Goal: Information Seeking & Learning: Learn about a topic

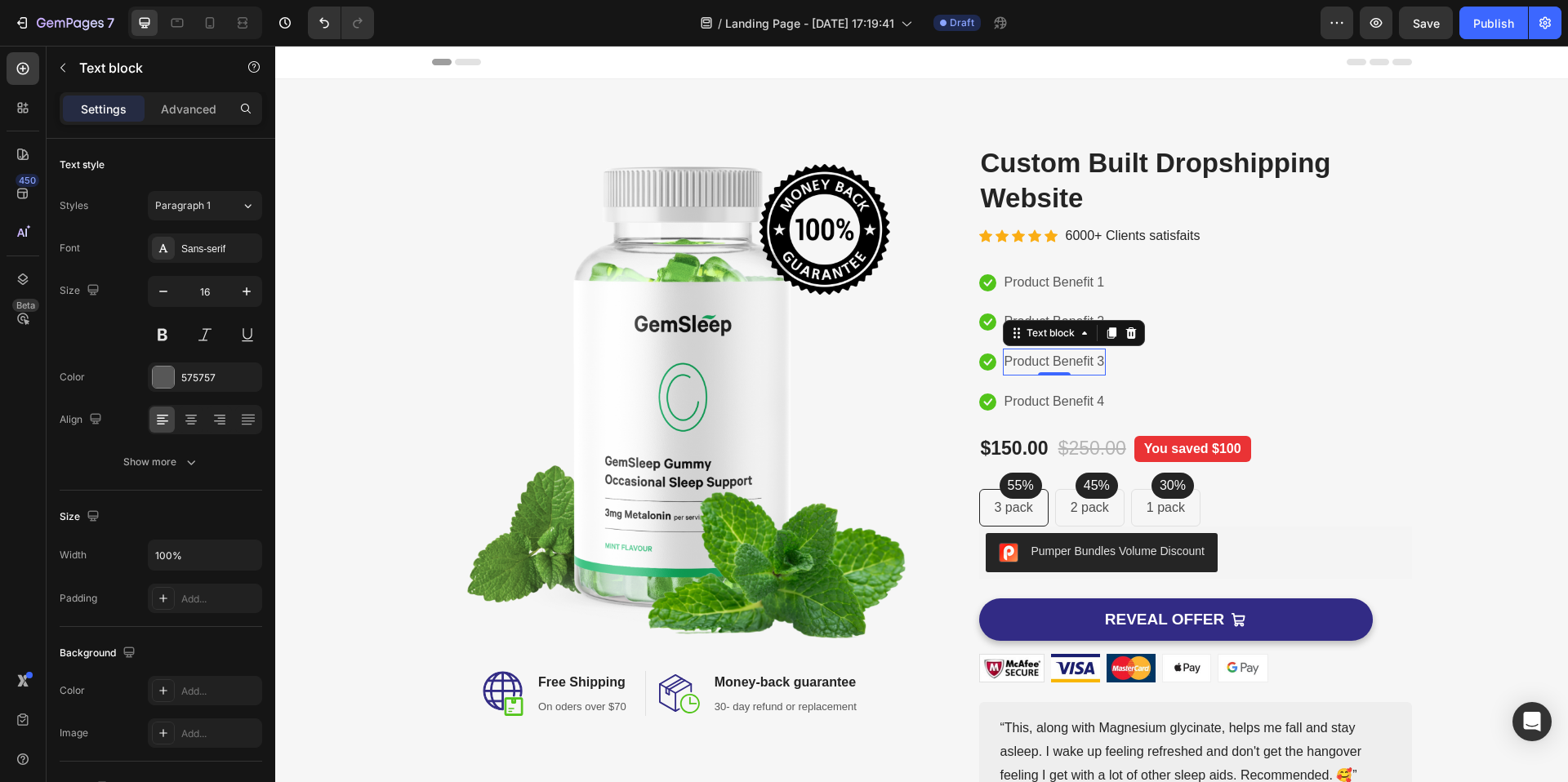
click at [1083, 353] on p "Product Benefit 3" at bounding box center [1055, 362] width 101 height 24
click at [1086, 279] on p "Product Benefit 1" at bounding box center [1055, 283] width 101 height 24
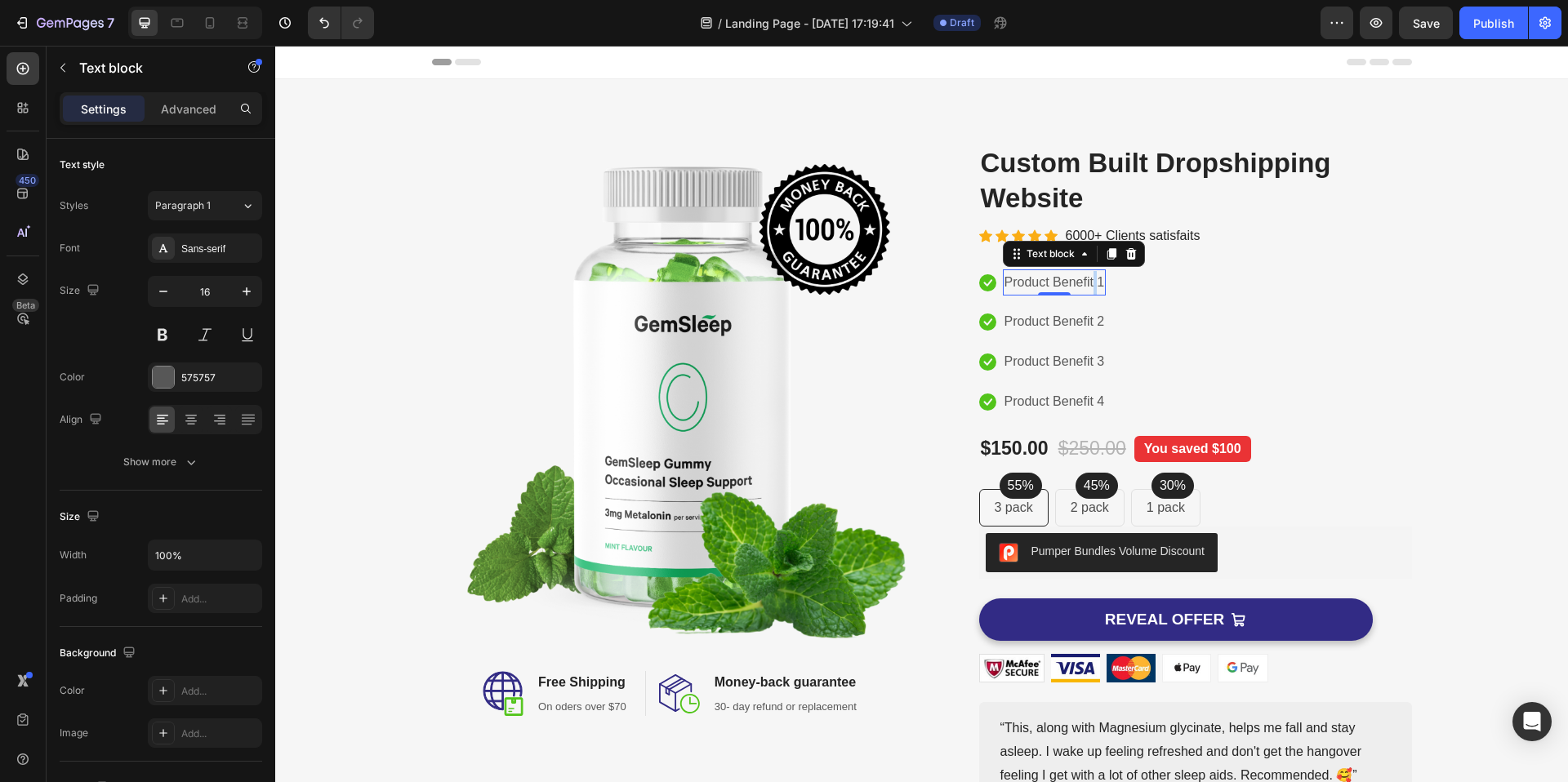
click at [1086, 279] on p "Product Benefit 1" at bounding box center [1055, 283] width 101 height 24
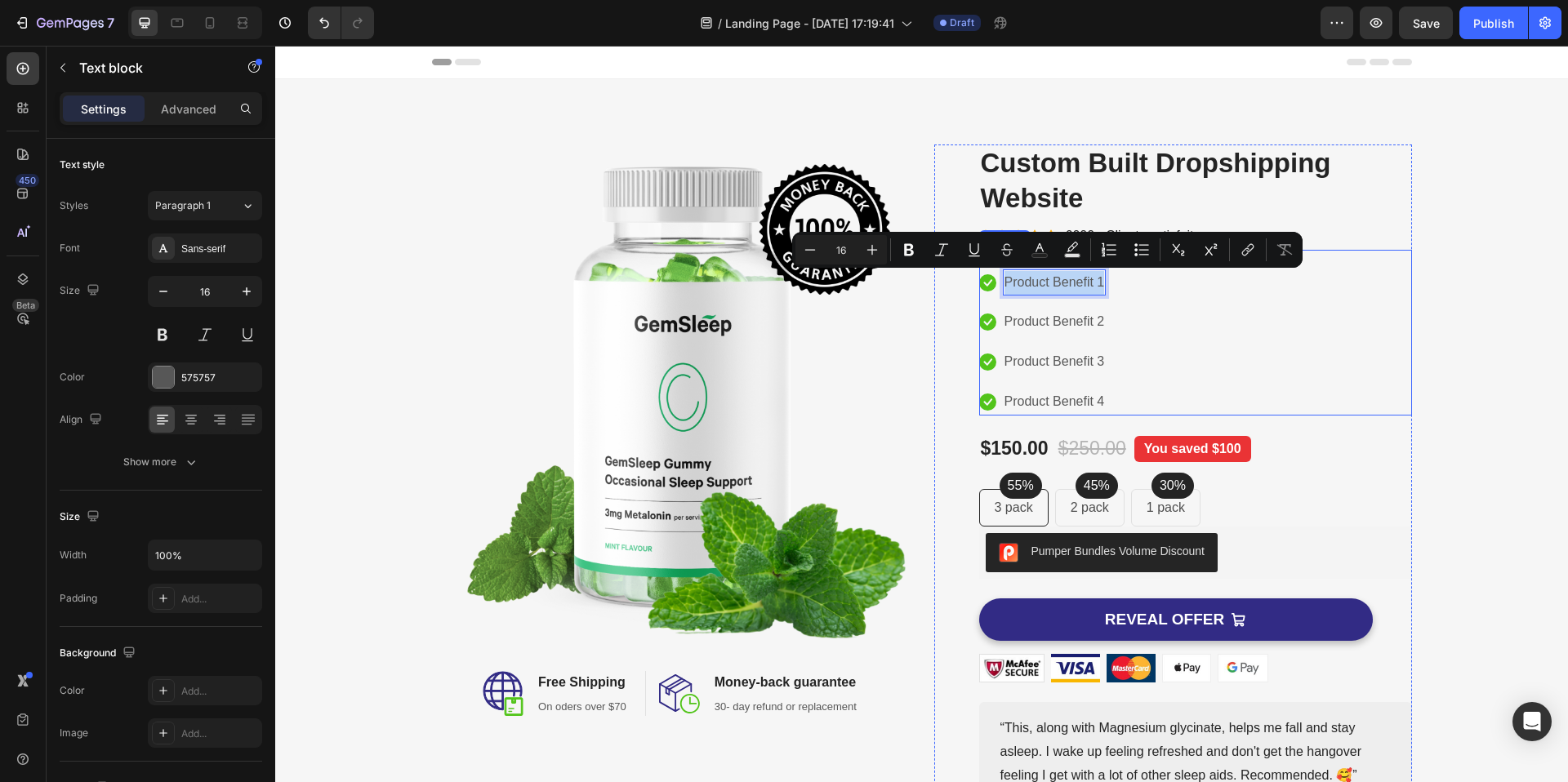
click at [1179, 346] on div "Icon Product Benefit 1 Text block 0 Icon Product Benefit 2 Text block Icon Prod…" at bounding box center [1196, 342] width 433 height 147
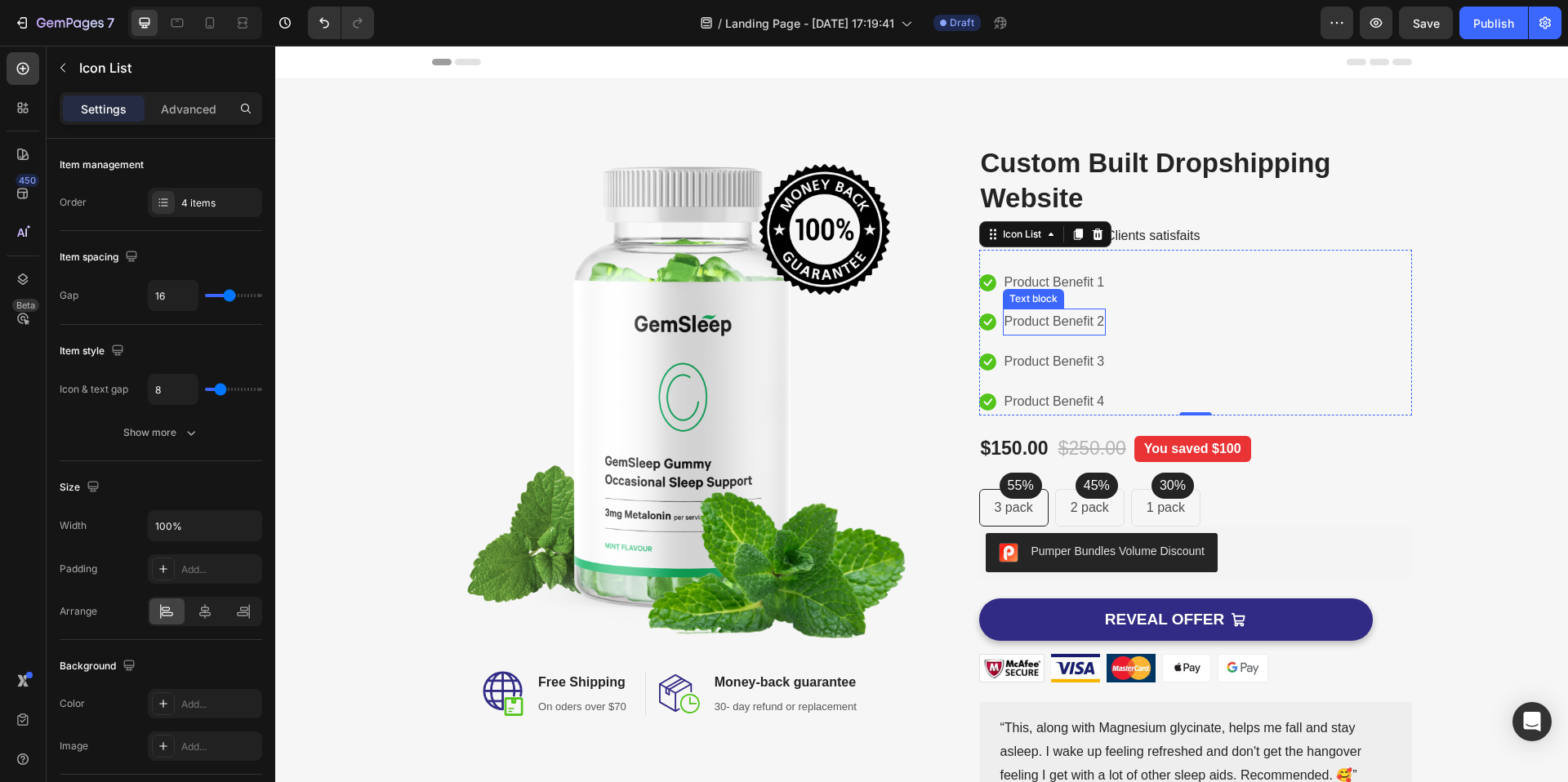
click at [1043, 324] on p "Product Benefit 2" at bounding box center [1055, 322] width 101 height 24
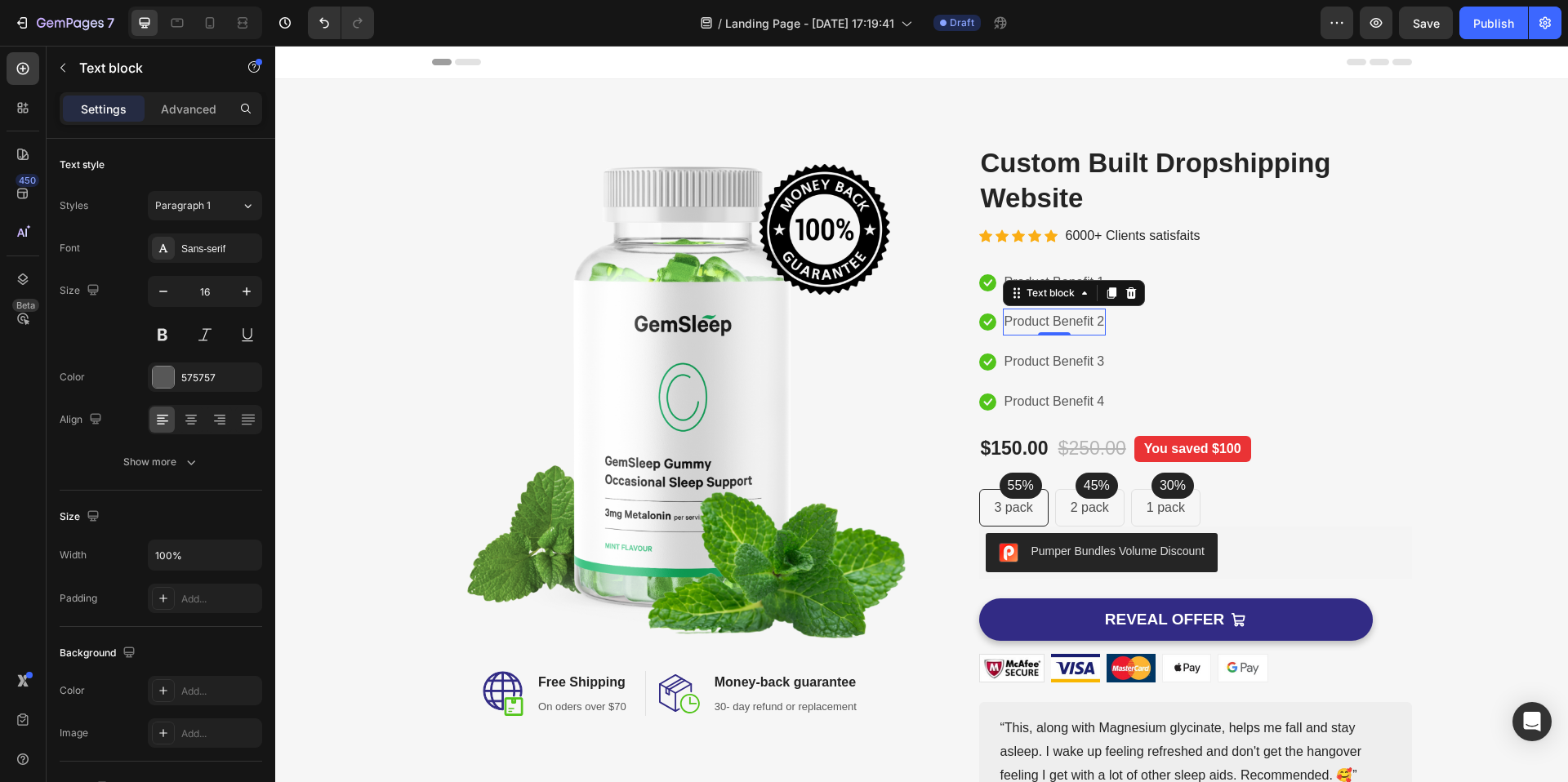
click at [1043, 324] on p "Product Benefit 2" at bounding box center [1055, 322] width 101 height 24
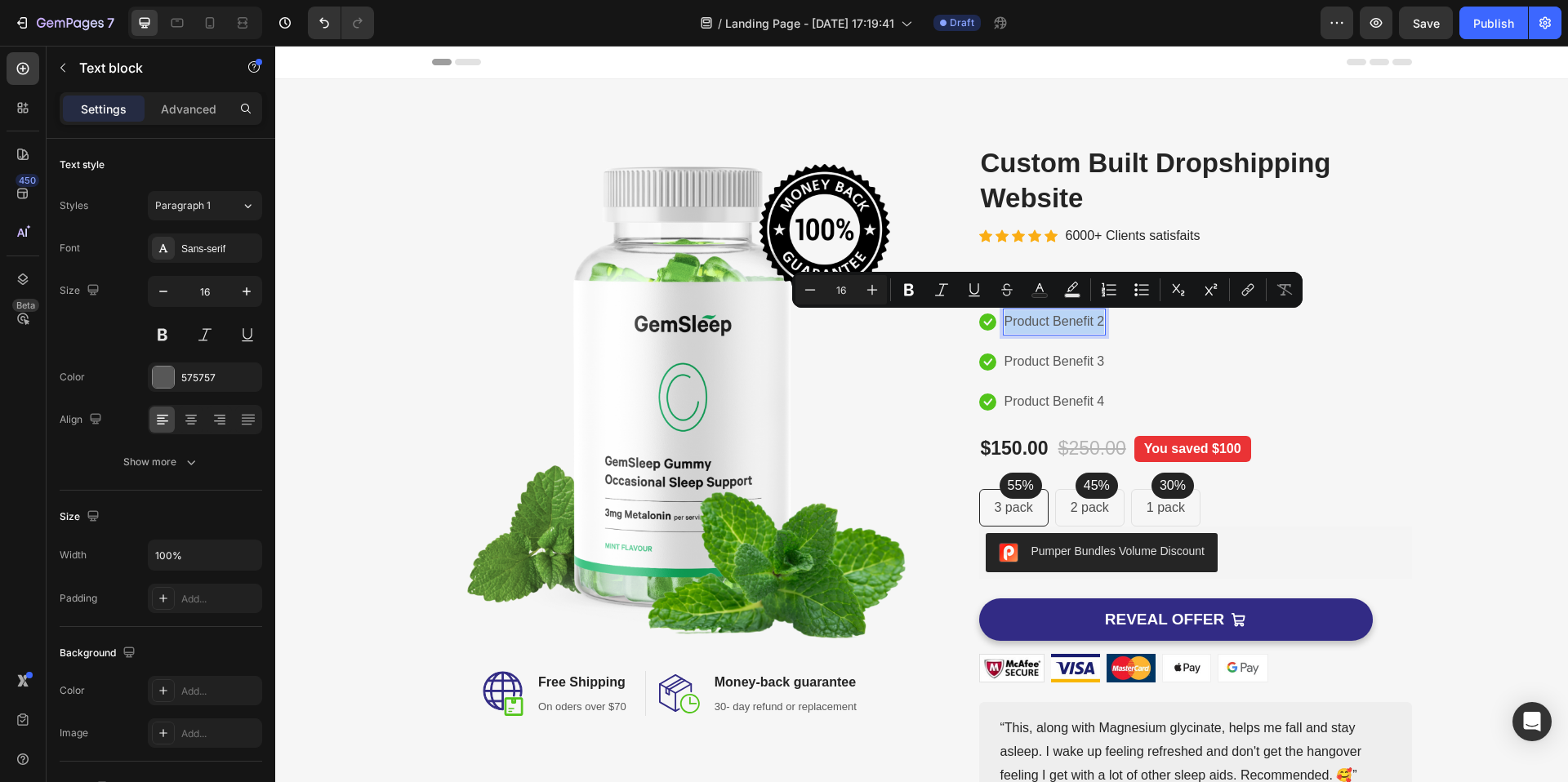
click at [1043, 324] on p "Product Benefit 2" at bounding box center [1055, 322] width 101 height 24
click at [1046, 371] on div "Product Benefit 3 Text block 0" at bounding box center [1055, 362] width 104 height 27
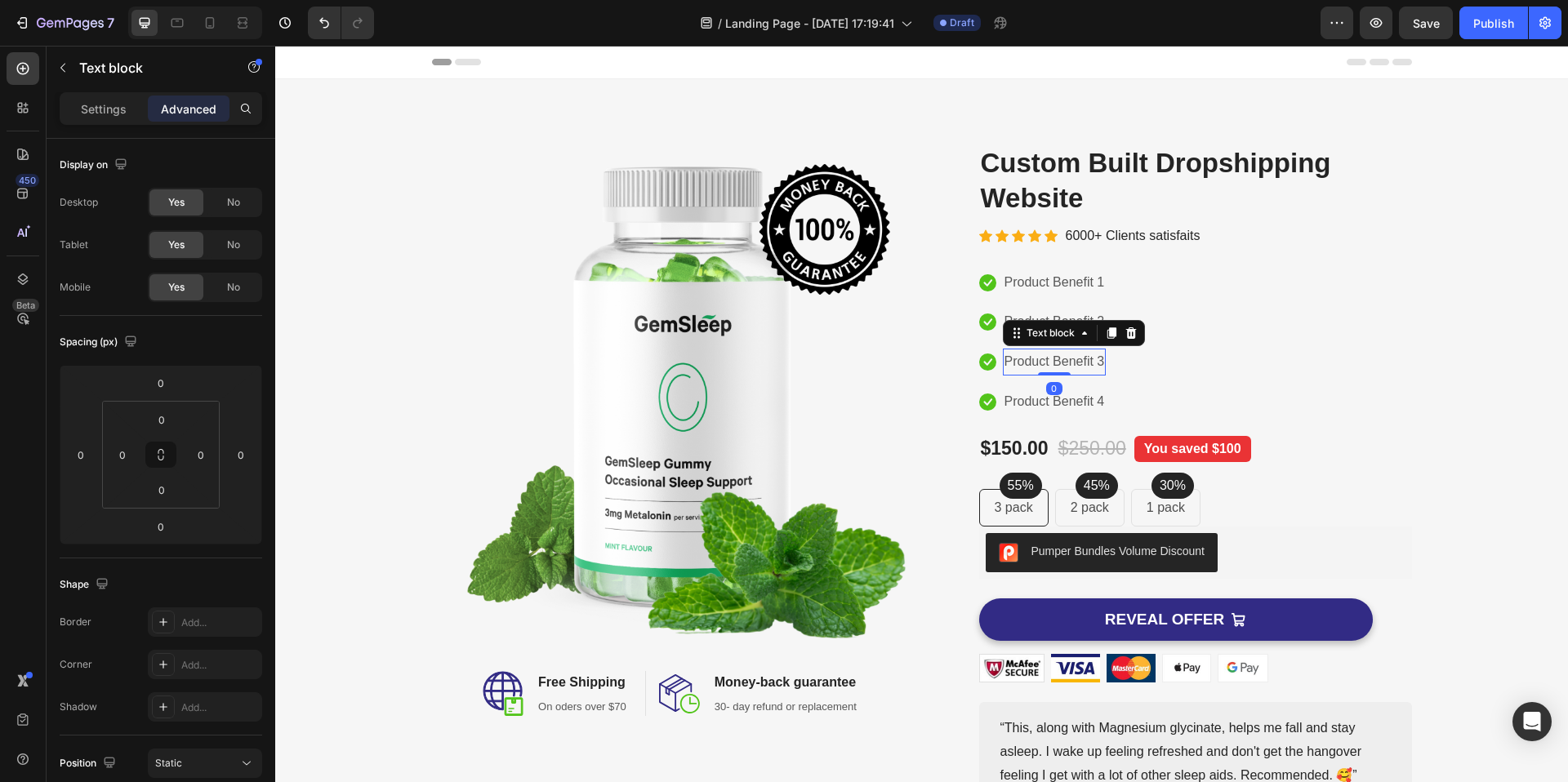
click at [1046, 372] on div at bounding box center [1054, 374] width 32 height 3
click at [1043, 367] on div "Product Benefit 3 Text block 0" at bounding box center [1055, 362] width 104 height 27
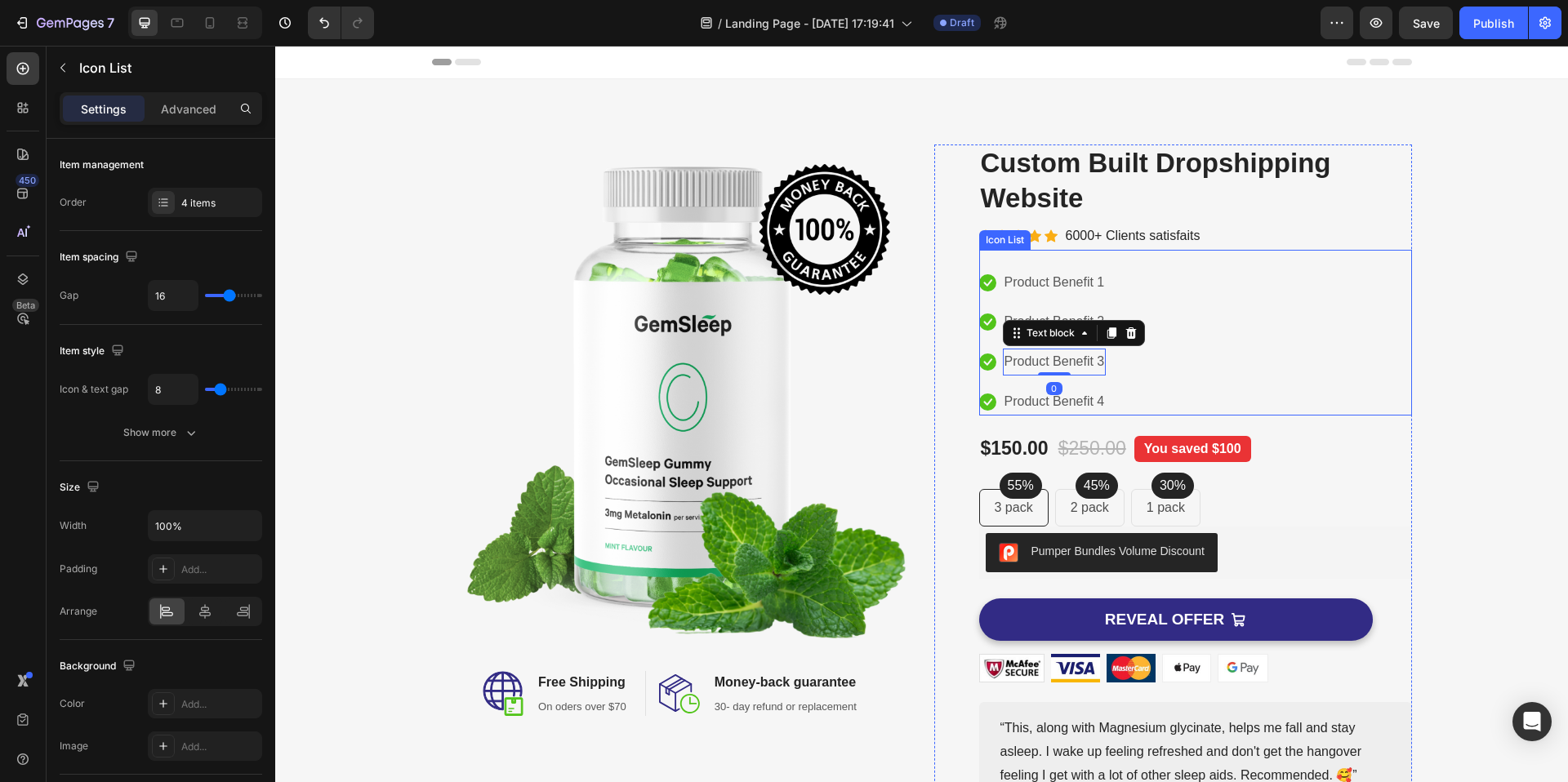
click at [1171, 365] on div "Icon Product Benefit 1 Text block Icon Product Benefit 2 Text block Icon Produc…" at bounding box center [1196, 342] width 433 height 147
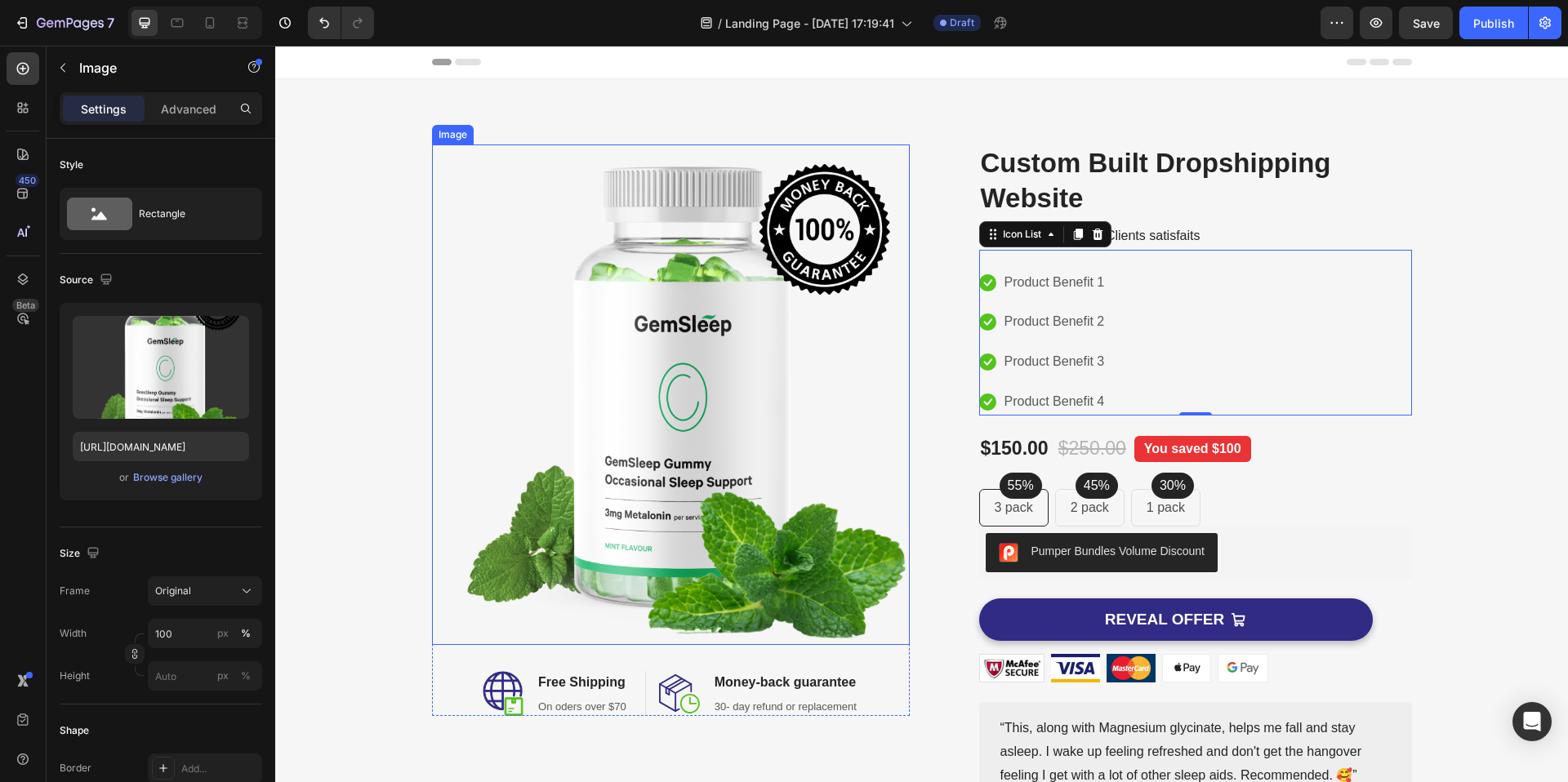
click at [768, 363] on img at bounding box center [671, 394] width 478 height 500
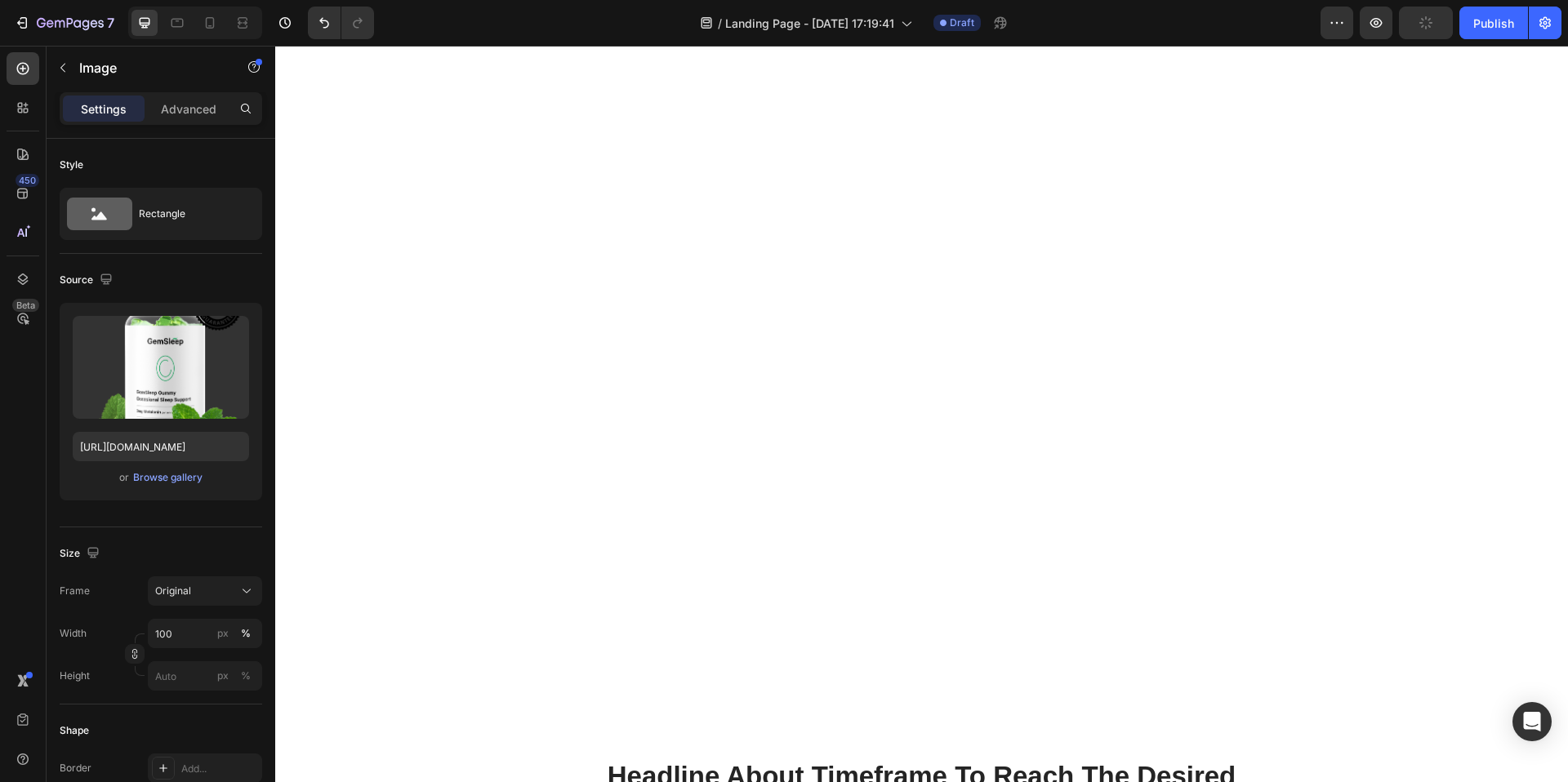
scroll to position [1153, 0]
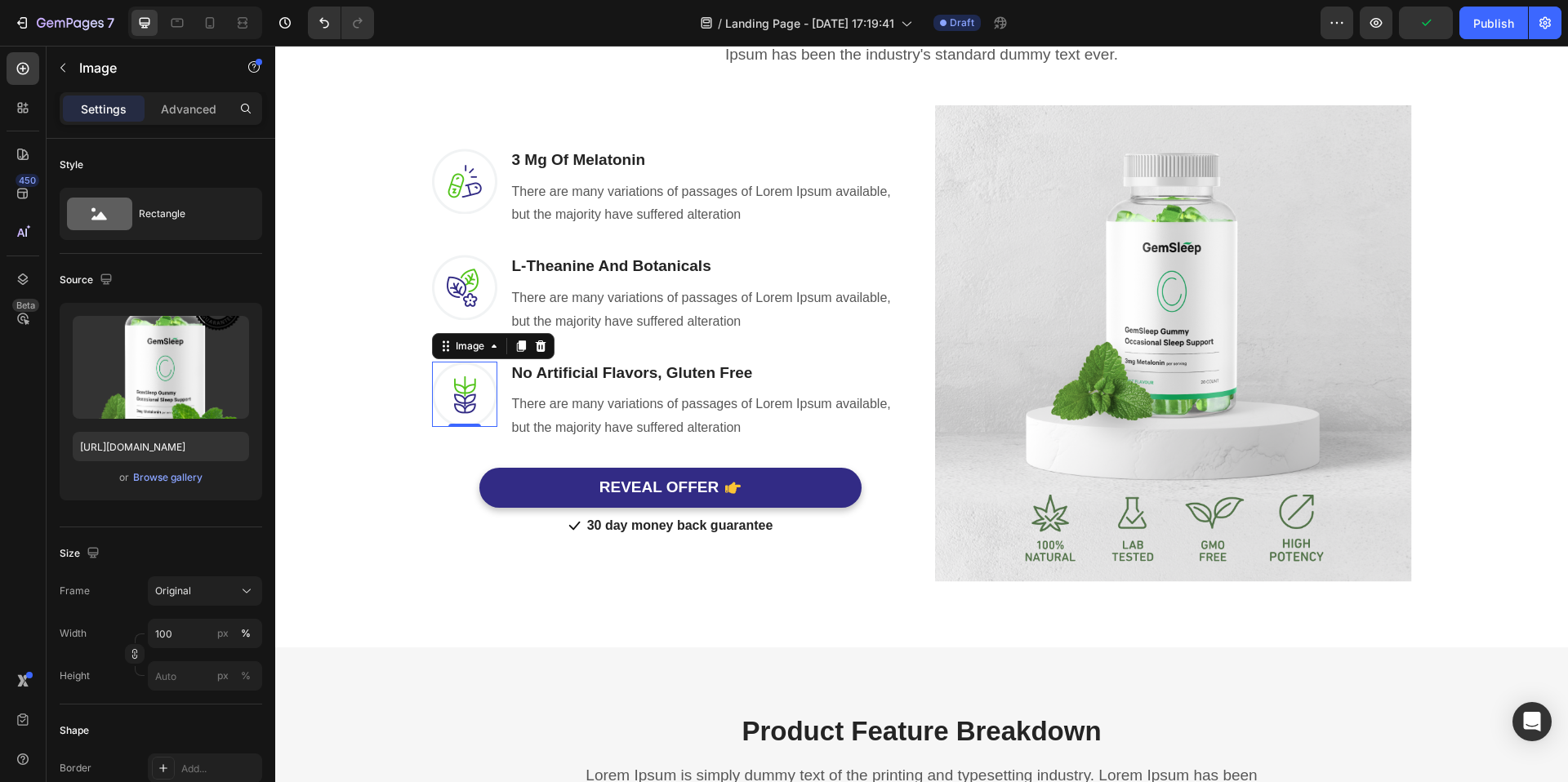
click at [457, 413] on img at bounding box center [464, 394] width 66 height 66
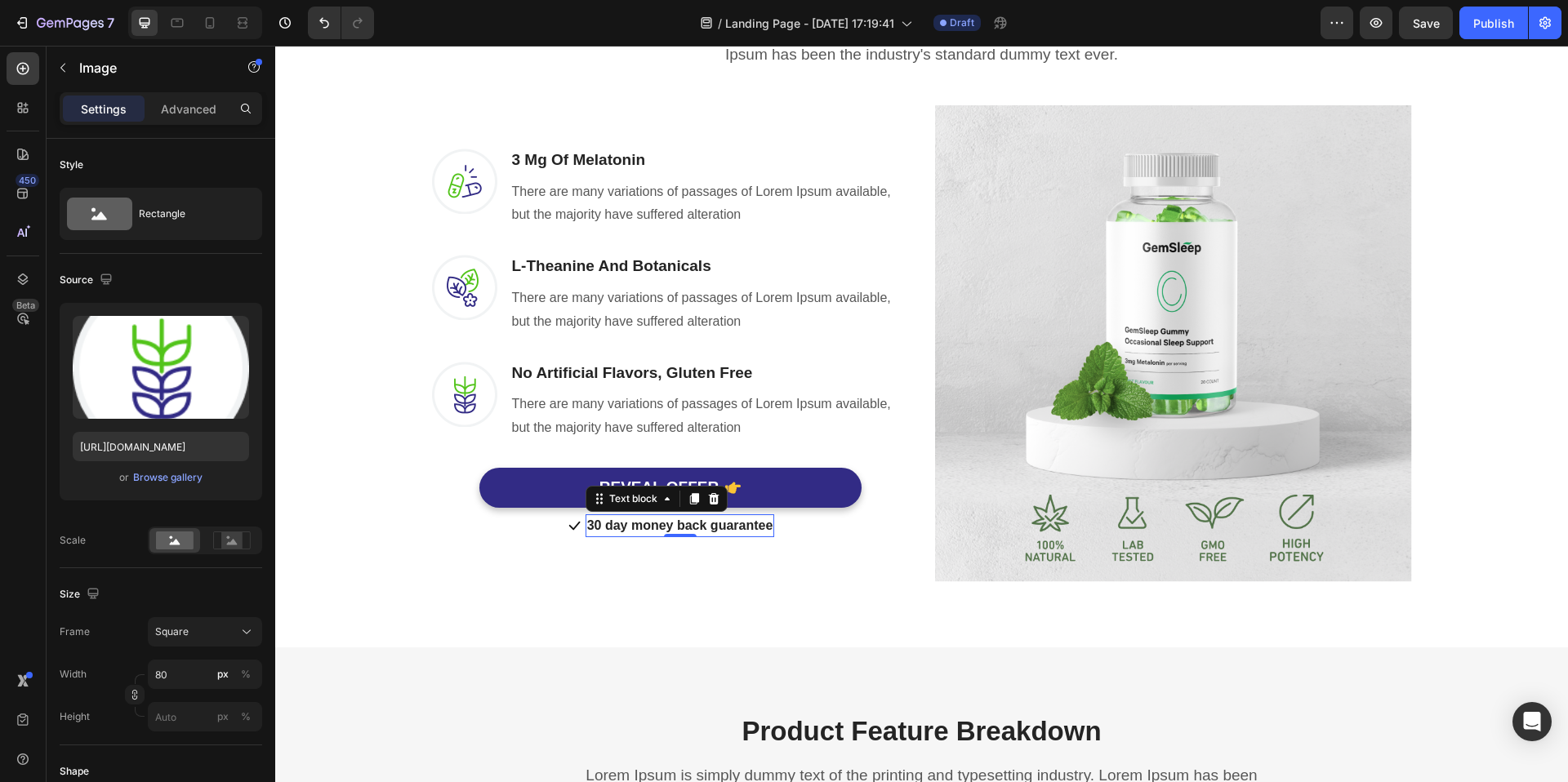
click at [697, 526] on p "30 day money back guarantee" at bounding box center [680, 526] width 186 height 20
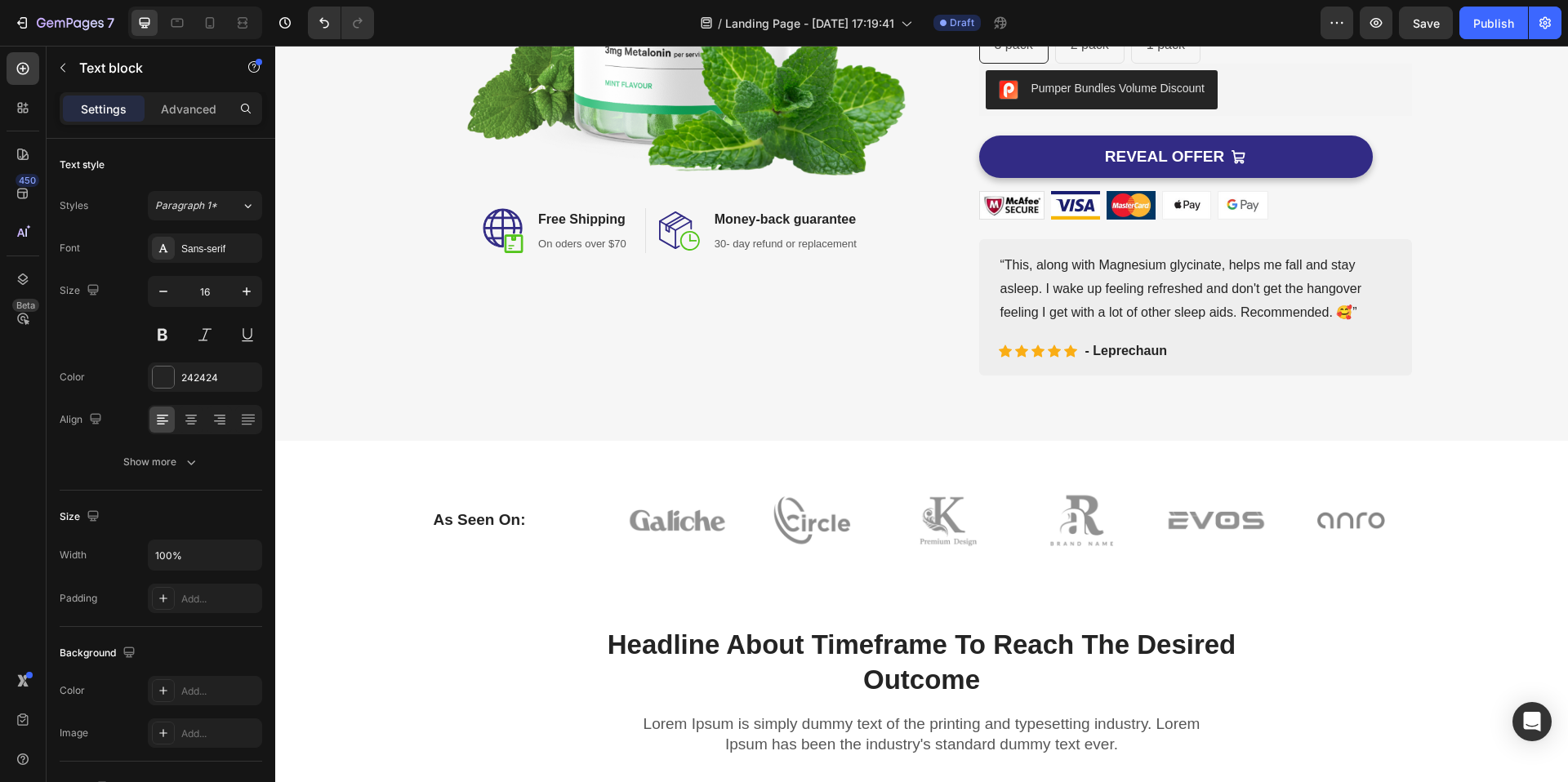
scroll to position [477, 0]
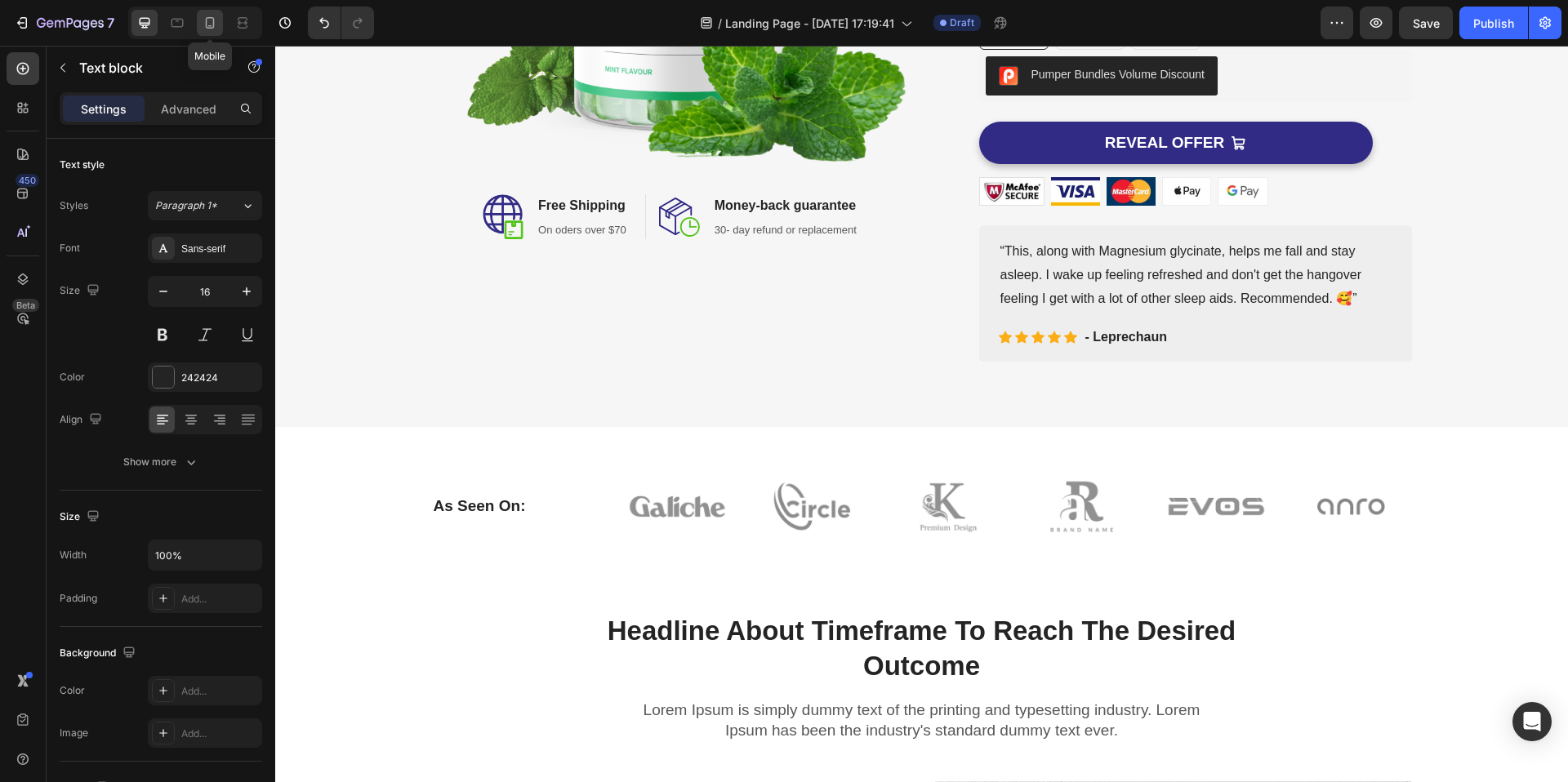
click at [204, 21] on icon at bounding box center [210, 22] width 16 height 16
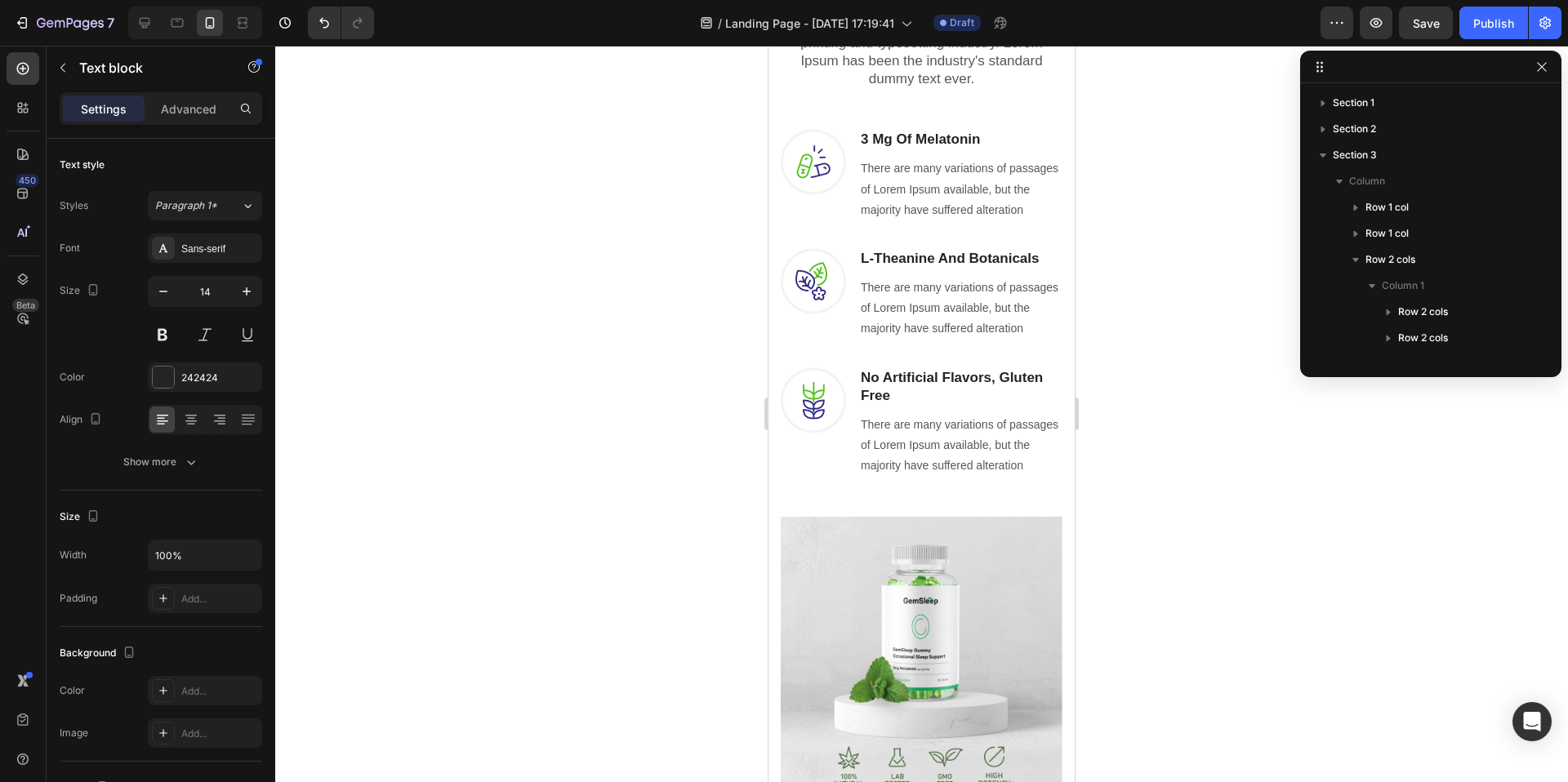
scroll to position [1271, 0]
click at [245, 27] on icon at bounding box center [242, 22] width 16 height 16
type input "16"
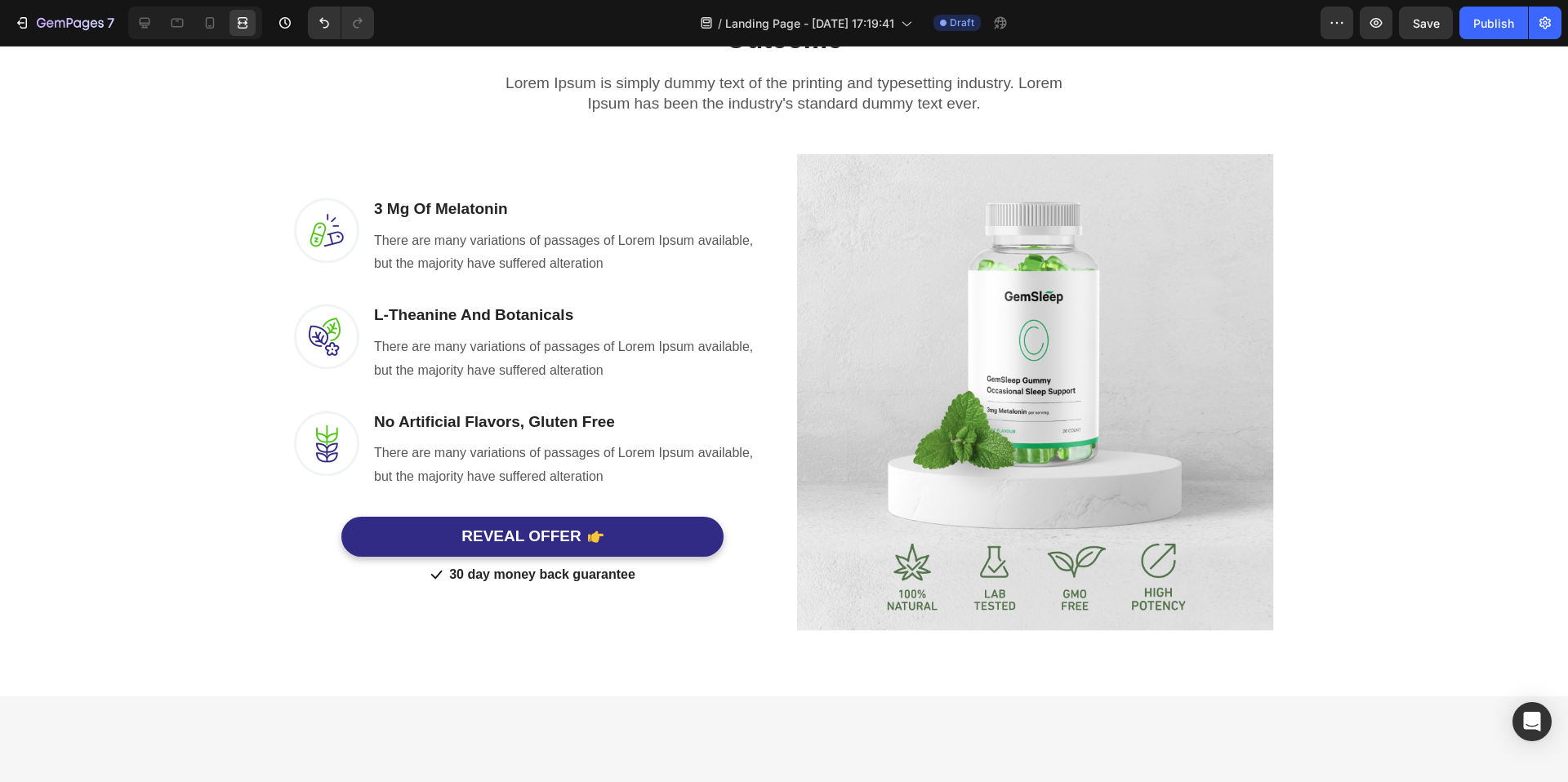
scroll to position [854, 0]
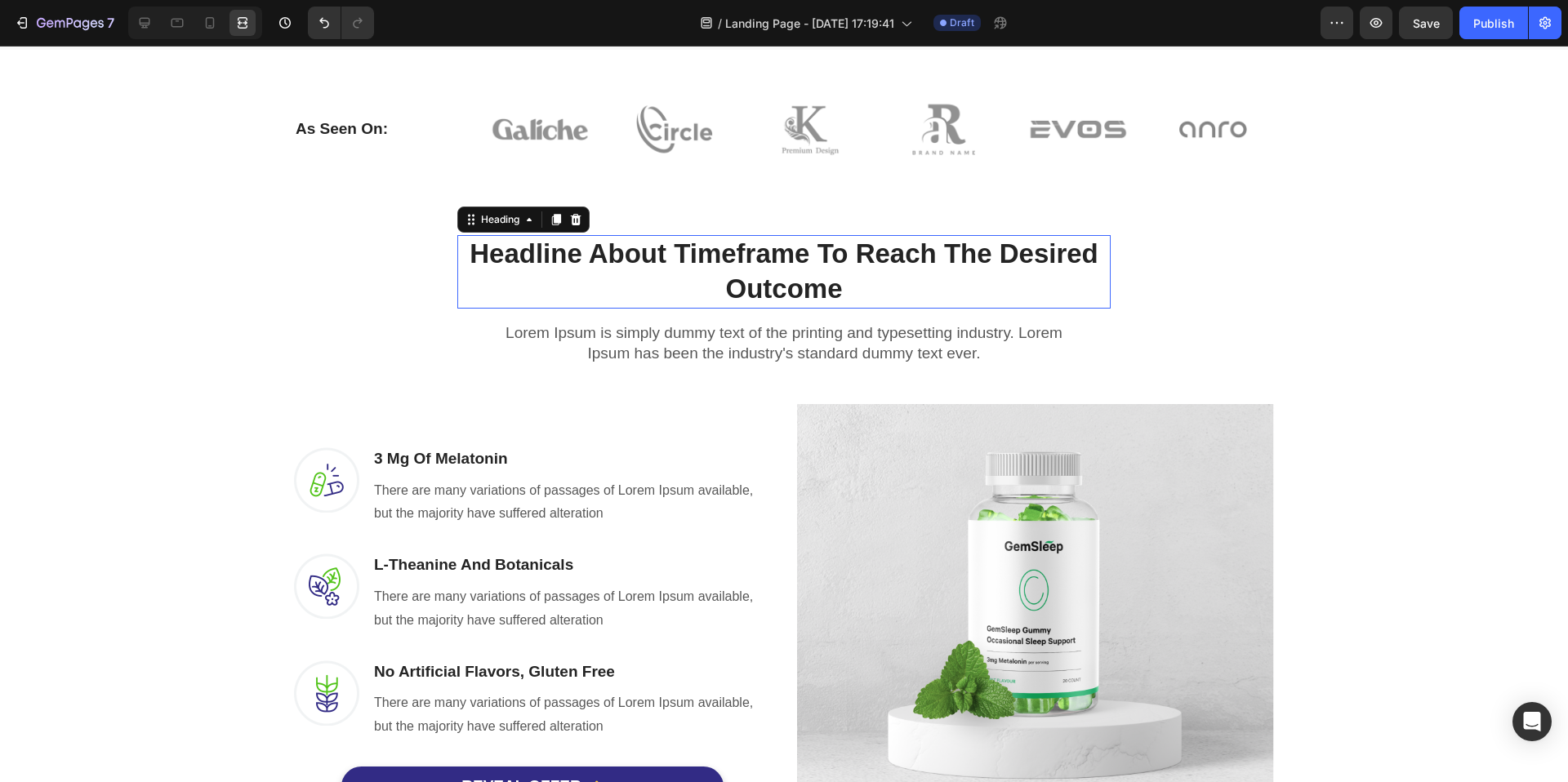
click at [620, 284] on p "Headline About Timeframe To Reach The Desired Outcome" at bounding box center [784, 272] width 650 height 70
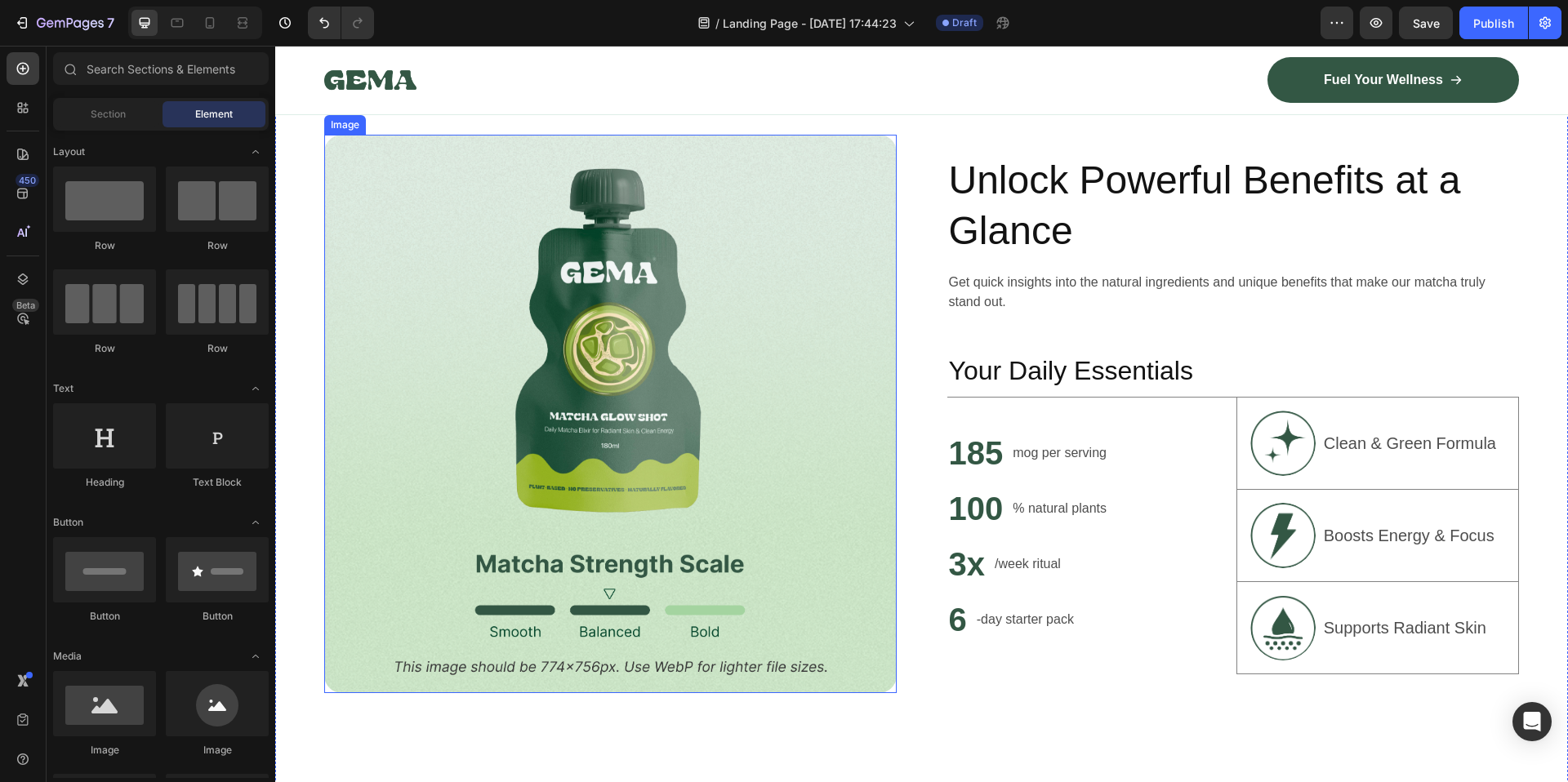
scroll to position [993, 0]
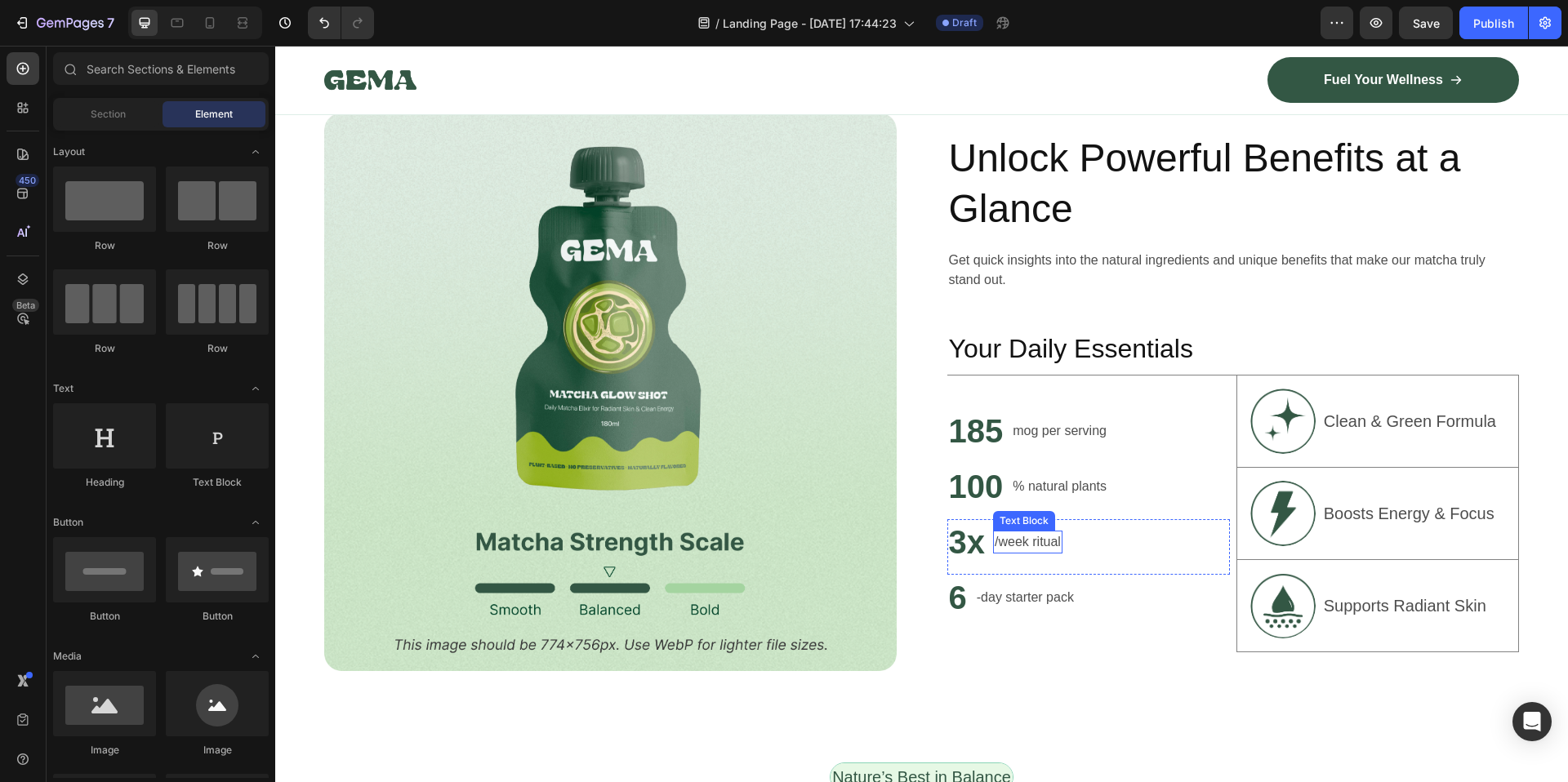
click at [1000, 539] on p "/week ritual" at bounding box center [1028, 542] width 66 height 20
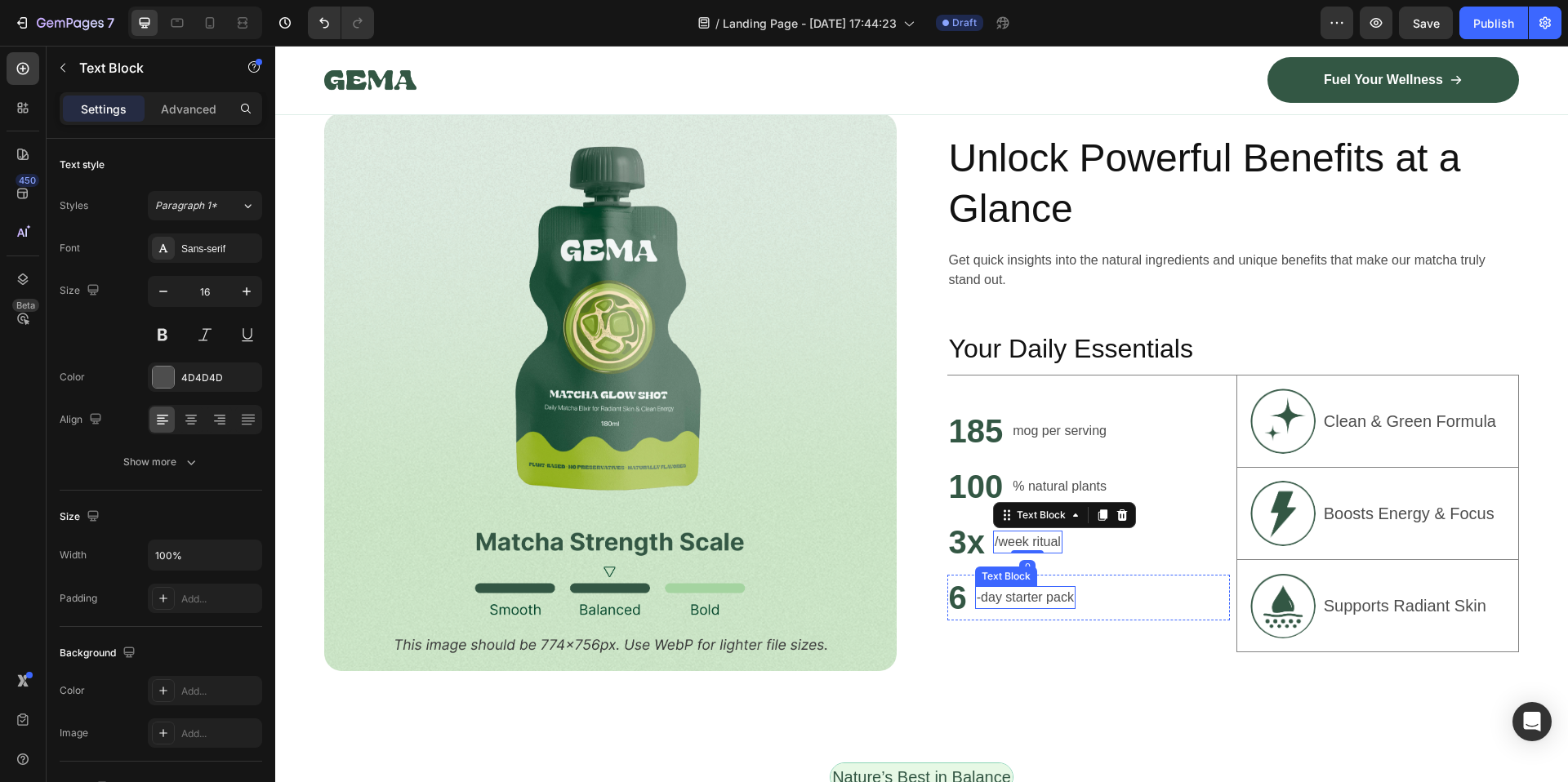
click at [979, 594] on p "-day starter pack" at bounding box center [1025, 597] width 97 height 20
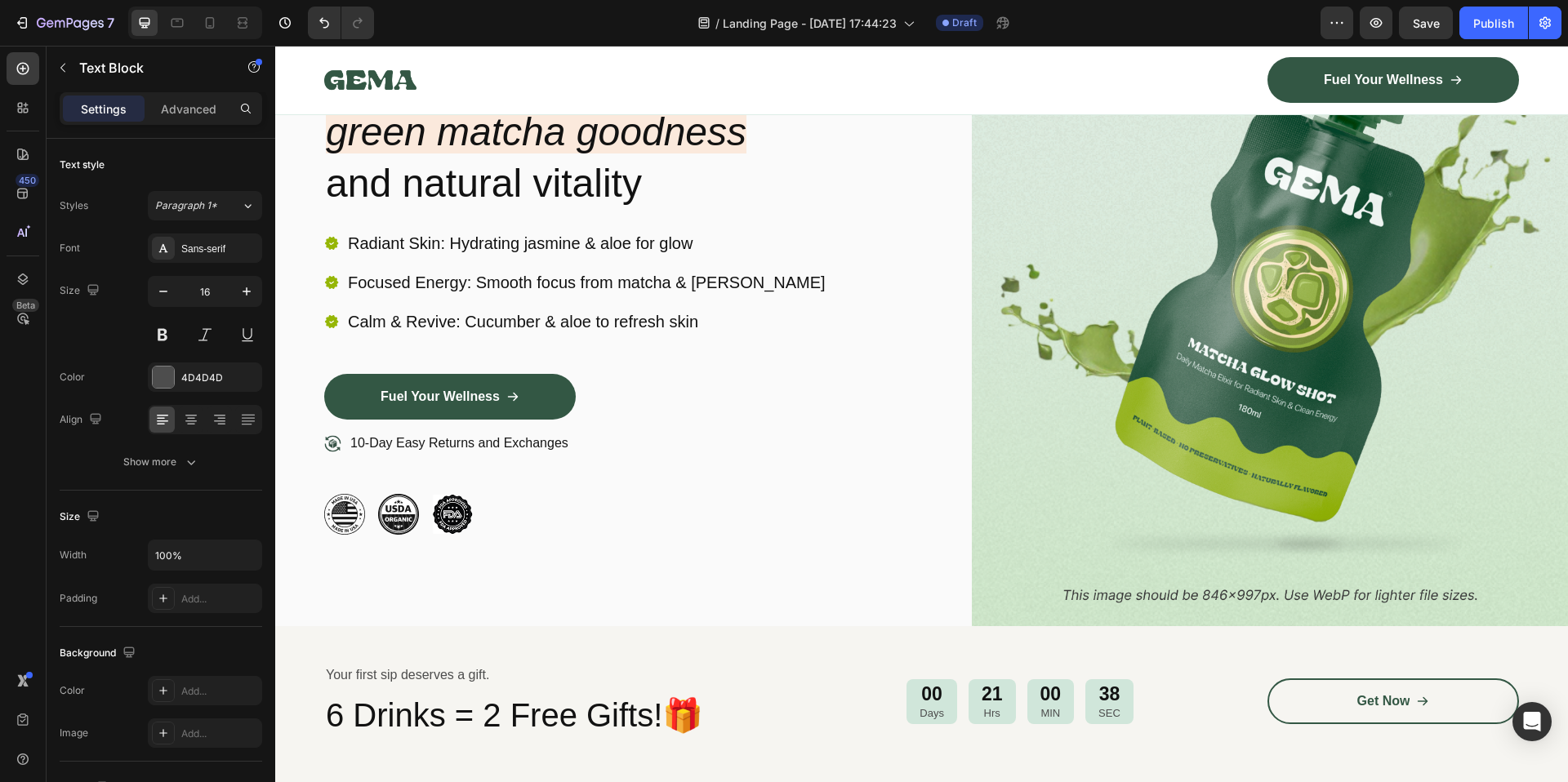
scroll to position [85, 0]
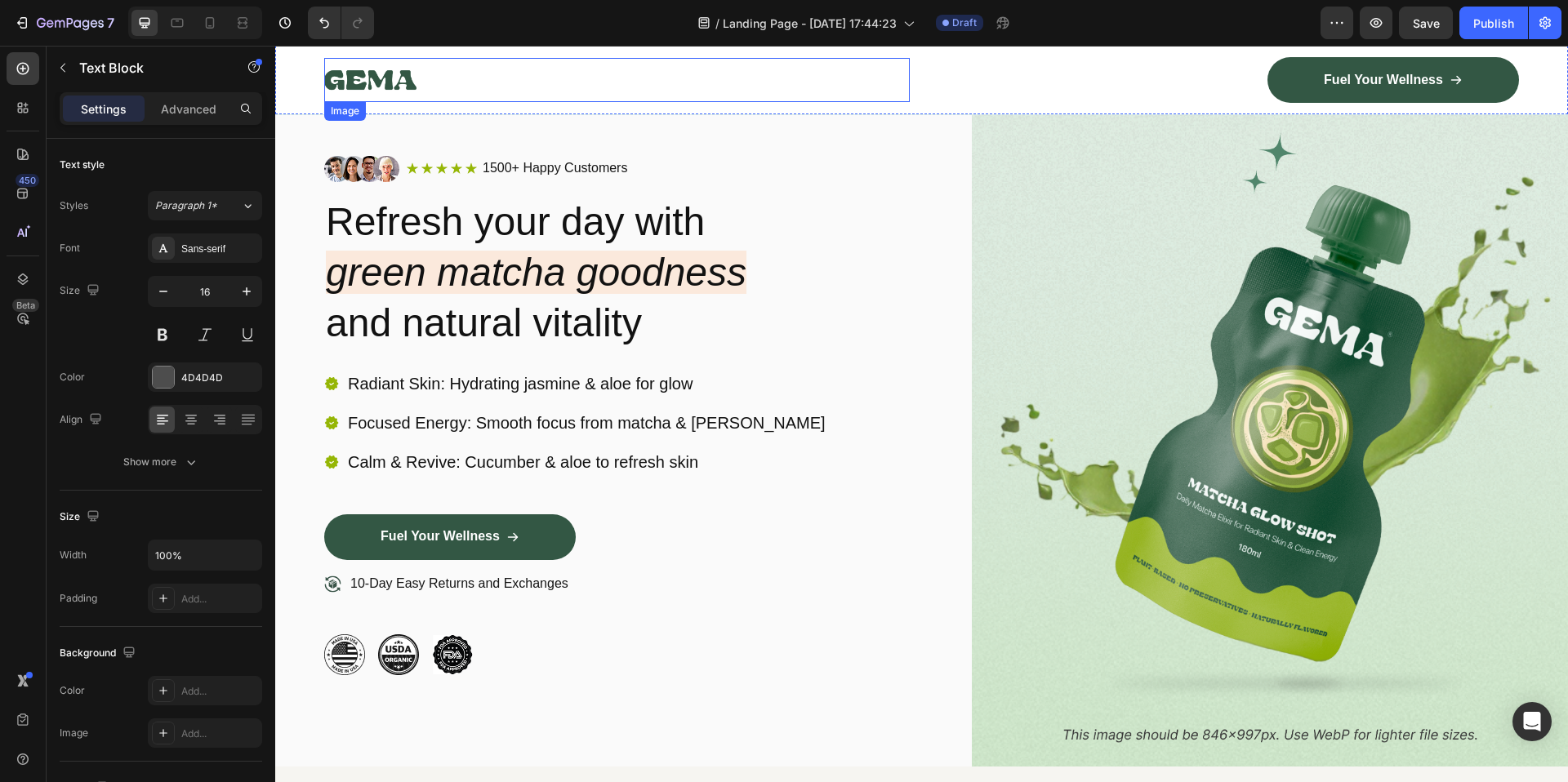
click at [407, 81] on img at bounding box center [370, 80] width 92 height 44
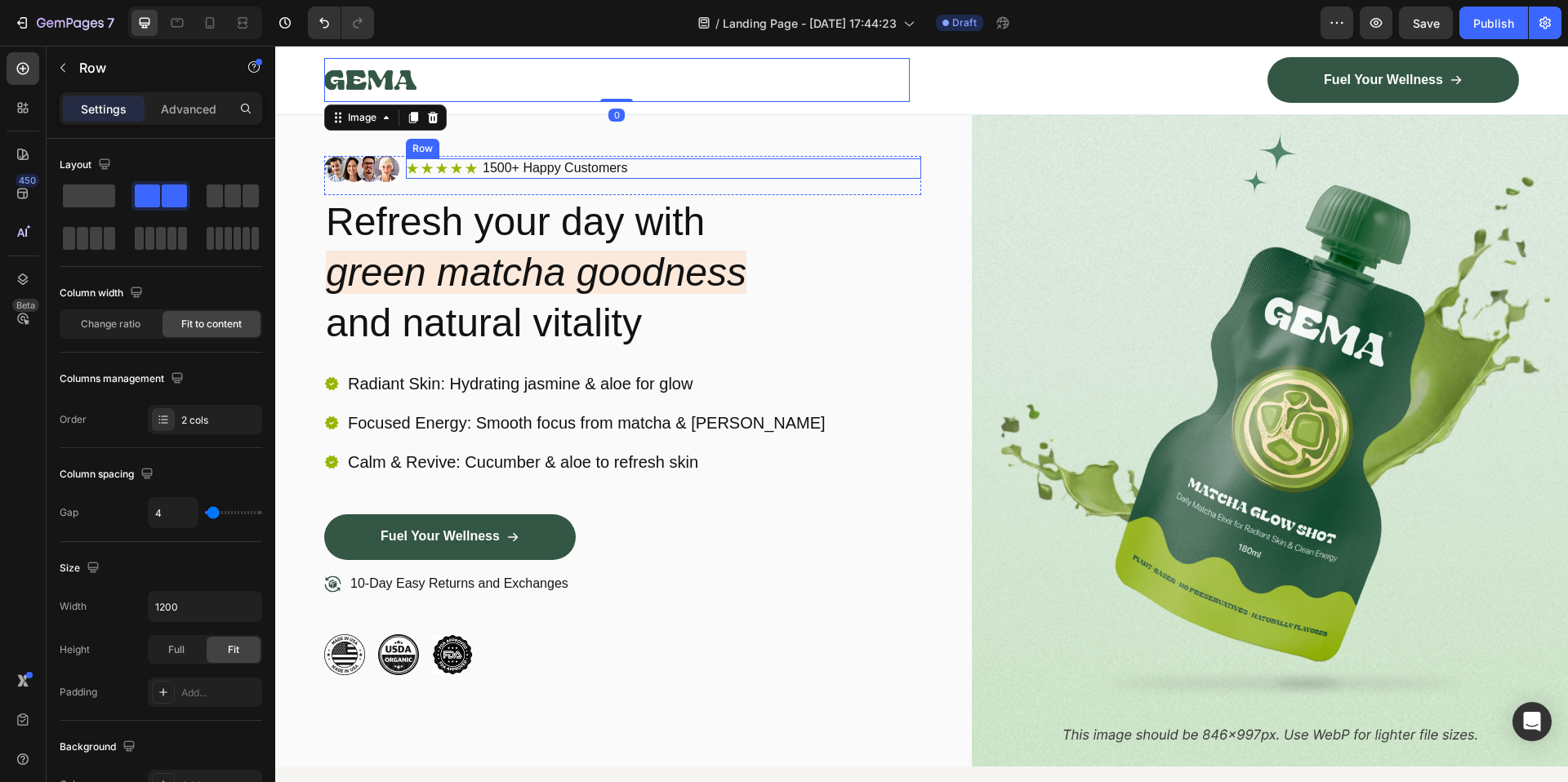
click at [863, 170] on div "Icon Icon Icon Icon Icon Icon List 1500+ Happy Customers Text Block Row" at bounding box center [663, 169] width 516 height 20
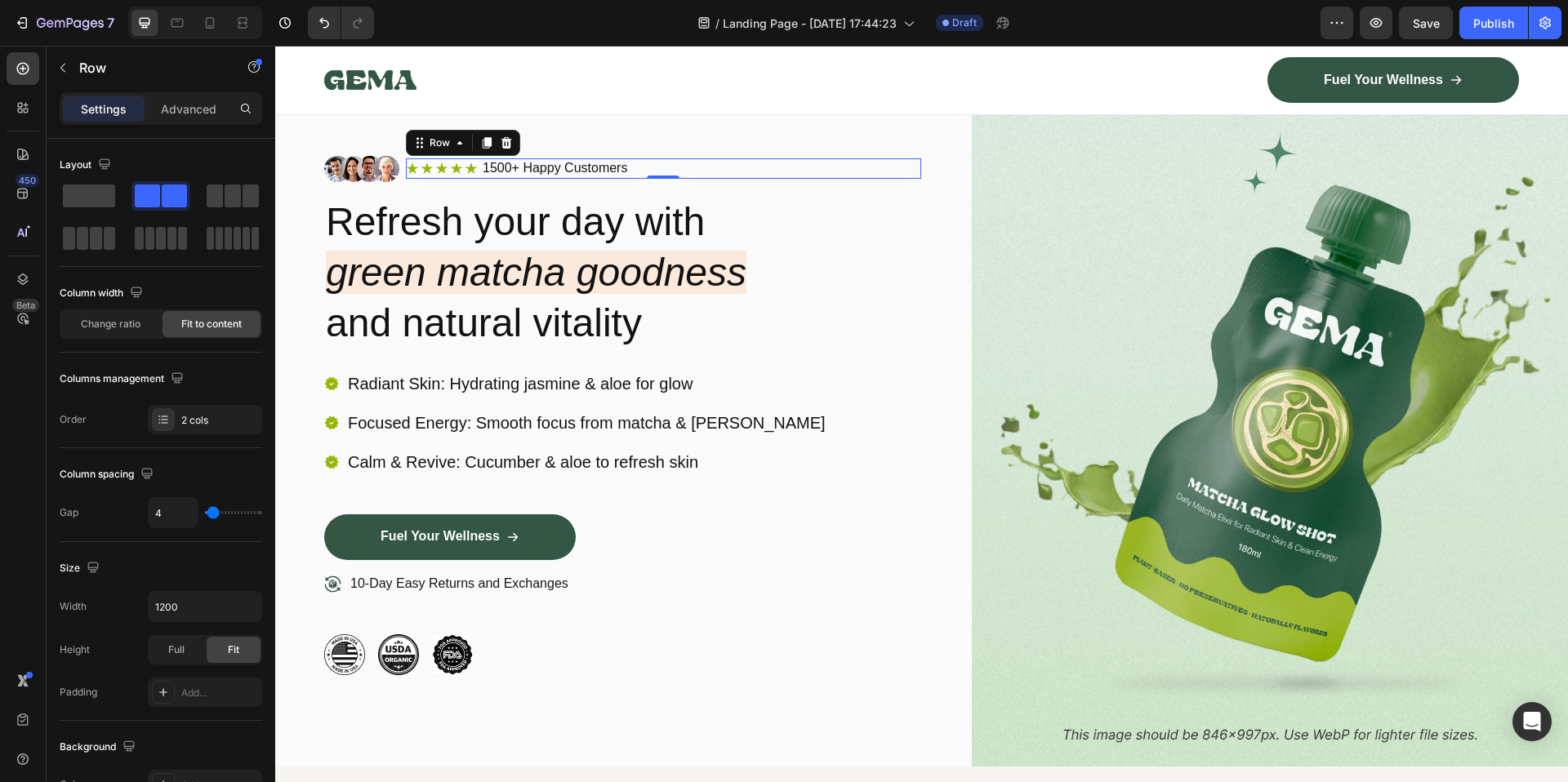
click at [696, 168] on div "Icon Icon Icon Icon Icon Icon List 1500+ Happy Customers Text Block Row 0" at bounding box center [663, 169] width 516 height 20
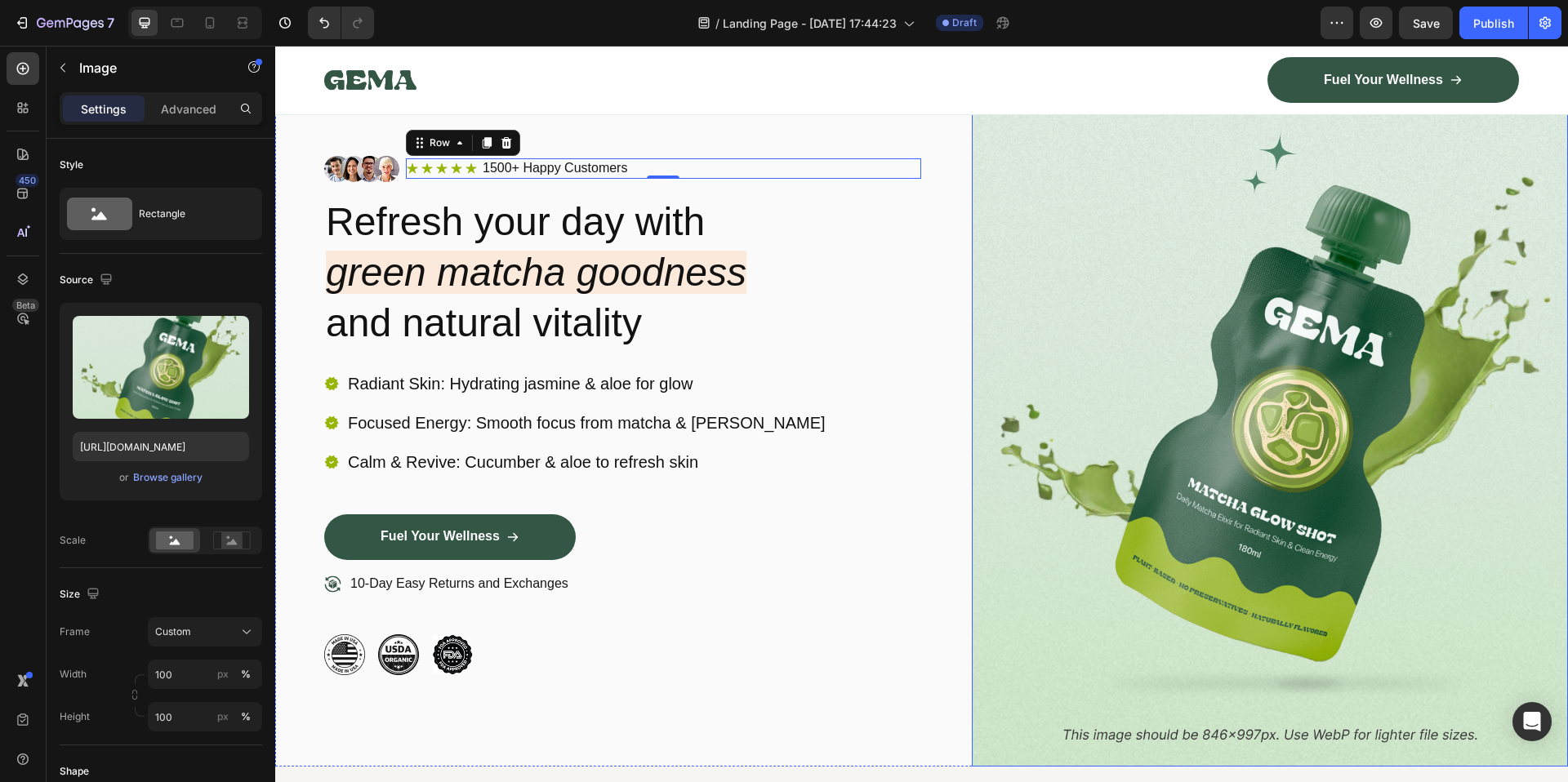
click at [1204, 328] on img at bounding box center [1270, 415] width 597 height 703
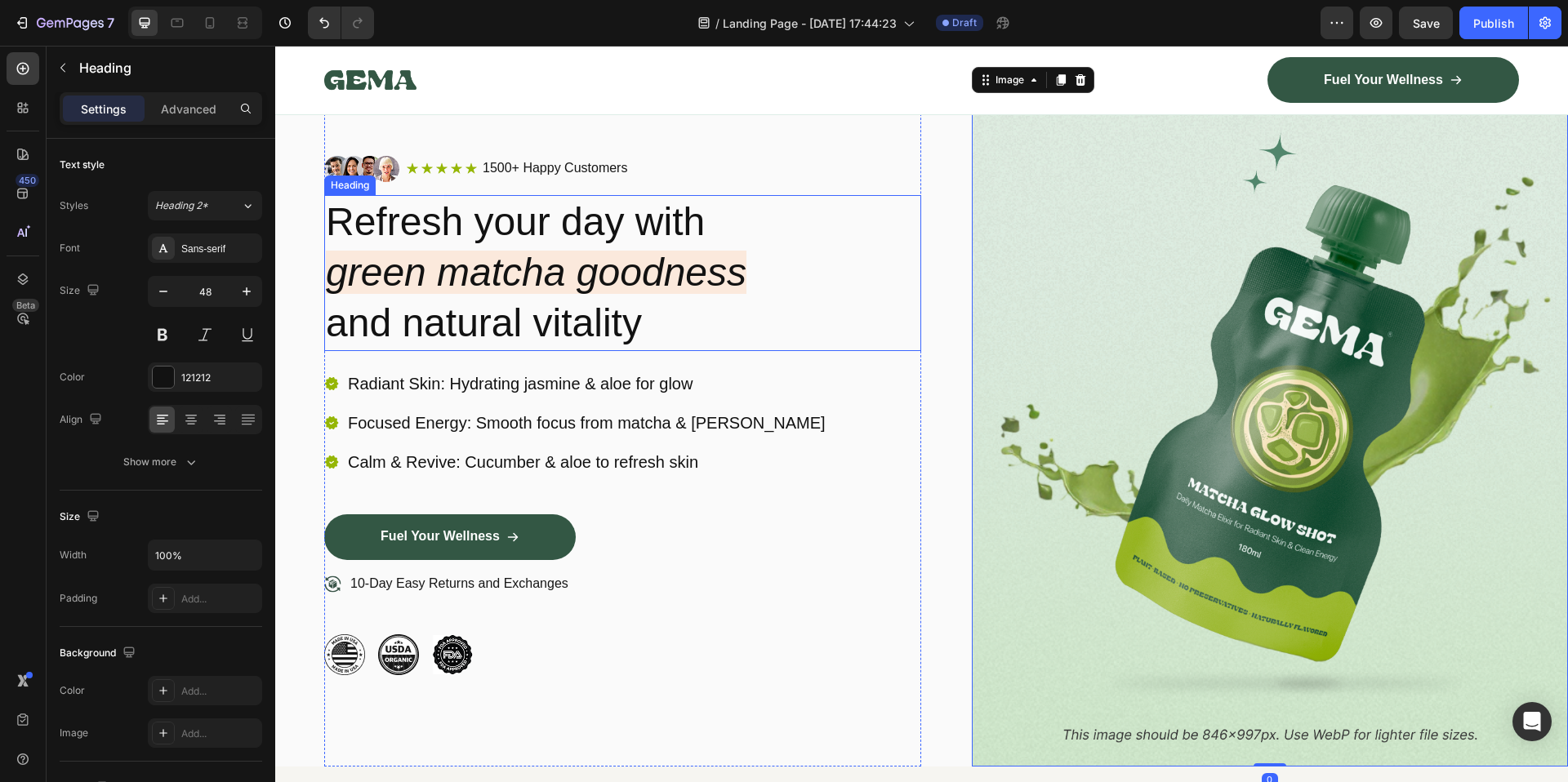
click at [547, 319] on h2 "Refresh your day with green matcha goodness and natural vitality" at bounding box center [622, 273] width 597 height 156
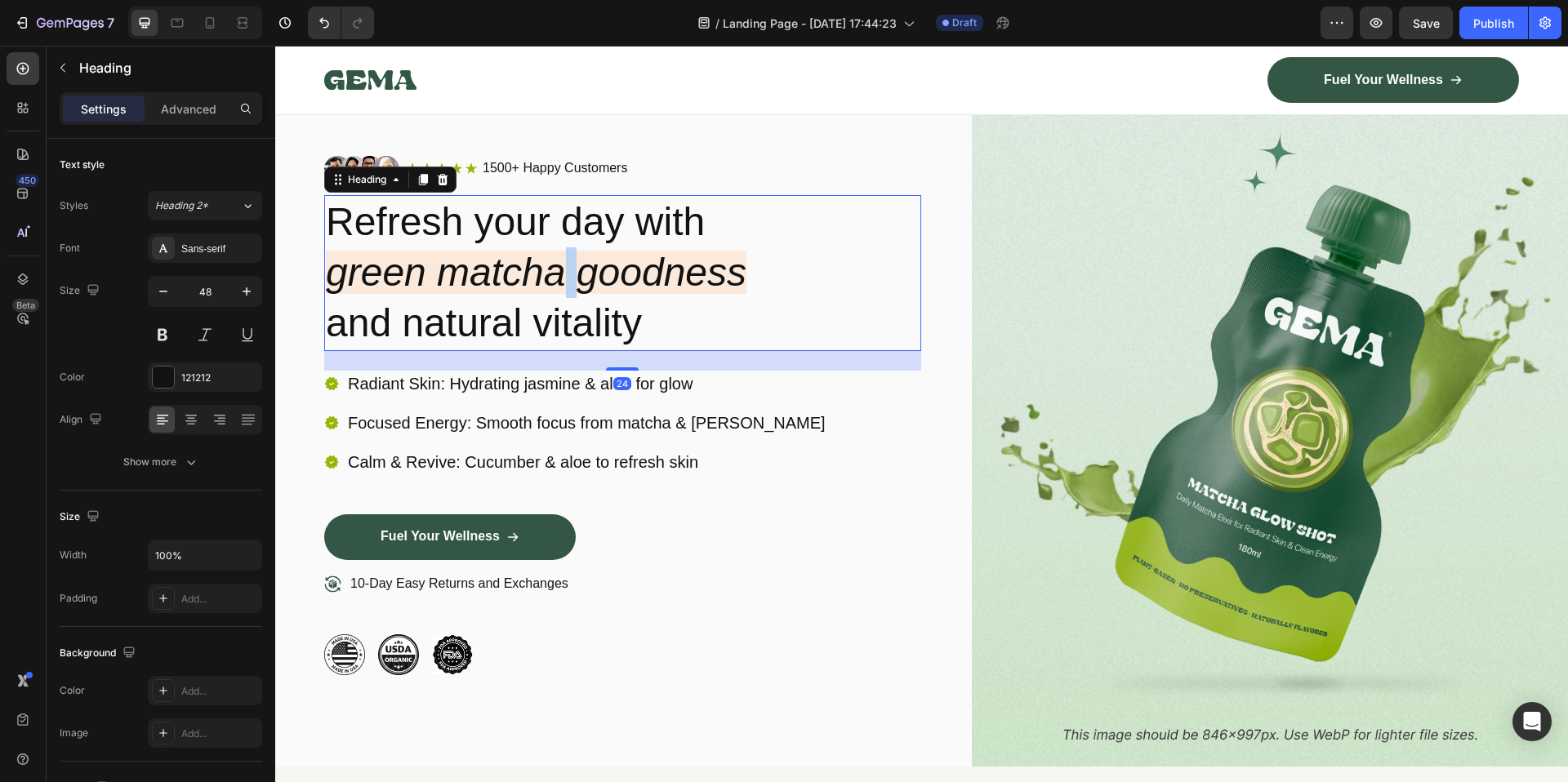
click at [556, 290] on icon "green matcha goodness" at bounding box center [535, 272] width 420 height 43
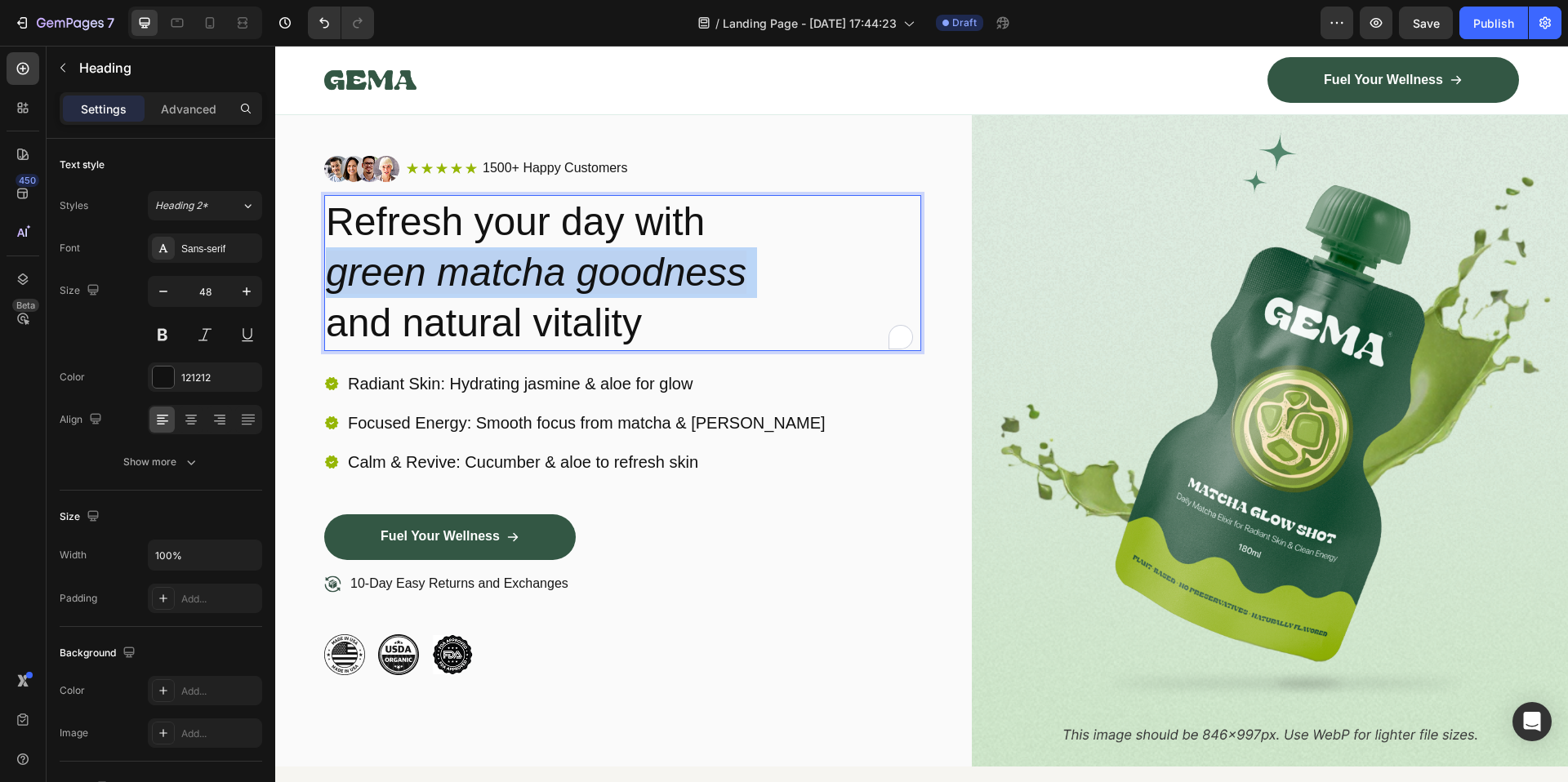
click at [556, 290] on icon "green matcha goodness" at bounding box center [535, 272] width 420 height 43
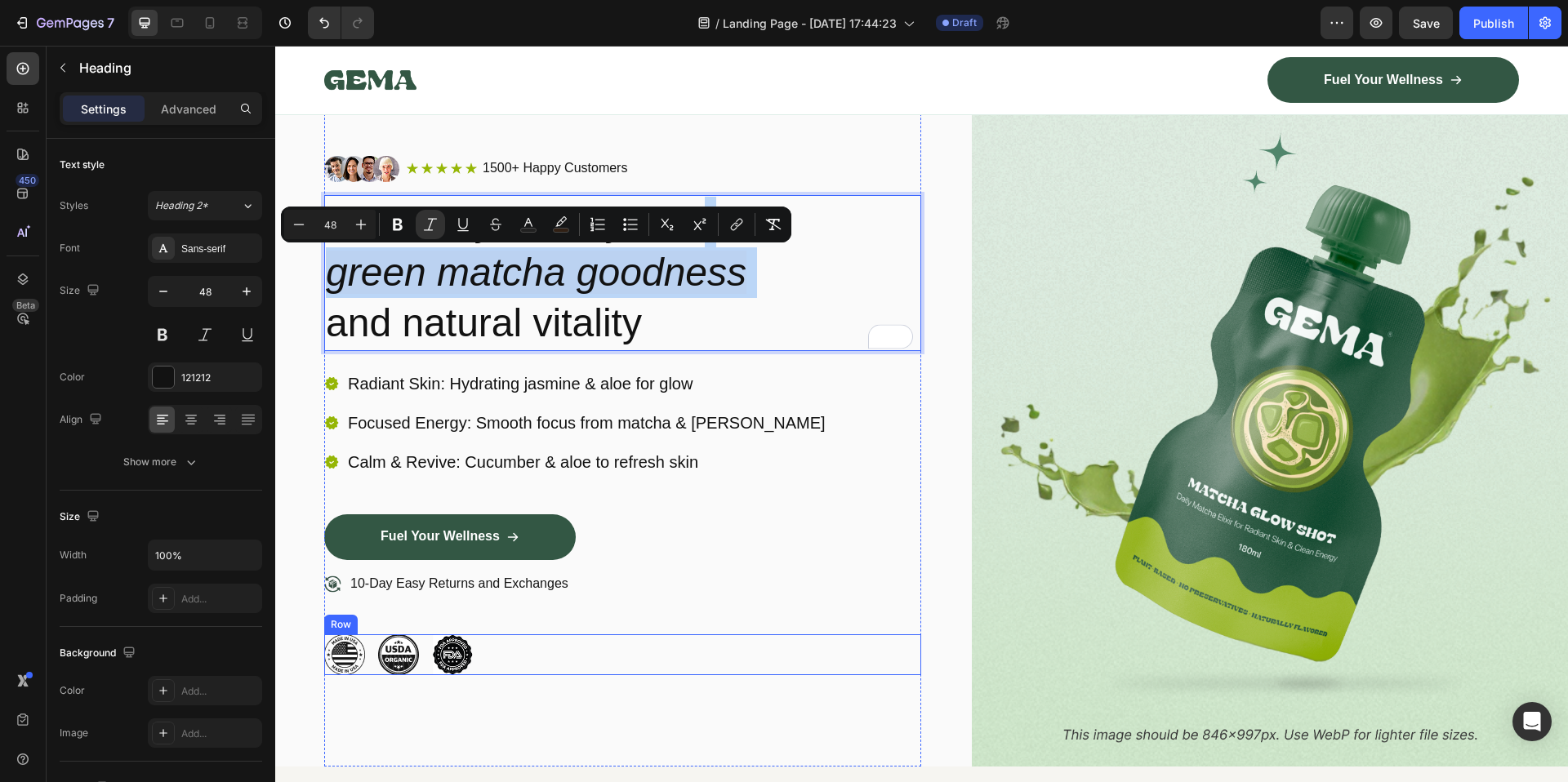
click at [854, 642] on div "Image Image Image Row" at bounding box center [622, 655] width 597 height 41
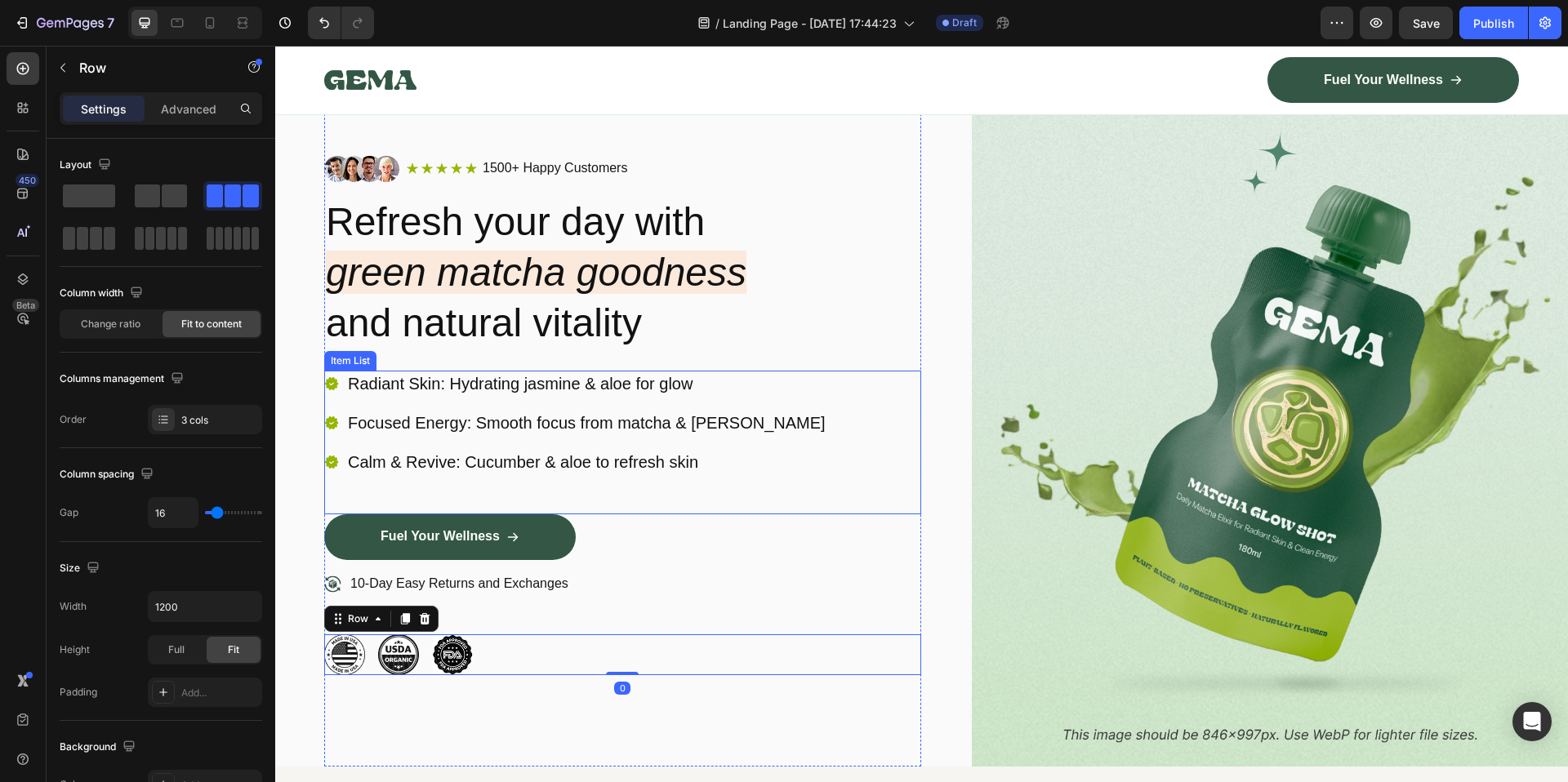
click at [545, 402] on div "Radiant Skin: Hydrating jasmine & aloe for glow Focused Energy: Smooth focus fr…" at bounding box center [575, 423] width 504 height 105
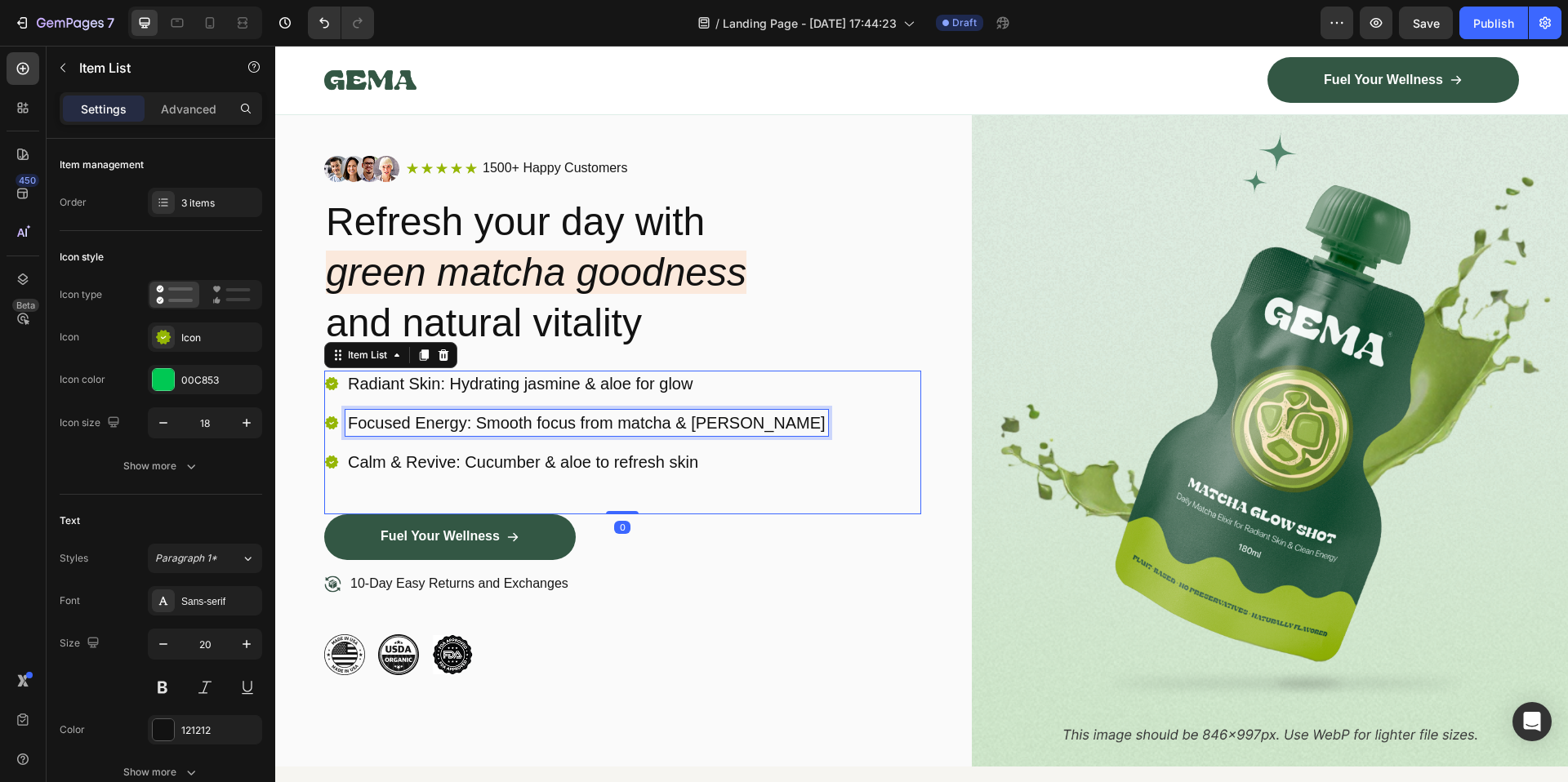
click at [545, 418] on p "Focused Energy: Smooth focus from matcha & jasmine" at bounding box center [586, 423] width 478 height 21
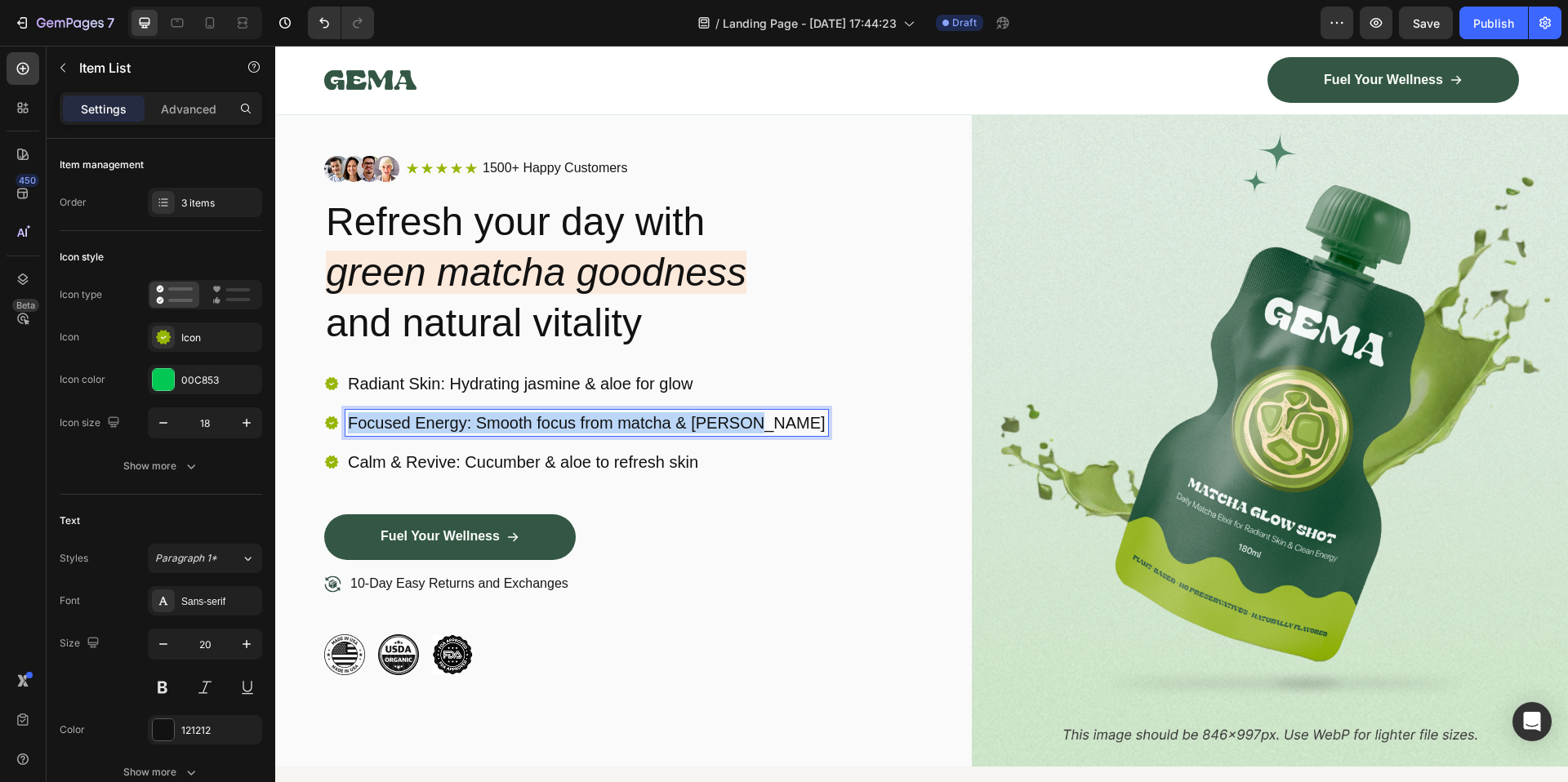
click at [545, 418] on p "Focused Energy: Smooth focus from matcha & jasmine" at bounding box center [586, 423] width 478 height 21
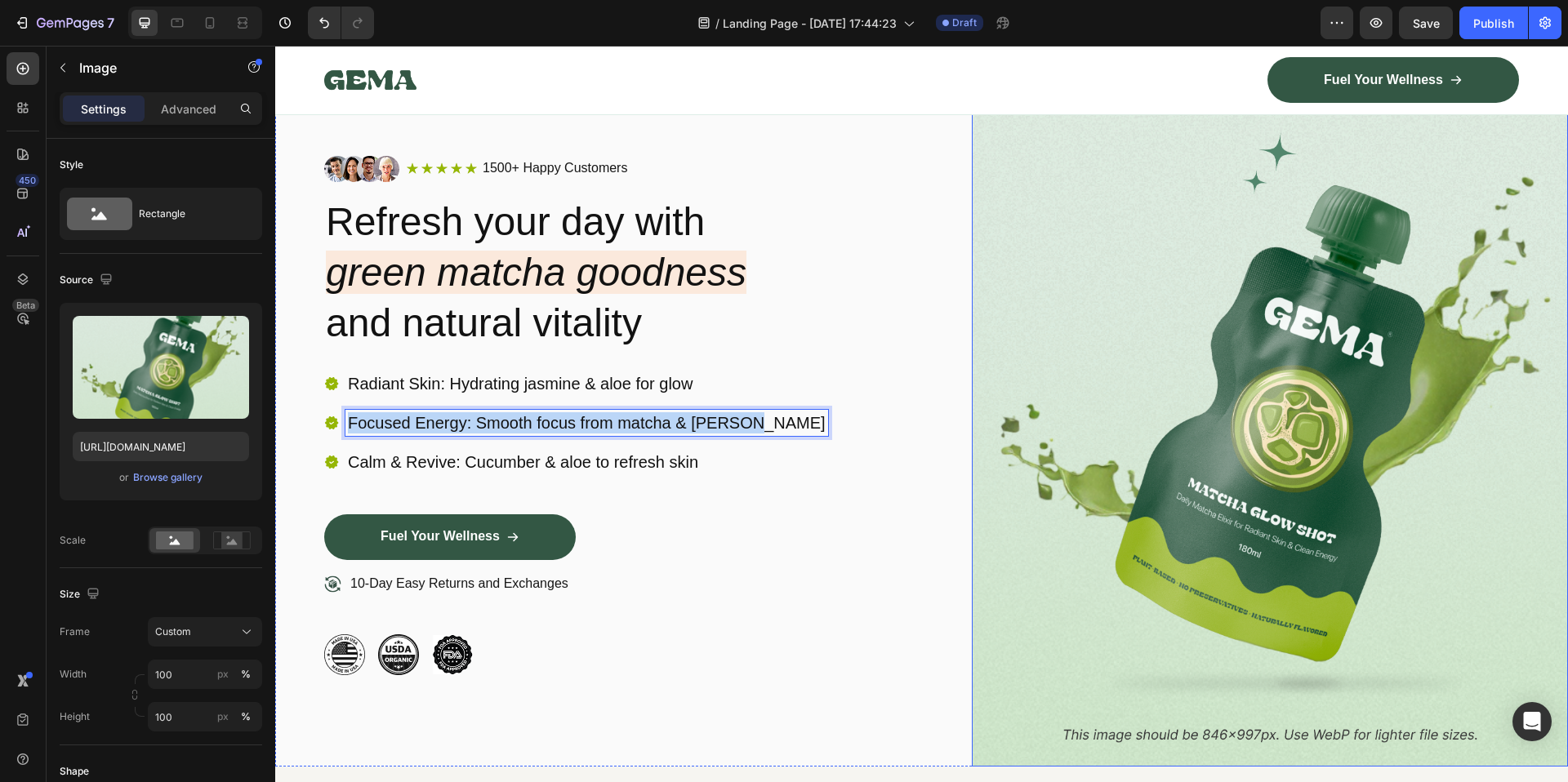
click at [1036, 509] on img at bounding box center [1270, 415] width 597 height 703
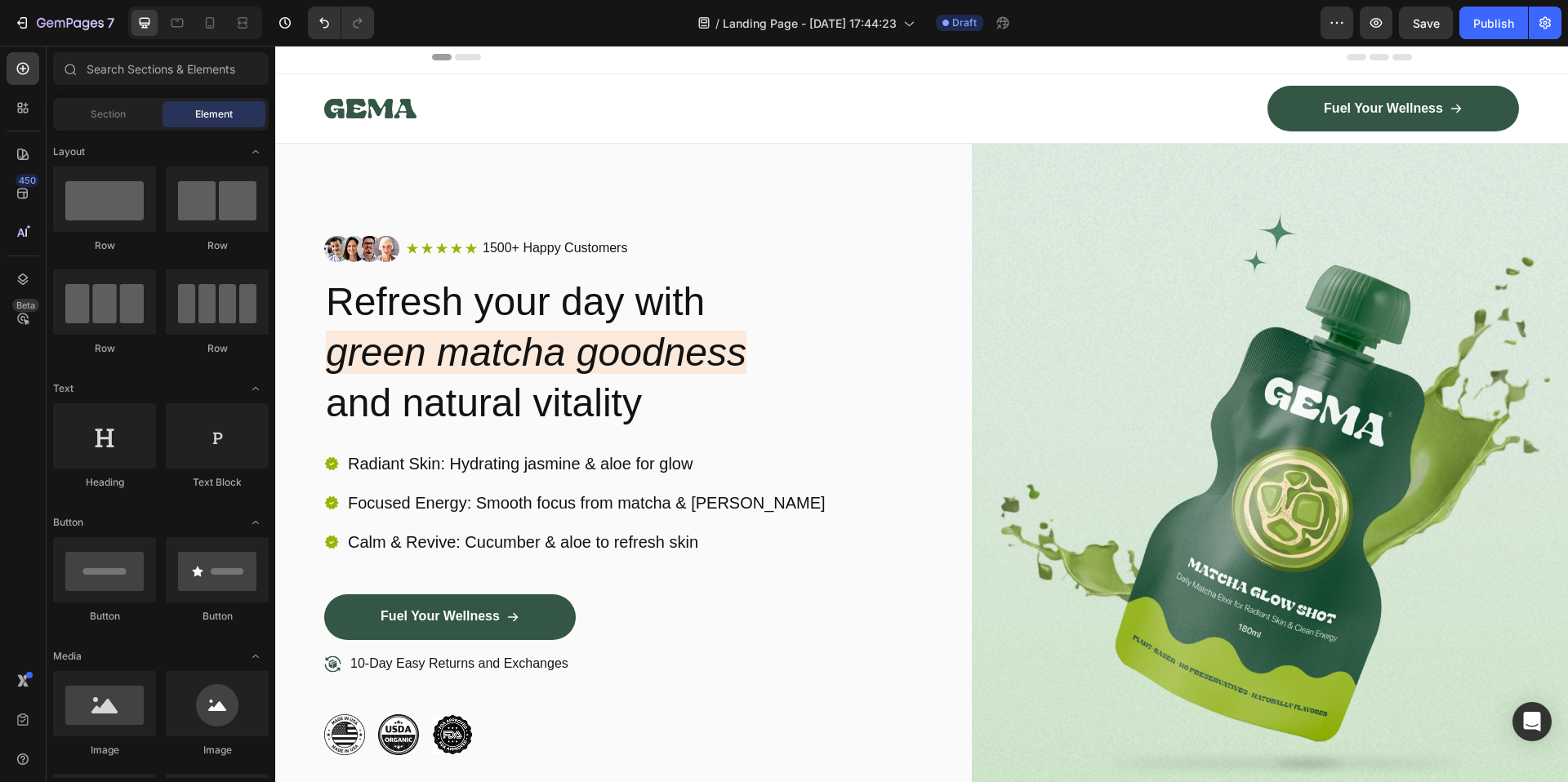
scroll to position [42, 0]
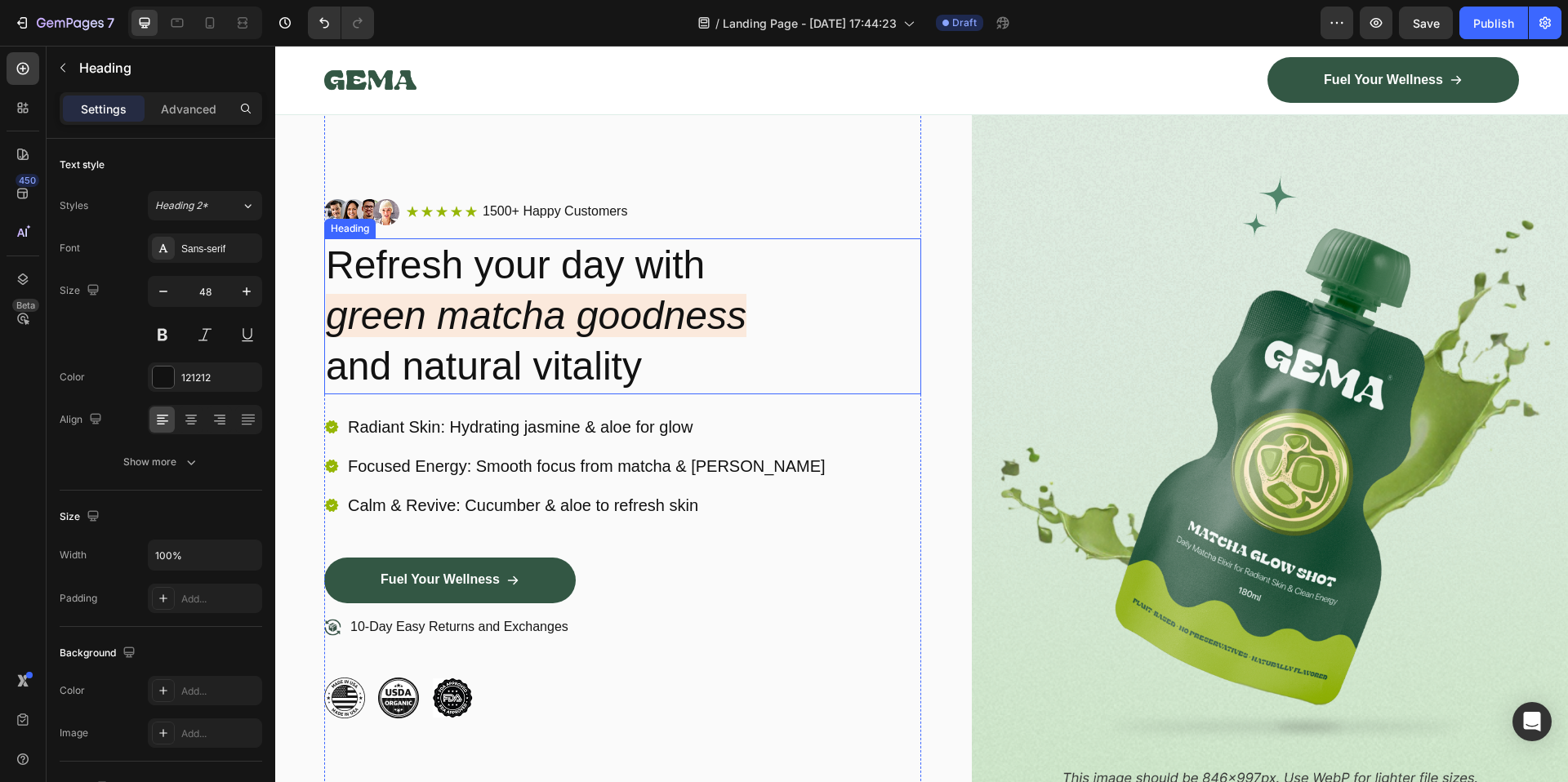
click at [511, 285] on h2 "Refresh your day with green matcha goodness and natural vitality" at bounding box center [622, 316] width 597 height 156
click at [595, 211] on p "1500+ Happy Customers" at bounding box center [555, 212] width 145 height 17
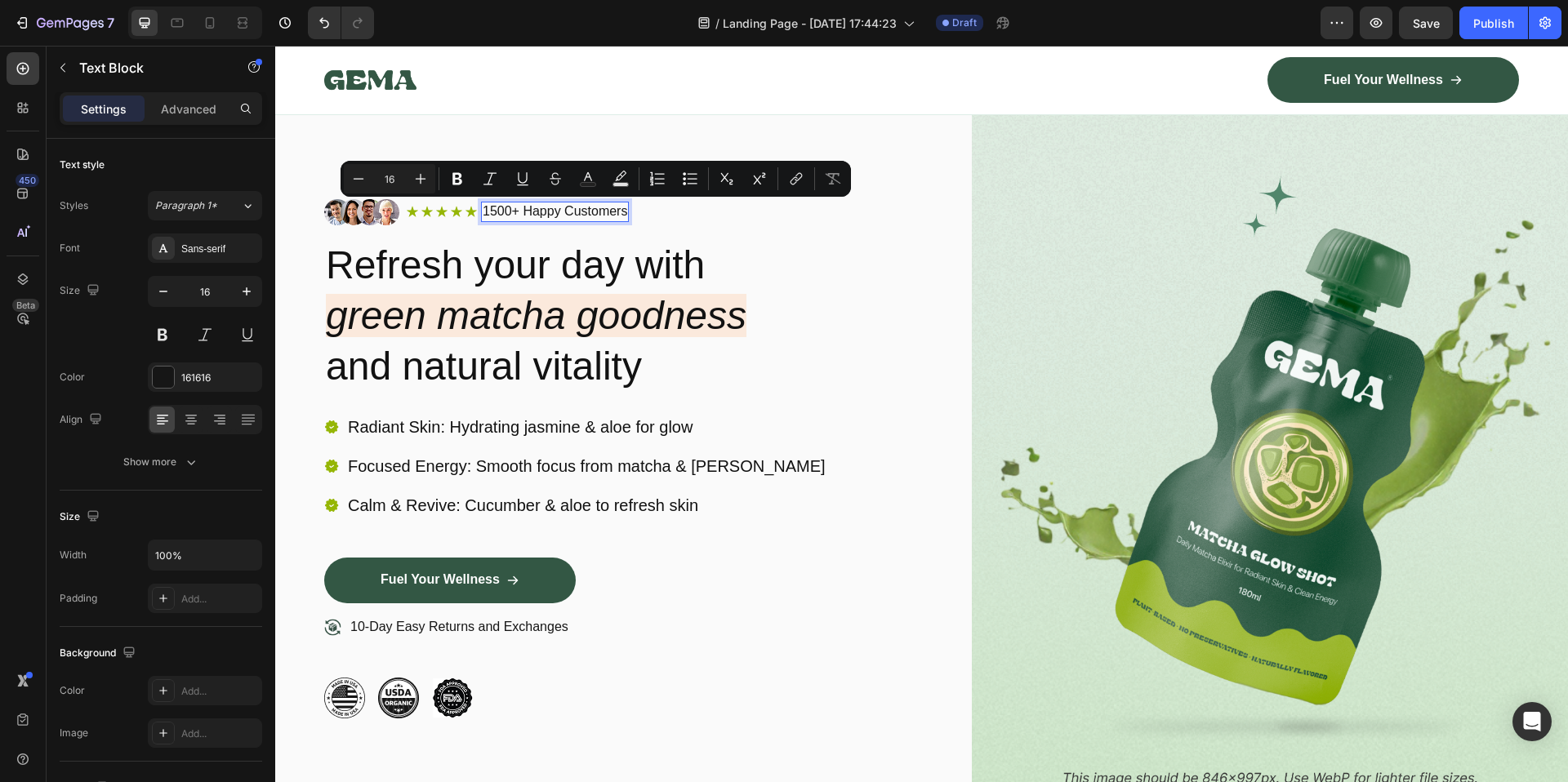
click at [526, 211] on p "1500+ Happy Customers" at bounding box center [555, 212] width 145 height 17
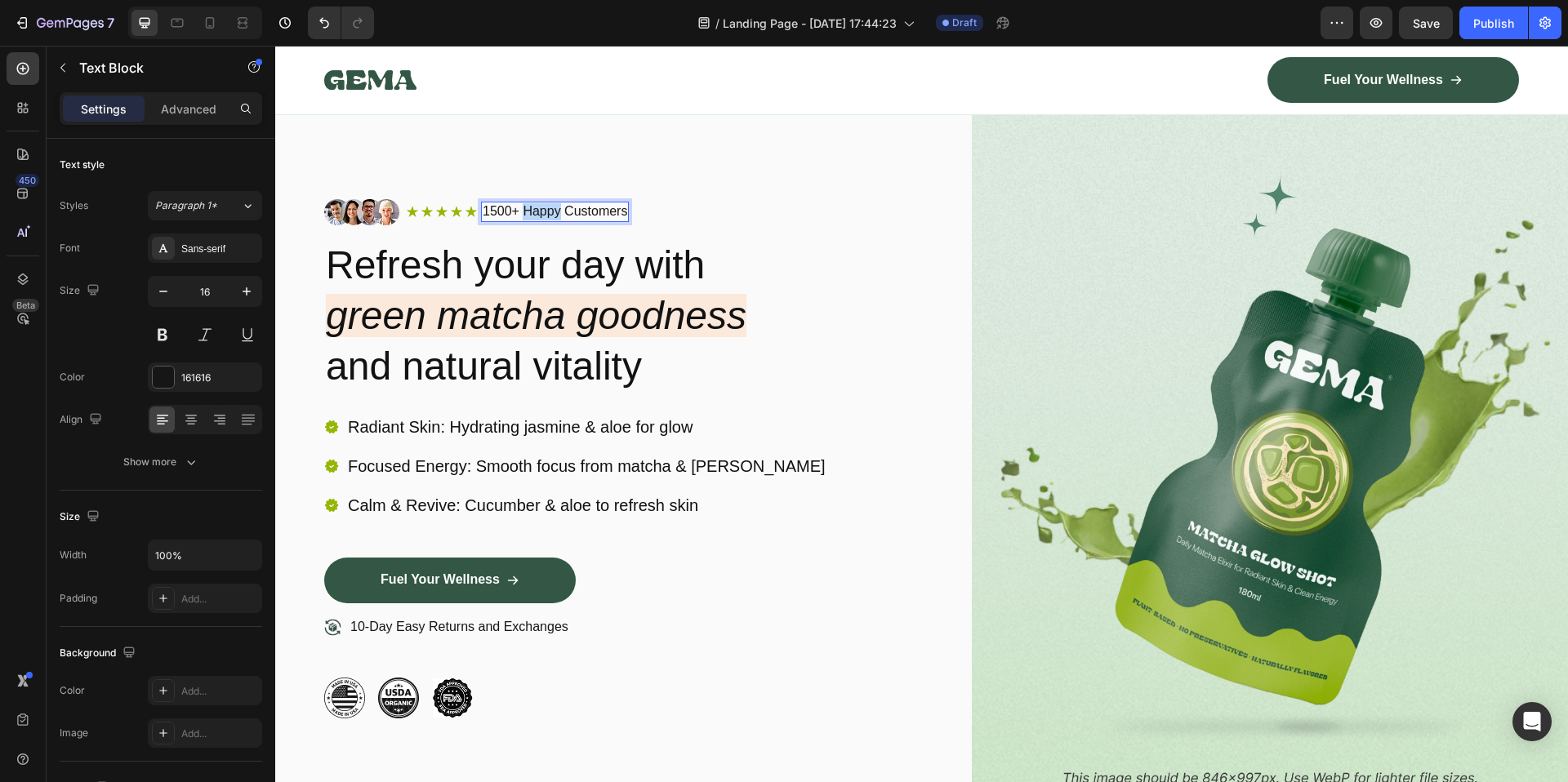
click at [526, 211] on p "1500+ Happy Customers" at bounding box center [555, 212] width 145 height 17
click at [487, 277] on h2 "Refresh your day with green matcha goodness and natural vitality" at bounding box center [622, 316] width 597 height 156
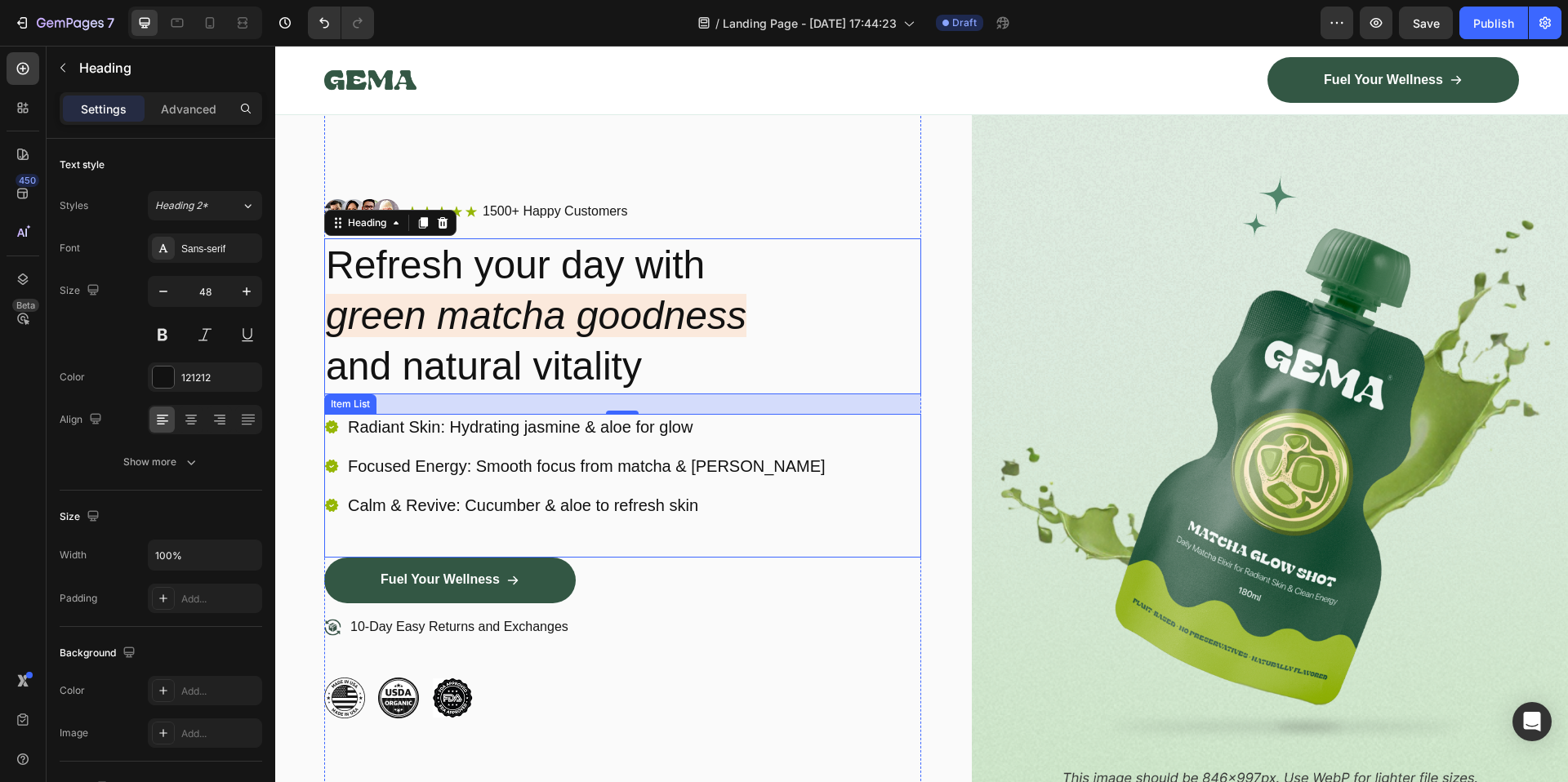
click at [524, 427] on p "Radiant Skin: Hydrating jasmine & aloe for glow" at bounding box center [586, 427] width 478 height 21
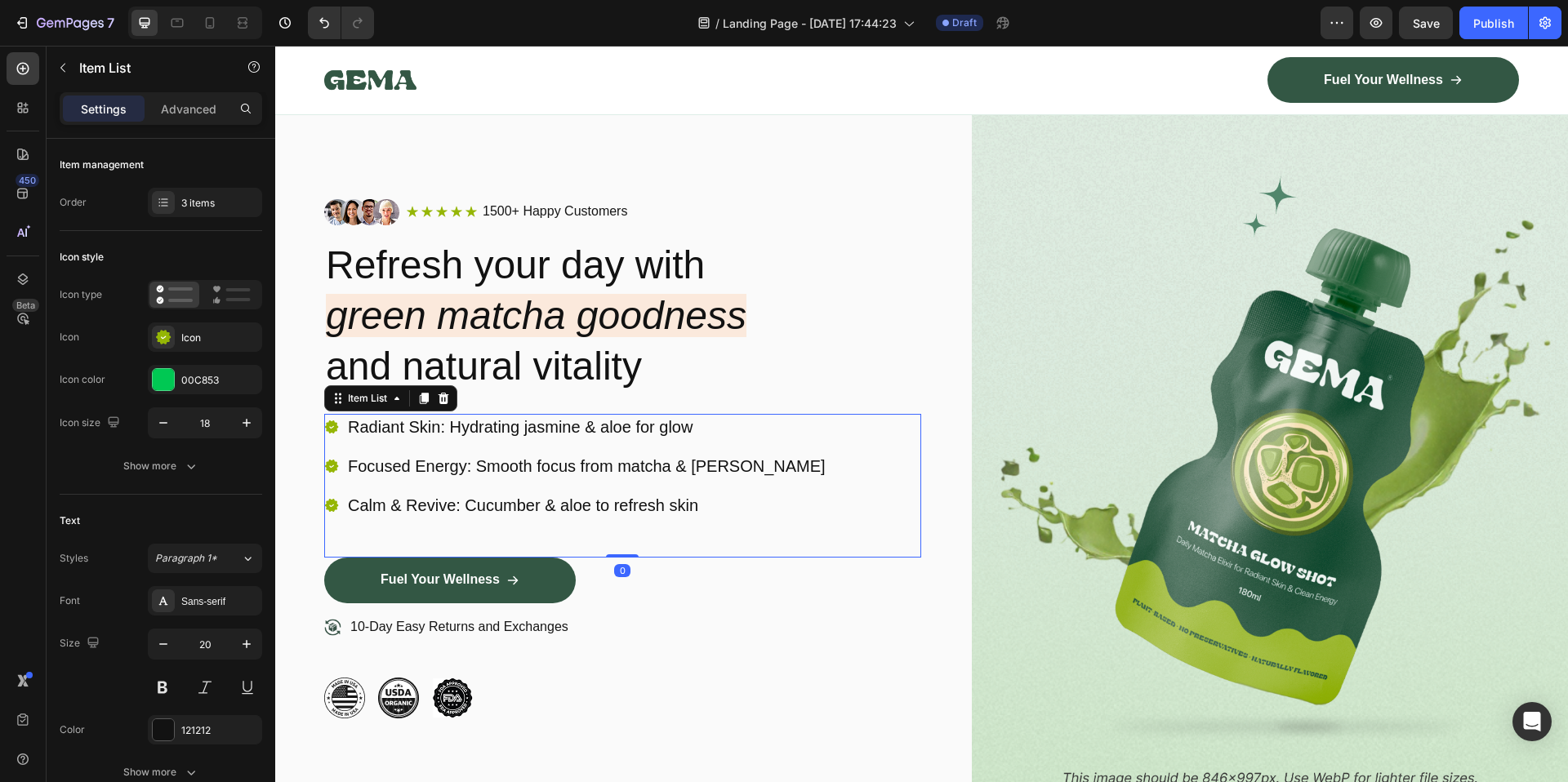
click at [523, 427] on p "Radiant Skin: Hydrating jasmine & aloe for glow" at bounding box center [586, 427] width 478 height 21
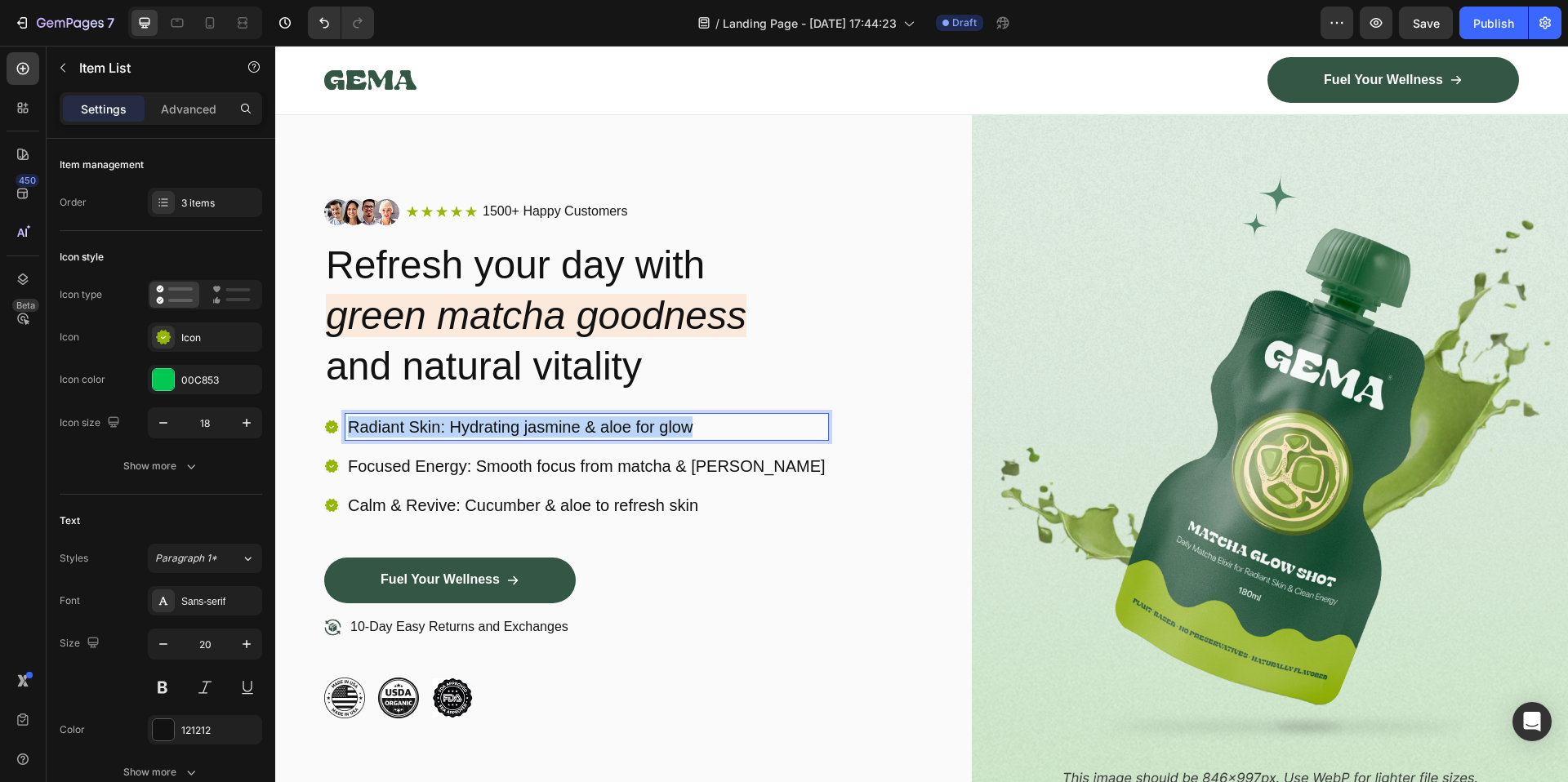
click at [523, 427] on p "Radiant Skin: Hydrating jasmine & aloe for glow" at bounding box center [586, 427] width 478 height 21
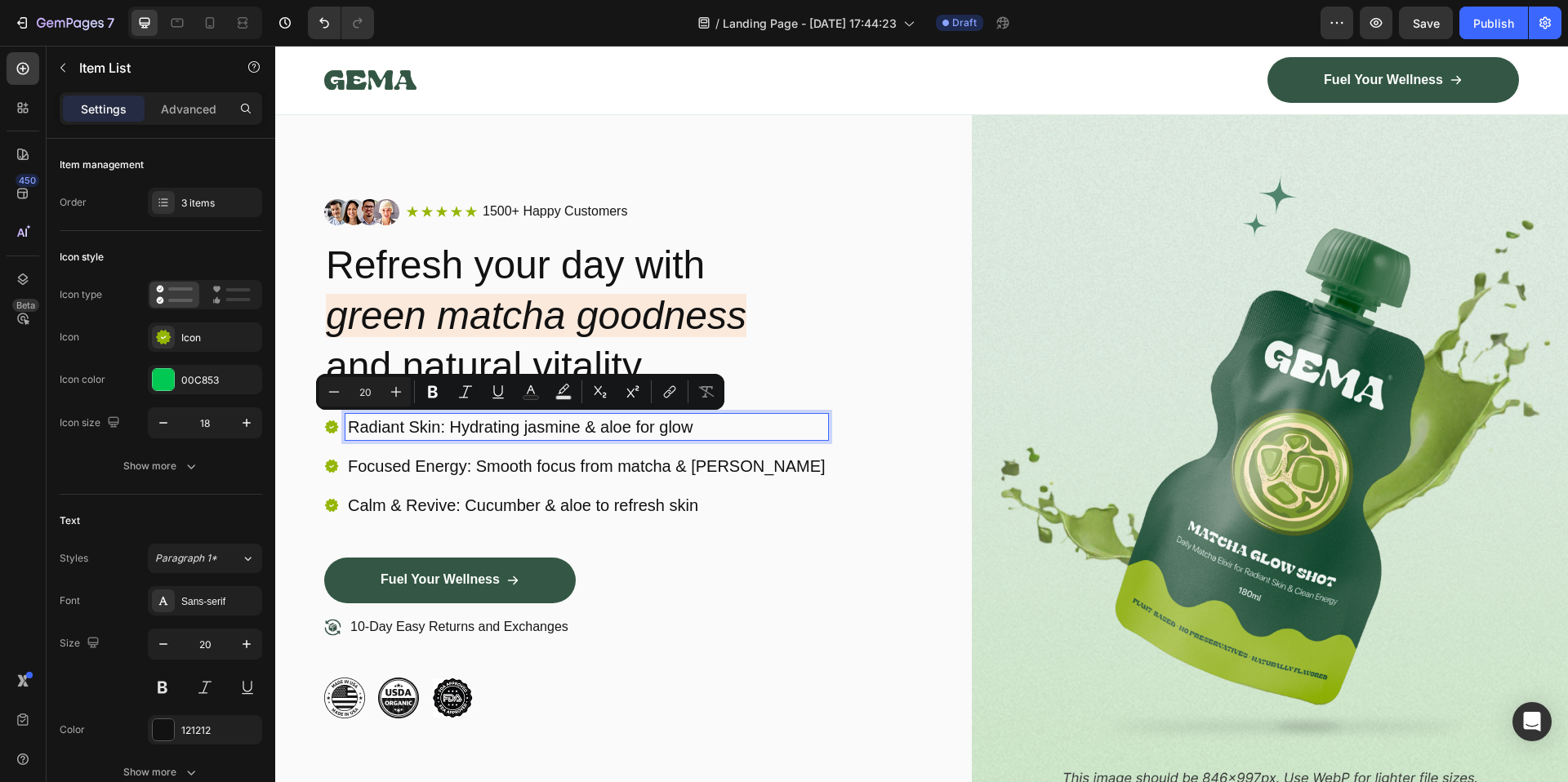
click at [518, 465] on p "Focused Energy: Smooth focus from matcha & jasmine" at bounding box center [586, 466] width 478 height 21
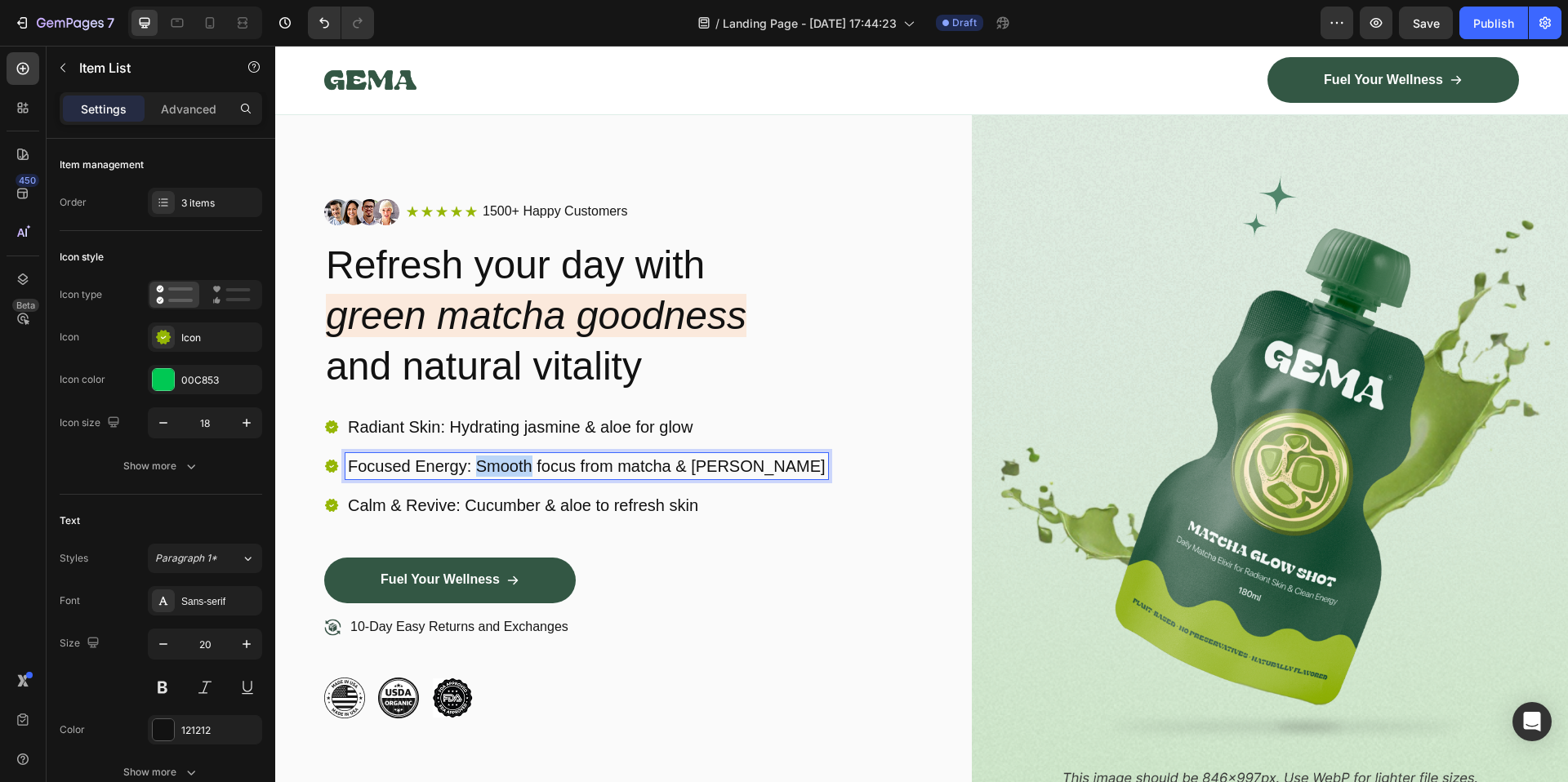
click at [518, 465] on p "Focused Energy: Smooth focus from matcha & jasmine" at bounding box center [586, 466] width 478 height 21
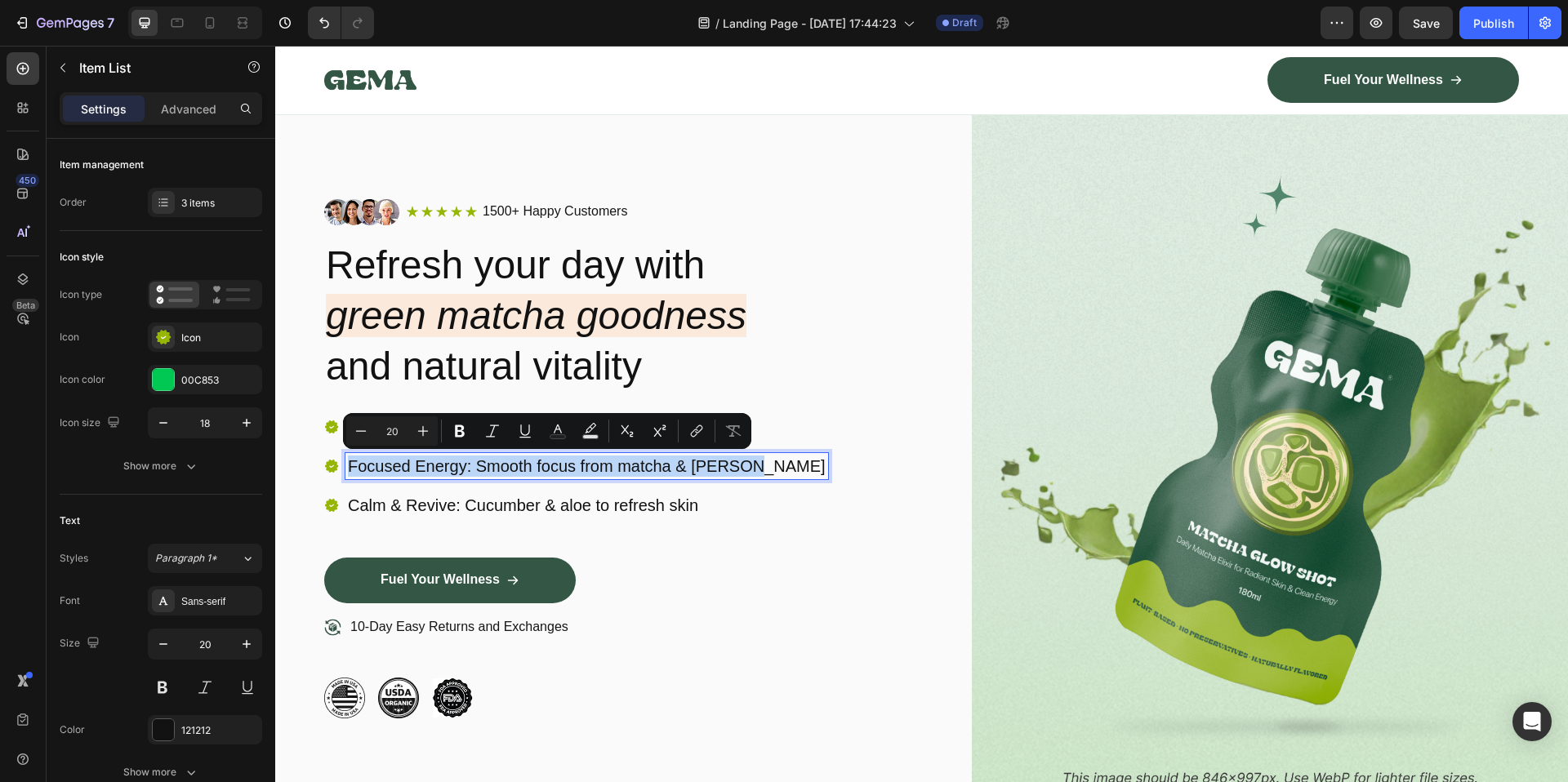
click at [518, 465] on p "Focused Energy: Smooth focus from matcha & jasmine" at bounding box center [586, 466] width 478 height 21
click at [489, 497] on p "Calm & Revive: Cucumber & aloe to refresh skin" at bounding box center [586, 505] width 478 height 21
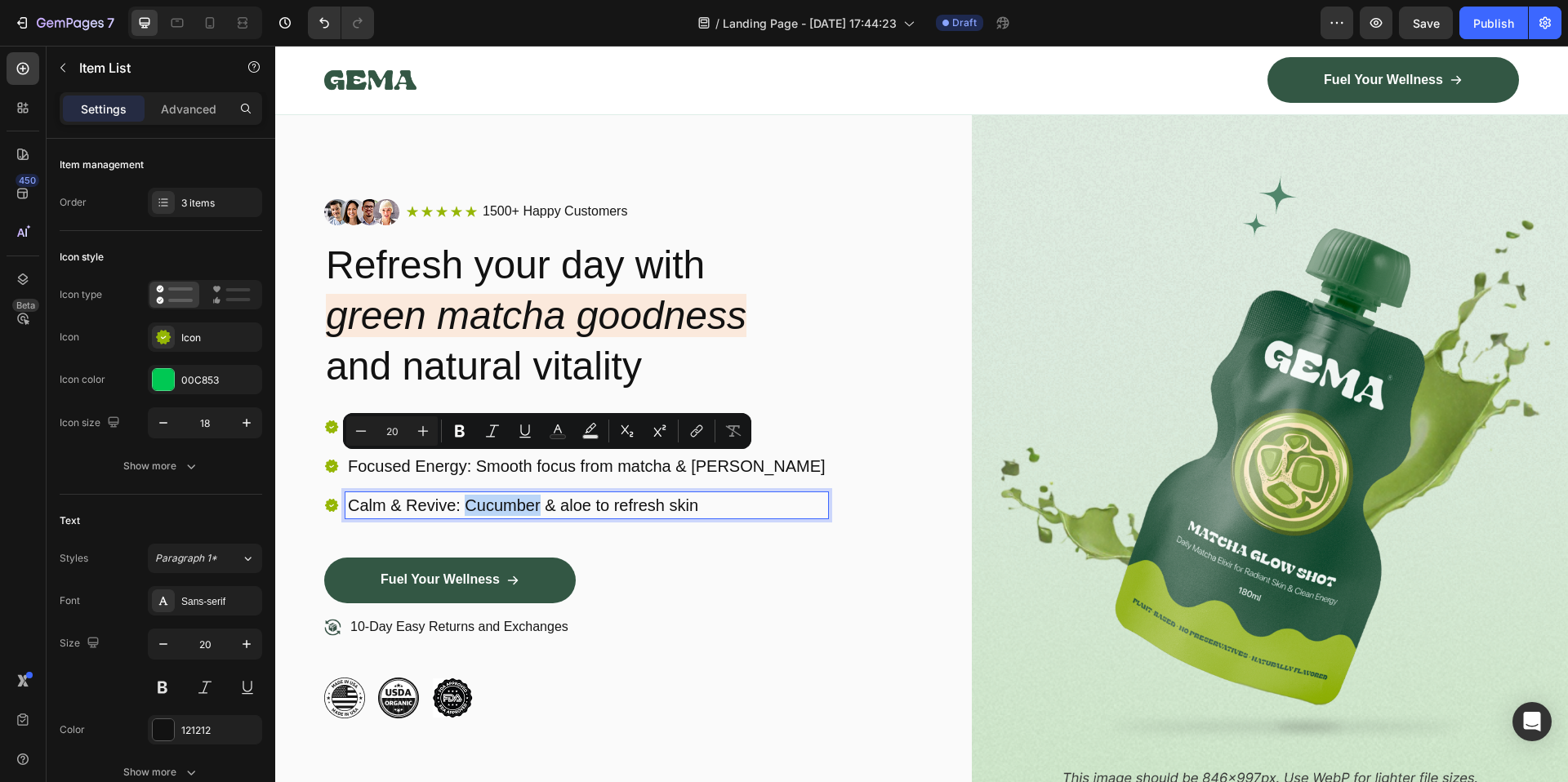
click at [489, 497] on p "Calm & Revive: Cucumber & aloe to refresh skin" at bounding box center [586, 505] width 478 height 21
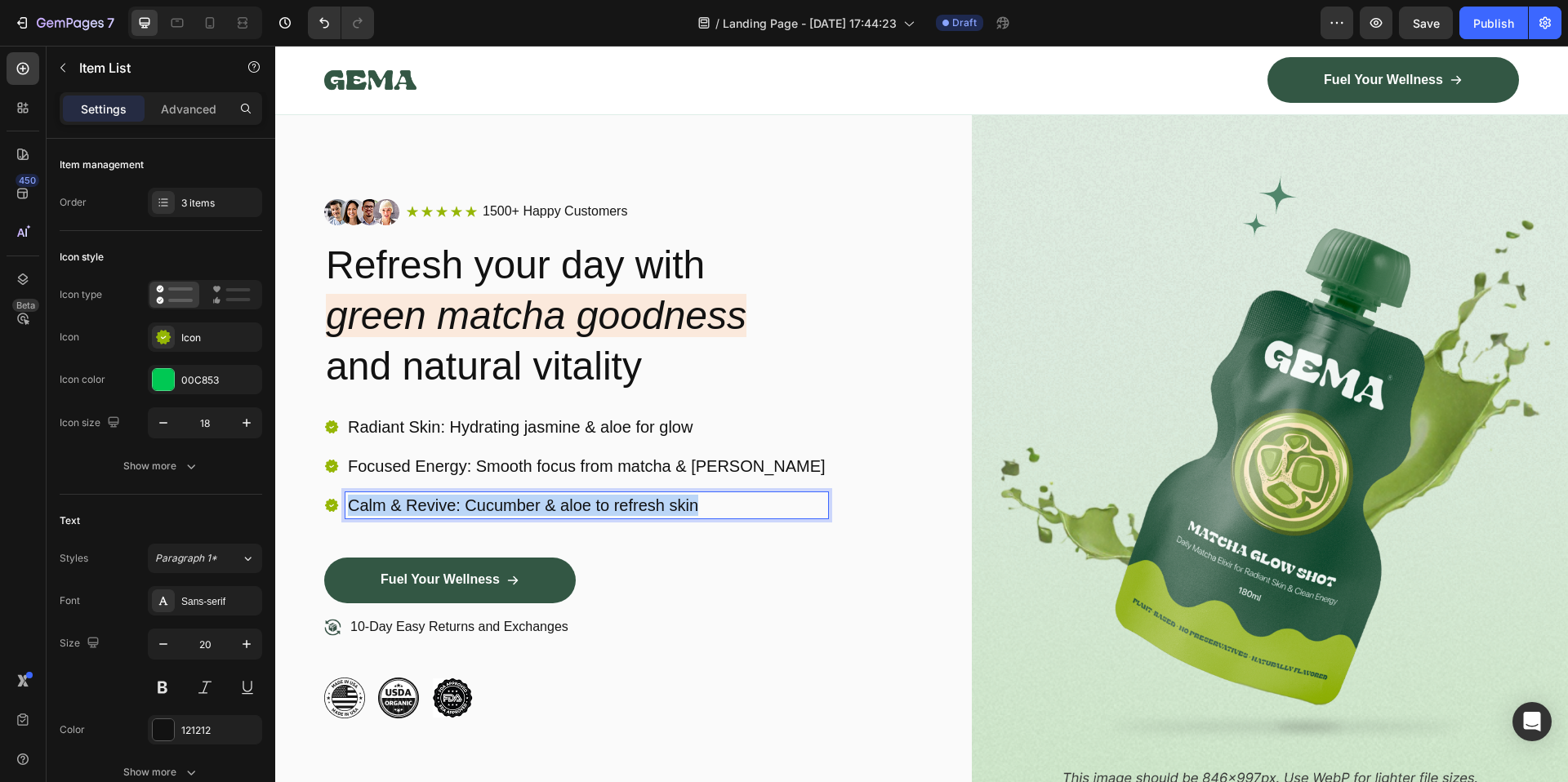
click at [489, 497] on p "Calm & Revive: Cucumber & aloe to refresh skin" at bounding box center [586, 505] width 478 height 21
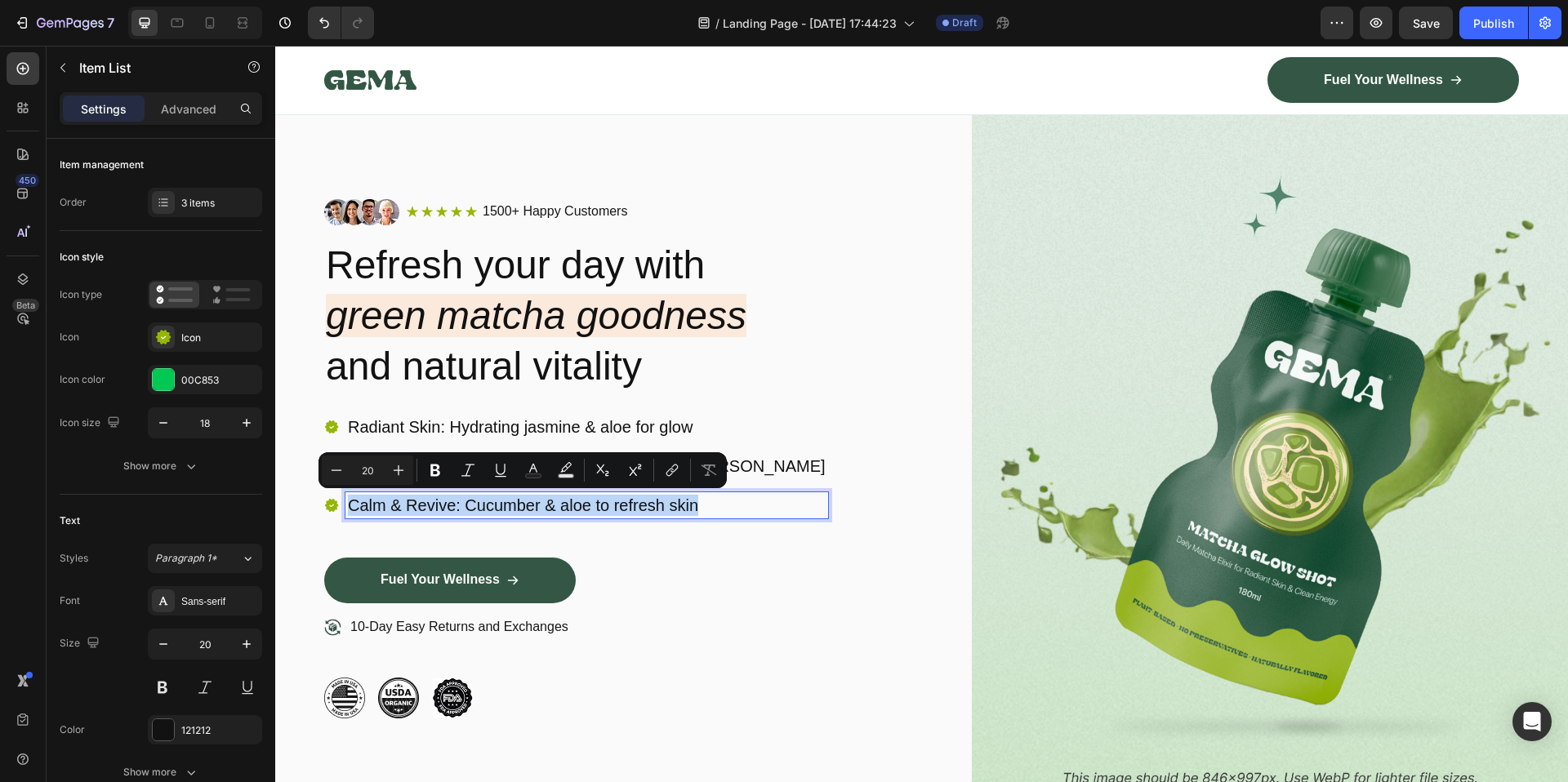
click at [838, 446] on div "Radiant Skin: Hydrating jasmine & aloe for glow Focused Energy: Smooth focus fr…" at bounding box center [622, 486] width 597 height 144
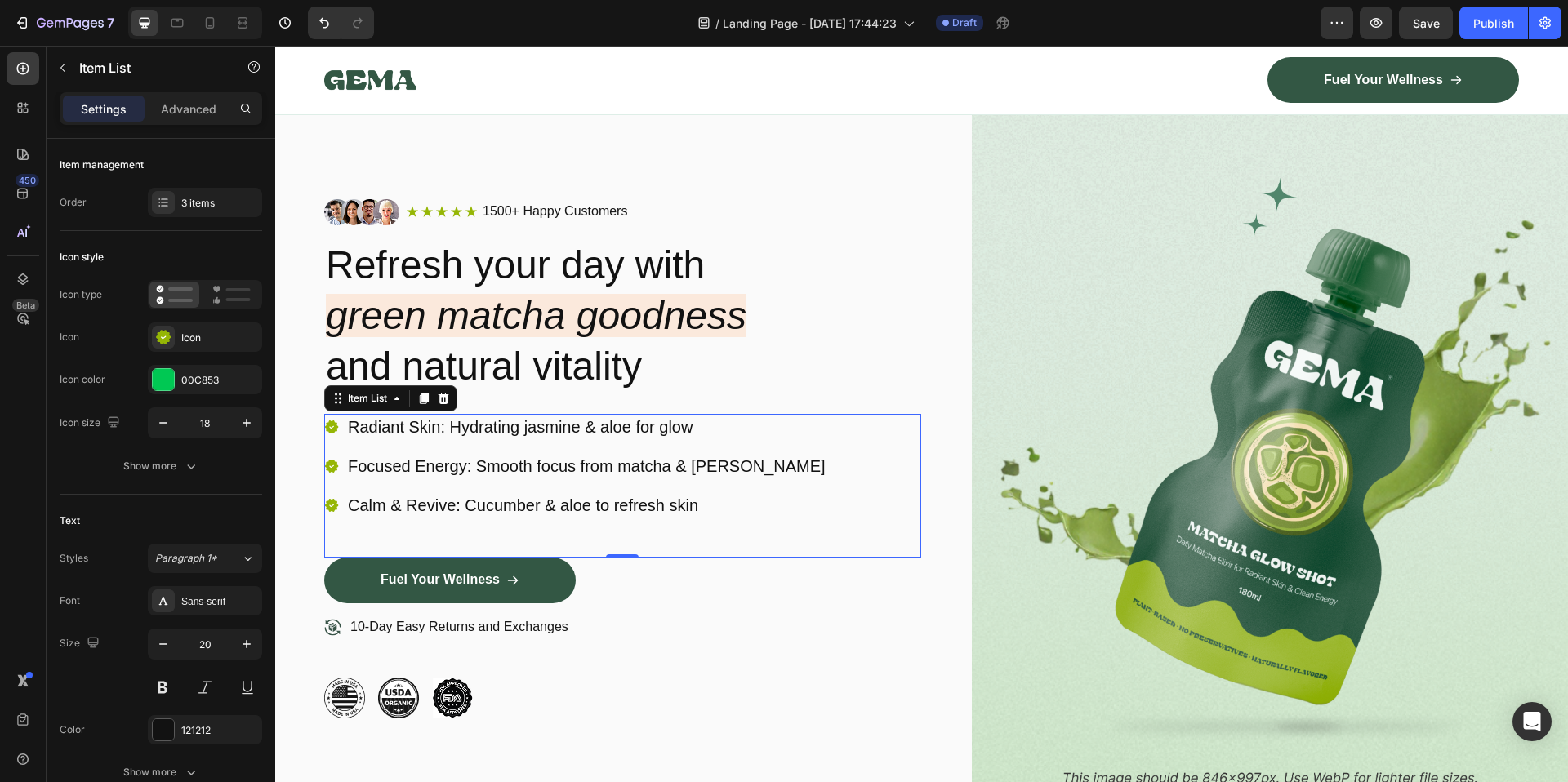
click at [568, 459] on p "Focused Energy: Smooth focus from matcha & jasmine" at bounding box center [586, 466] width 478 height 21
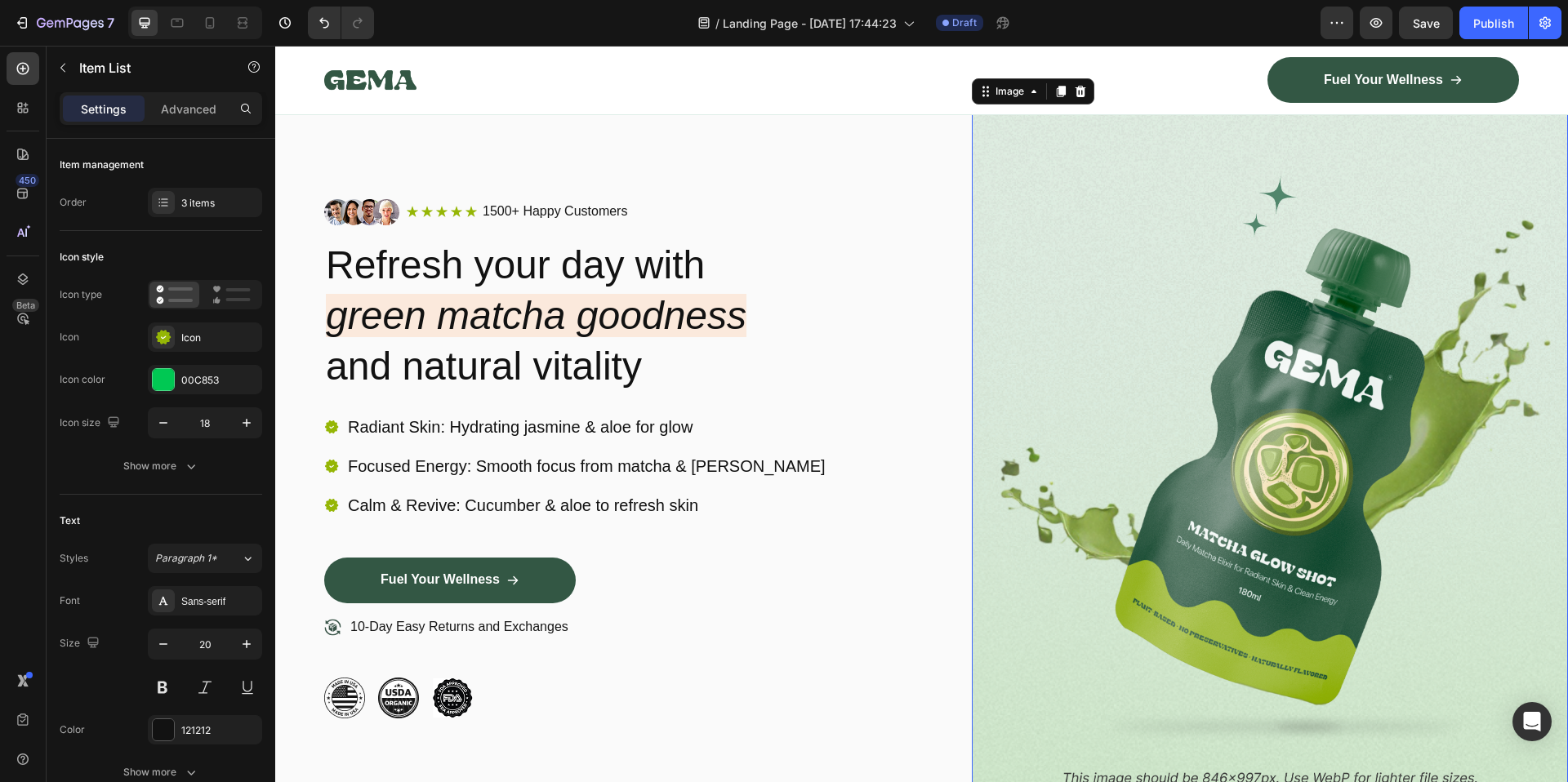
click at [1105, 304] on img at bounding box center [1270, 458] width 597 height 703
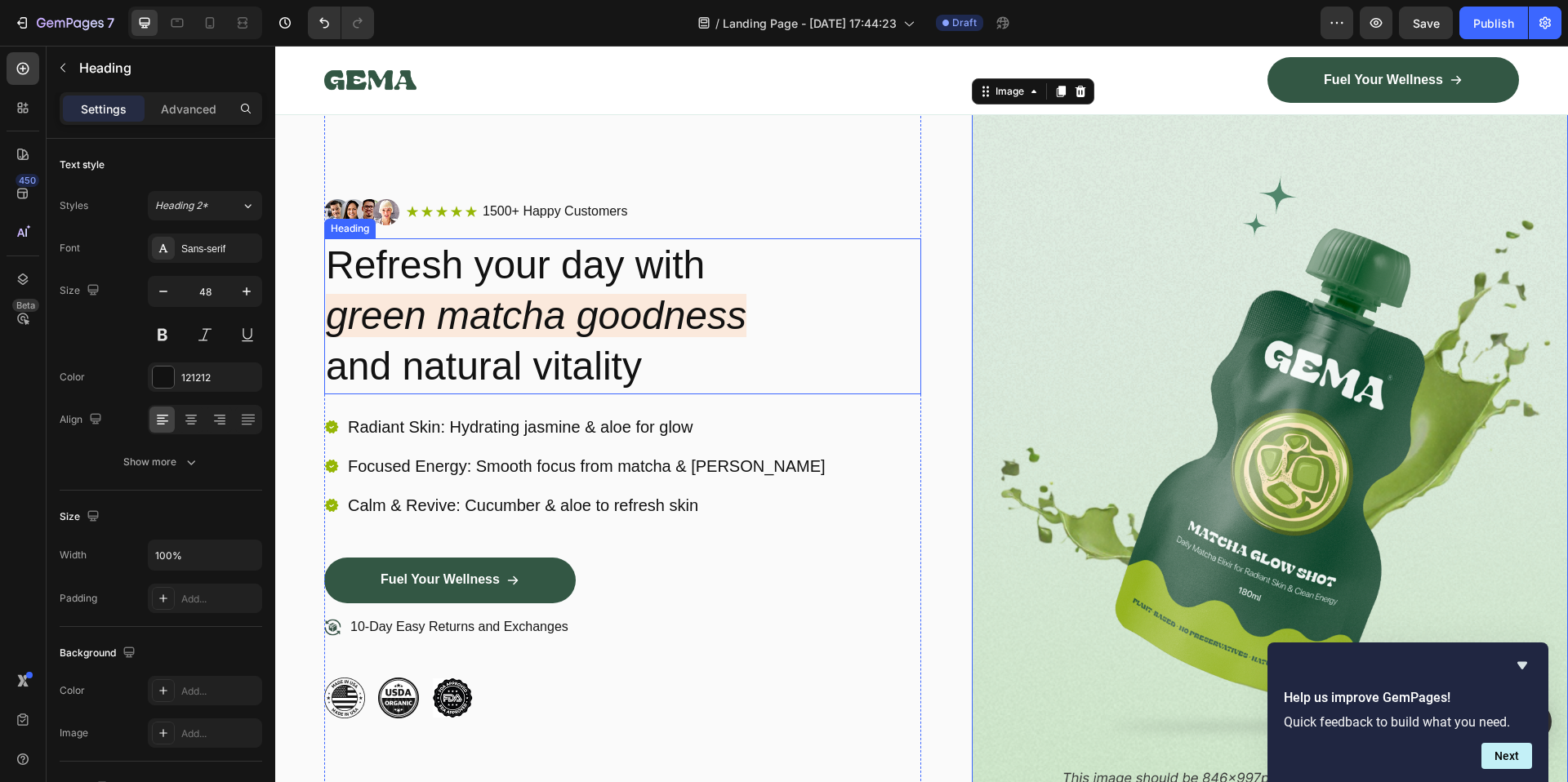
click at [597, 287] on h2 "Refresh your day with green matcha goodness and natural vitality" at bounding box center [622, 316] width 597 height 156
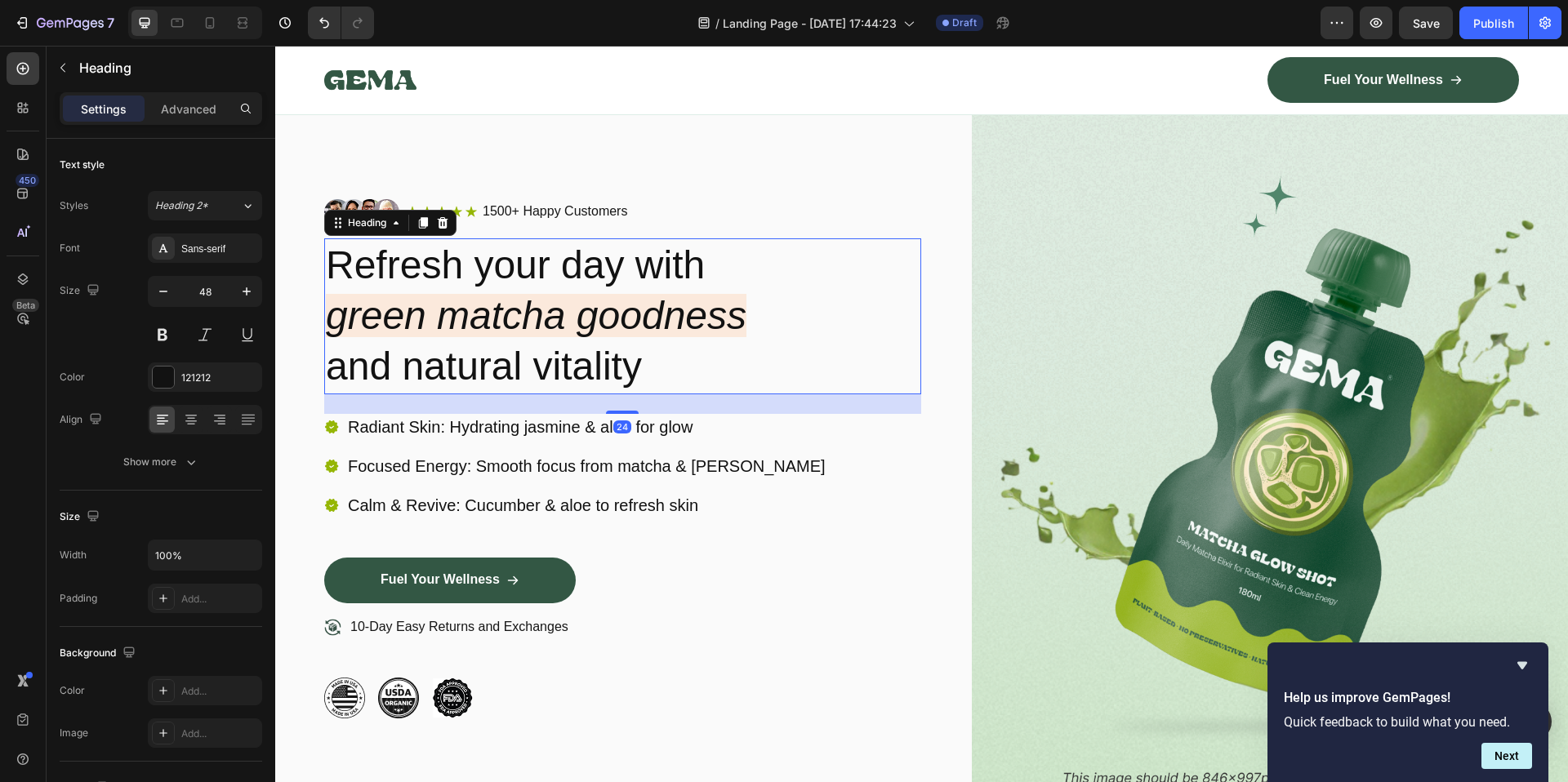
click at [597, 287] on h2 "Refresh your day with green matcha goodness and natural vitality" at bounding box center [622, 316] width 597 height 156
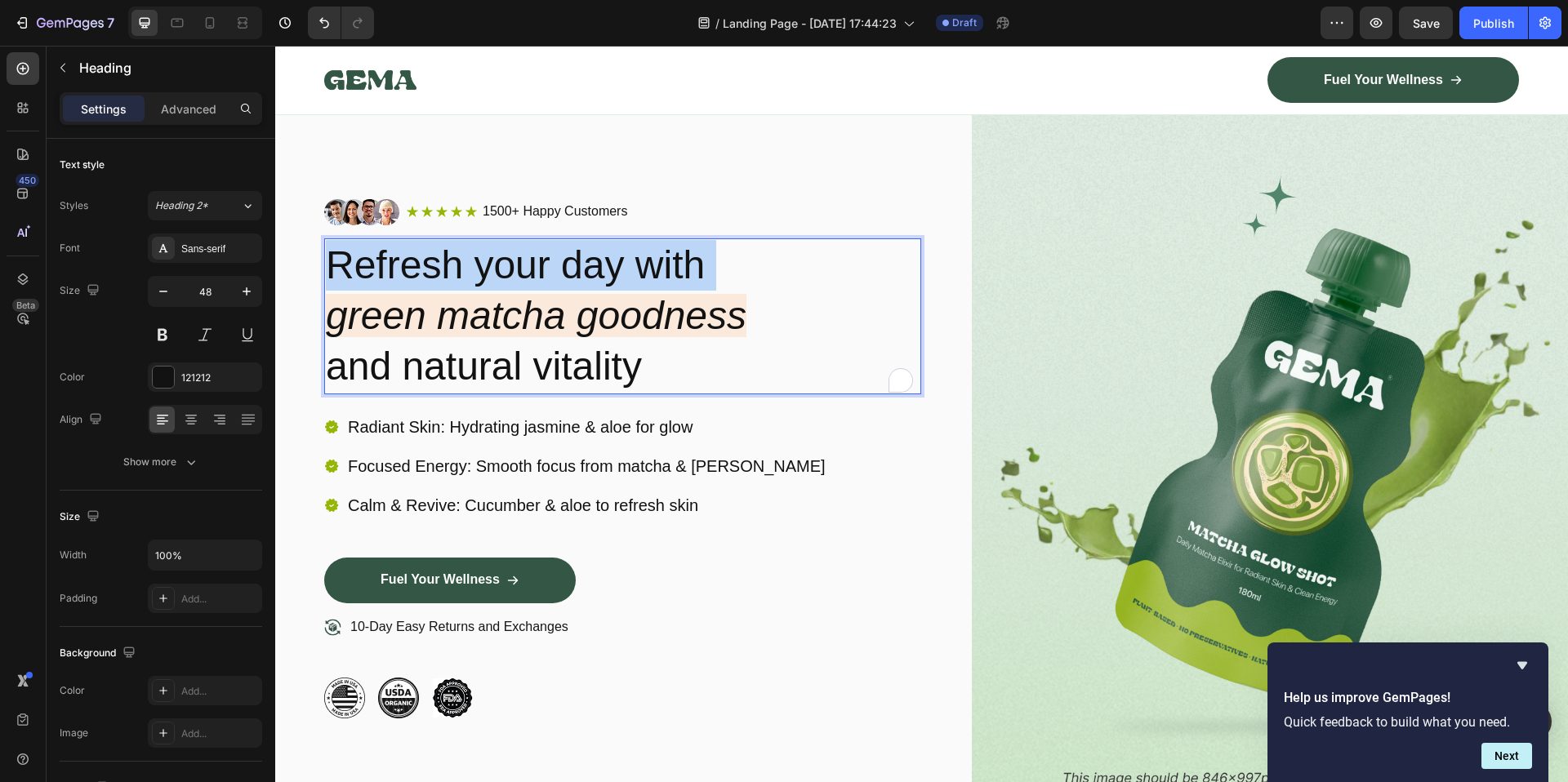
click at [597, 287] on p "Refresh your day with green matcha goodness and natural vitality" at bounding box center [622, 316] width 594 height 152
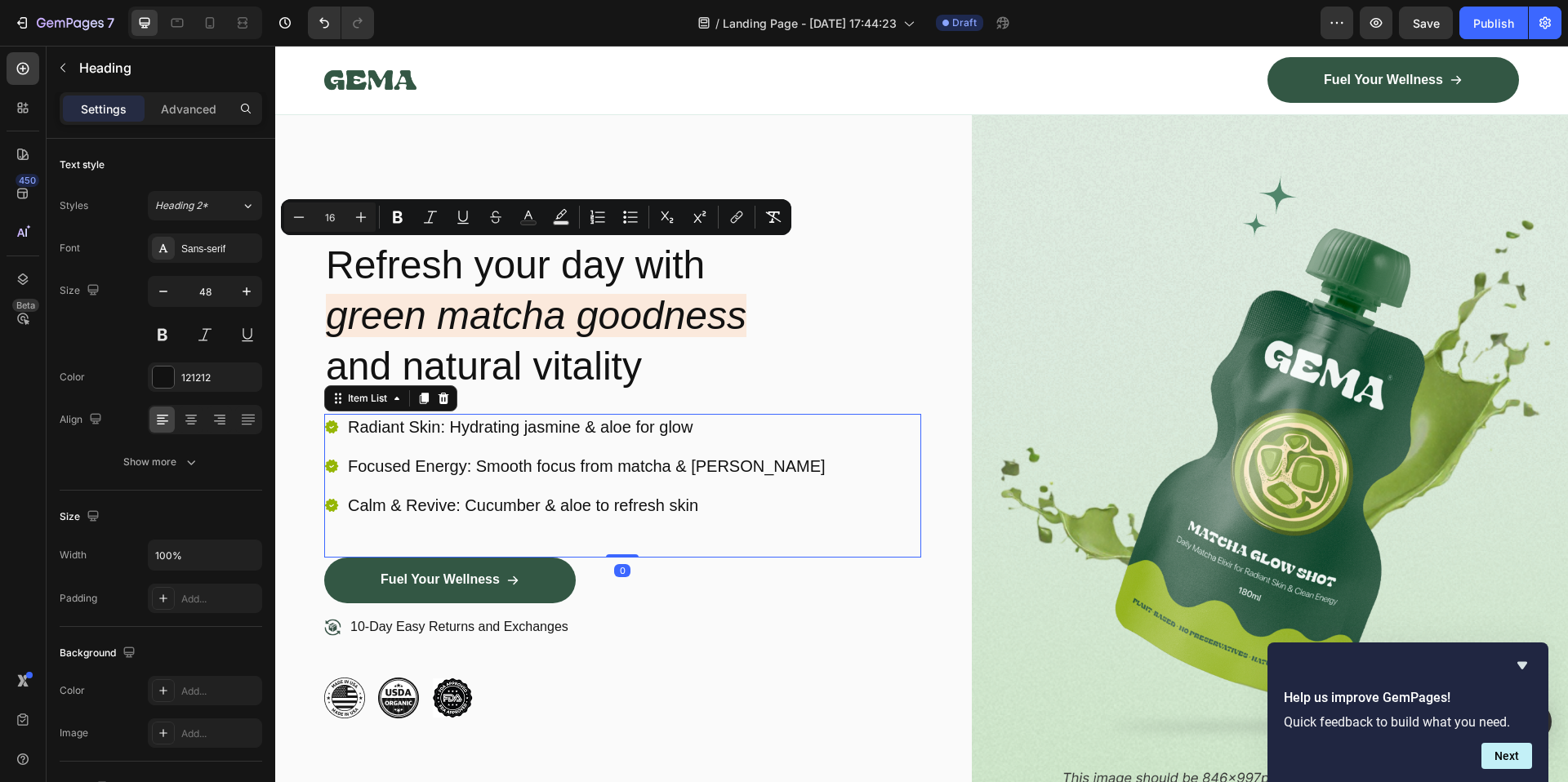
click at [721, 457] on p "Focused Energy: Smooth focus from matcha & jasmine" at bounding box center [586, 466] width 478 height 21
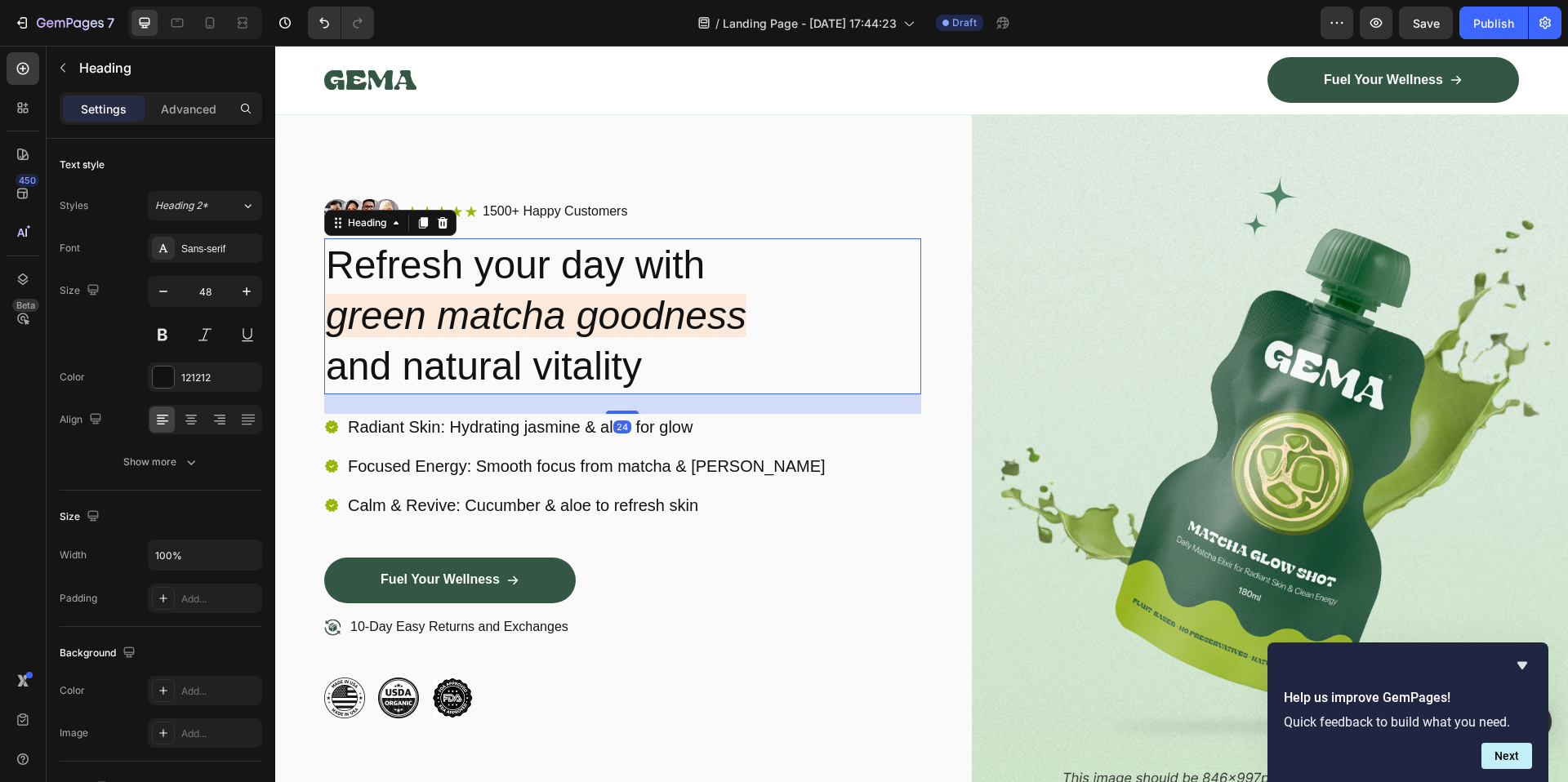
click at [672, 331] on icon "green matcha goodness" at bounding box center [535, 315] width 420 height 43
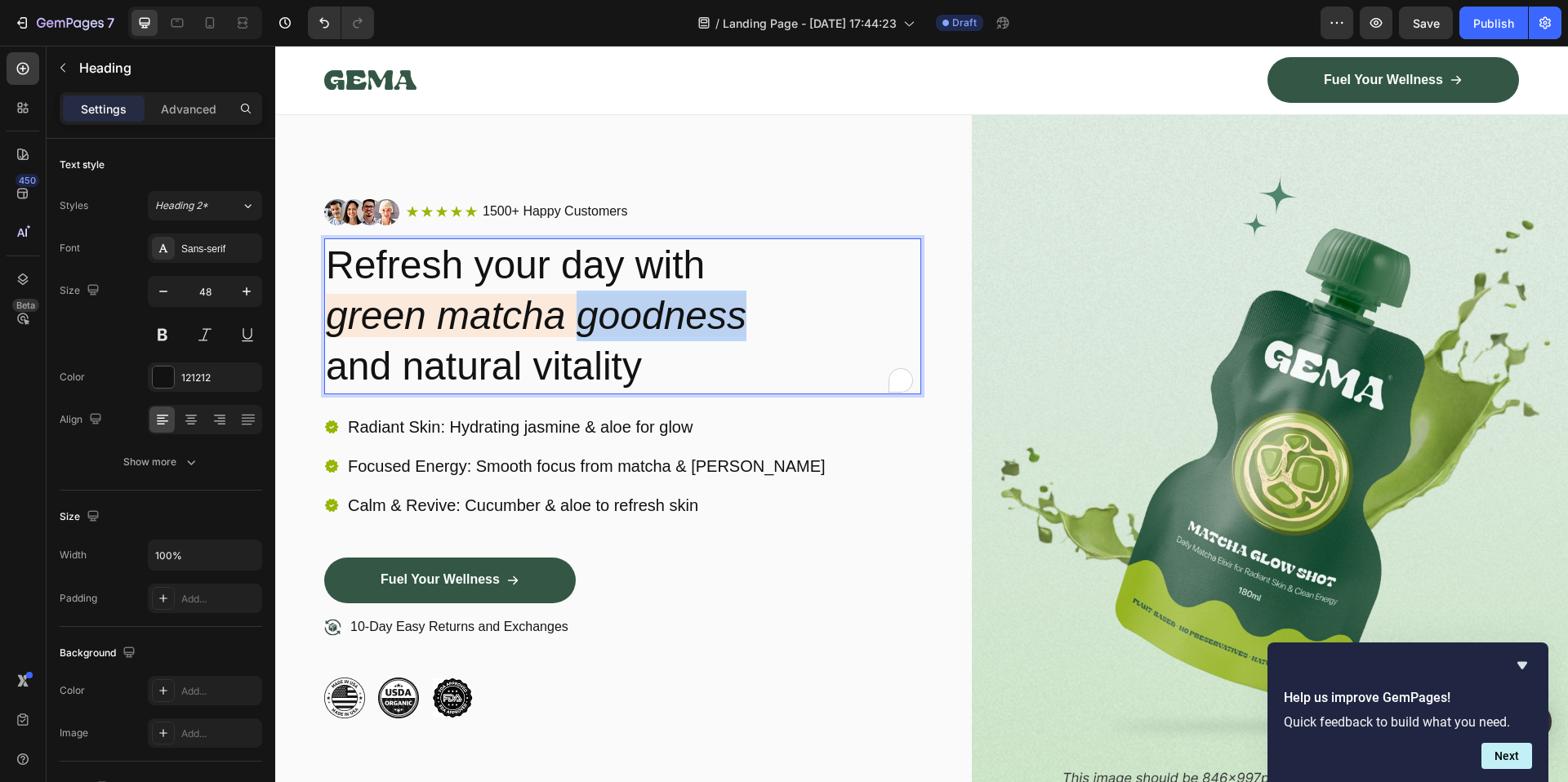
click at [671, 318] on icon "green matcha goodness" at bounding box center [535, 315] width 420 height 43
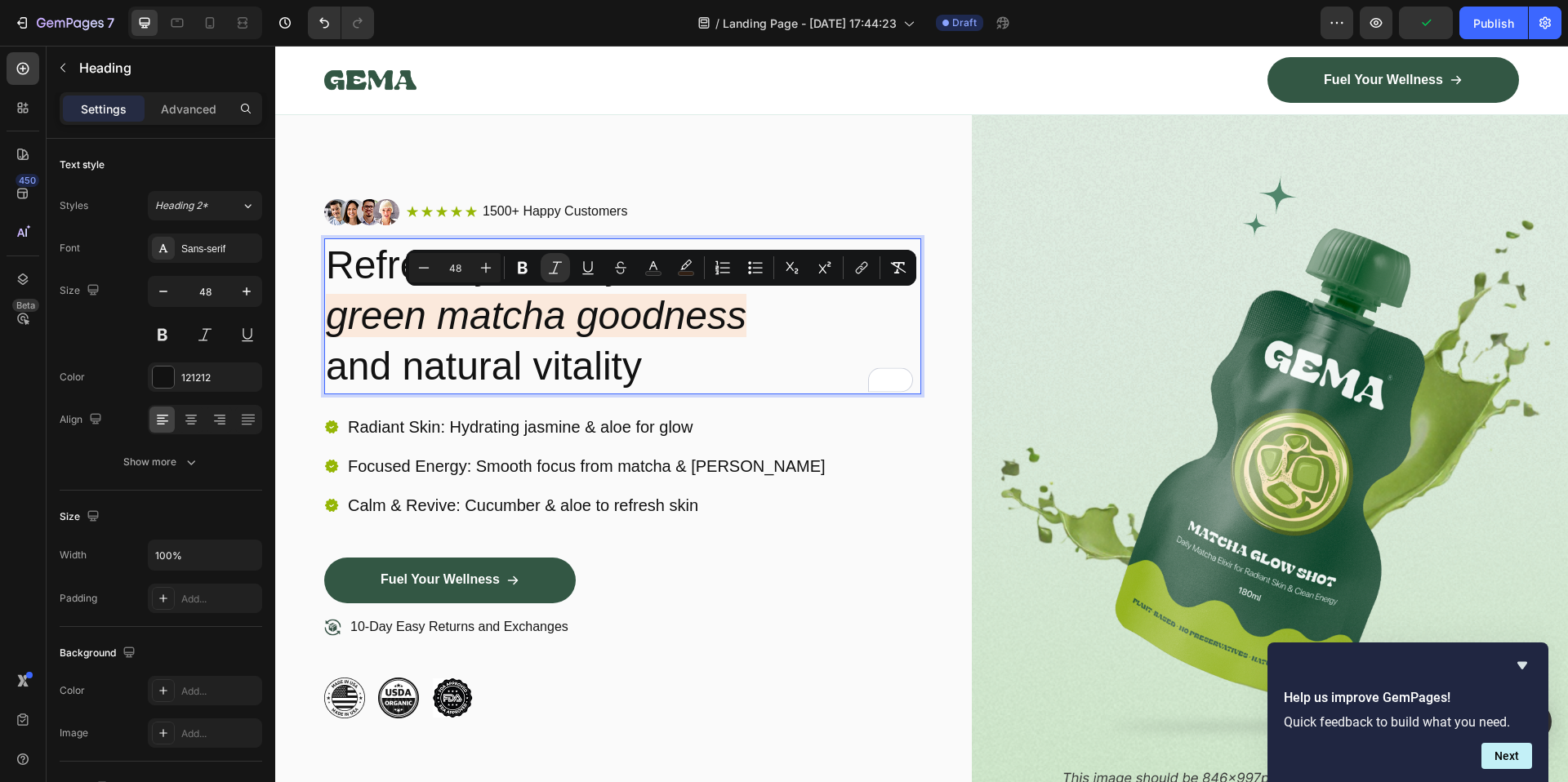
click at [661, 352] on p "Refresh your day with green matcha goodness and natural vitality" at bounding box center [622, 316] width 594 height 152
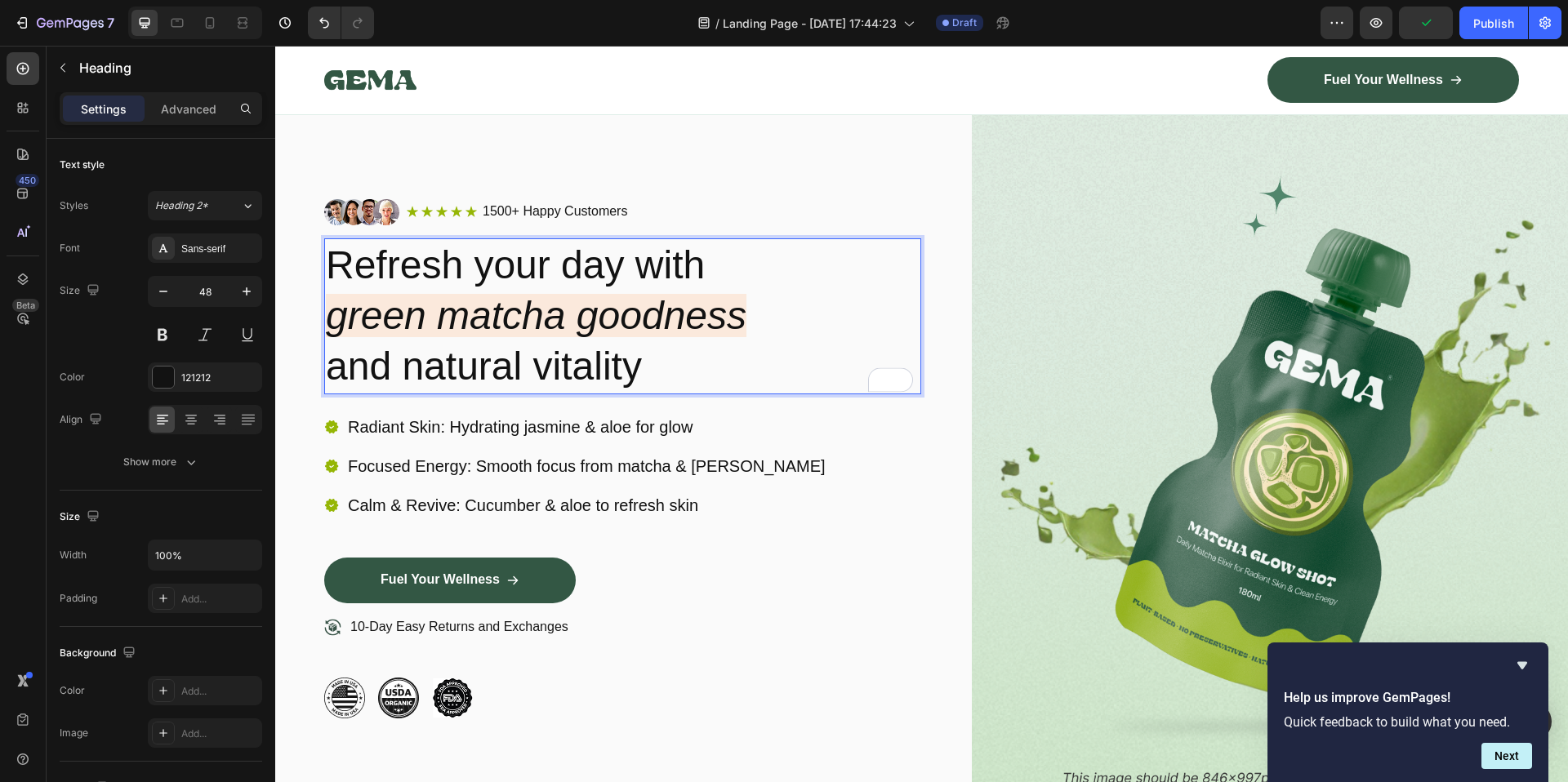
click at [661, 352] on p "Refresh your day with green matcha goodness and natural vitality" at bounding box center [622, 316] width 594 height 152
click at [499, 335] on icon "green matcha goodness" at bounding box center [535, 315] width 420 height 43
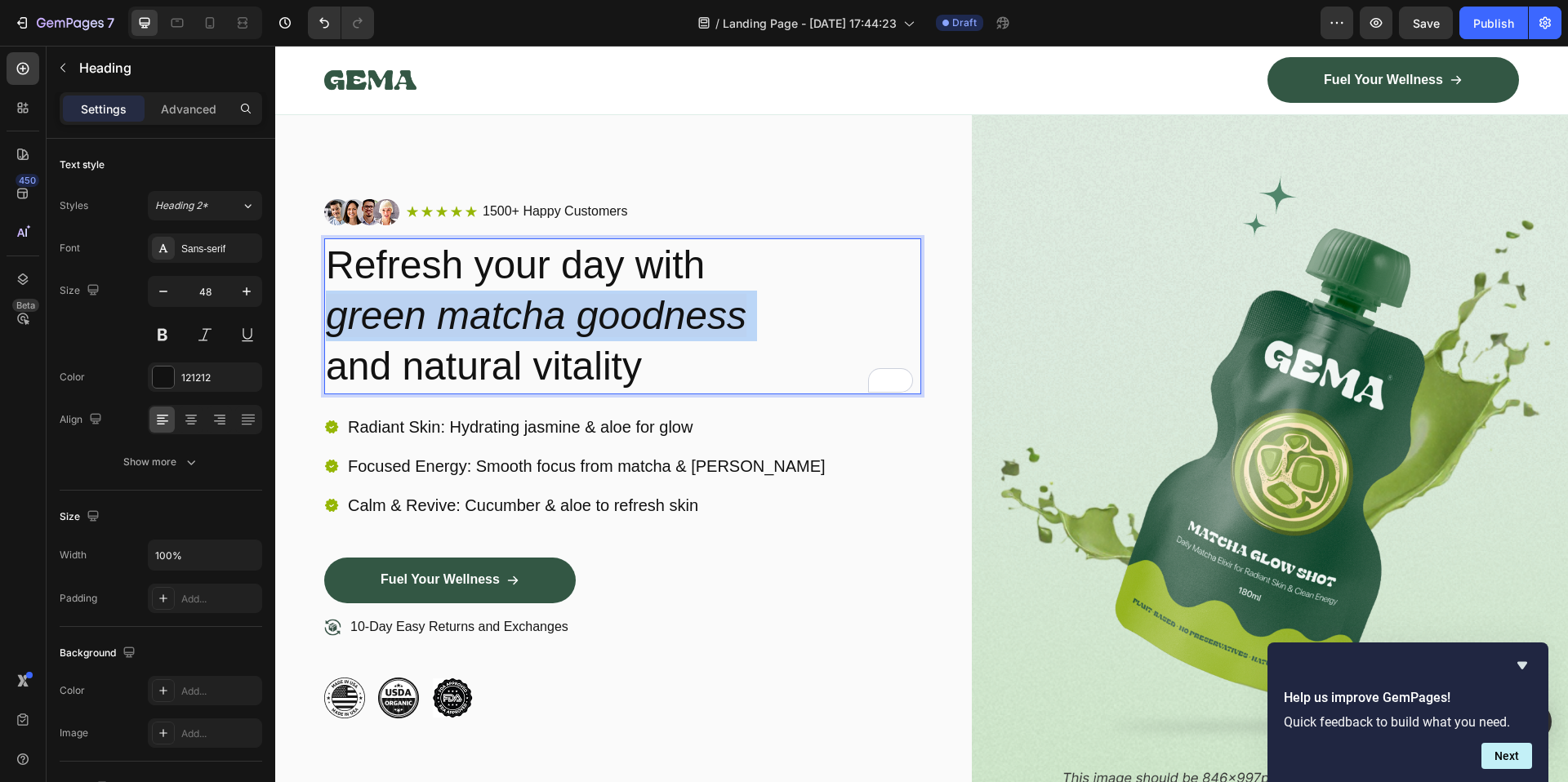
click at [499, 335] on icon "green matcha goodness" at bounding box center [535, 315] width 420 height 43
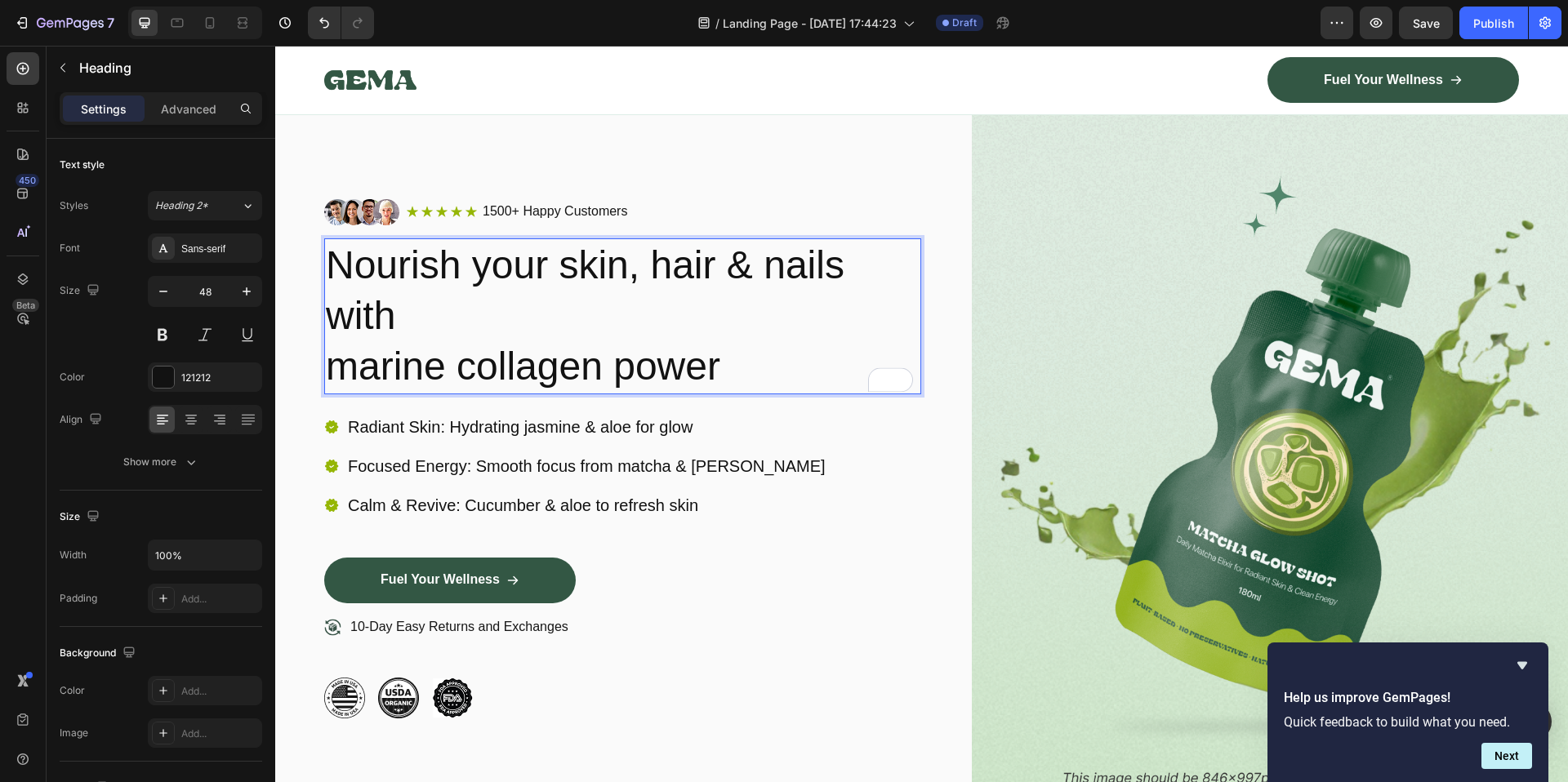
click at [654, 270] on p "Nourish your skin, hair & nails with marine collagen power" at bounding box center [622, 316] width 594 height 152
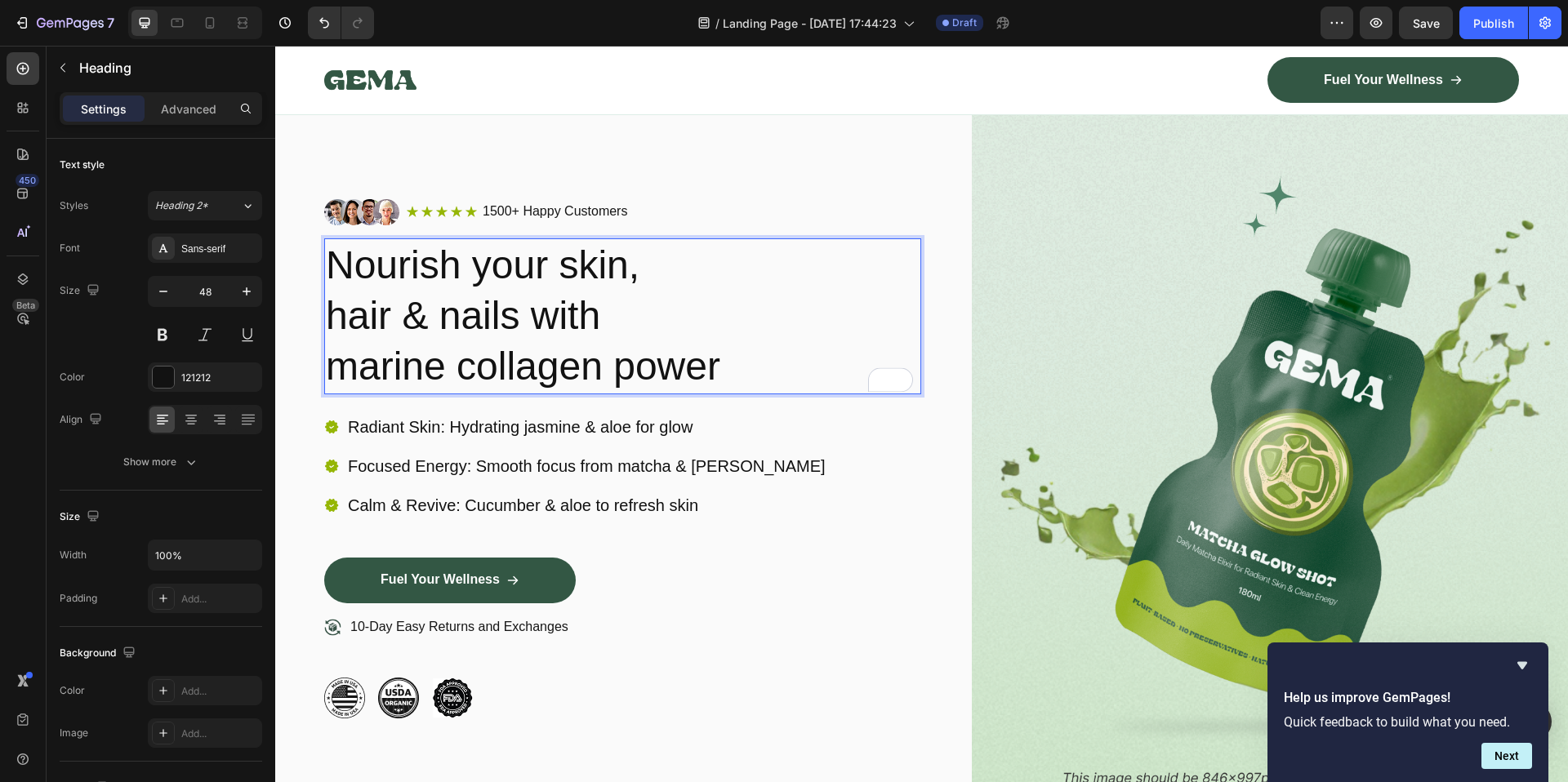
click at [535, 342] on p "Nourish your skin, hair & nails with marine collagen power" at bounding box center [622, 316] width 594 height 152
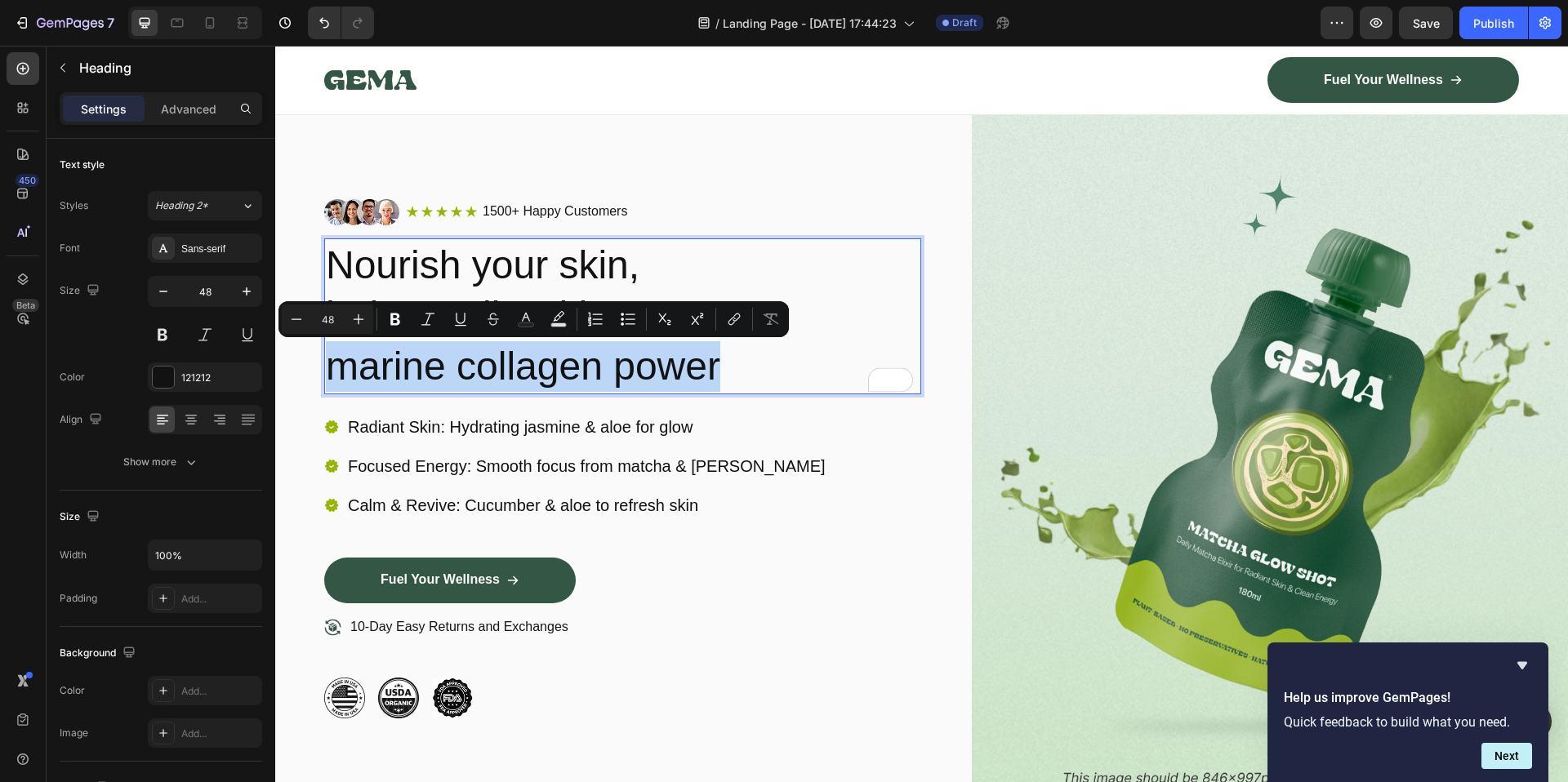
click at [535, 342] on p "Nourish your skin, hair & nails with marine collagen power" at bounding box center [622, 316] width 594 height 152
click at [593, 360] on p "Nourish your skin, hair & nails with marine collagen power" at bounding box center [622, 316] width 594 height 152
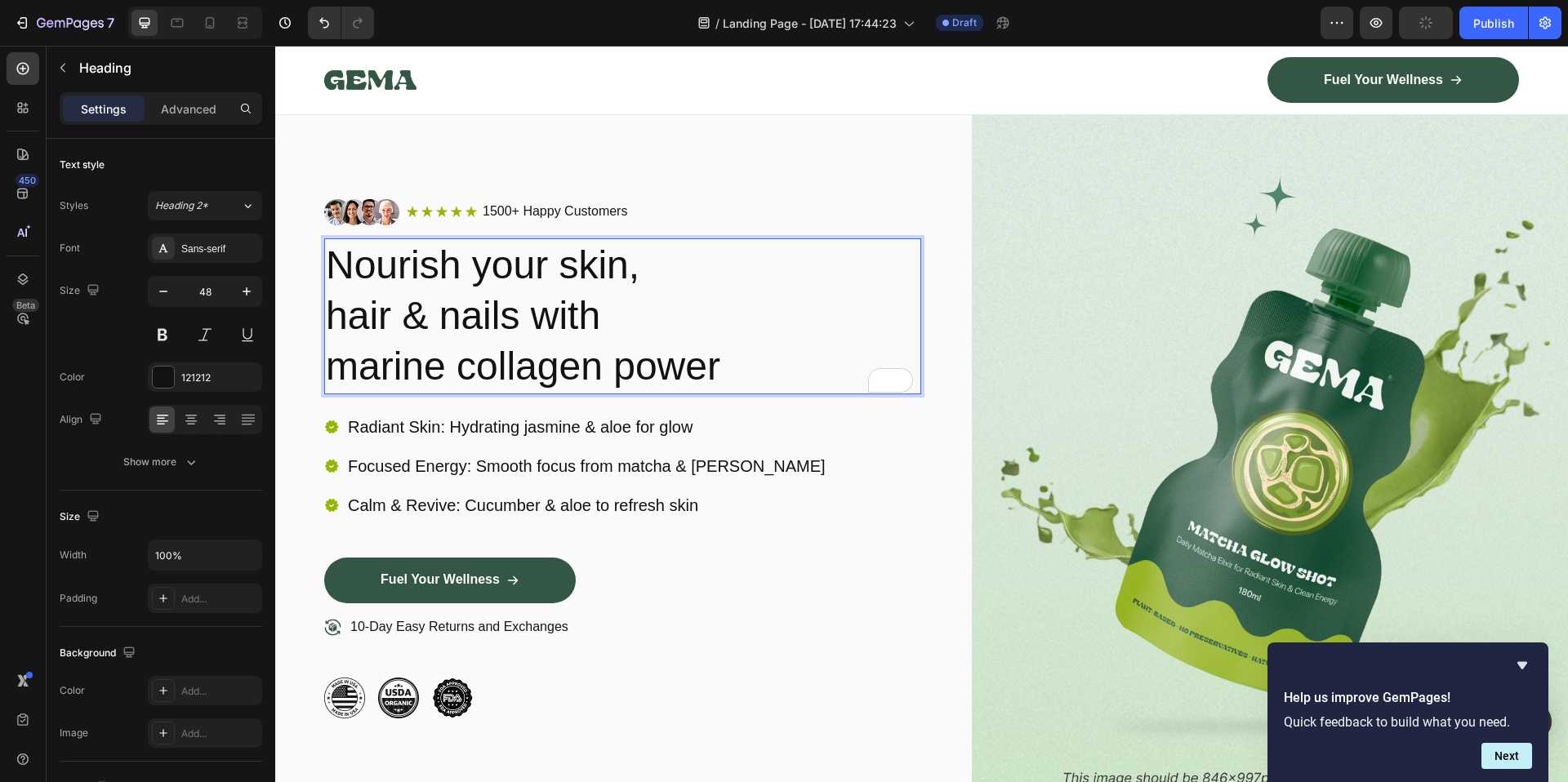
click at [628, 364] on p "Nourish your skin, hair & nails with marine collagen power" at bounding box center [622, 316] width 594 height 152
click at [429, 321] on p "Nourish your skin, hair & nails with Marine Collagen Power" at bounding box center [622, 316] width 594 height 152
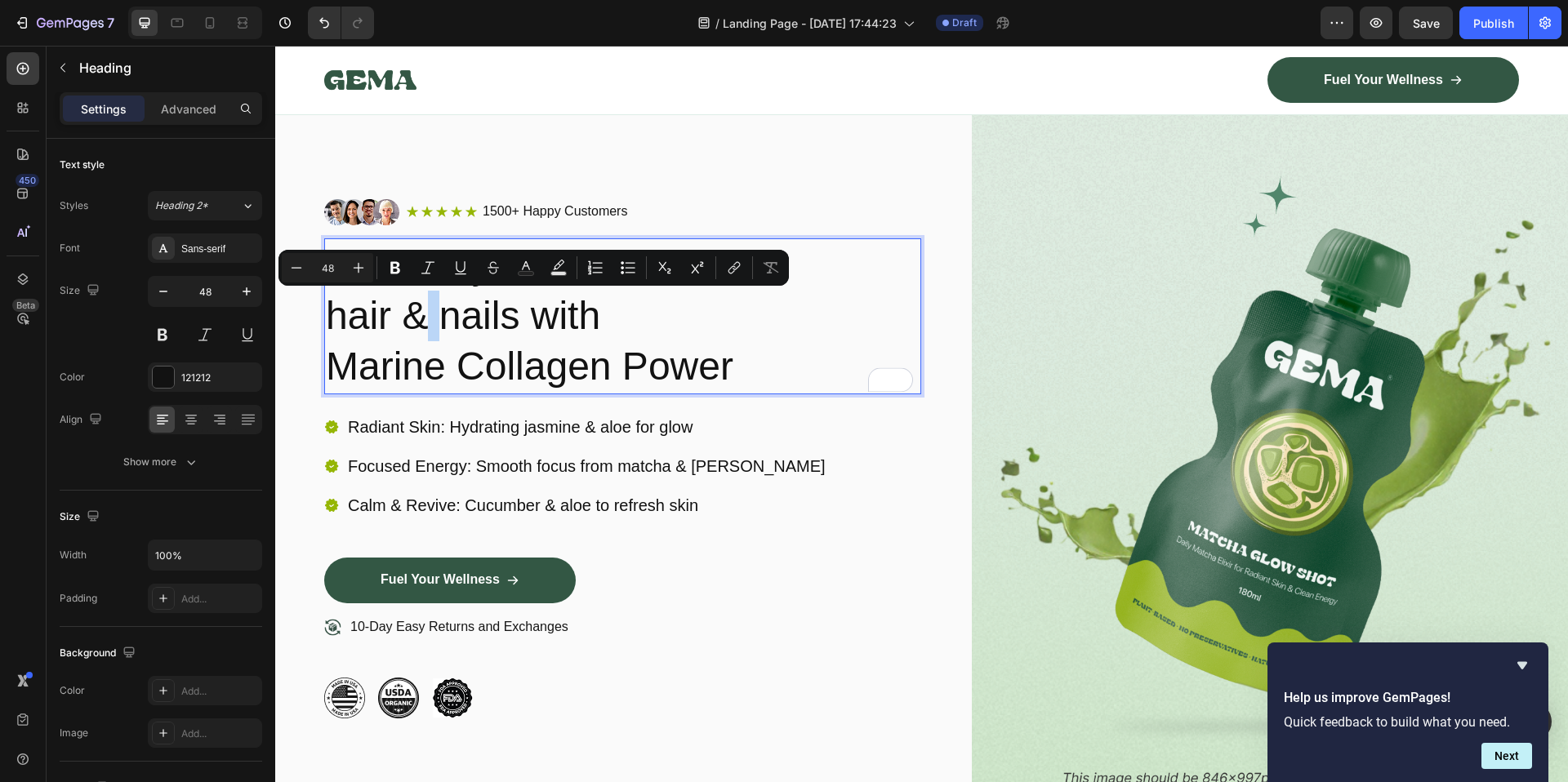
click at [445, 322] on p "Nourish your skin, hair & nails with Marine Collagen Power" at bounding box center [622, 316] width 594 height 152
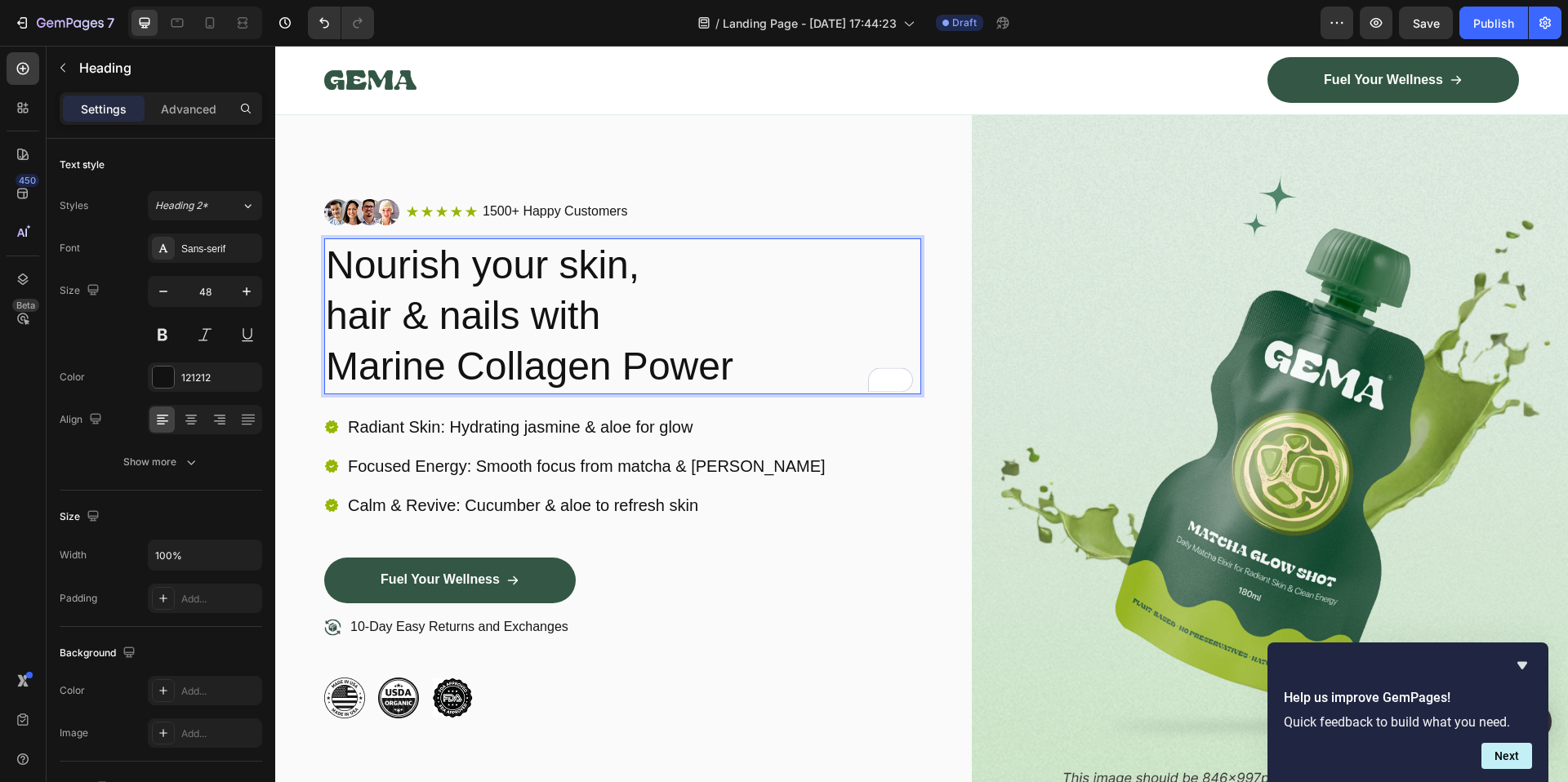
click at [556, 313] on p "Nourish your skin, hair & nails with Marine Collagen Power" at bounding box center [622, 316] width 594 height 152
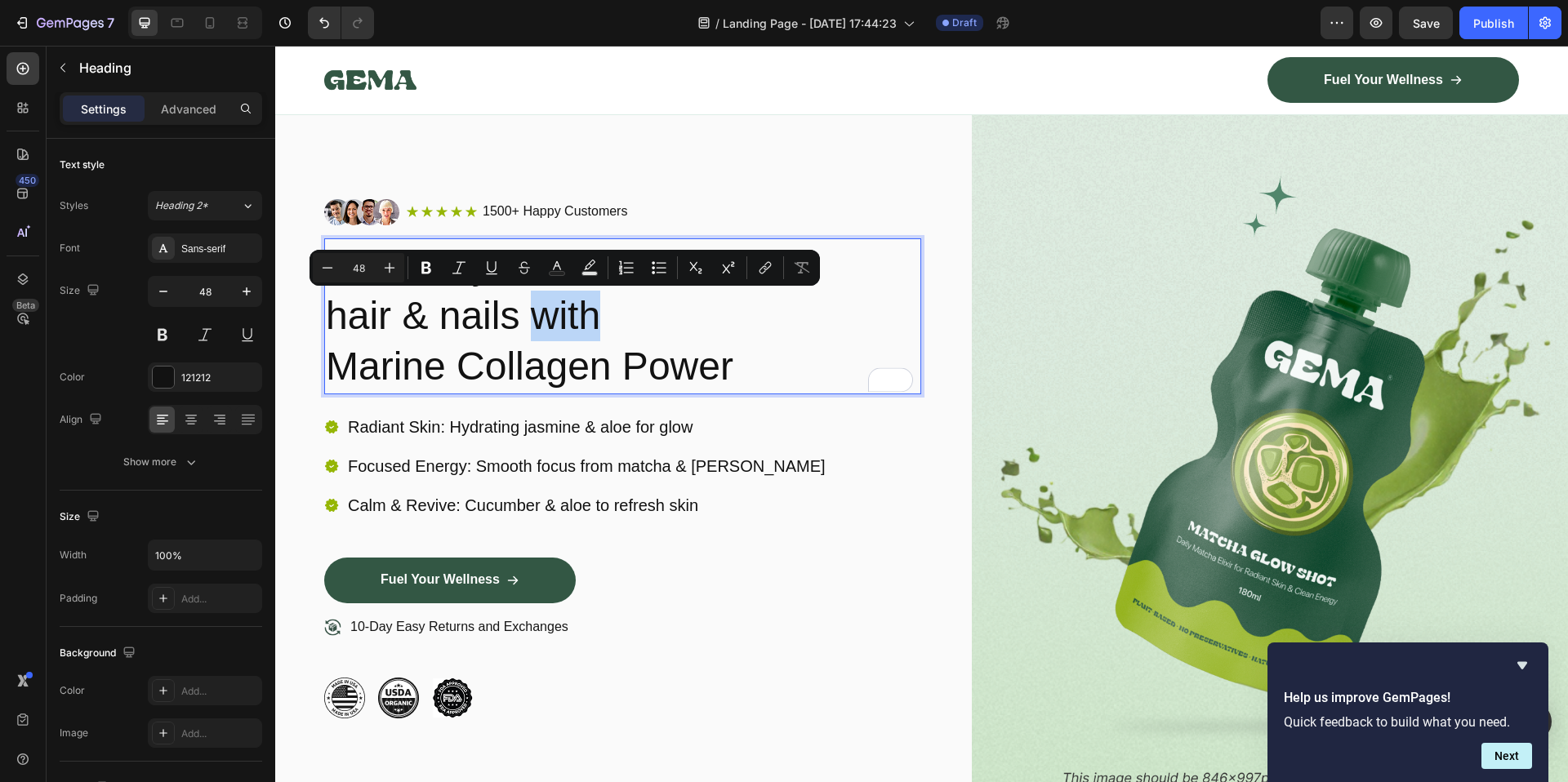
click at [639, 338] on p "Nourish your skin, hair & nails with Marine Collagen Power" at bounding box center [622, 316] width 594 height 152
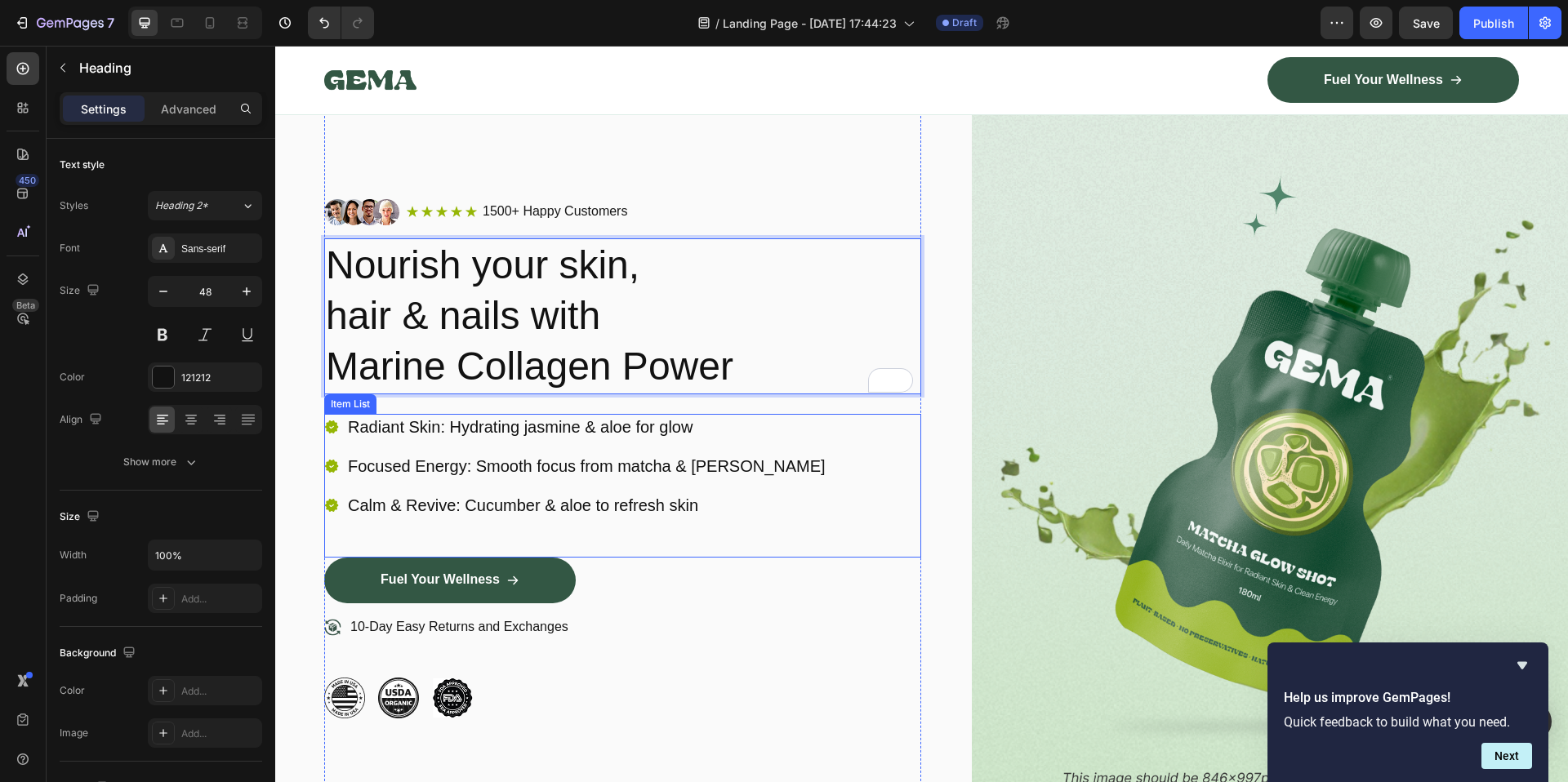
click at [518, 440] on div "Radiant Skin: Hydrating jasmine & aloe for glow Focused Energy: Smooth focus fr…" at bounding box center [575, 466] width 504 height 105
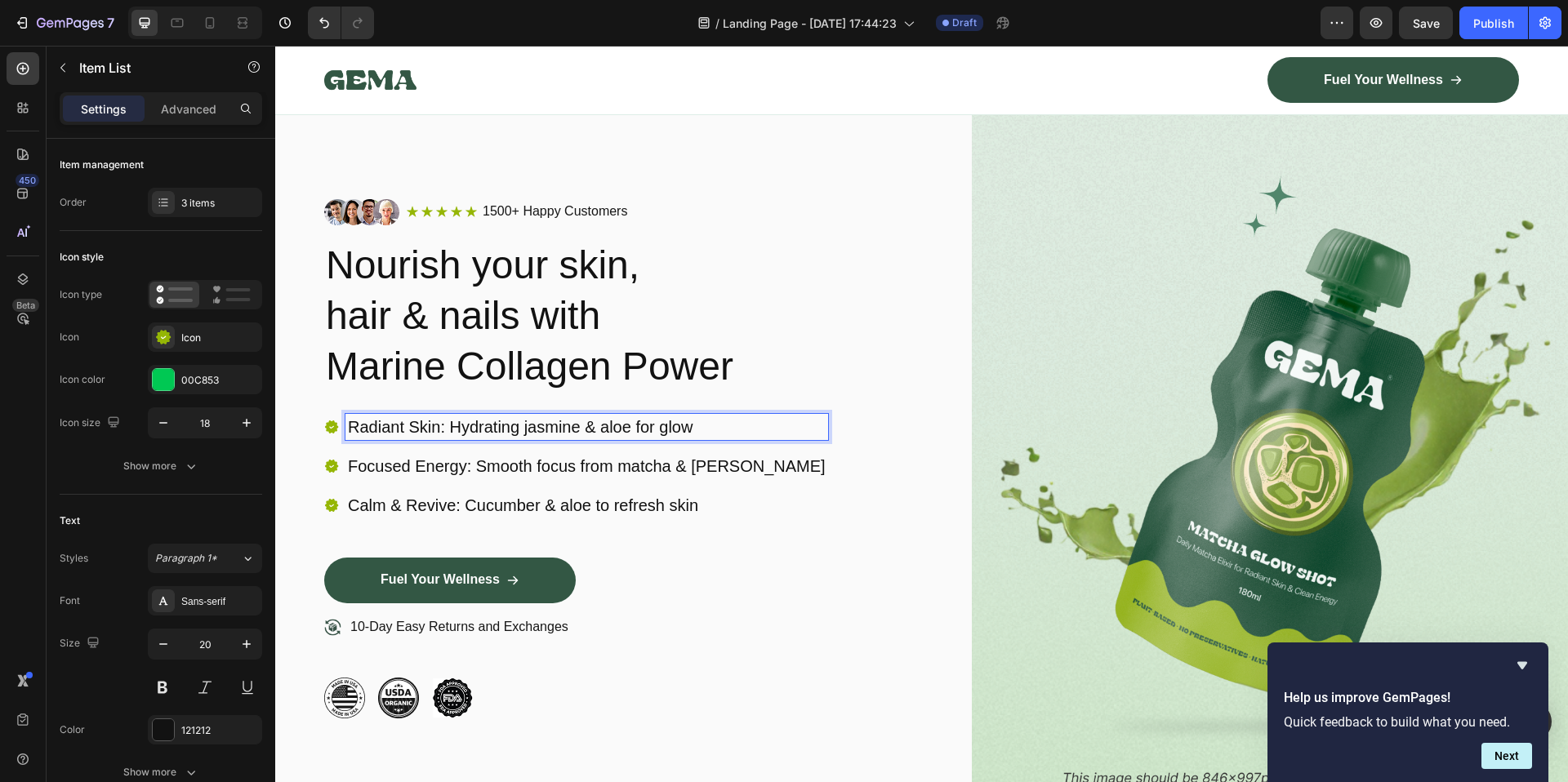
click at [455, 423] on p "Radiant Skin: Hydrating jasmine & aloe for glow" at bounding box center [586, 427] width 478 height 21
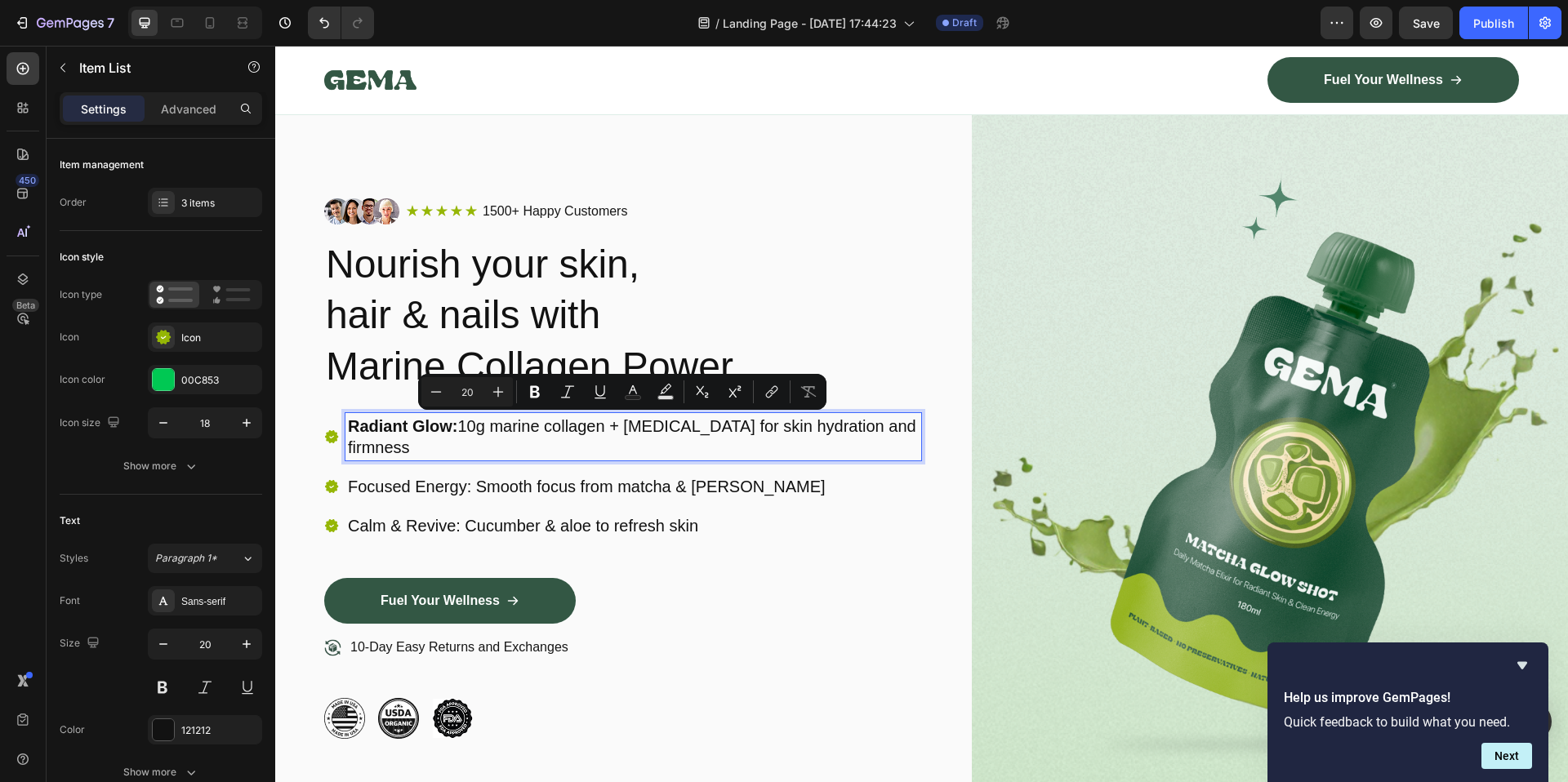
drag, startPoint x: 872, startPoint y: 424, endPoint x: 881, endPoint y: 440, distance: 18.4
click at [881, 440] on p "Radiant Glow: 10g marine collagen + hyaluronic acid for skin hydration and firm…" at bounding box center [633, 437] width 571 height 43
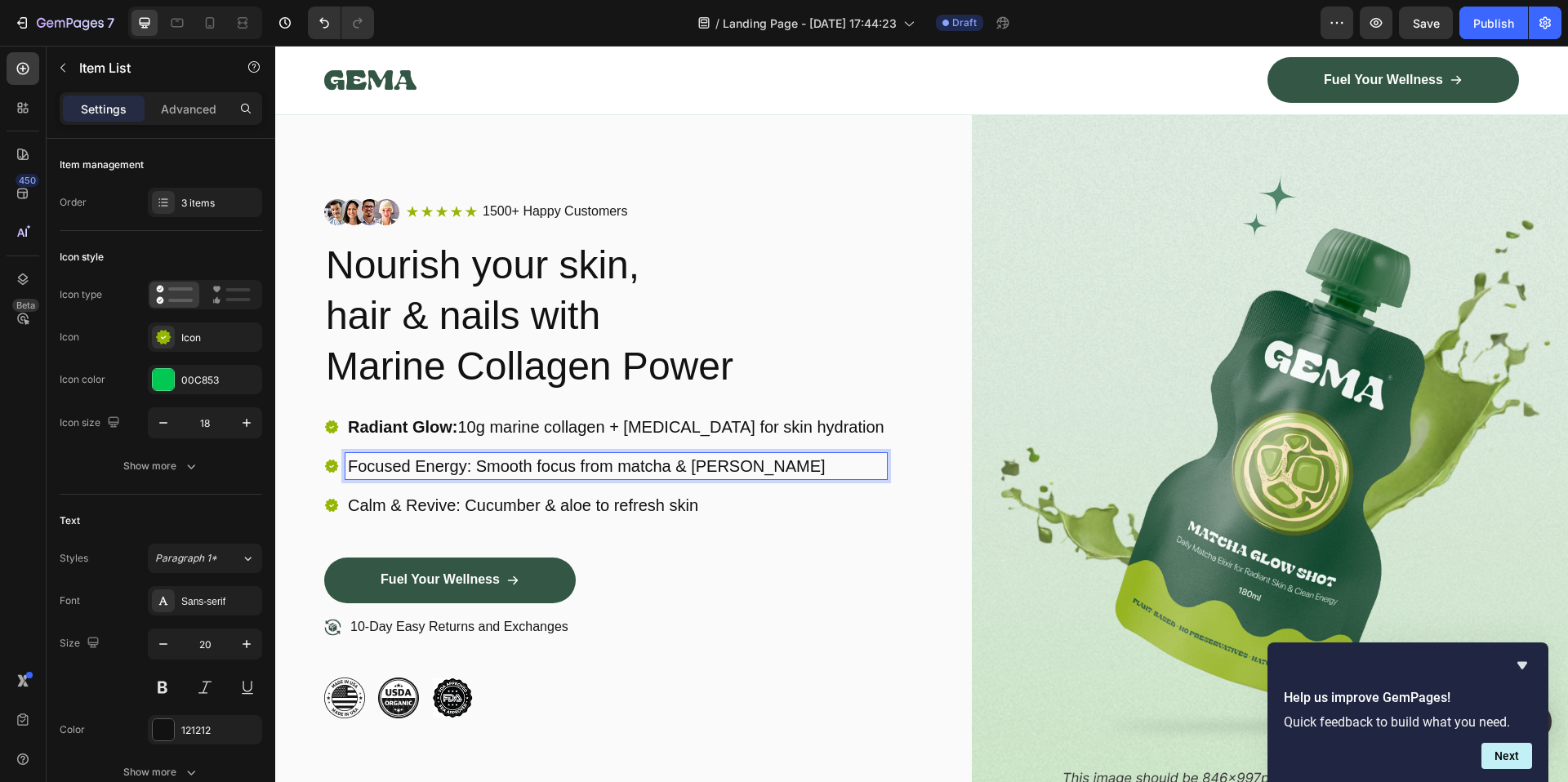
click at [441, 465] on p "Focused Energy: Smooth focus from matcha & jasmine" at bounding box center [616, 466] width 537 height 21
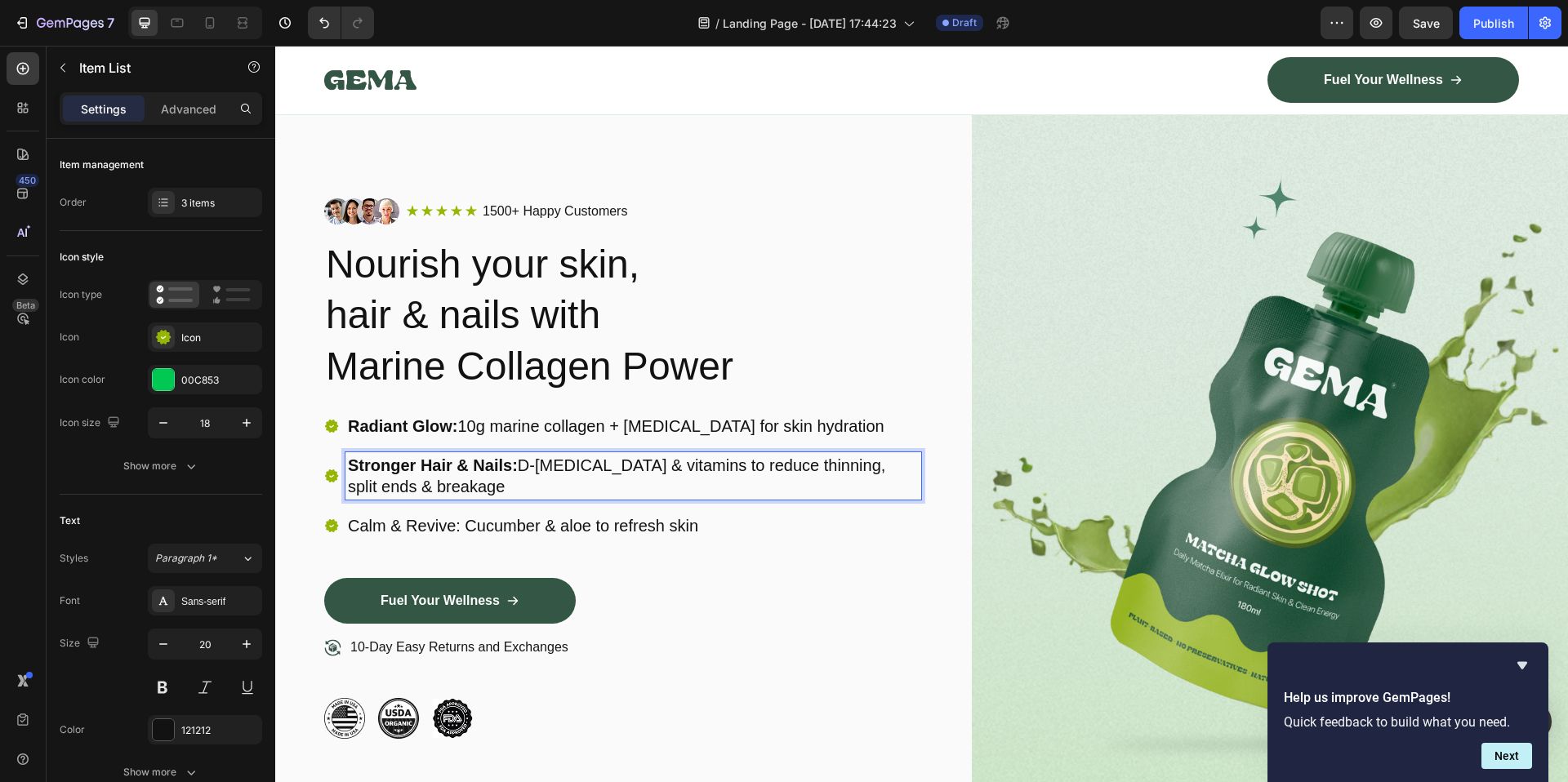
click at [730, 458] on p "Stronger Hair & Nails: D-Biotin & vitamins to reduce thinning, split ends & bre…" at bounding box center [633, 476] width 571 height 43
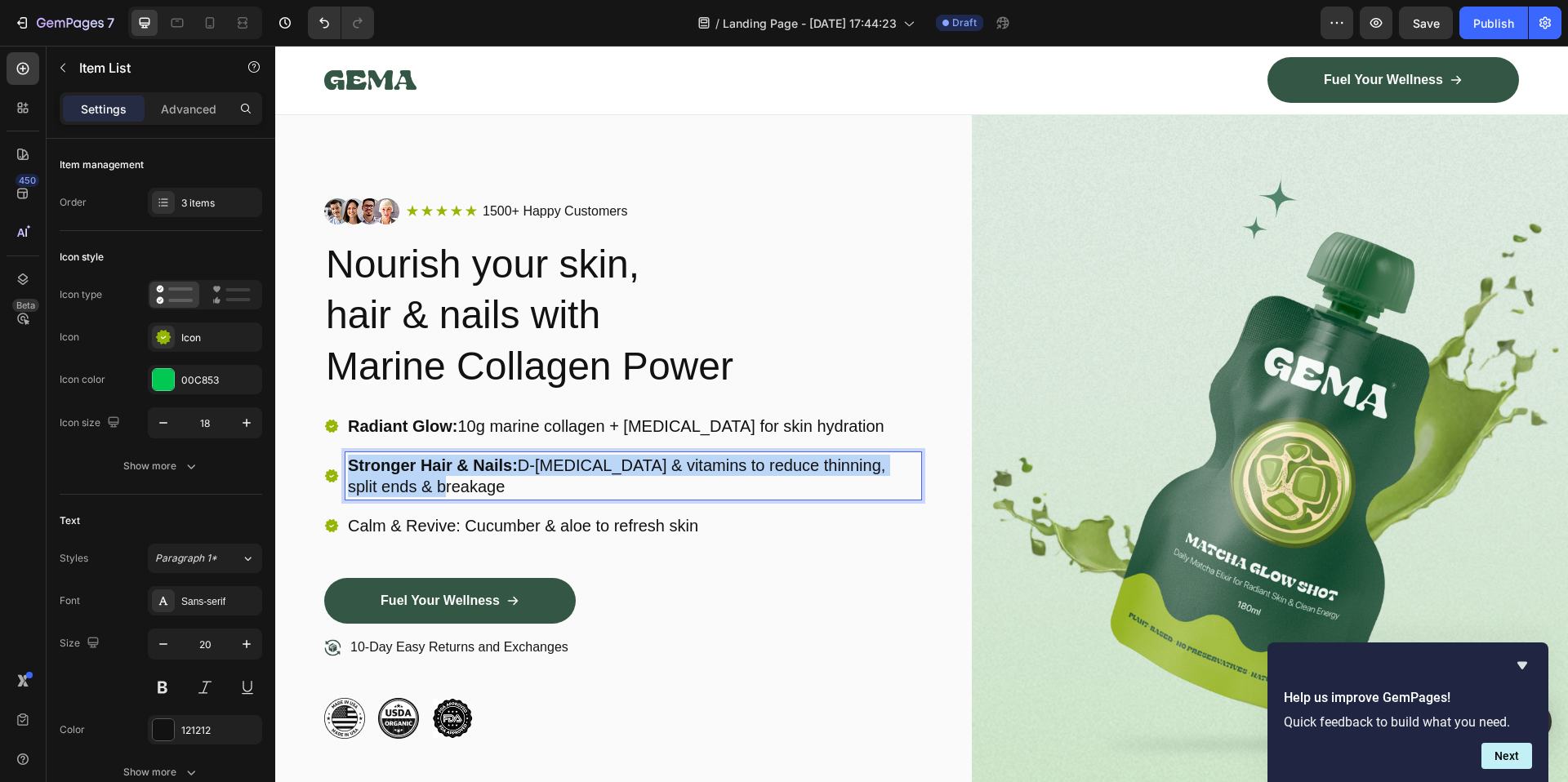
click at [730, 458] on p "Stronger Hair & Nails: D-Biotin & vitamins to reduce thinning, split ends & bre…" at bounding box center [633, 476] width 571 height 43
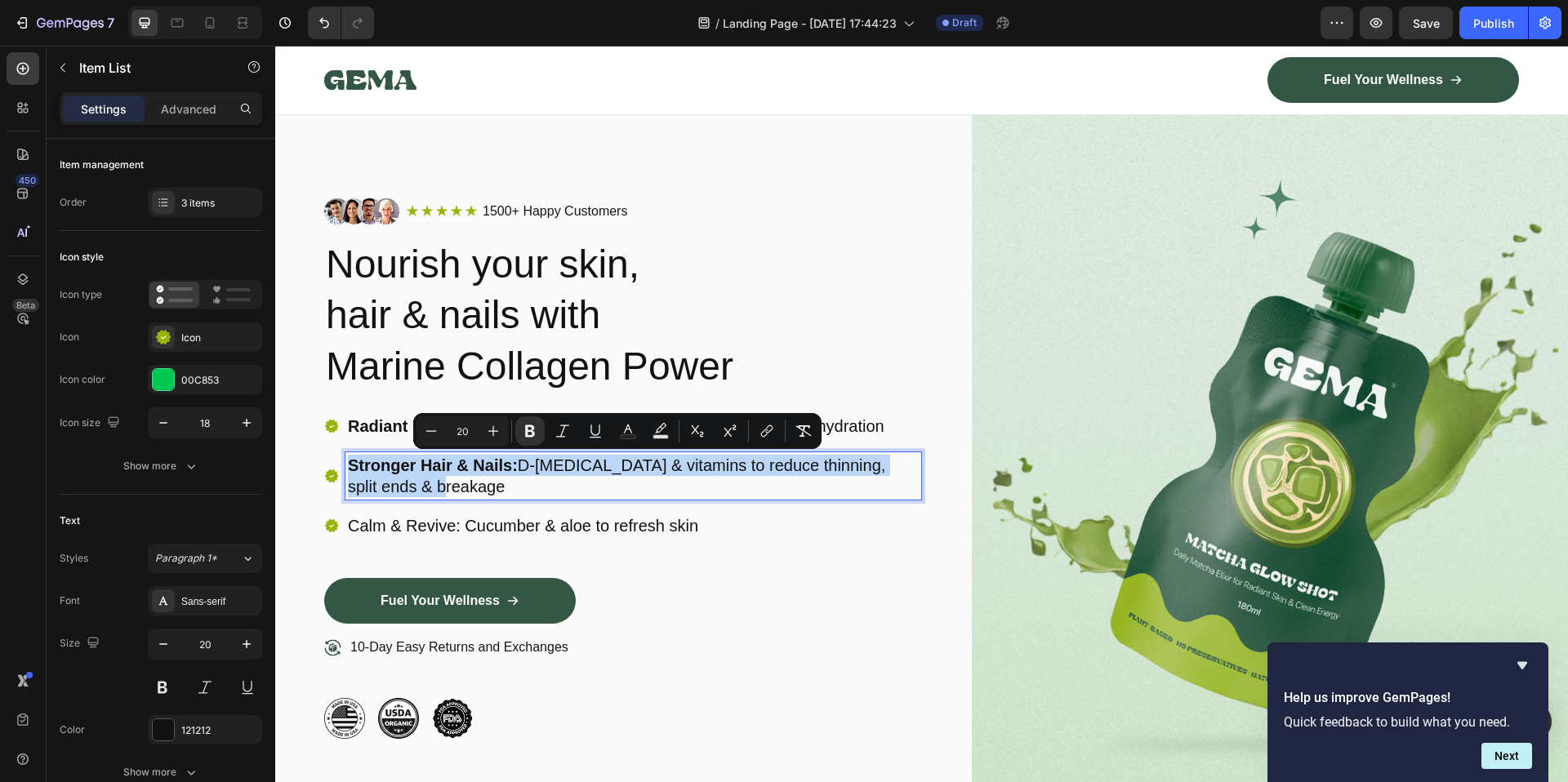
click at [606, 469] on p "Stronger Hair & Nails: D-Biotin & vitamins to reduce thinning, split ends & bre…" at bounding box center [633, 476] width 571 height 43
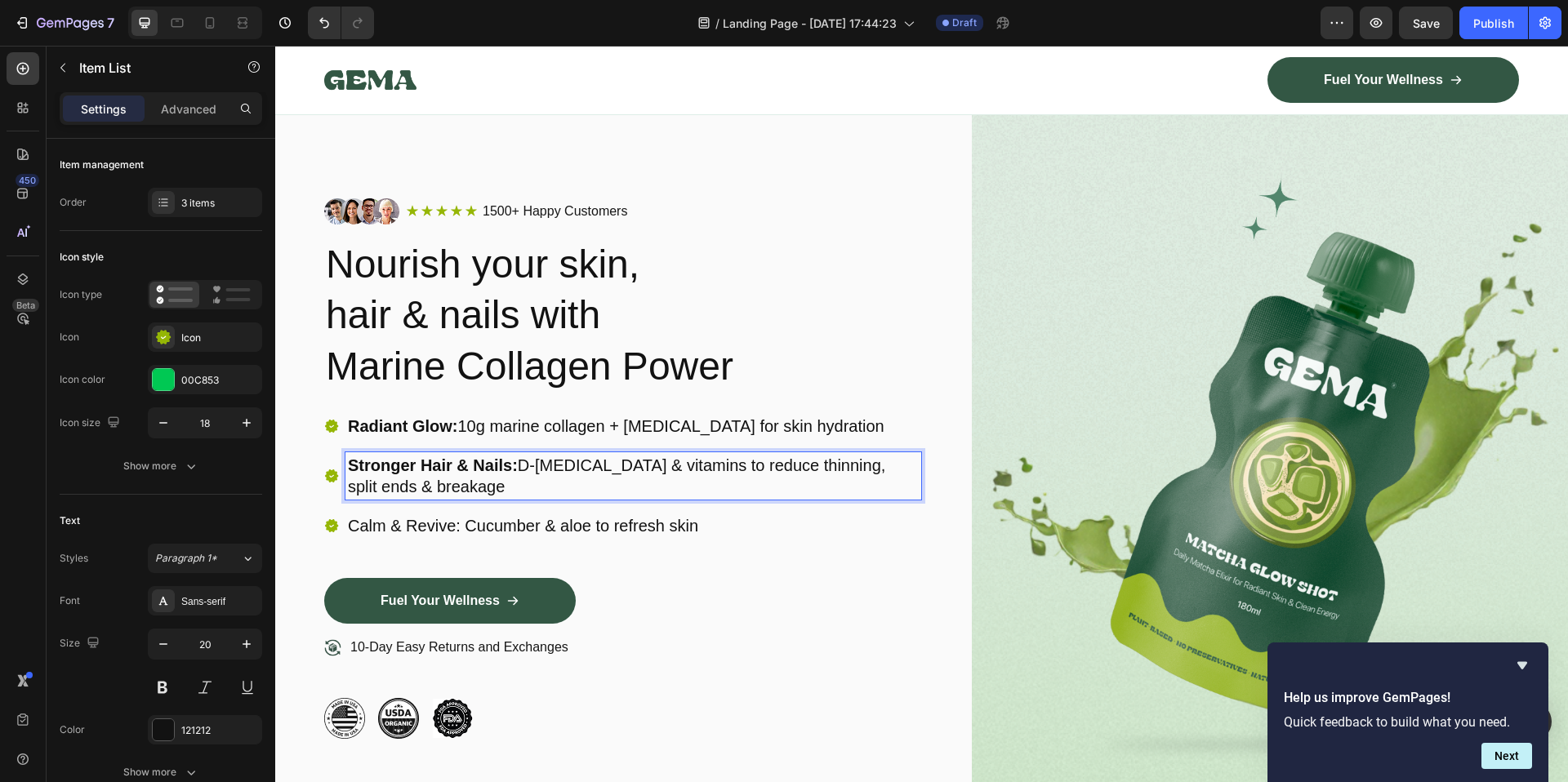
click at [563, 465] on p "Stronger Hair & Nails: D-Biotin & vitamins to reduce thinning, split ends & bre…" at bounding box center [633, 476] width 571 height 43
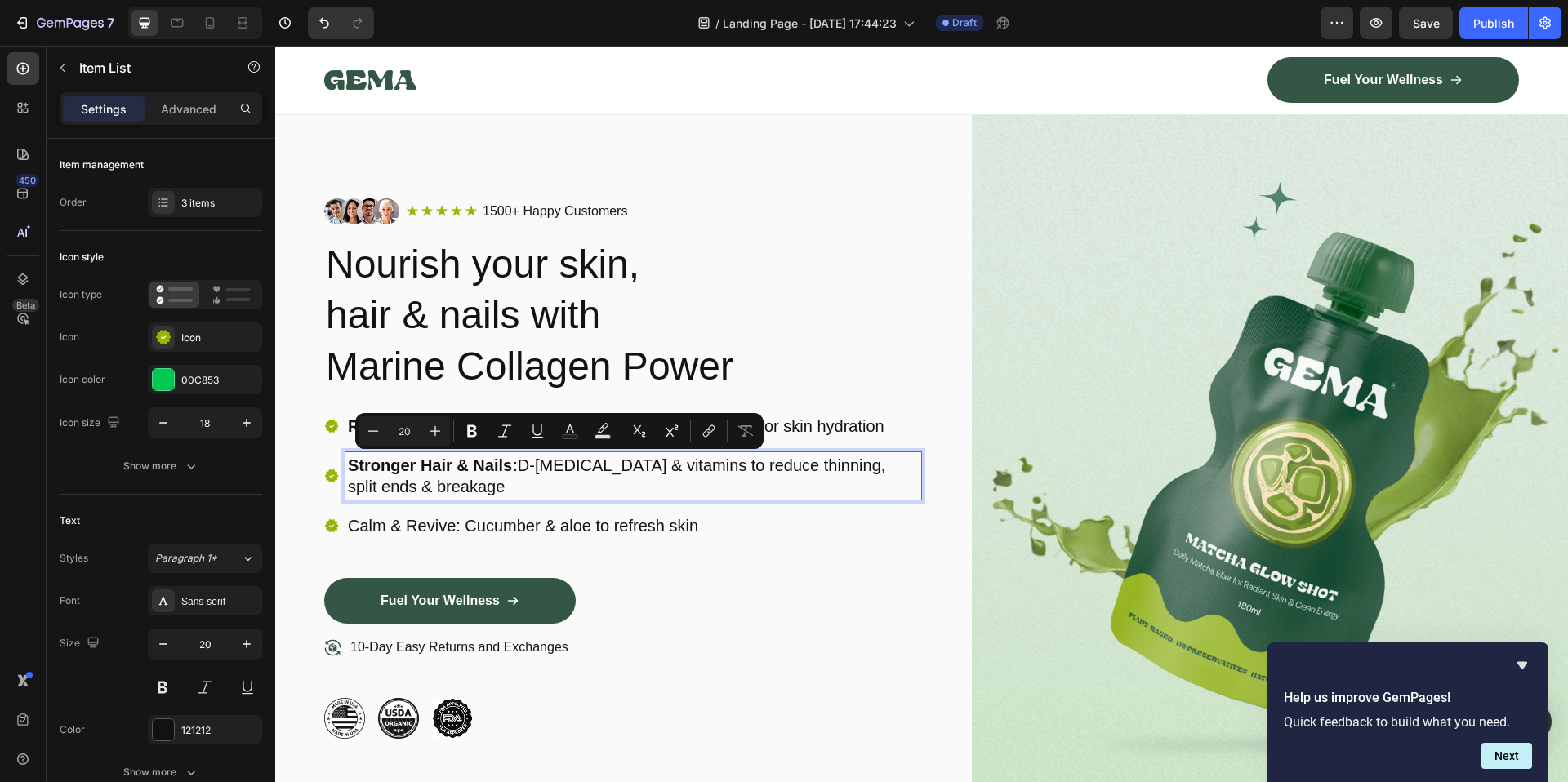
click at [609, 463] on p "Stronger Hair & Nails: D-Biotin & vitamins to reduce thinning, split ends & bre…" at bounding box center [633, 476] width 571 height 43
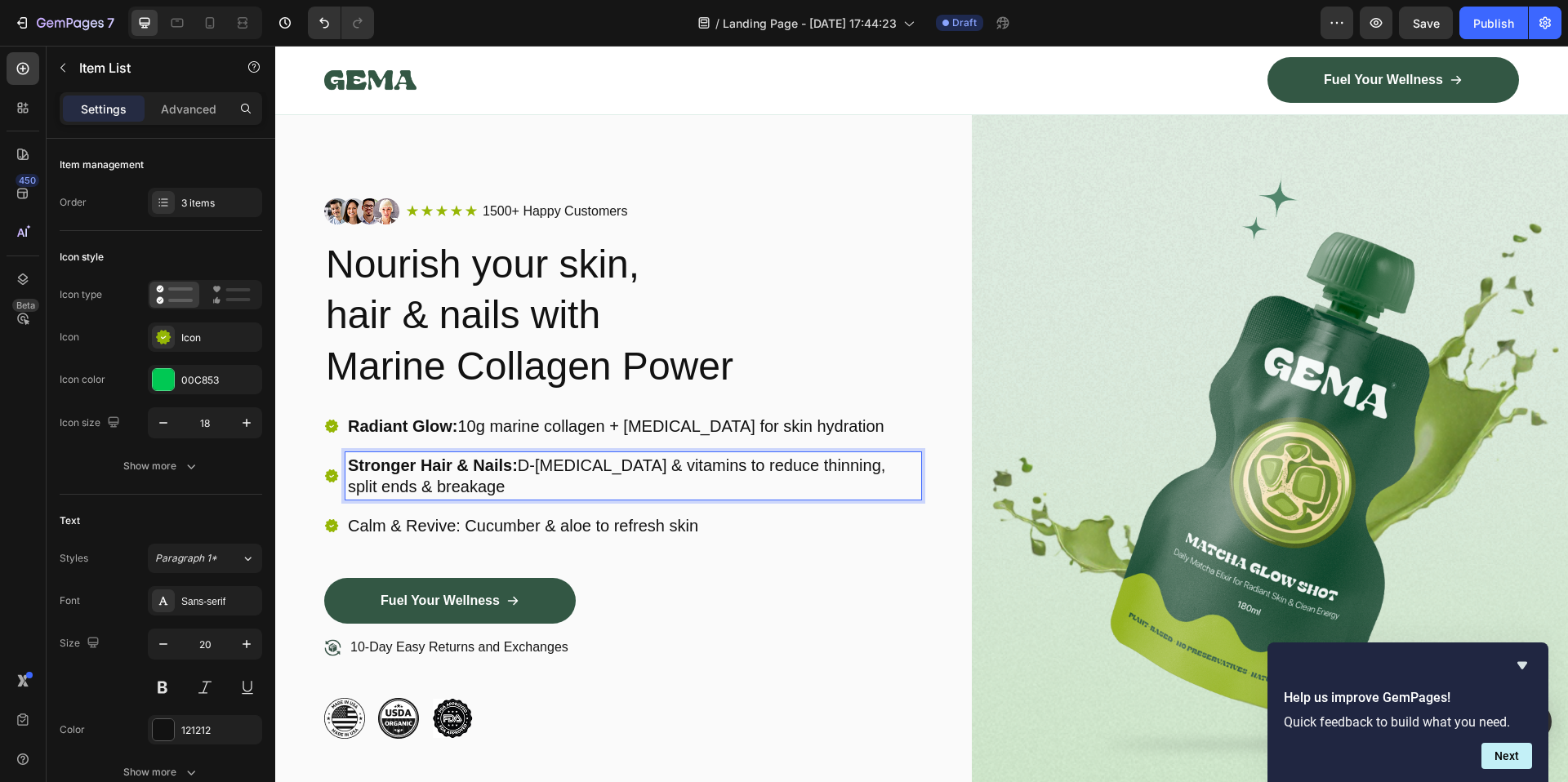
click at [813, 469] on p "Stronger Hair & Nails: D-Biotin & vitamins to reduce thinning, split ends & bre…" at bounding box center [633, 476] width 571 height 43
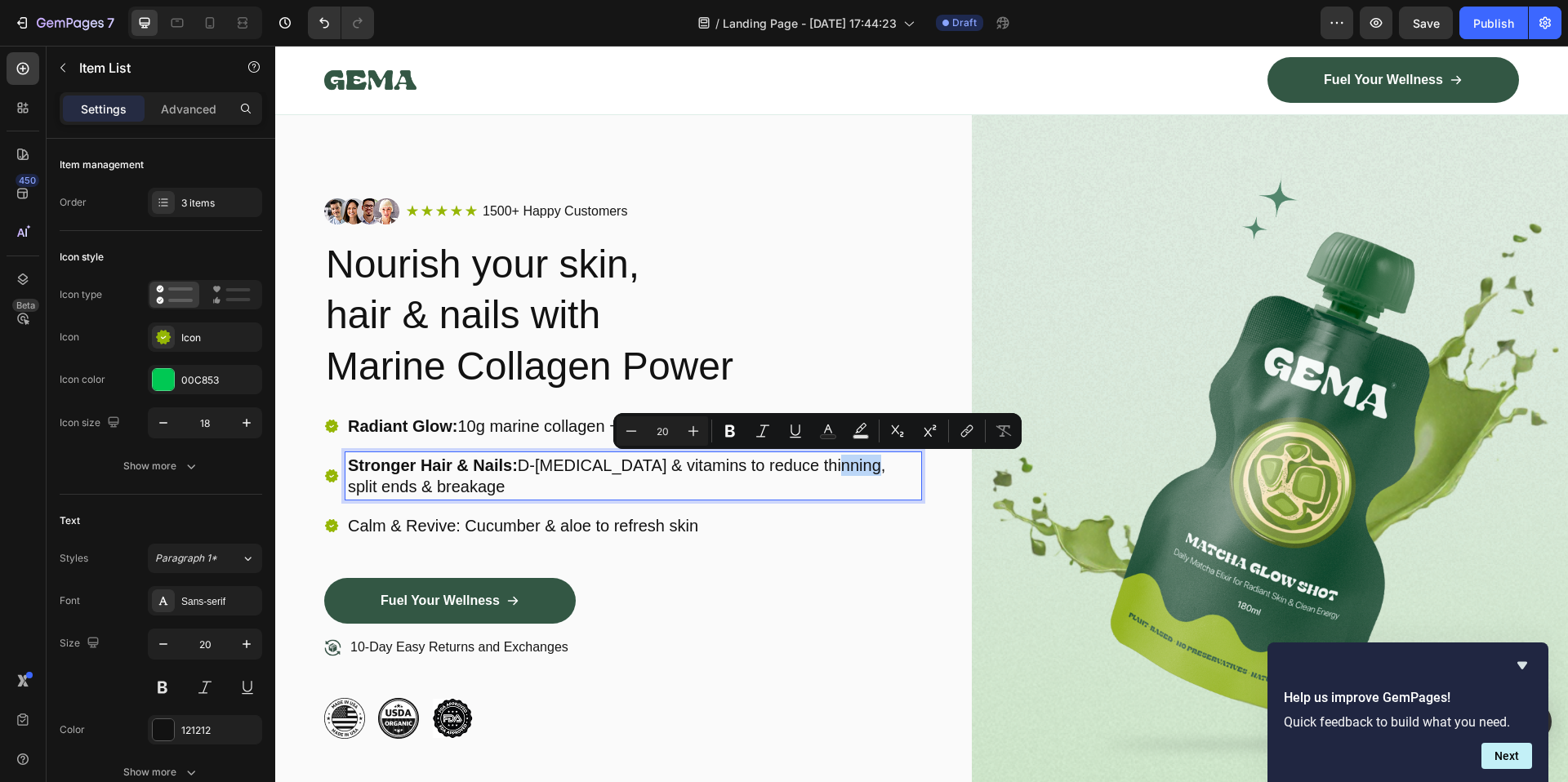
click at [814, 475] on p "Stronger Hair & Nails: D-Biotin & vitamins to reduce thinning, split ends & bre…" at bounding box center [633, 476] width 571 height 43
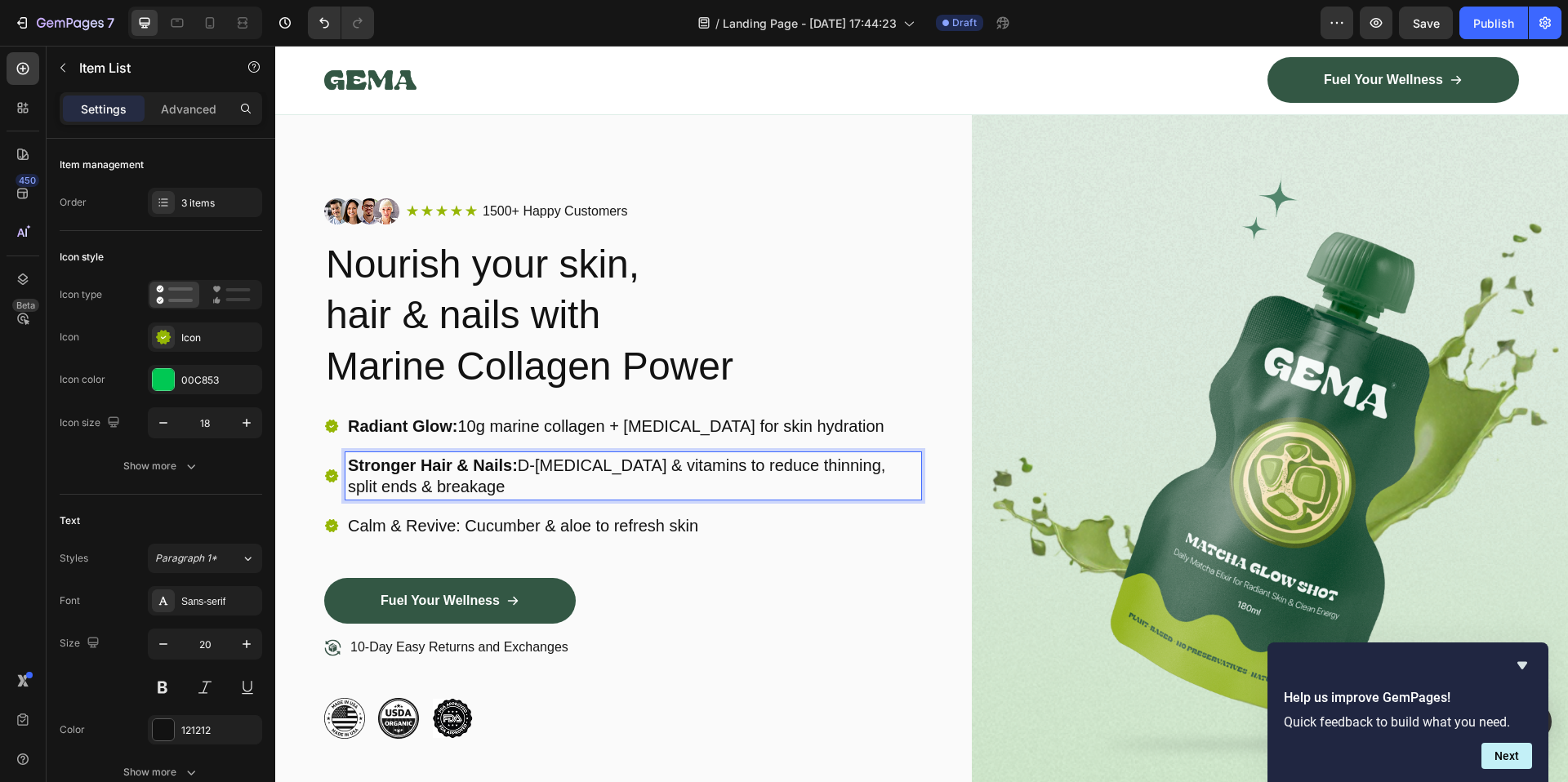
click at [477, 491] on p "Stronger Hair & Nails: D-Biotin & vitamins to reduce thinning, split ends & bre…" at bounding box center [633, 476] width 571 height 43
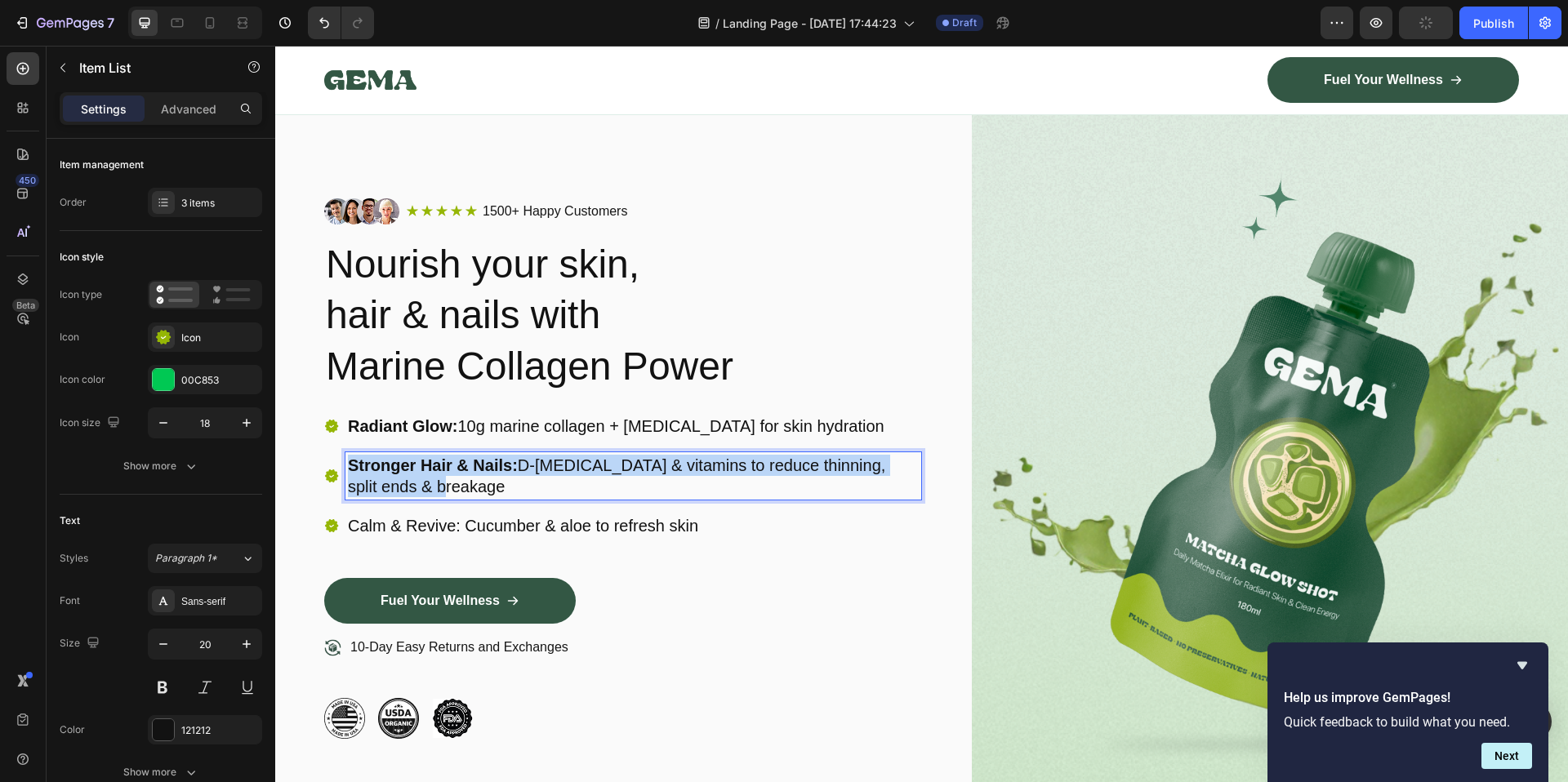
click at [477, 491] on p "Stronger Hair & Nails: D-Biotin & vitamins to reduce thinning, split ends & bre…" at bounding box center [633, 476] width 571 height 43
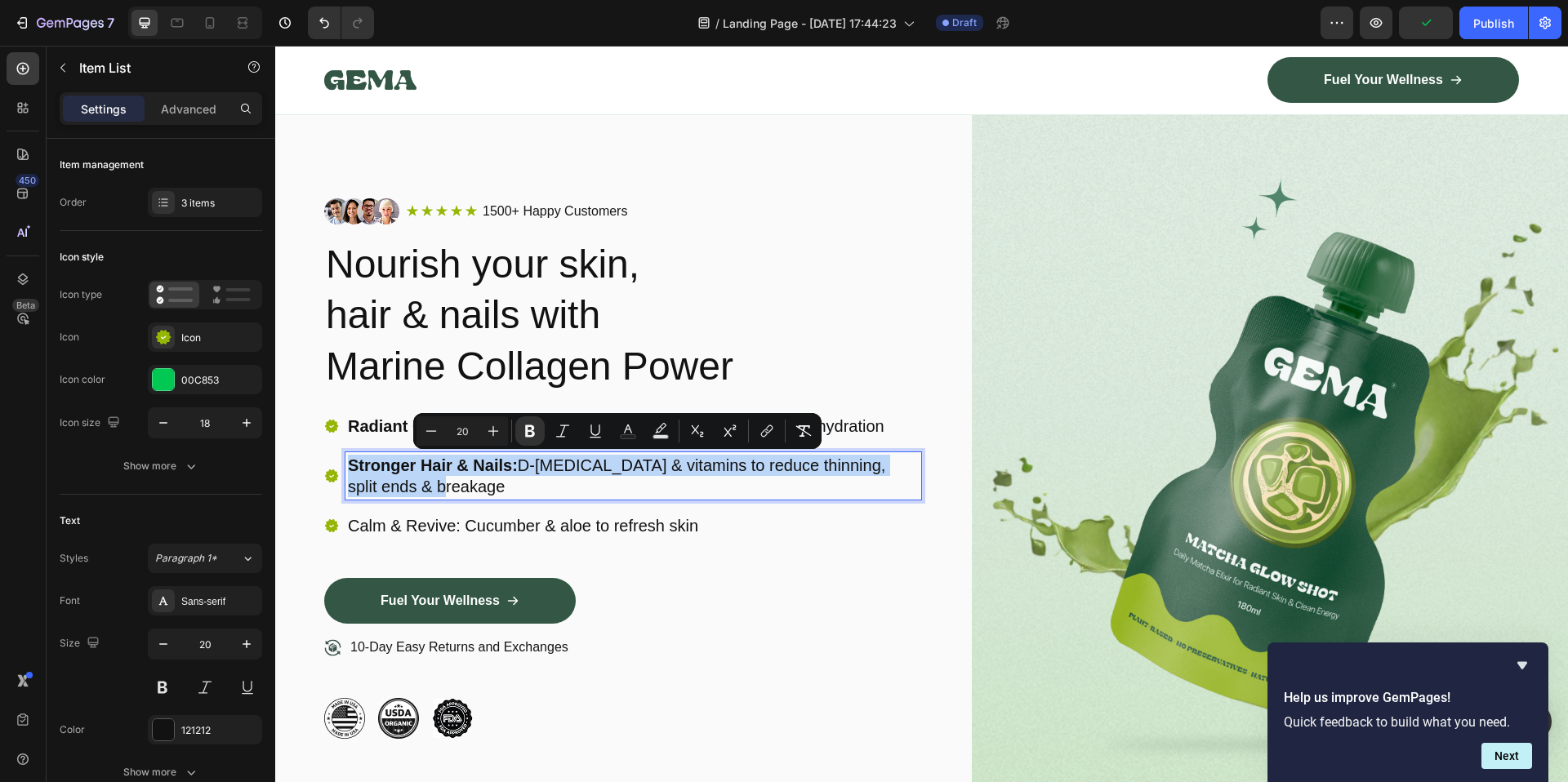
click at [796, 488] on p "Stronger Hair & Nails: D-Biotin & vitamins to reduce thinning, split ends & bre…" at bounding box center [633, 476] width 571 height 43
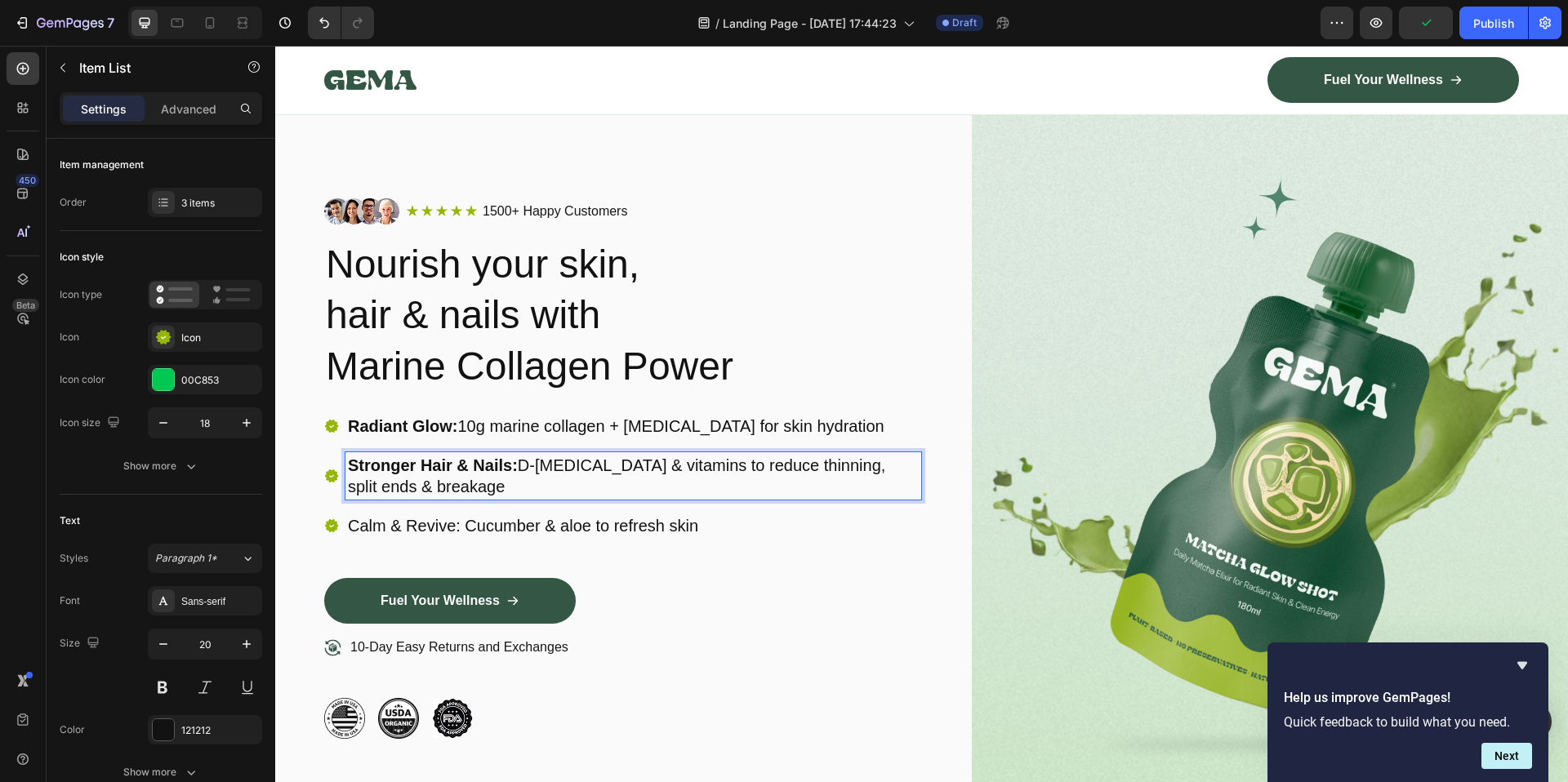
click at [829, 472] on p "Stronger Hair & Nails: D-Biotin & vitamins to reduce thinning, split ends & bre…" at bounding box center [633, 476] width 571 height 43
click at [836, 469] on p "Stronger Hair & Nails: D-Biotin & vitamins to reduce thinning, split ends & bre…" at bounding box center [633, 476] width 571 height 43
click at [800, 464] on p "Stronger Hair & Nails: D-Biotin & vitamins to reduce thinning, split ends & bre…" at bounding box center [633, 476] width 571 height 43
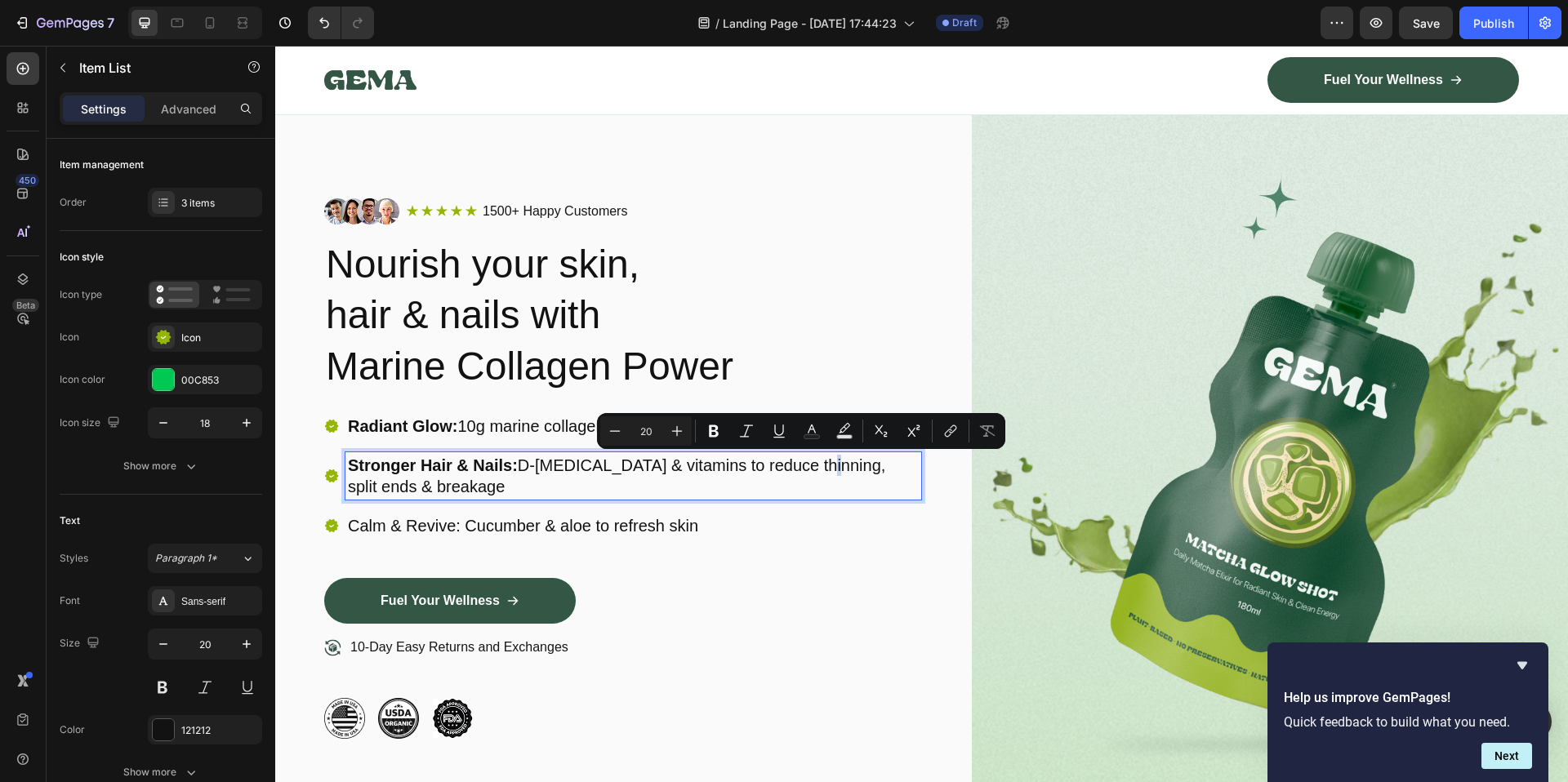
click at [805, 473] on p "Stronger Hair & Nails: D-Biotin & vitamins to reduce thinning, split ends & bre…" at bounding box center [633, 476] width 571 height 43
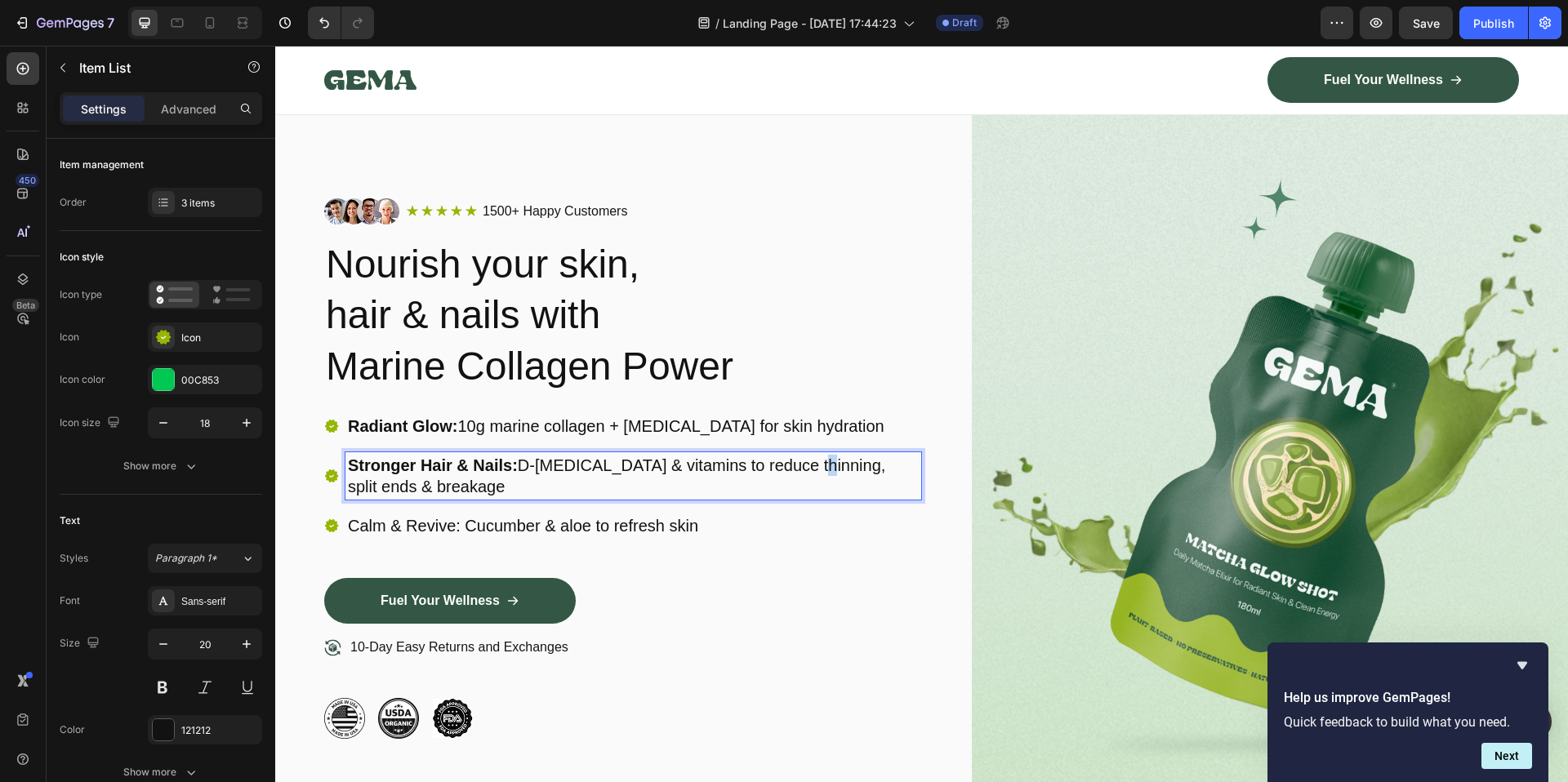
click at [798, 471] on p "Stronger Hair & Nails: D-Biotin & vitamins to reduce thinning, split ends & bre…" at bounding box center [633, 476] width 571 height 43
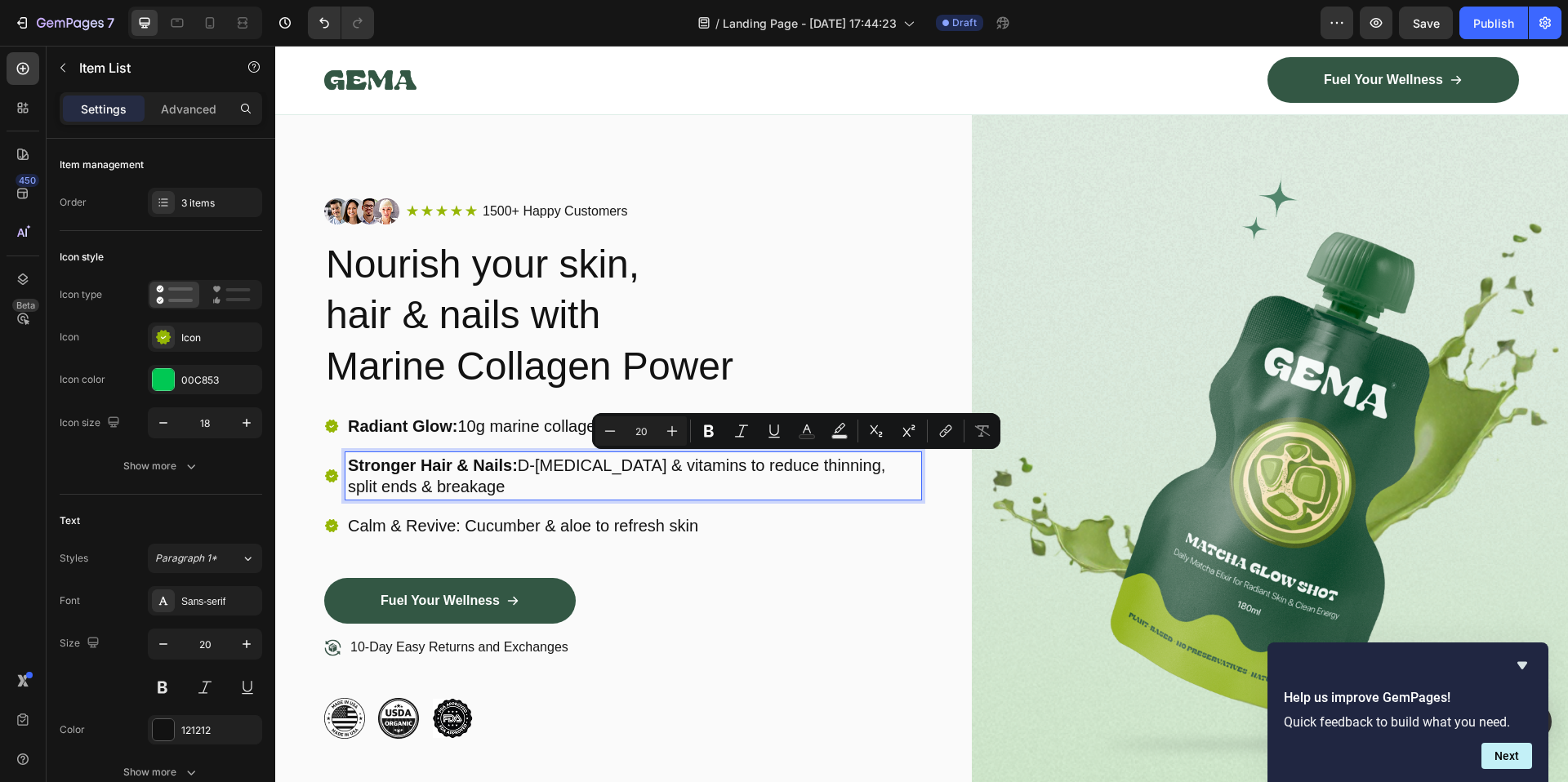
click at [821, 467] on p "Stronger Hair & Nails: D-Biotin & vitamins to reduce thinning, split ends & bre…" at bounding box center [633, 476] width 571 height 43
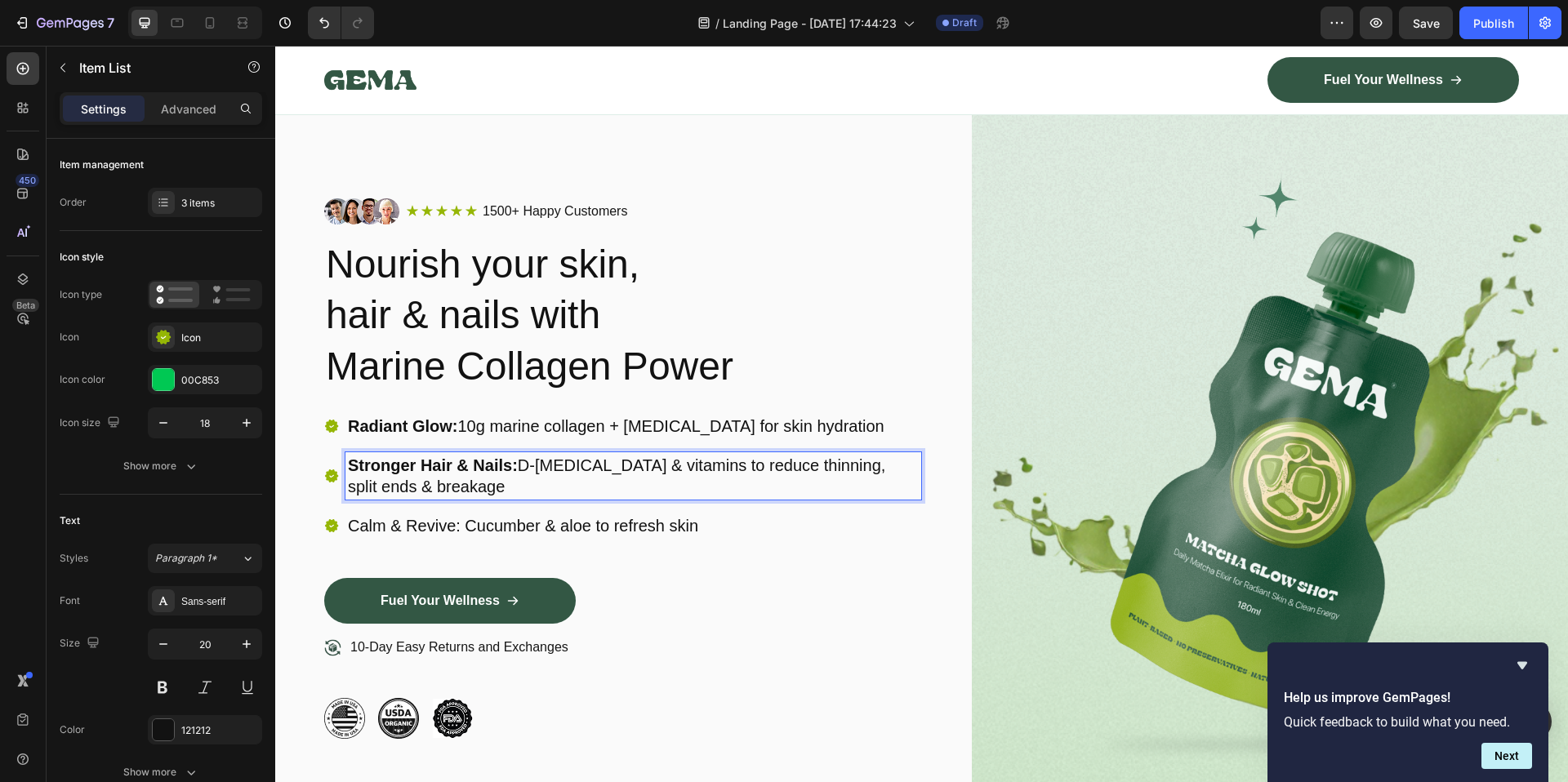
click at [805, 464] on p "Stronger Hair & Nails: D-Biotin & vitamins to reduce thinning, split ends & bre…" at bounding box center [633, 476] width 571 height 43
click at [799, 469] on p "Stronger Hair & Nails: D-Biotin & vitamins to reduce thinning, split ends & bre…" at bounding box center [633, 476] width 571 height 43
drag, startPoint x: 887, startPoint y: 460, endPoint x: 897, endPoint y: 479, distance: 21.5
click at [897, 479] on p "Stronger Hair & Nails: D-Biotin & vitamins to reduce thinning & split ends & br…" at bounding box center [633, 476] width 571 height 43
click at [431, 515] on p "Calm & Revive: Cucumber & aloe to refresh skin" at bounding box center [633, 526] width 571 height 21
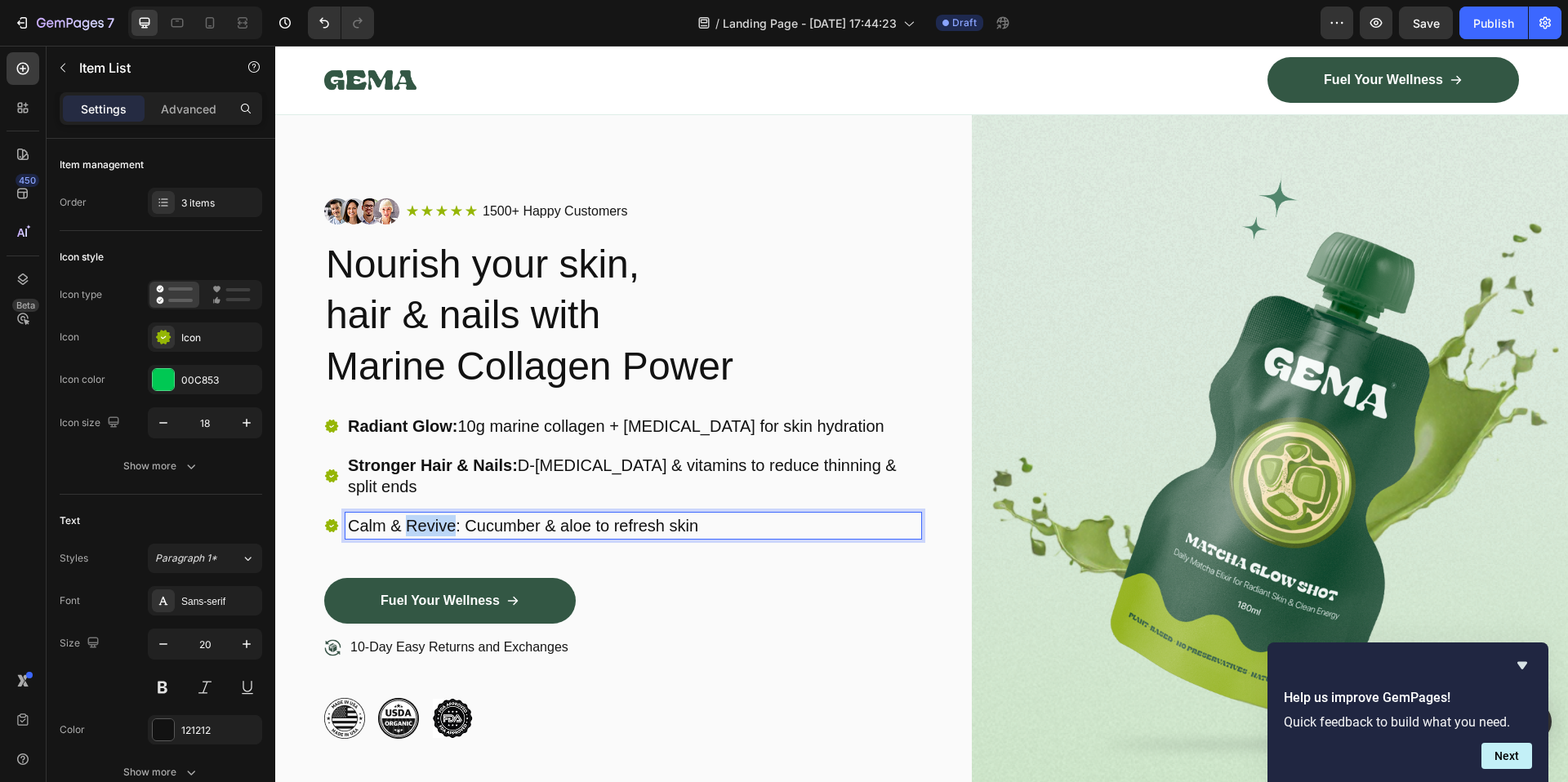
click at [431, 515] on p "Calm & Revive: Cucumber & aloe to refresh skin" at bounding box center [633, 526] width 571 height 21
click at [714, 521] on p "Youthful Skin Support: Helps minimize fine lines & fight visible signs of aging" at bounding box center [633, 526] width 571 height 21
click at [673, 519] on p "Youthful Skin Support: Helps minimize fine lines & fight visible signs of aging" at bounding box center [633, 526] width 571 height 21
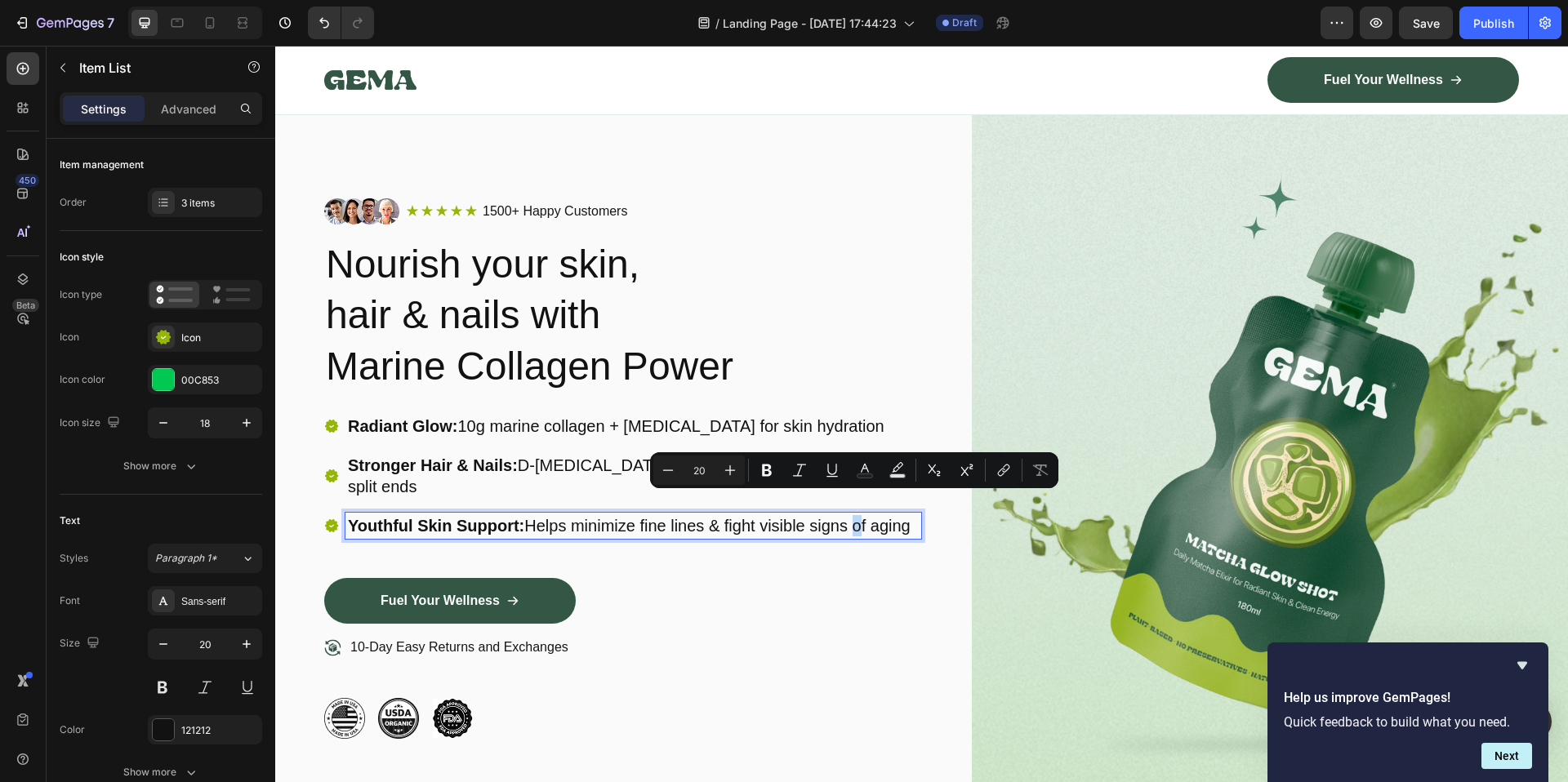
drag, startPoint x: 850, startPoint y: 505, endPoint x: 859, endPoint y: 514, distance: 12.7
click at [859, 515] on p "Youthful Skin Support: Helps minimize fine lines & fight visible signs of aging" at bounding box center [633, 526] width 571 height 21
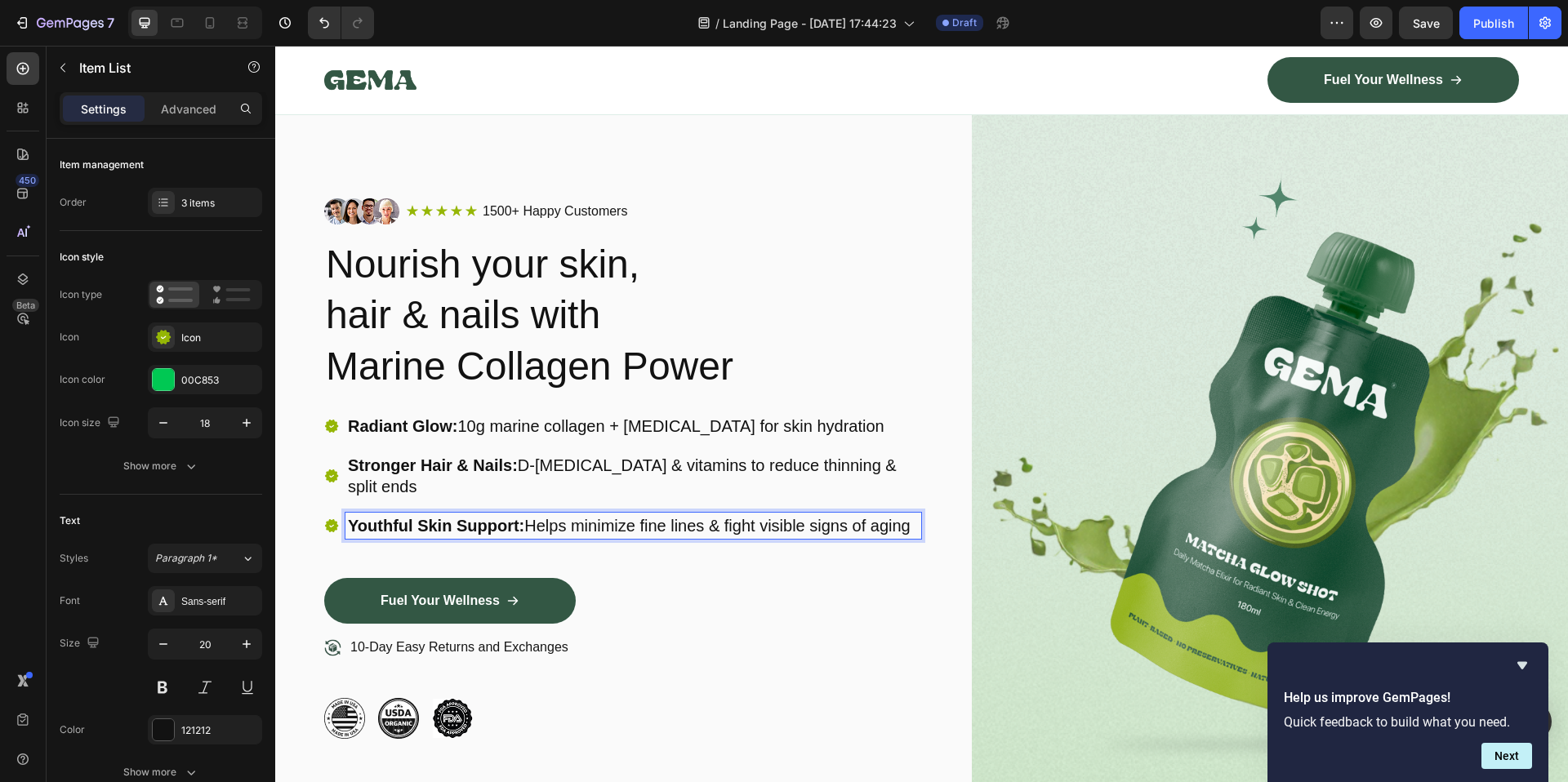
click at [815, 515] on p "Youthful Skin Support: Helps minimize fine lines & fight visible signs of aging" at bounding box center [633, 526] width 571 height 21
click at [792, 515] on p "Youthful Skin Support: Helps minimize fine lines & fight visible signs of aging" at bounding box center [633, 526] width 571 height 21
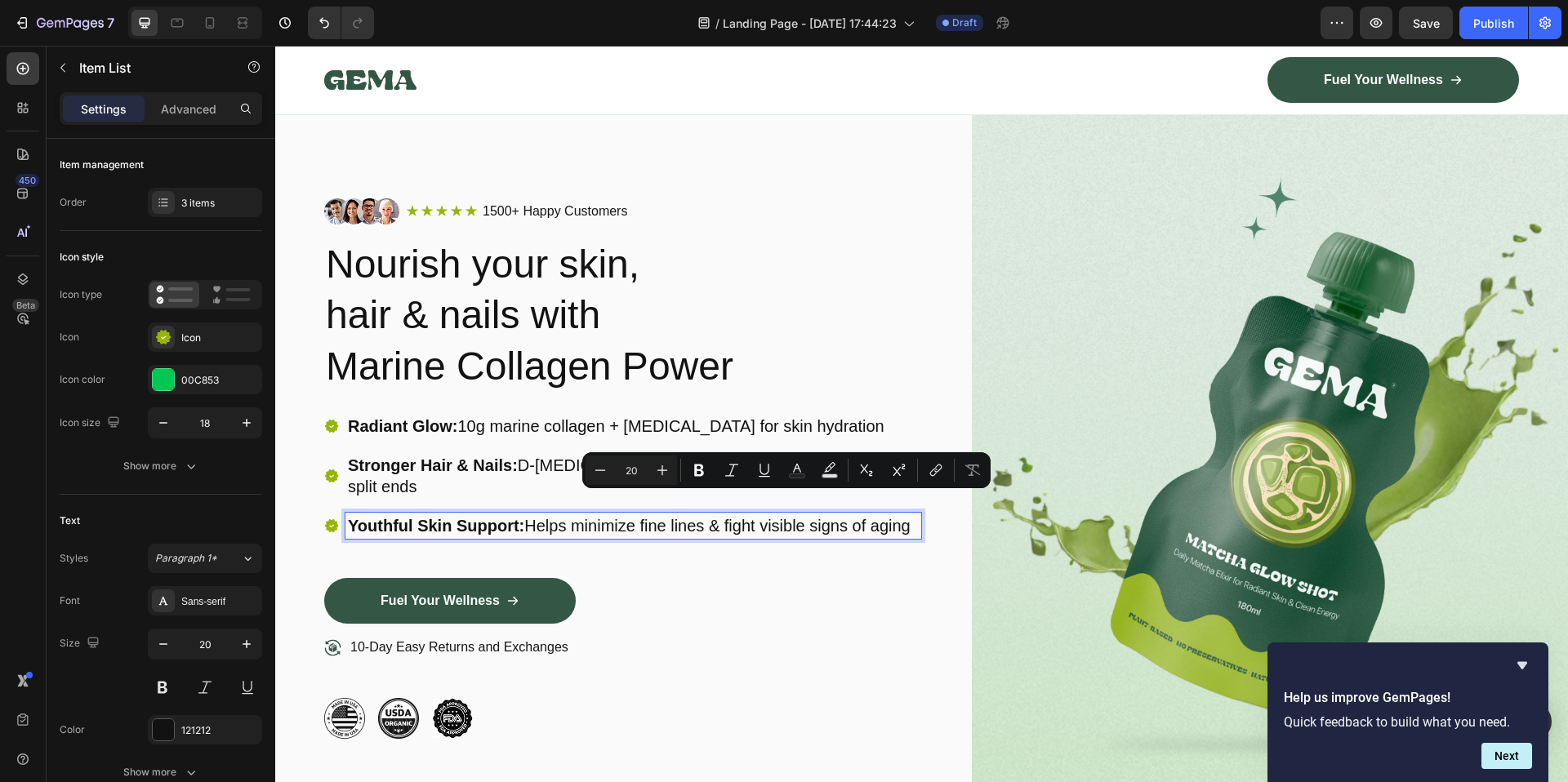
click at [735, 515] on p "Youthful Skin Support: Helps minimize fine lines & fight visible signs of aging" at bounding box center [633, 526] width 571 height 21
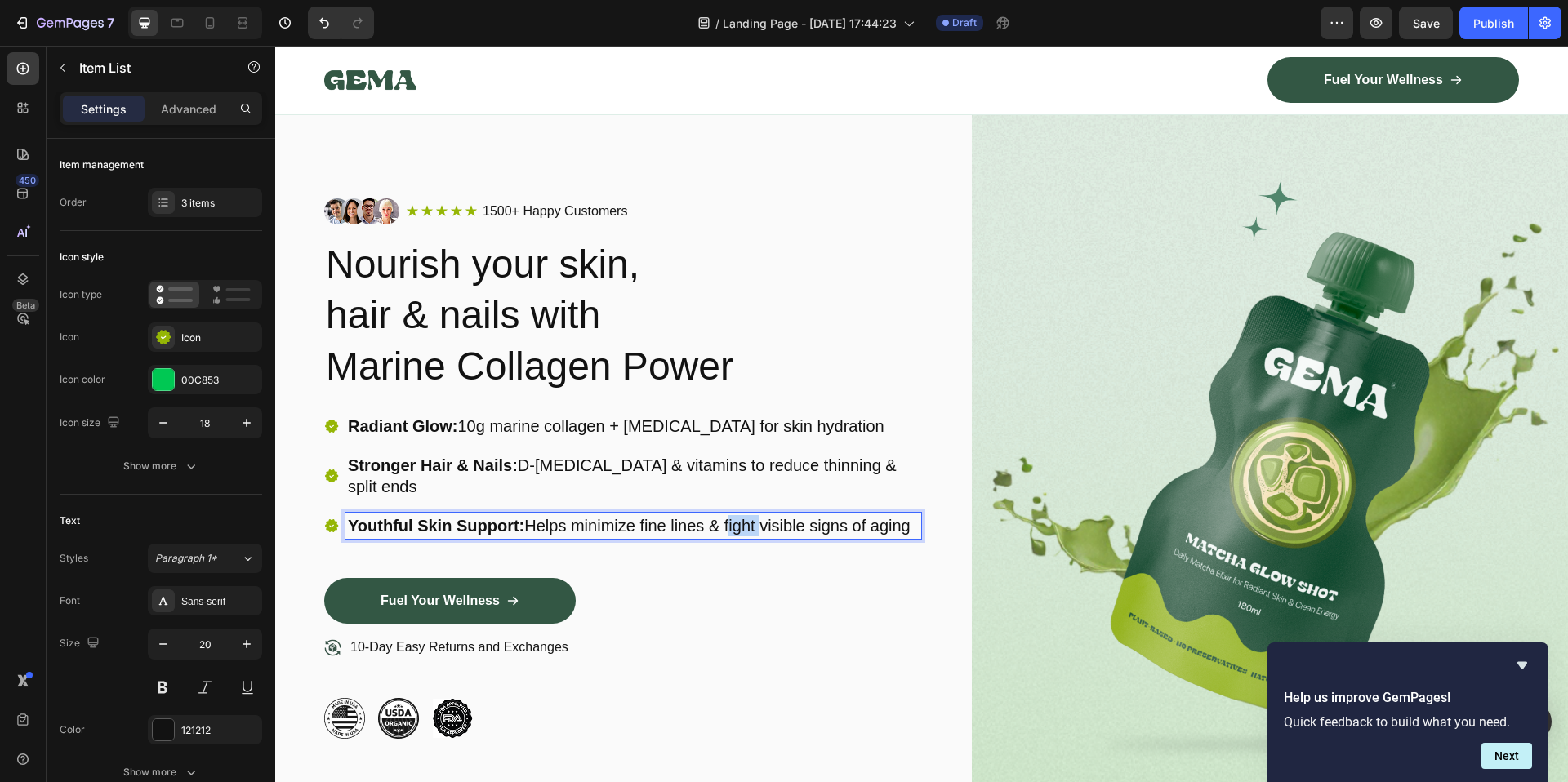
click at [735, 515] on p "Youthful Skin Support: Helps minimize fine lines & fight visible signs of aging" at bounding box center [633, 526] width 571 height 21
click at [772, 515] on p "Youthful Skin Support: Helps minimize fine lines & fight visible signs of aging" at bounding box center [633, 526] width 571 height 21
click at [816, 595] on div "Fuel Your Wellness Button" at bounding box center [622, 607] width 597 height 59
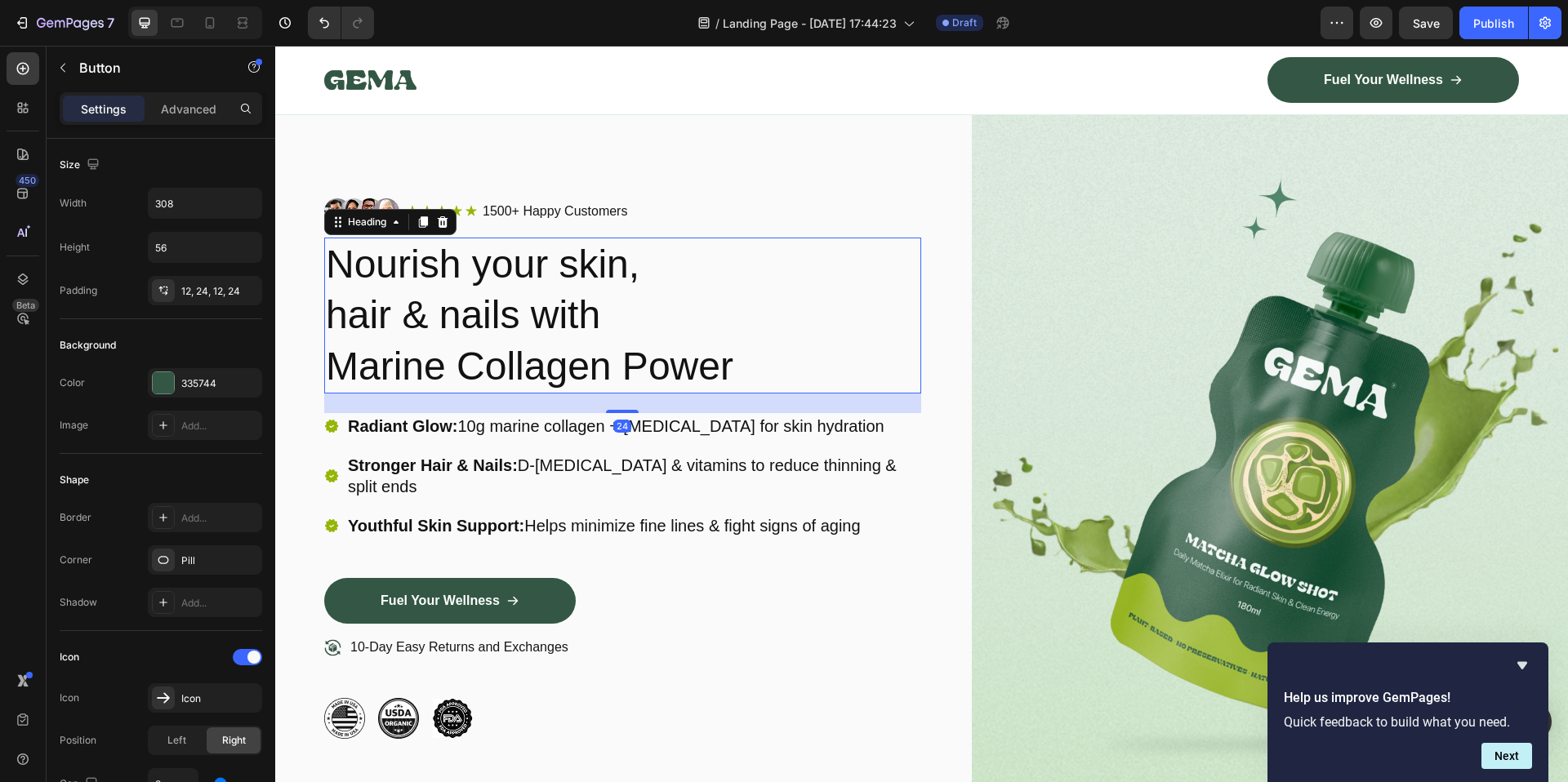
click at [512, 369] on p "Nourish your skin, hair & nails with Marine Collagen Power" at bounding box center [622, 315] width 594 height 152
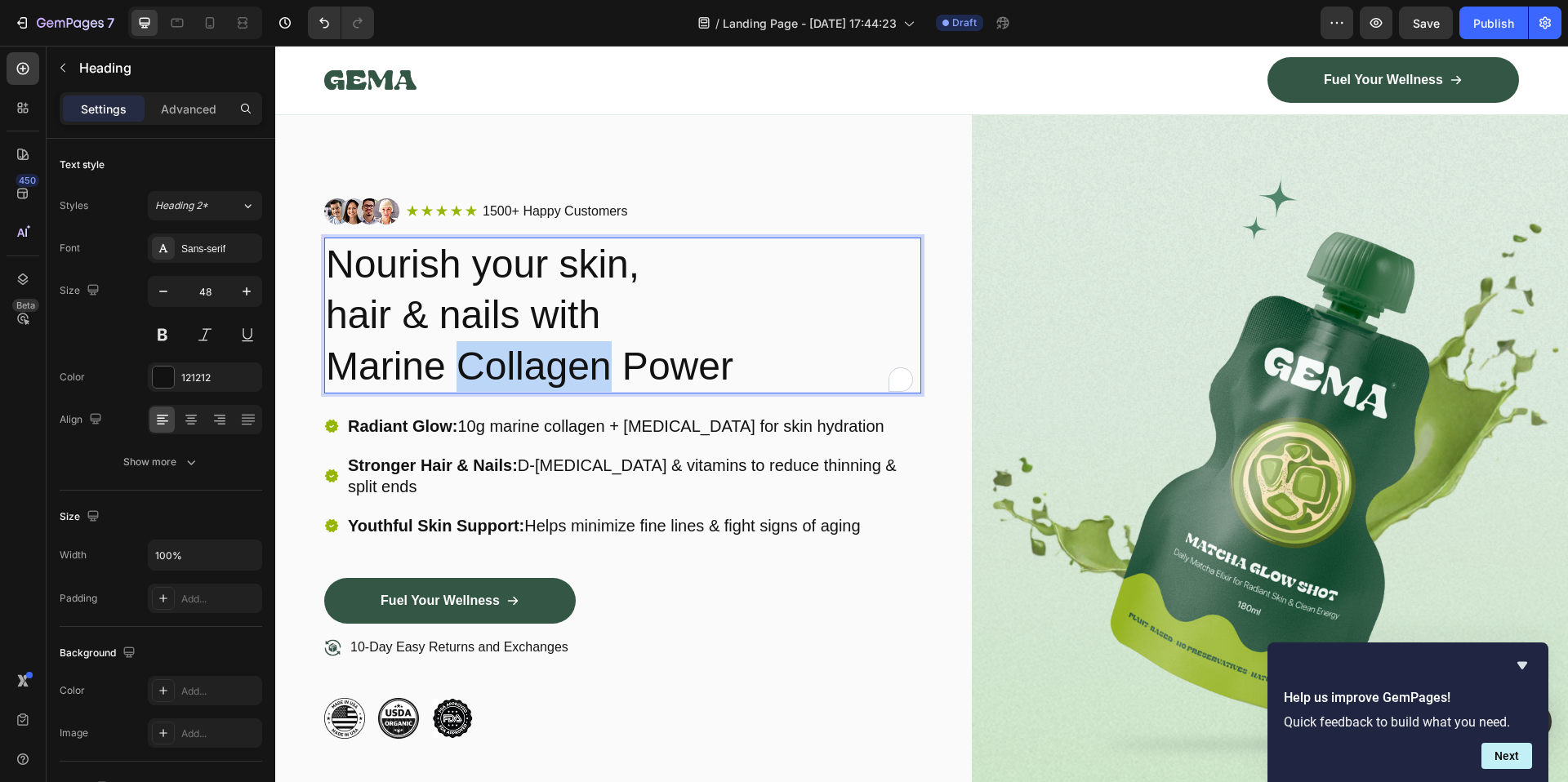
click at [512, 369] on p "Nourish your skin, hair & nails with Marine Collagen Power" at bounding box center [622, 315] width 594 height 152
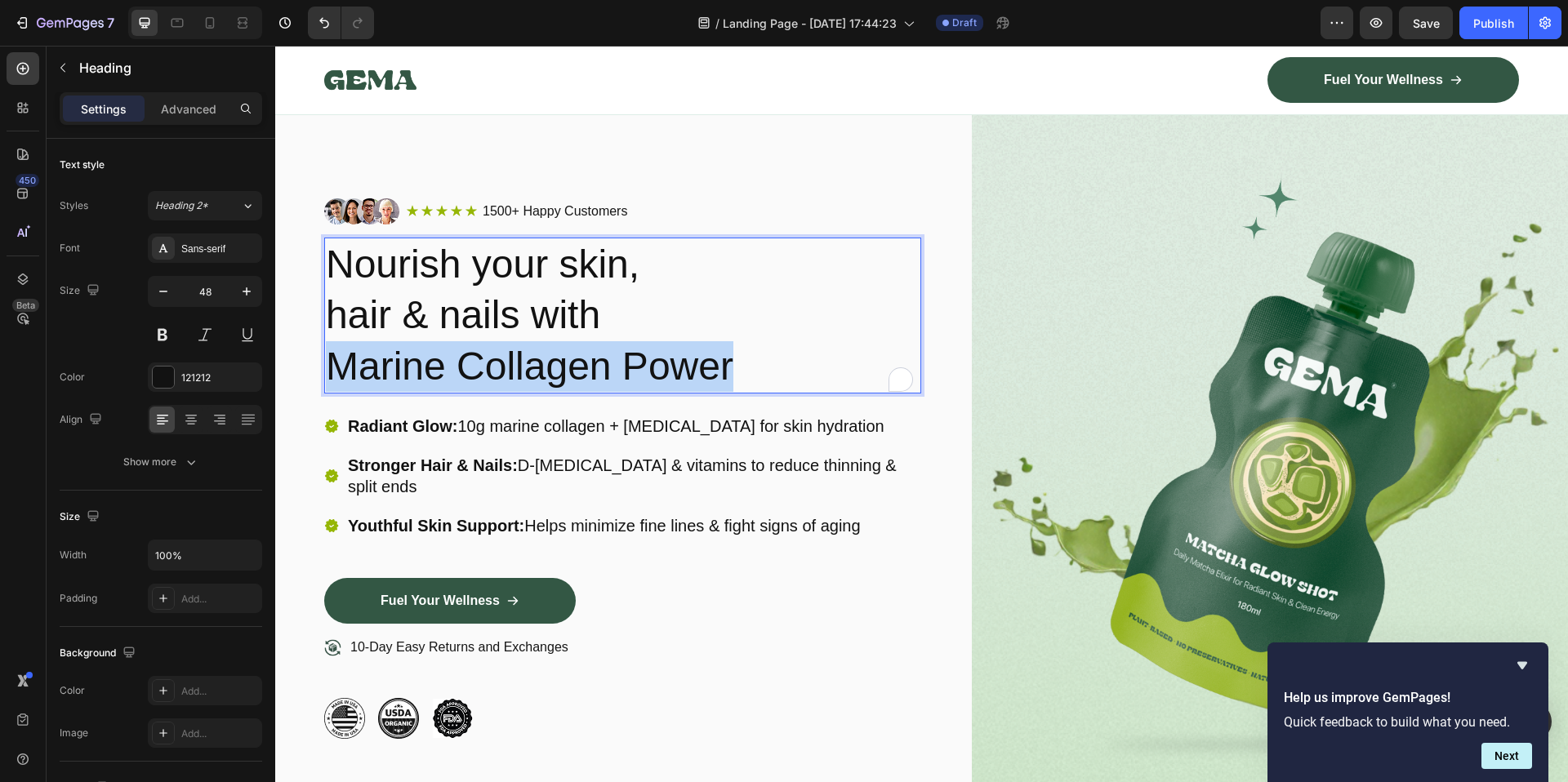
click at [512, 369] on p "Nourish your skin, hair & nails with Marine Collagen Power" at bounding box center [622, 315] width 594 height 152
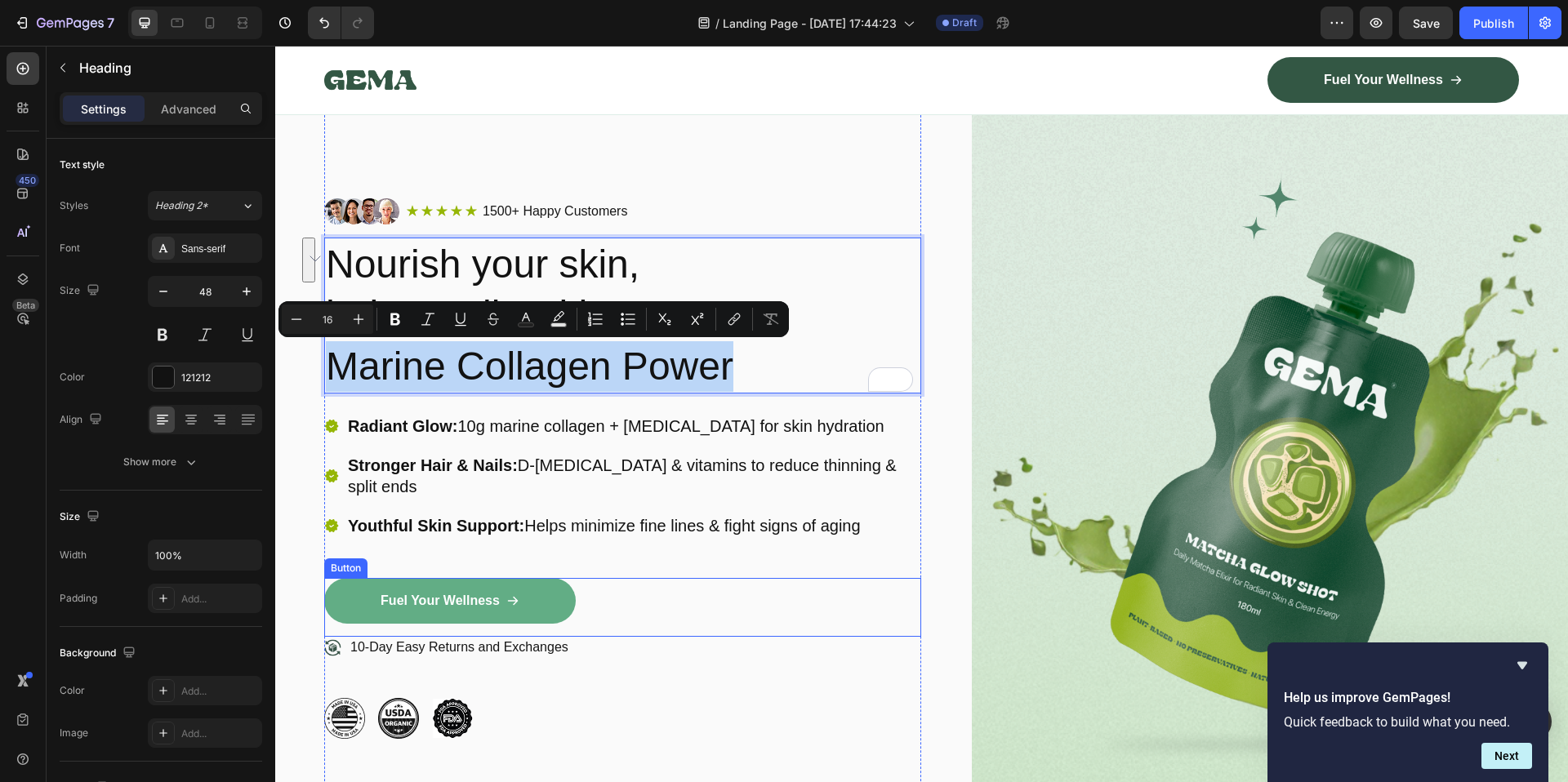
click at [437, 578] on link "Fuel Your Wellness" at bounding box center [449, 601] width 251 height 46
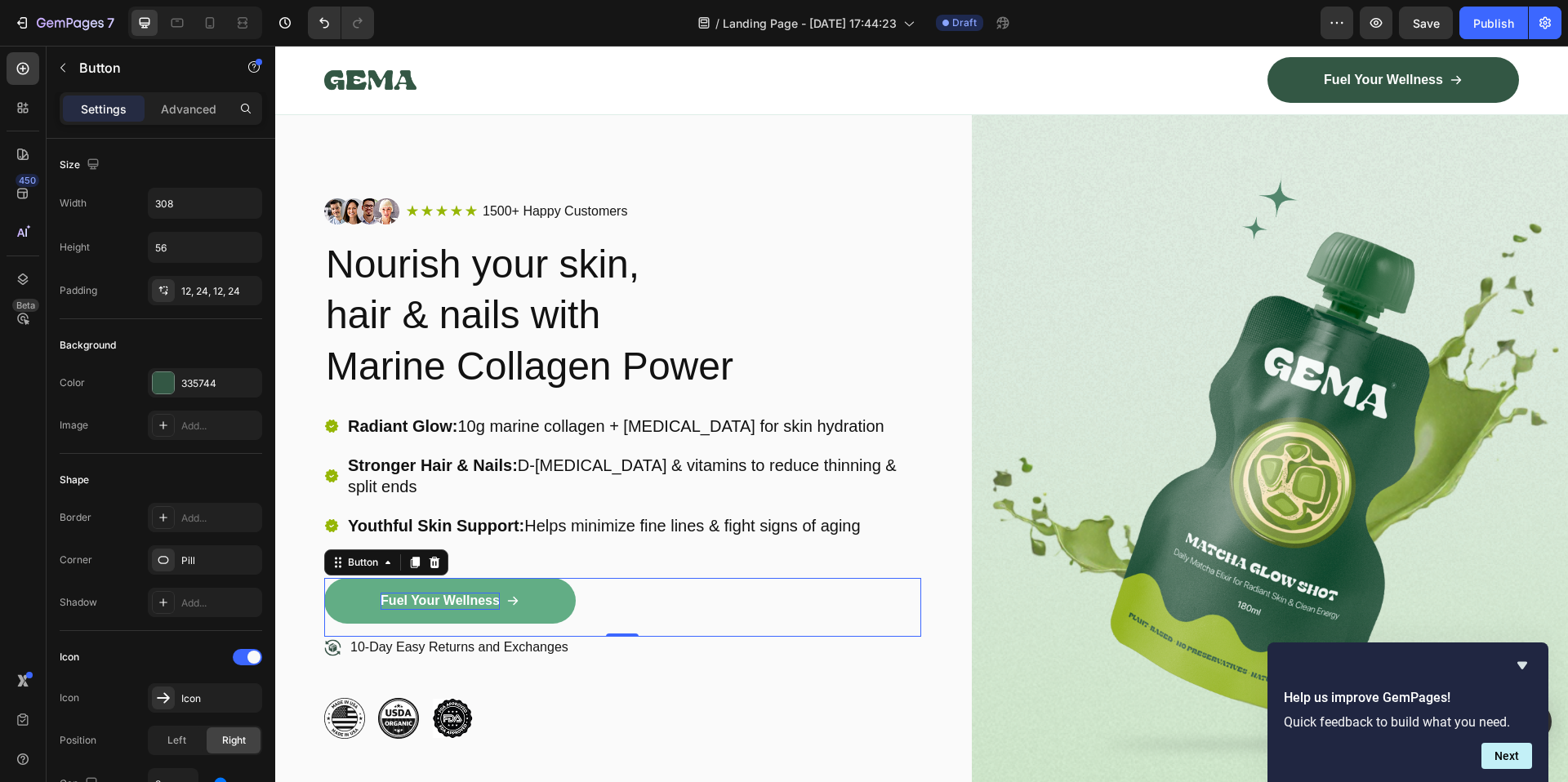
click at [448, 593] on p "Fuel Your Wellness" at bounding box center [441, 601] width 119 height 17
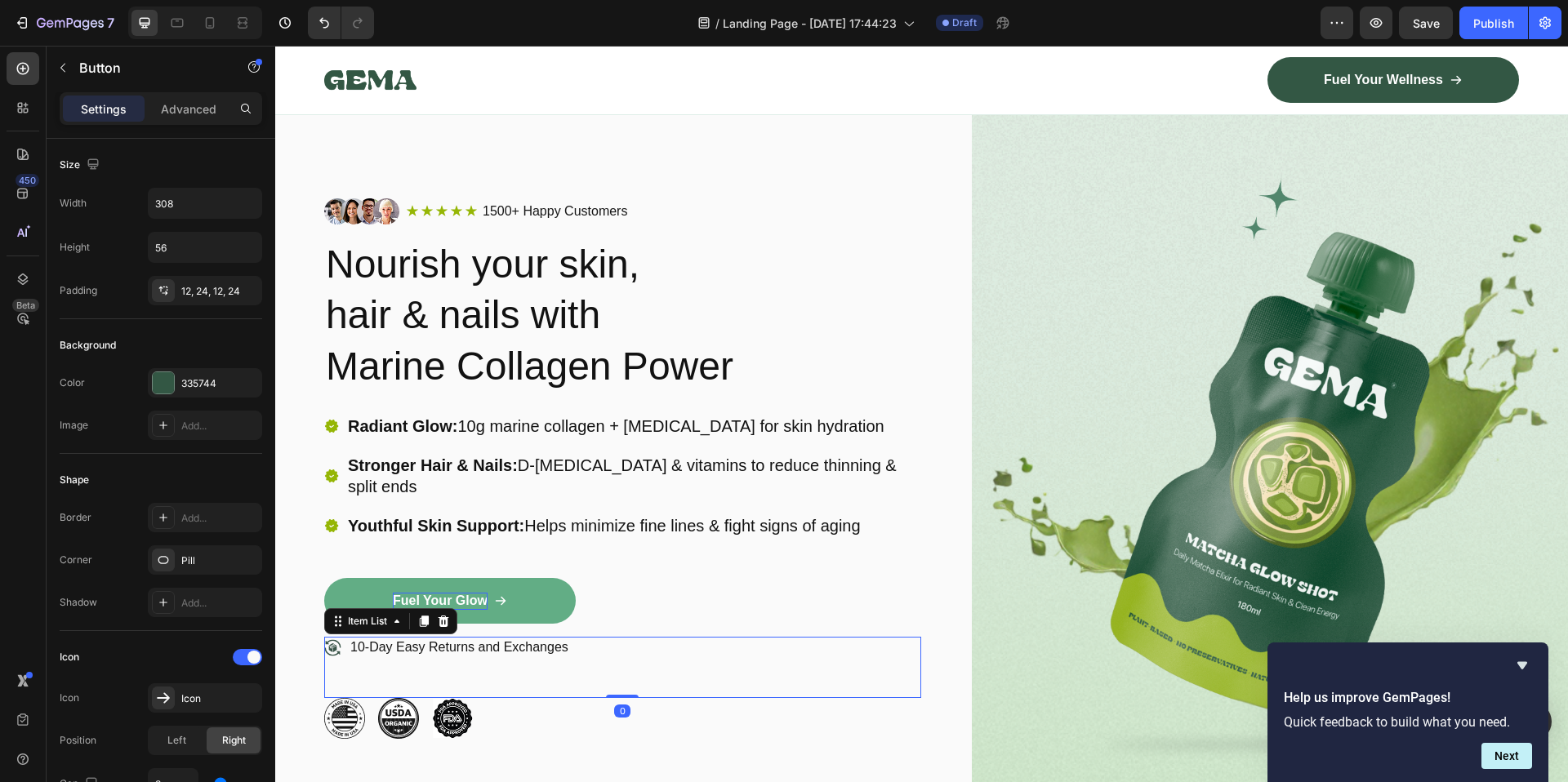
click at [704, 636] on div "10-Day Easy Returns and Exchanges" at bounding box center [622, 667] width 597 height 61
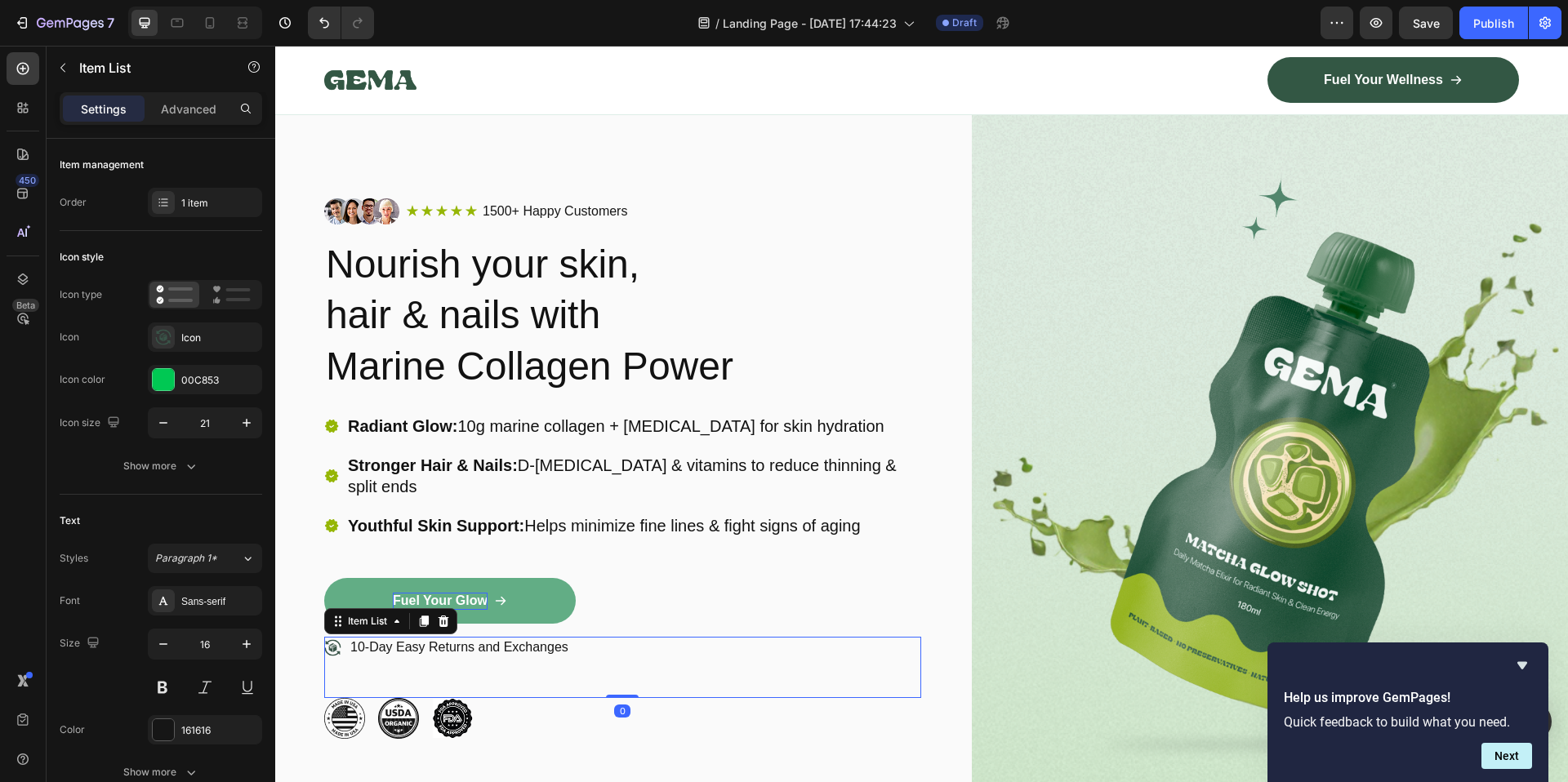
click at [704, 636] on div "10-Day Easy Returns and Exchanges" at bounding box center [622, 667] width 597 height 61
click at [525, 639] on p "10-Day Easy Returns and Exchanges" at bounding box center [459, 647] width 218 height 17
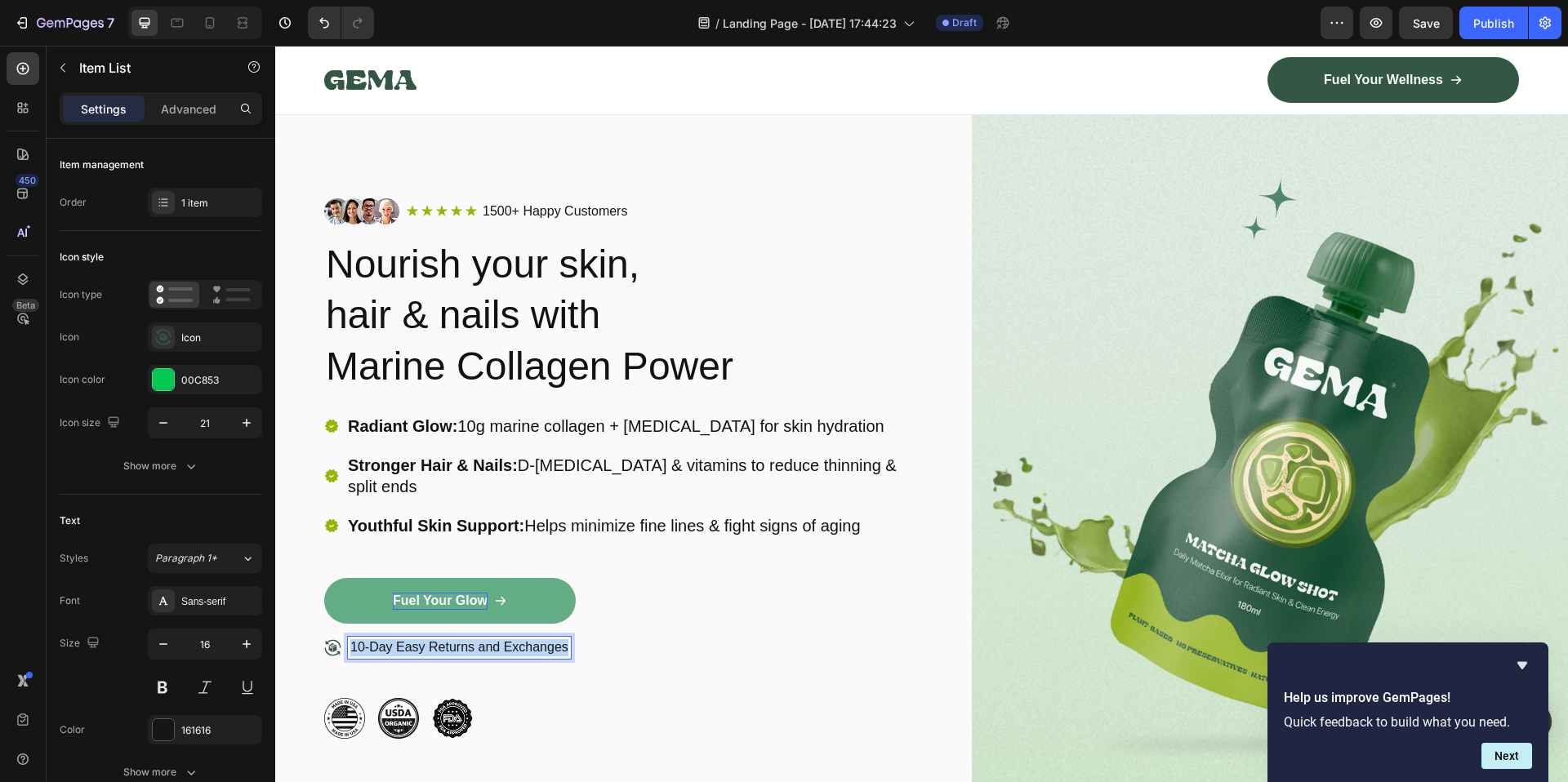
click at [525, 639] on p "10-Day Easy Returns and Exchanges" at bounding box center [459, 647] width 218 height 17
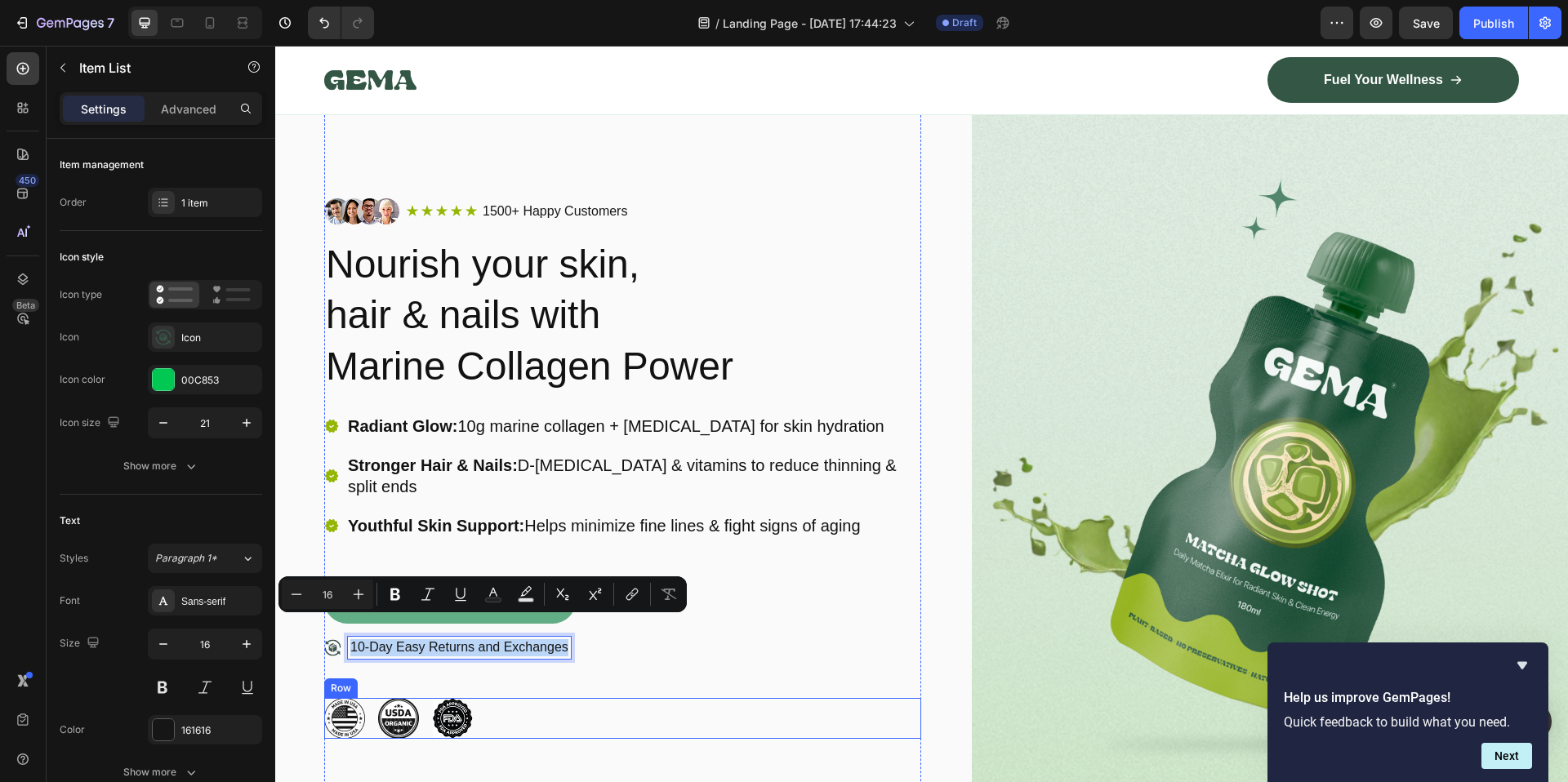
click at [746, 698] on div "Image Image Image Row" at bounding box center [622, 718] width 597 height 41
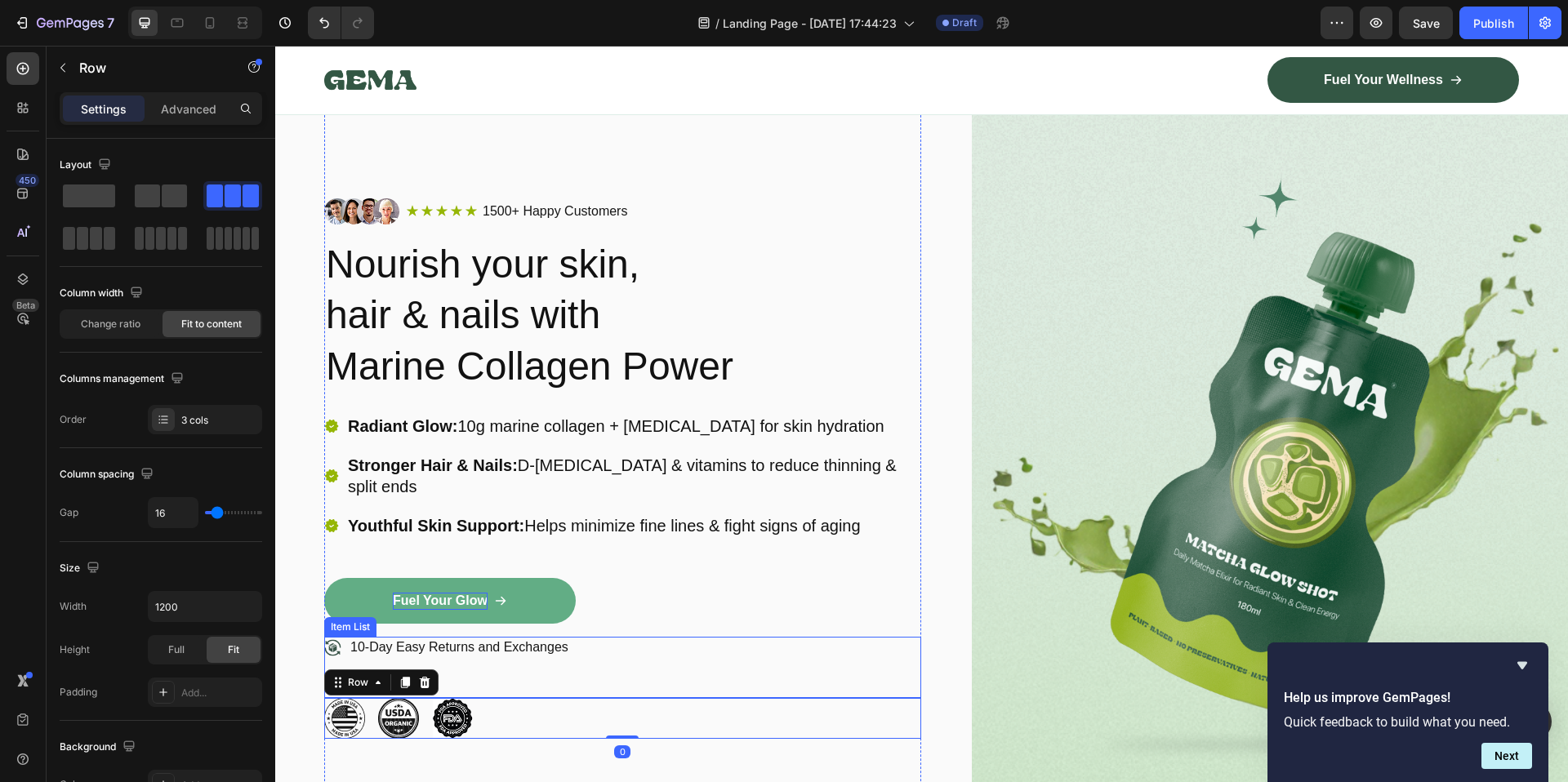
click at [550, 639] on p "10-Day Easy Returns and Exchanges" at bounding box center [459, 647] width 218 height 17
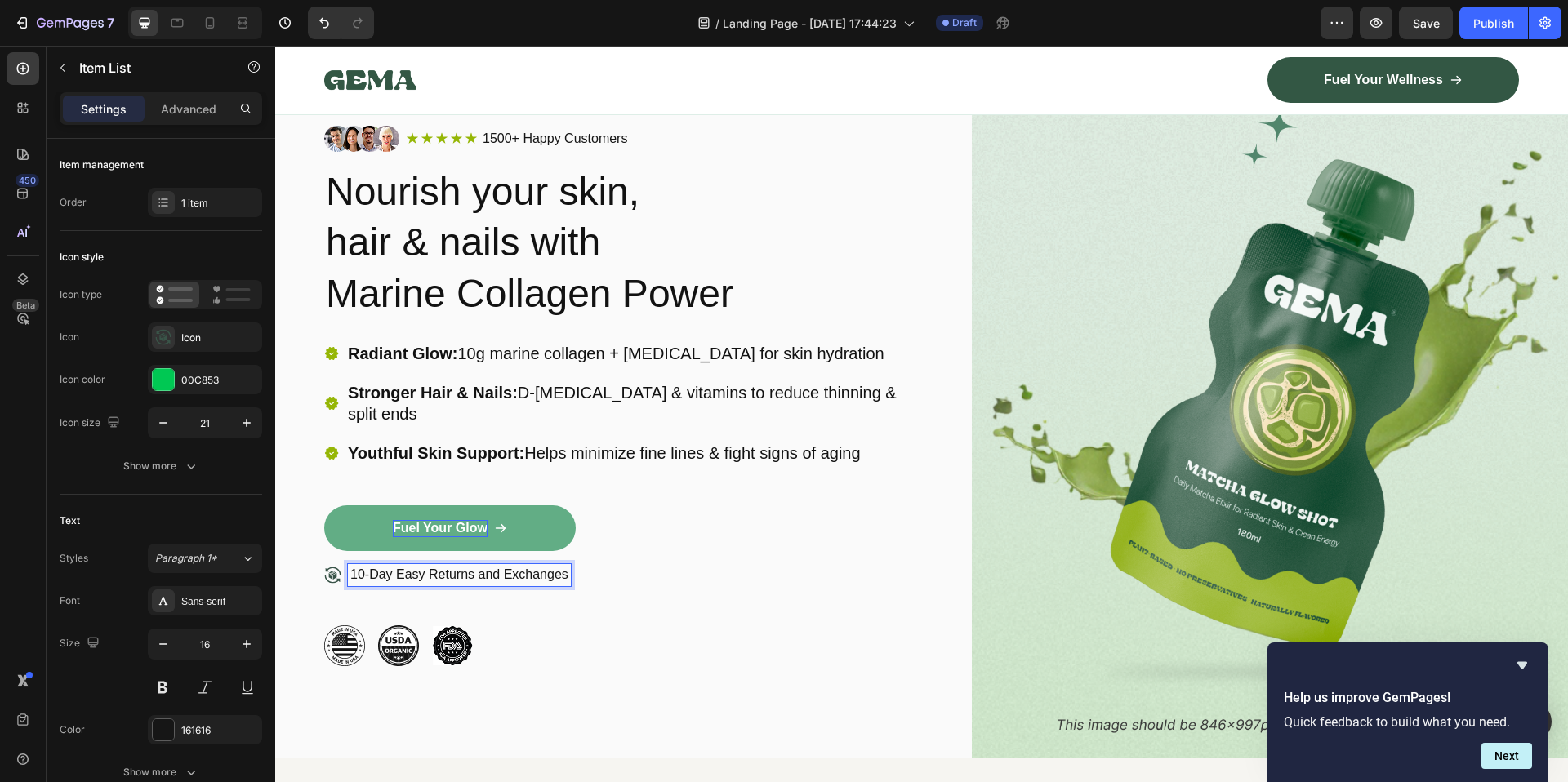
scroll to position [42, 0]
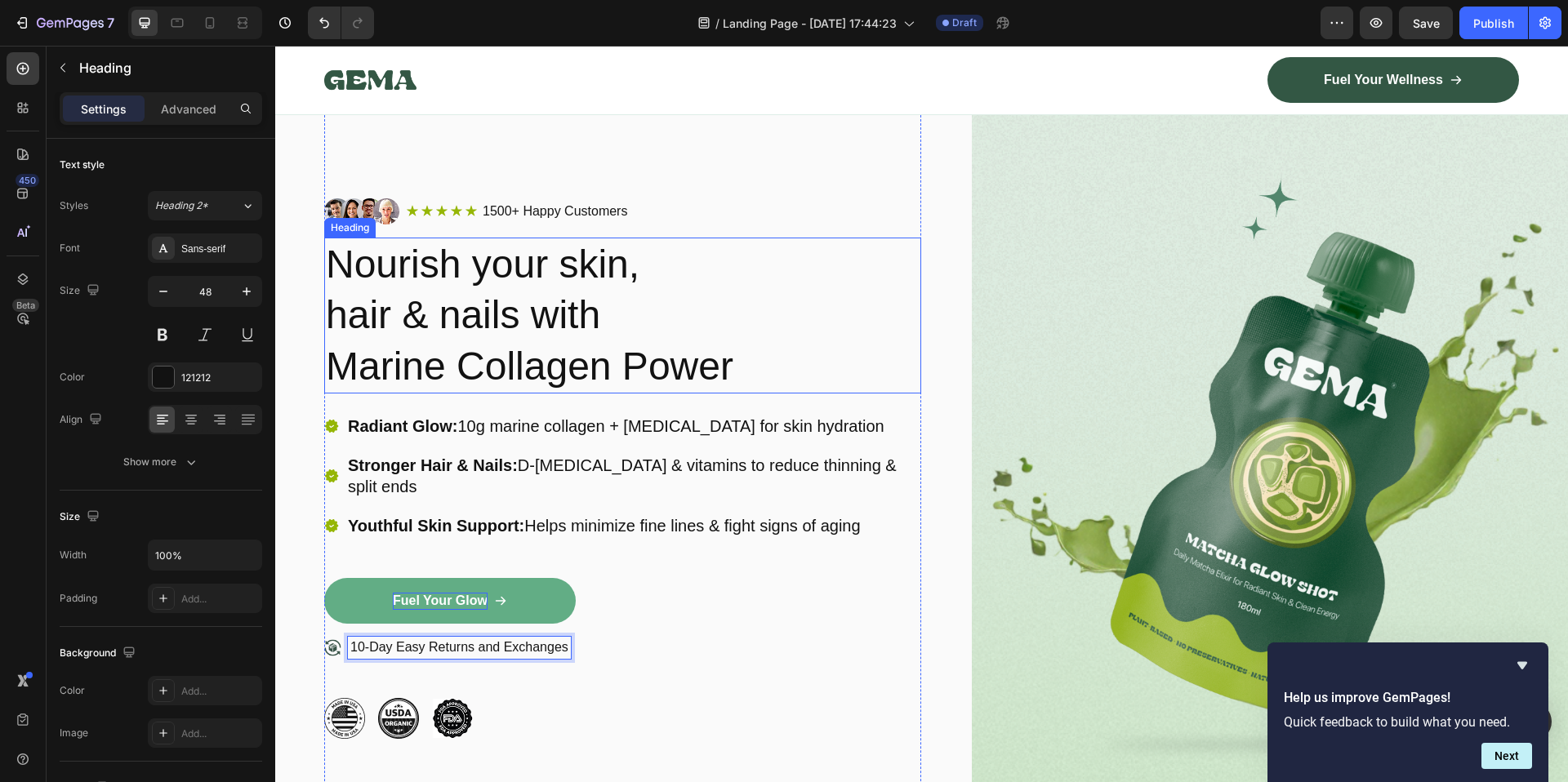
click at [453, 325] on p "Nourish your skin, hair & nails with Marine Collagen Power" at bounding box center [622, 315] width 594 height 152
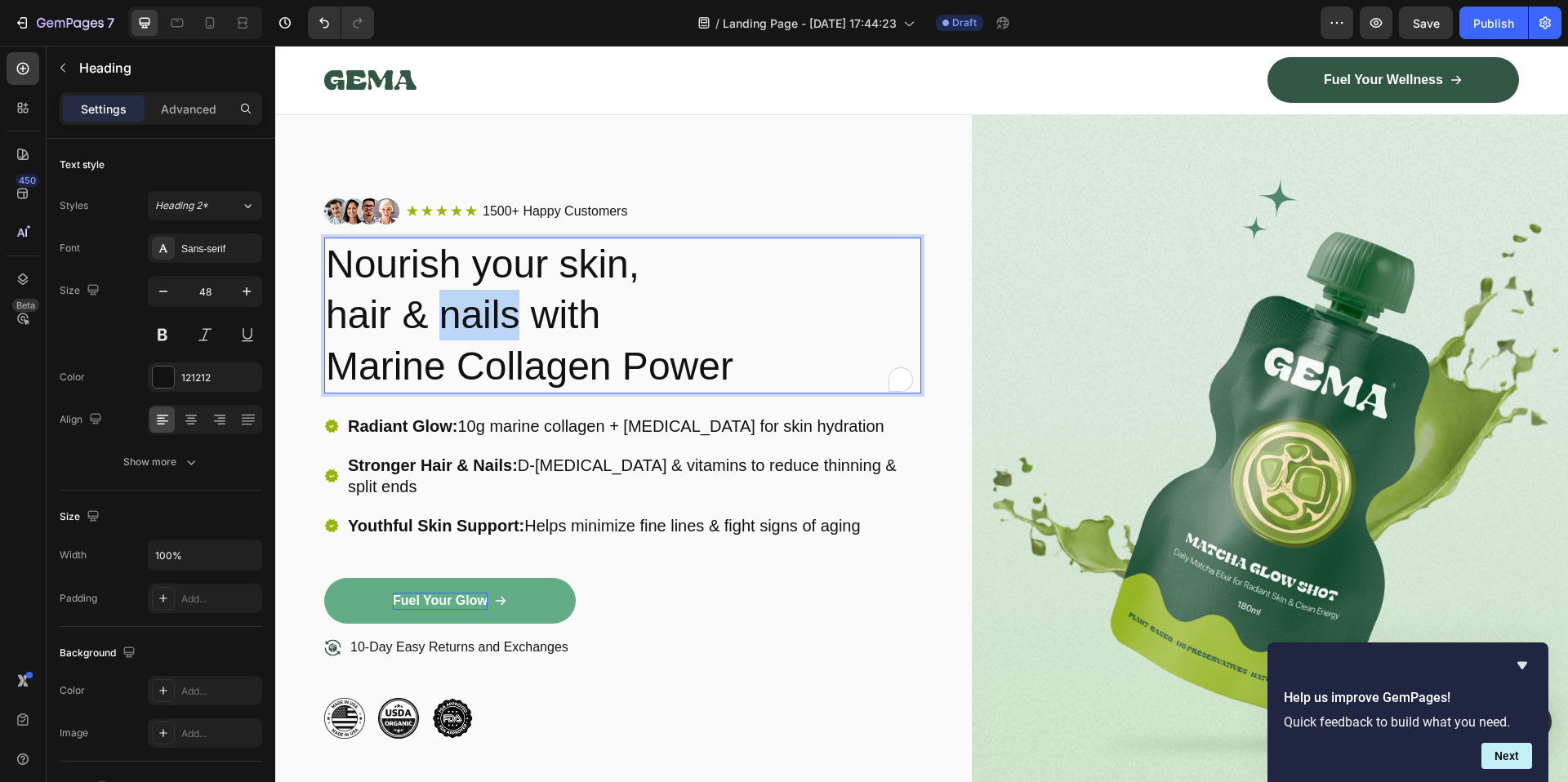
click at [456, 316] on p "Nourish your skin, hair & nails with Marine Collagen Power" at bounding box center [622, 315] width 594 height 152
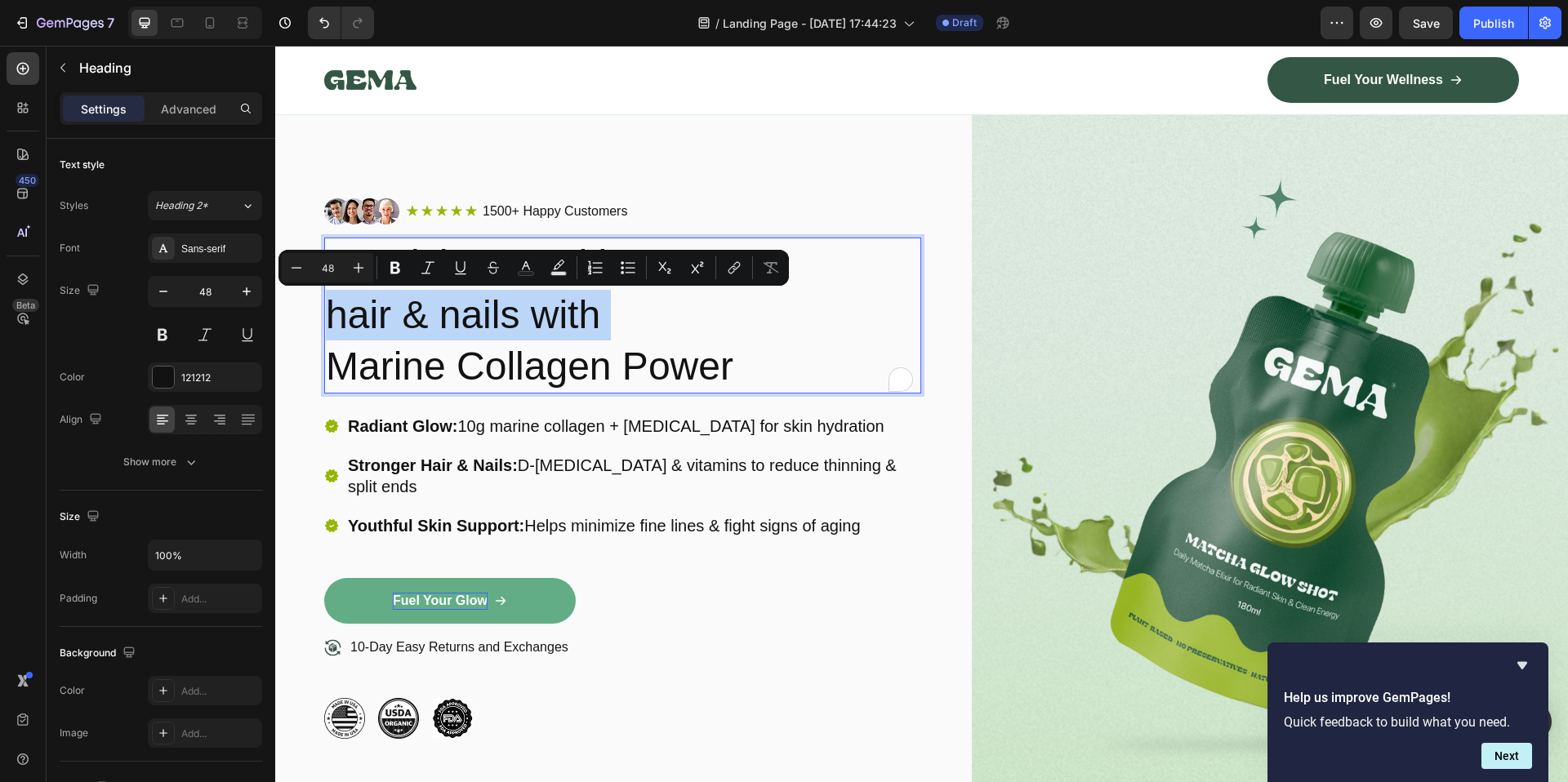
click at [456, 316] on p "Nourish your skin, hair & nails with Marine Collagen Power" at bounding box center [622, 315] width 594 height 152
click at [469, 313] on p "Nourish your skin, hair & nails with Marine Collagen Power" at bounding box center [622, 315] width 594 height 152
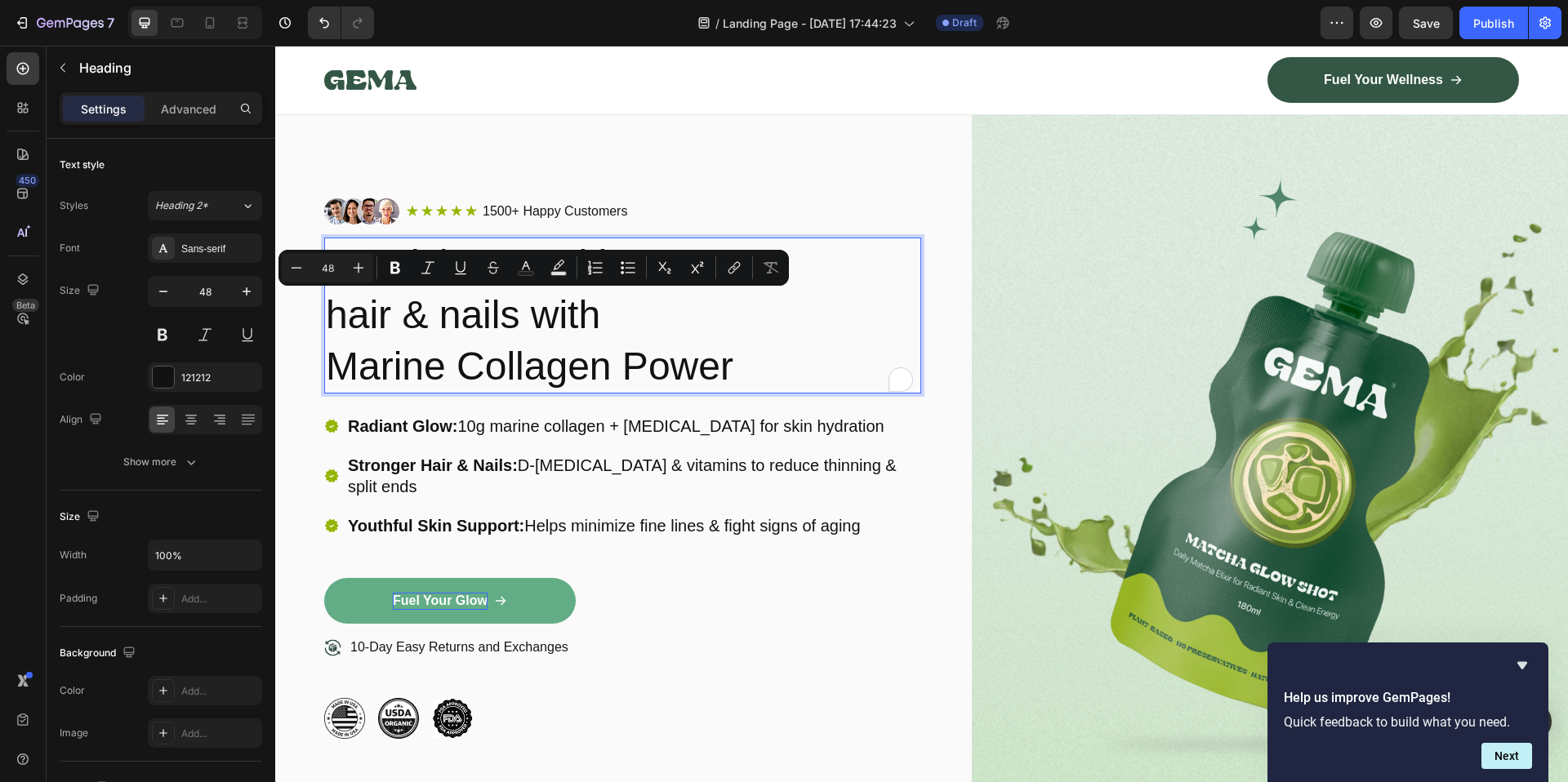
click at [649, 331] on p "Nourish your skin, hair & nails with Marine Collagen Power" at bounding box center [622, 315] width 594 height 152
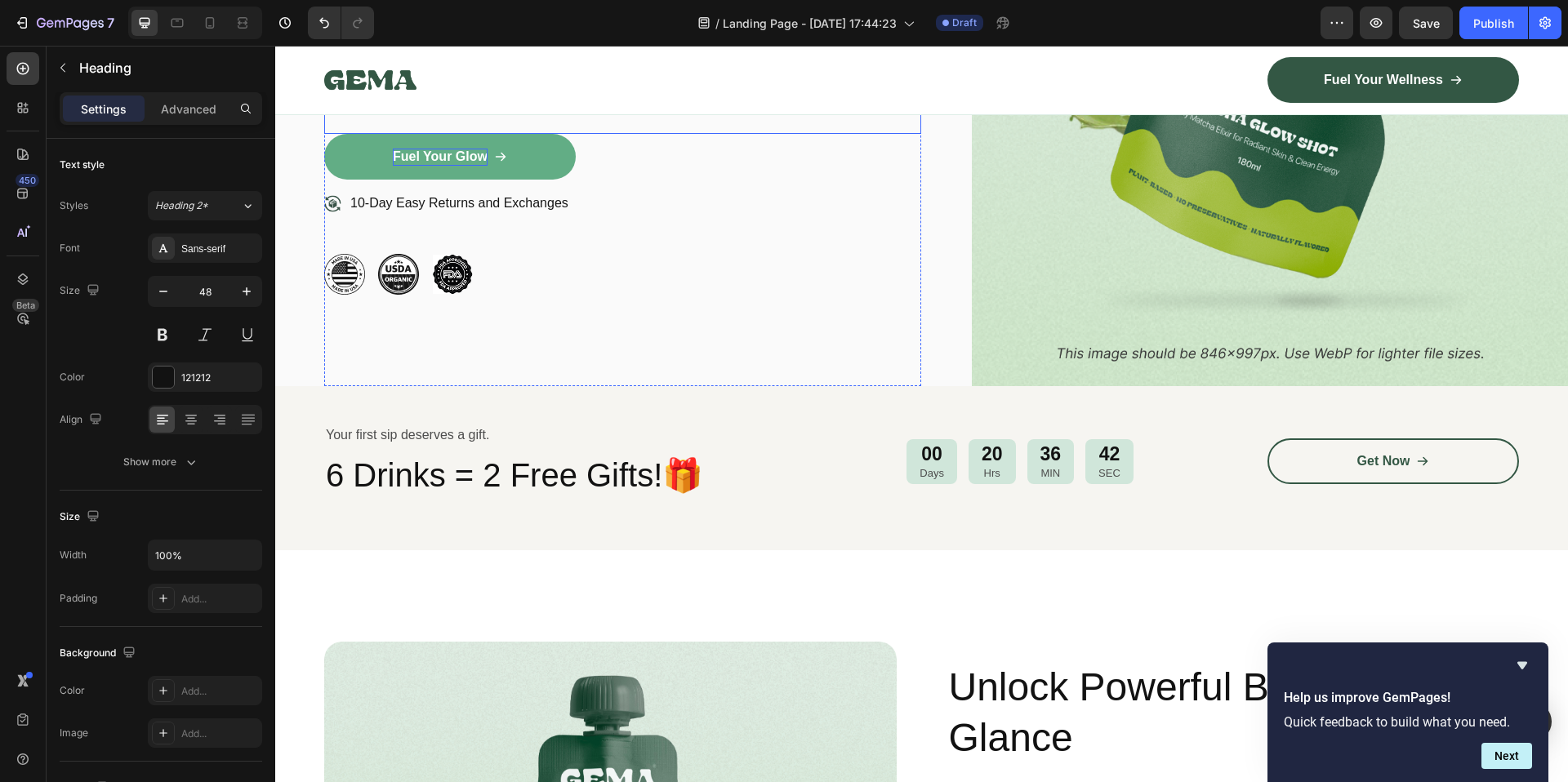
scroll to position [486, 0]
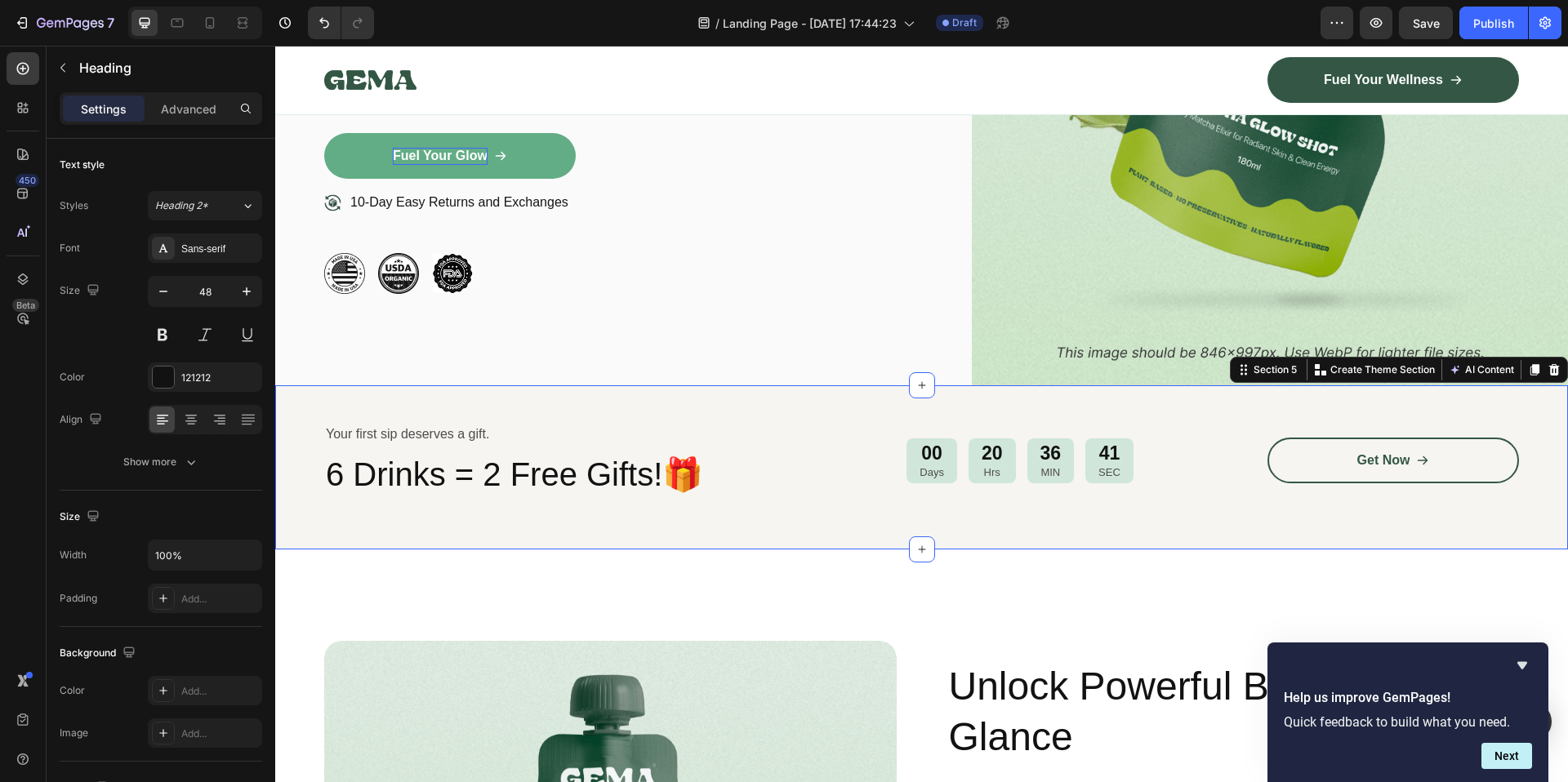
click at [714, 489] on div "Your first sip deserves a gift. Text Block 6 Drinks = 2 Free Gifts!🎁 Heading 00…" at bounding box center [921, 467] width 1293 height 164
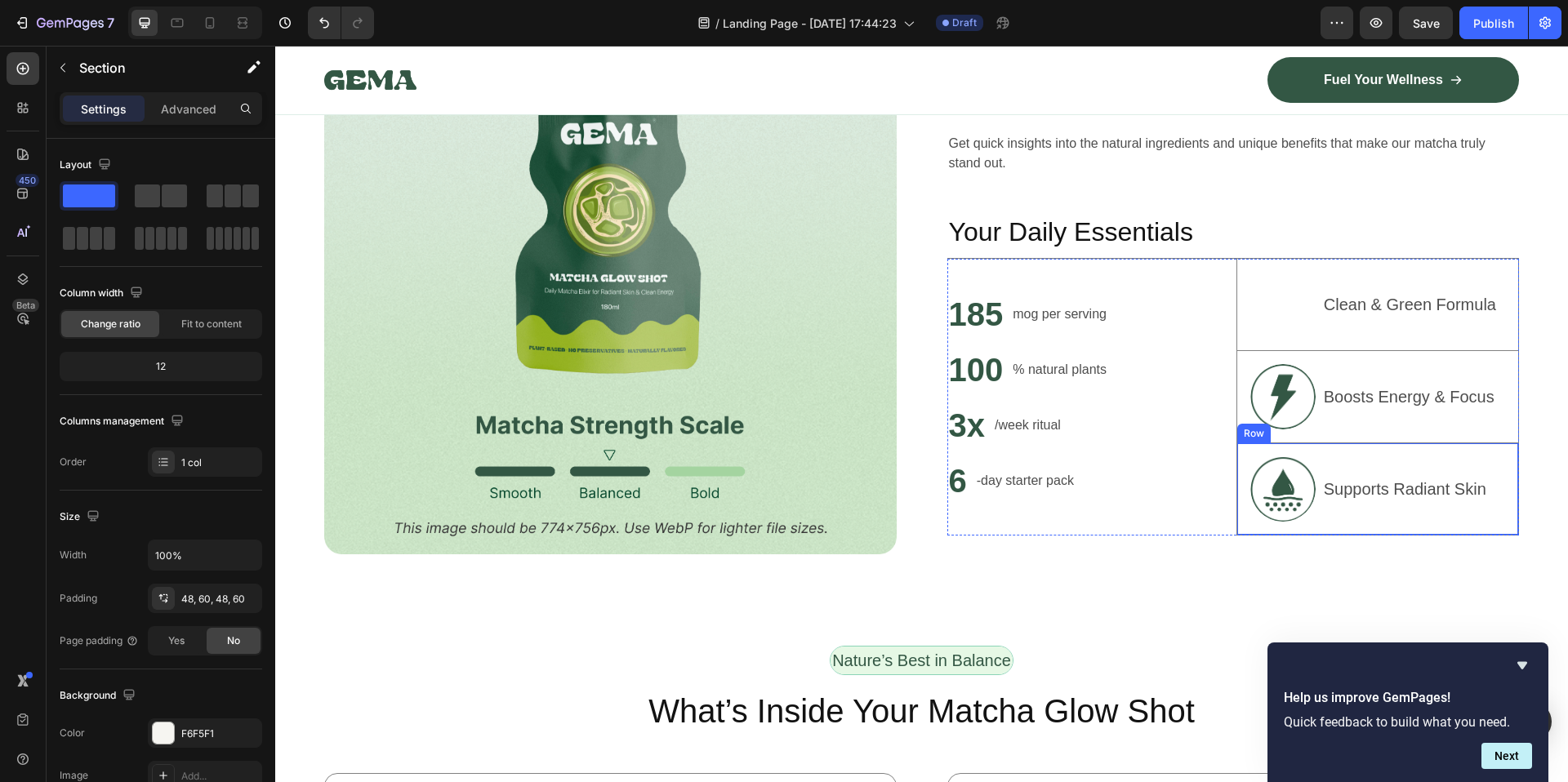
scroll to position [1170, 0]
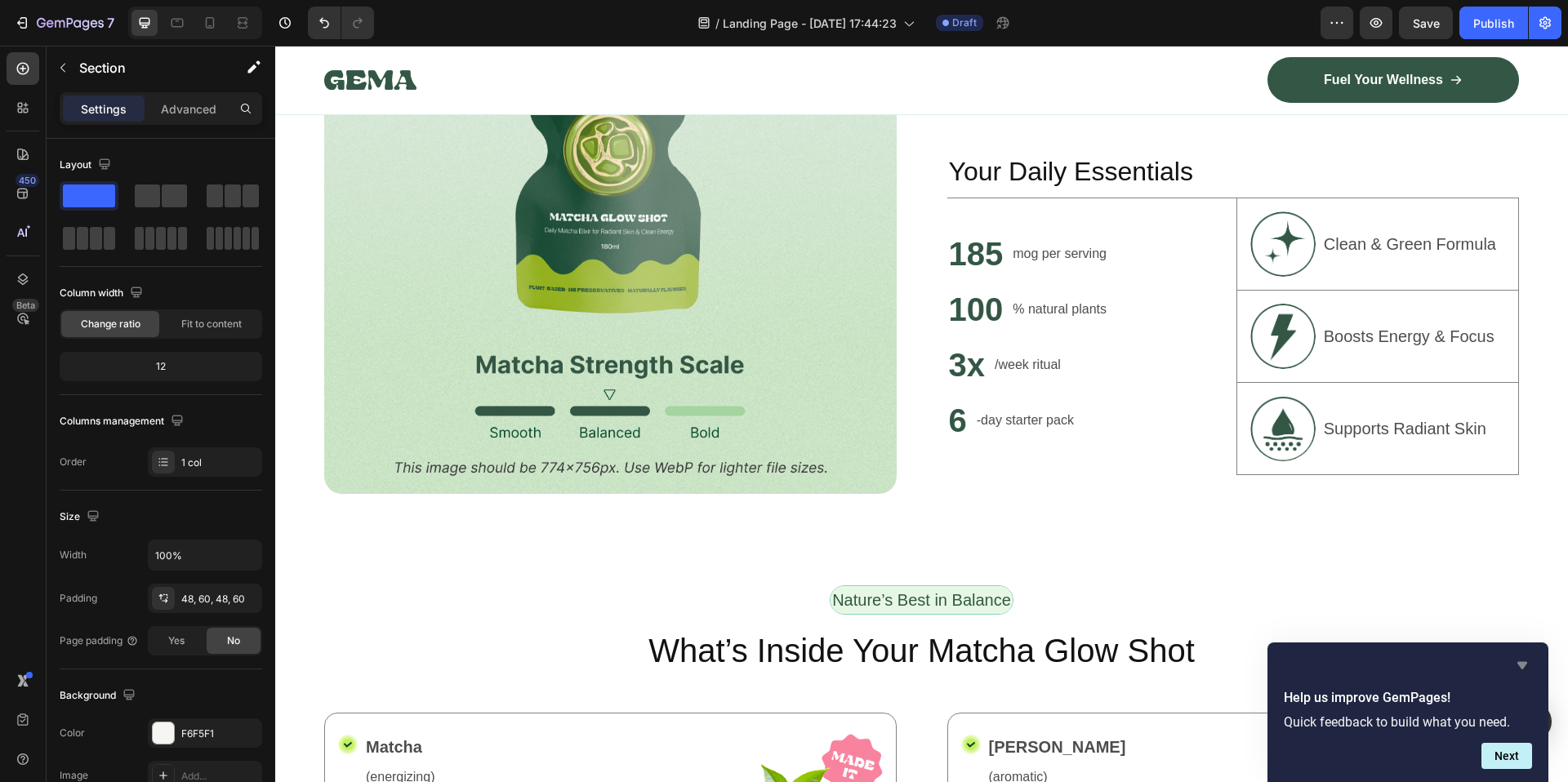
click at [1519, 664] on icon "Hide survey" at bounding box center [1521, 665] width 9 height 8
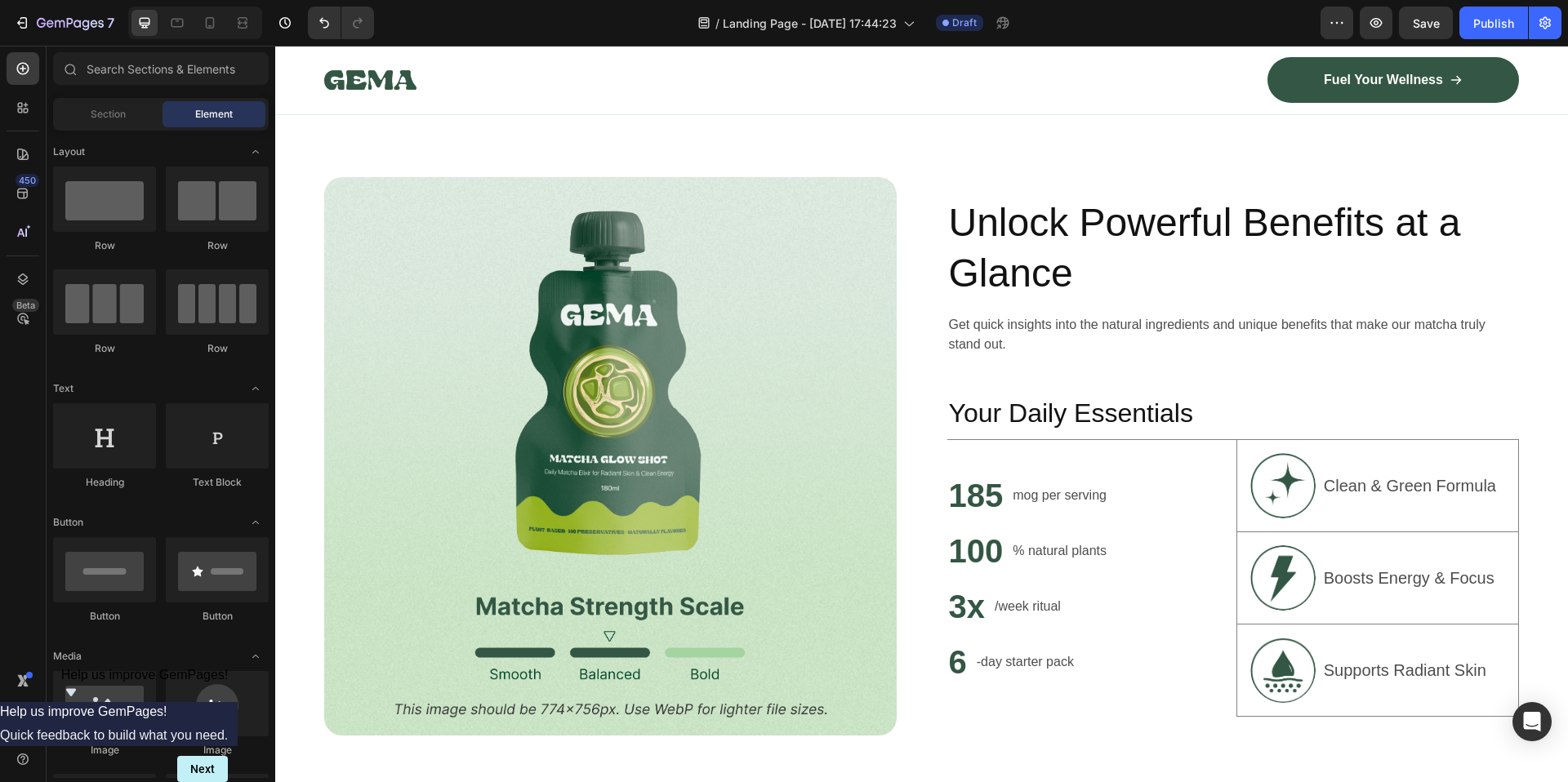
scroll to position [929, 0]
click at [1062, 342] on p "Get quick insights into the natural ingredients and unique benefits that make o…" at bounding box center [1233, 335] width 569 height 39
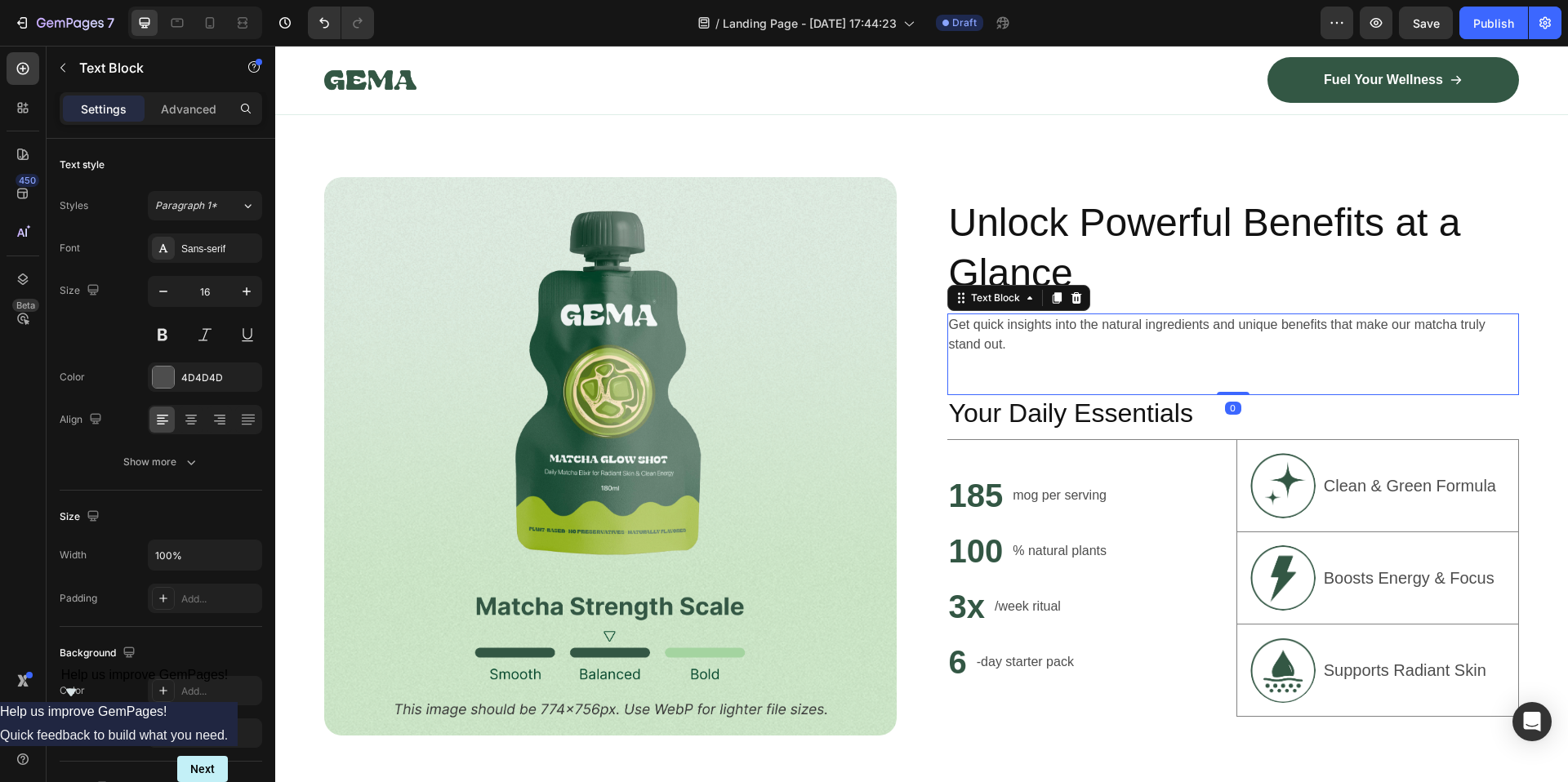
click at [1064, 331] on p "Get quick insights into the natural ingredients and unique benefits that make o…" at bounding box center [1233, 335] width 569 height 39
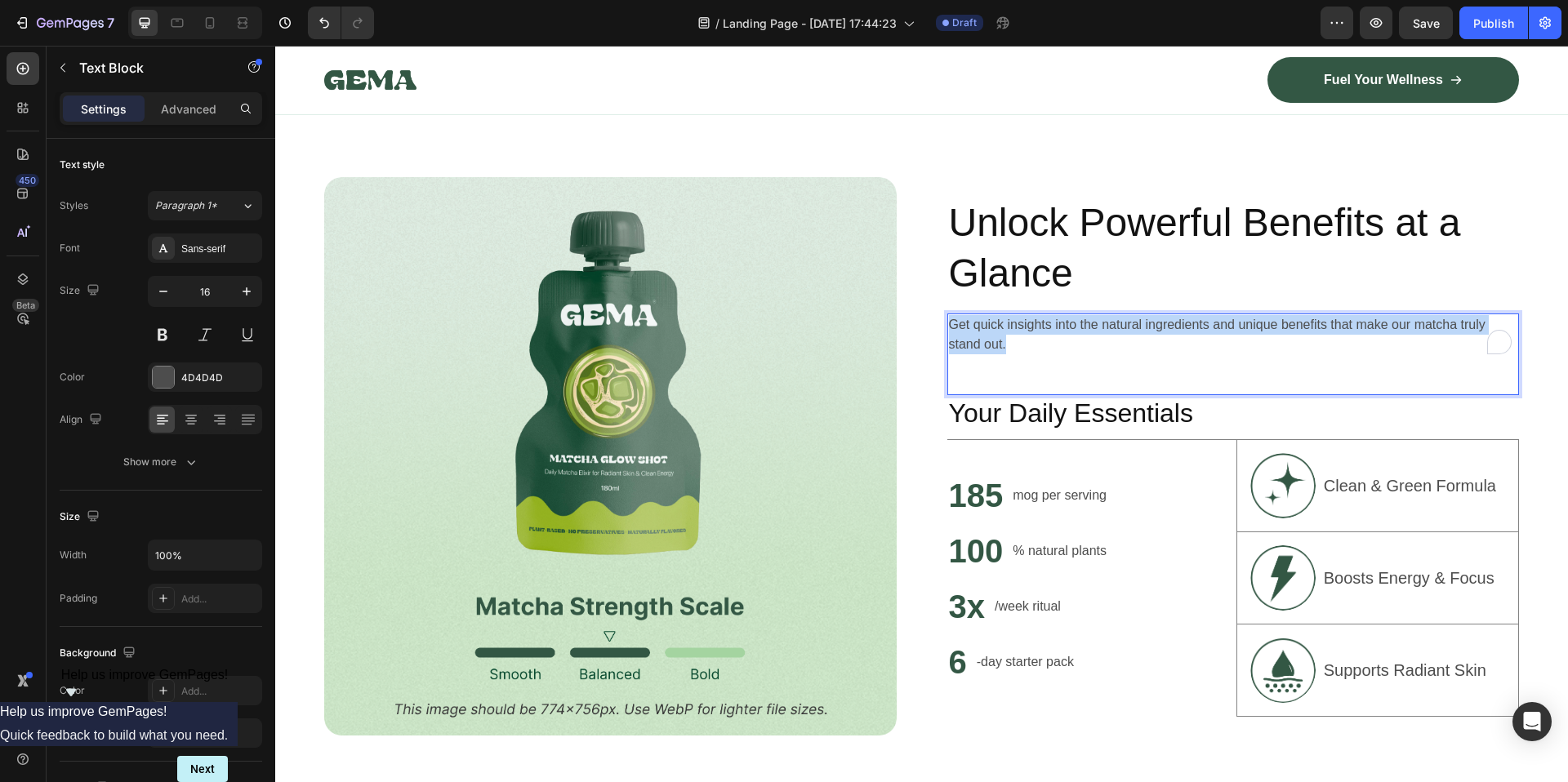
click at [1064, 331] on p "Get quick insights into the natural ingredients and unique benefits that make o…" at bounding box center [1233, 335] width 569 height 39
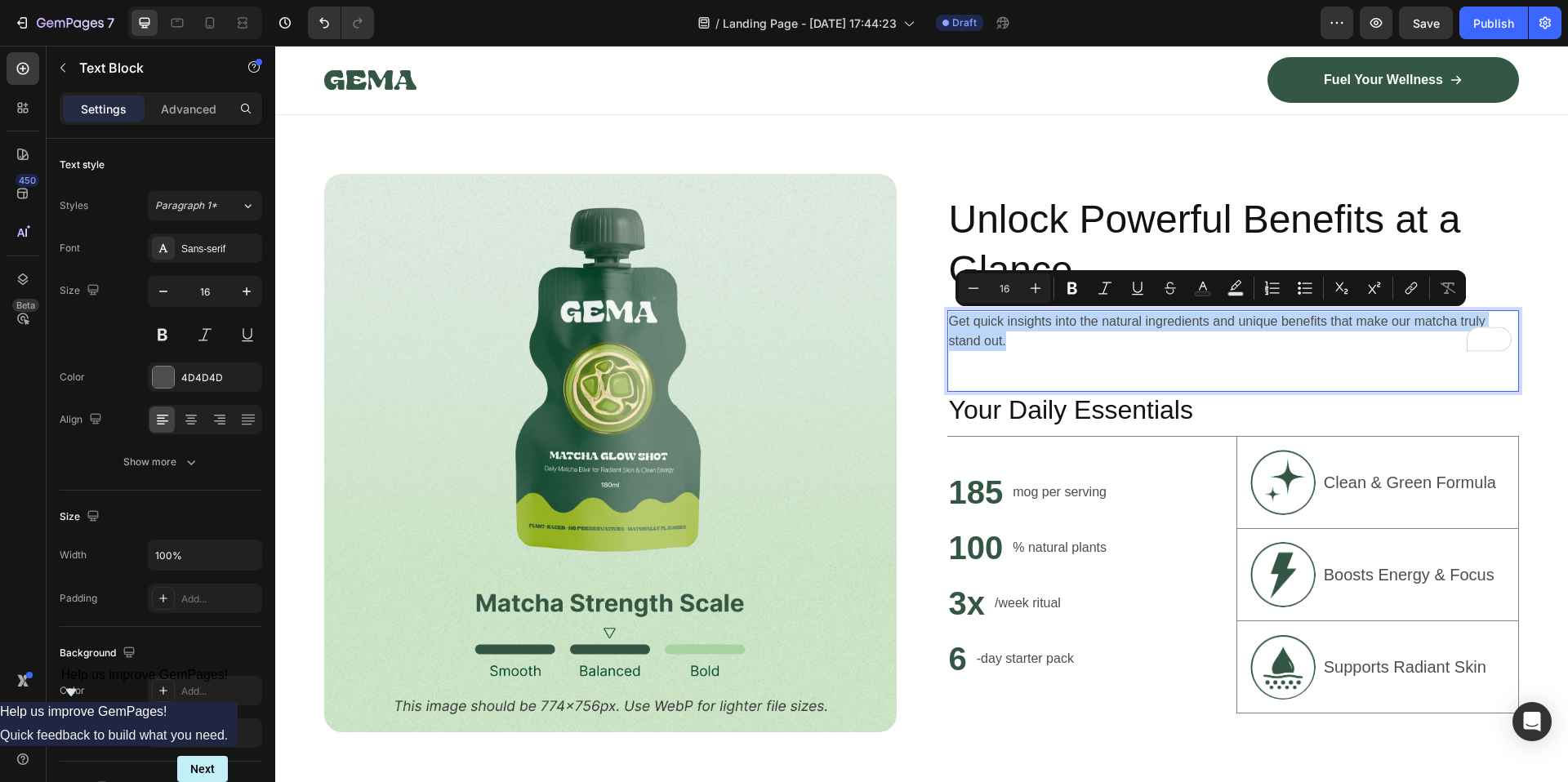
scroll to position [932, 0]
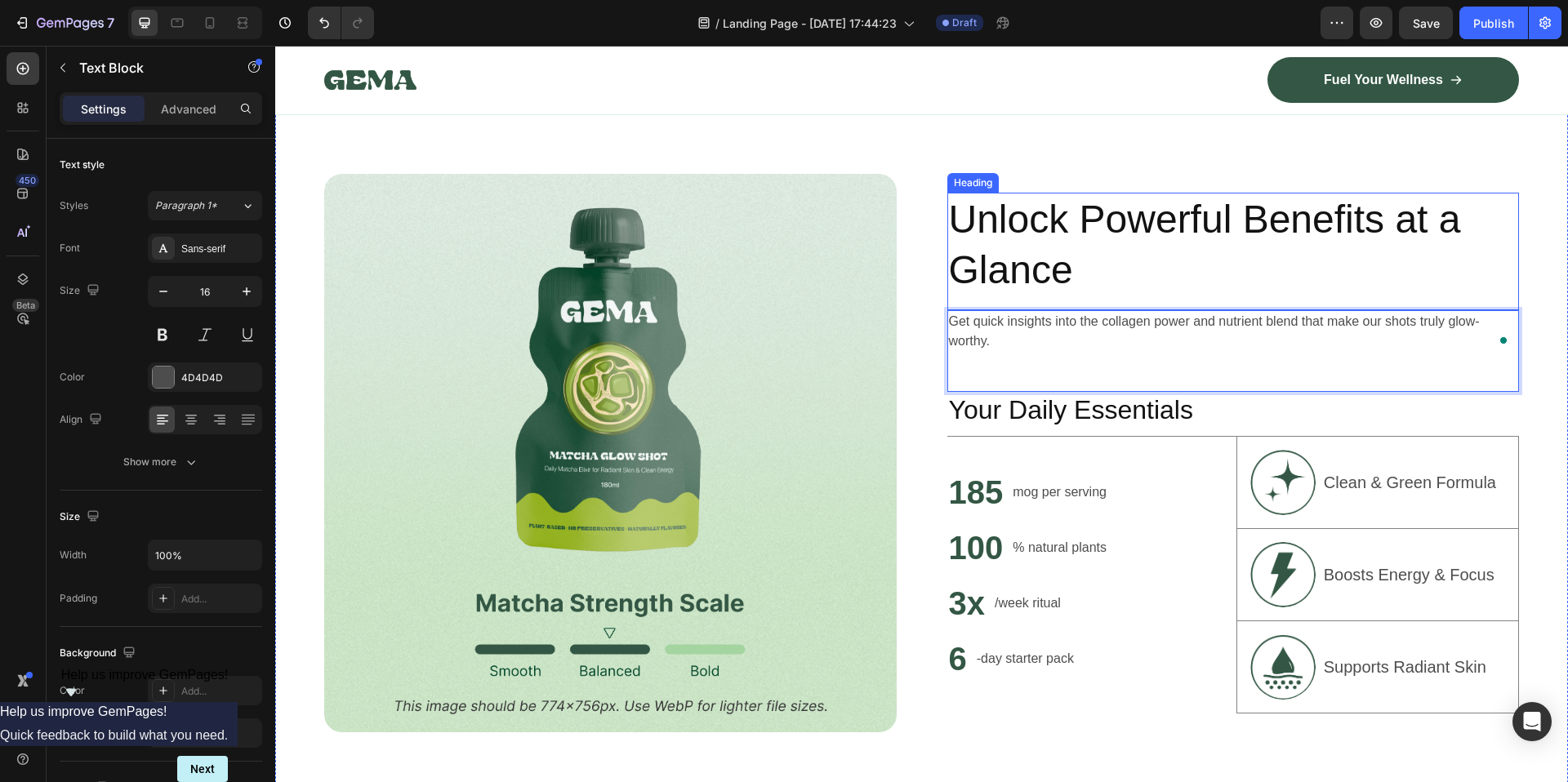
click at [1262, 269] on h2 "Unlock Powerful Benefits at a Glance" at bounding box center [1234, 245] width 573 height 106
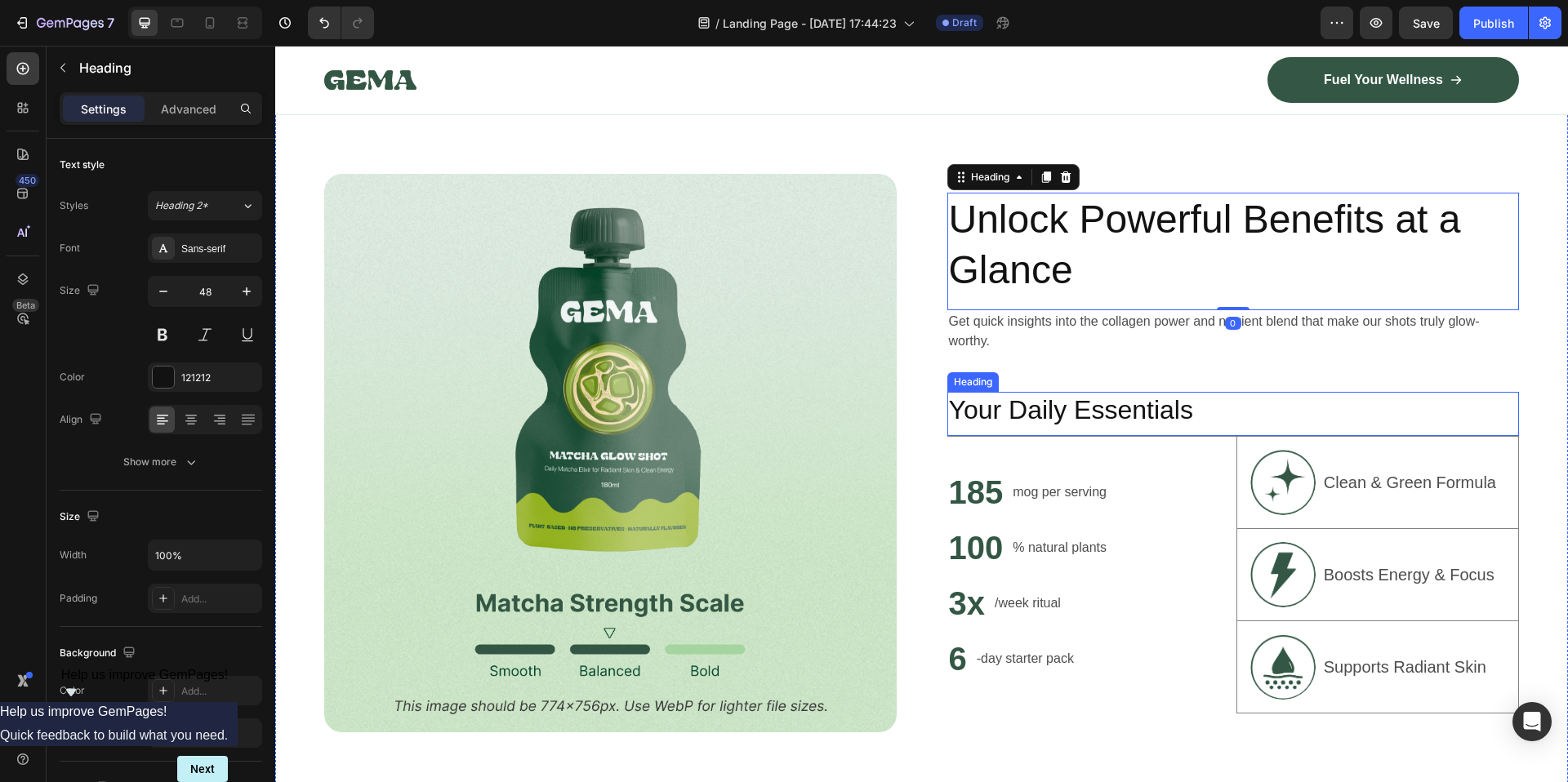
click at [988, 419] on h2 "Your Daily Essentials" at bounding box center [1234, 411] width 573 height 37
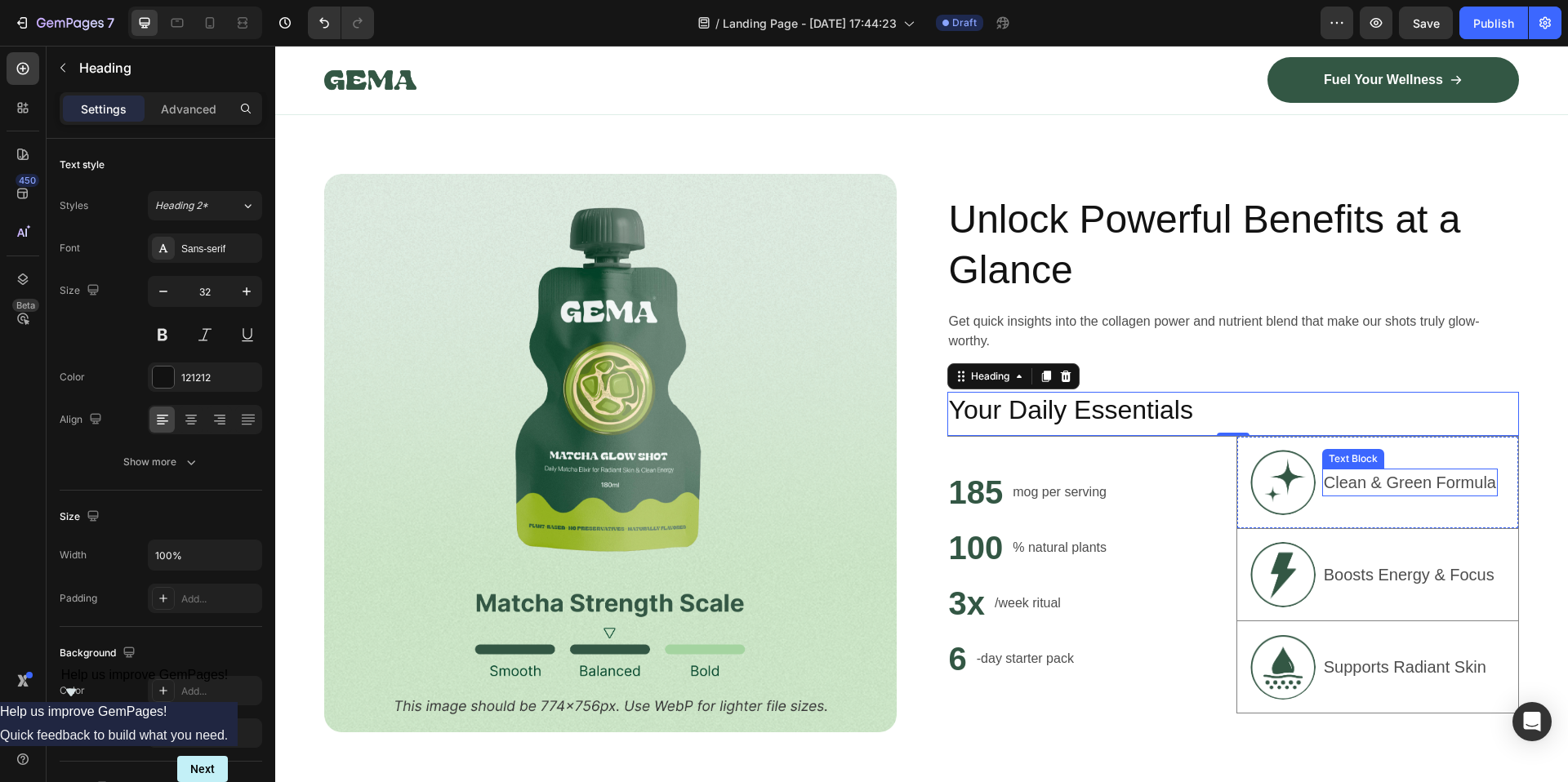
click at [1398, 484] on p "Clean & Green Formula" at bounding box center [1409, 482] width 172 height 25
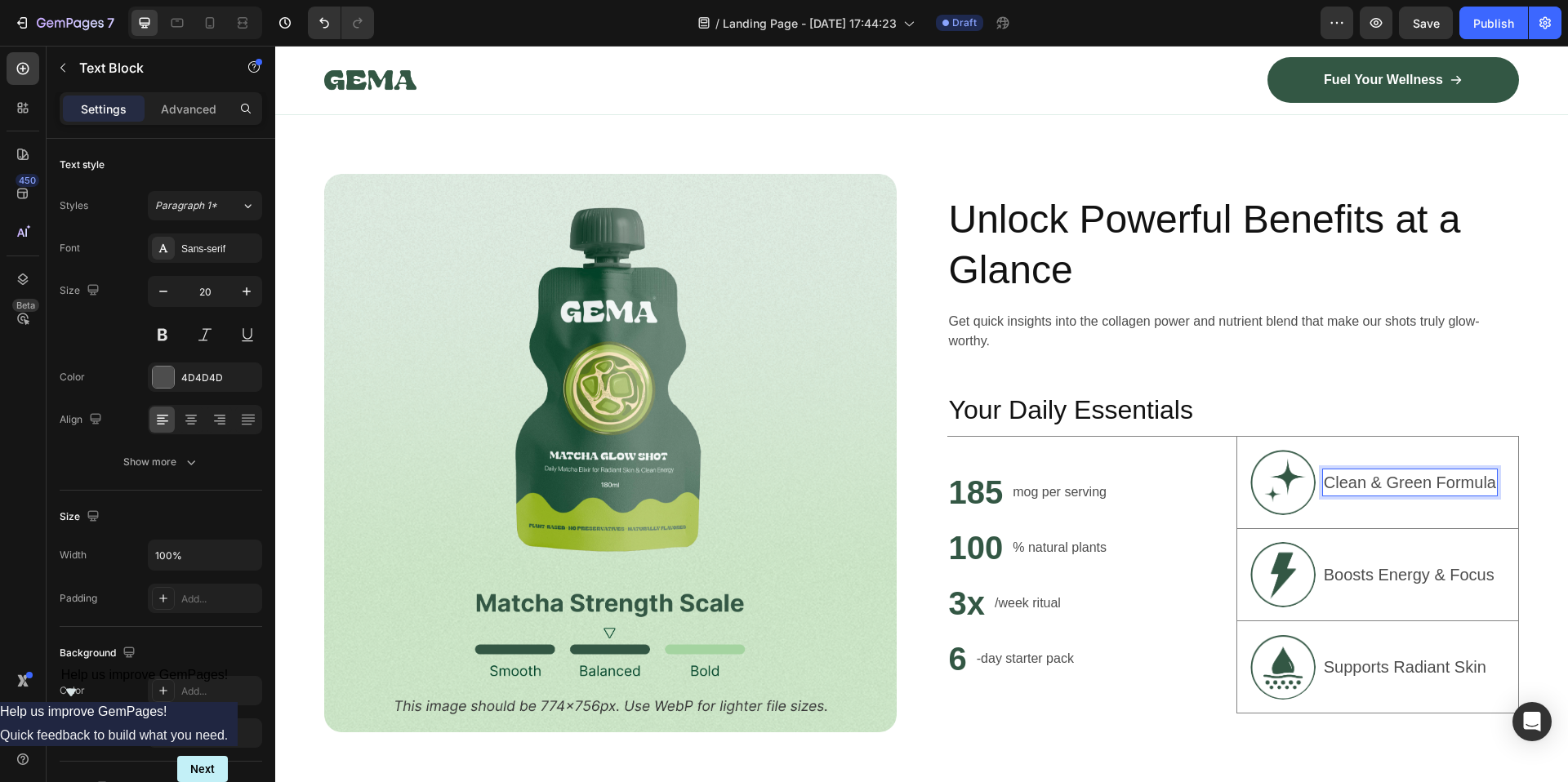
click at [1398, 484] on p "Clean & Green Formula" at bounding box center [1409, 482] width 172 height 25
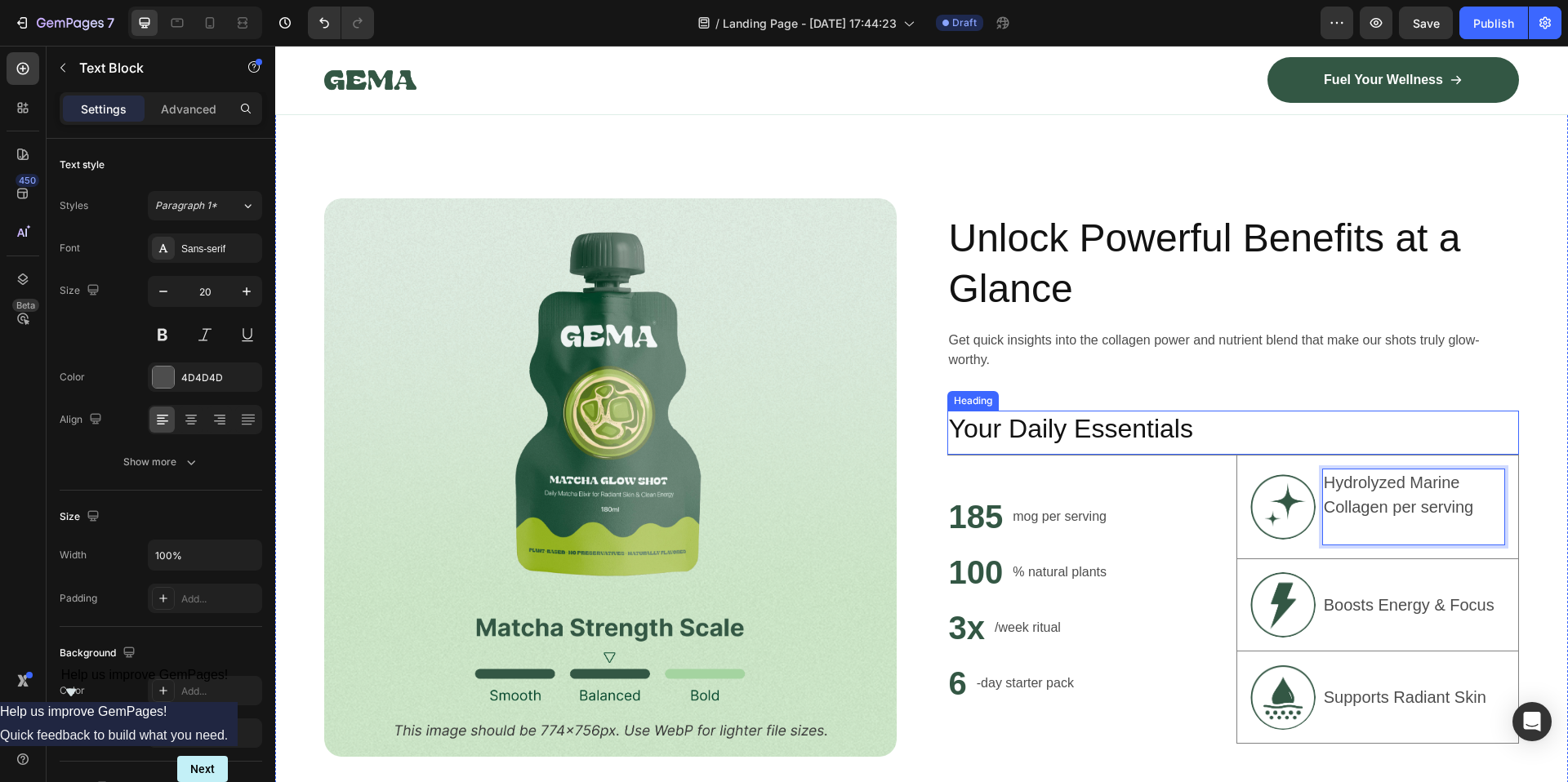
scroll to position [920, 0]
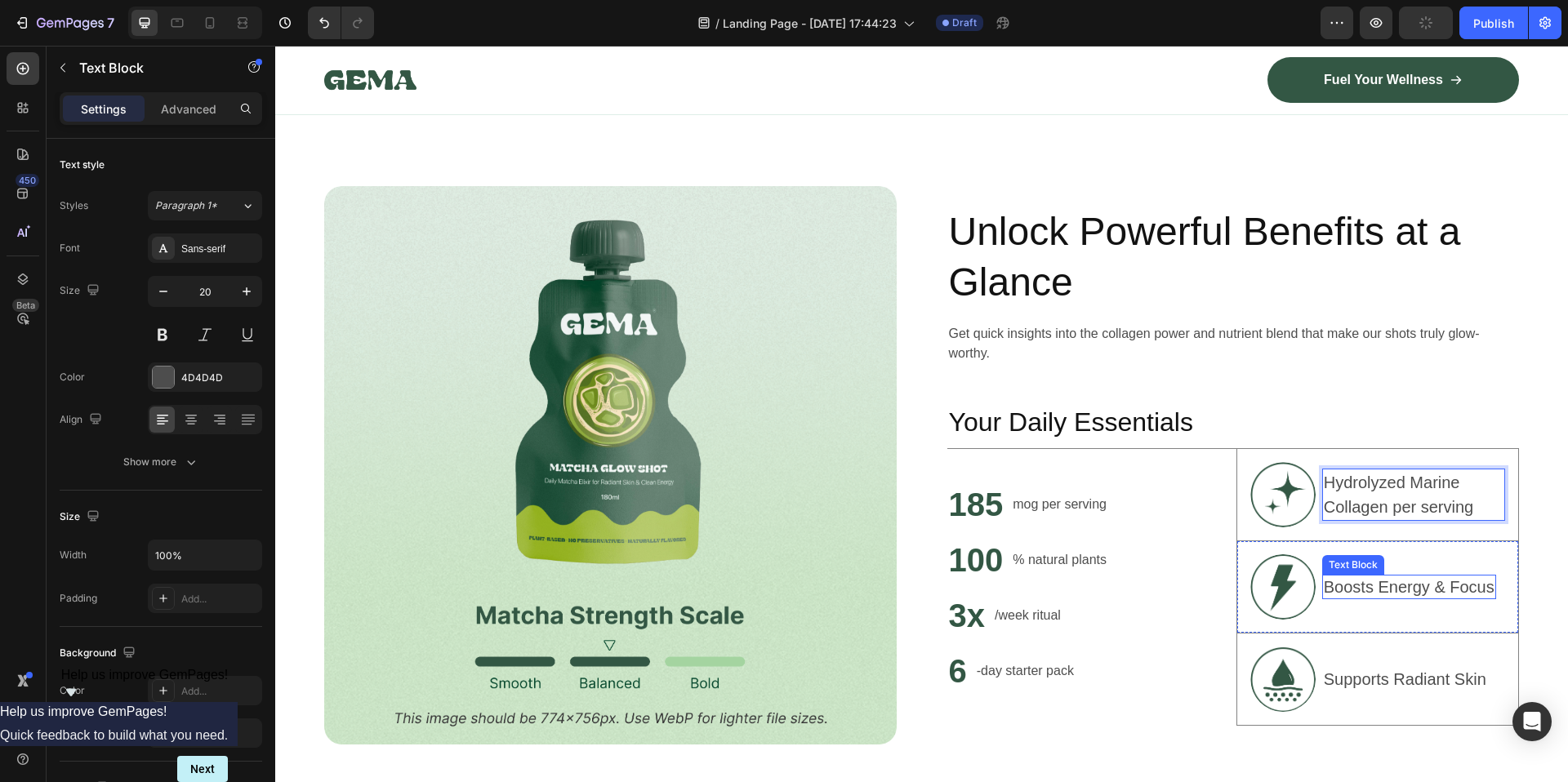
click at [1382, 593] on p "Boosts Energy & Focus" at bounding box center [1409, 587] width 170 height 21
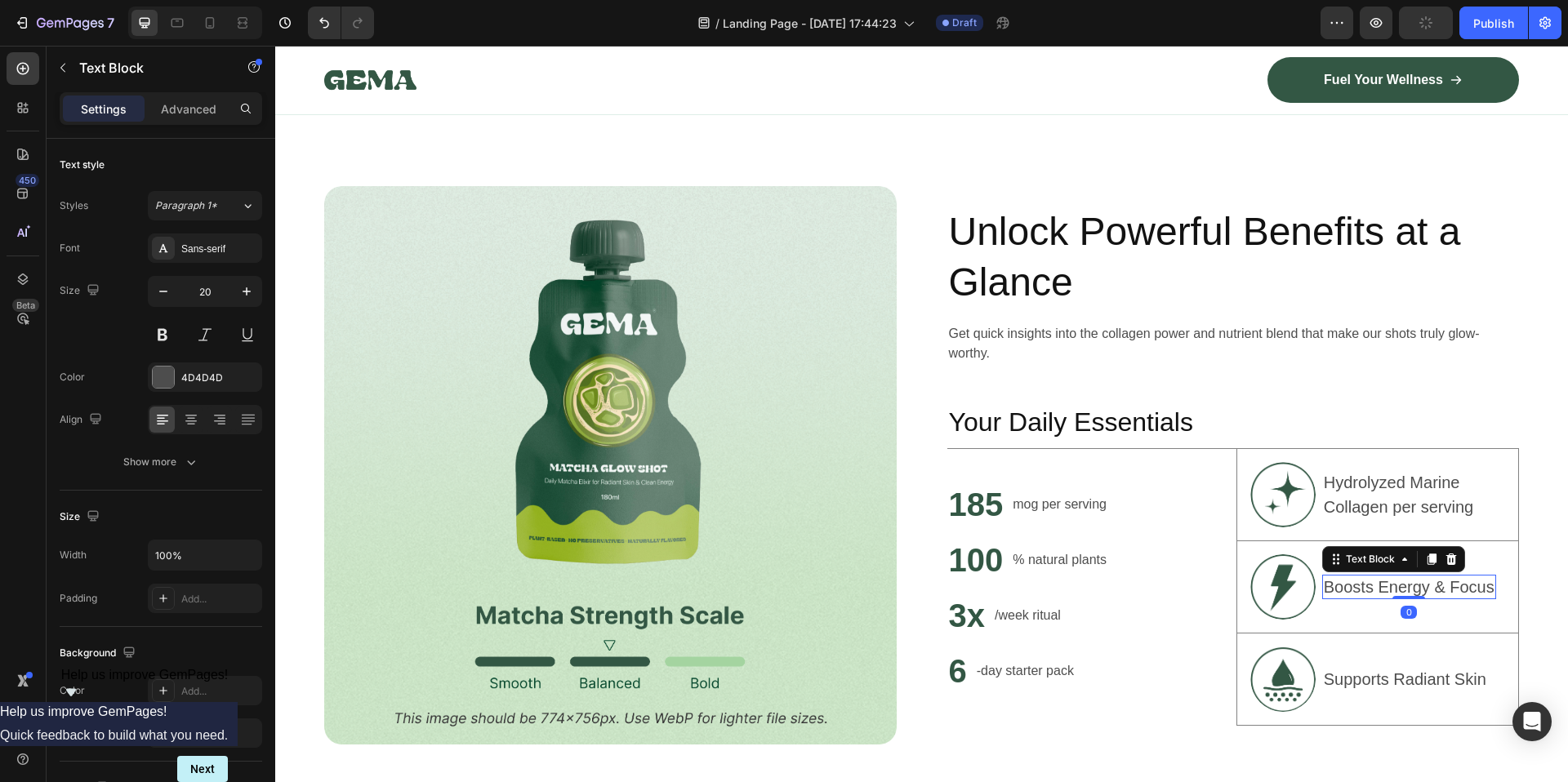
click at [1382, 593] on p "Boosts Energy & Focus" at bounding box center [1409, 587] width 170 height 21
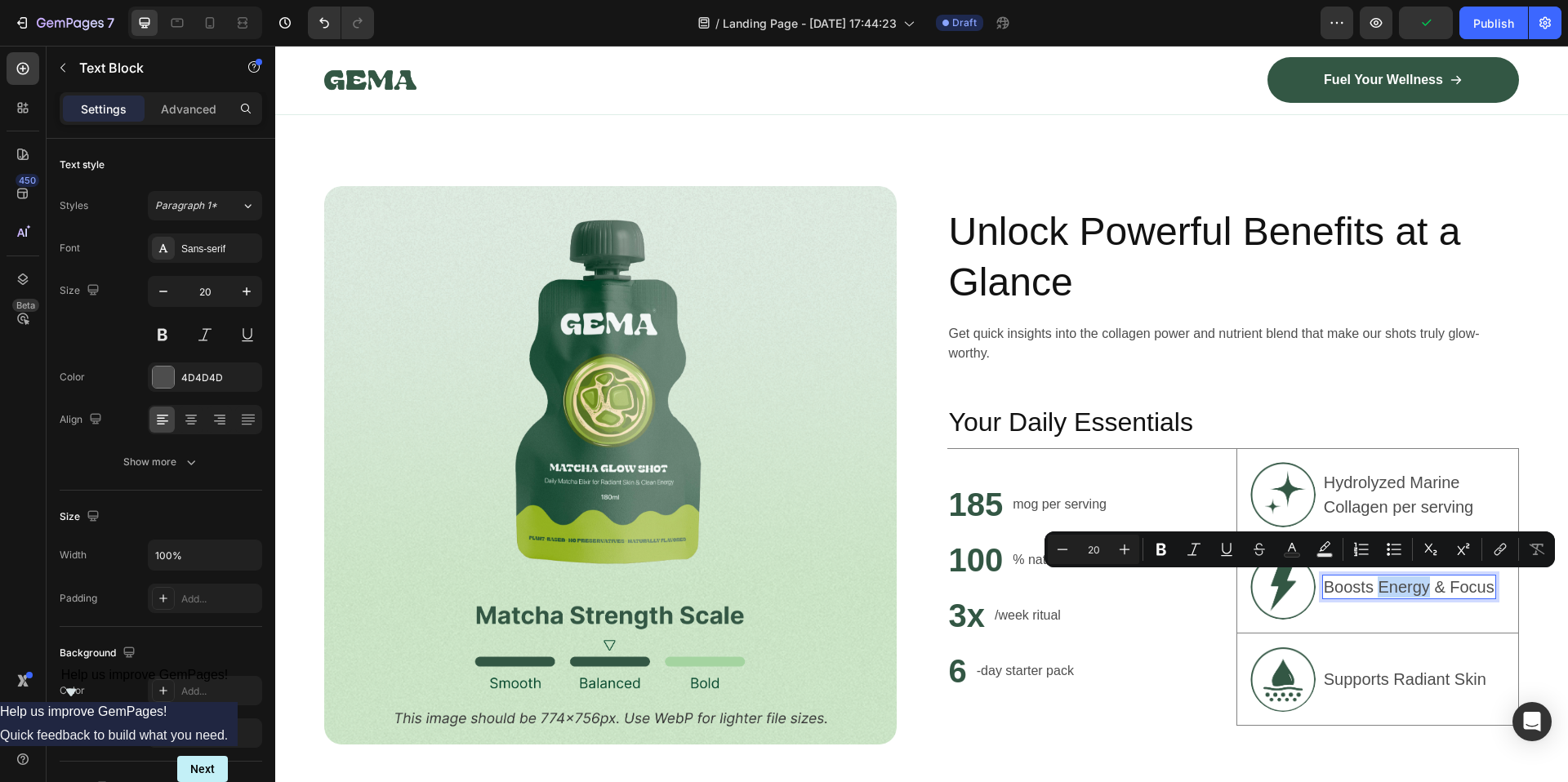
click at [1403, 584] on p "Boosts Energy & Focus" at bounding box center [1409, 587] width 170 height 21
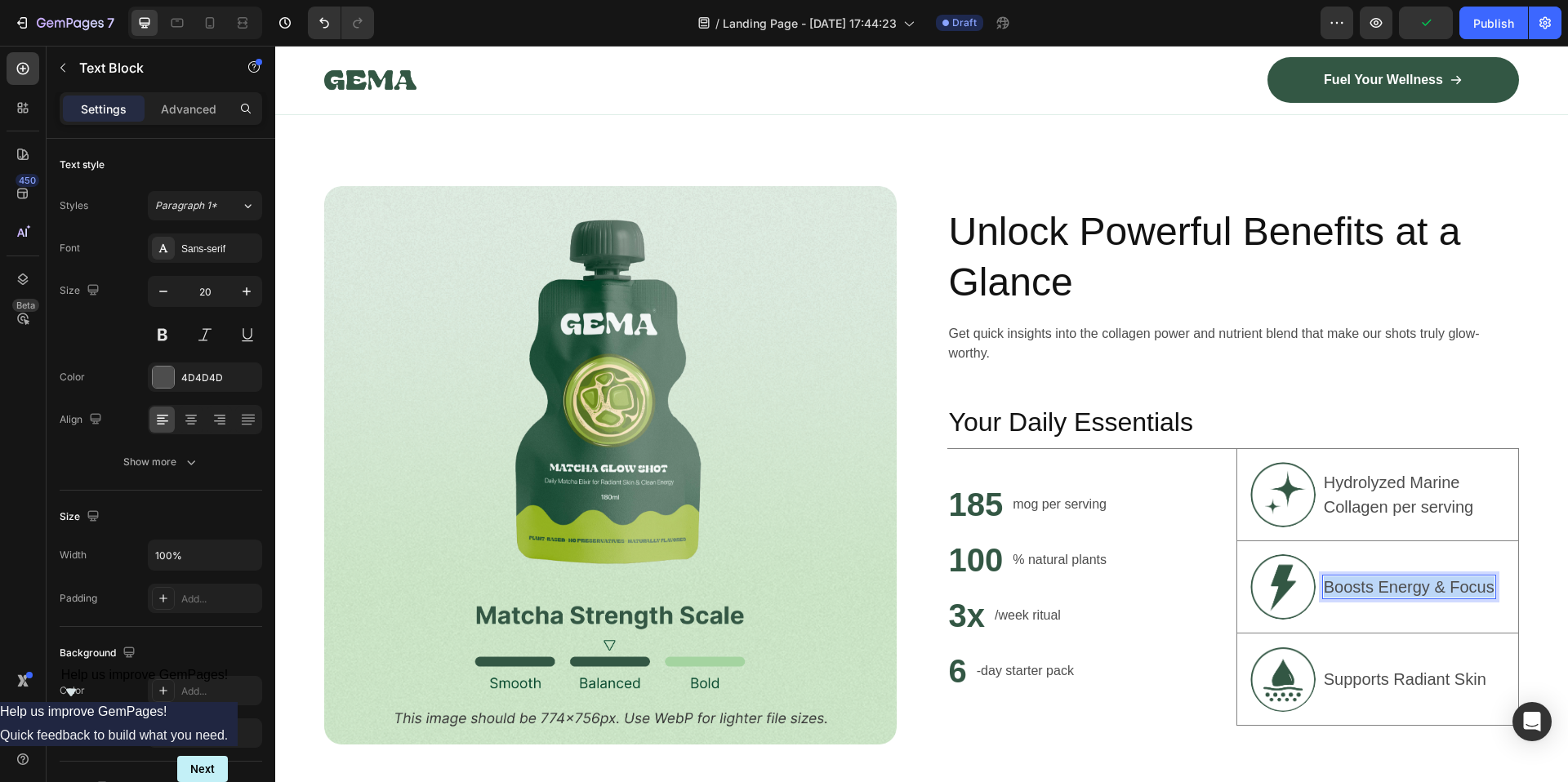
click at [1403, 584] on p "Boosts Energy & Focus" at bounding box center [1409, 587] width 170 height 21
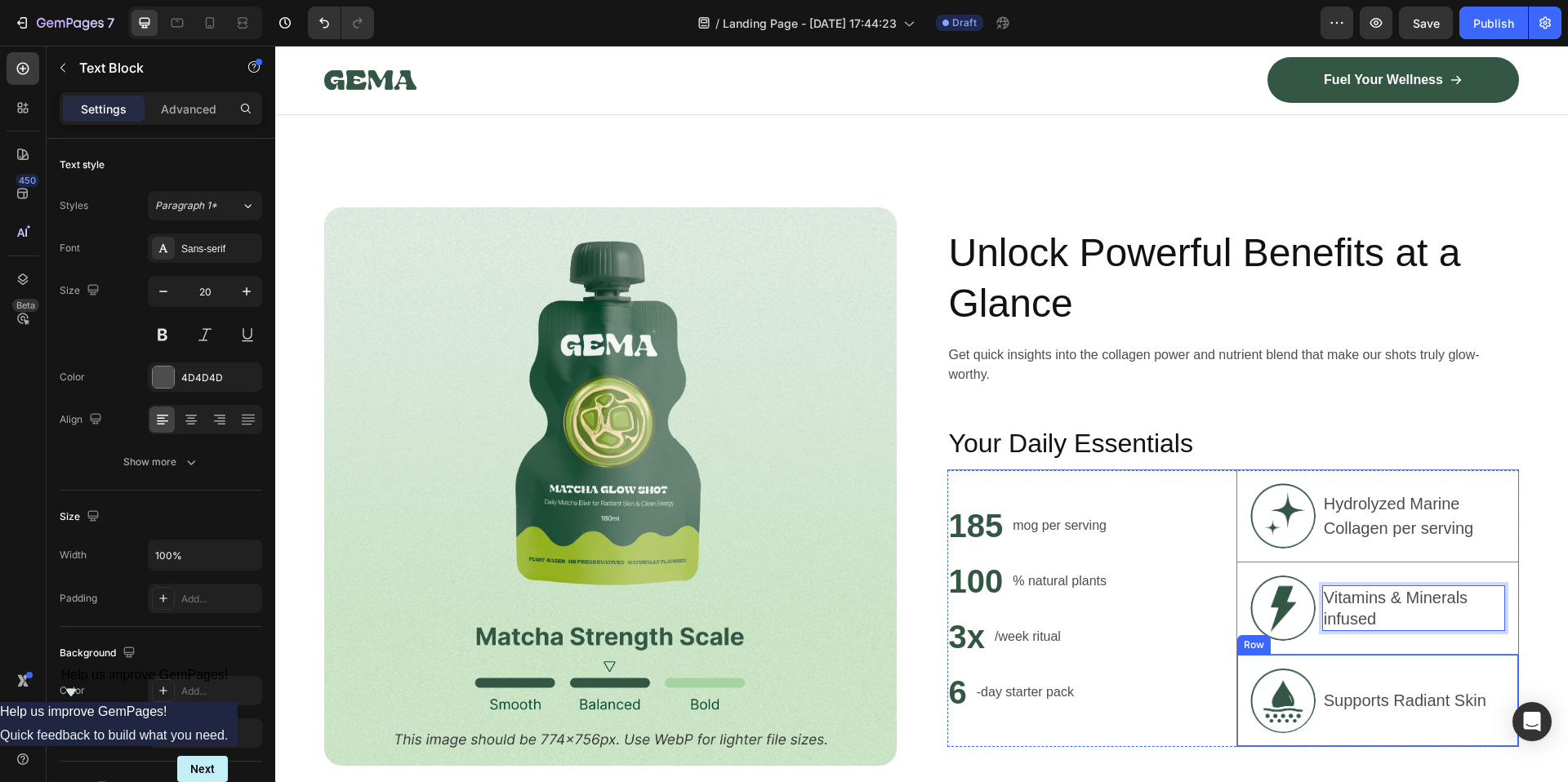
scroll to position [909, 0]
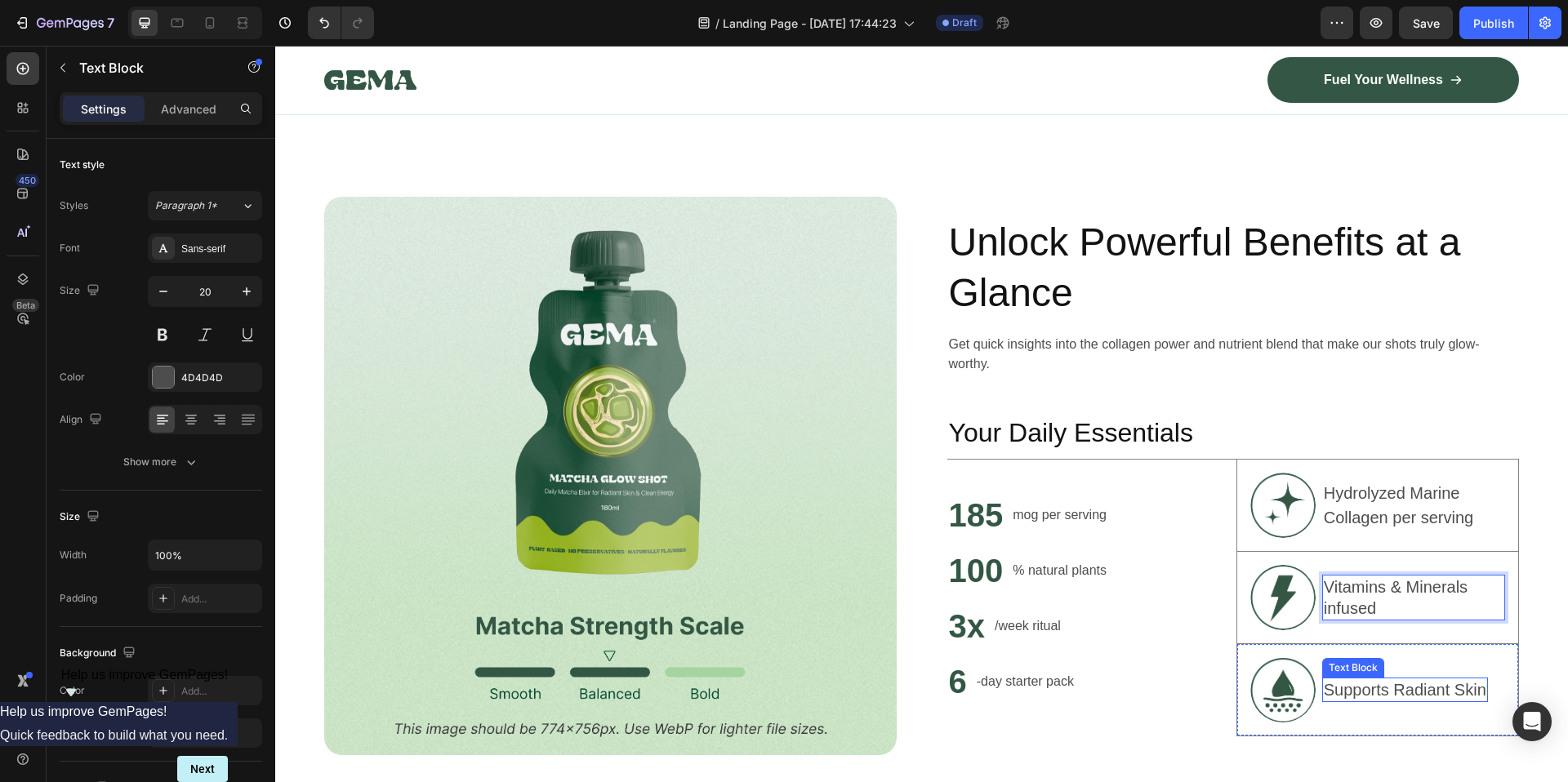
click at [1329, 679] on p "Supports Radiant Skin" at bounding box center [1404, 689] width 163 height 21
click at [1363, 689] on p "Supports Radiant Skin" at bounding box center [1404, 689] width 163 height 21
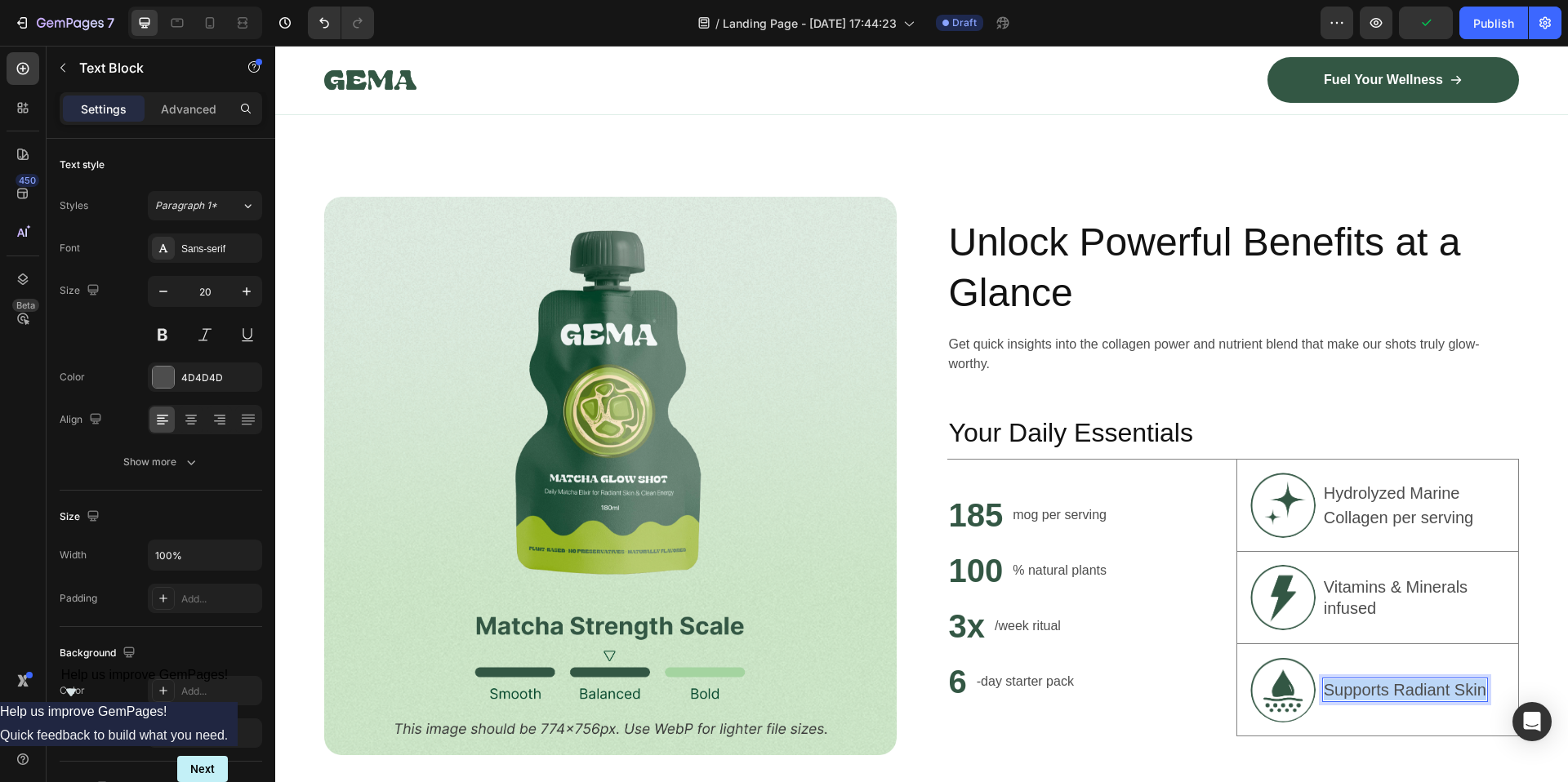
click at [1363, 689] on p "Supports Radiant Skin" at bounding box center [1404, 689] width 163 height 21
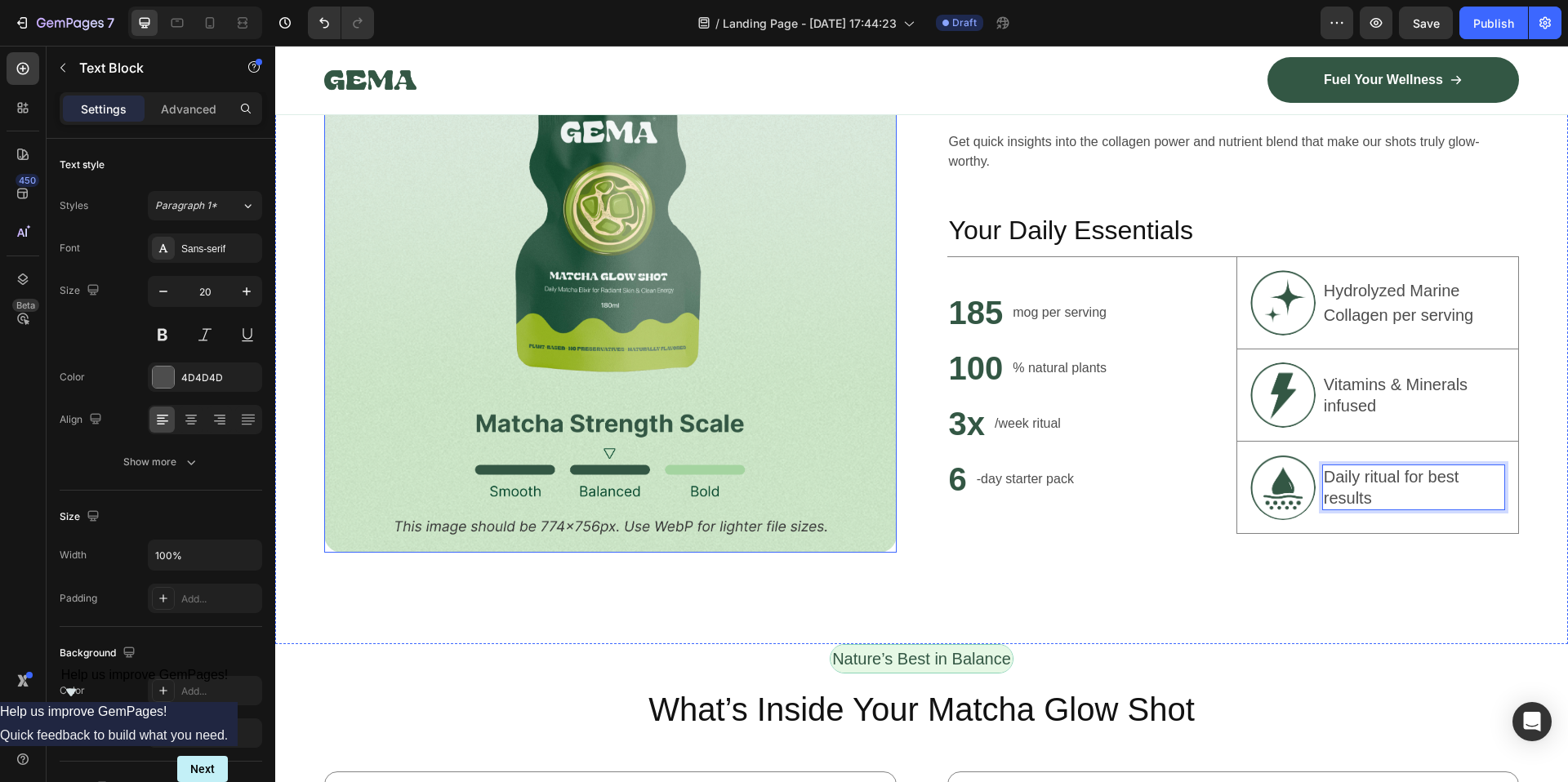
scroll to position [1302, 0]
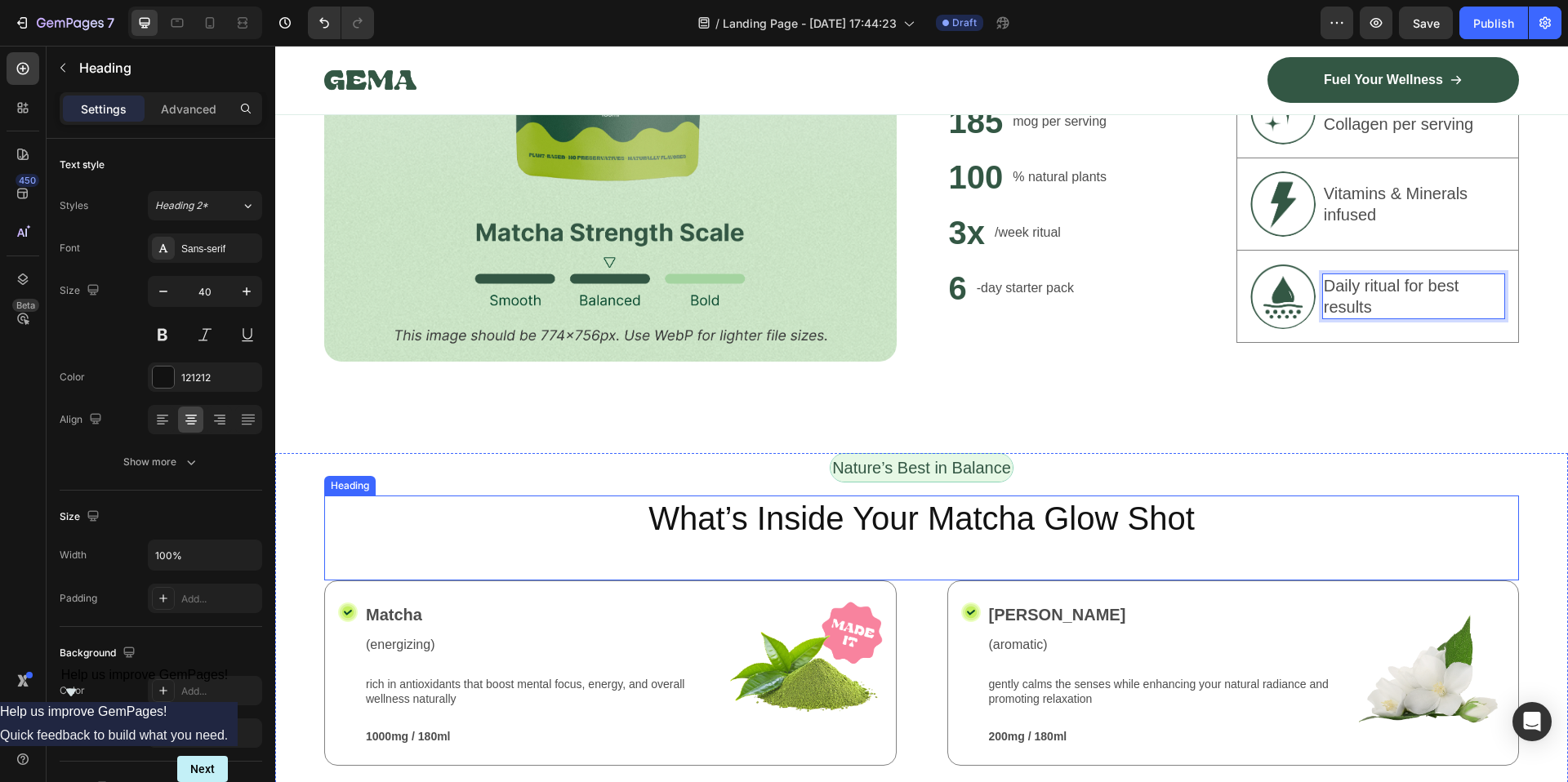
click at [843, 526] on h2 "What’s Inside Your Matcha Glow Shot" at bounding box center [921, 519] width 1195 height 46
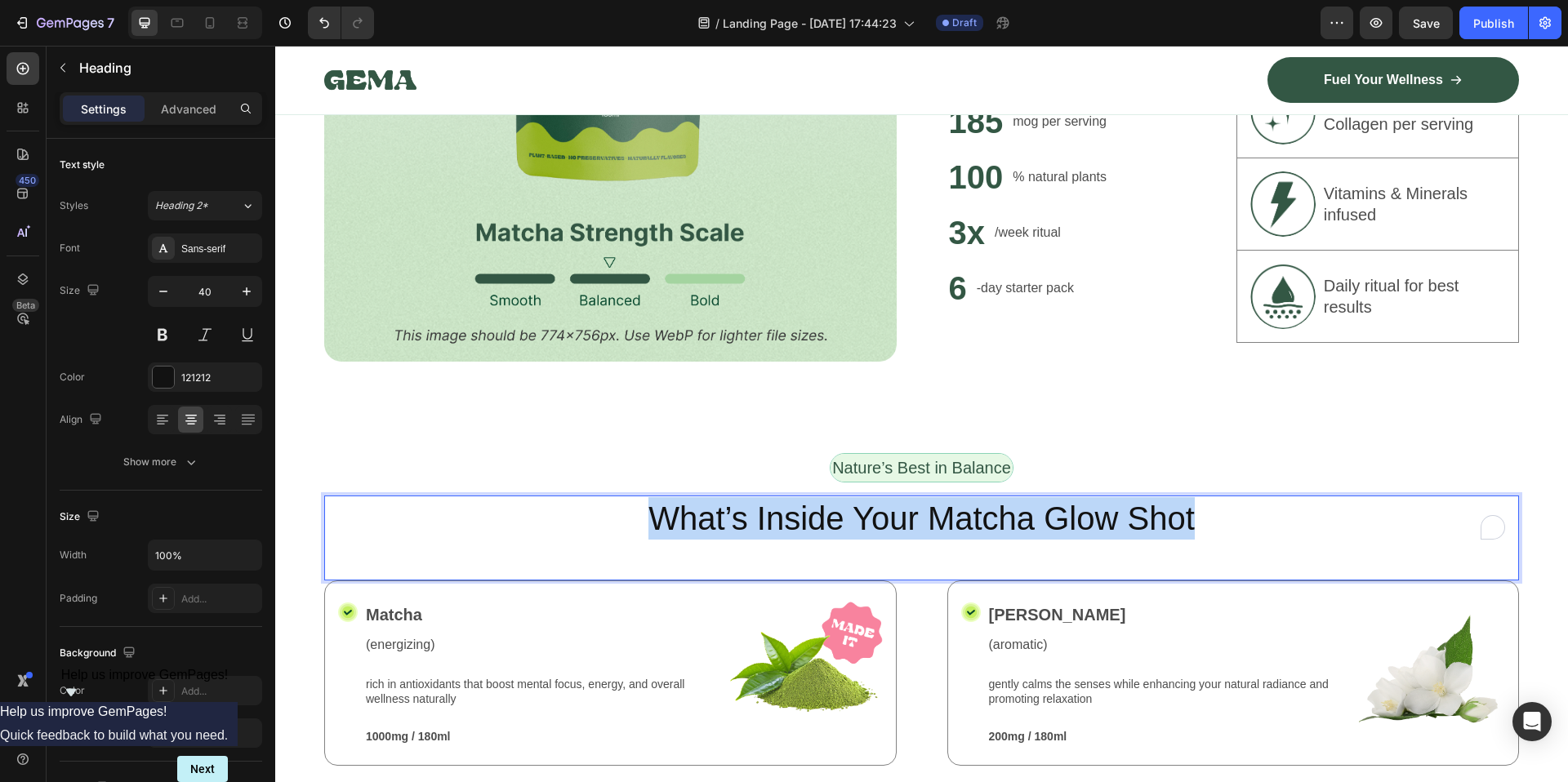
click at [843, 526] on p "What’s Inside Your Matcha Glow Shot" at bounding box center [921, 519] width 1191 height 43
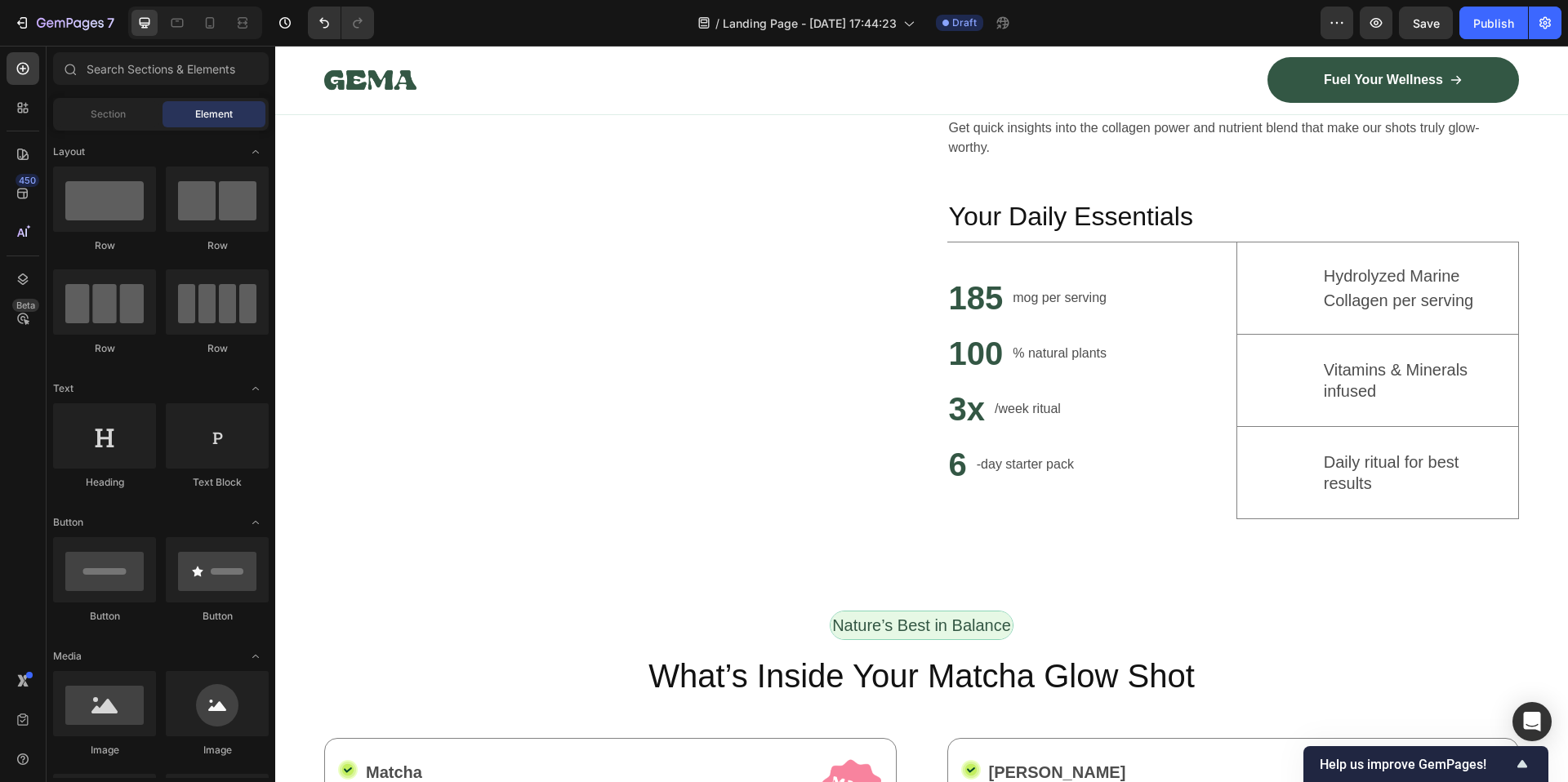
scroll to position [1029, 0]
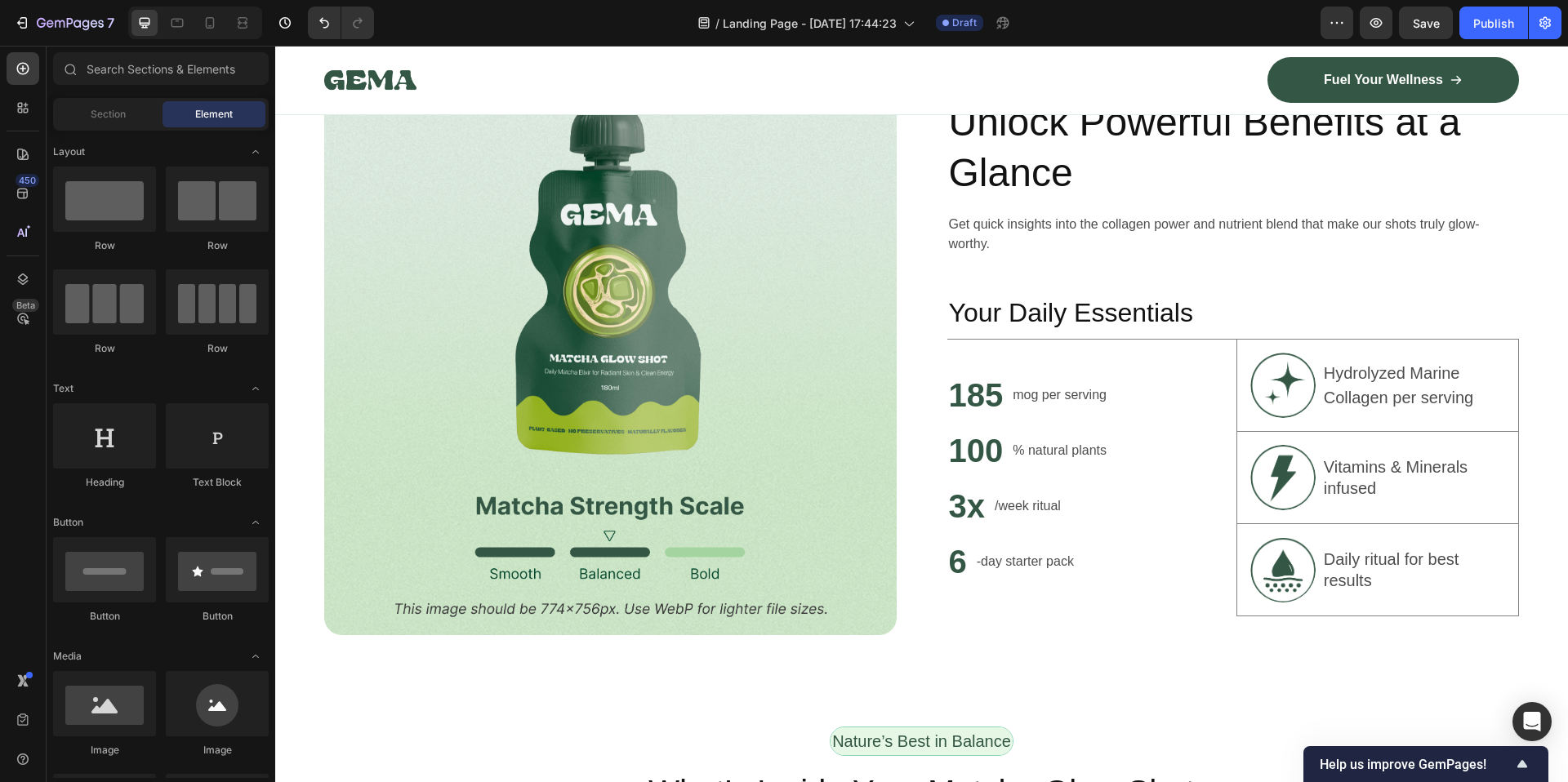
drag, startPoint x: 1288, startPoint y: 182, endPoint x: 1567, endPoint y: 176, distance: 279.1
click at [1567, 176] on div at bounding box center [1567, 391] width 1 height 782
drag, startPoint x: 1566, startPoint y: 169, endPoint x: 1566, endPoint y: 212, distance: 43.0
click at [1567, 212] on div at bounding box center [1567, 391] width 1 height 782
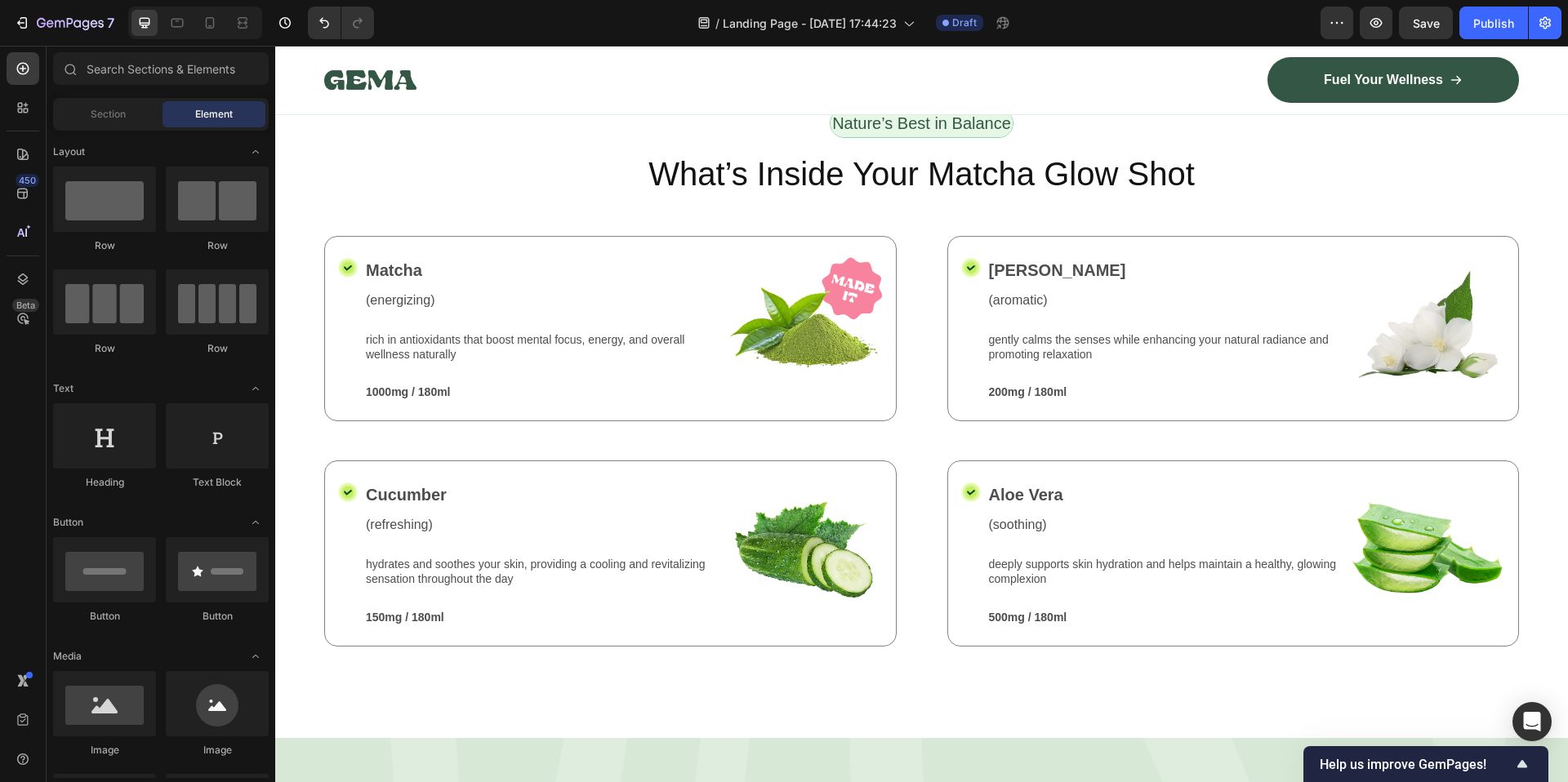
scroll to position [1624, 0]
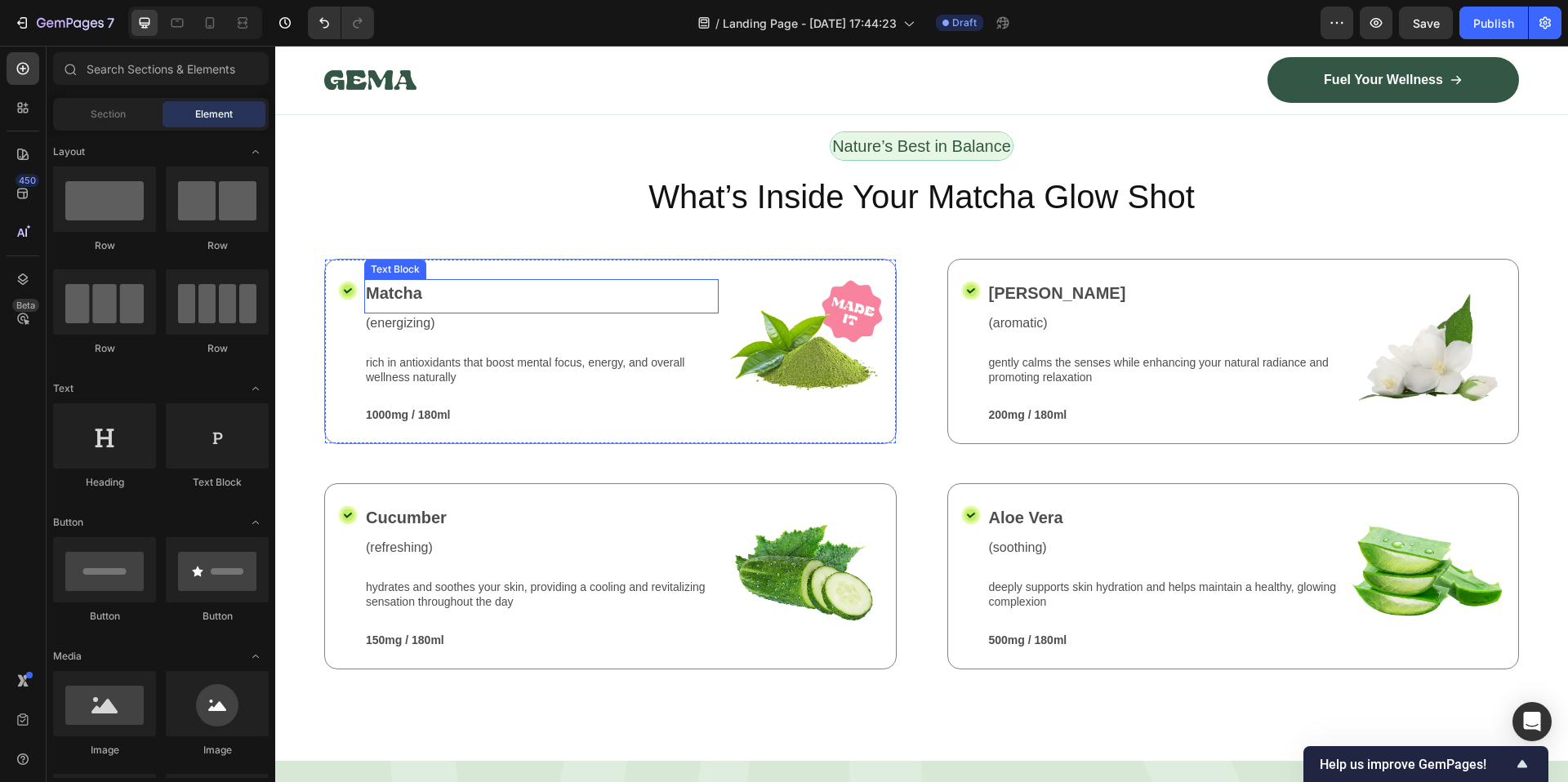
click at [409, 289] on p "Matcha" at bounding box center [541, 293] width 351 height 25
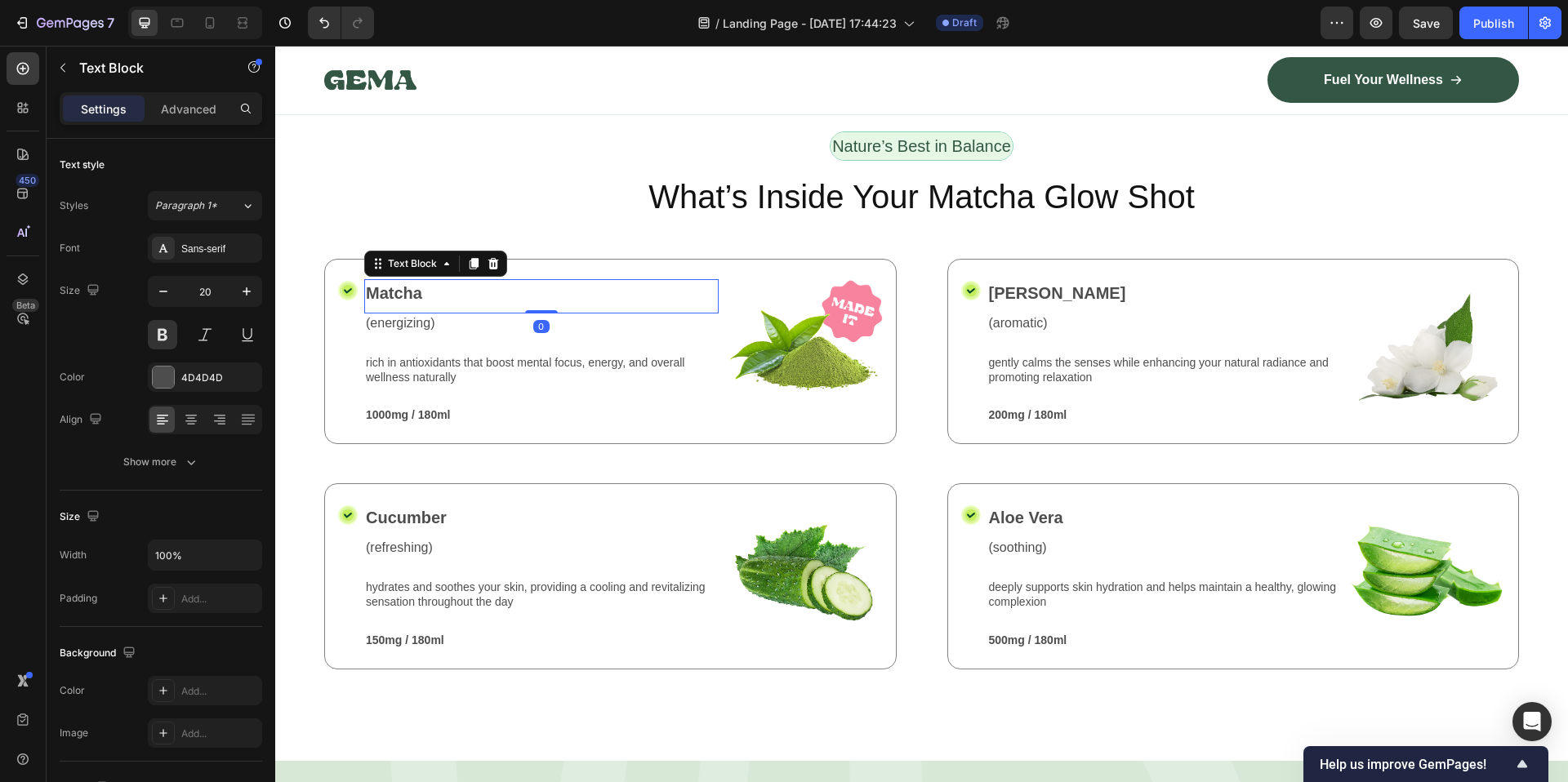
click at [409, 289] on p "Matcha" at bounding box center [541, 293] width 351 height 25
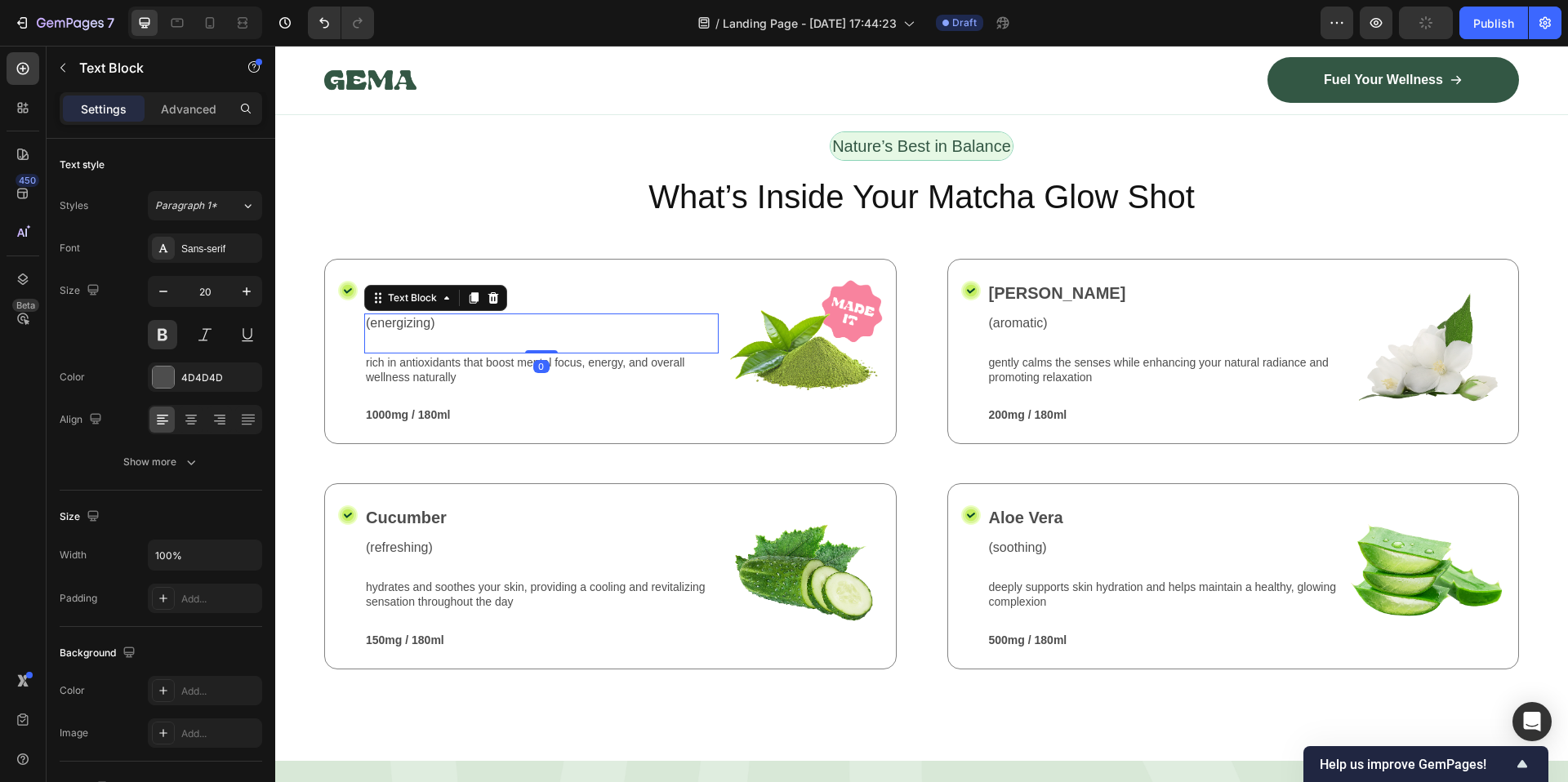
click at [425, 315] on p "(energizing)" at bounding box center [541, 324] width 351 height 17
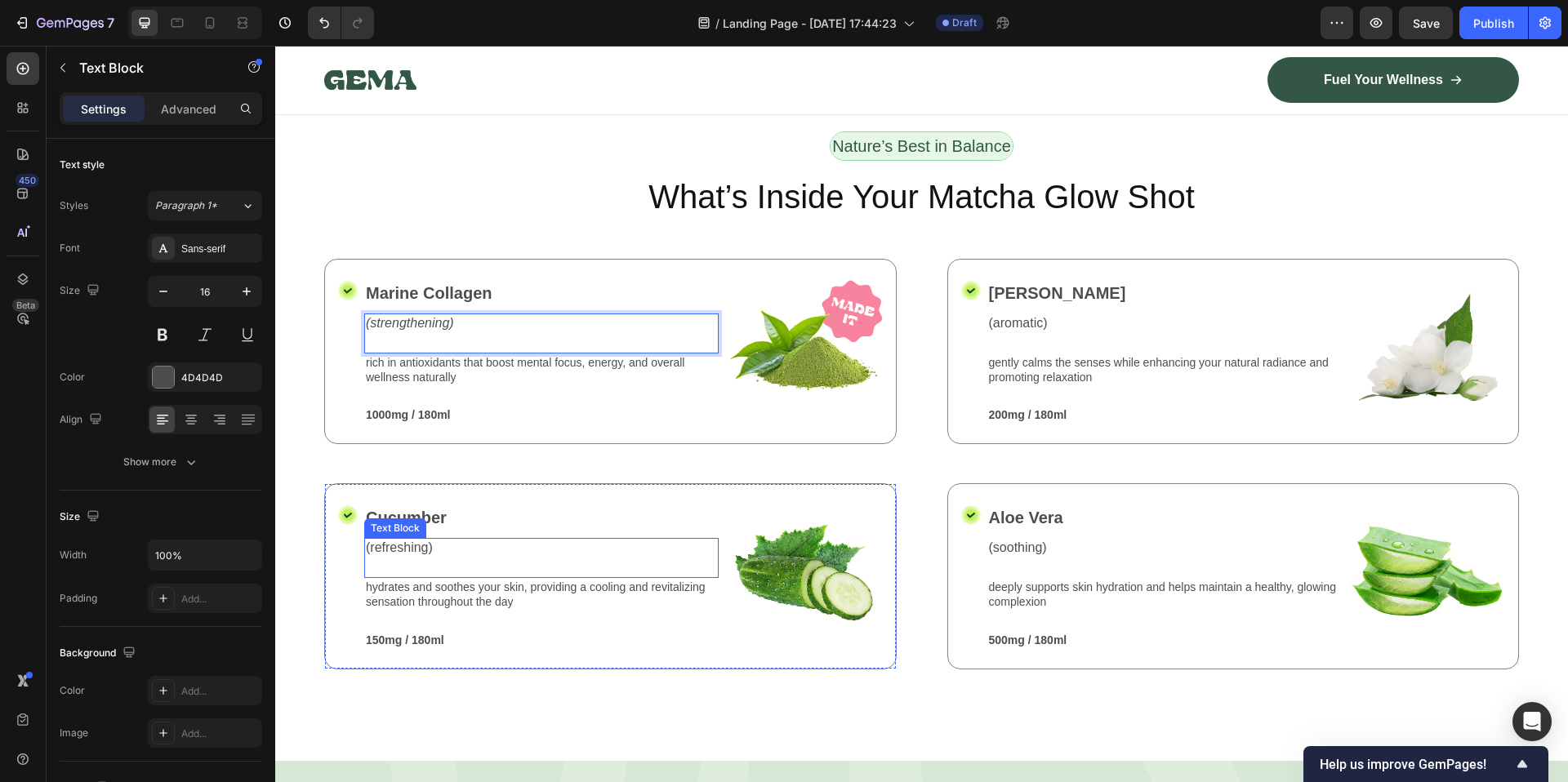
click at [531, 526] on div "Cucumber Text Block" at bounding box center [541, 520] width 355 height 34
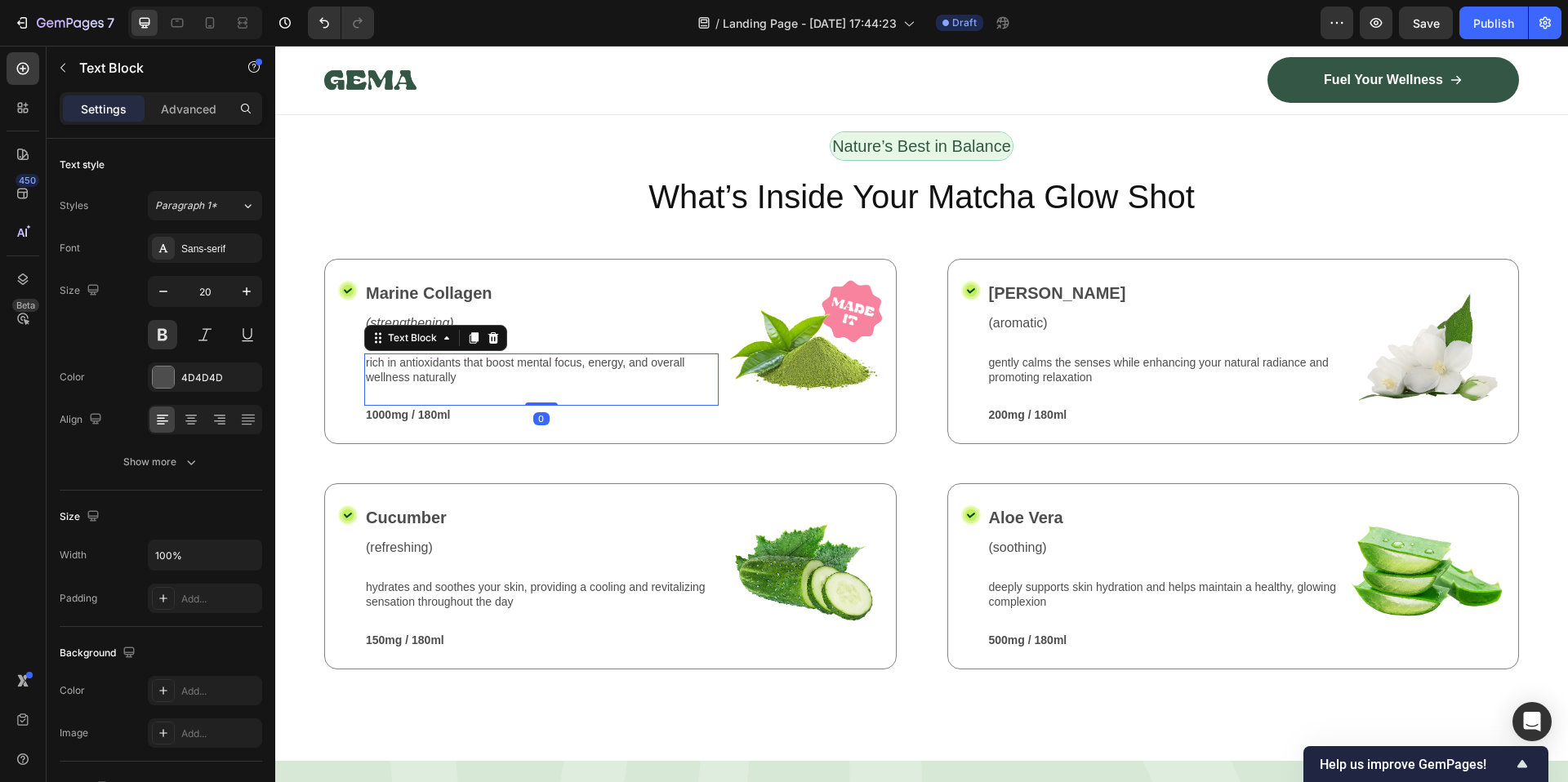
click at [485, 355] on p "rich in antioxidants that boost mental focus, energy, and overall wellness natu…" at bounding box center [541, 370] width 351 height 29
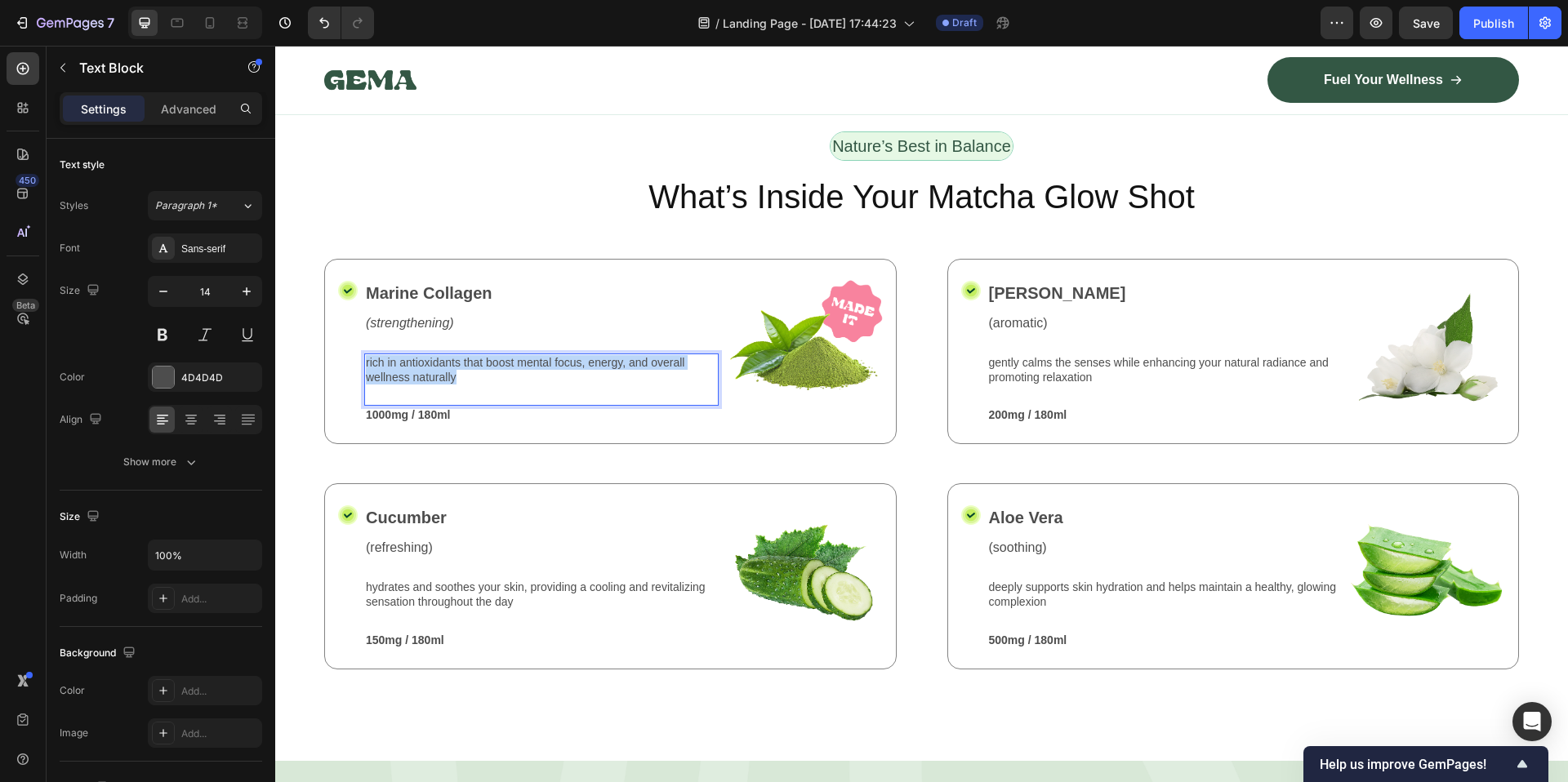
click at [485, 355] on p "rich in antioxidants that boost mental focus, energy, and overall wellness natu…" at bounding box center [541, 370] width 351 height 29
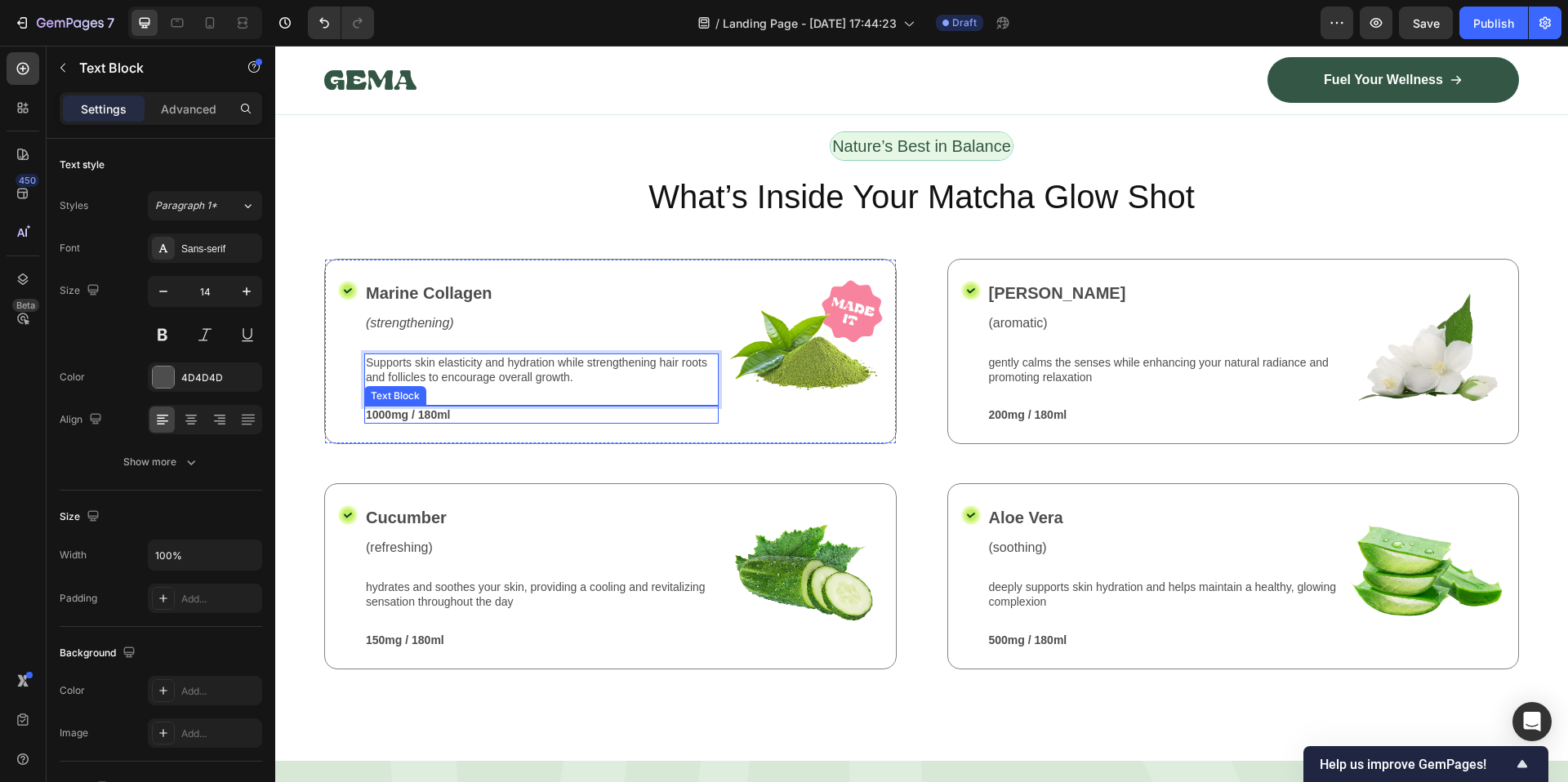
click at [445, 411] on p "1000mg / 180ml" at bounding box center [541, 414] width 351 height 14
click at [421, 411] on p "1000mg / 180ml" at bounding box center [541, 414] width 351 height 14
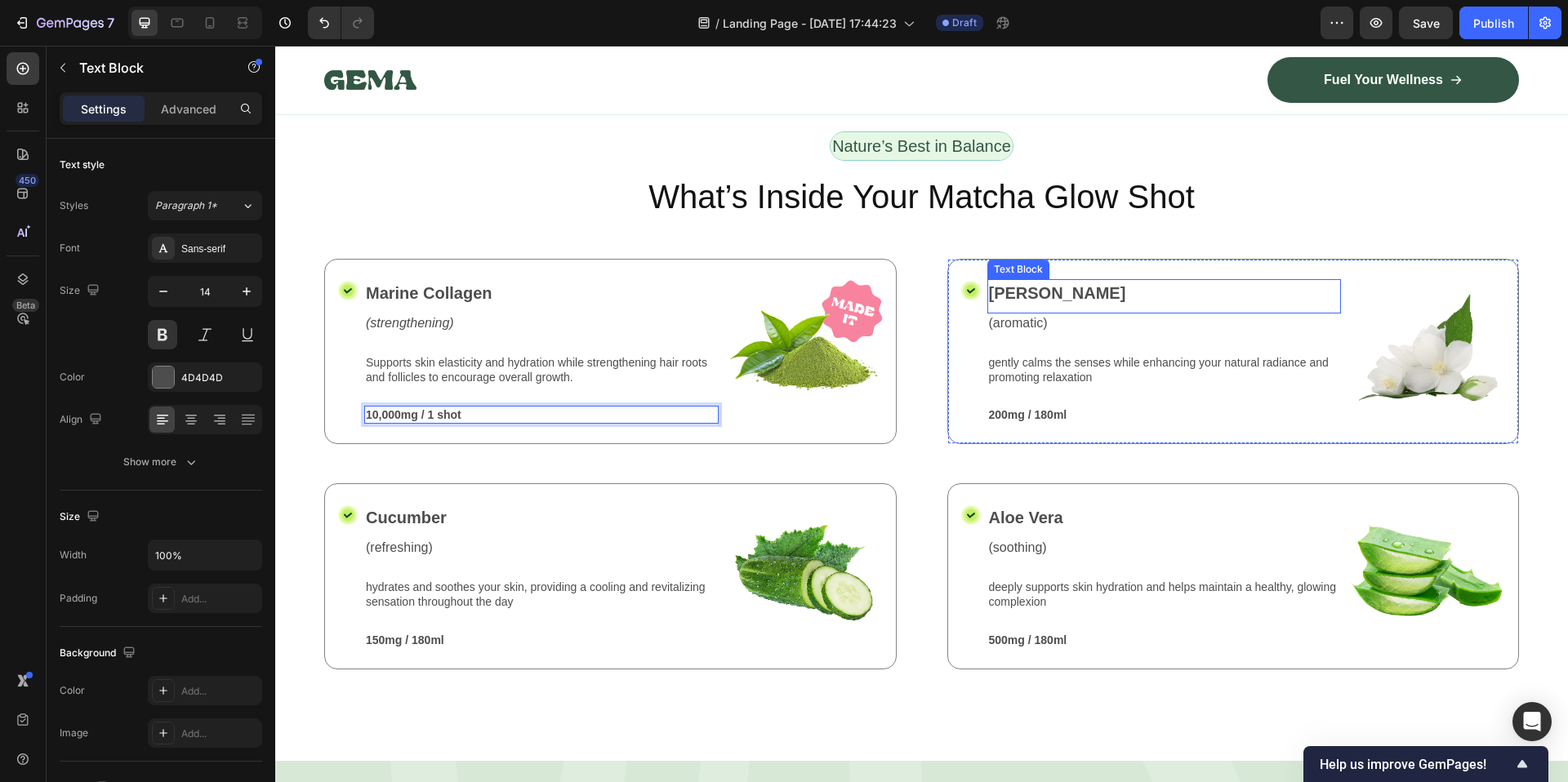
click at [1003, 285] on p "[PERSON_NAME]" at bounding box center [1164, 293] width 351 height 25
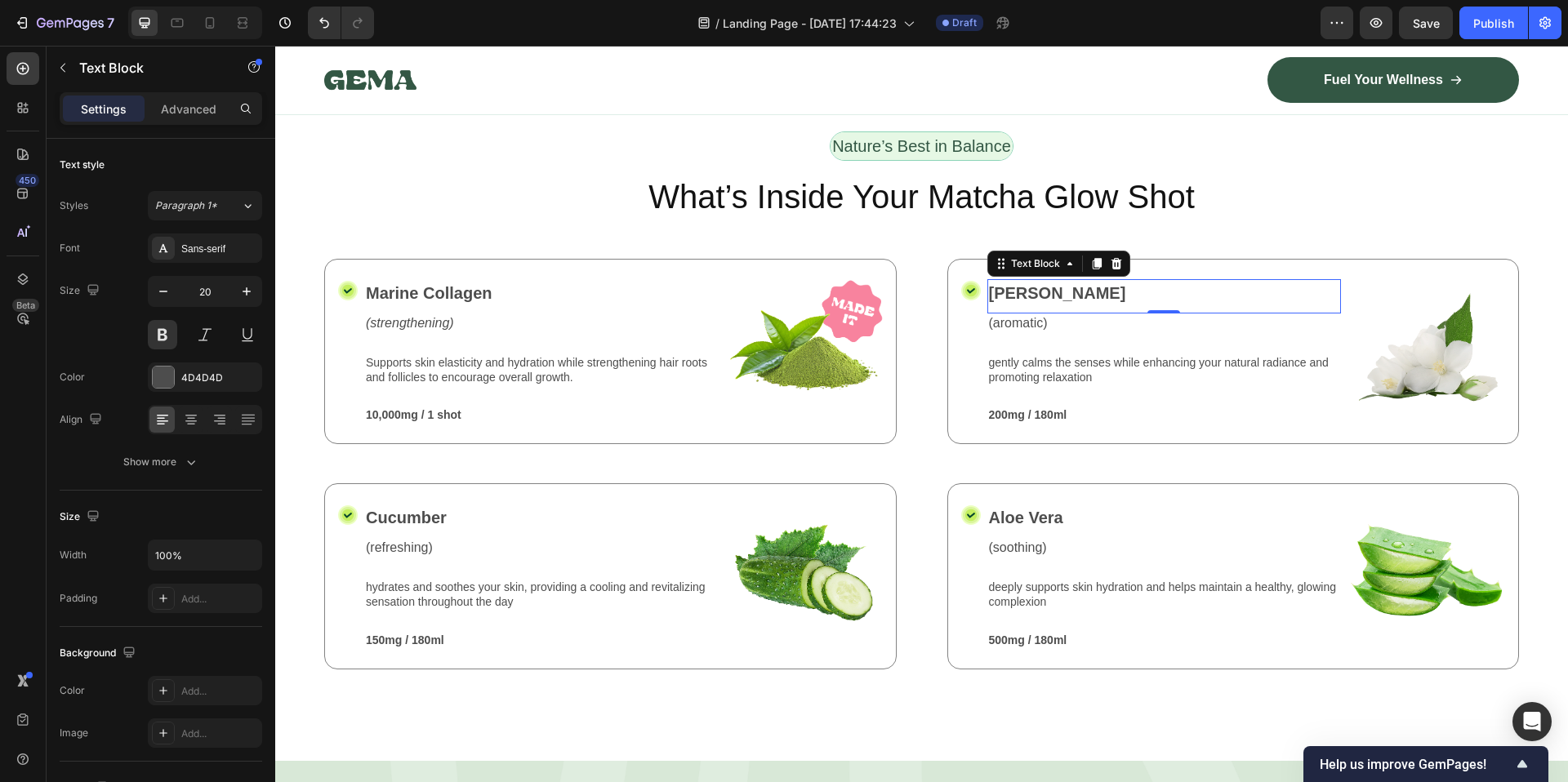
click at [1032, 295] on p "[PERSON_NAME]" at bounding box center [1164, 293] width 351 height 25
click at [989, 315] on p "(aromatic)" at bounding box center [1164, 324] width 351 height 17
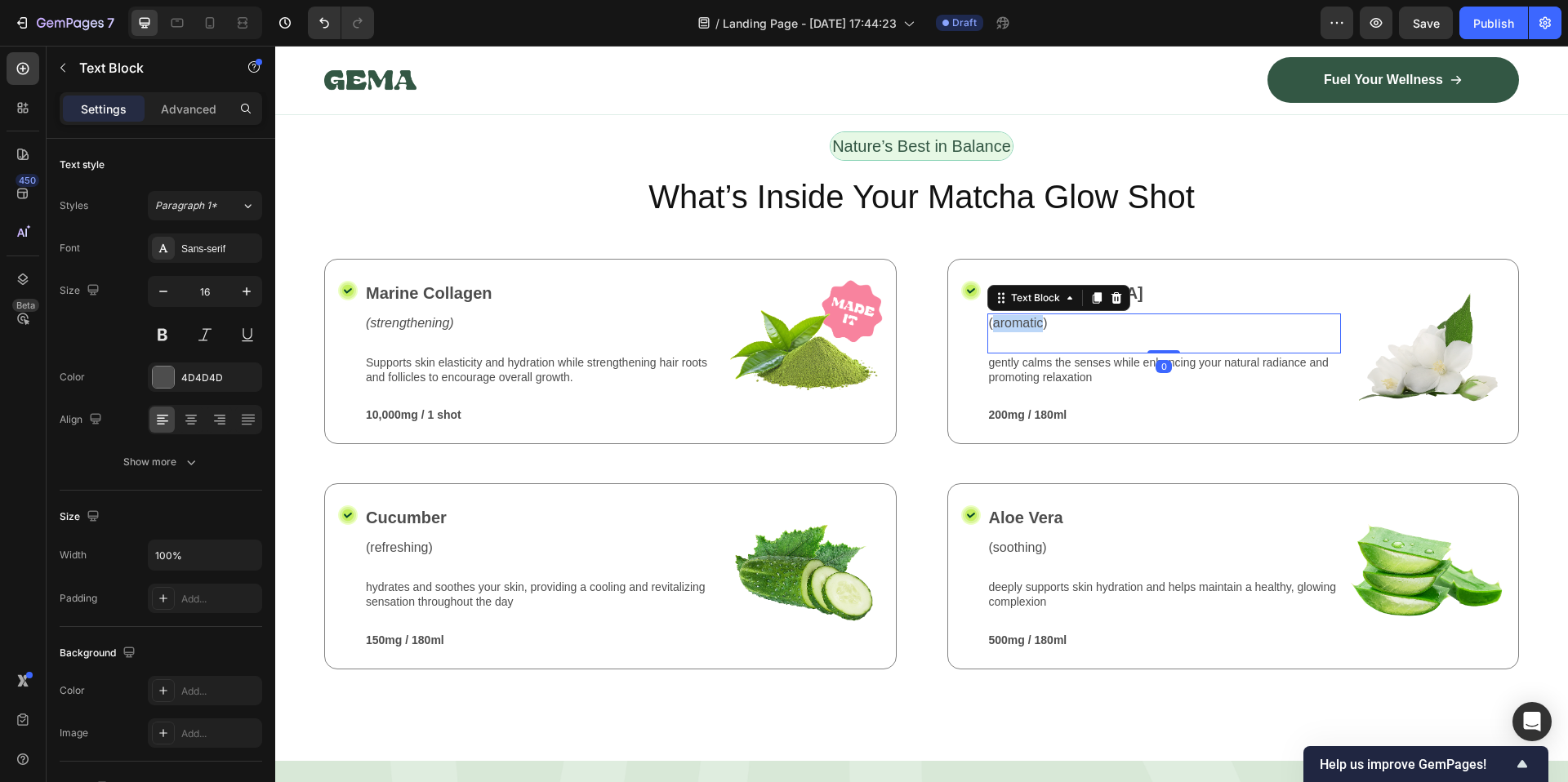
click at [989, 315] on p "(aromatic)" at bounding box center [1164, 324] width 351 height 17
click at [1012, 363] on p "gently calms the senses while enhancing your natural radiance and promoting rel…" at bounding box center [1164, 370] width 351 height 29
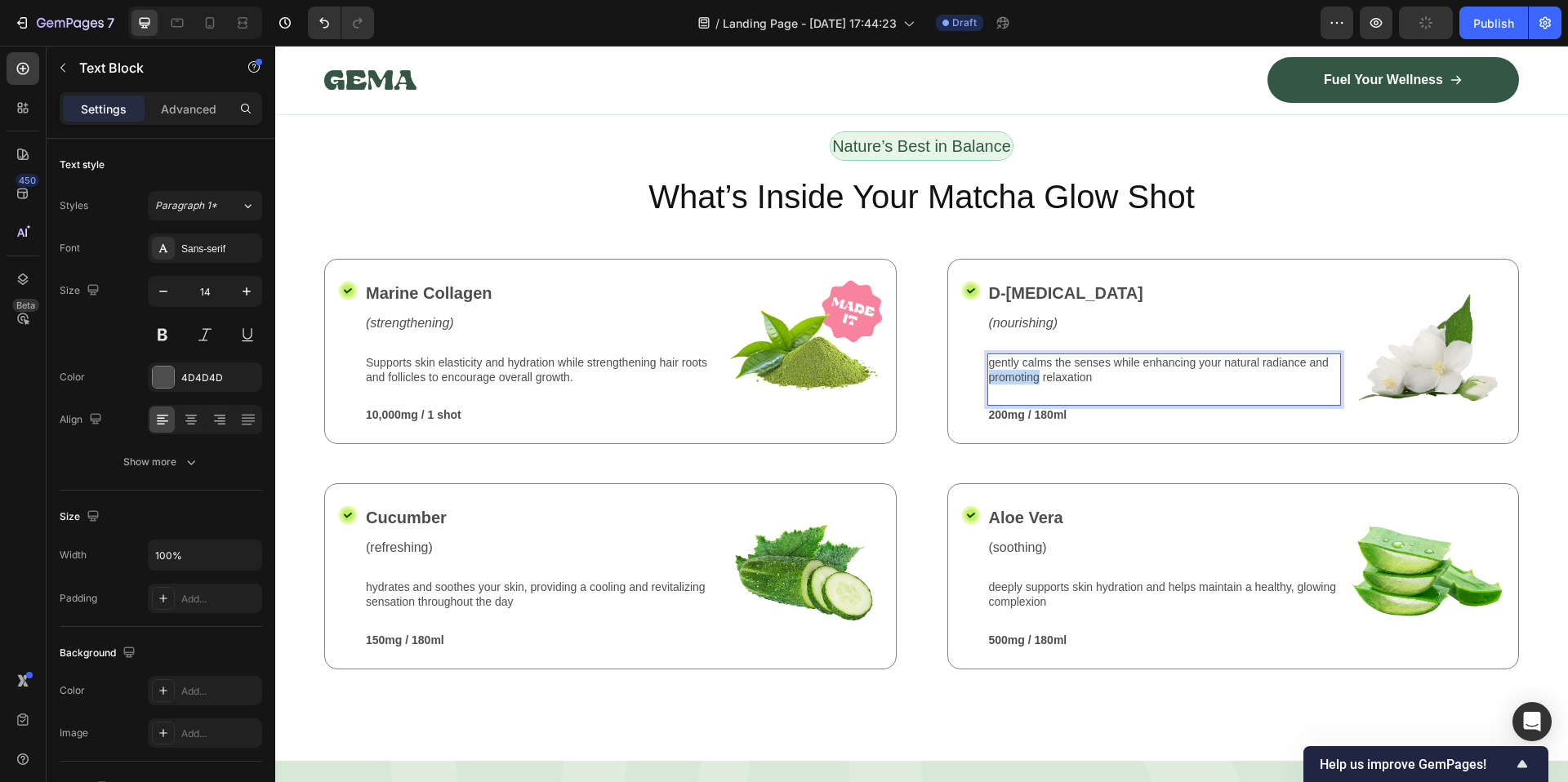
click at [1012, 363] on p "gently calms the senses while enhancing your natural radiance and promoting rel…" at bounding box center [1164, 370] width 351 height 29
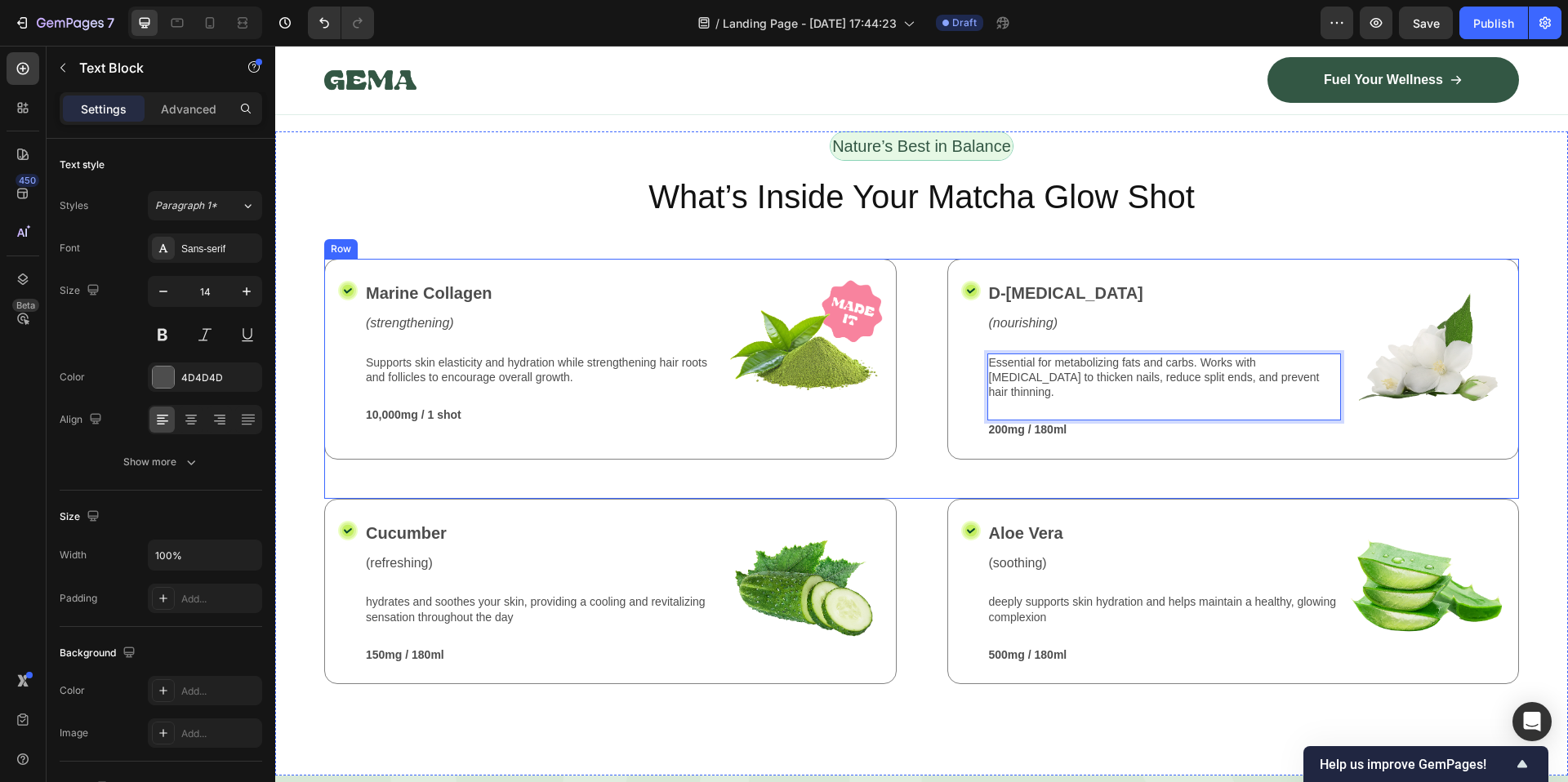
click at [1110, 423] on div "Icon D-Biotin Text Block (nourishing) Text Block Essential for metabolizing fat…" at bounding box center [1234, 359] width 573 height 201
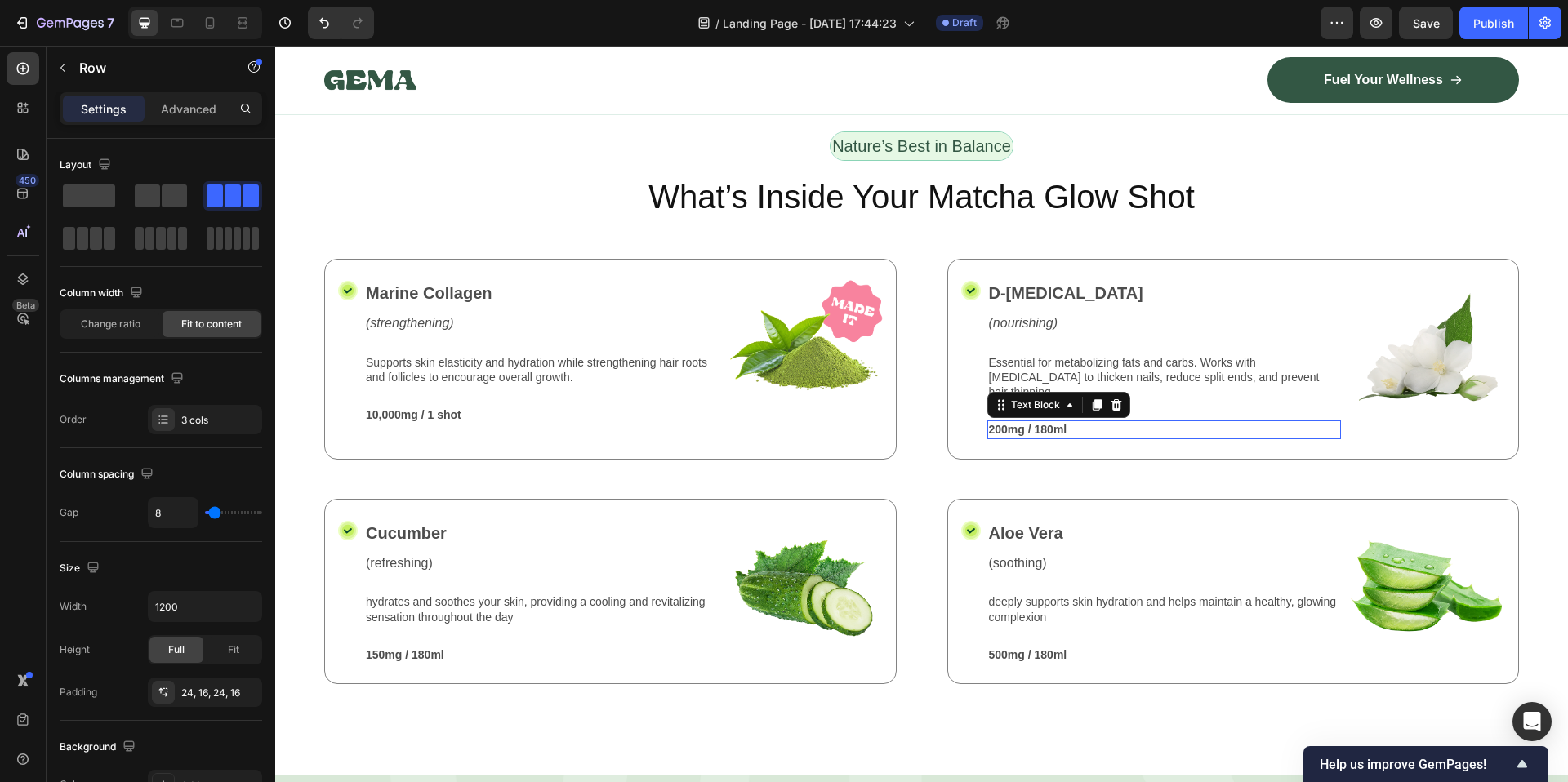
click at [1018, 422] on p "200mg / 180ml" at bounding box center [1164, 428] width 351 height 14
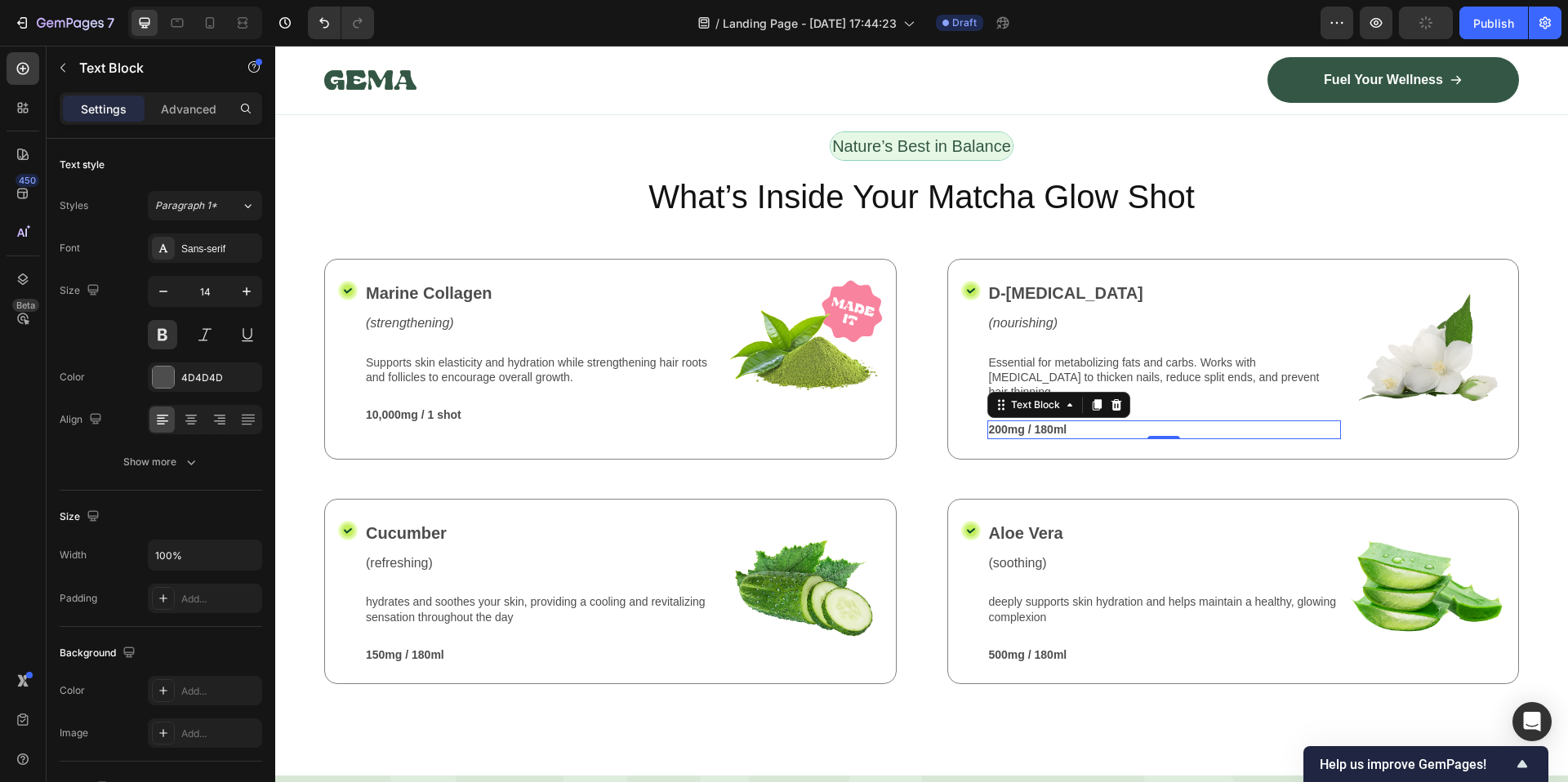
click at [1013, 422] on p "200mg / 180ml" at bounding box center [1164, 428] width 351 height 14
click at [441, 520] on p "Cucumber" at bounding box center [541, 532] width 351 height 25
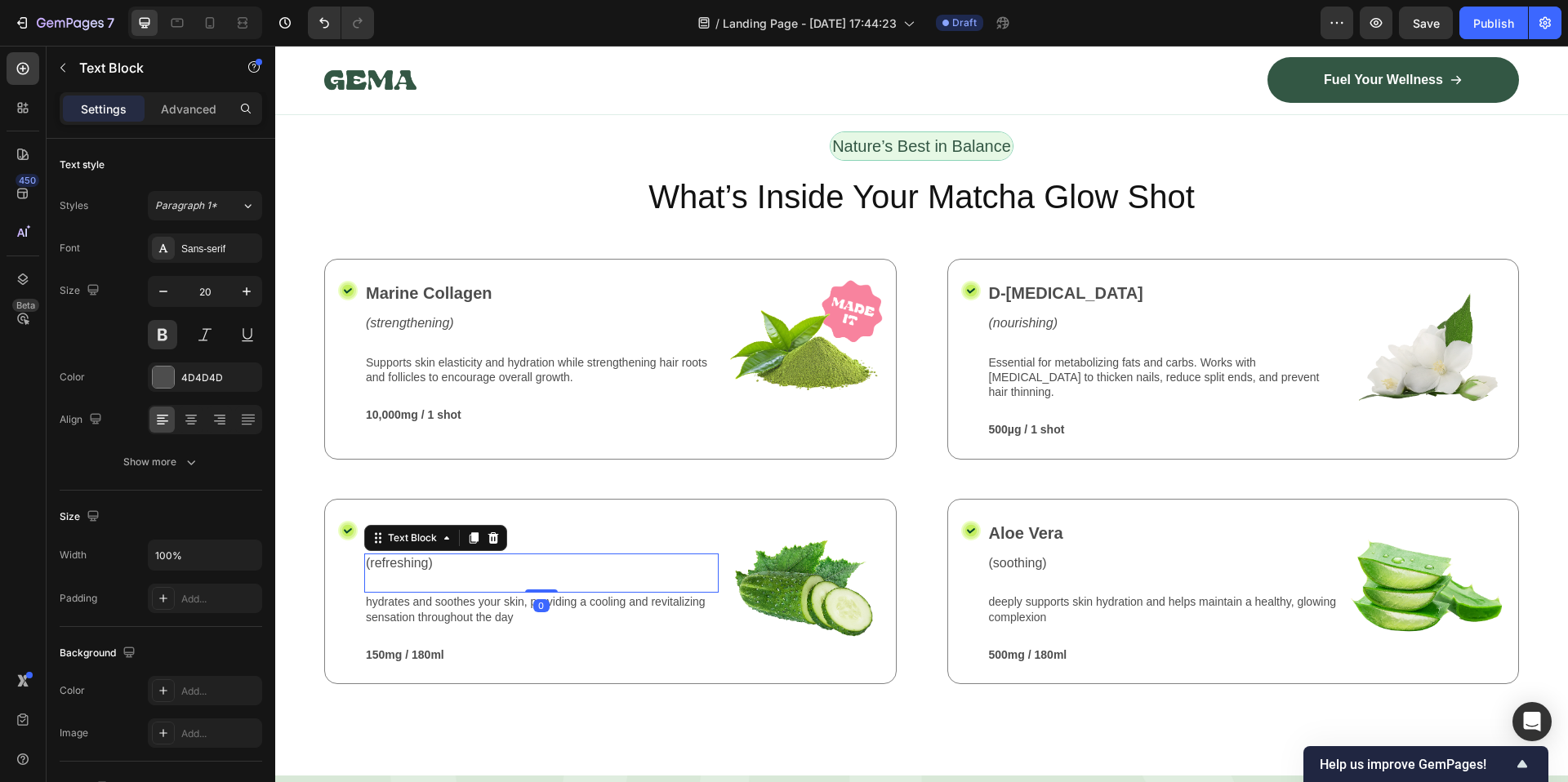
click at [424, 525] on div "Text Block" at bounding box center [435, 538] width 143 height 26
click at [424, 531] on div "Text Block" at bounding box center [412, 538] width 55 height 14
click at [671, 520] on p "Cucumber" at bounding box center [541, 532] width 351 height 25
click at [667, 520] on p "Cucumber" at bounding box center [541, 532] width 351 height 25
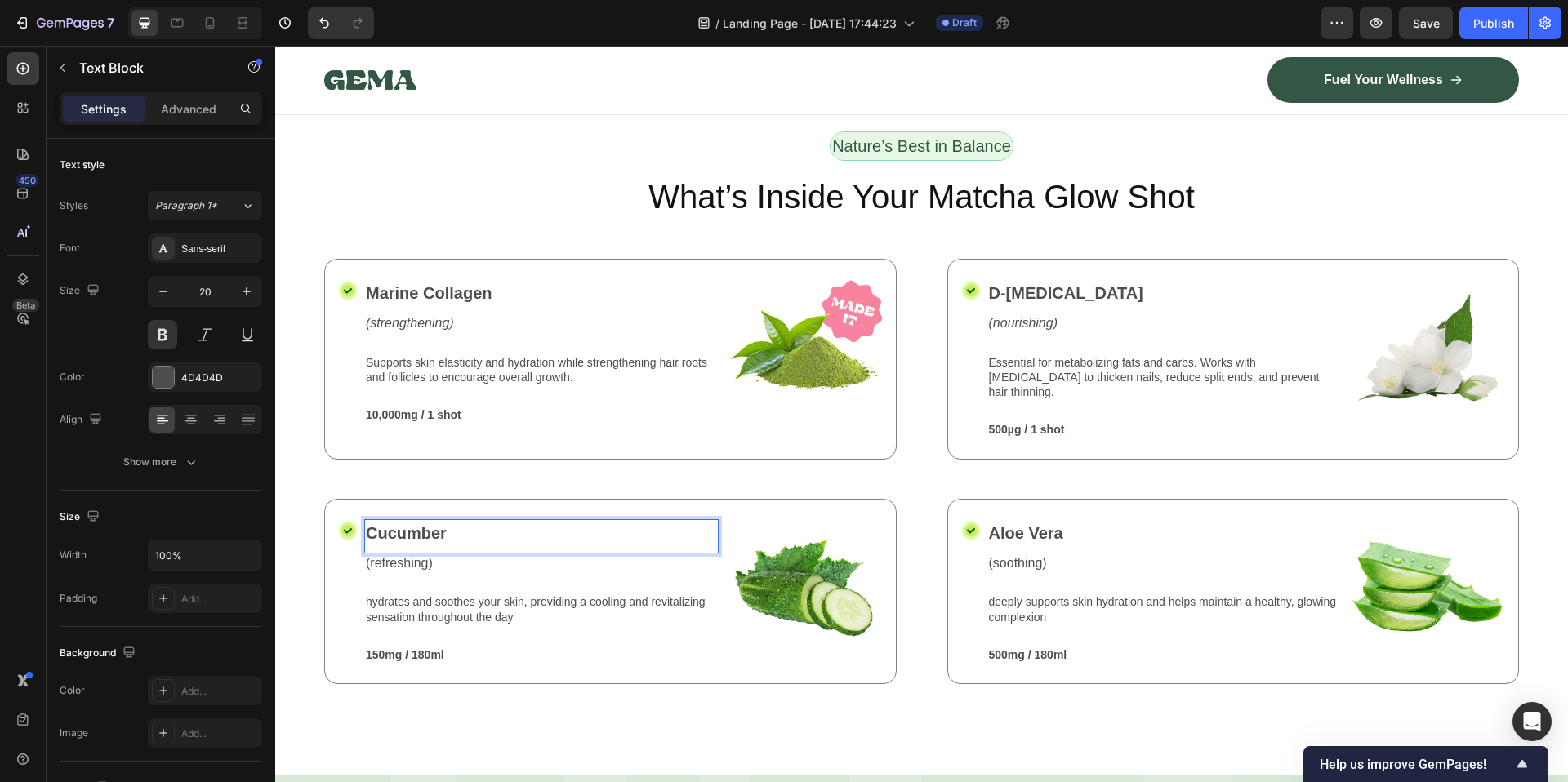
click at [667, 520] on p "Cucumber" at bounding box center [541, 532] width 351 height 25
click at [377, 520] on p "Cucumber" at bounding box center [541, 532] width 351 height 25
click at [387, 555] on p "(refreshing)" at bounding box center [541, 564] width 351 height 17
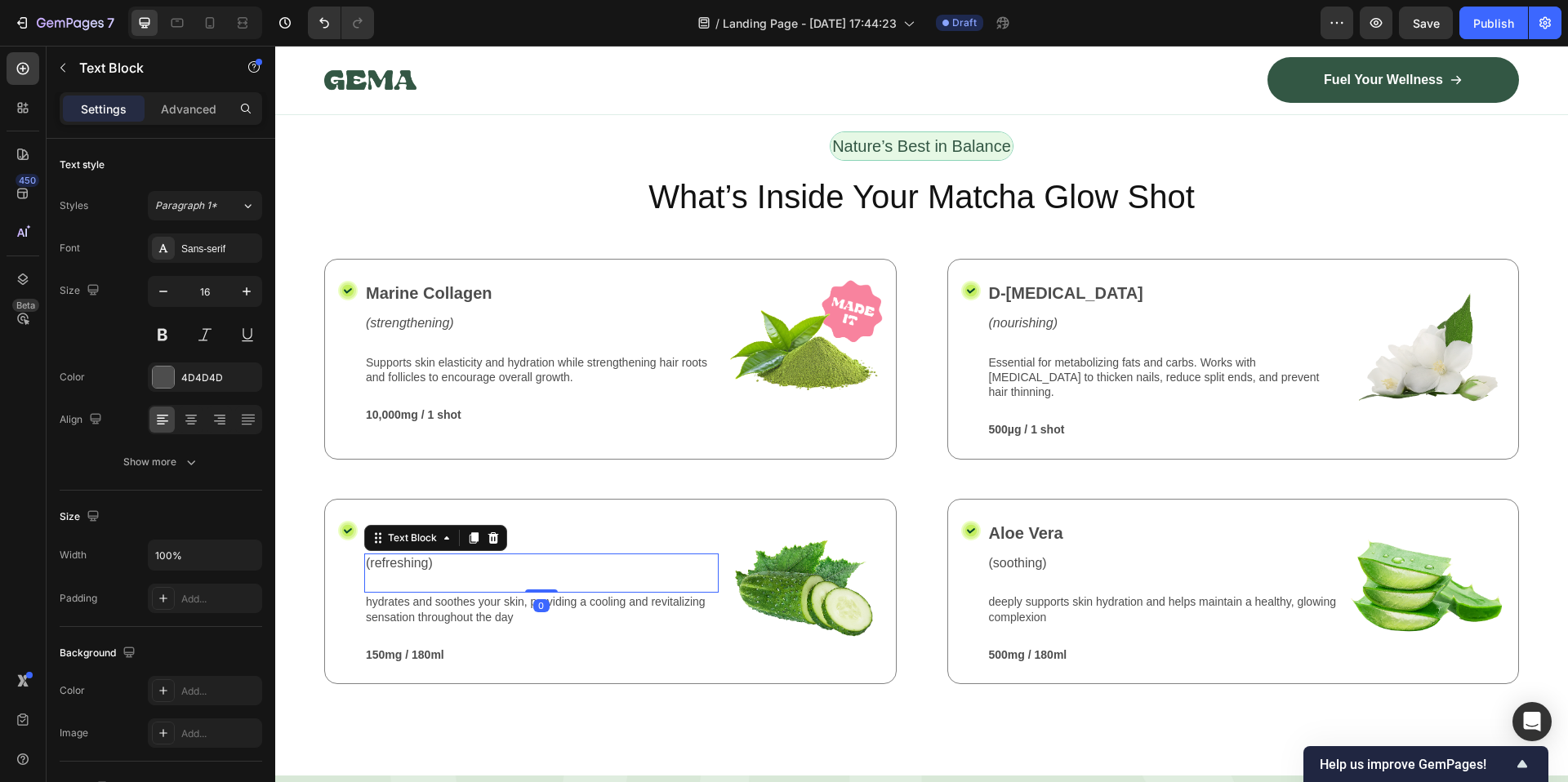
click at [387, 555] on p "(refreshing)" at bounding box center [541, 564] width 351 height 17
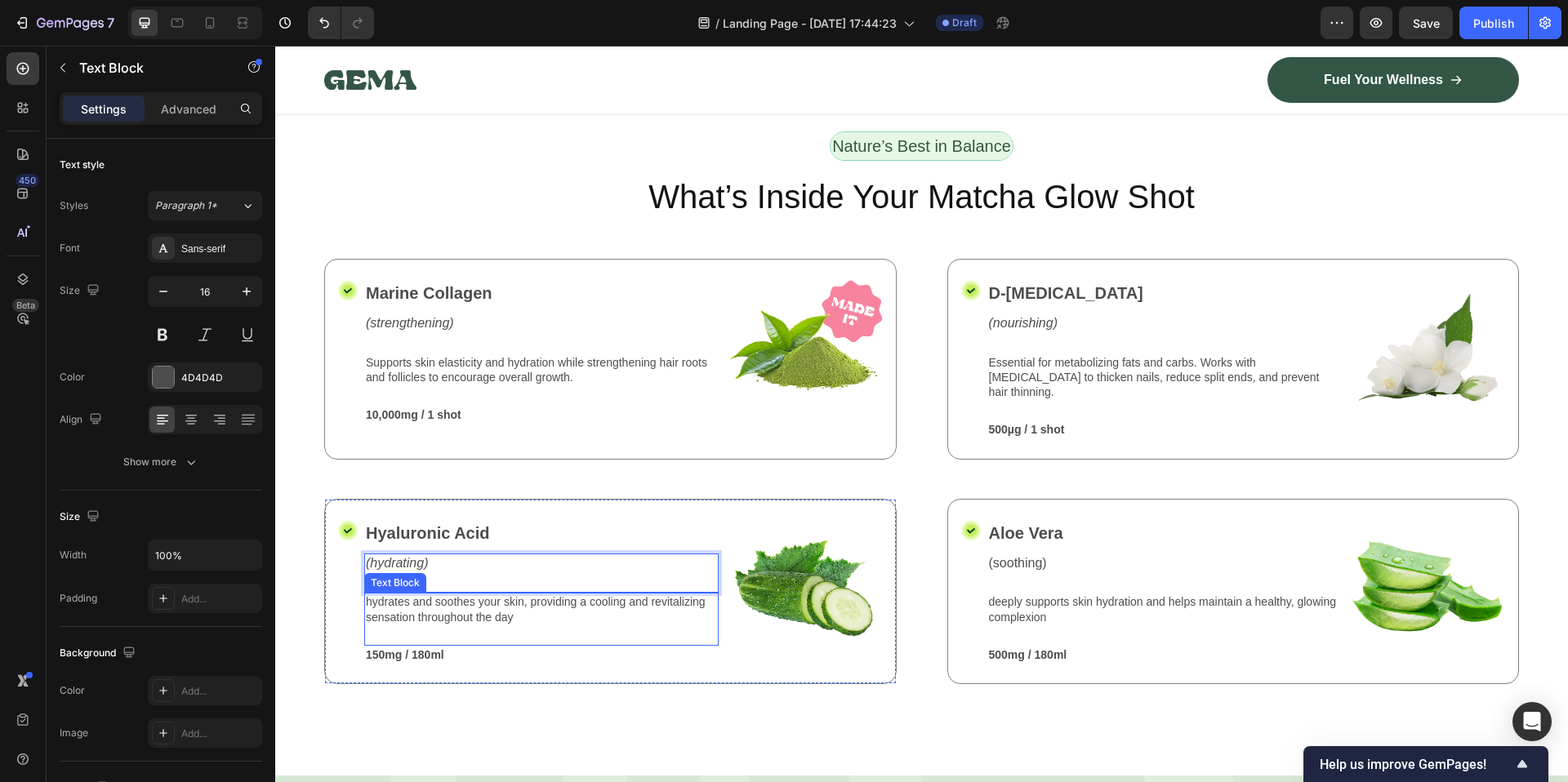
click at [443, 595] on p "hydrates and soothes your skin, providing a cooling and revitalizing sensation …" at bounding box center [541, 609] width 351 height 29
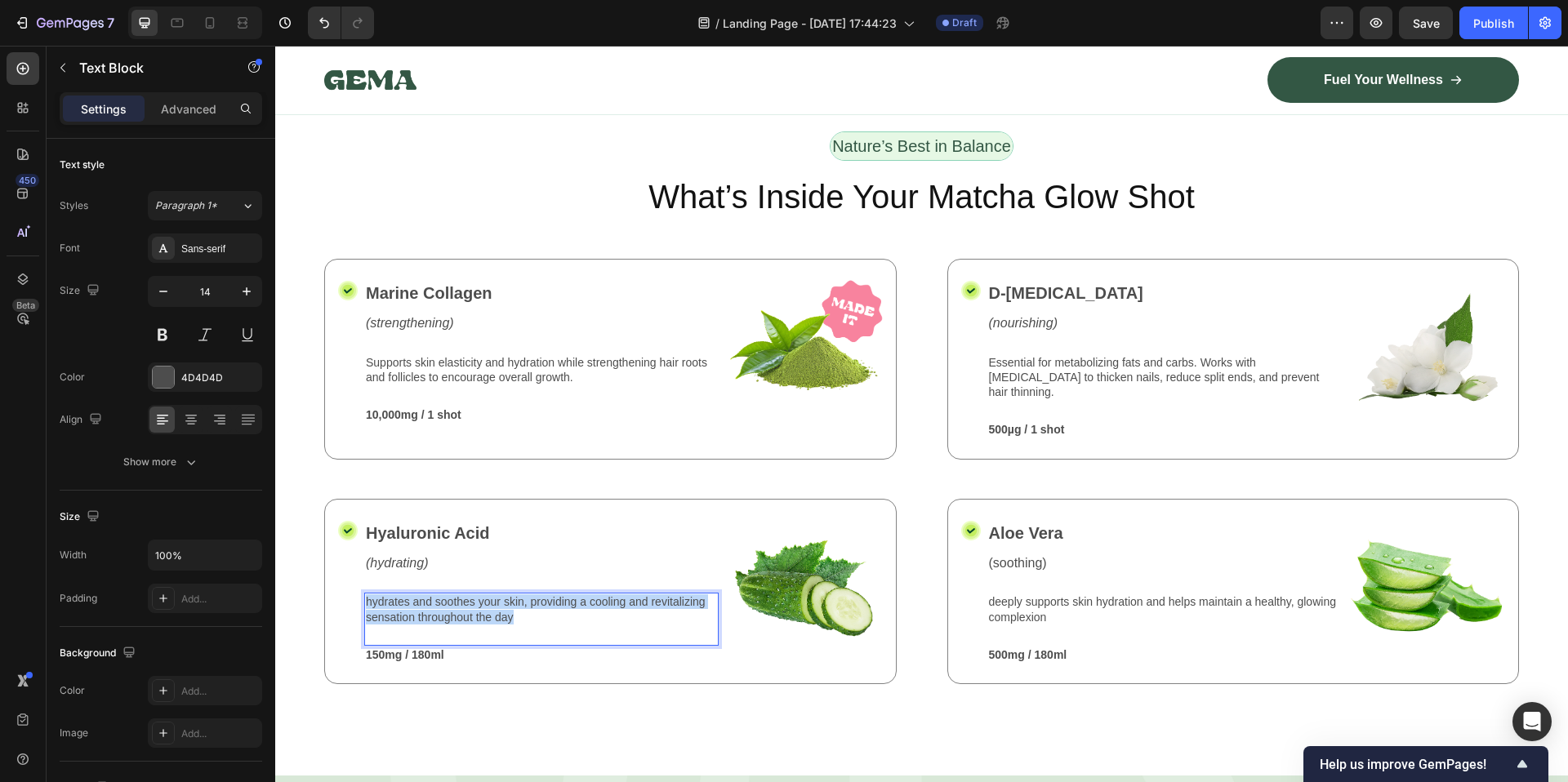
click at [443, 595] on p "hydrates and soothes your skin, providing a cooling and revitalizing sensation …" at bounding box center [541, 609] width 351 height 29
click at [489, 647] on p "150mg / 180ml" at bounding box center [541, 654] width 351 height 14
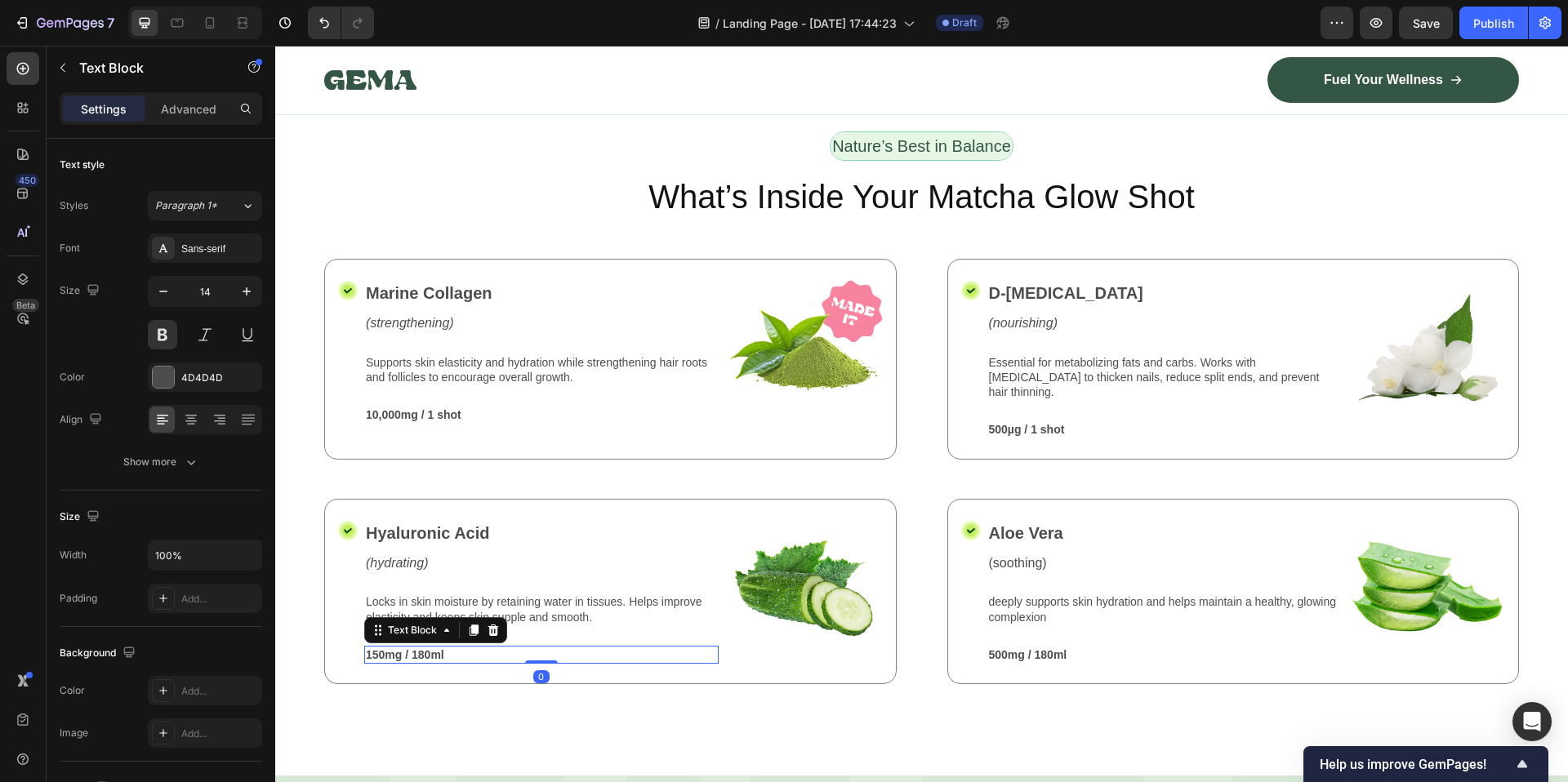
click at [489, 647] on p "150mg / 180ml" at bounding box center [541, 654] width 351 height 14
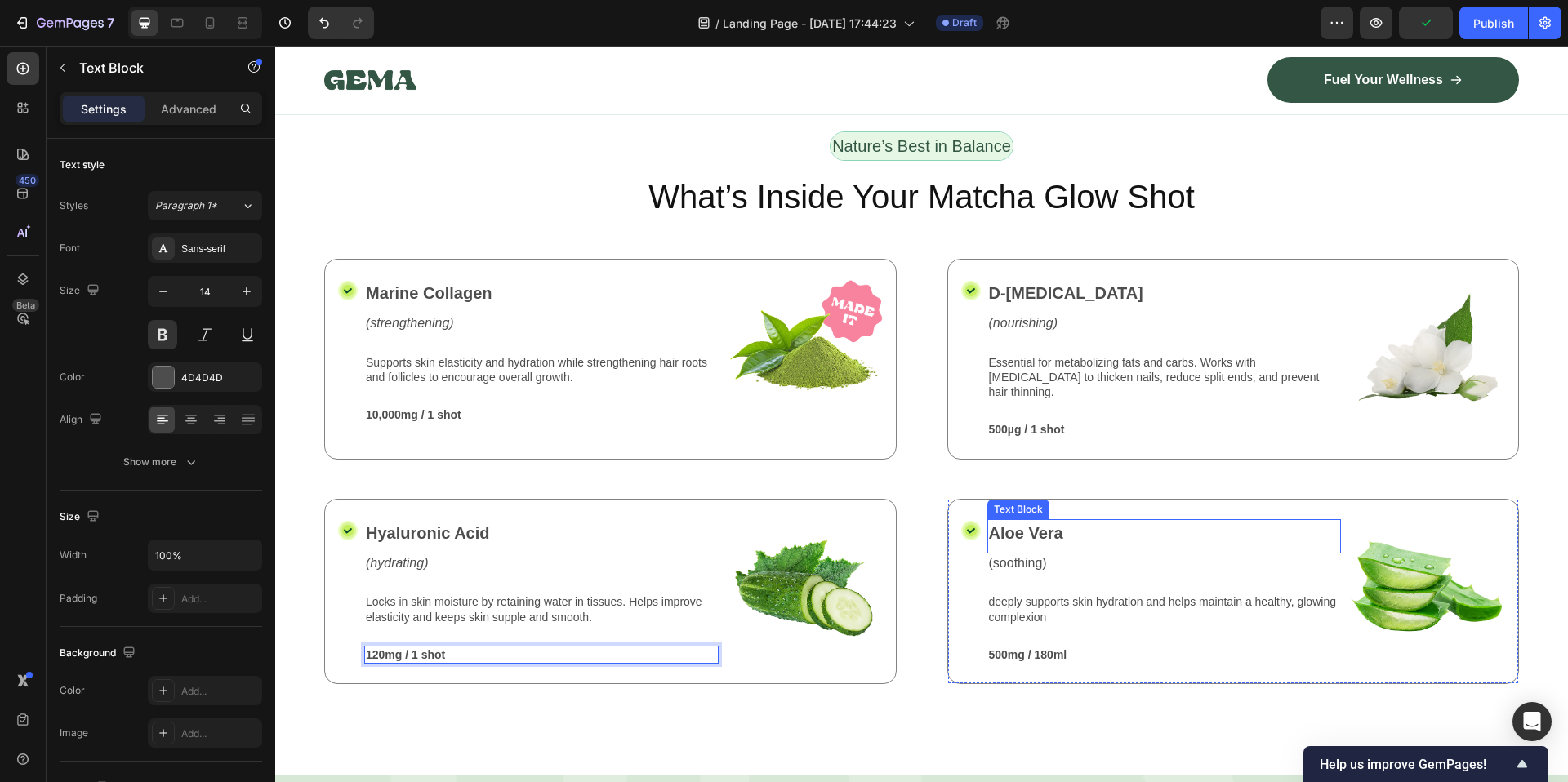
click at [1012, 520] on p "Aloe Vera" at bounding box center [1164, 532] width 351 height 25
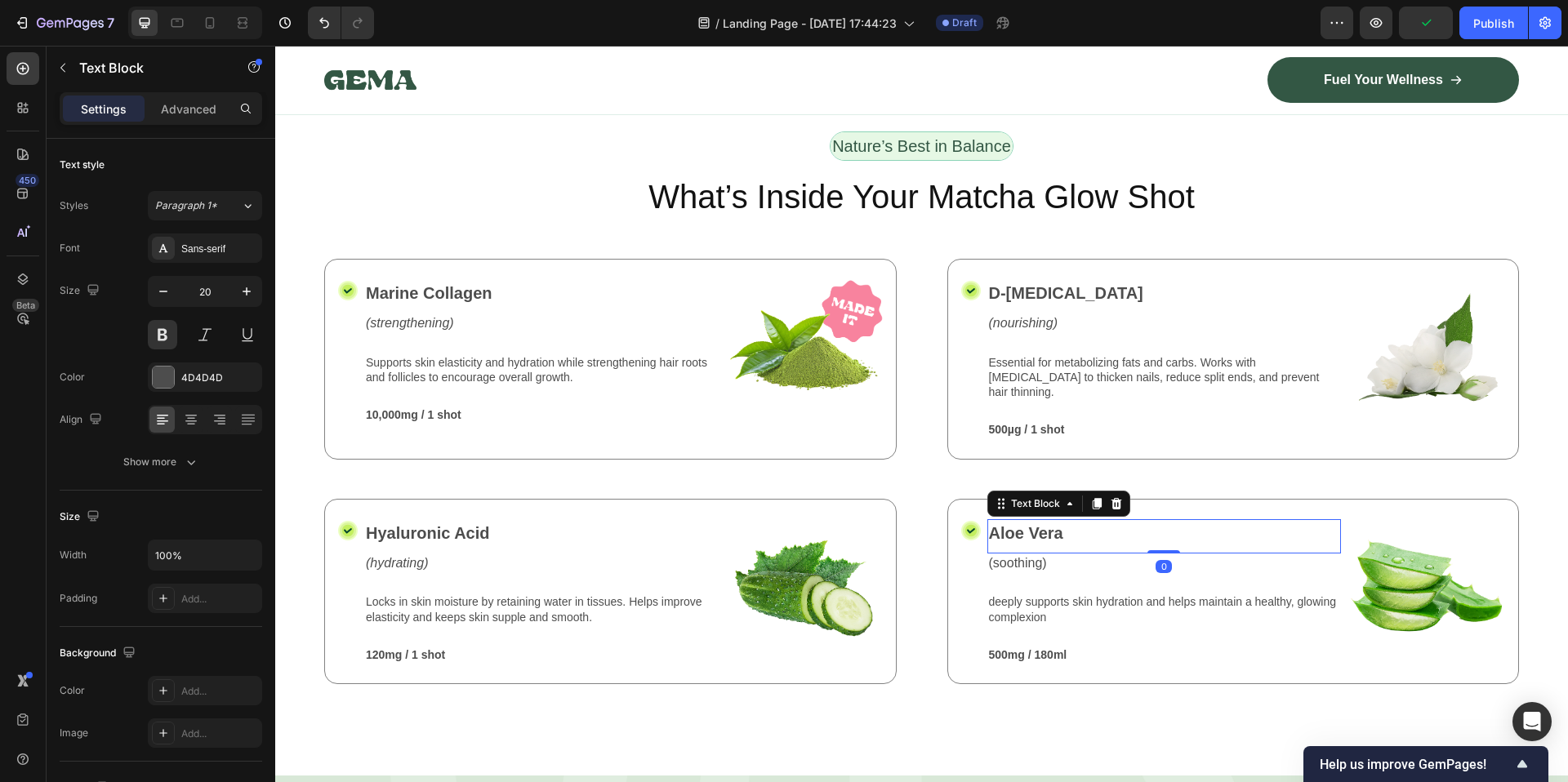
click at [1012, 520] on p "Aloe Vera" at bounding box center [1164, 532] width 351 height 25
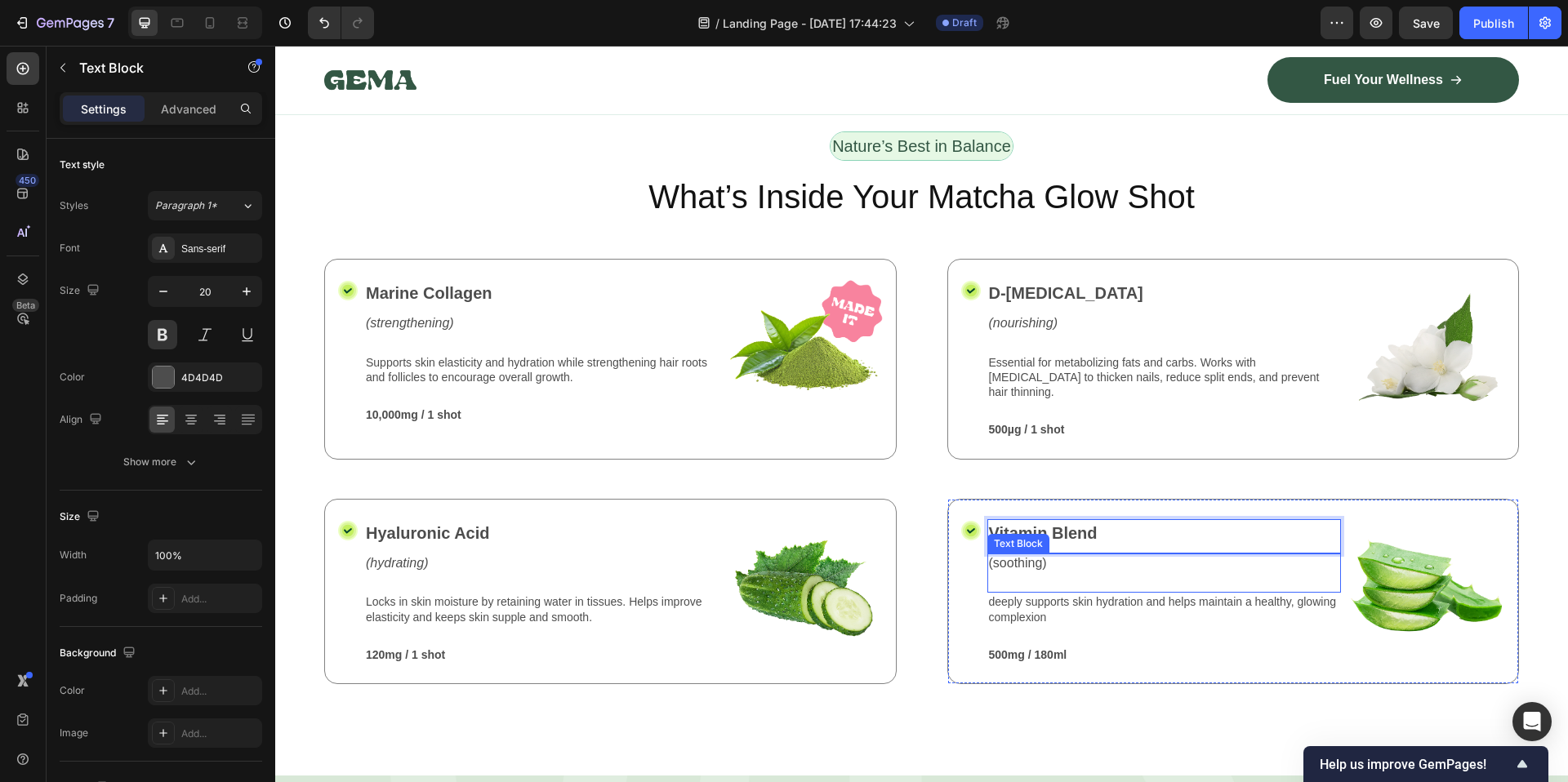
click at [1007, 555] on p "(soothing)" at bounding box center [1164, 564] width 351 height 17
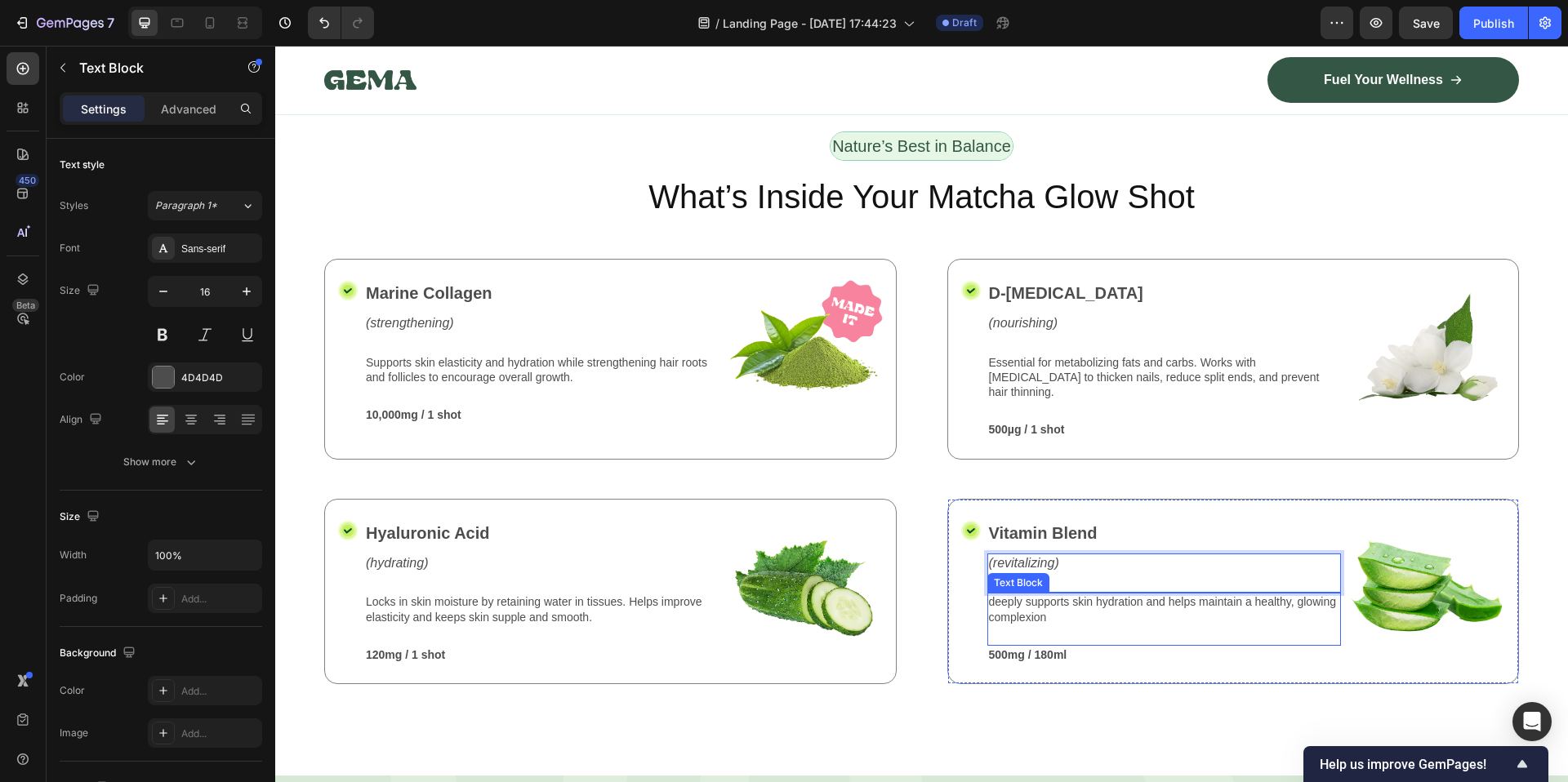
click at [1055, 595] on p "deeply supports skin hydration and helps maintain a healthy, glowing complexion" at bounding box center [1164, 609] width 351 height 29
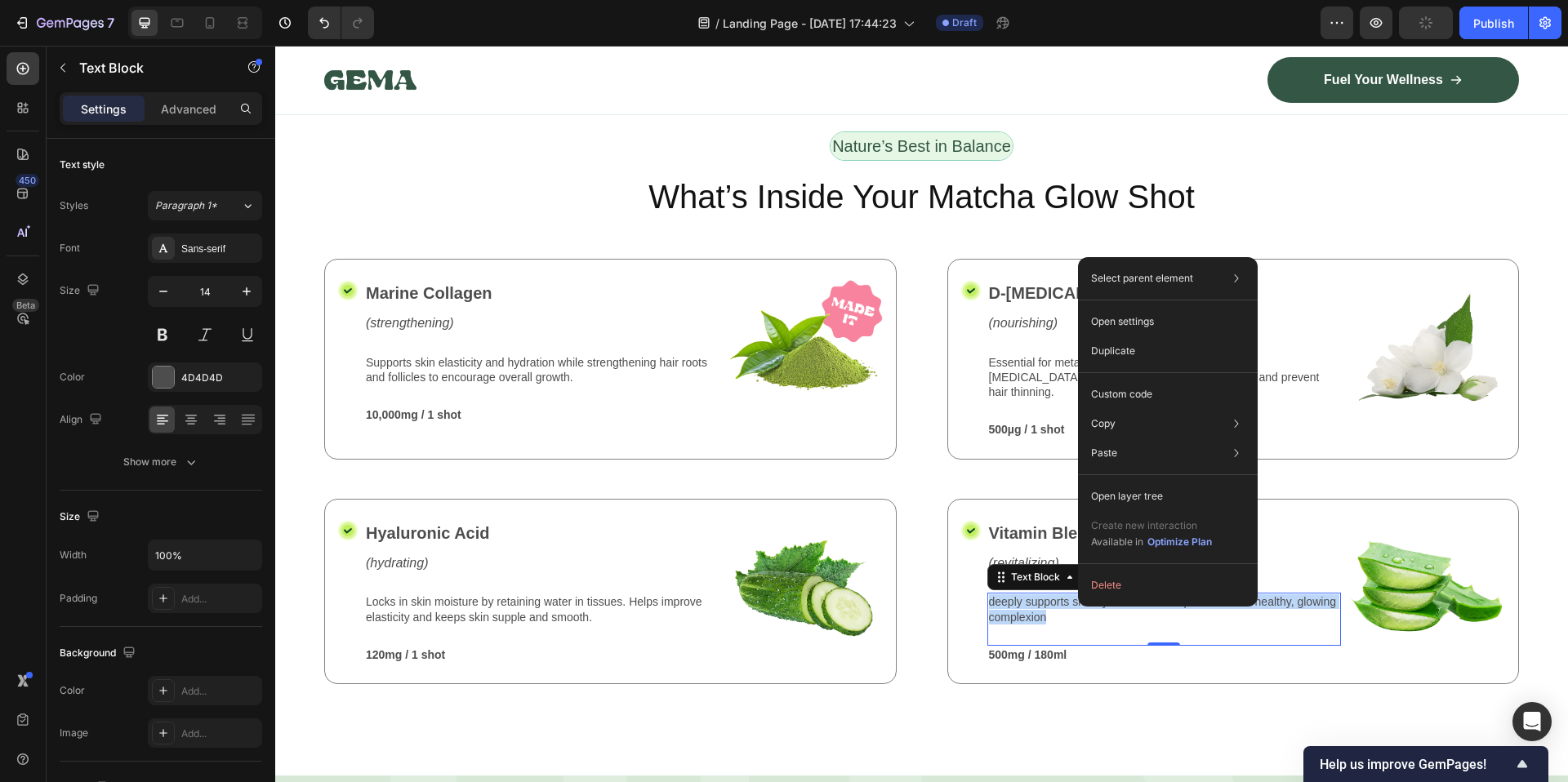
click at [1015, 595] on p "deeply supports skin hydration and helps maintain a healthy, glowing complexion" at bounding box center [1164, 609] width 351 height 29
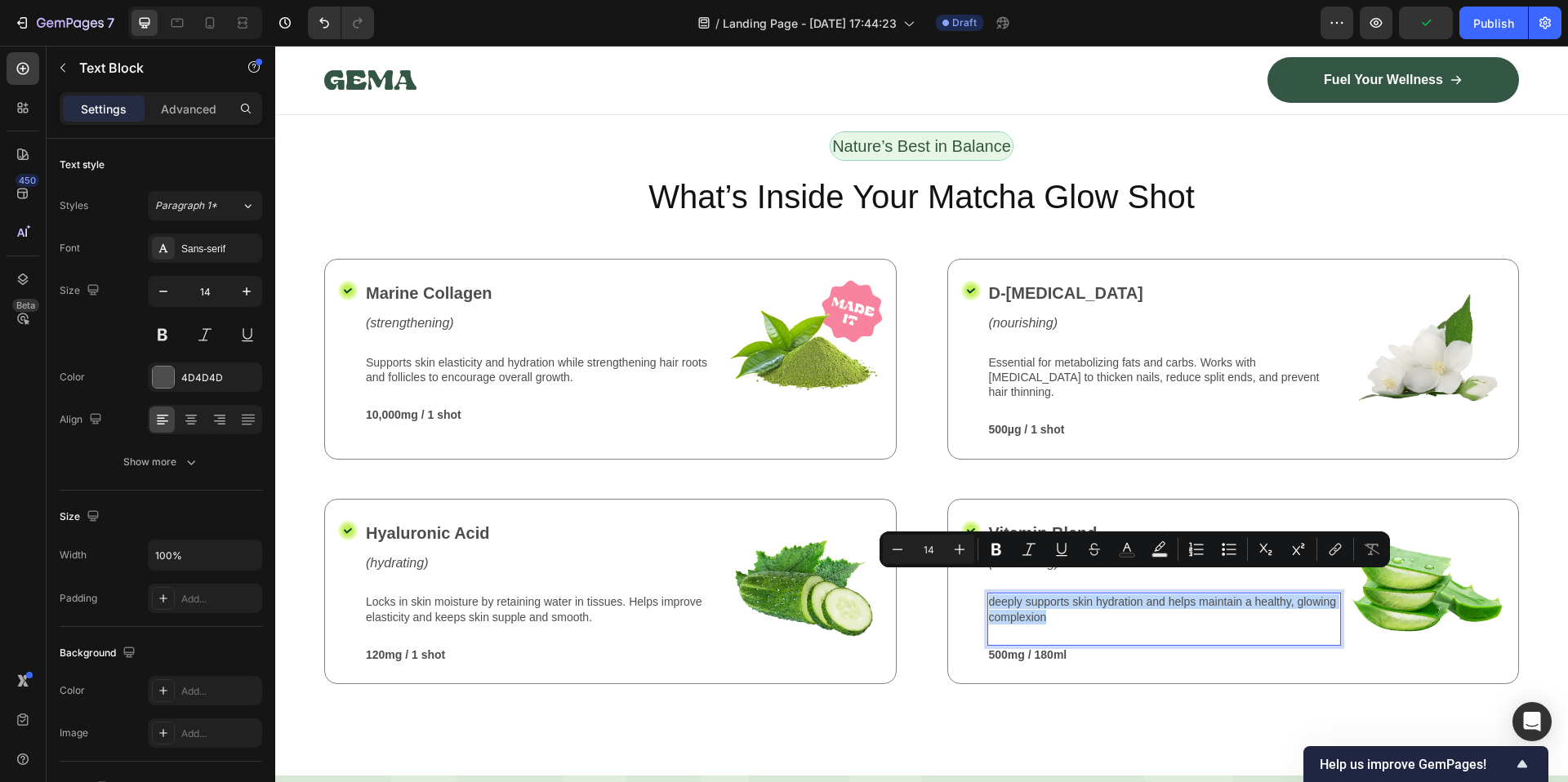
click at [1015, 595] on p "deeply supports skin hydration and helps maintain a healthy, glowing complexion" at bounding box center [1164, 609] width 351 height 29
click at [1044, 595] on p "deeply supports skin hydration and helps maintain a healthy, glowing complexion" at bounding box center [1164, 609] width 351 height 29
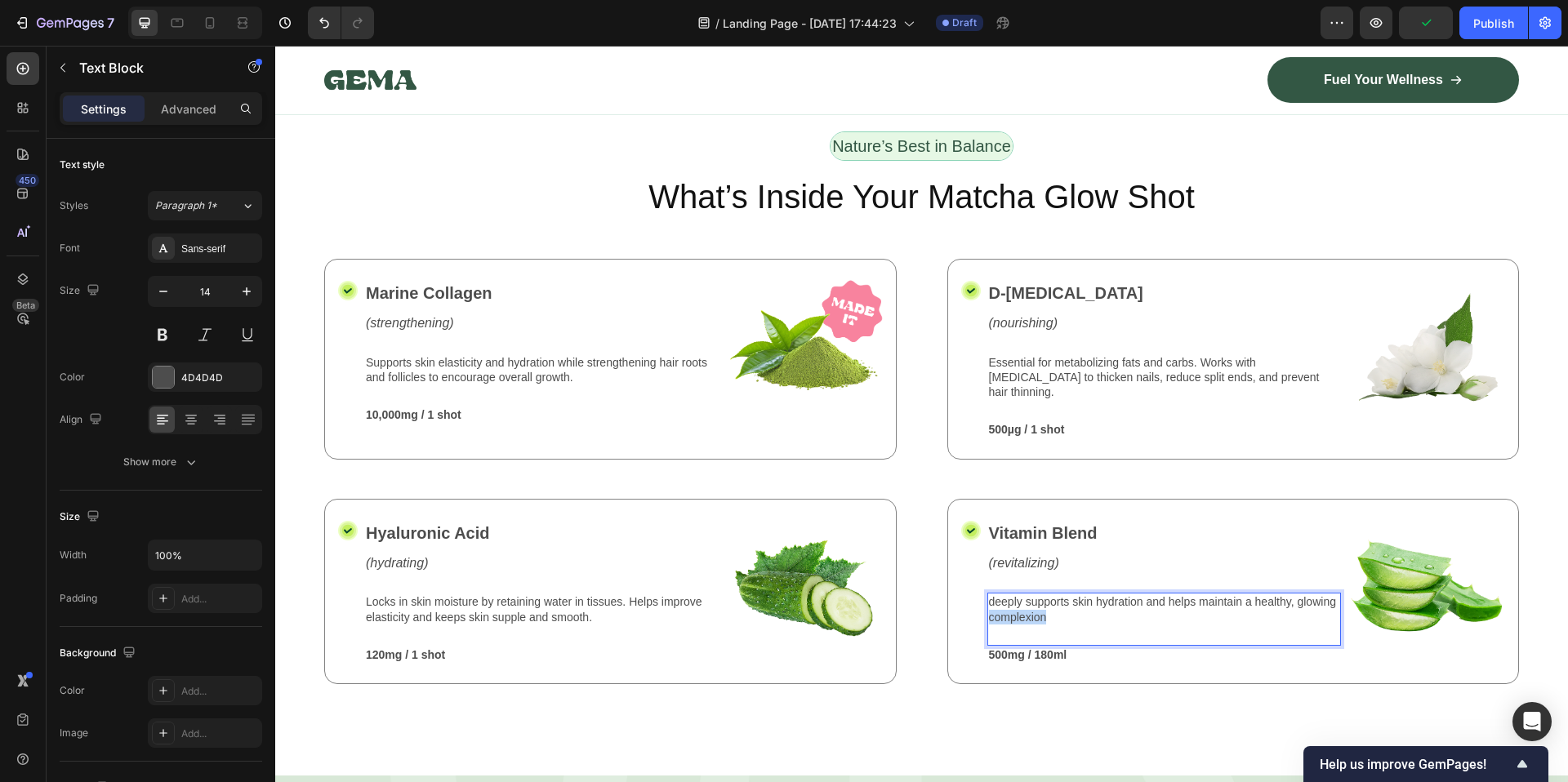
click at [1044, 595] on p "deeply supports skin hydration and helps maintain a healthy, glowing complexion" at bounding box center [1164, 609] width 351 height 29
click at [1019, 647] on p "500mg / 180ml" at bounding box center [1164, 654] width 351 height 14
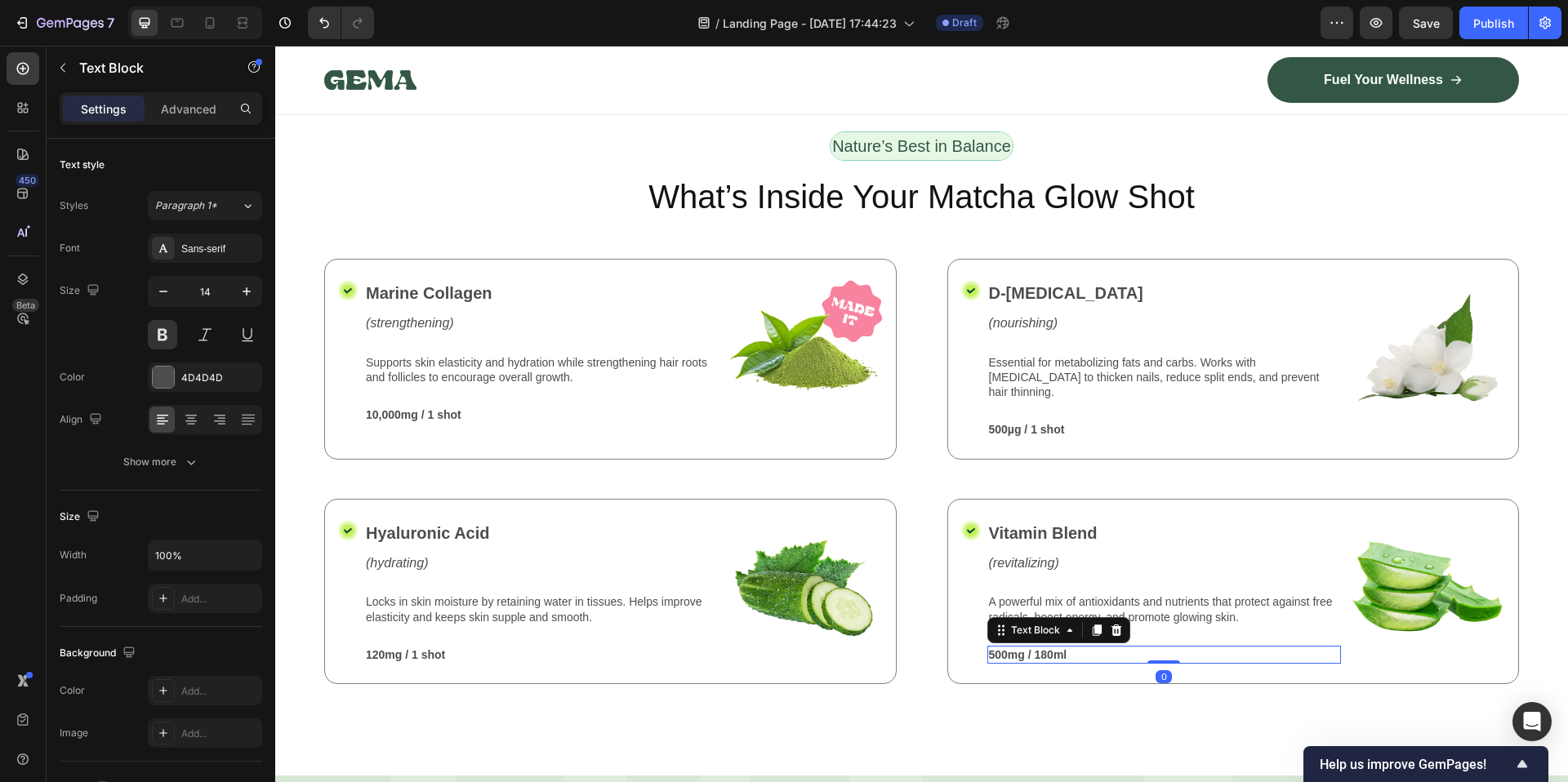
click at [1019, 647] on p "500mg / 180ml" at bounding box center [1164, 654] width 351 height 14
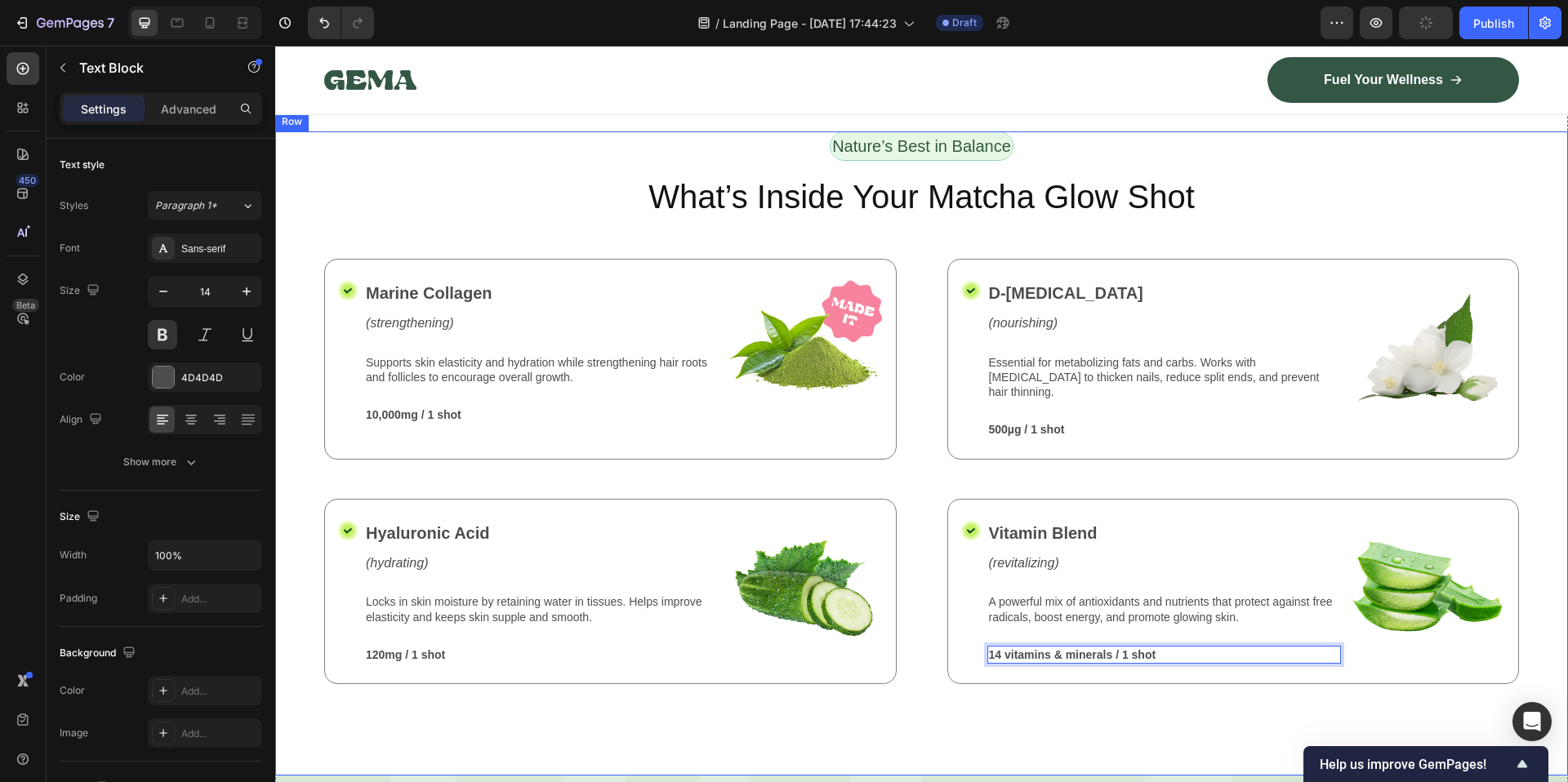
click at [943, 726] on div "Nature’s Best in Balance Text Block Row What’s Inside Your Matcha Glow Shot Hea…" at bounding box center [921, 453] width 1293 height 644
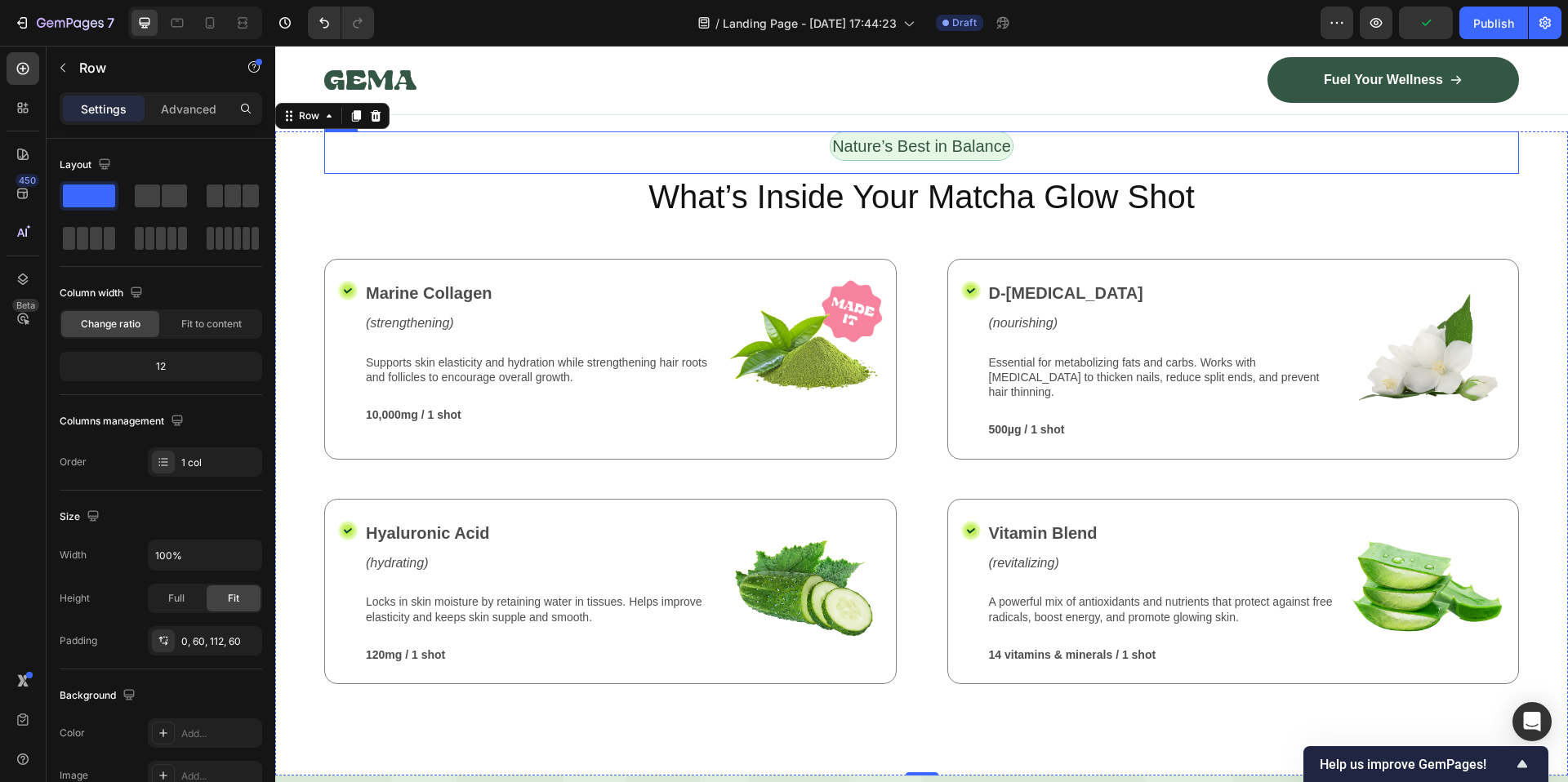
click at [801, 165] on div "Nature’s Best in Balance Text Block Row" at bounding box center [921, 152] width 1195 height 43
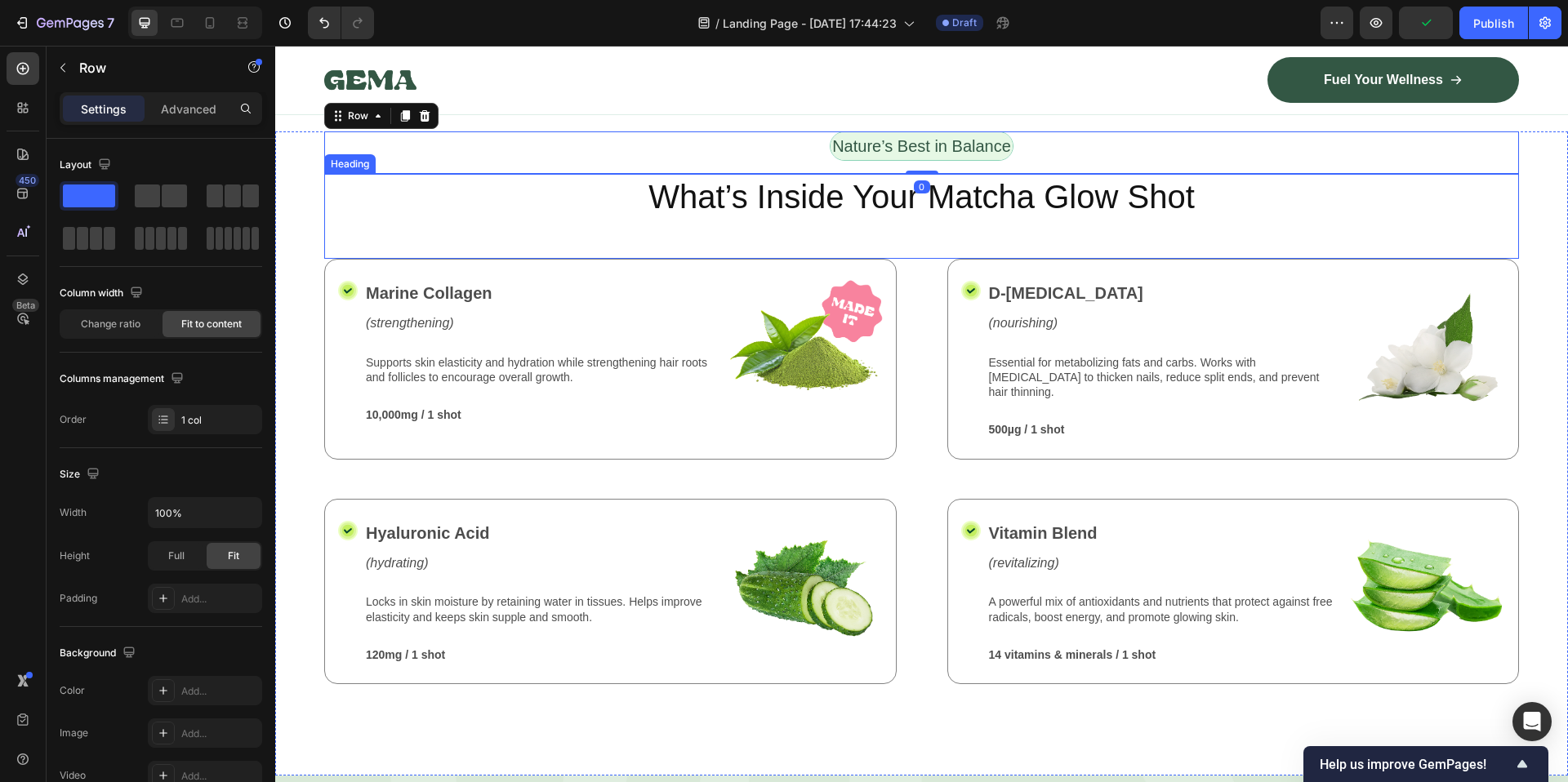
click at [810, 181] on p "What’s Inside Your Matcha Glow Shot" at bounding box center [921, 197] width 1191 height 43
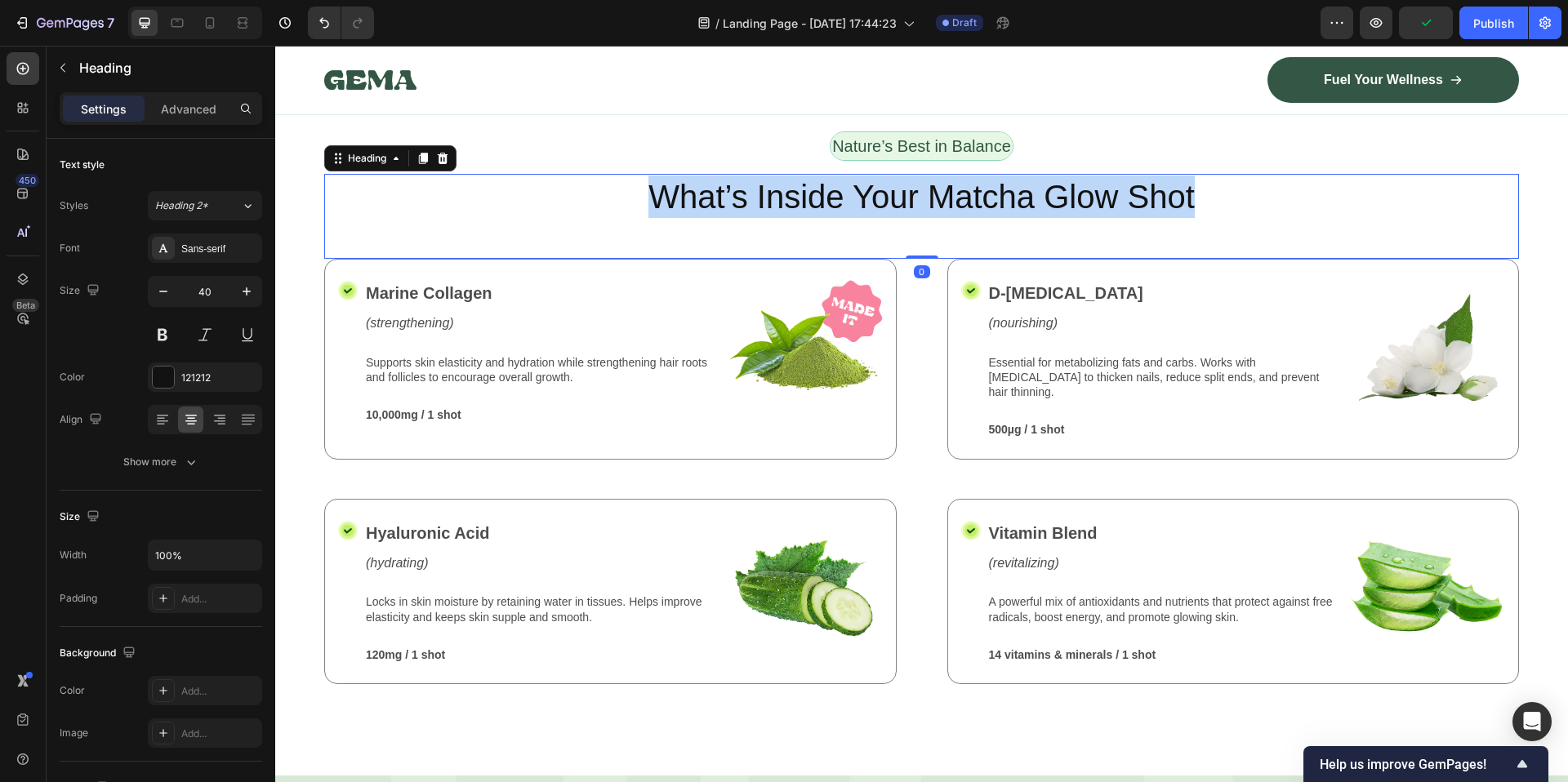
click at [810, 181] on p "What’s Inside Your Matcha Glow Shot" at bounding box center [921, 197] width 1191 height 43
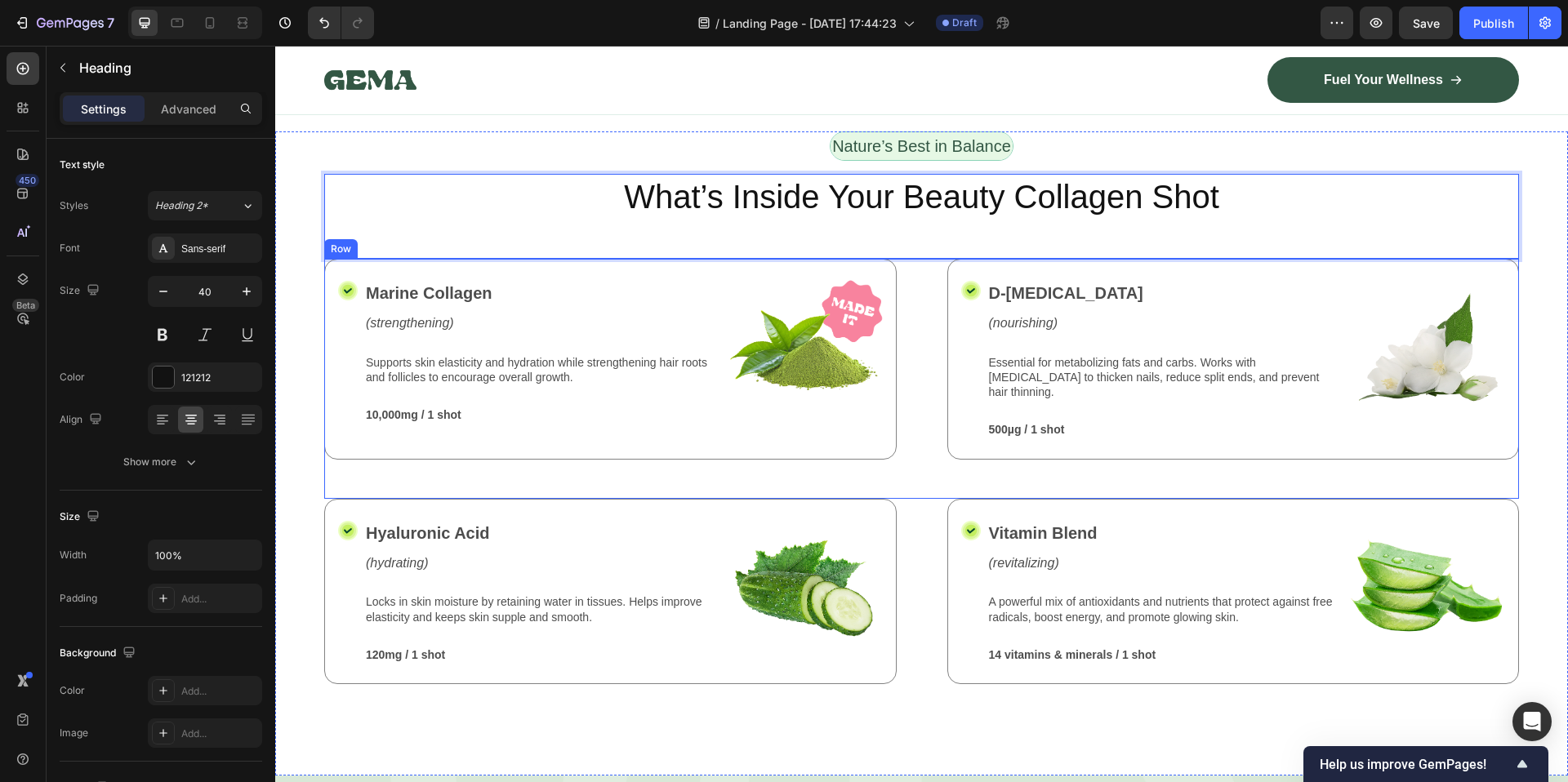
click at [923, 454] on div "Icon Marine Collagen Text Block (strengthening) Text Block Supports skin elasti…" at bounding box center [921, 379] width 1195 height 240
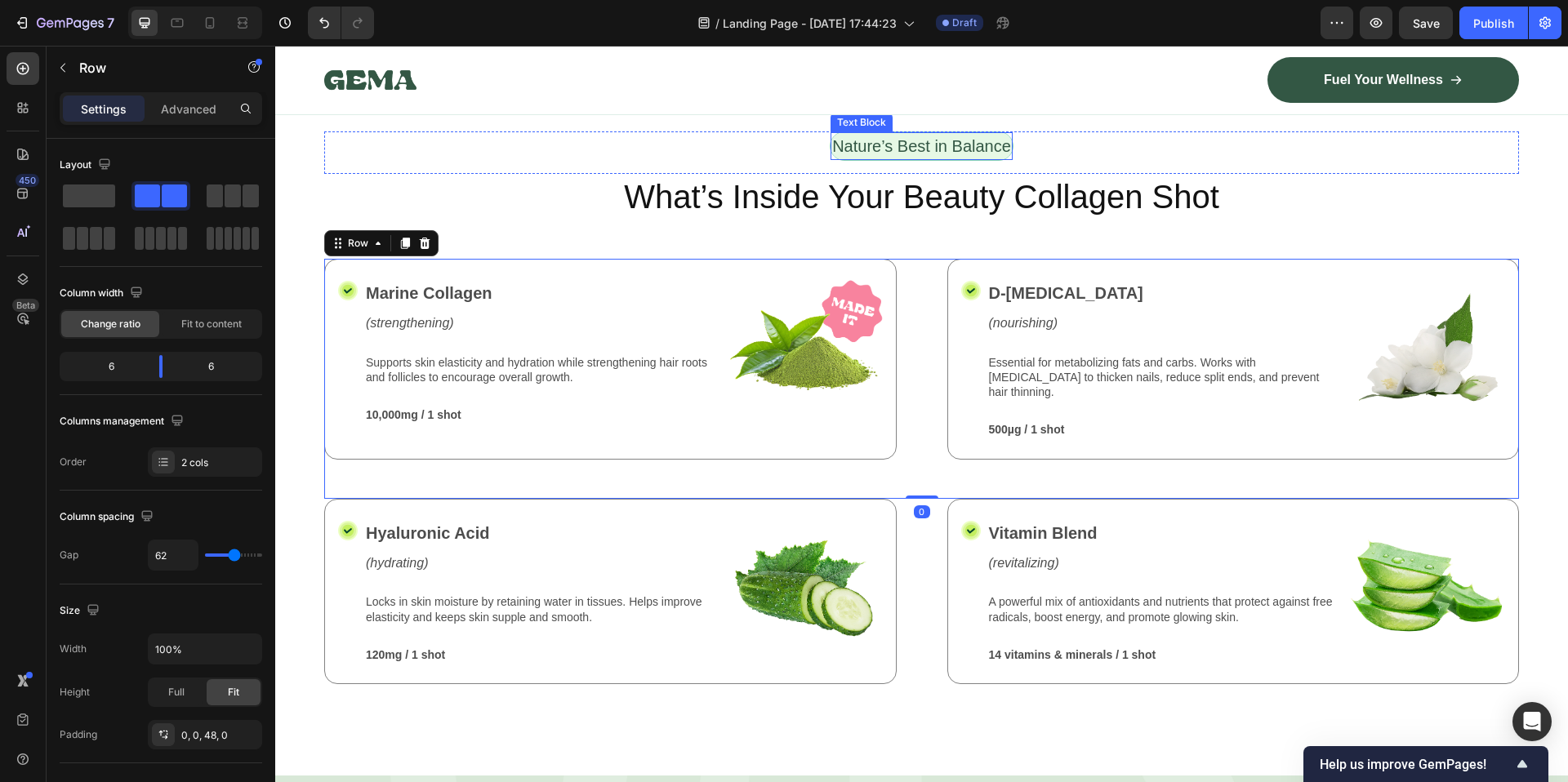
click at [937, 147] on p "Nature’s Best in Balance" at bounding box center [921, 146] width 179 height 25
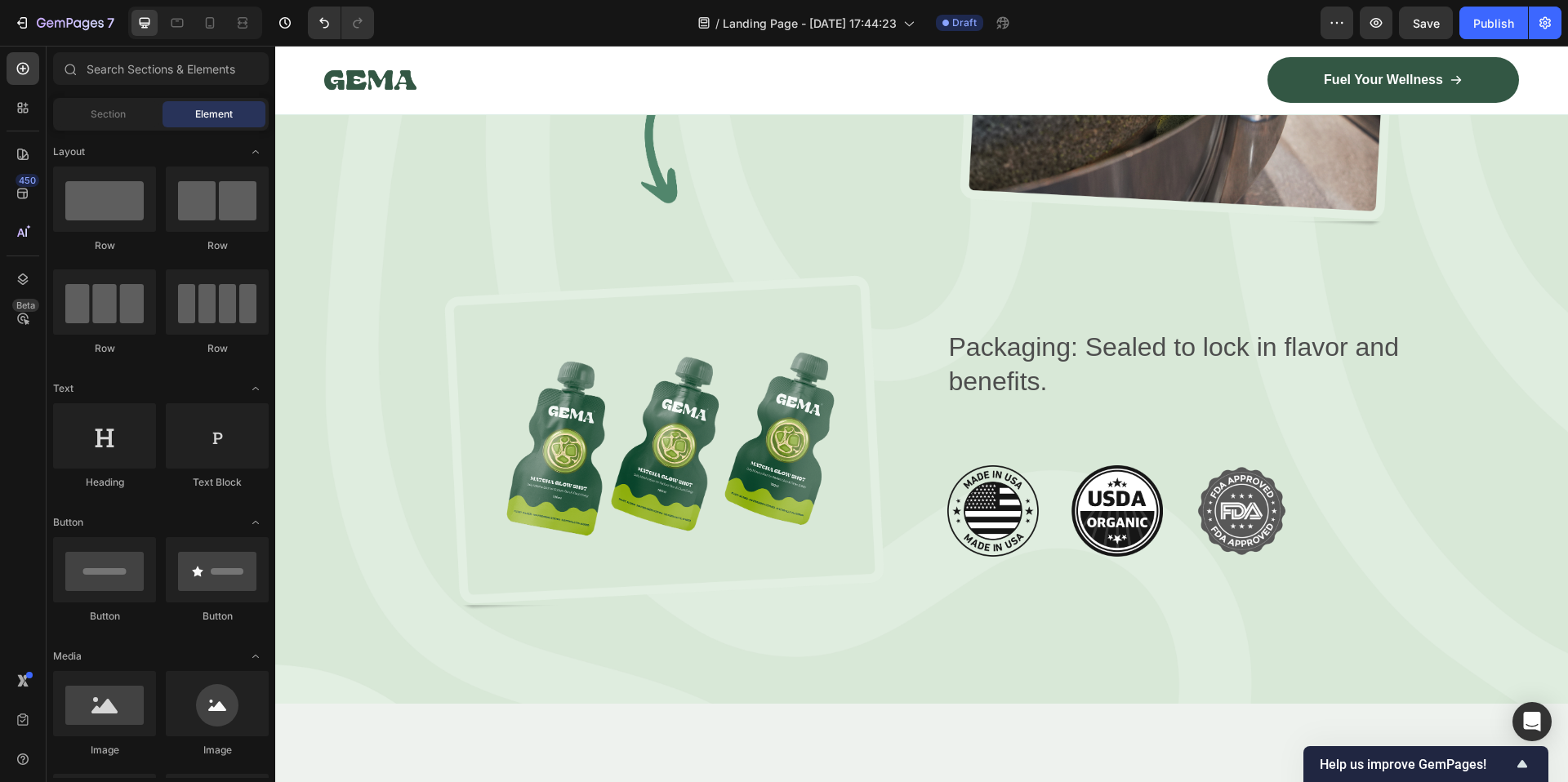
scroll to position [2105, 0]
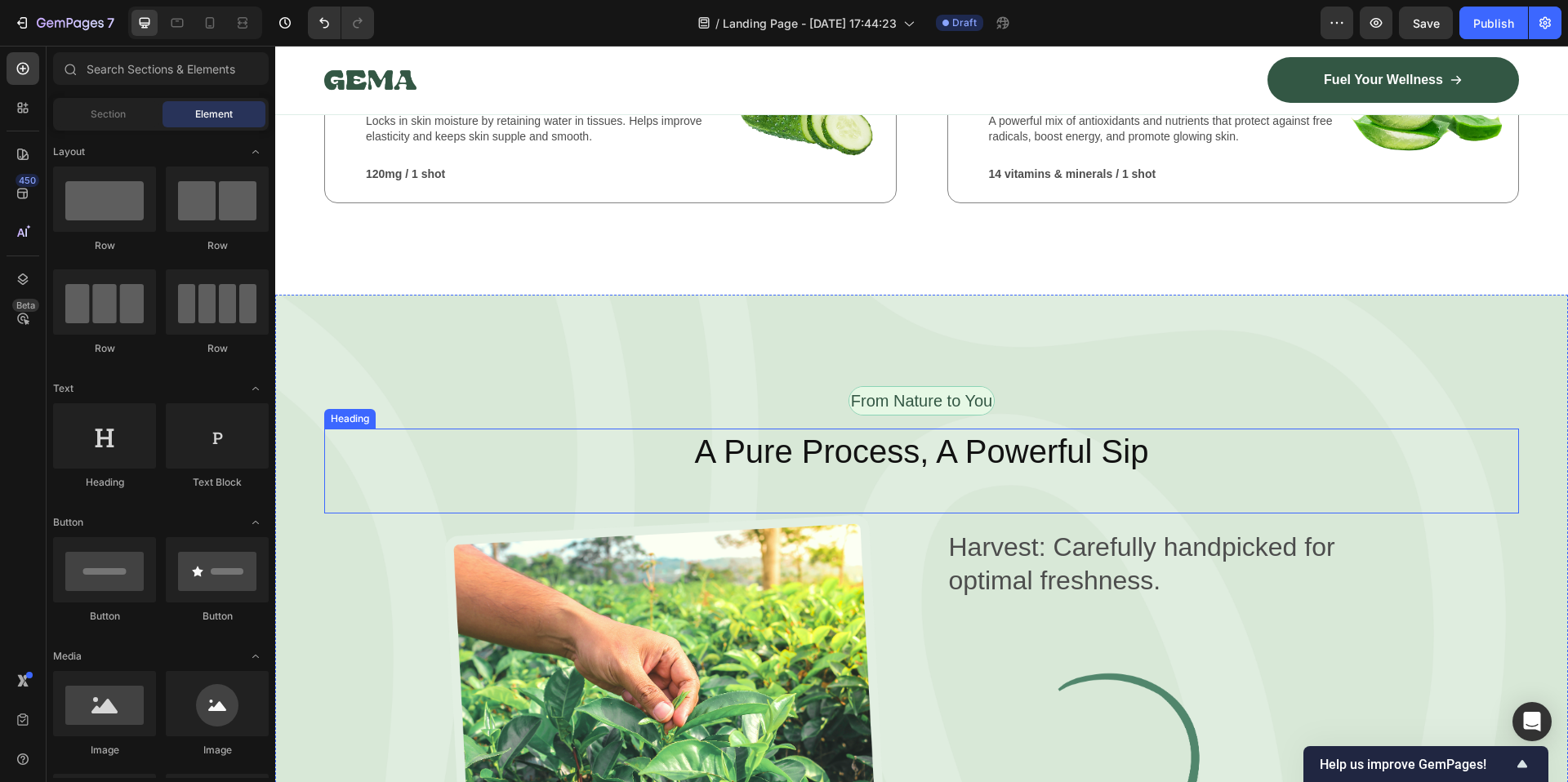
click at [888, 428] on h2 "A Pure Process, A Powerful Sip" at bounding box center [921, 451] width 1195 height 46
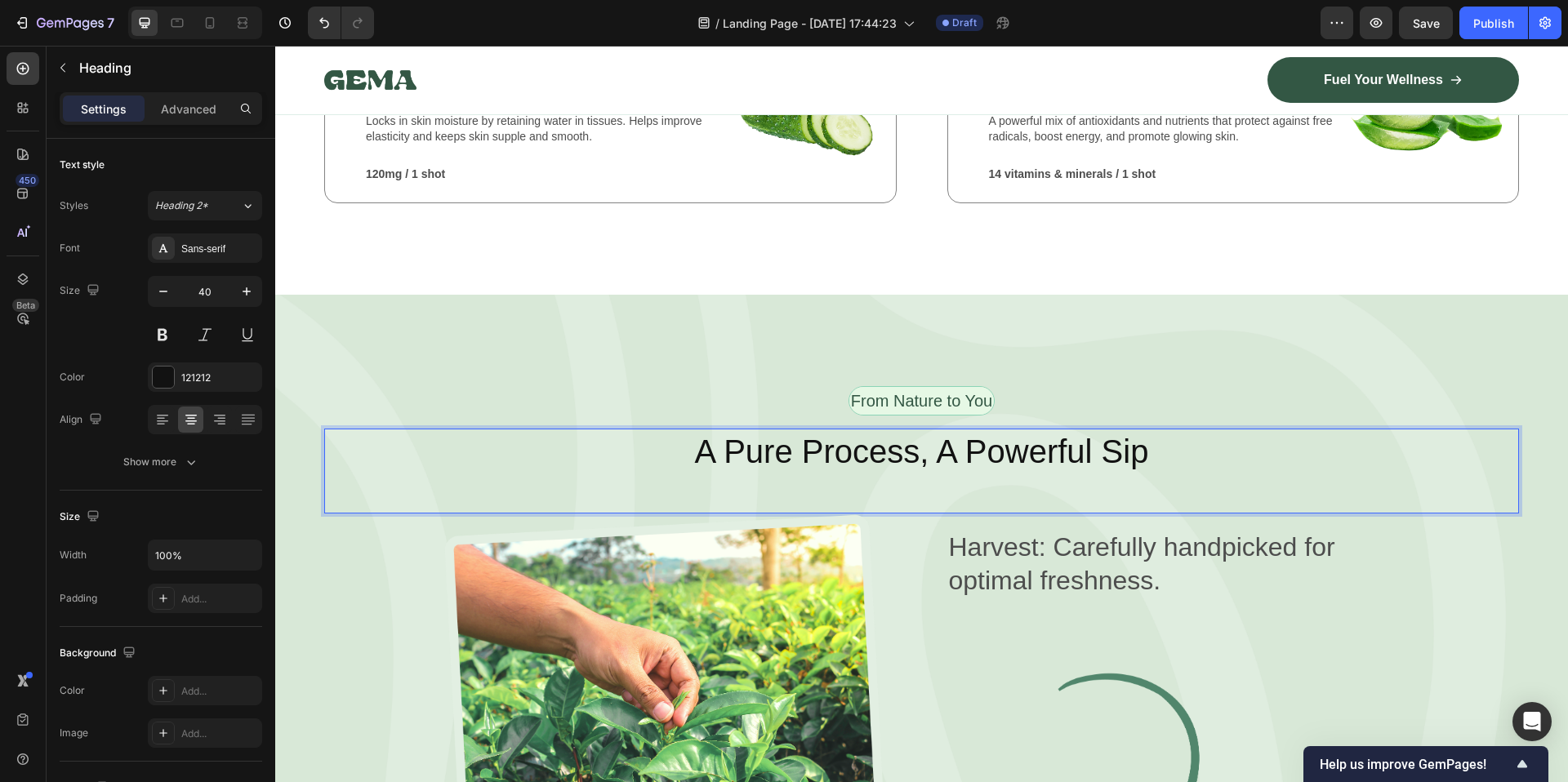
click at [888, 428] on h2 "A Pure Process, A Powerful Sip" at bounding box center [921, 451] width 1195 height 46
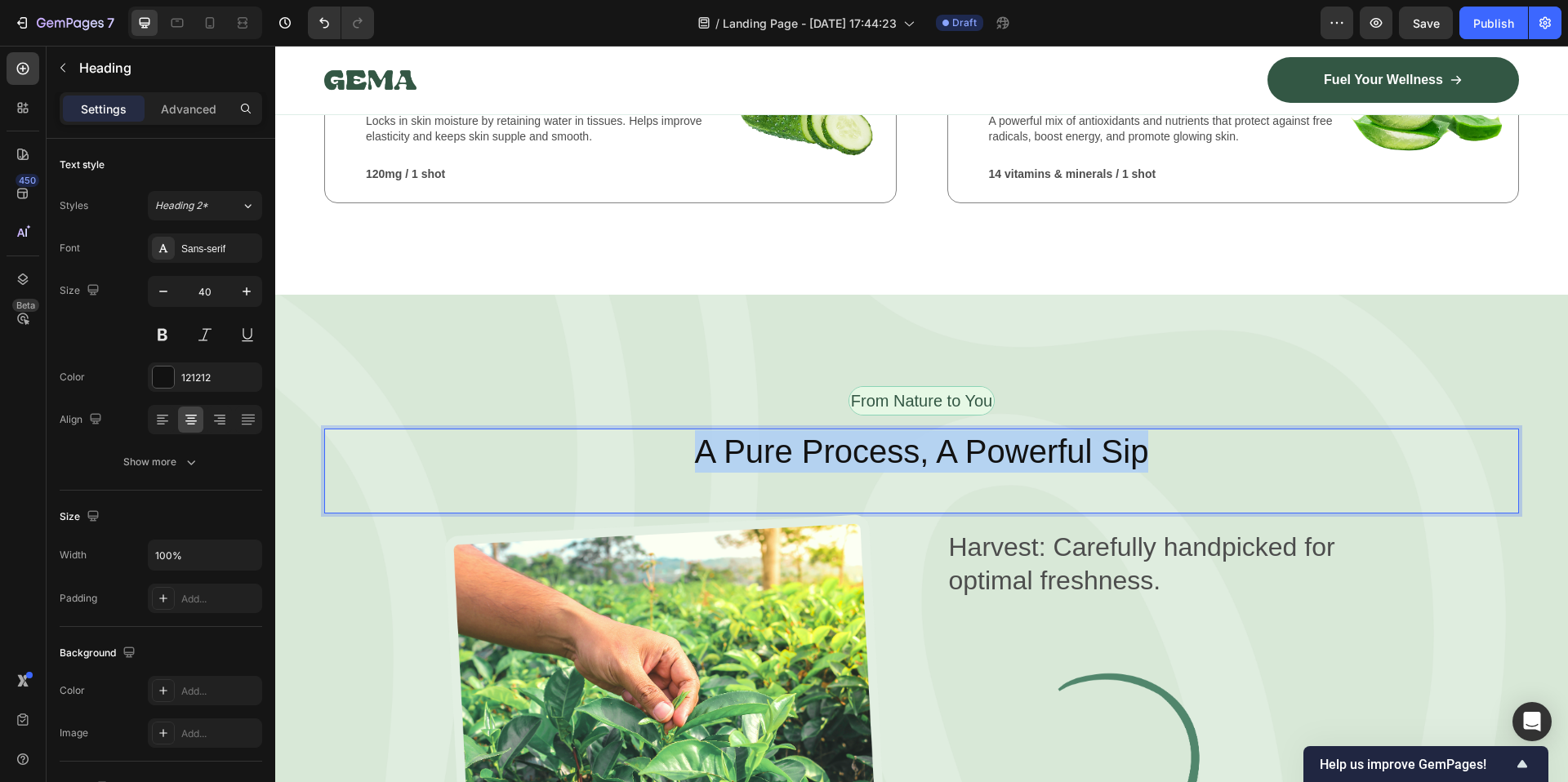
click at [888, 430] on p "A Pure Process, A Powerful Sip" at bounding box center [921, 451] width 1191 height 43
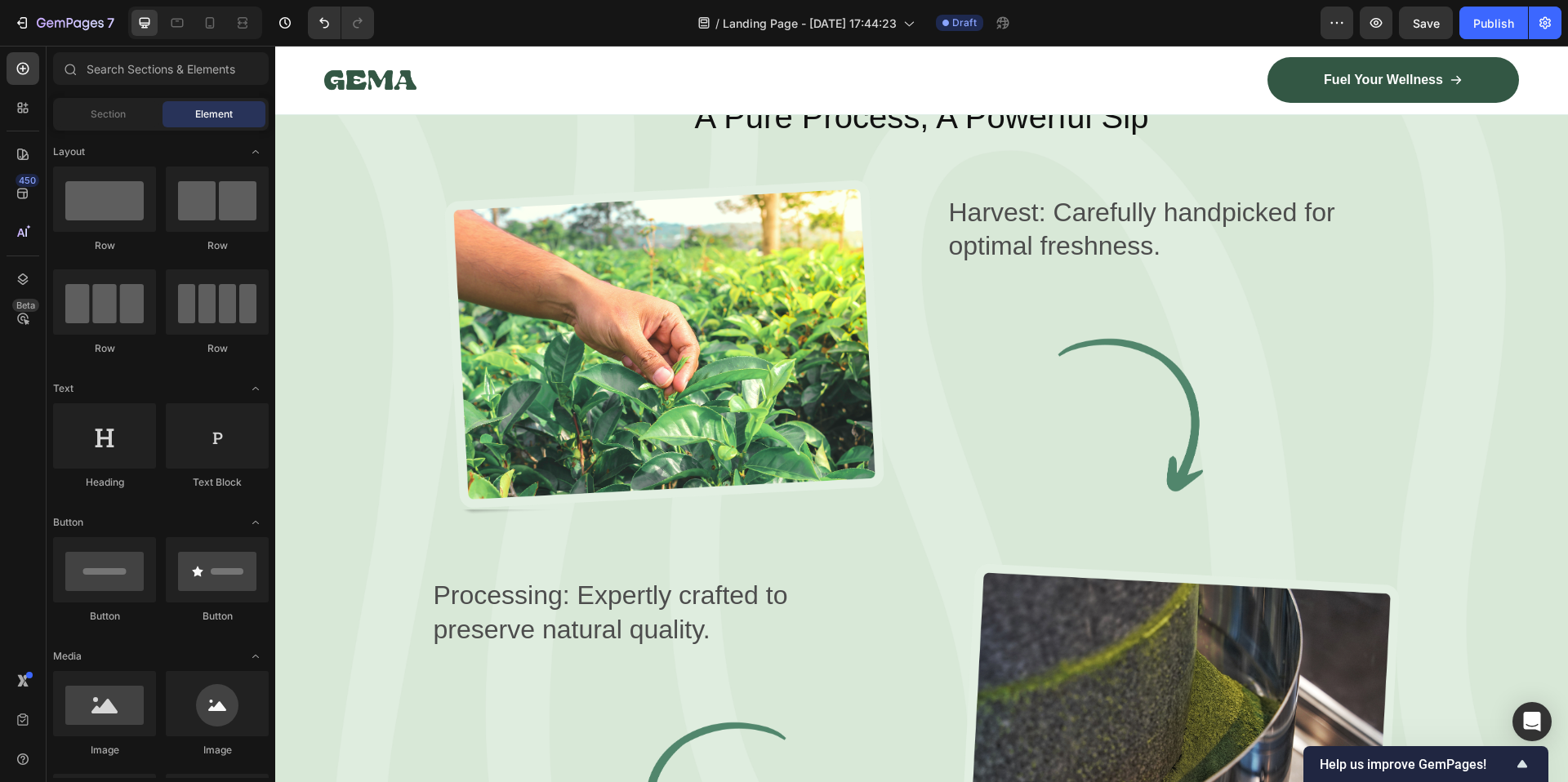
scroll to position [2453, 0]
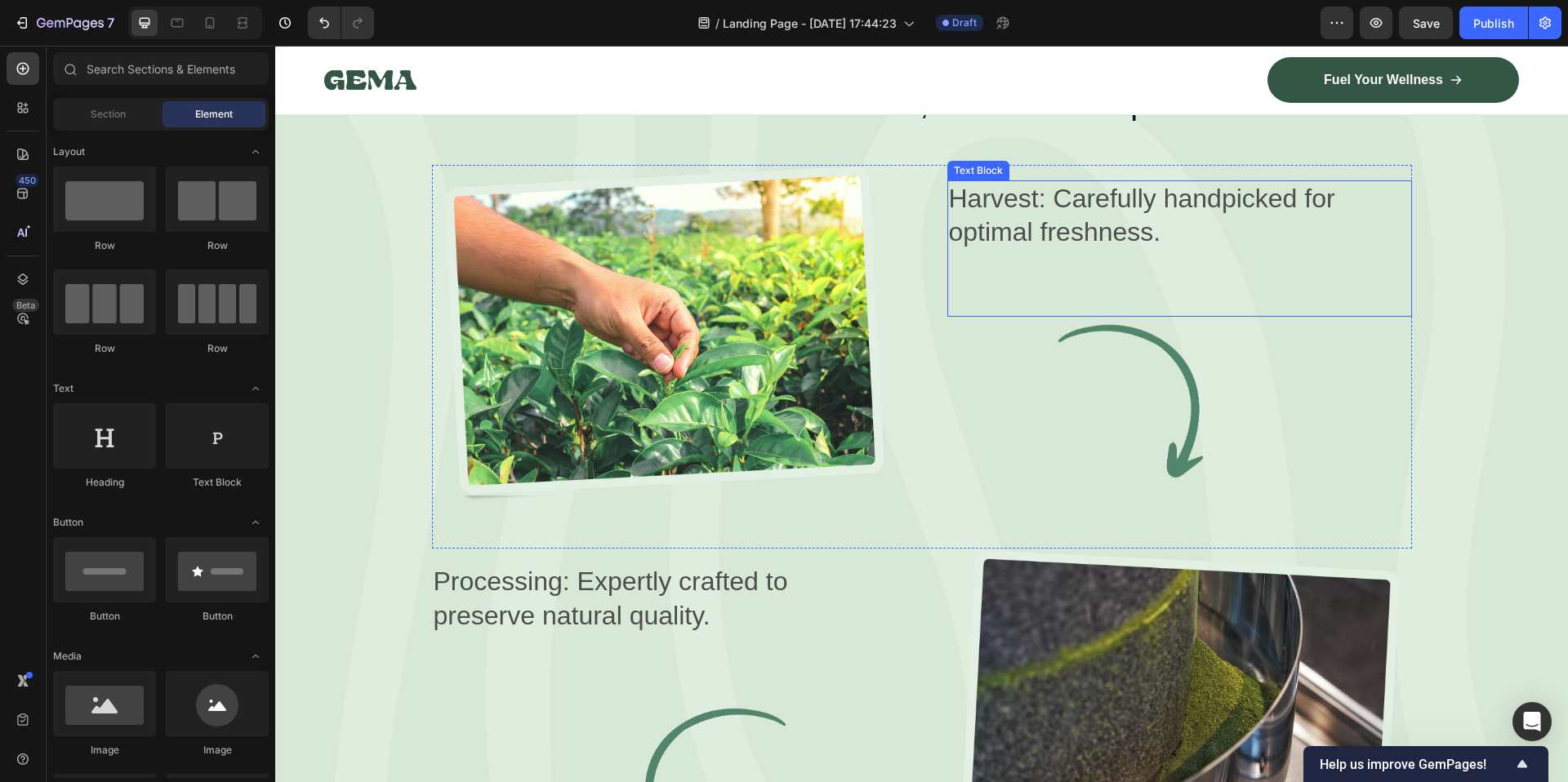
click at [1135, 186] on p "Harvest: Carefully handpicked for optimal freshness." at bounding box center [1179, 216] width 461 height 68
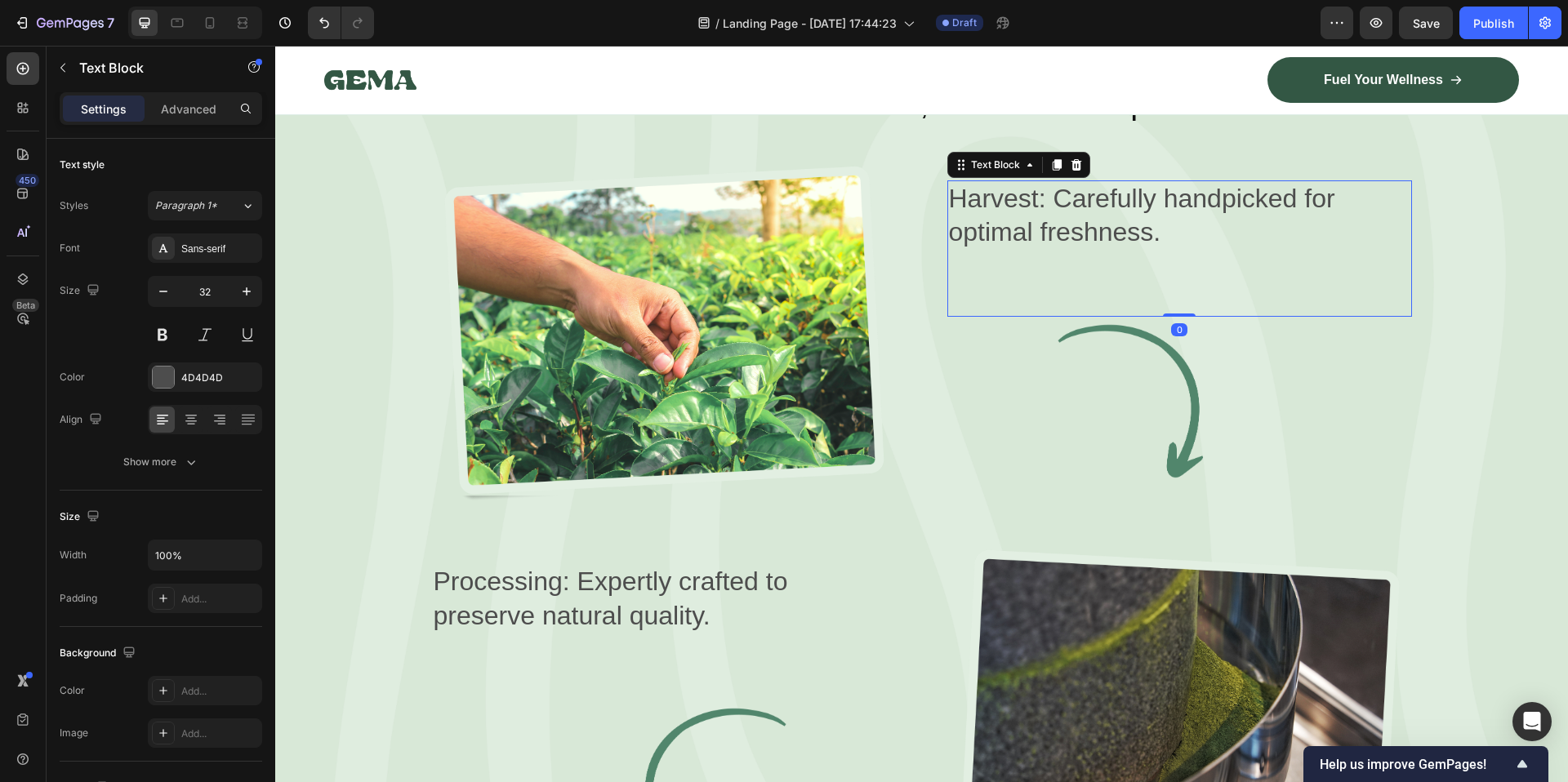
click at [1135, 186] on p "Harvest: Carefully handpicked for optimal freshness." at bounding box center [1179, 216] width 461 height 68
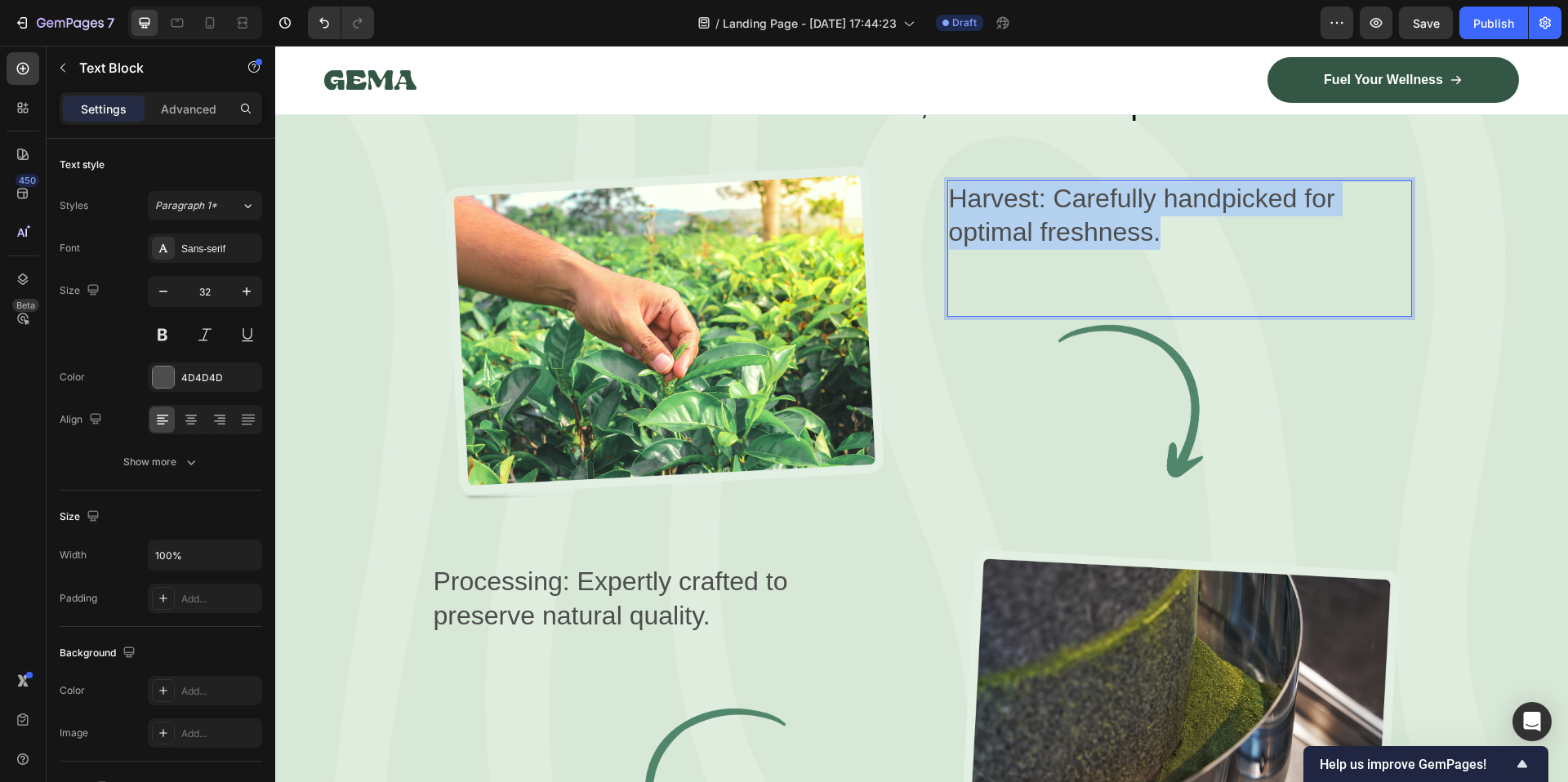
click at [1135, 186] on p "Harvest: Carefully handpicked for optimal freshness." at bounding box center [1179, 216] width 461 height 68
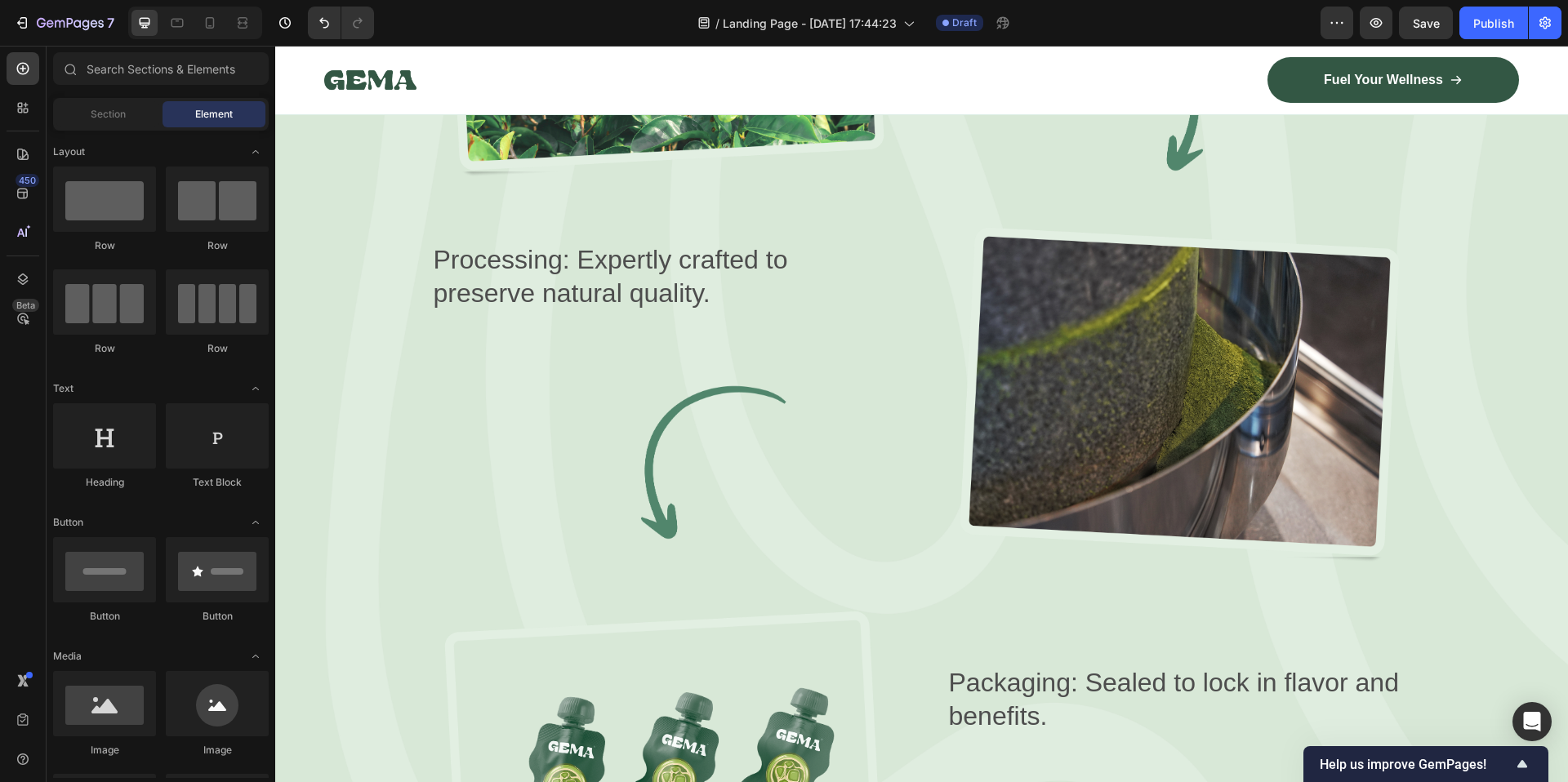
scroll to position [2775, 0]
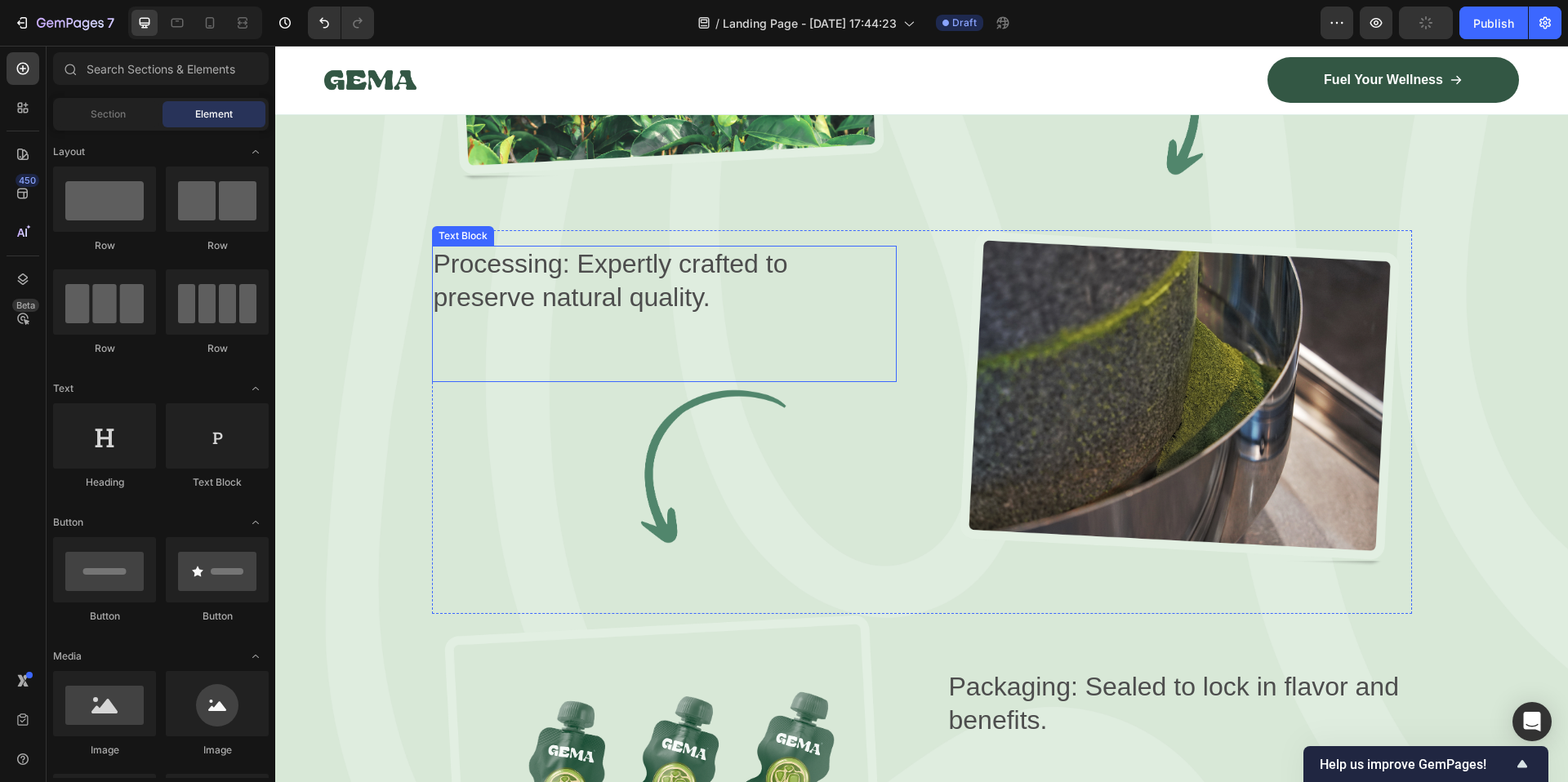
click at [516, 263] on p "Processing: Expertly crafted to preserve natural quality." at bounding box center [664, 281] width 461 height 68
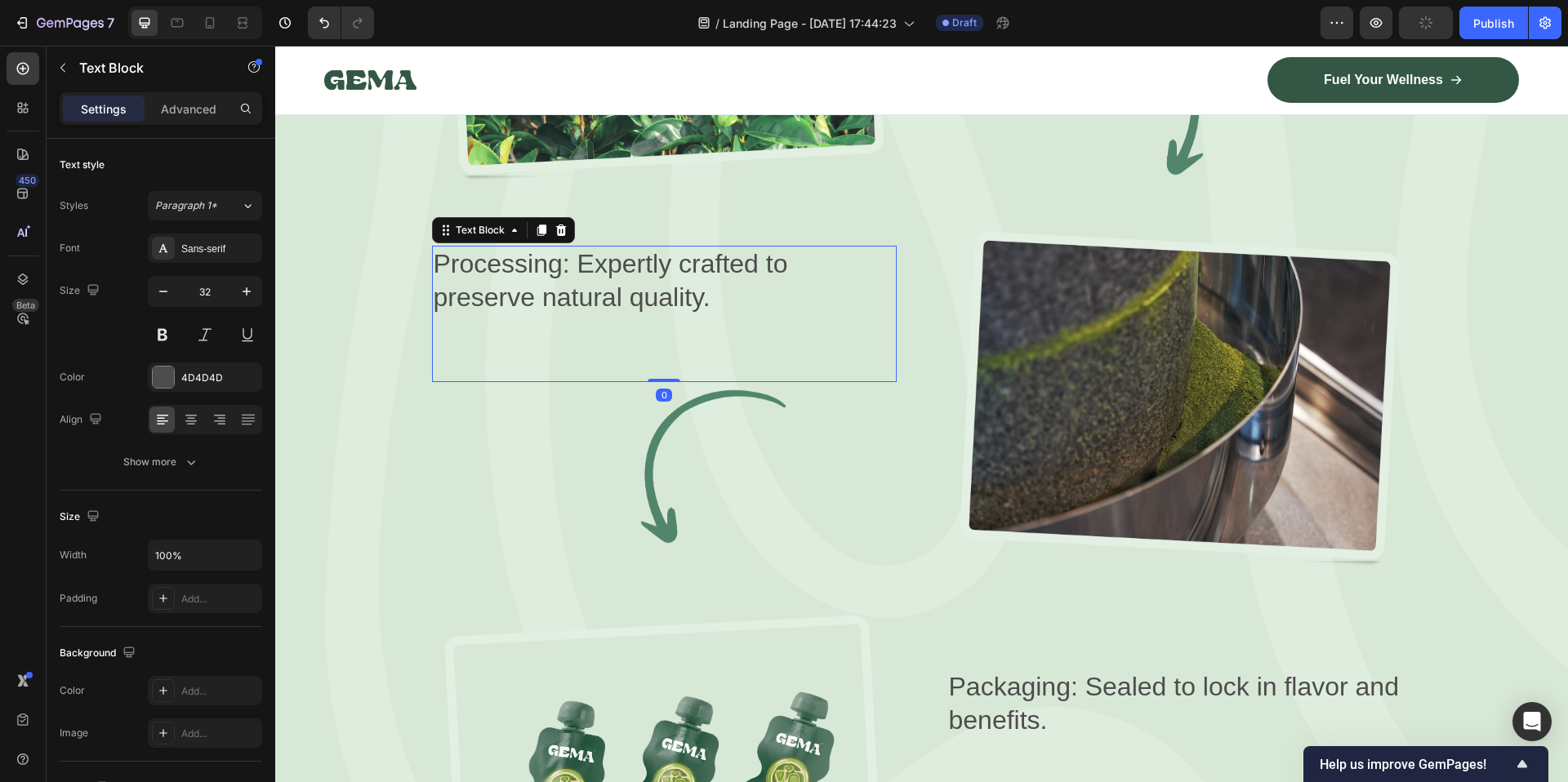
click at [516, 263] on p "Processing: Expertly crafted to preserve natural quality." at bounding box center [664, 281] width 461 height 68
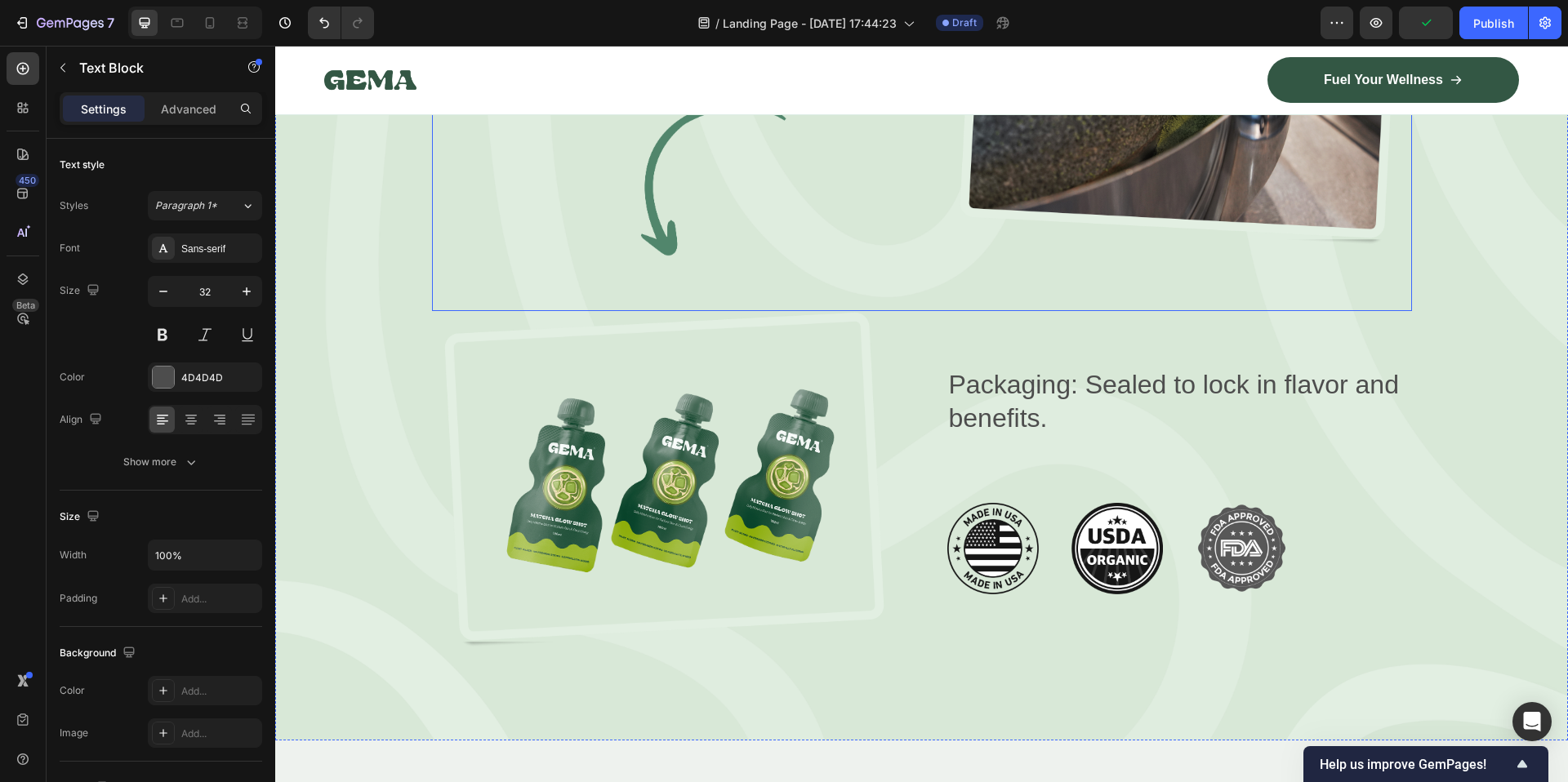
scroll to position [3033, 0]
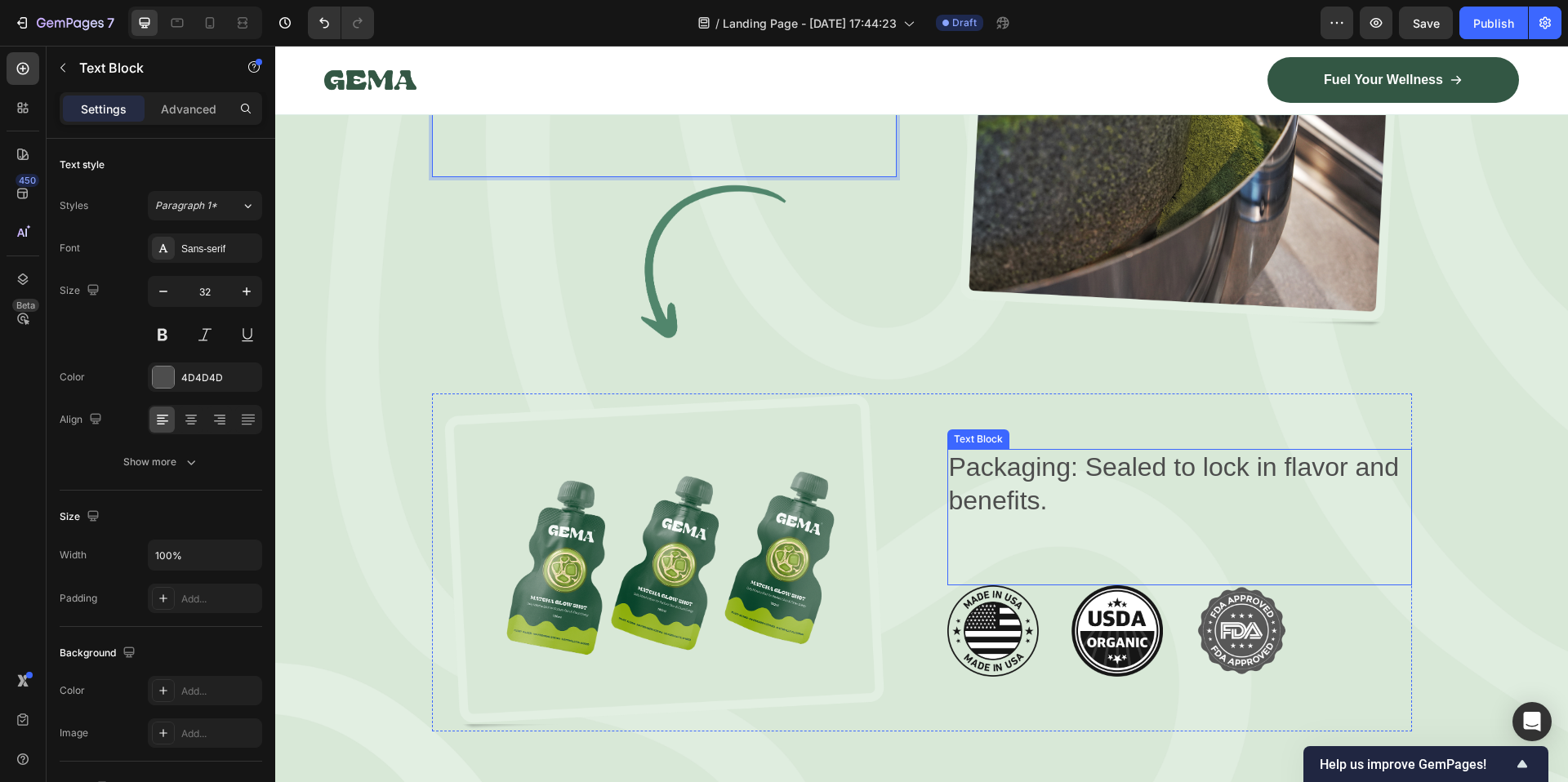
click at [1058, 451] on p "Packaging: Sealed to lock in flavor and benefits." at bounding box center [1179, 485] width 461 height 68
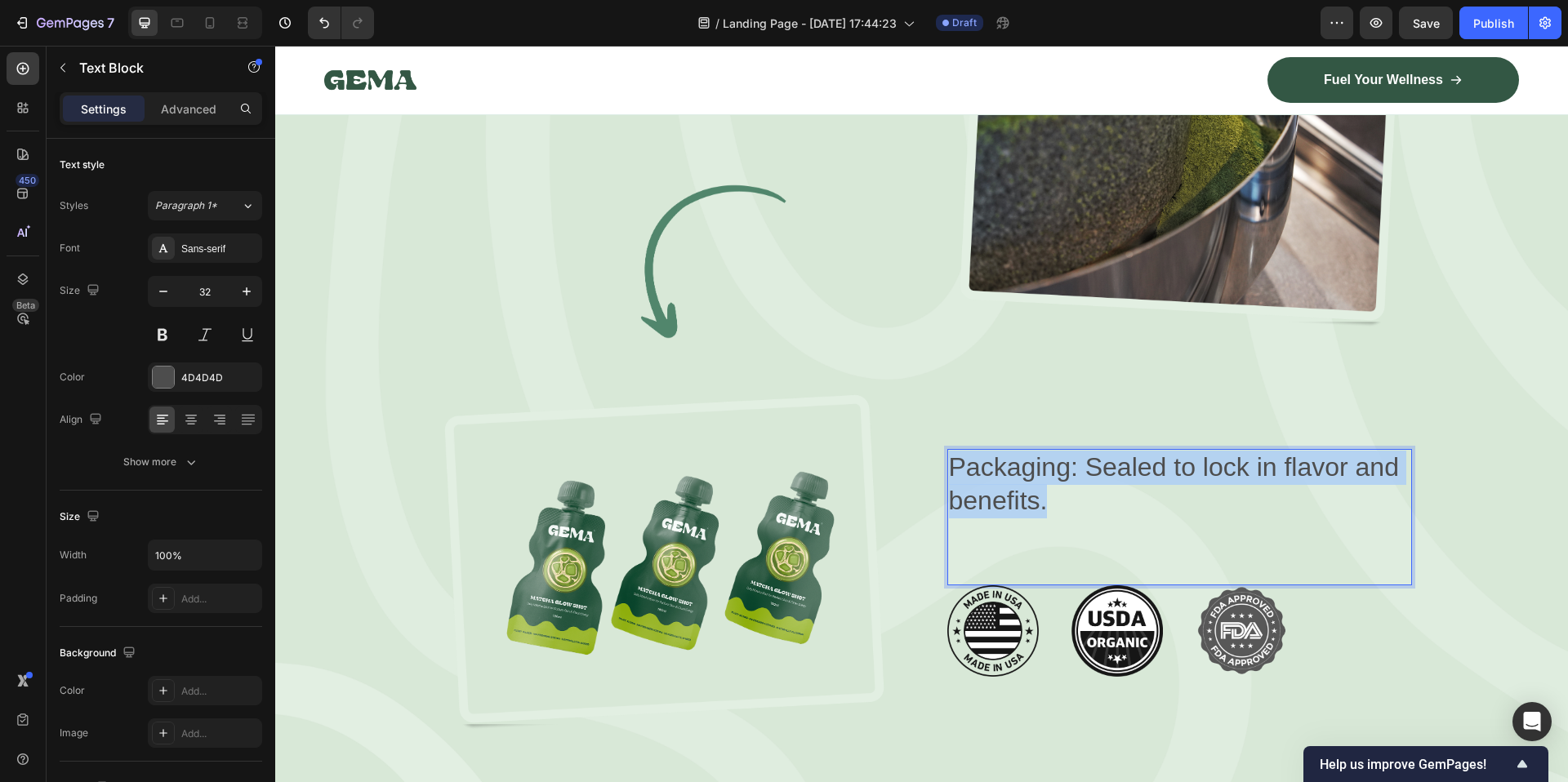
click at [1058, 451] on p "Packaging: Sealed to lock in flavor and benefits." at bounding box center [1179, 485] width 461 height 68
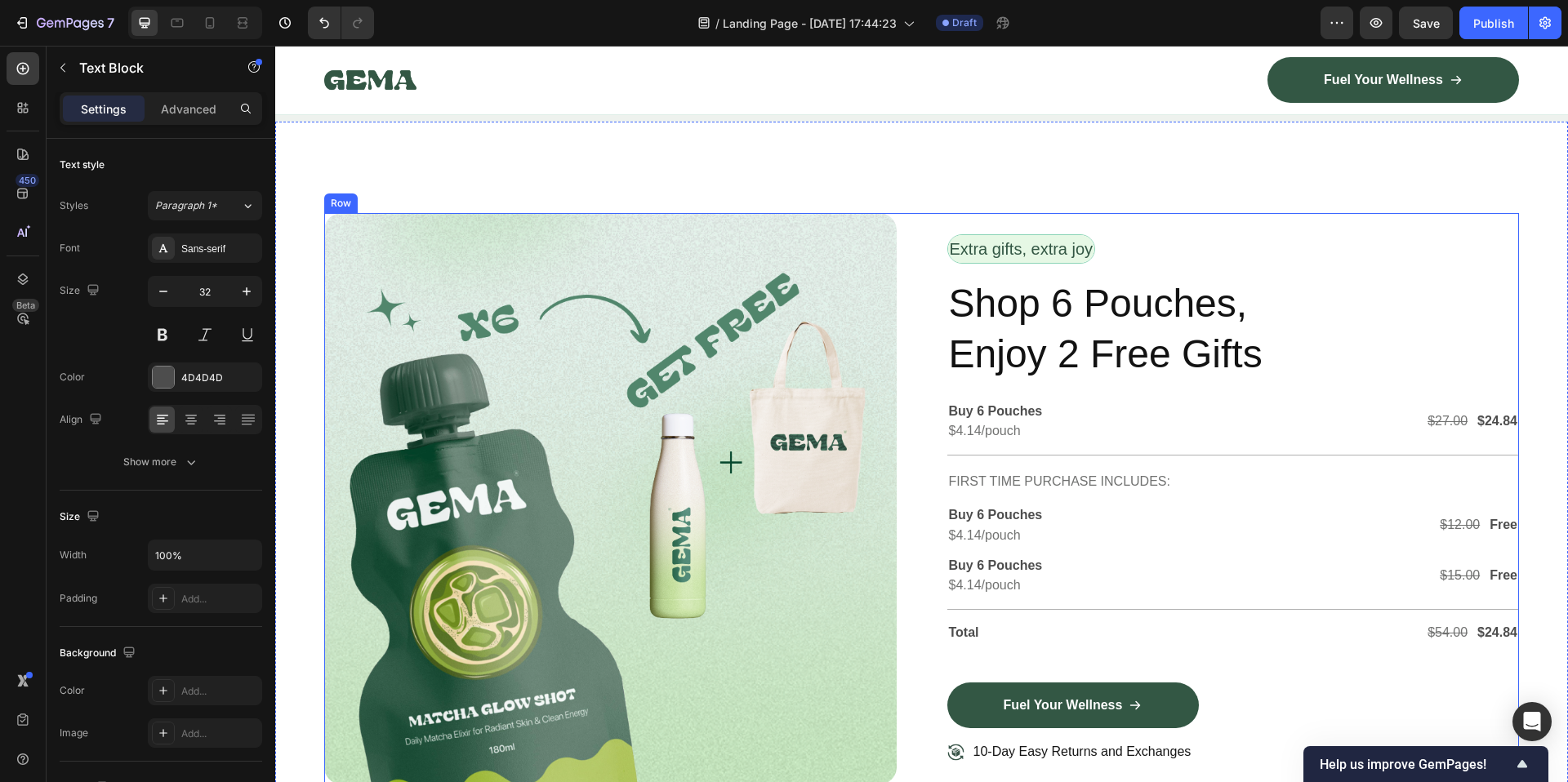
scroll to position [4356, 0]
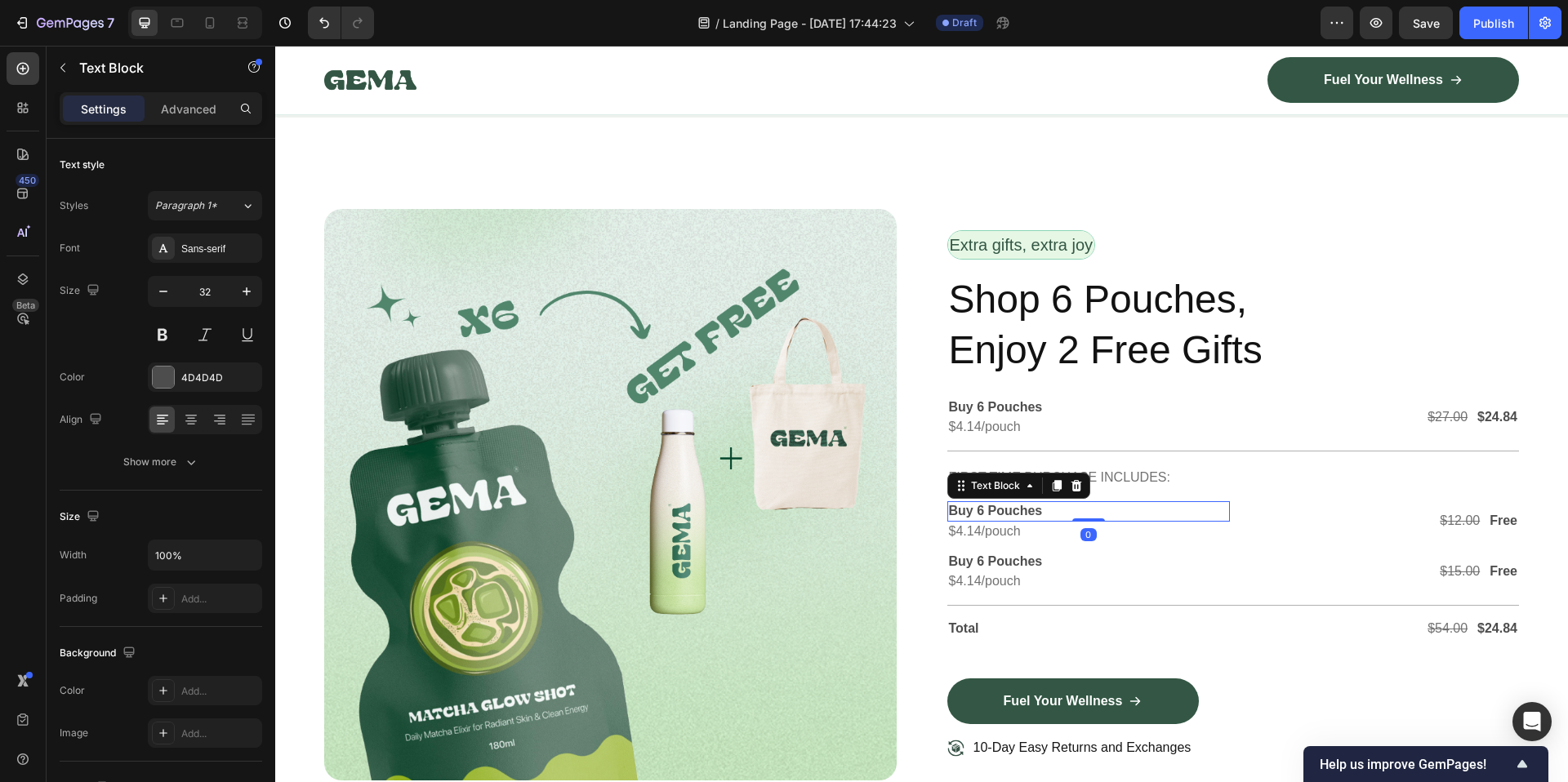
click at [1010, 503] on p "Buy 6 Pouches" at bounding box center [1088, 511] width 280 height 17
click at [994, 538] on div "$4.14/pouch" at bounding box center [1089, 532] width 283 height 20
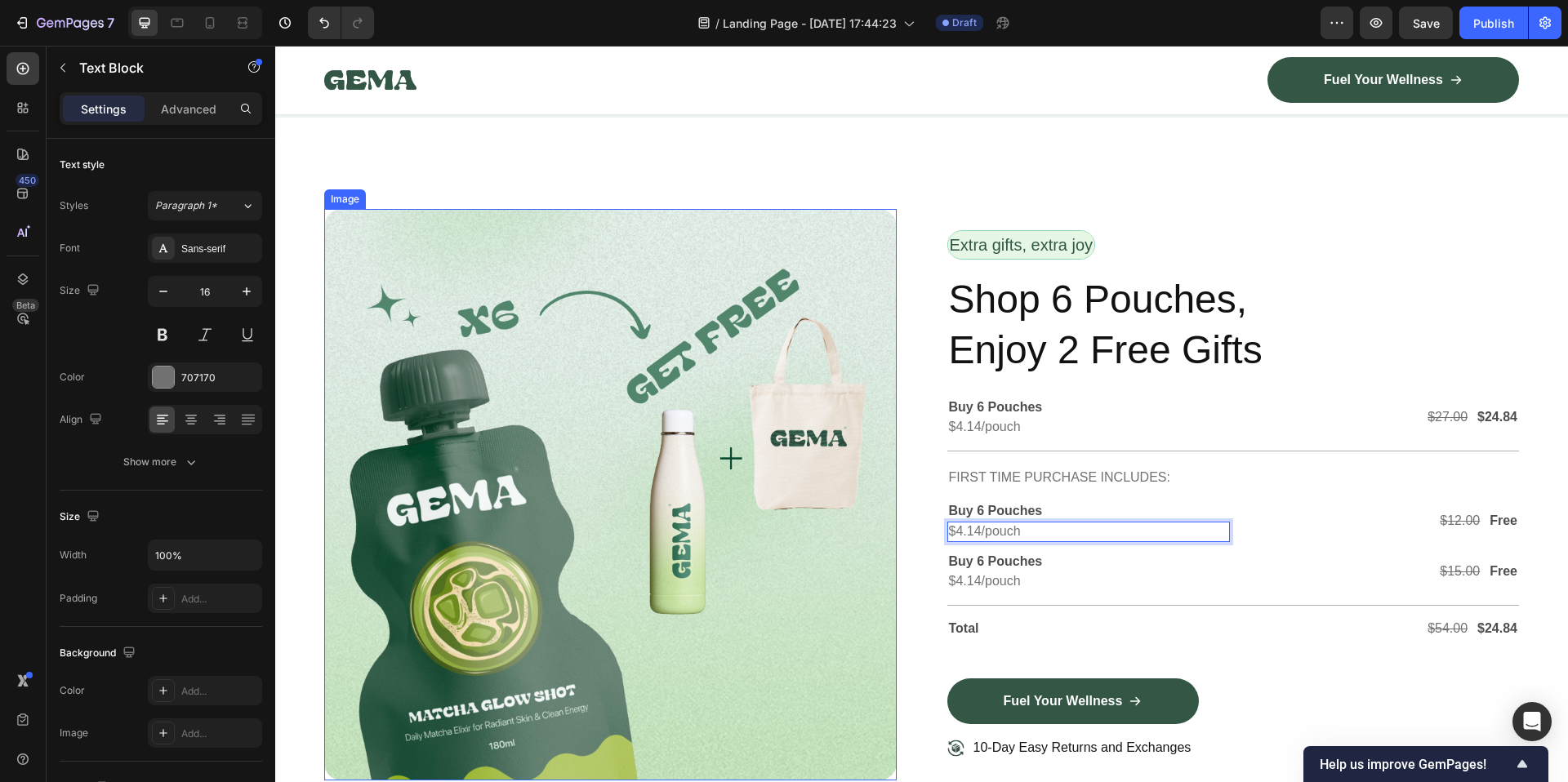
click at [682, 480] on img at bounding box center [610, 495] width 573 height 572
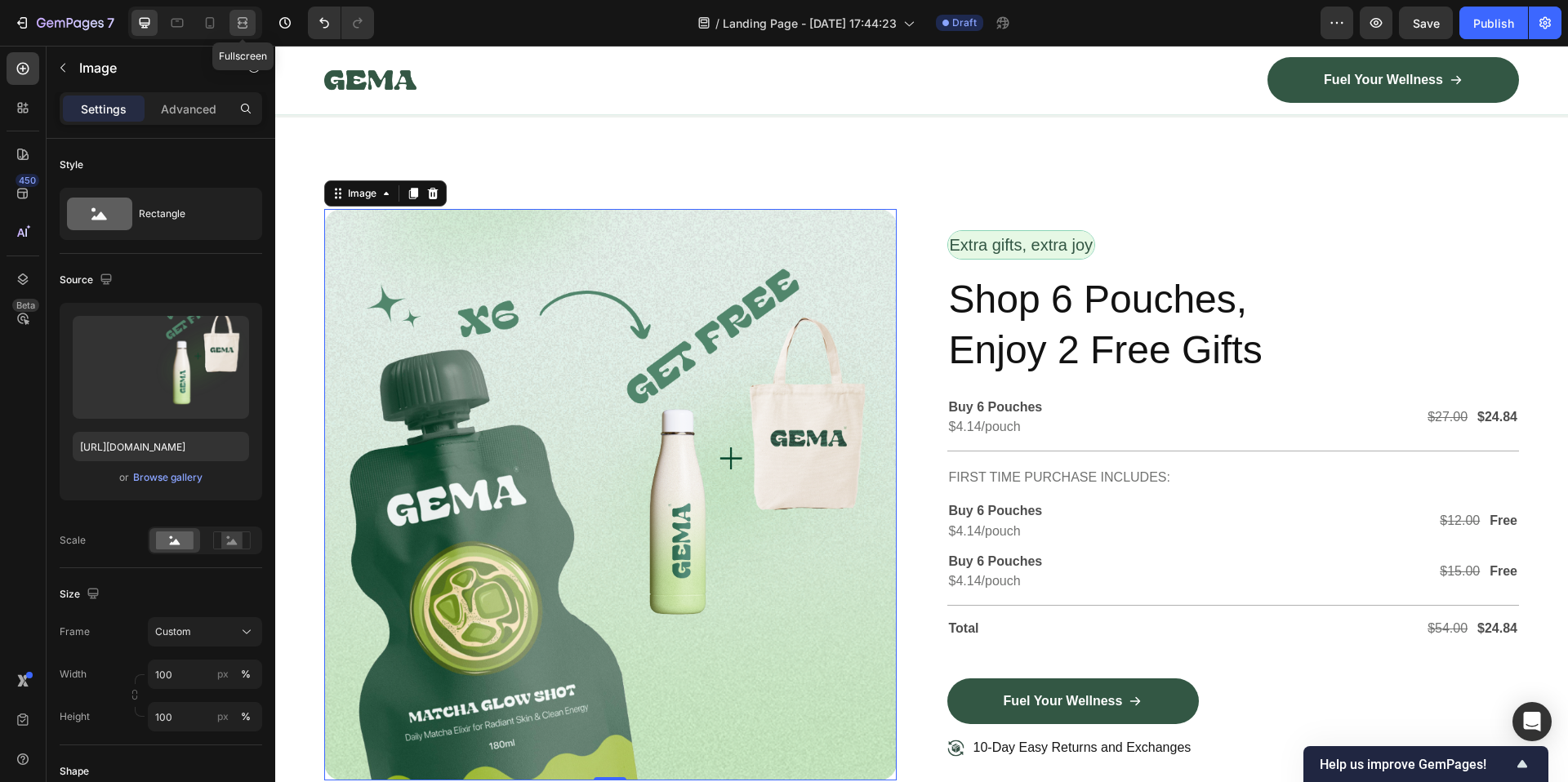
click at [246, 26] on icon at bounding box center [242, 27] width 9 height 3
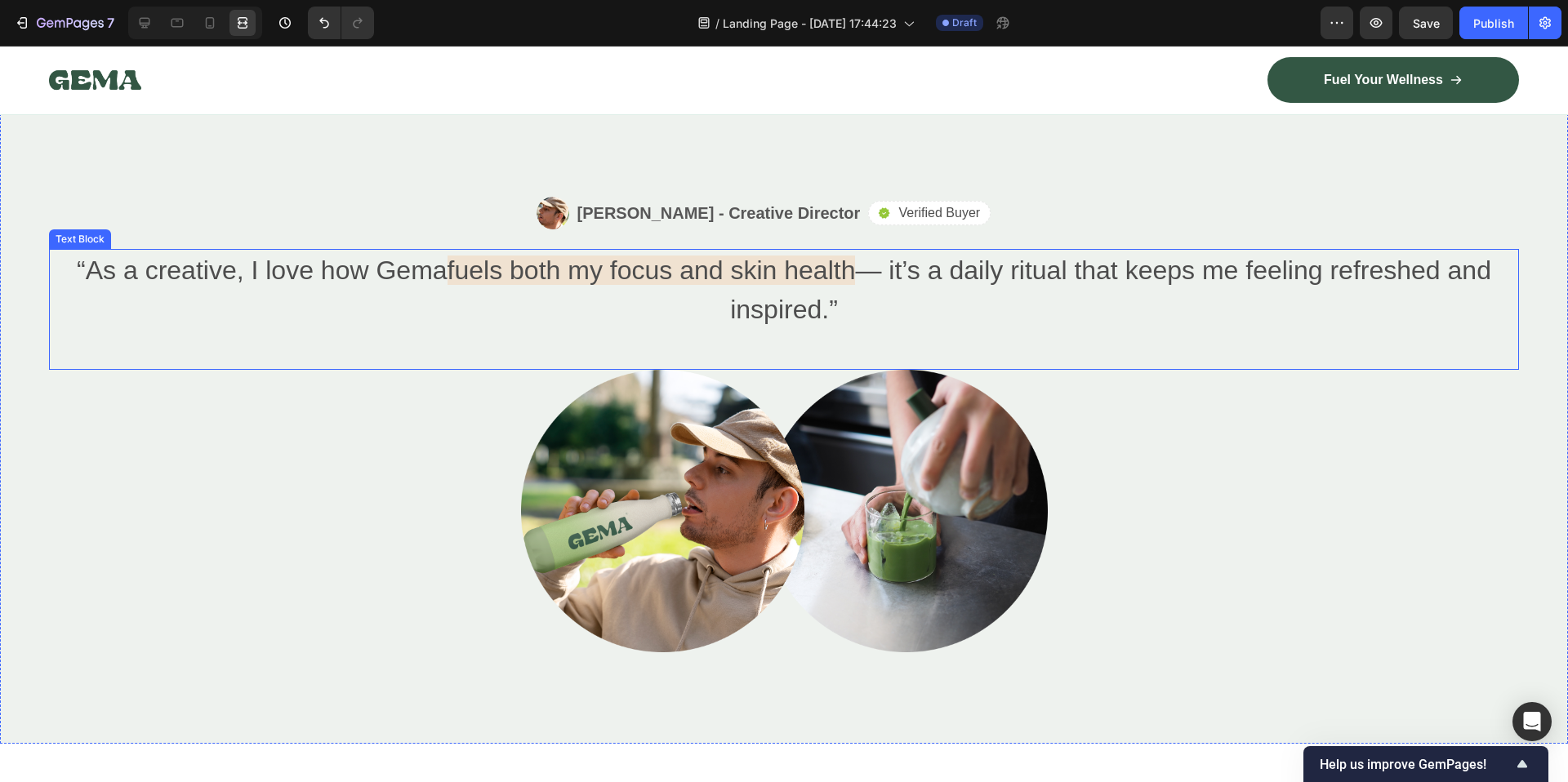
scroll to position [3852, 0]
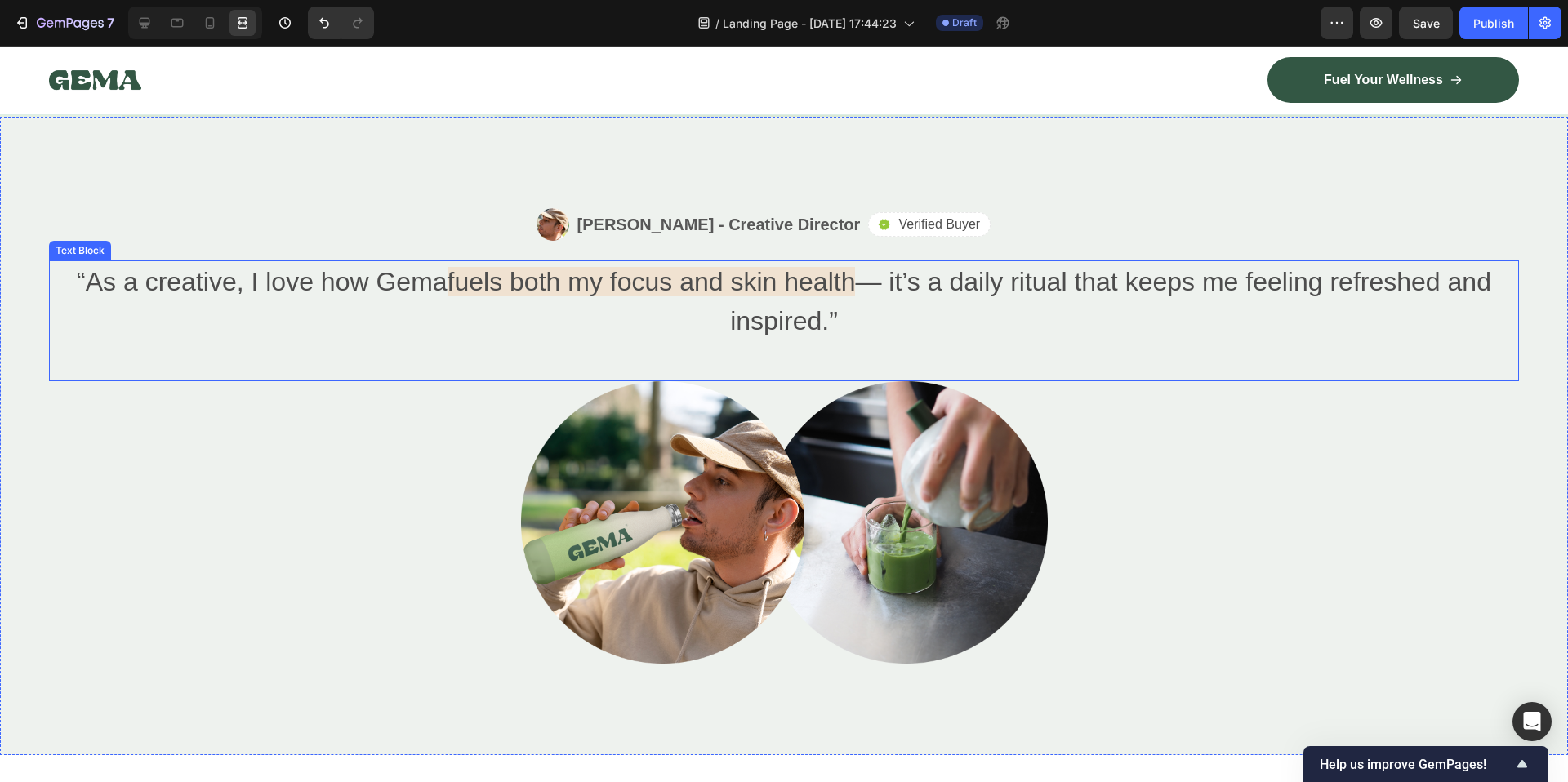
click at [781, 314] on p "“As a creative, I love how Gema fuels both my focus and skin health — it’s a da…" at bounding box center [783, 302] width 1467 height 78
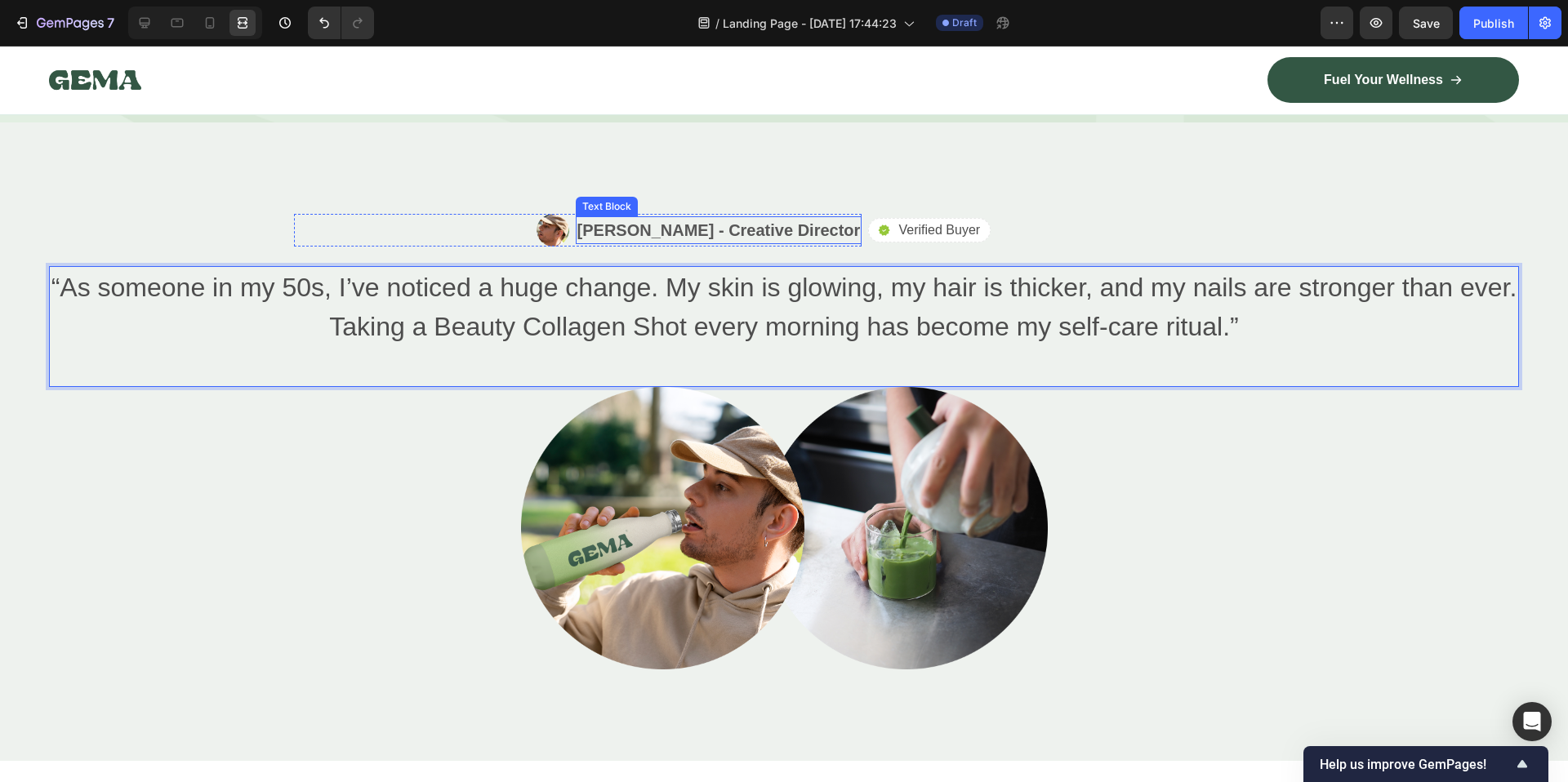
click at [744, 233] on p "Alex Carter - Creative Director" at bounding box center [718, 230] width 284 height 25
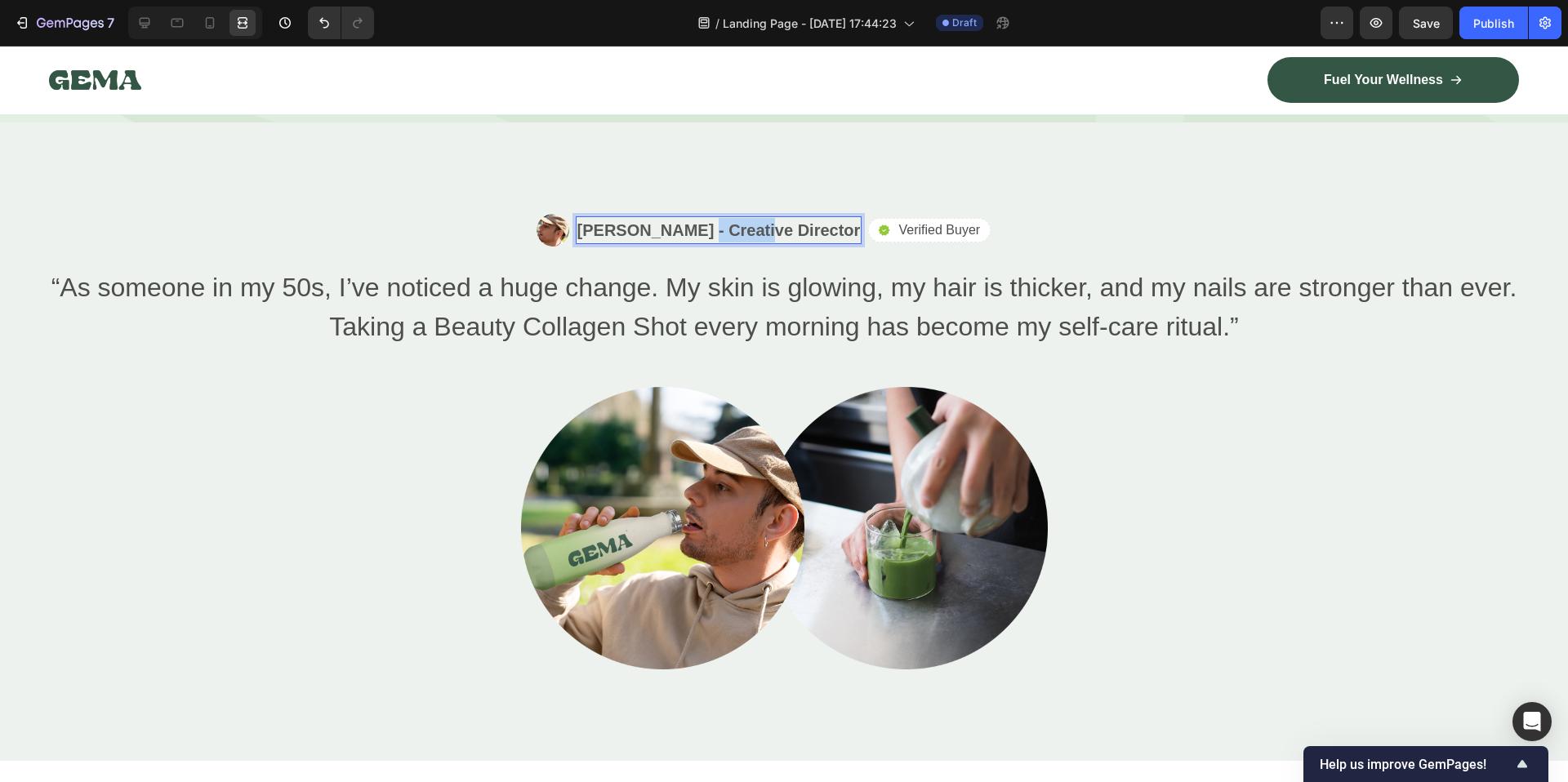
click at [744, 233] on p "Alex Carter - Creative Director" at bounding box center [718, 230] width 284 height 25
click at [1292, 584] on div at bounding box center [783, 528] width 1470 height 283
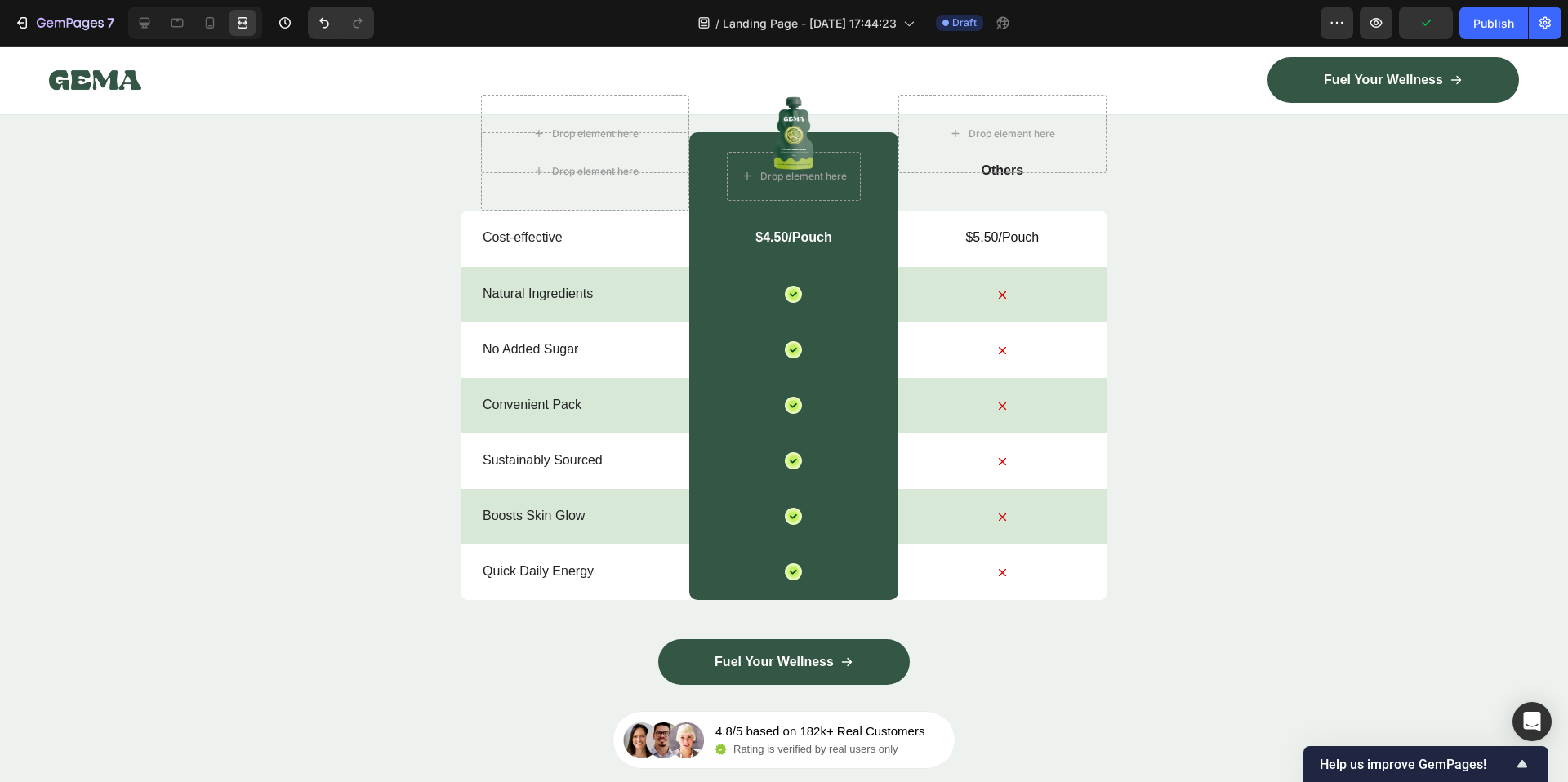
scroll to position [5494, 0]
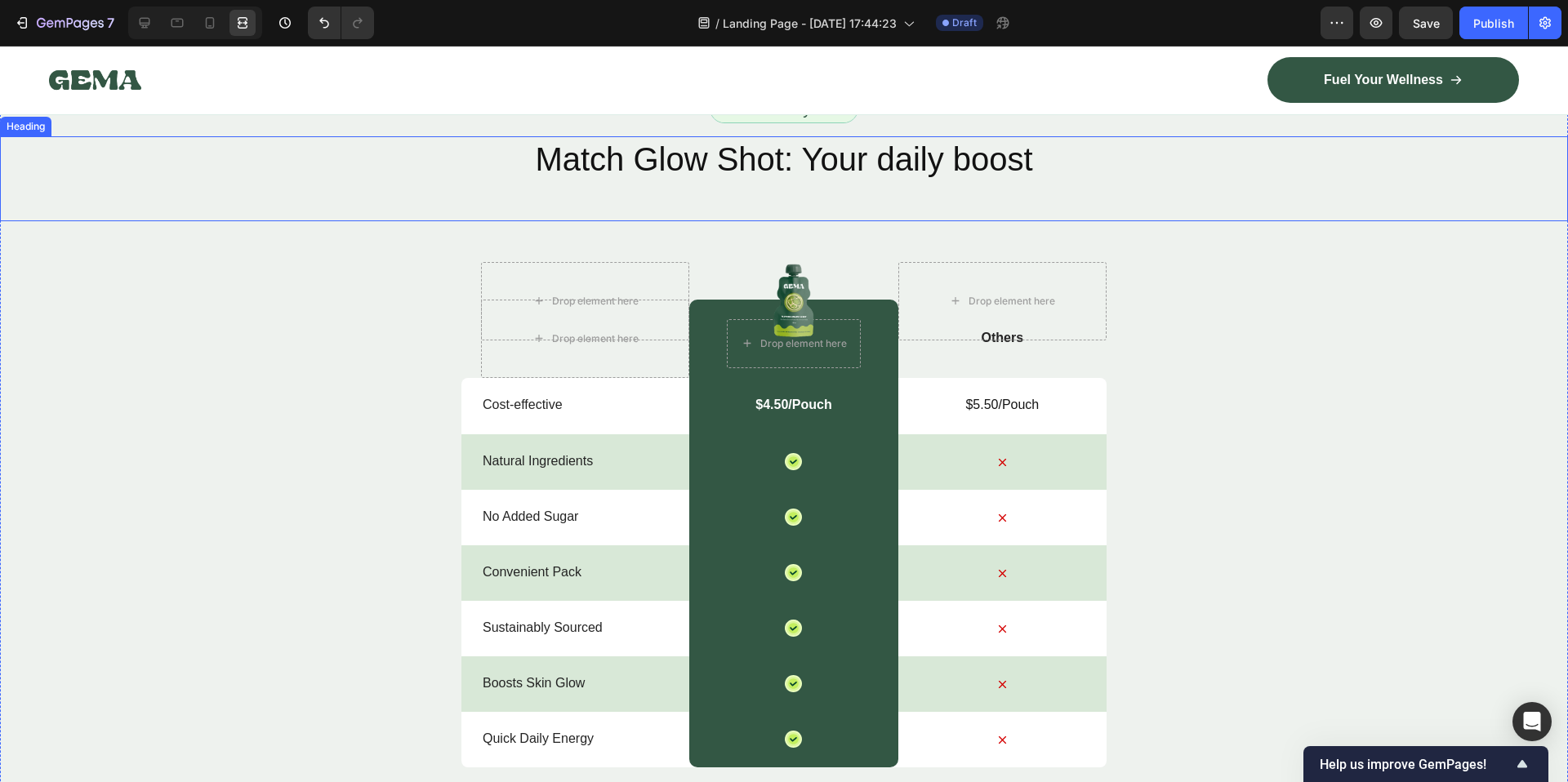
click at [769, 178] on h2 "Match Glow Shot: Your daily boost" at bounding box center [784, 159] width 1568 height 46
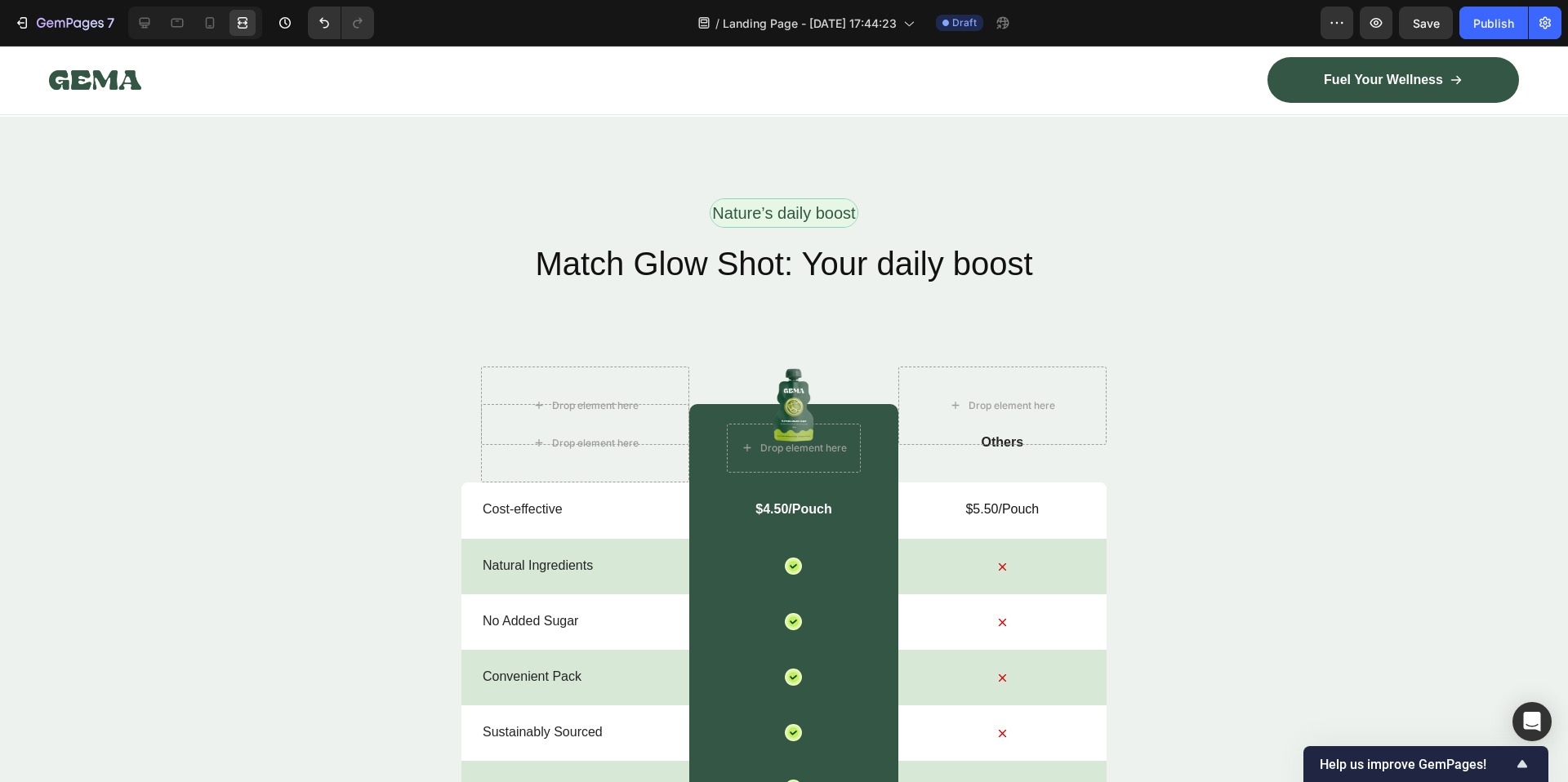
scroll to position [5270, 0]
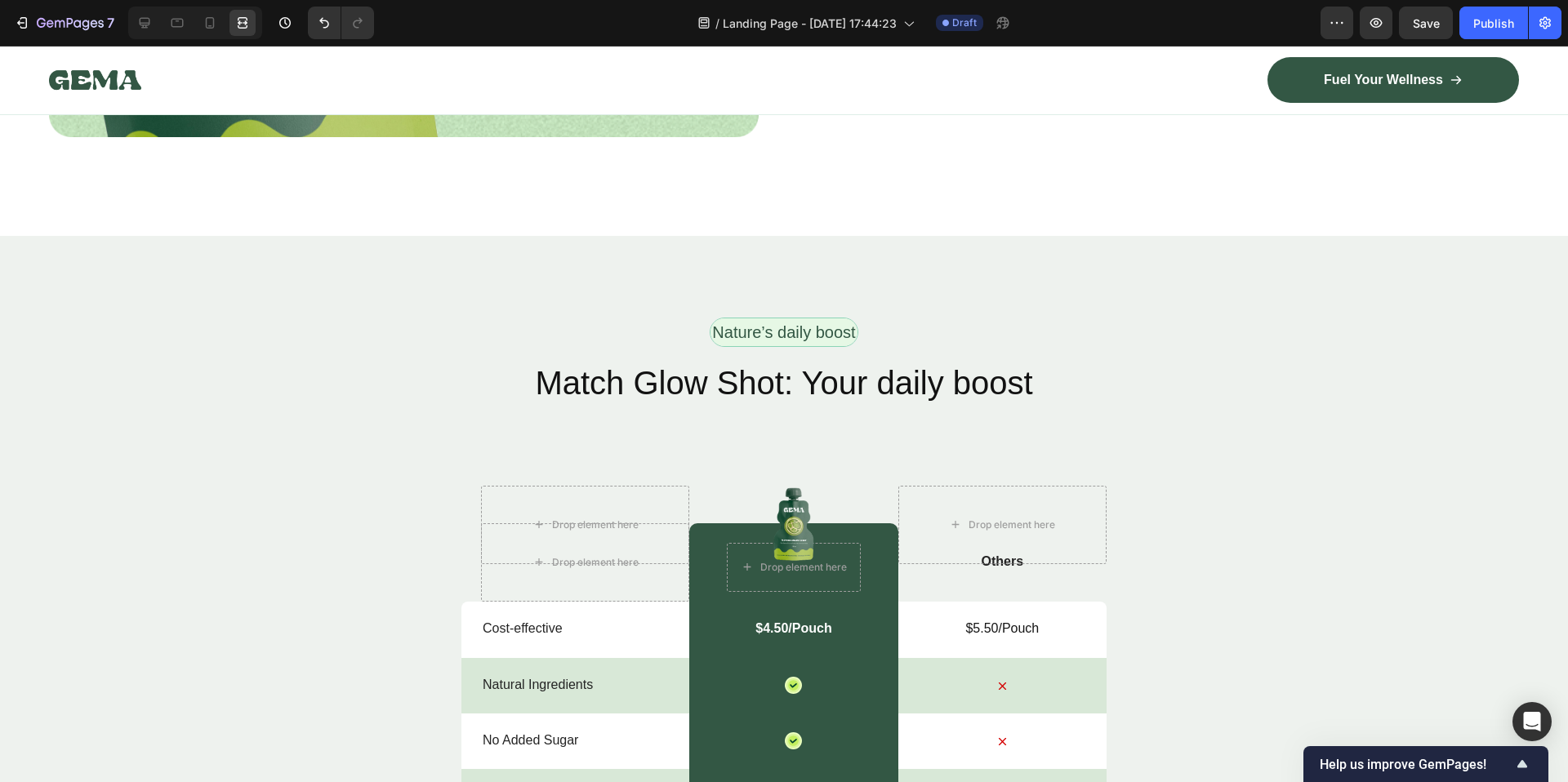
click at [796, 380] on h2 "Match Glow Shot: Your daily boost" at bounding box center [784, 383] width 1568 height 46
click at [796, 380] on p "Match Glow Shot: Your daily boost" at bounding box center [784, 383] width 1565 height 43
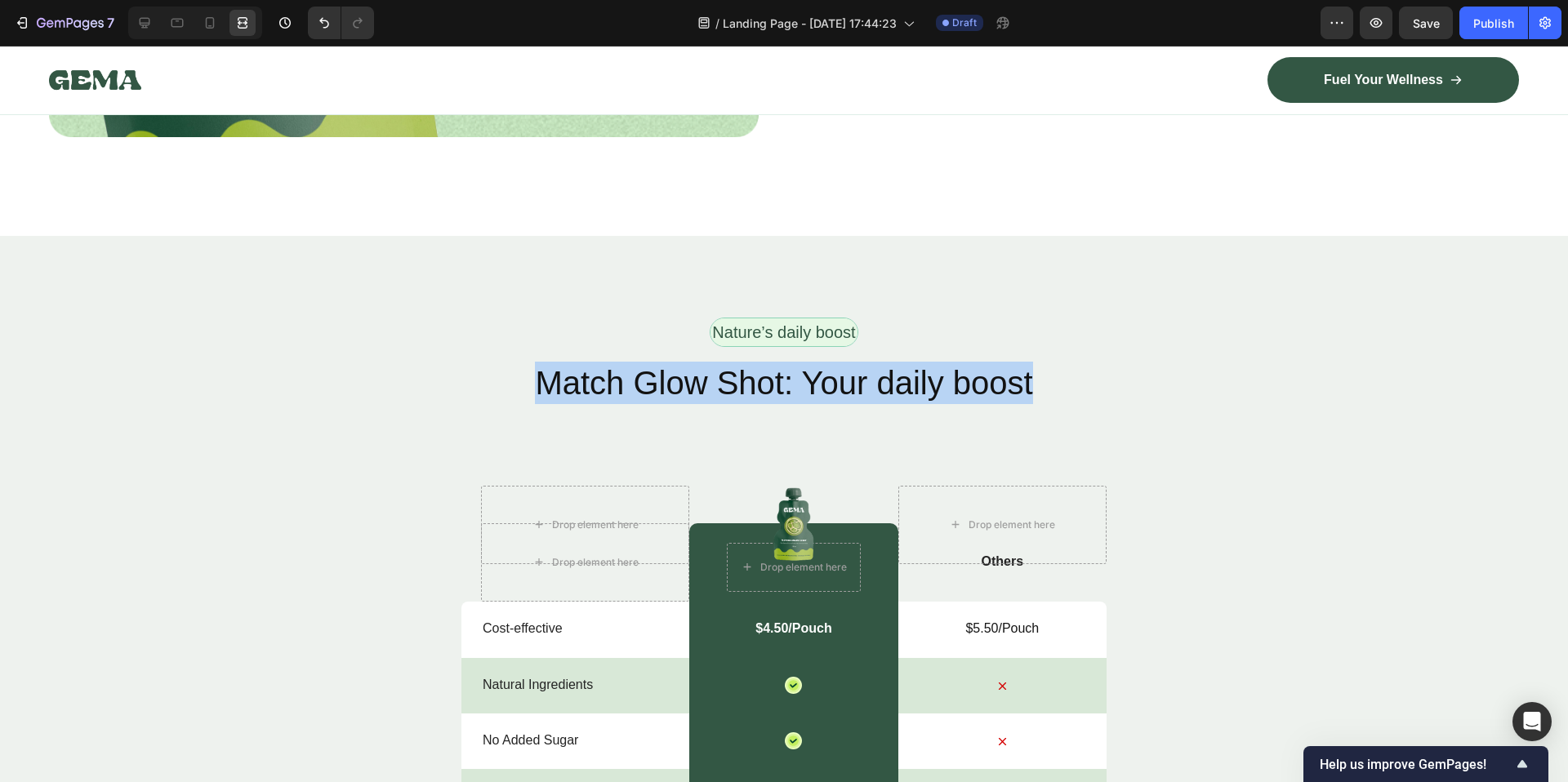
click at [796, 380] on p "Match Glow Shot: Your daily boost" at bounding box center [784, 383] width 1565 height 43
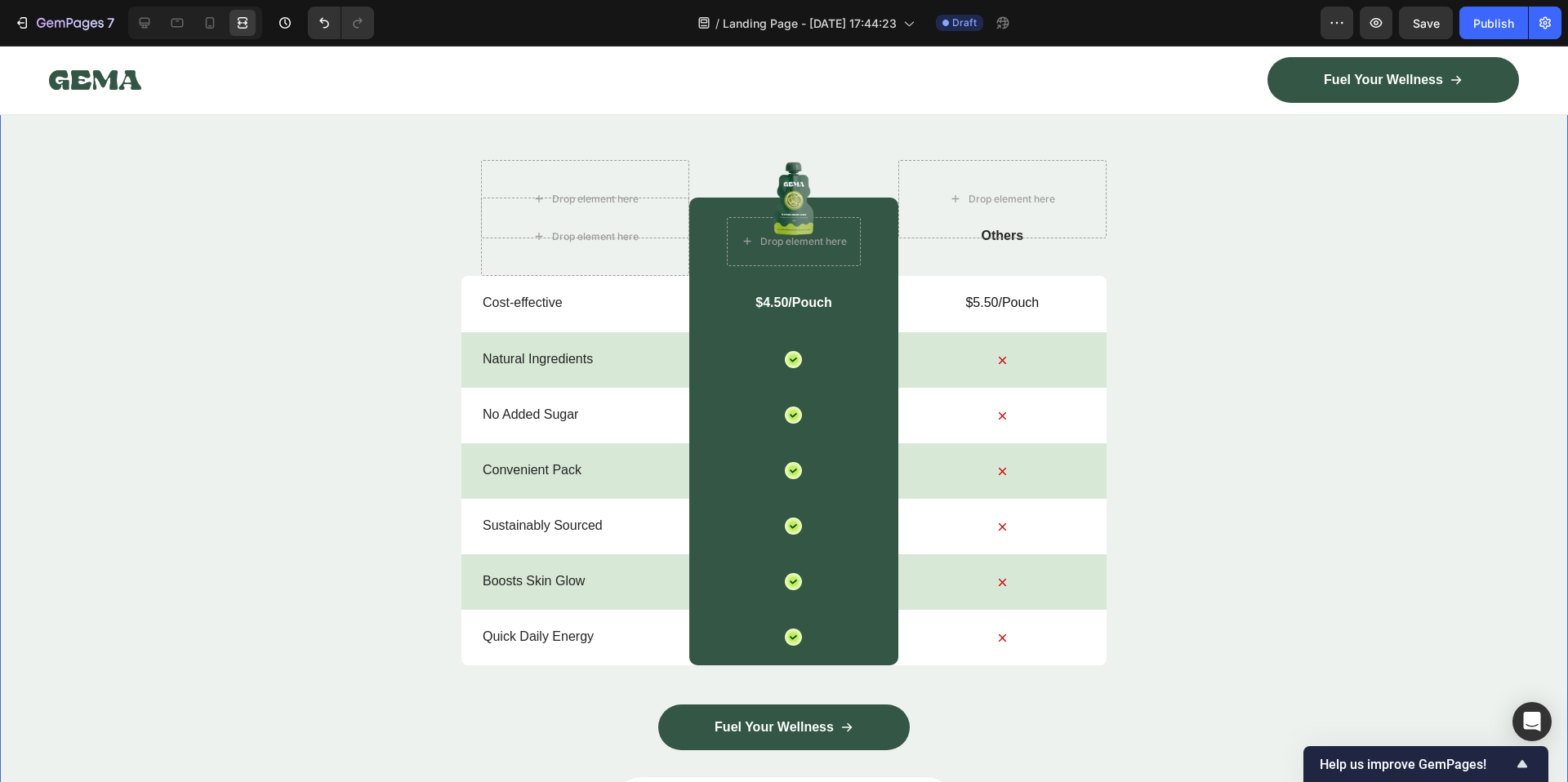
scroll to position [5597, 0]
click at [574, 303] on p "Cost-effective" at bounding box center [585, 303] width 205 height 17
click at [523, 356] on p "Natural Ingredients" at bounding box center [585, 359] width 205 height 17
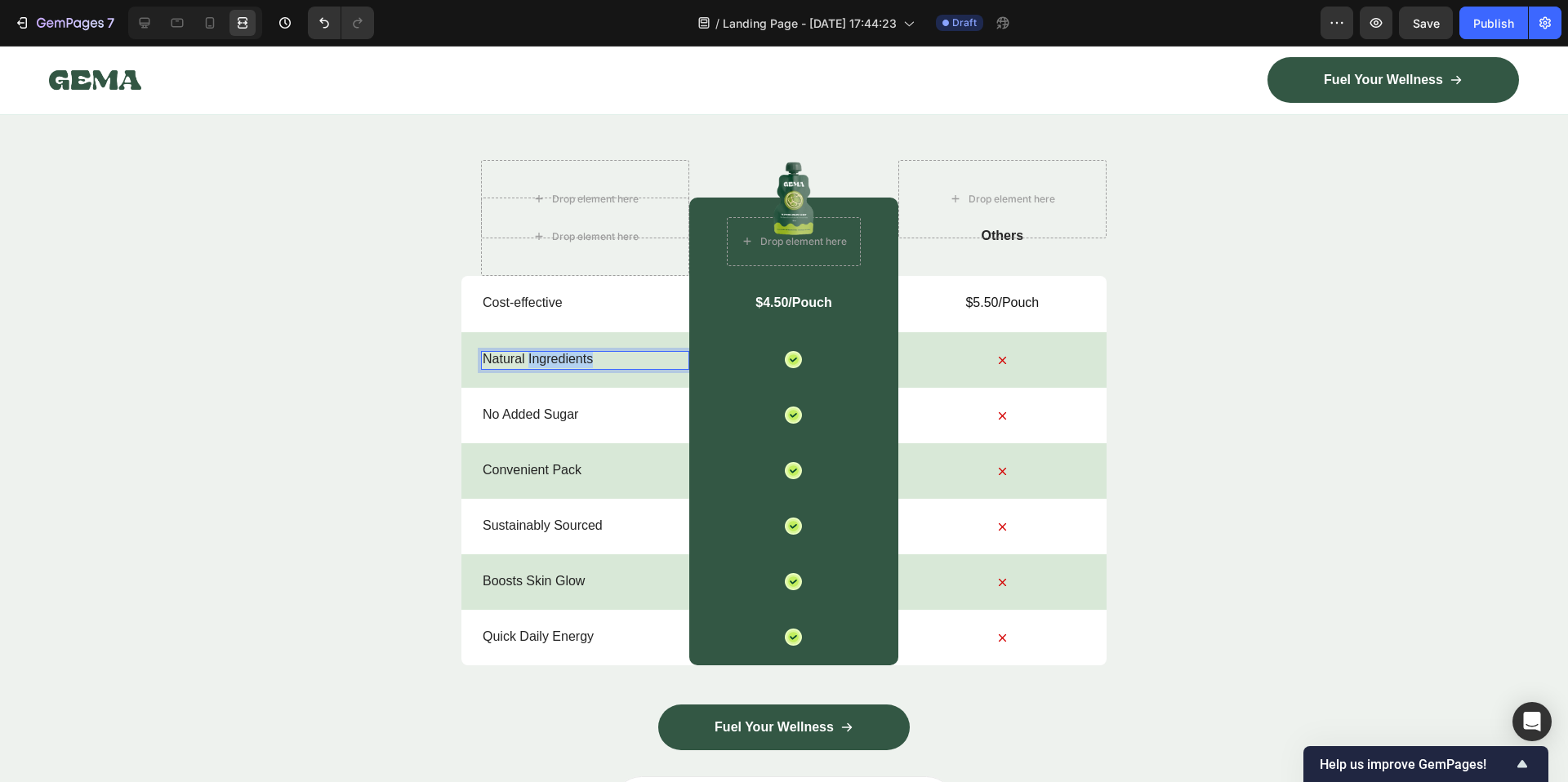
click at [523, 356] on p "Natural Ingredients" at bounding box center [585, 359] width 205 height 17
click at [504, 416] on p "No Added Sugar" at bounding box center [585, 415] width 205 height 17
click at [504, 415] on p "No Added Sugar" at bounding box center [585, 415] width 205 height 17
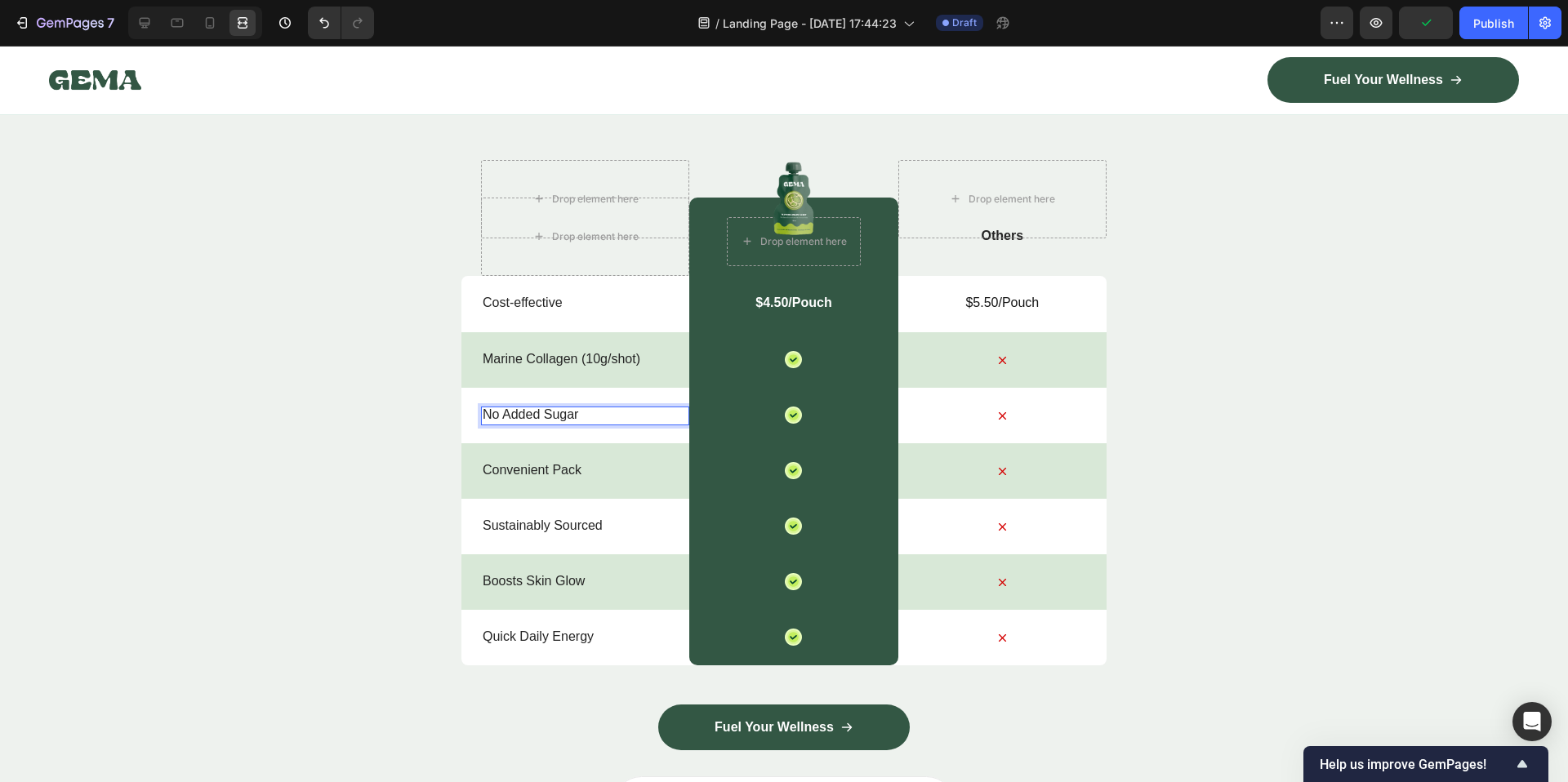
scroll to position [5588, 0]
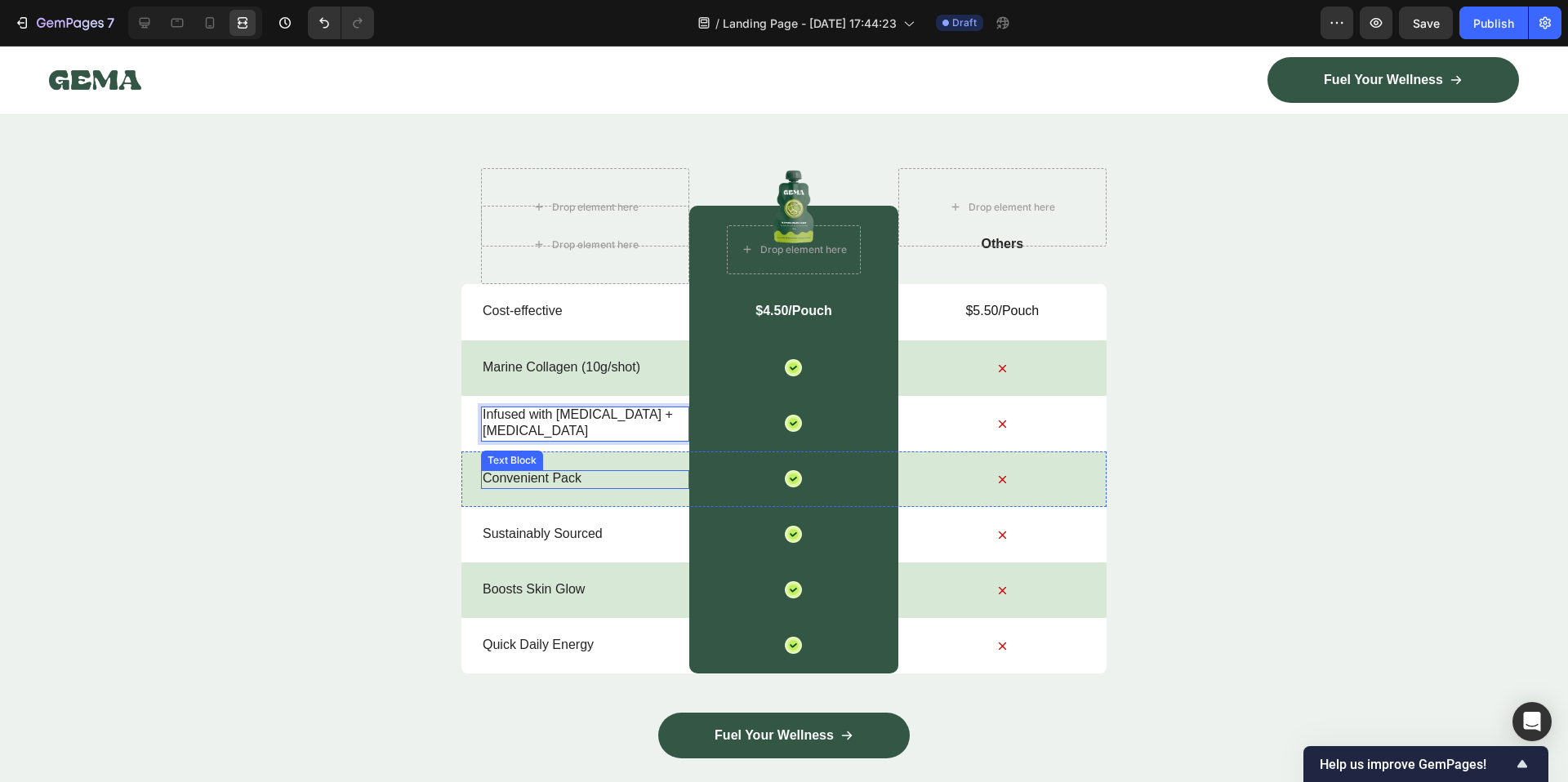
click at [511, 480] on p "Convenient Pack" at bounding box center [585, 479] width 205 height 17
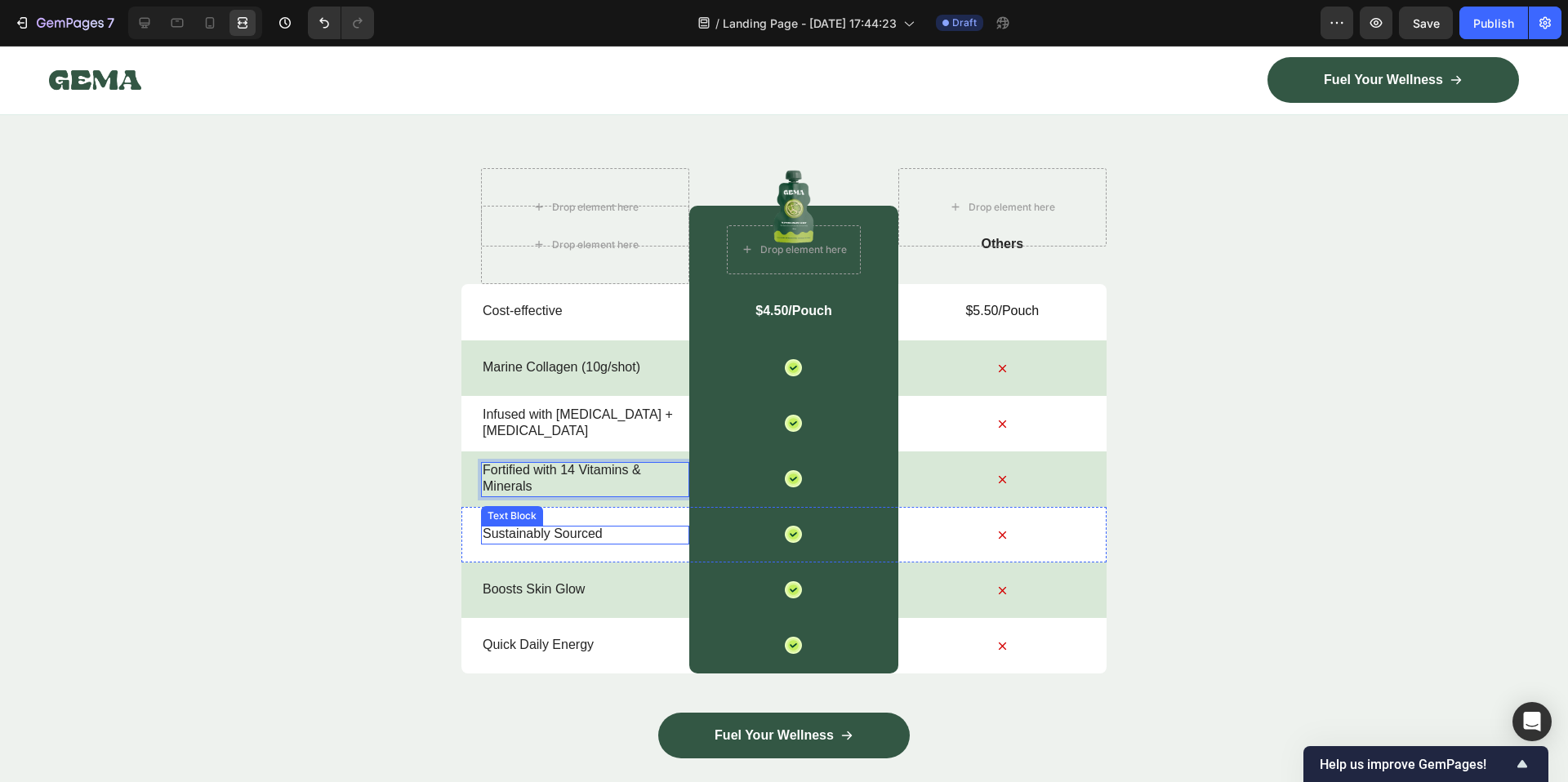
click at [601, 541] on p "Sustainably Sourced" at bounding box center [585, 534] width 205 height 17
click at [537, 541] on p "Sustainably Sourced" at bounding box center [585, 534] width 205 height 17
click at [342, 564] on div "Nature’s daily boost Text Block Row ⁠⁠⁠⁠⁠⁠⁠ Beauty Collagen Shots: Your Daily G…" at bounding box center [784, 421] width 1568 height 842
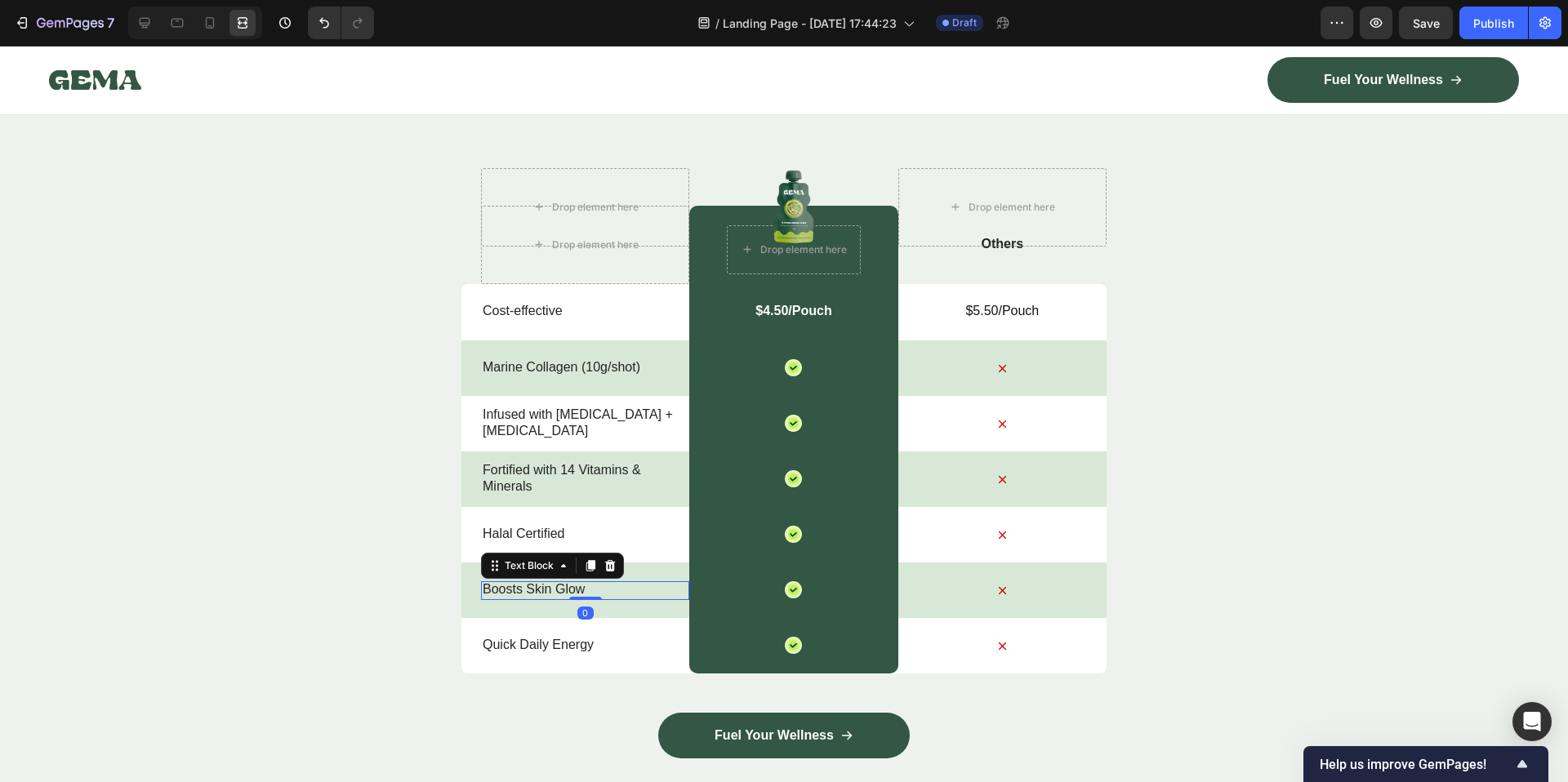
click at [482, 584] on p "Boosts Skin Glow" at bounding box center [585, 589] width 205 height 17
click at [530, 596] on p "Boosts Skin Glow" at bounding box center [585, 589] width 205 height 17
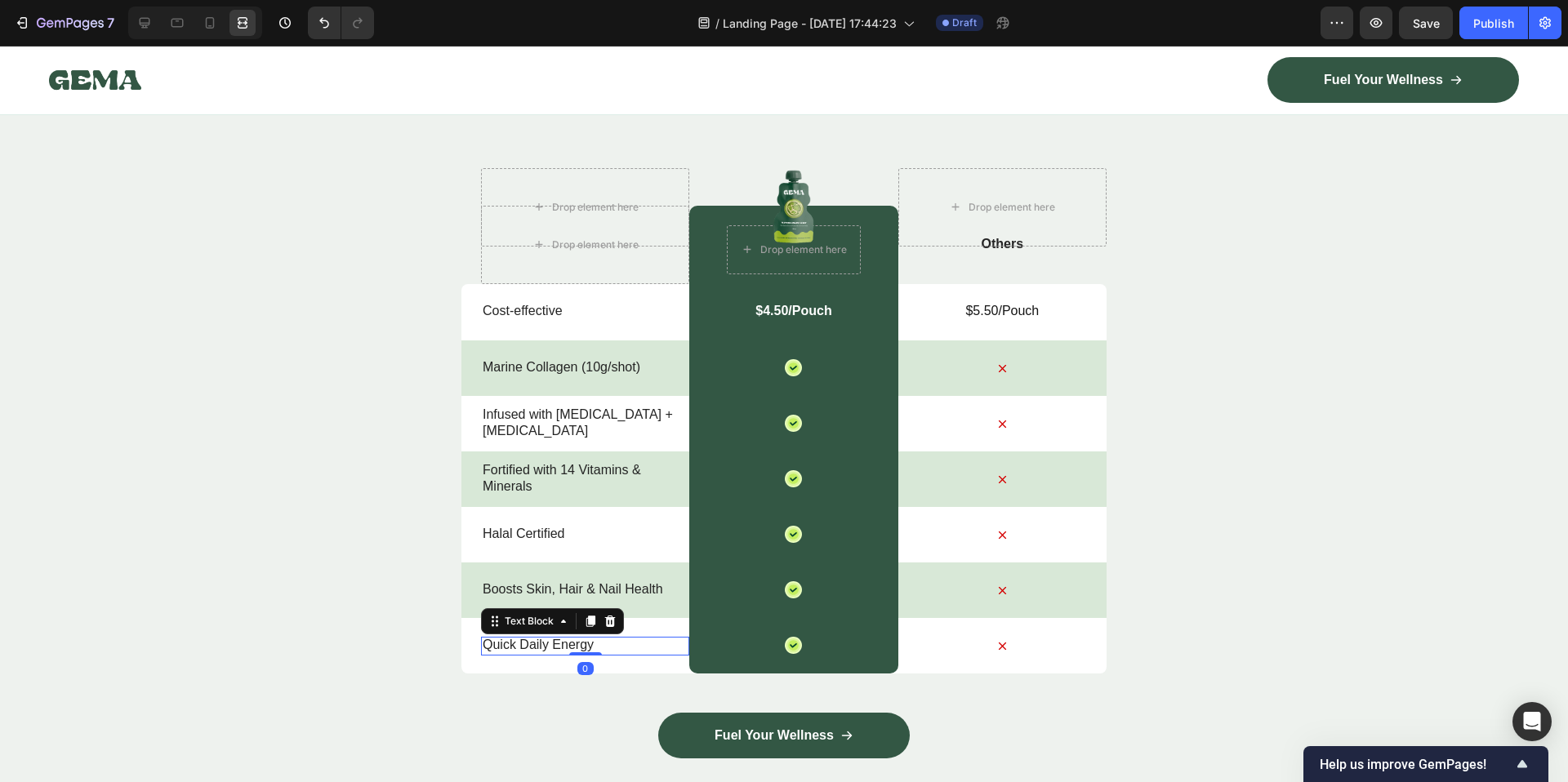
click at [563, 647] on p "Quick Daily Energy" at bounding box center [585, 645] width 205 height 17
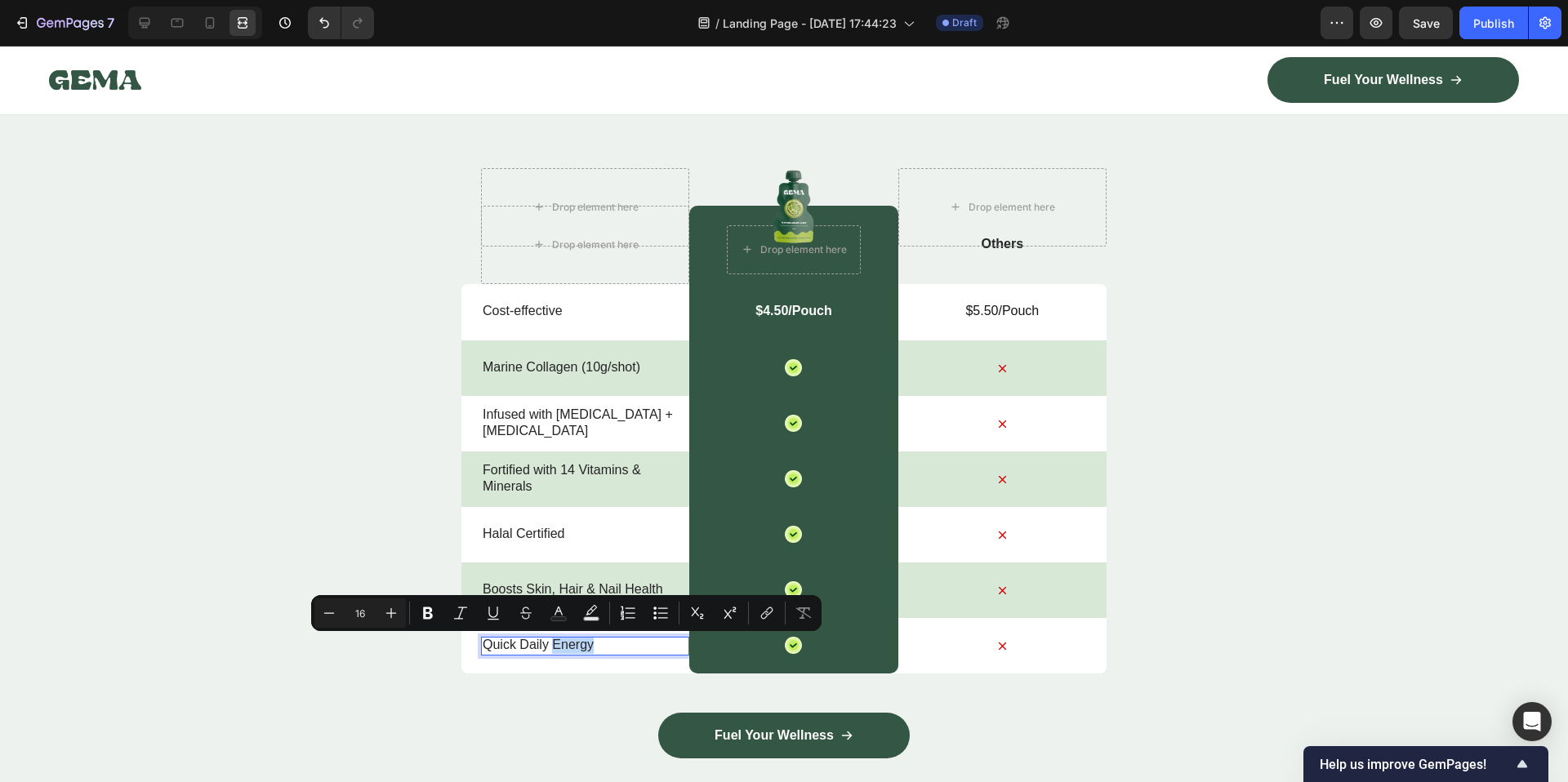
click at [563, 647] on p "Quick Daily Energy" at bounding box center [585, 645] width 205 height 17
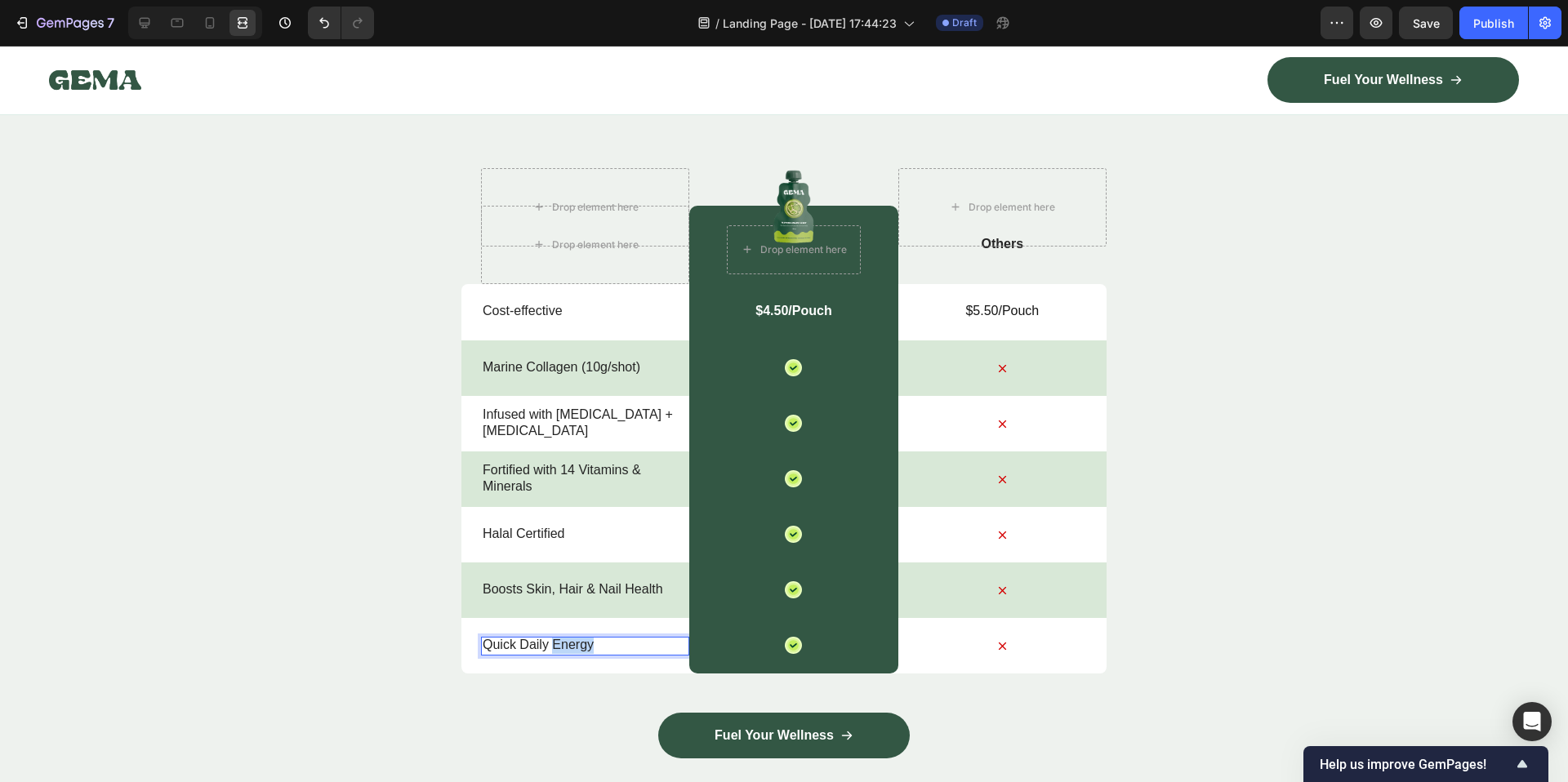
click at [563, 647] on p "Quick Daily Energy" at bounding box center [585, 645] width 205 height 17
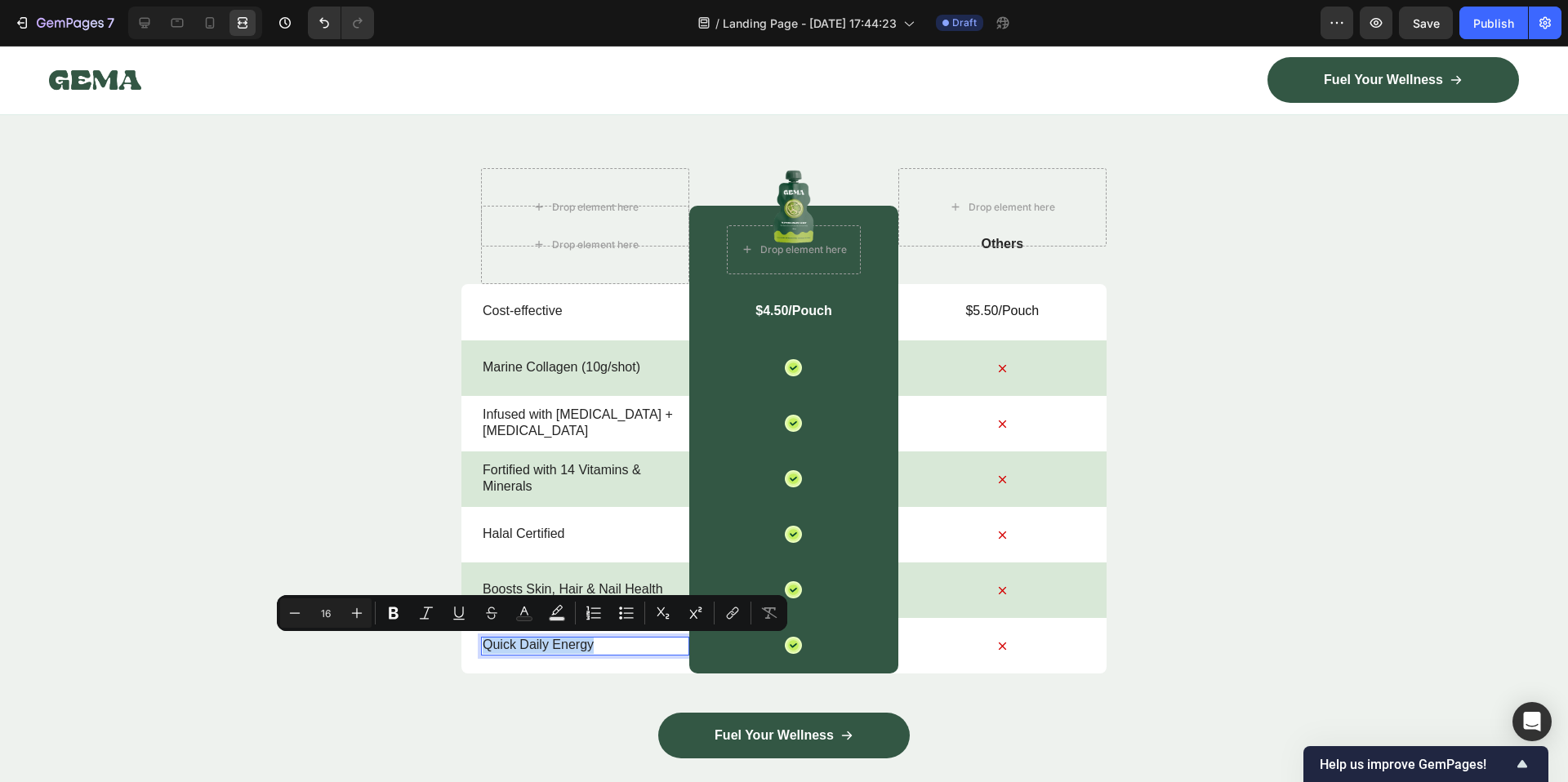
copy p "Quick Daily Energy"
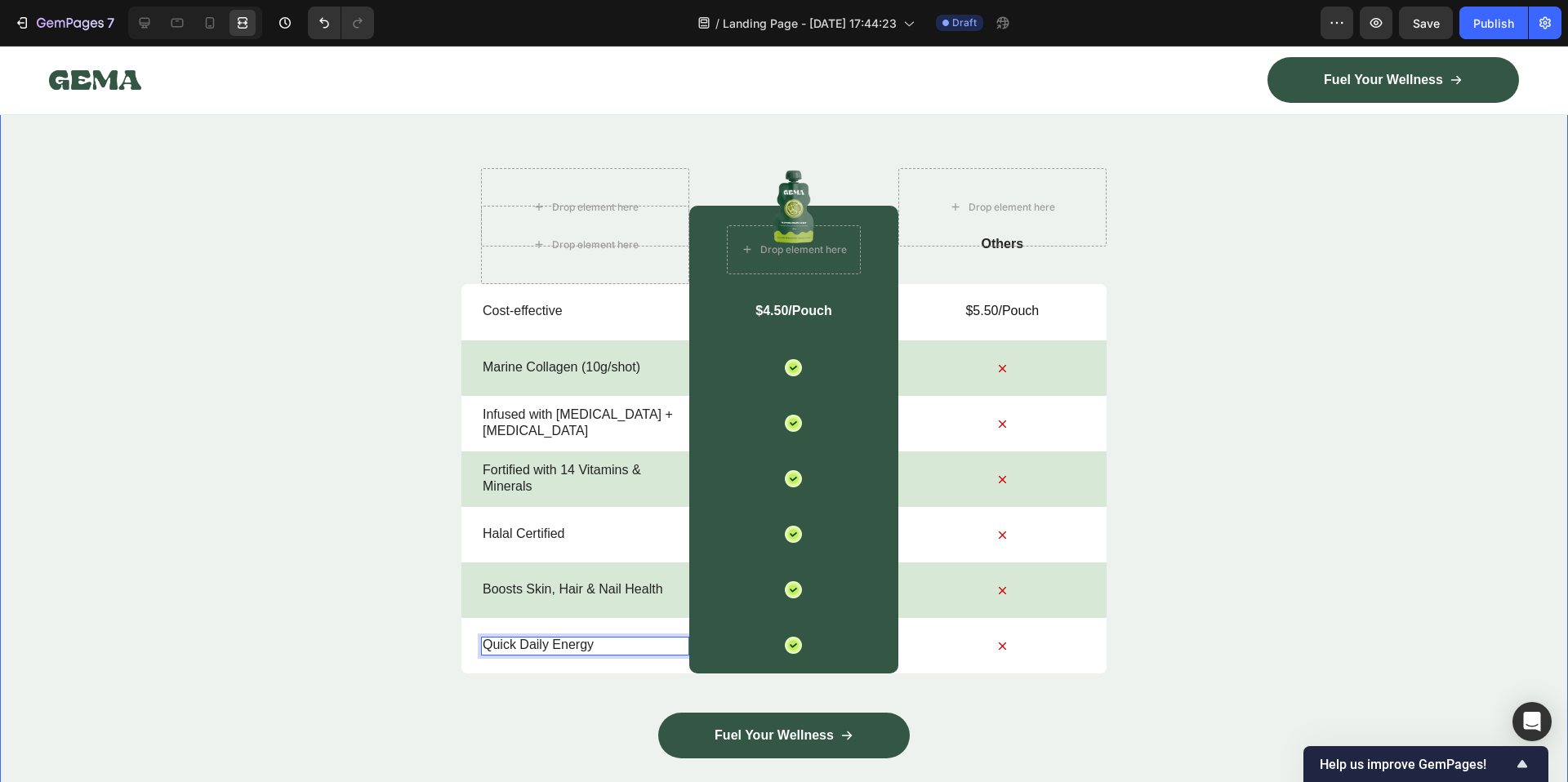
click at [268, 532] on div "Nature’s daily boost Text Block Row ⁠⁠⁠⁠⁠⁠⁠ Beauty Collagen Shots: Your Daily G…" at bounding box center [784, 421] width 1568 height 842
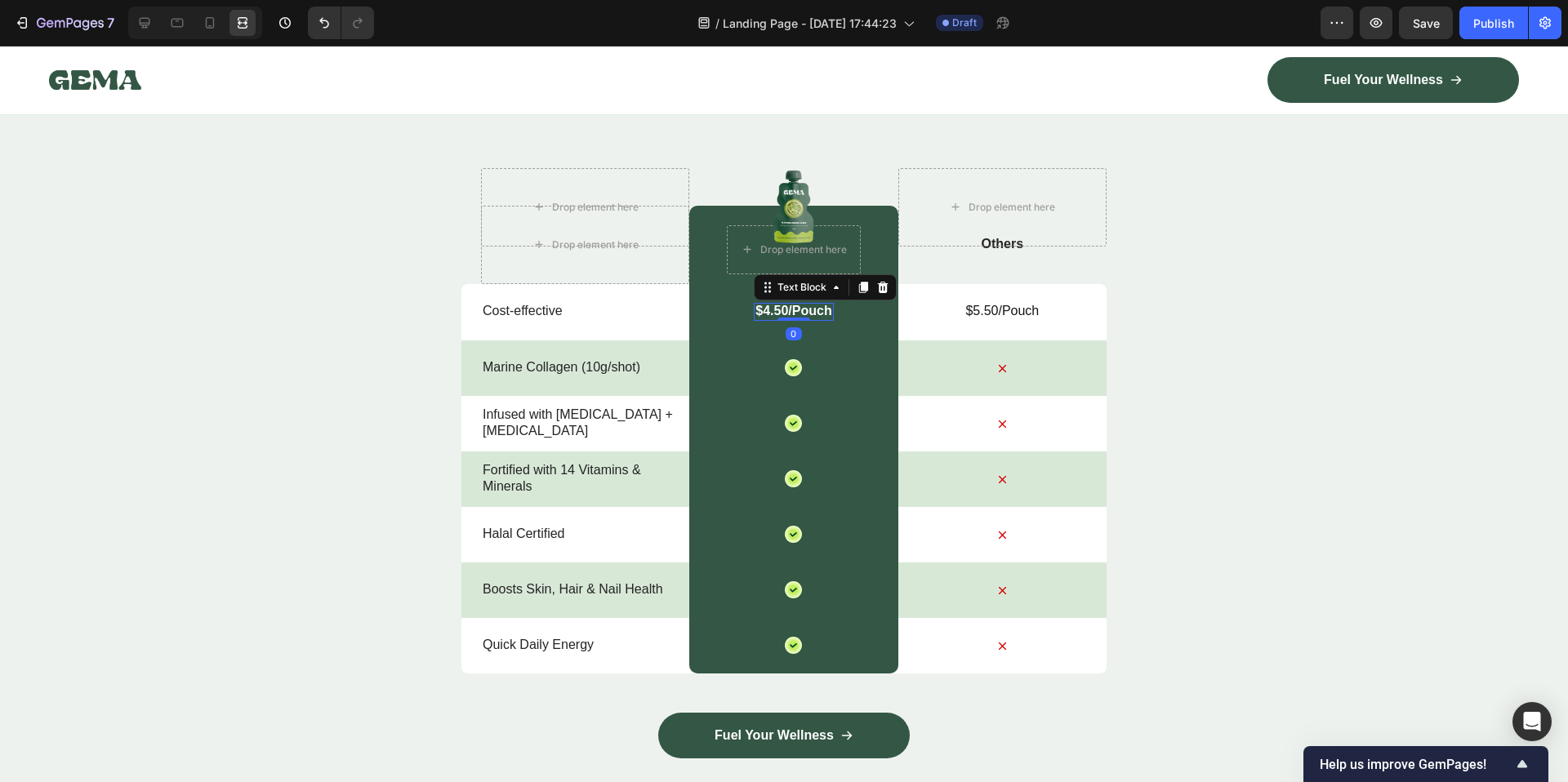
click at [809, 315] on p "$4.50/Pouch" at bounding box center [793, 312] width 76 height 17
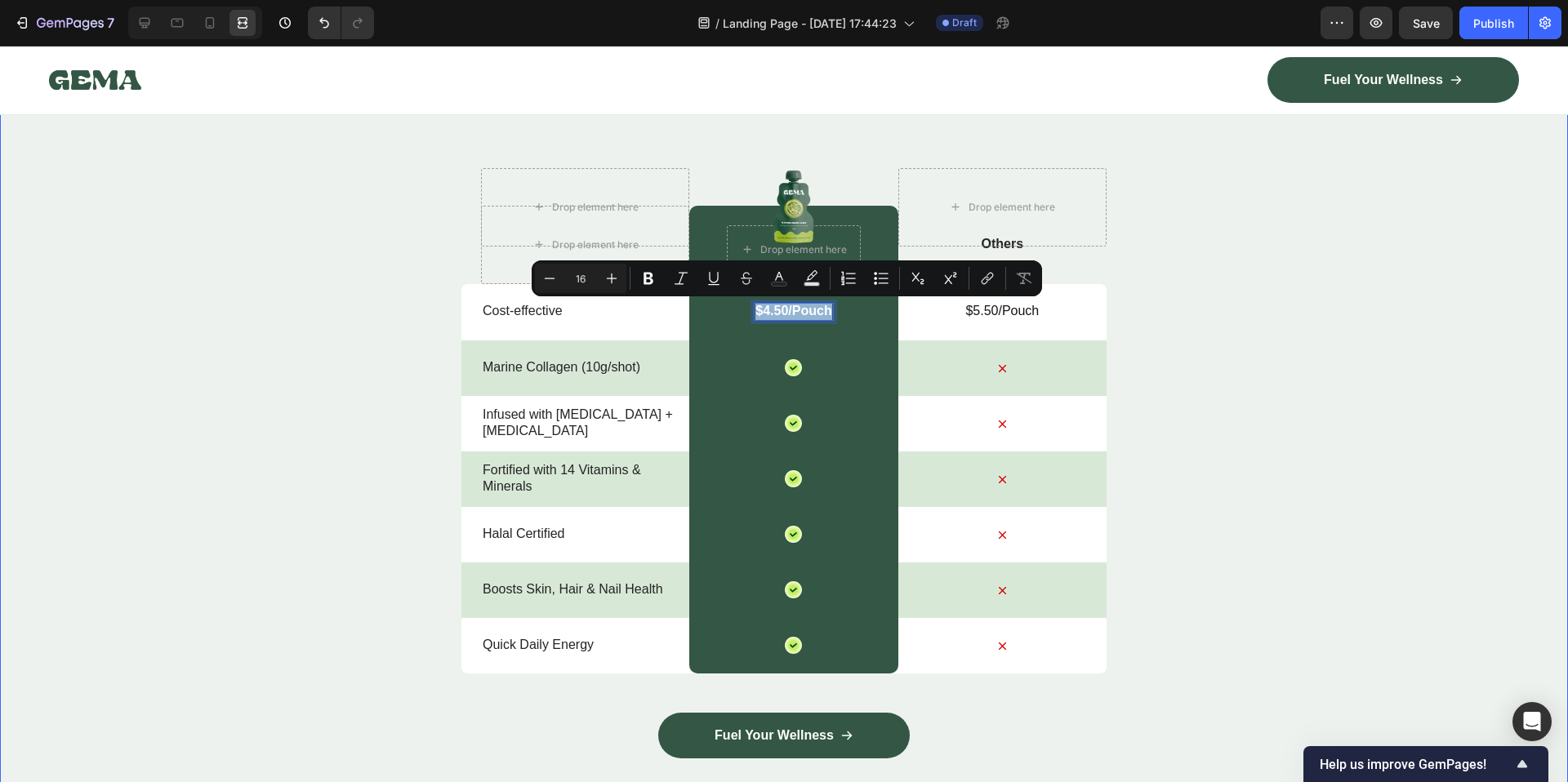
click at [1450, 480] on div "Nature’s daily boost Text Block Row ⁠⁠⁠⁠⁠⁠⁠ Beauty Collagen Shots: Your Daily G…" at bounding box center [784, 421] width 1568 height 842
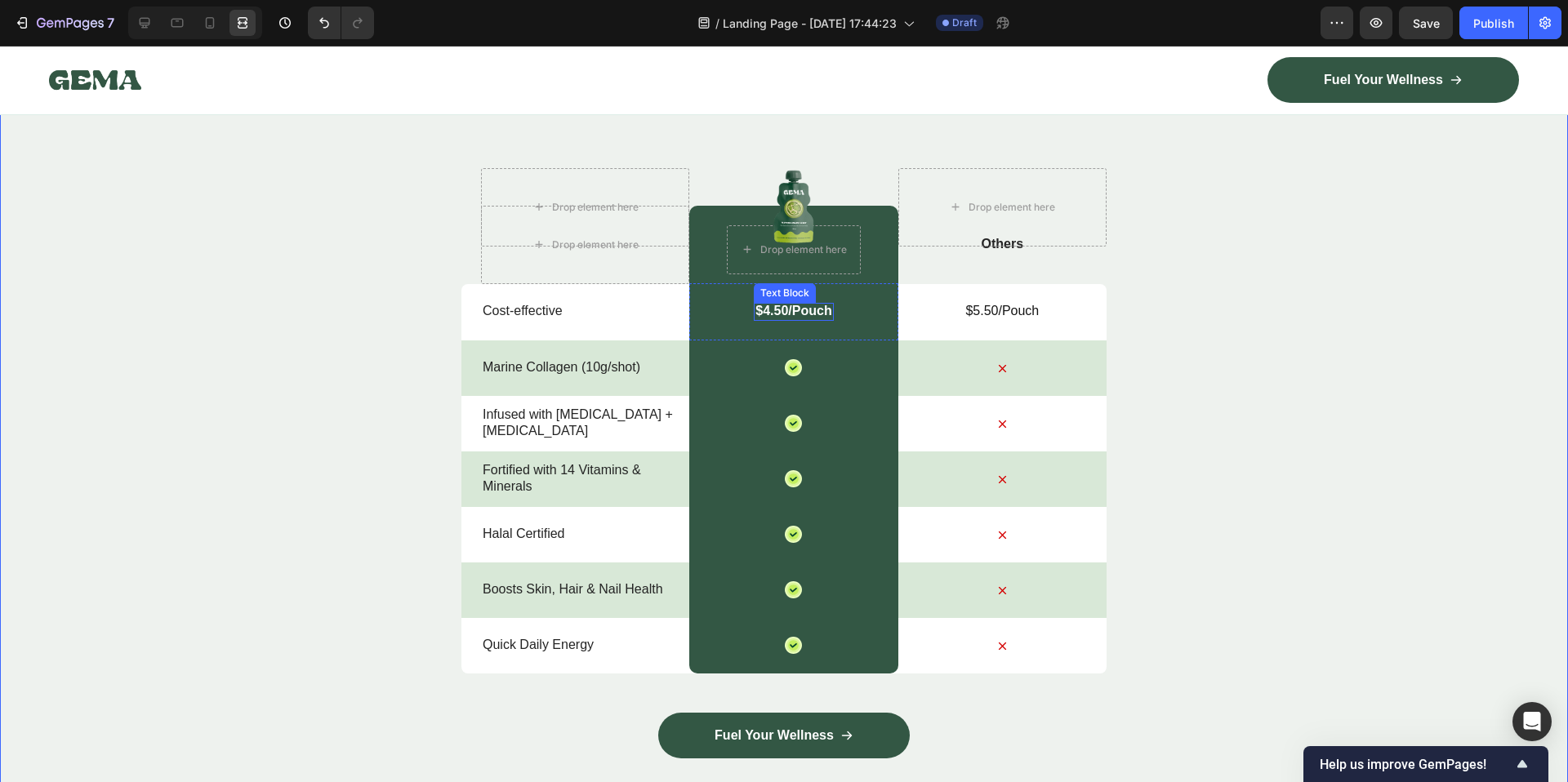
click at [791, 319] on div "$4.50/Pouch Text Block" at bounding box center [793, 313] width 79 height 19
click at [791, 319] on div at bounding box center [793, 319] width 32 height 3
click at [798, 313] on p "$4.50/Pouch" at bounding box center [793, 312] width 76 height 17
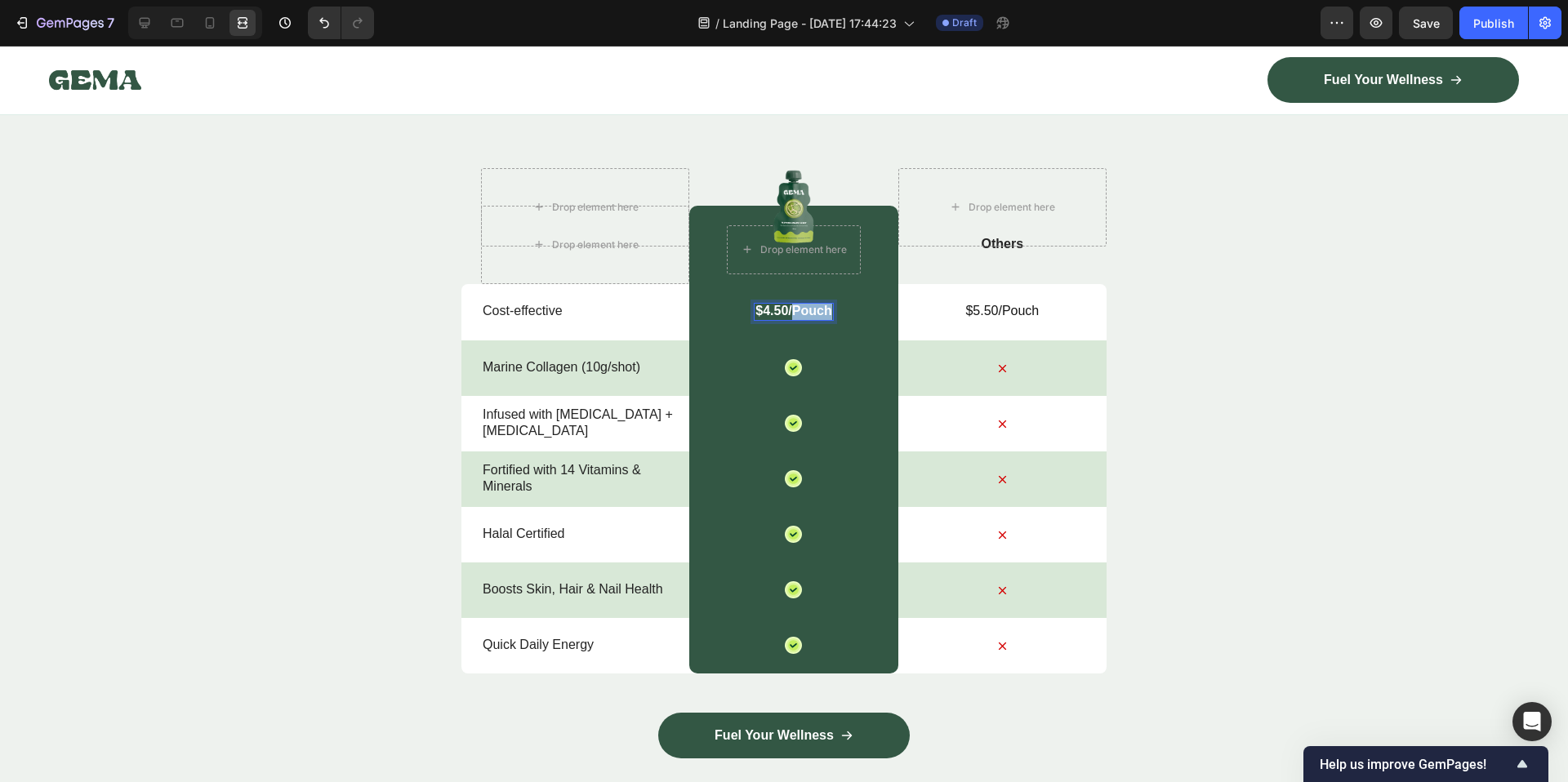
click at [798, 313] on p "$4.50/Pouch" at bounding box center [793, 312] width 76 height 17
click at [1277, 420] on div "Nature’s daily boost Text Block Row ⁠⁠⁠⁠⁠⁠⁠ Beauty Collagen Shots: Your Daily G…" at bounding box center [784, 421] width 1568 height 842
click at [1004, 313] on p "$5.50/Pouch" at bounding box center [1002, 312] width 205 height 17
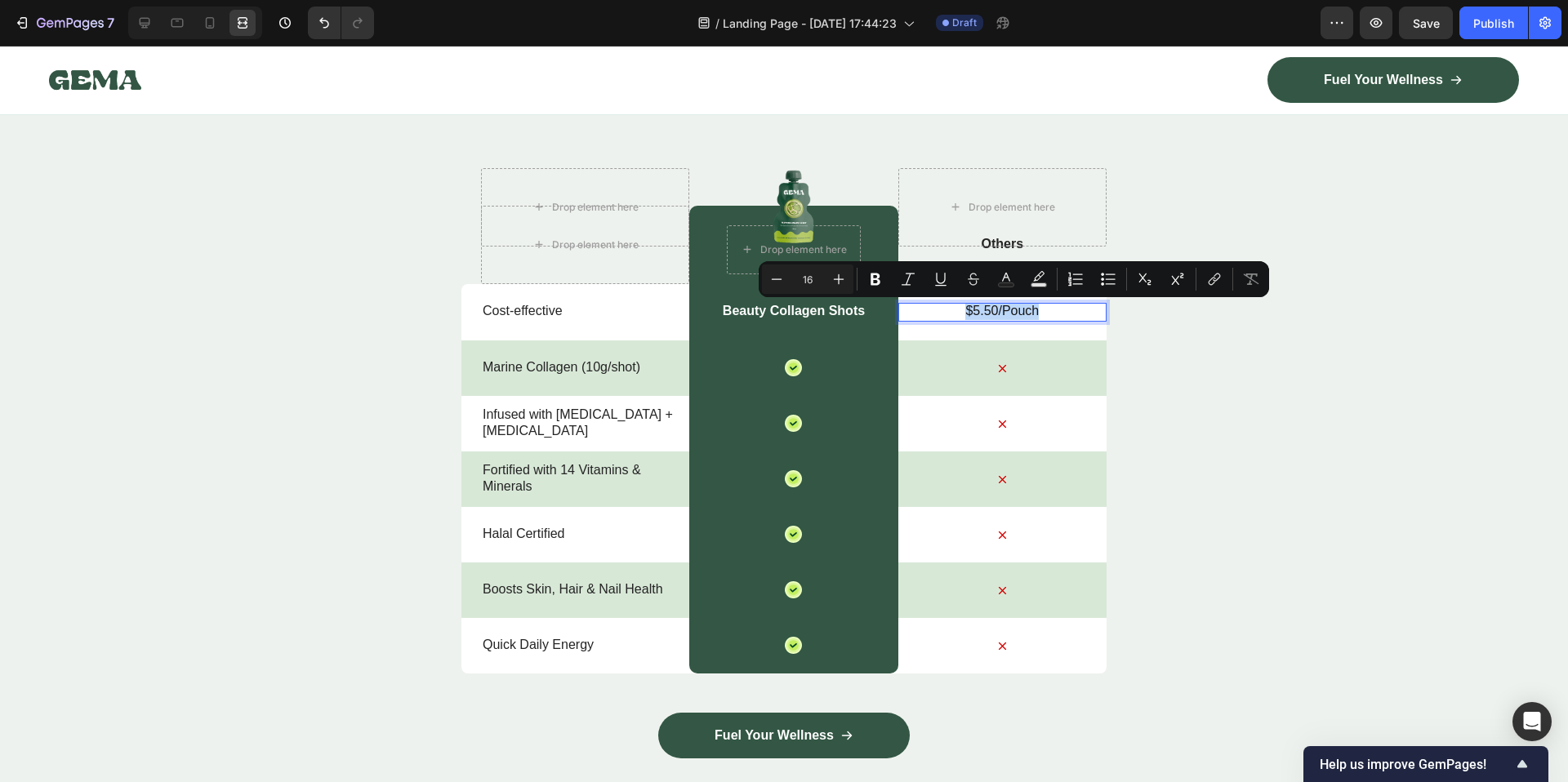
click at [1004, 313] on p "$5.50/Pouch" at bounding box center [1002, 312] width 205 height 17
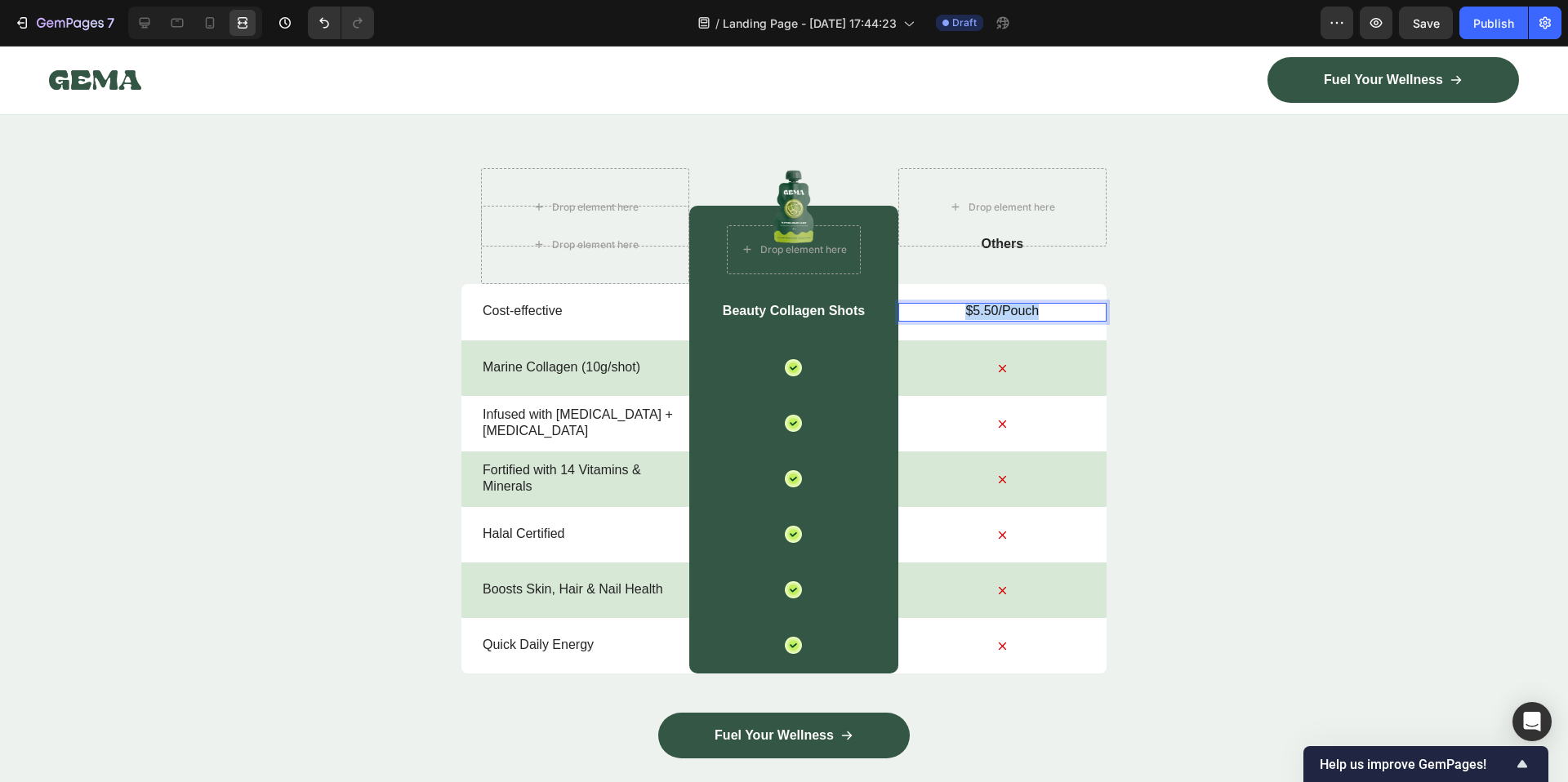
click at [1004, 313] on p "$5.50/Pouch" at bounding box center [1002, 312] width 205 height 17
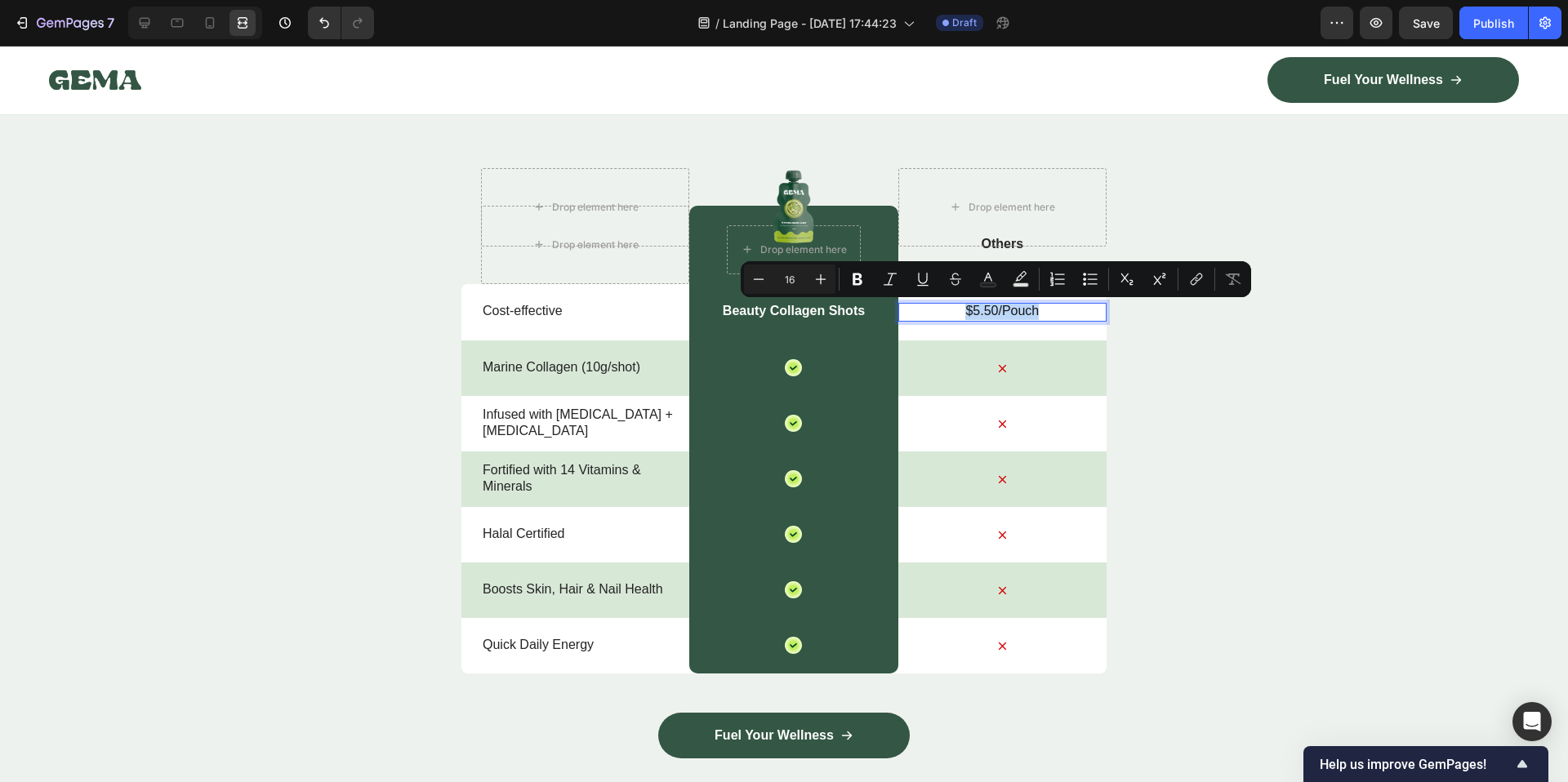
click at [1012, 304] on p "$5.50/Pouch" at bounding box center [1002, 312] width 205 height 17
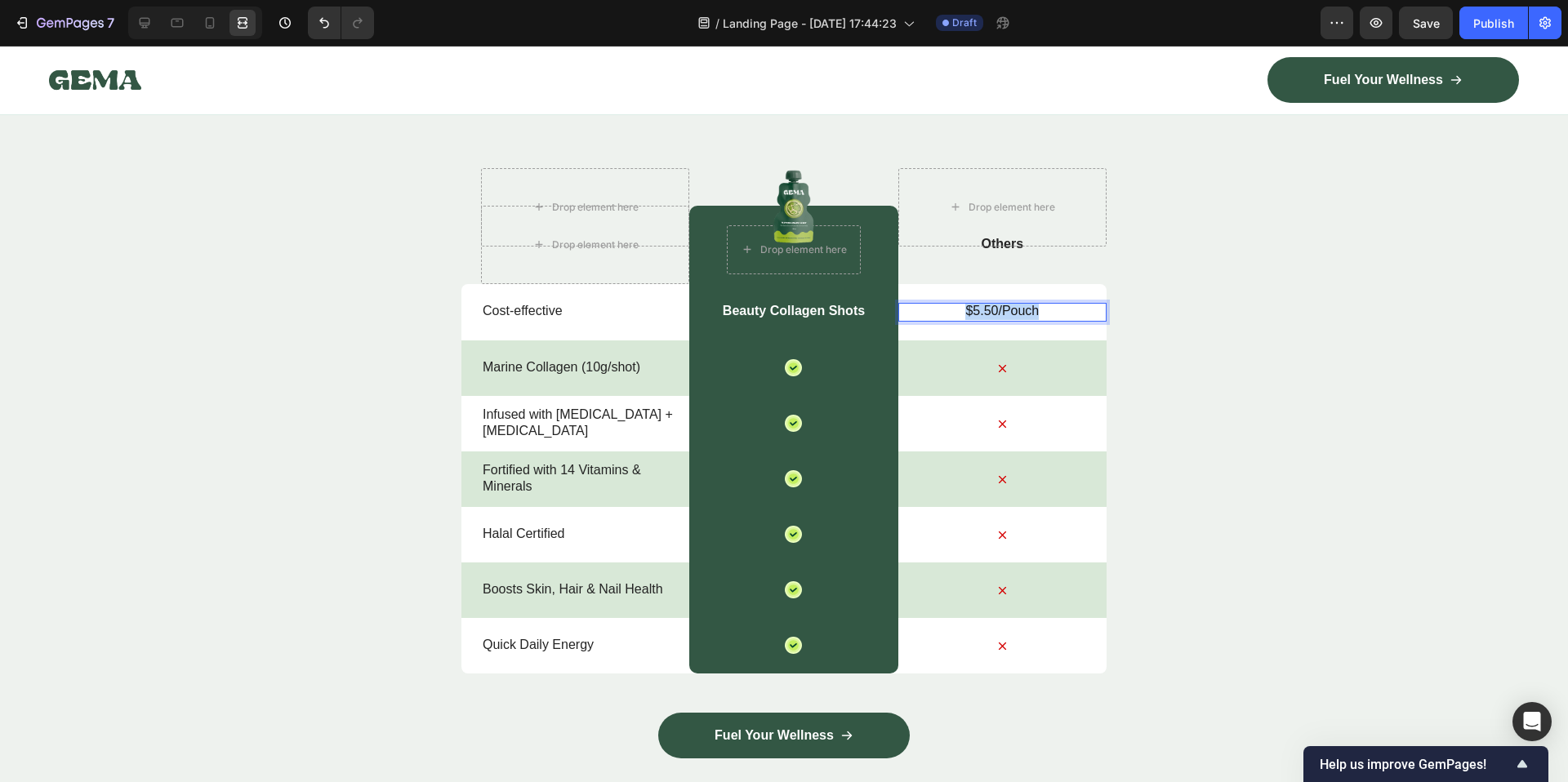
click at [1012, 304] on p "$5.50/Pouch" at bounding box center [1002, 312] width 205 height 17
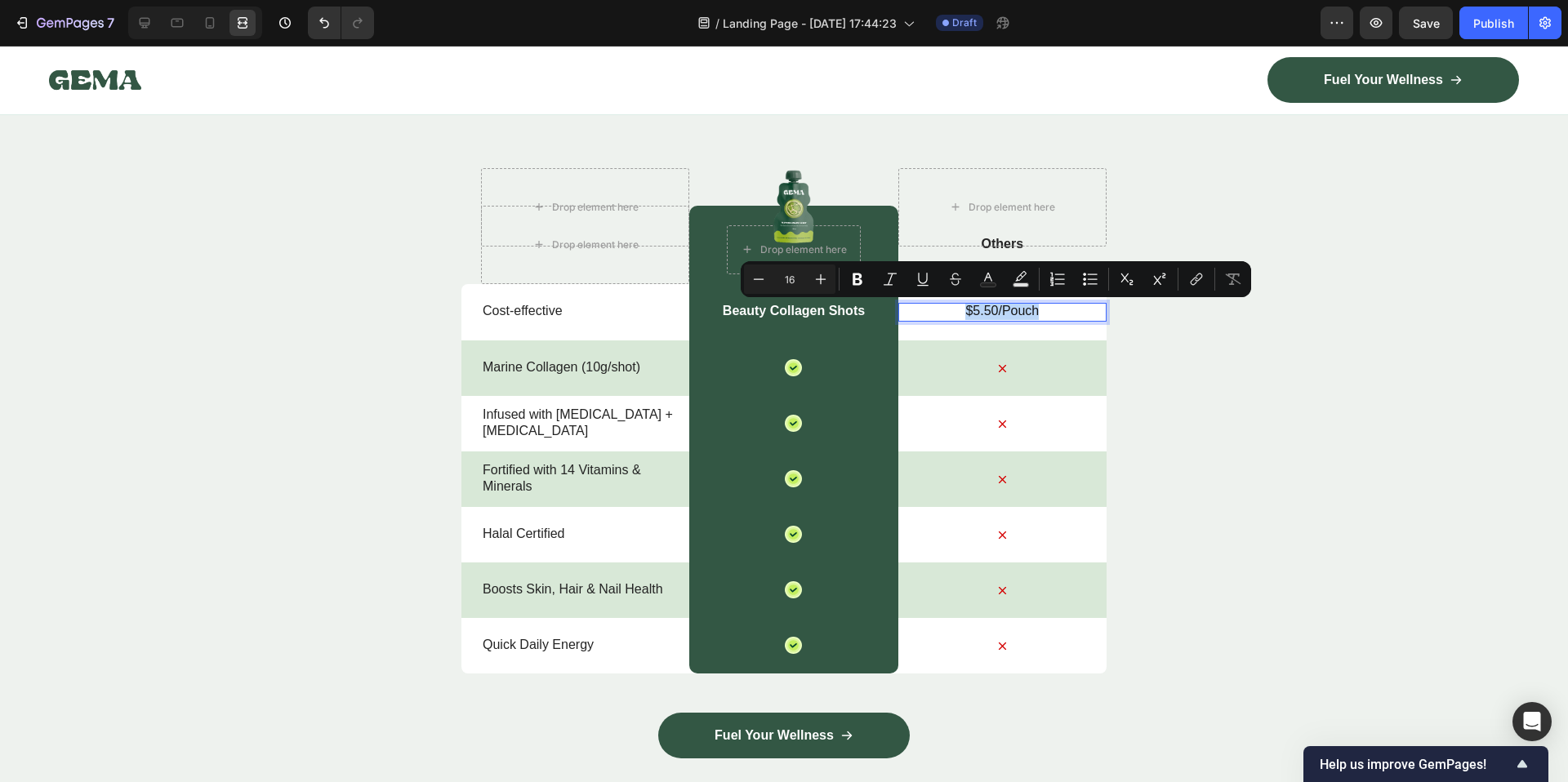
click at [1012, 304] on p "$5.50/Pouch" at bounding box center [1002, 312] width 205 height 17
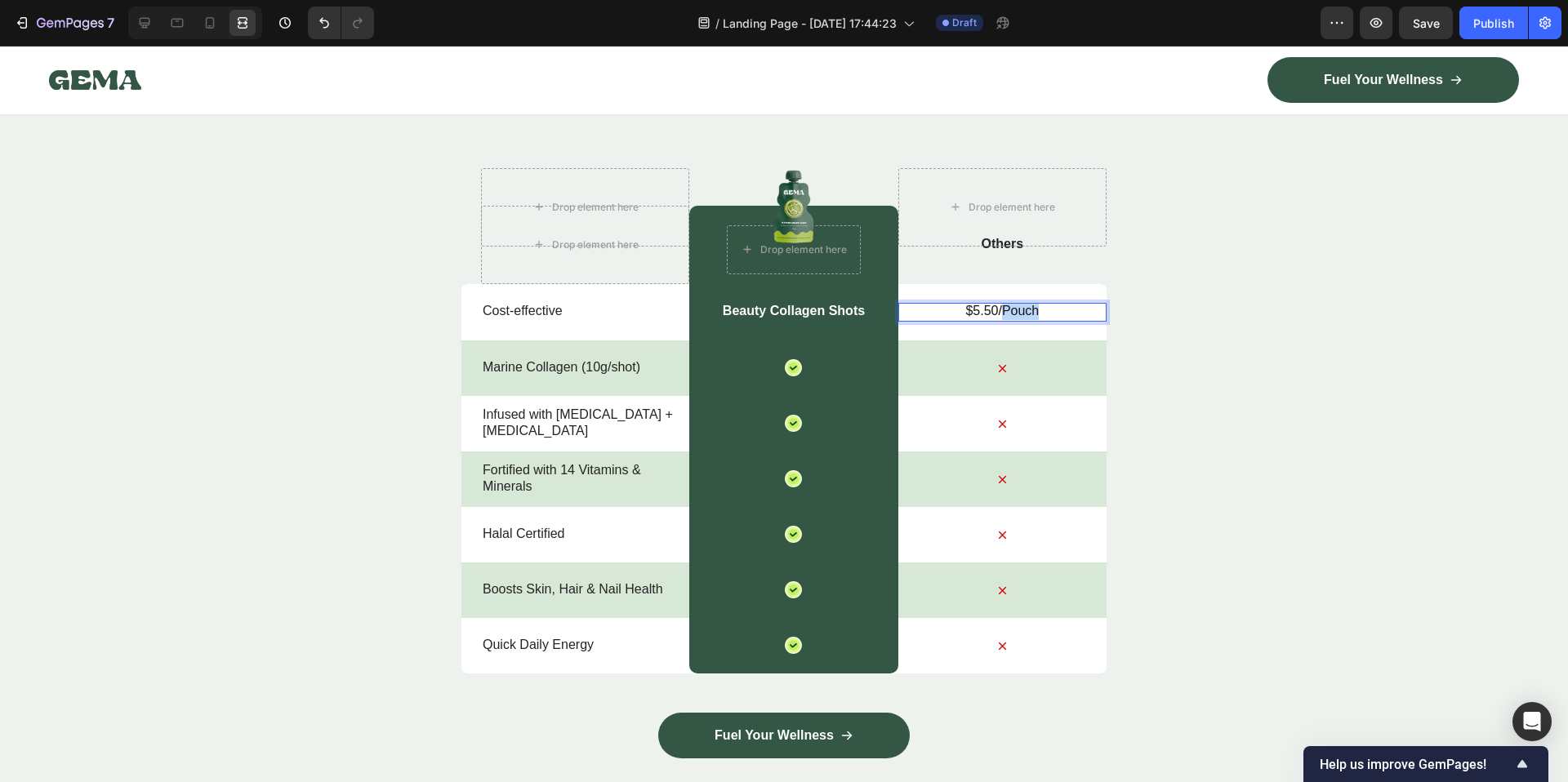
click at [1012, 304] on p "$5.50/Pouch" at bounding box center [1002, 312] width 205 height 17
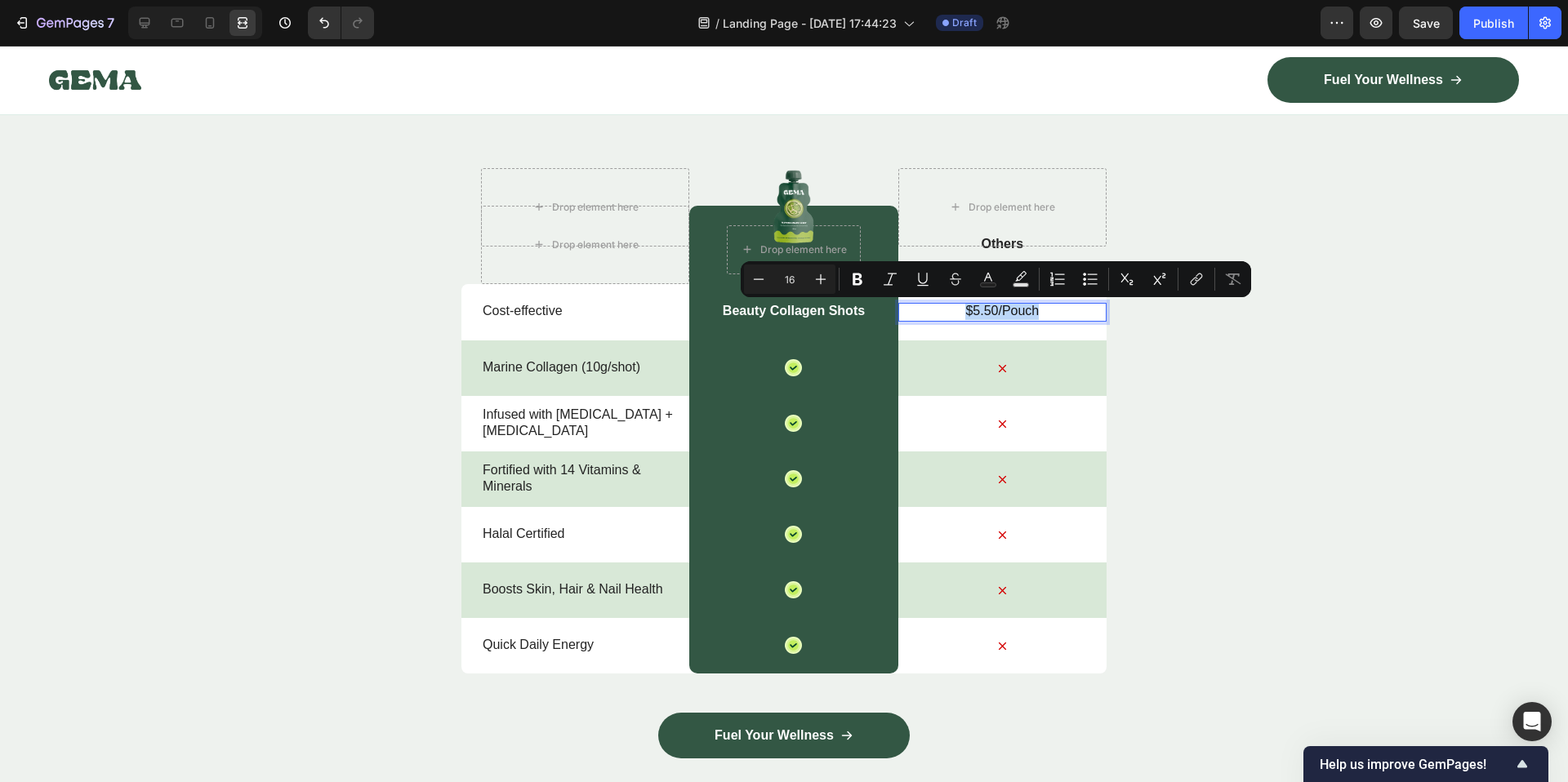
click at [1012, 304] on p "$5.50/Pouch" at bounding box center [1002, 312] width 205 height 17
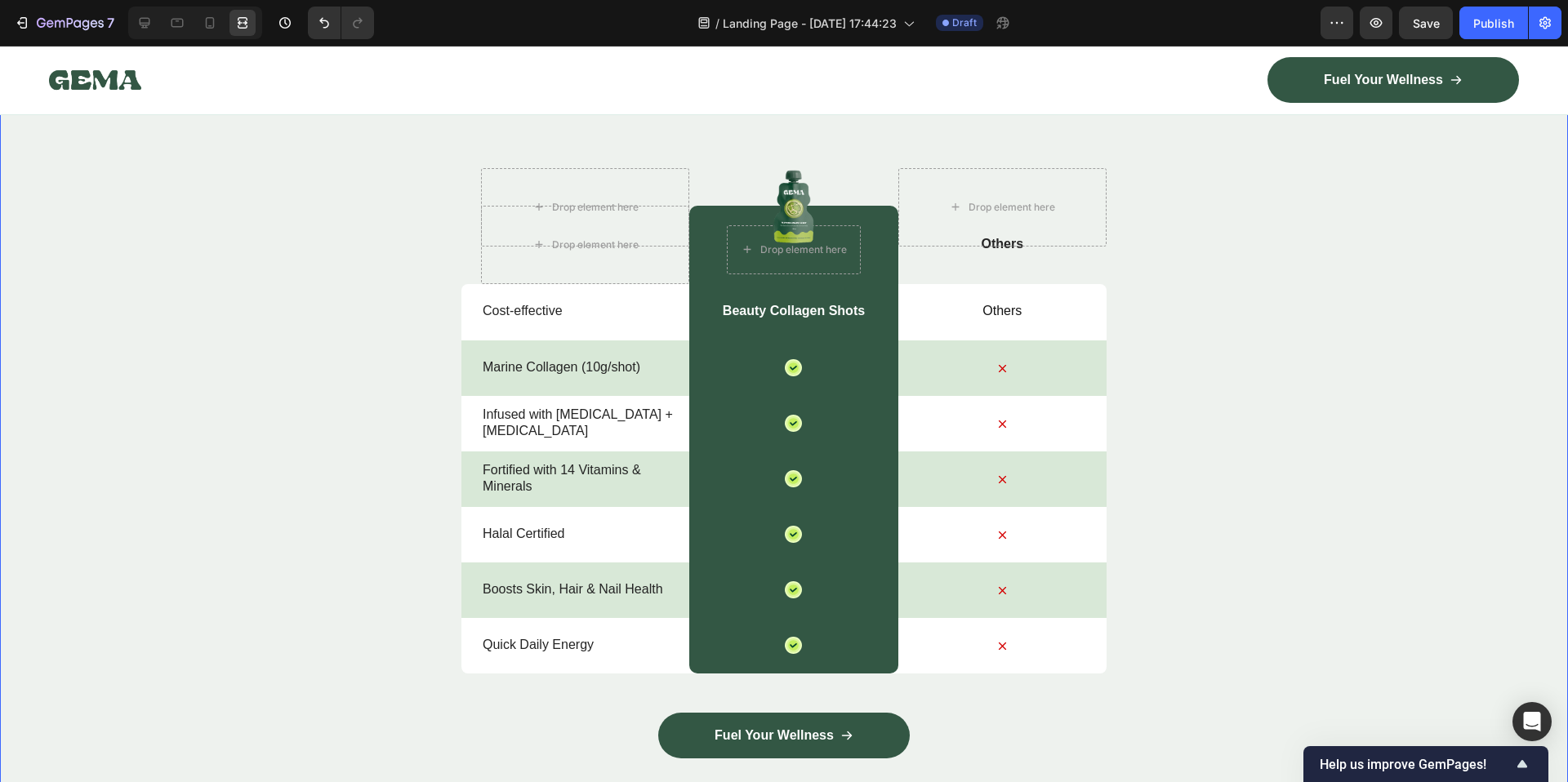
click at [1260, 342] on div "Nature’s daily boost Text Block Row ⁠⁠⁠⁠⁠⁠⁠ Beauty Collagen Shots: Your Daily G…" at bounding box center [784, 421] width 1568 height 842
click at [1021, 311] on p "Others" at bounding box center [1002, 312] width 205 height 17
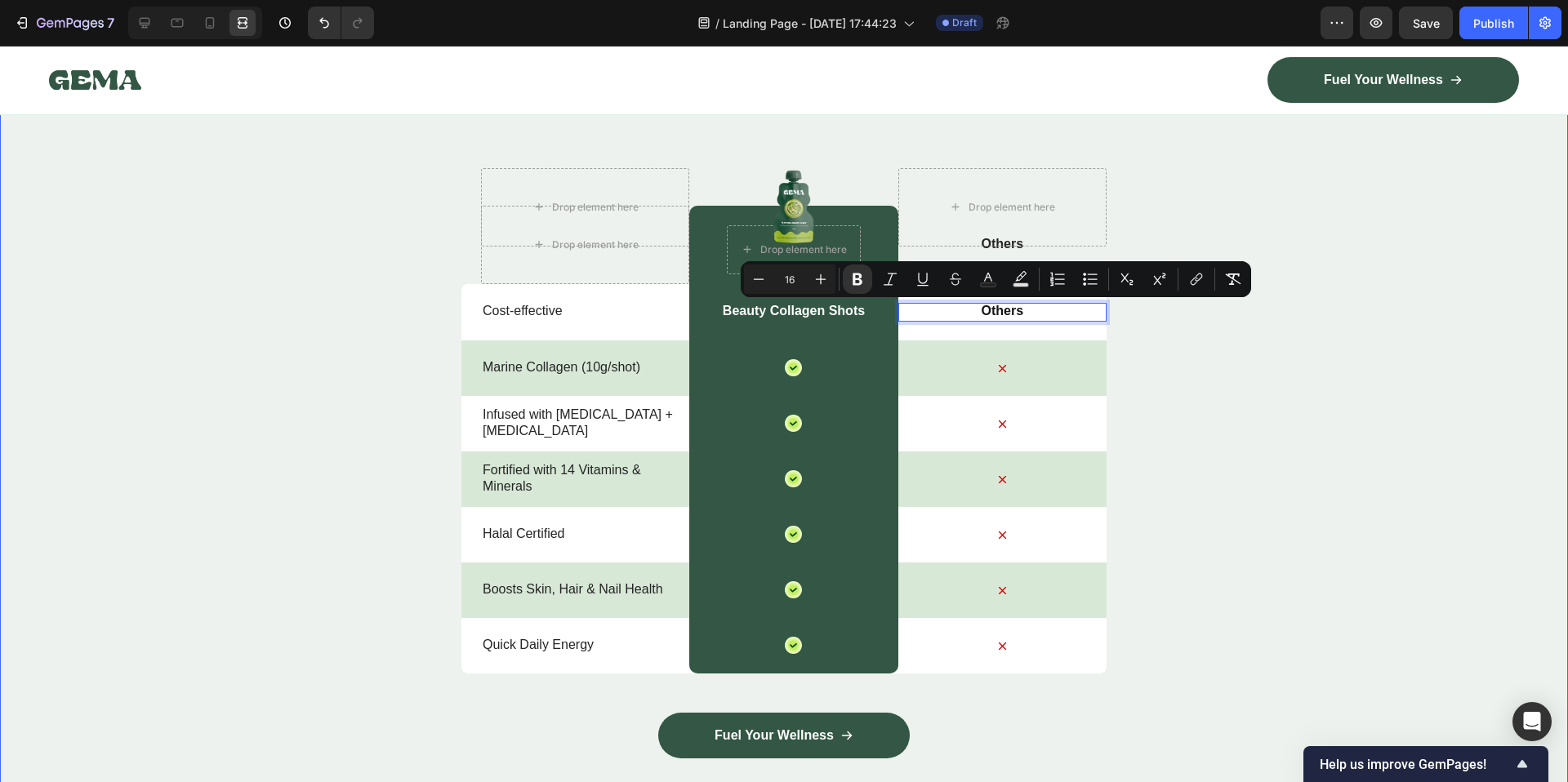
click at [1412, 429] on div "Nature’s daily boost Text Block Row ⁠⁠⁠⁠⁠⁠⁠ Beauty Collagen Shots: Your Daily G…" at bounding box center [784, 421] width 1568 height 842
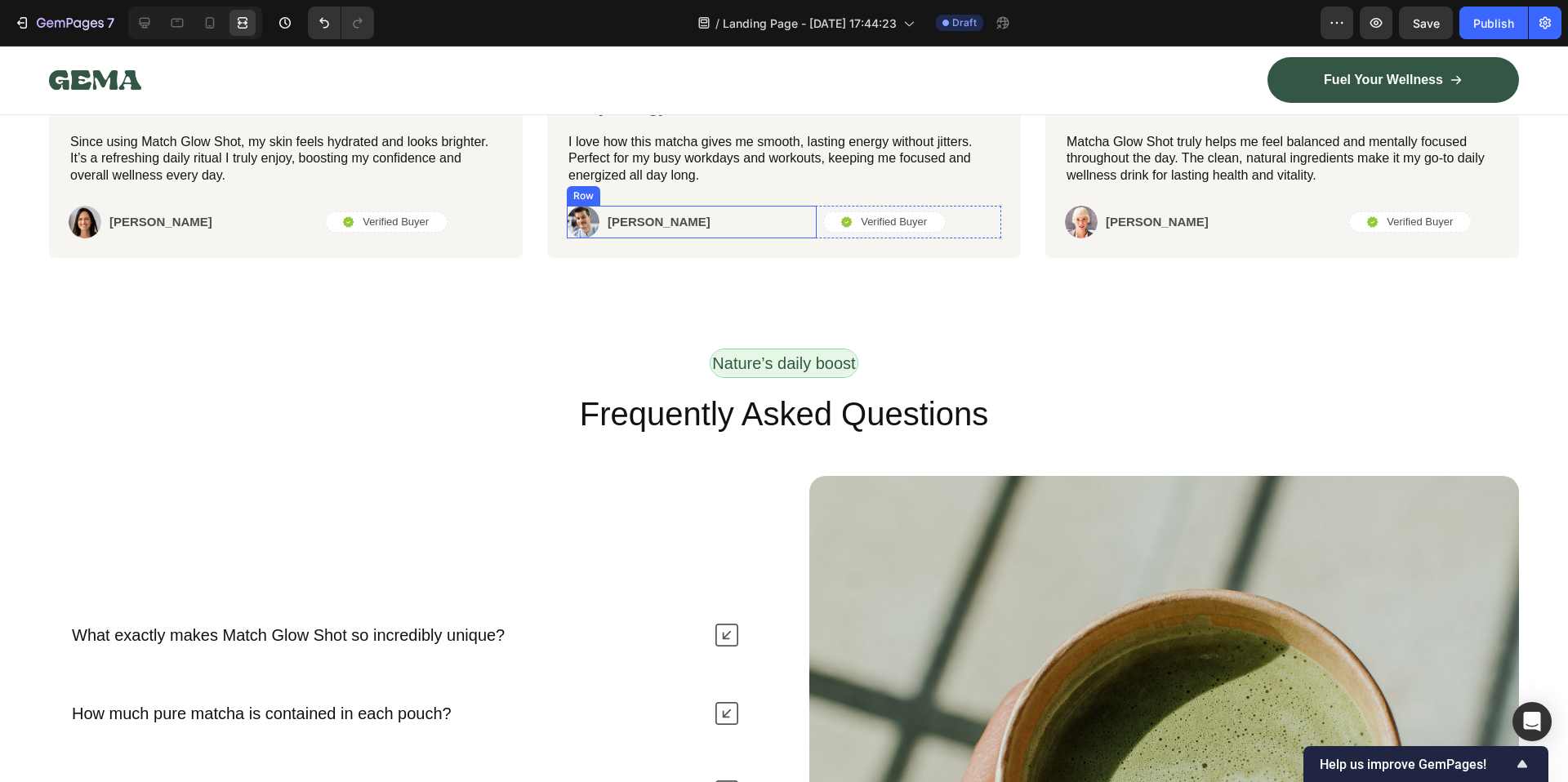
scroll to position [6439, 0]
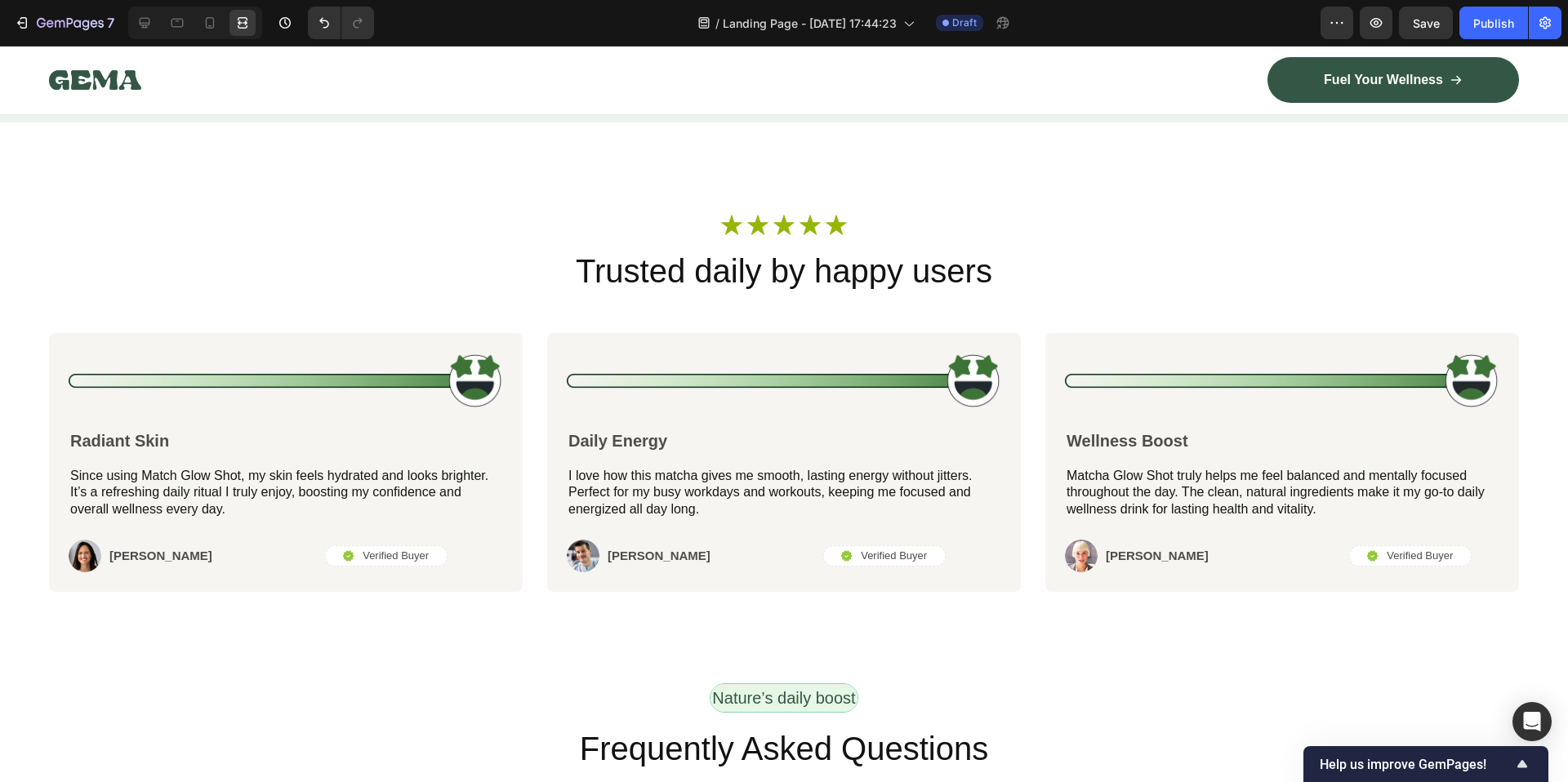
scroll to position [6371, 0]
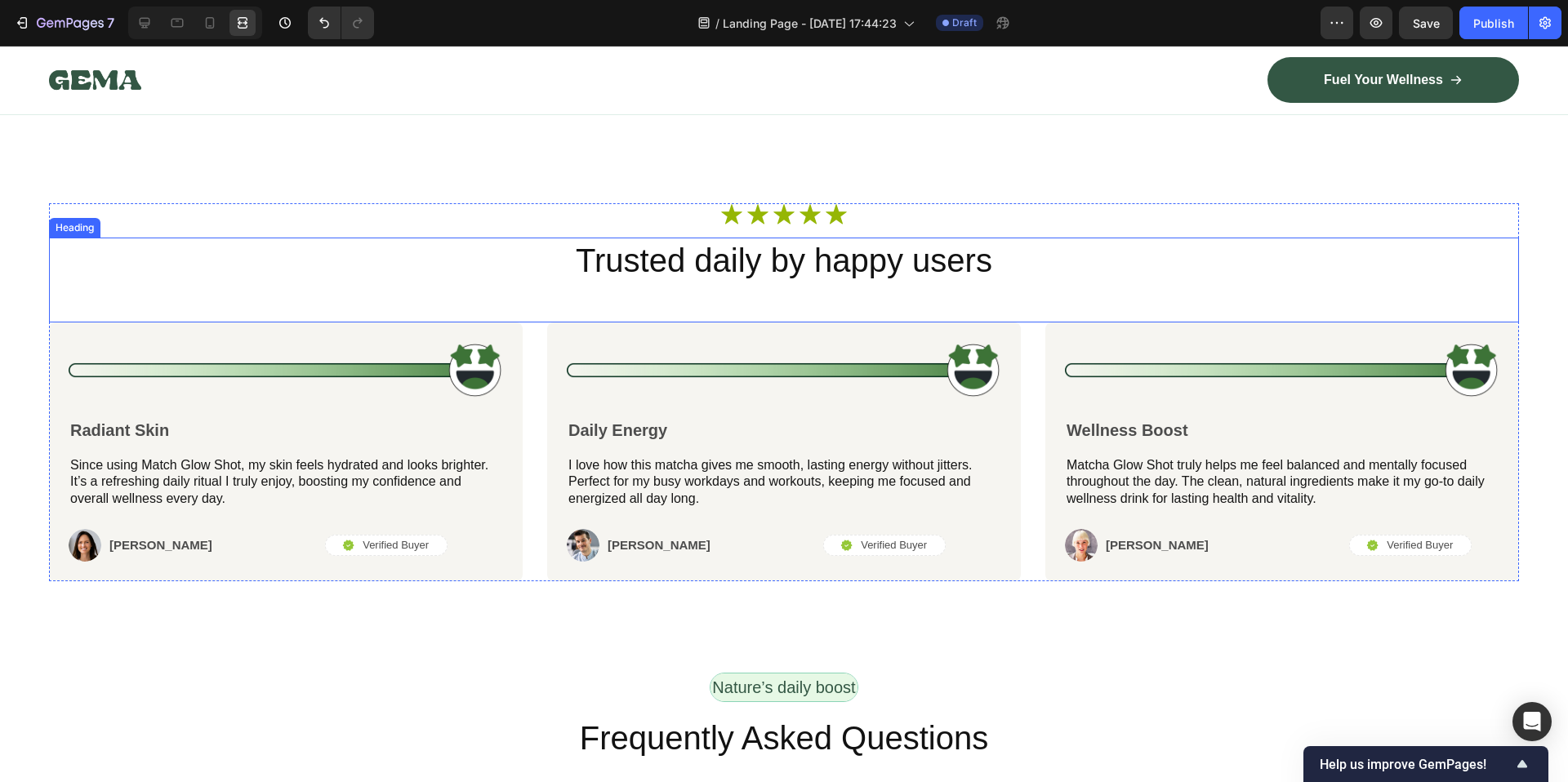
click at [657, 284] on h2 "Trusted daily by happy users" at bounding box center [783, 261] width 1470 height 46
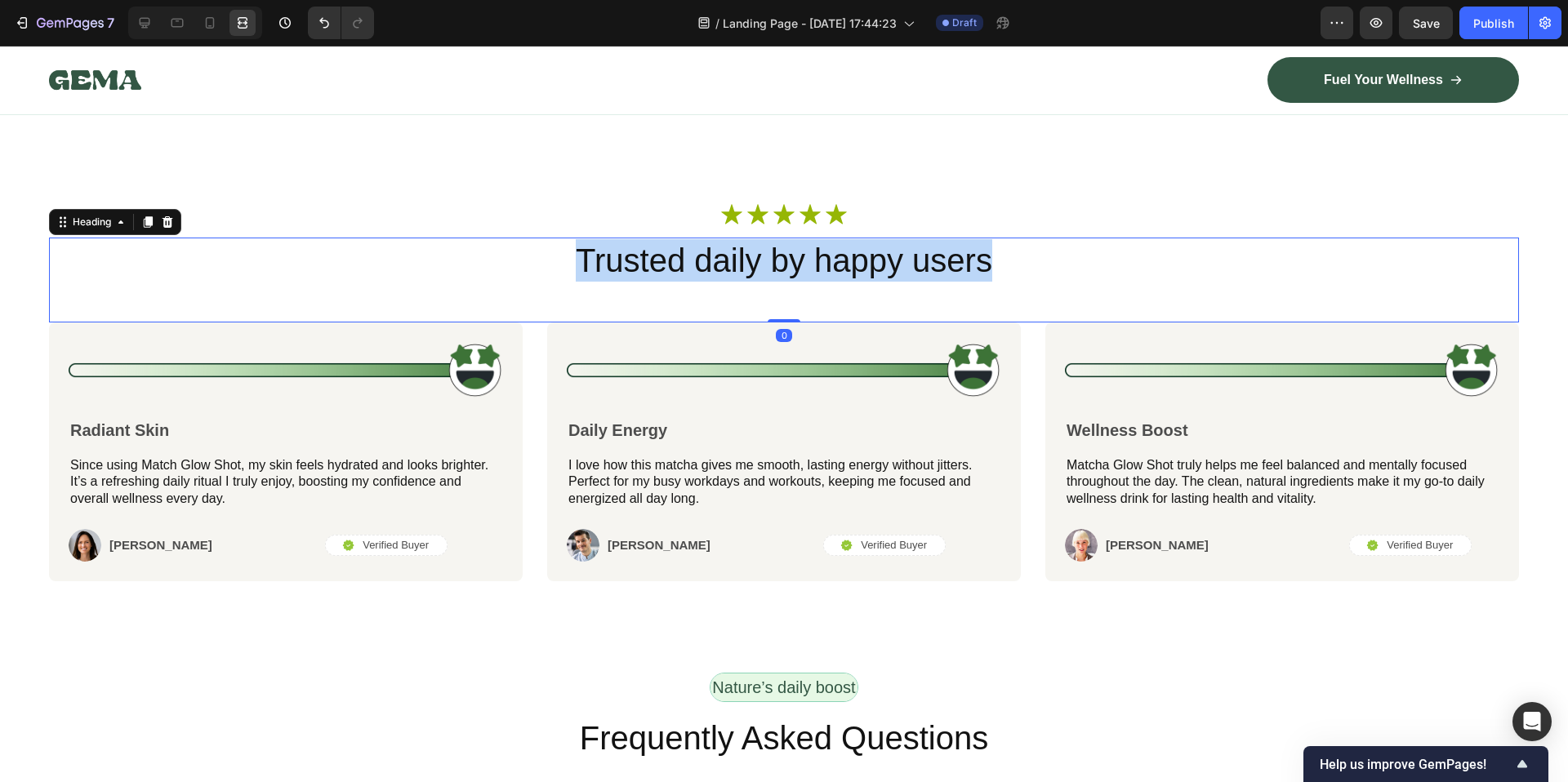
click at [657, 282] on p "Trusted daily by happy users" at bounding box center [783, 261] width 1467 height 43
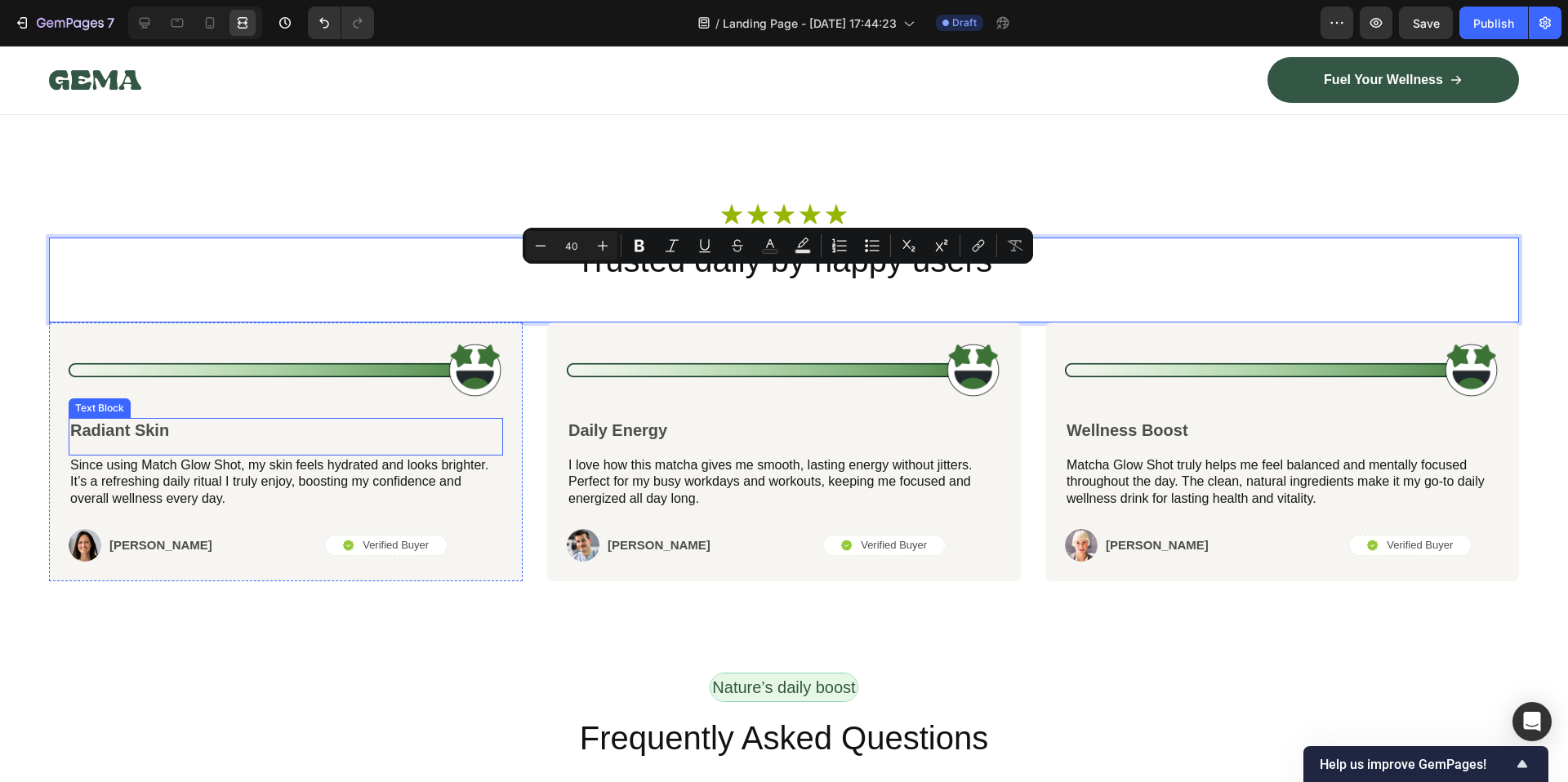
click at [101, 440] on p "Radiant Skin" at bounding box center [285, 430] width 431 height 21
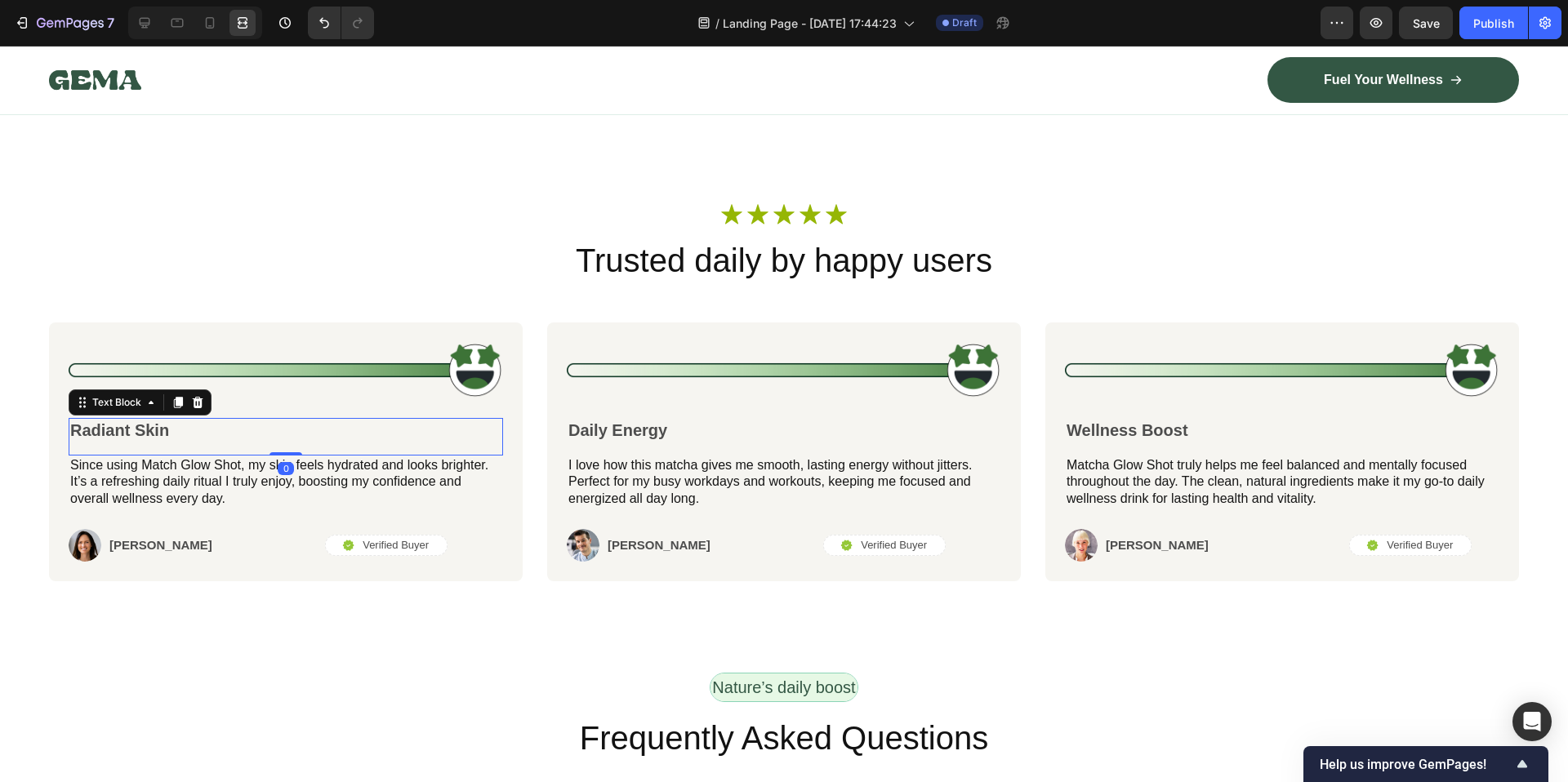
click at [101, 440] on p "Radiant Skin" at bounding box center [285, 430] width 431 height 21
click at [221, 440] on strong "Radiant Glow – [PERSON_NAME]" at bounding box center [199, 429] width 260 height 18
click at [196, 440] on strong "Radiant Glow – R." at bounding box center [141, 429] width 144 height 18
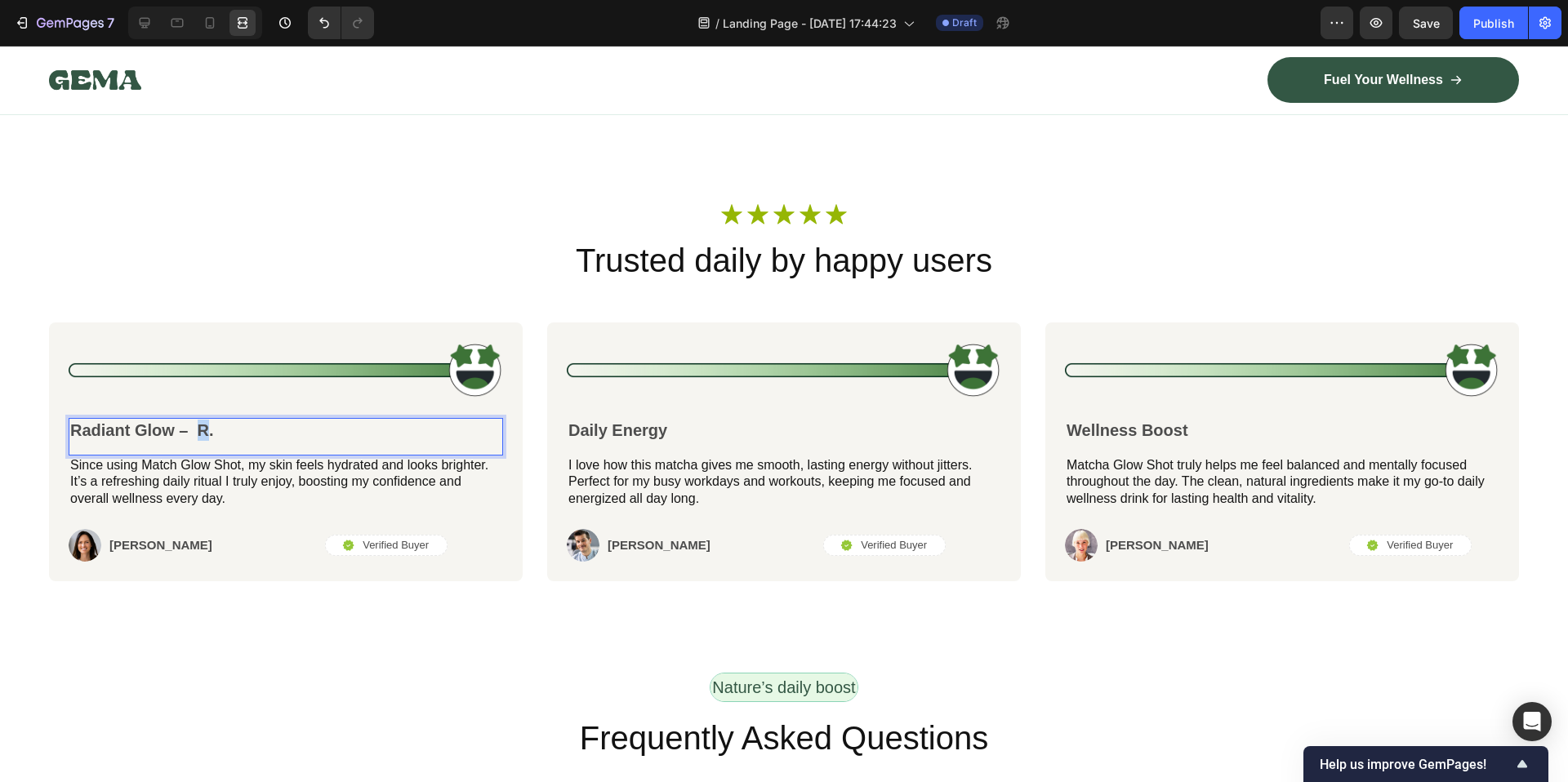
click at [196, 440] on strong "Radiant Glow – R." at bounding box center [141, 429] width 144 height 18
click at [210, 440] on p "Radiant Glow – ." at bounding box center [285, 430] width 431 height 21
click at [331, 493] on p "Since using Match Glow Shot, my skin feels hydrated and looks brighter. It’s a …" at bounding box center [285, 482] width 431 height 50
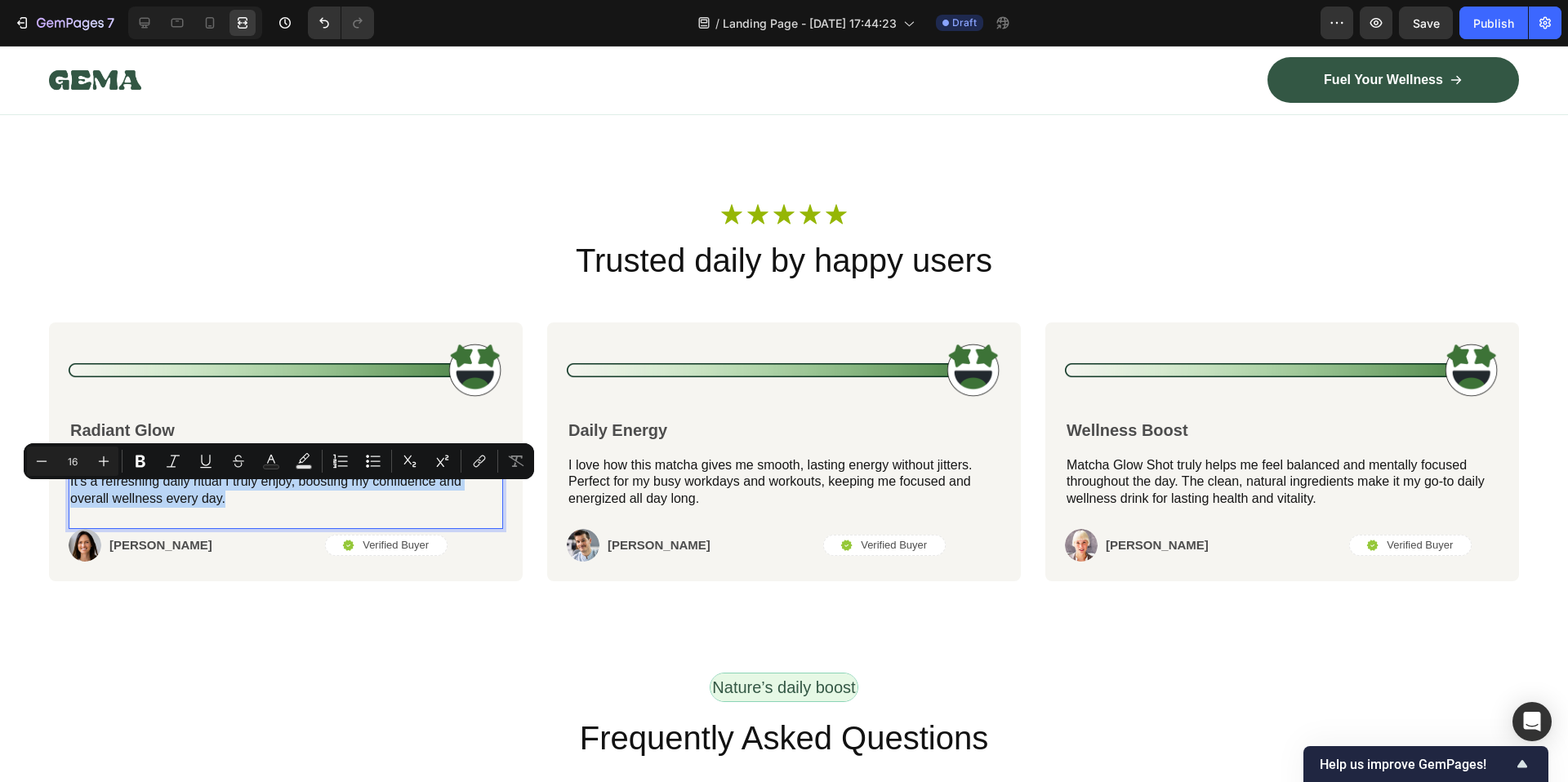
click at [331, 493] on p "Since using Match Glow Shot, my skin feels hydrated and looks brighter. It’s a …" at bounding box center [285, 482] width 431 height 50
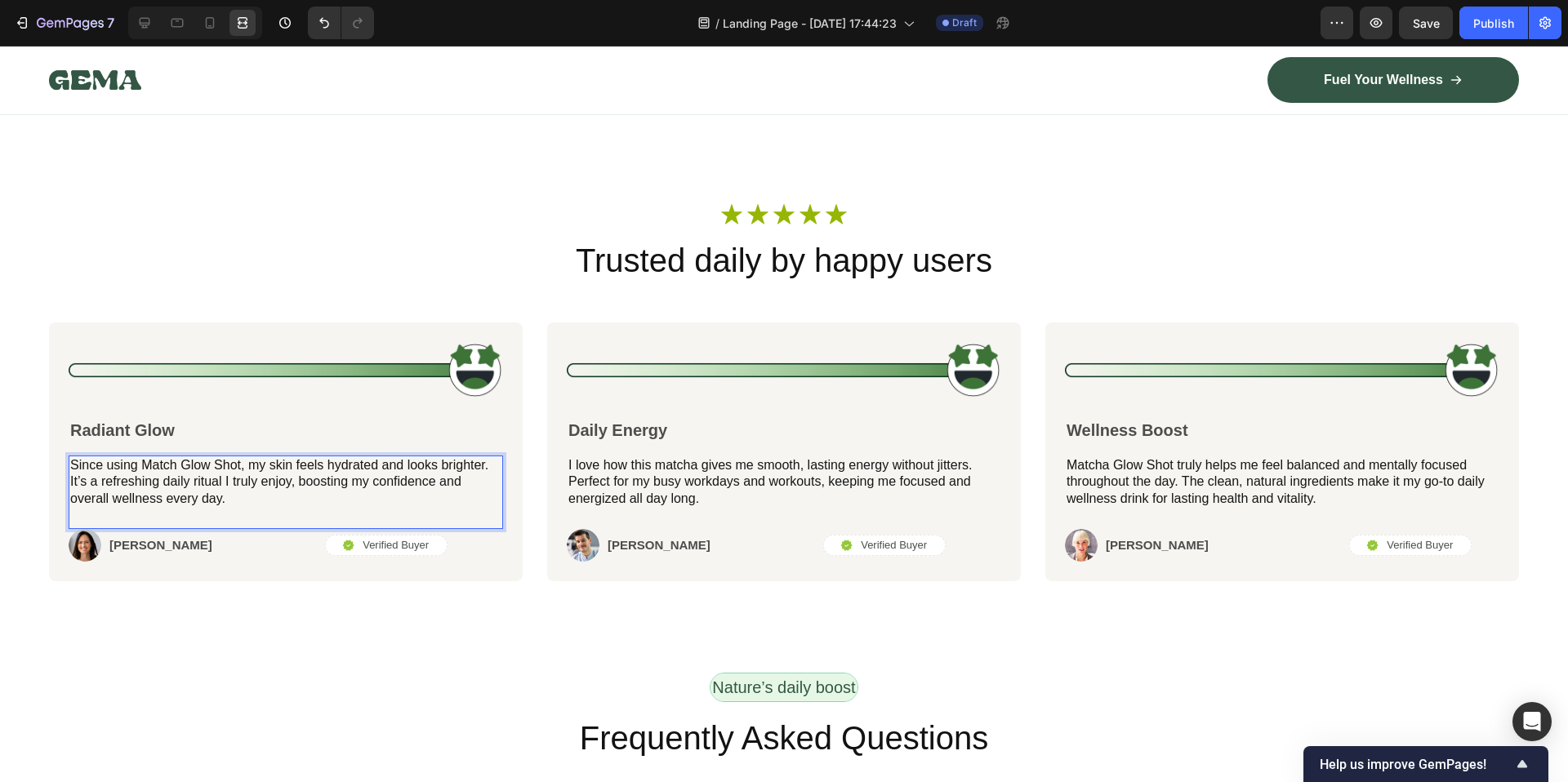
scroll to position [6382, 0]
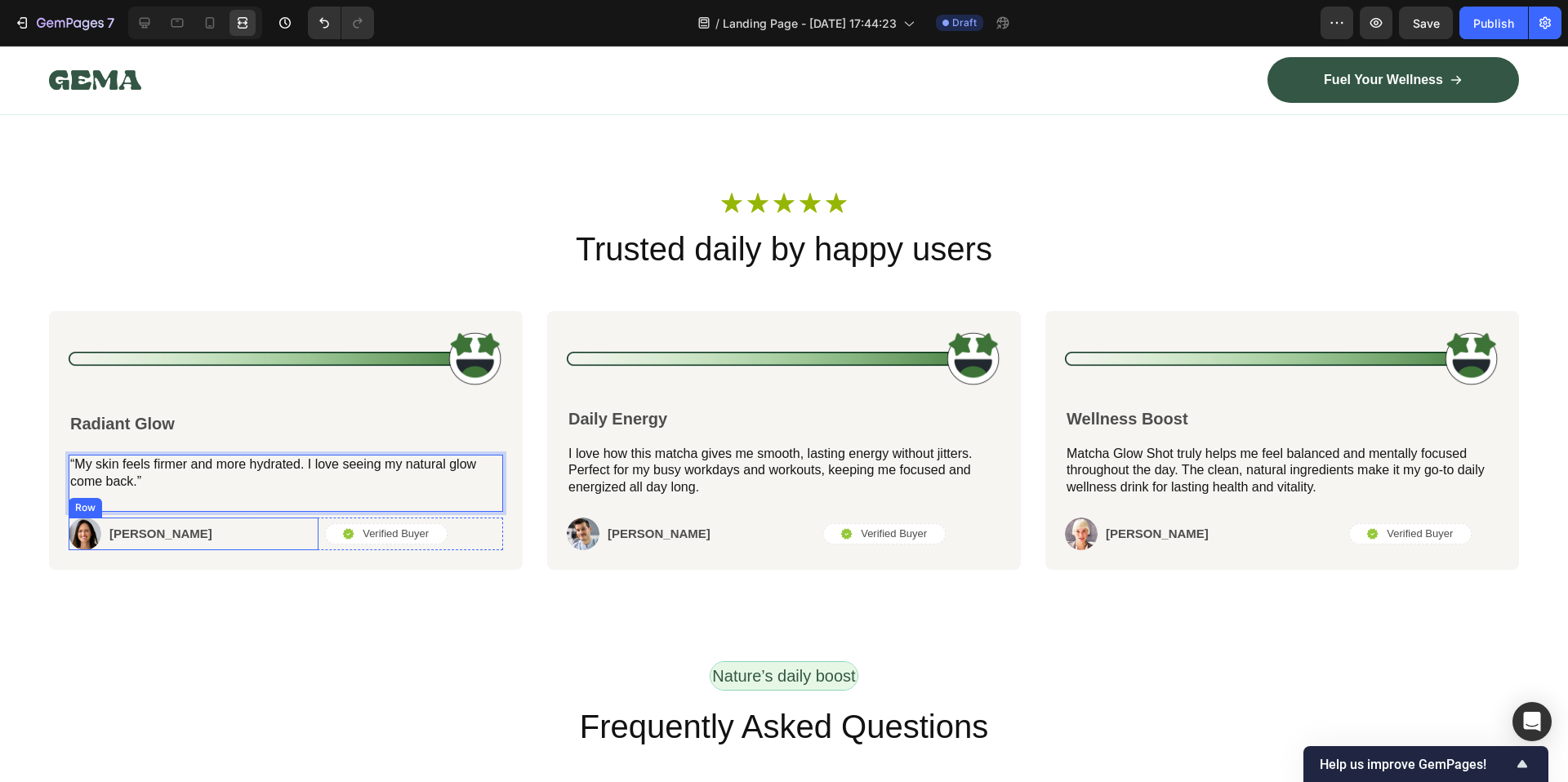
click at [130, 542] on p "[PERSON_NAME]" at bounding box center [160, 533] width 103 height 16
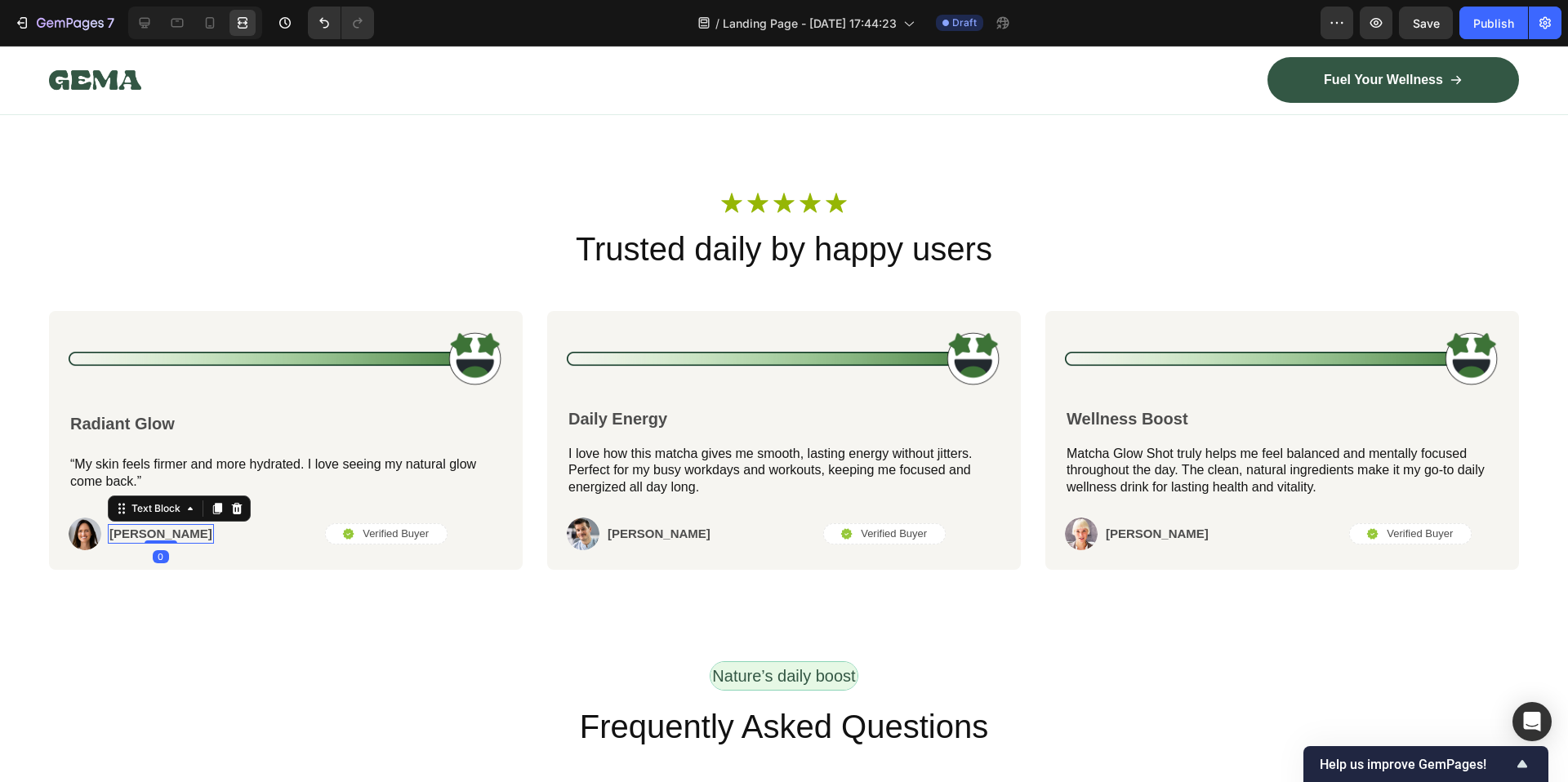
click at [130, 542] on p "[PERSON_NAME]" at bounding box center [160, 533] width 103 height 16
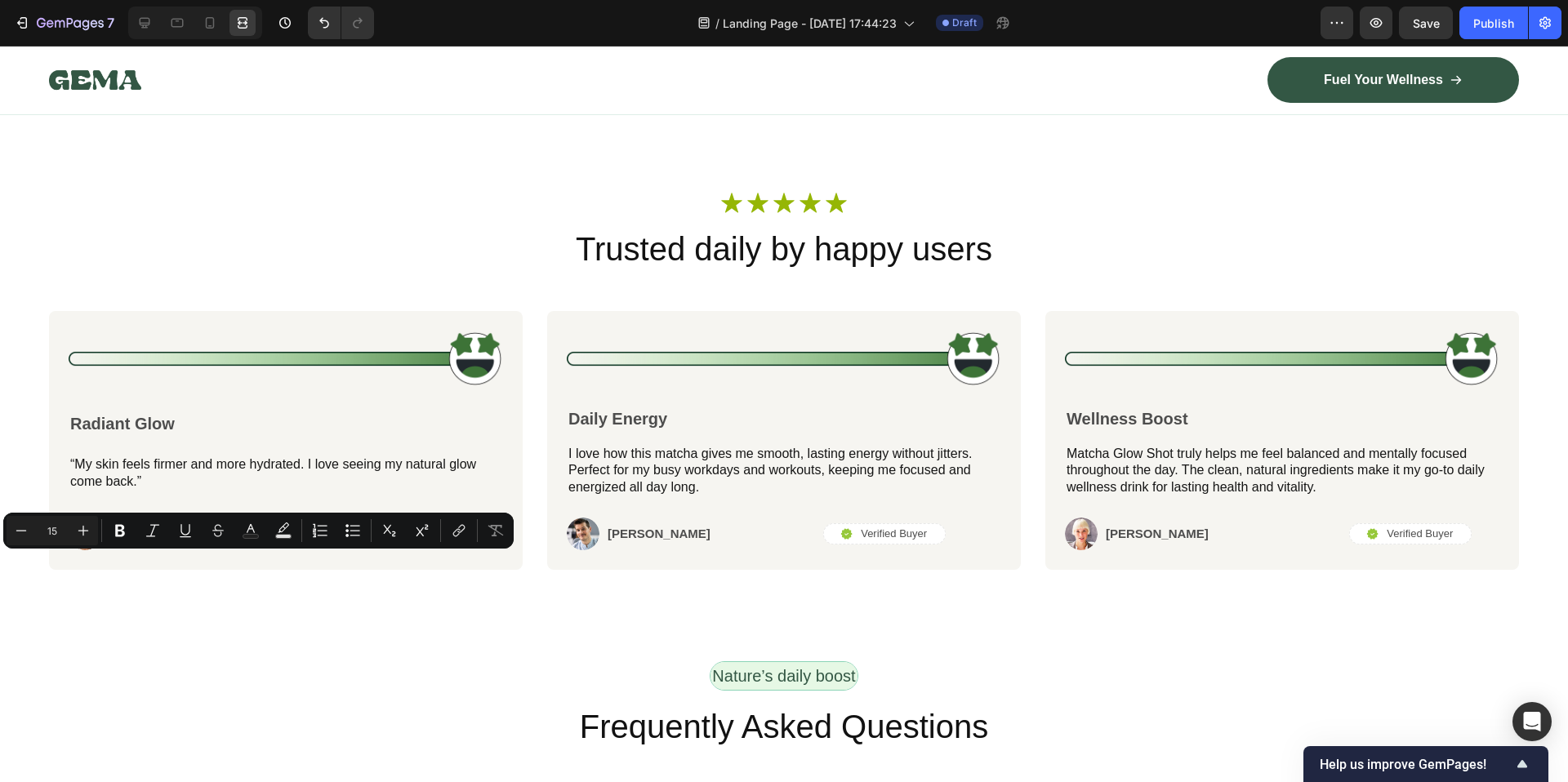
click at [124, 542] on p "[PERSON_NAME]" at bounding box center [160, 533] width 103 height 16
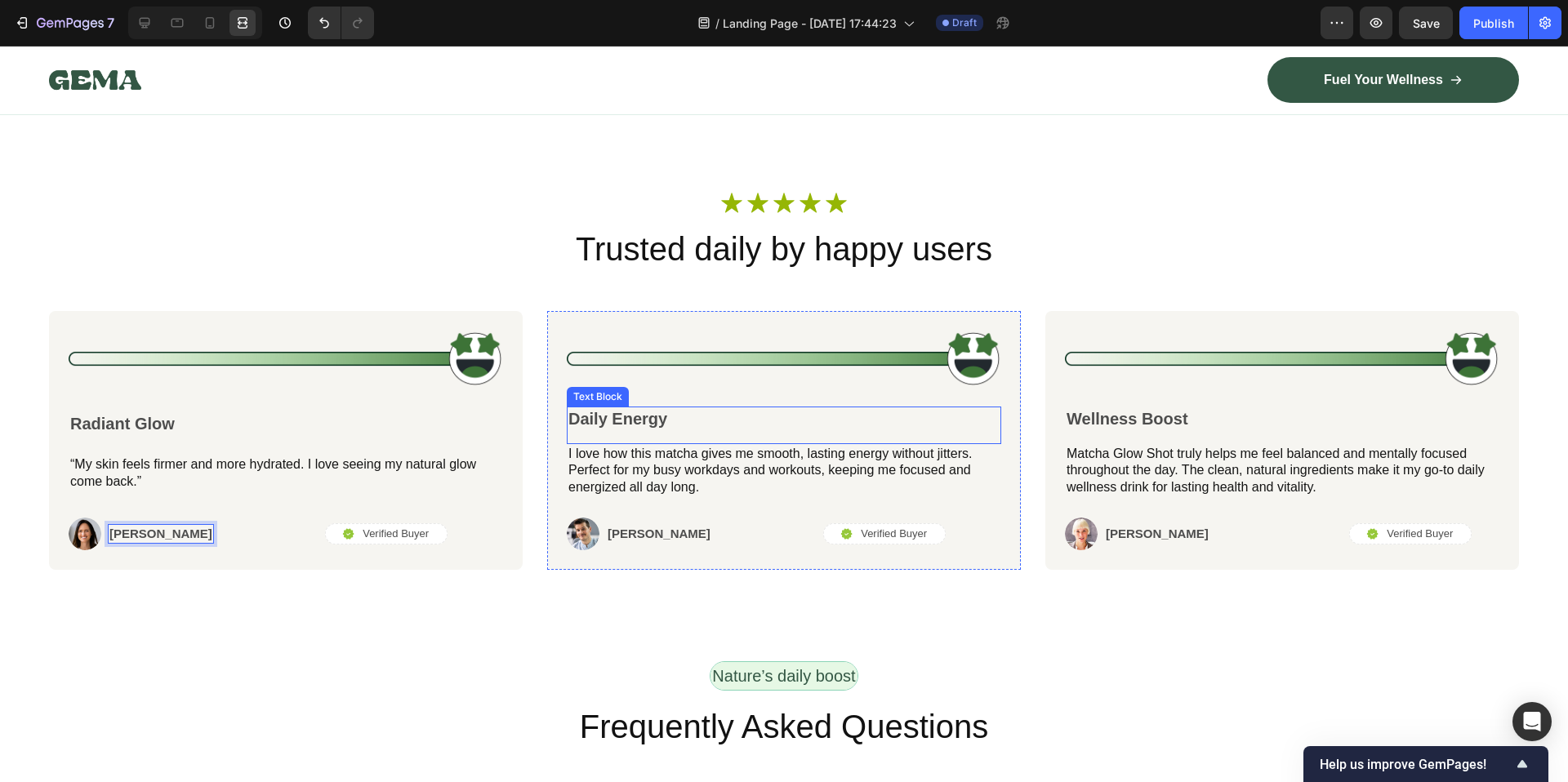
click at [629, 444] on div "Daily Energy Text Block" at bounding box center [784, 425] width 435 height 37
click at [694, 497] on p "I love how this matcha gives me smooth, lasting energy without jitters. Perfect…" at bounding box center [784, 470] width 431 height 50
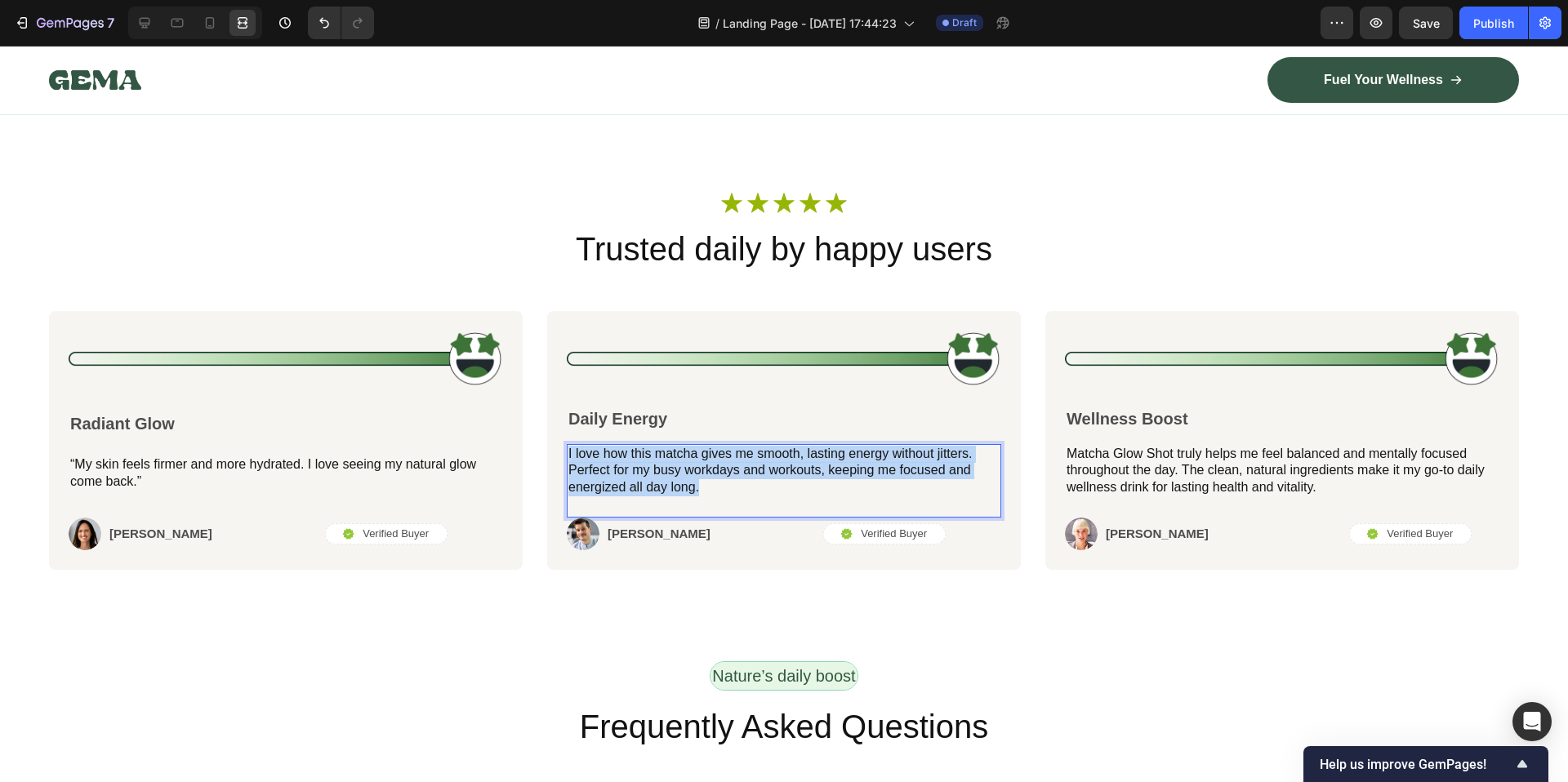
click at [694, 497] on p "I love how this matcha gives me smooth, lasting energy without jitters. Perfect…" at bounding box center [784, 470] width 431 height 50
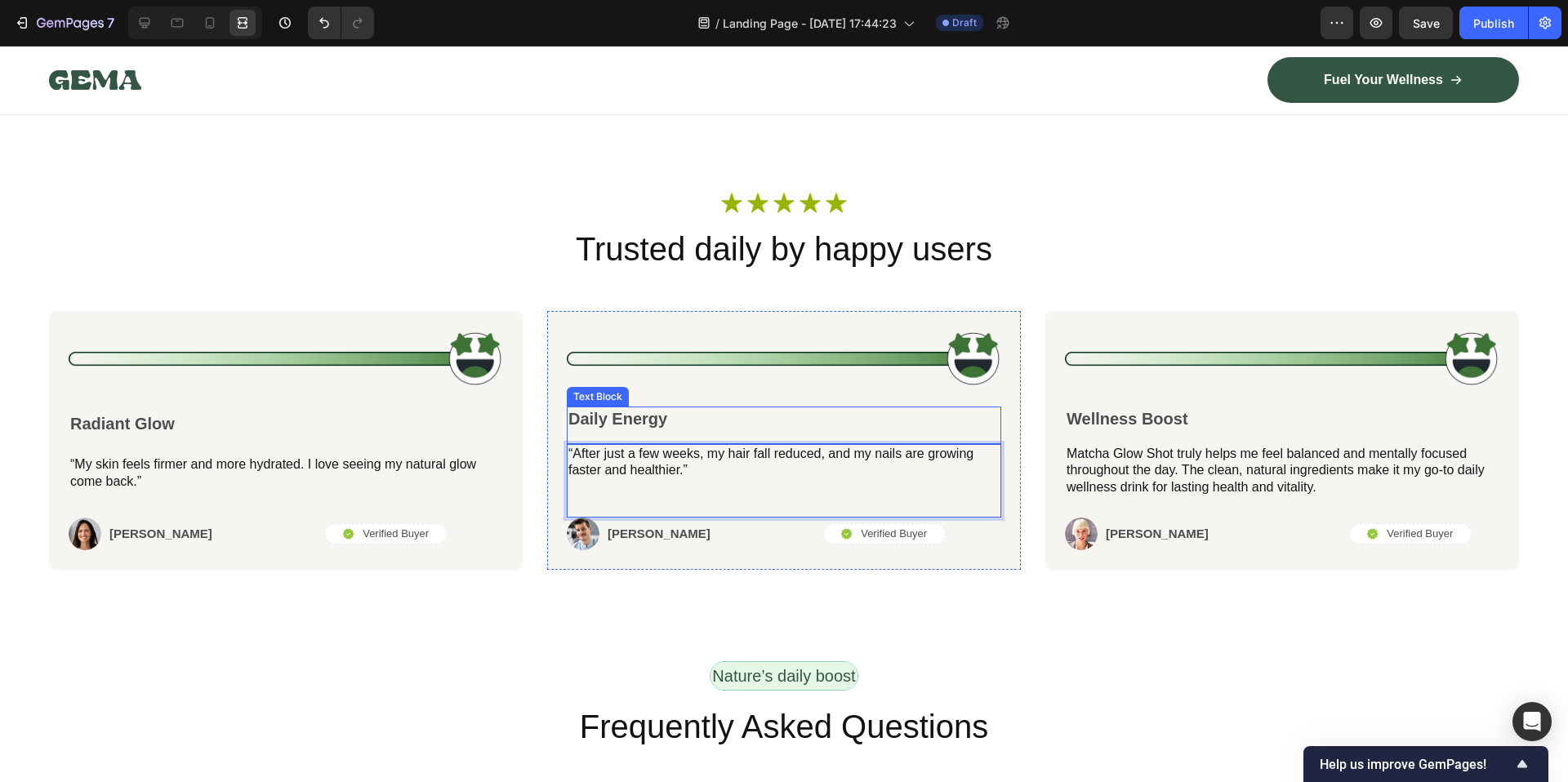
click at [589, 429] on p "Daily Energy" at bounding box center [784, 418] width 431 height 21
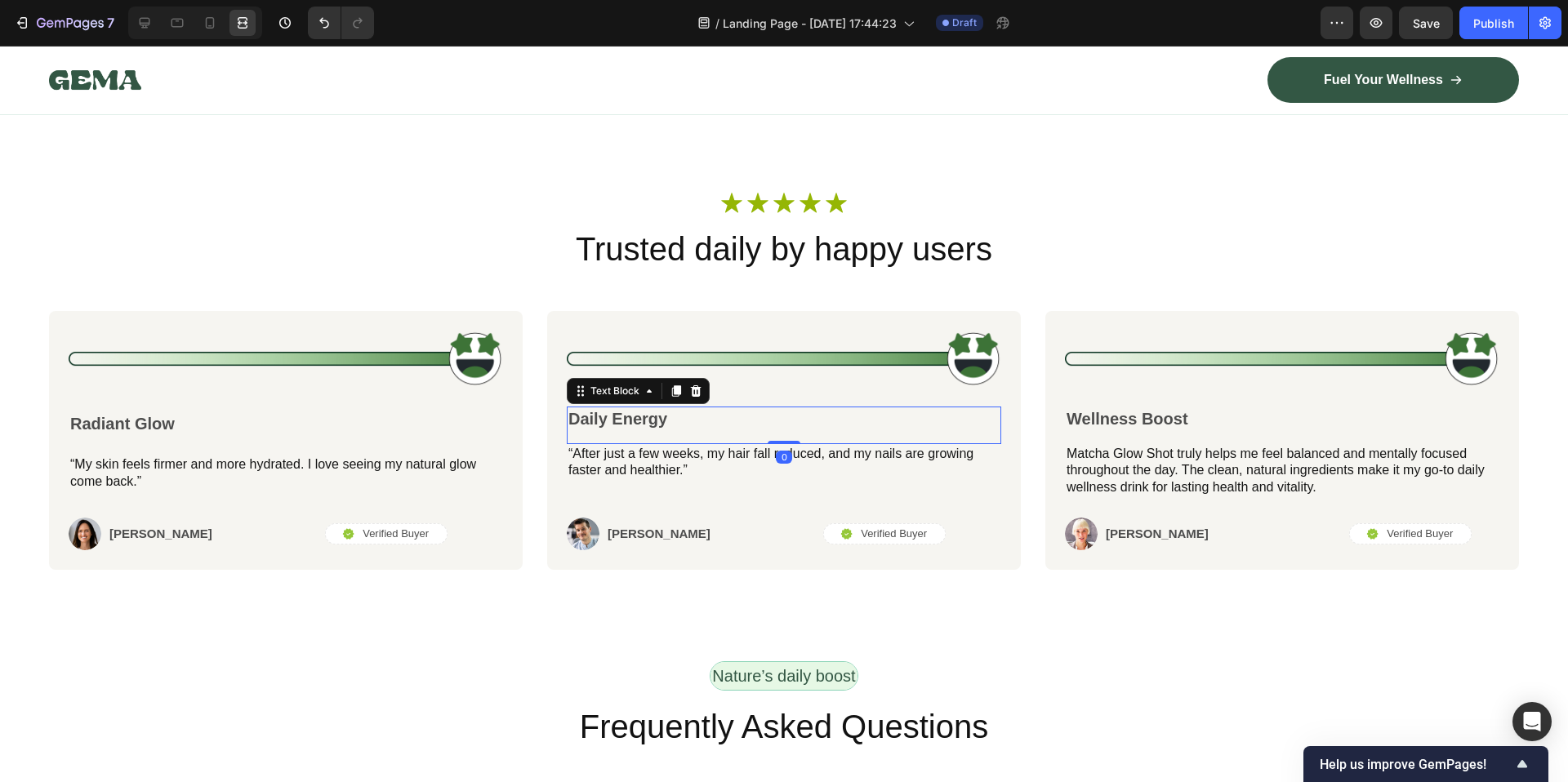
click at [589, 429] on p "Daily Energy" at bounding box center [784, 418] width 431 height 21
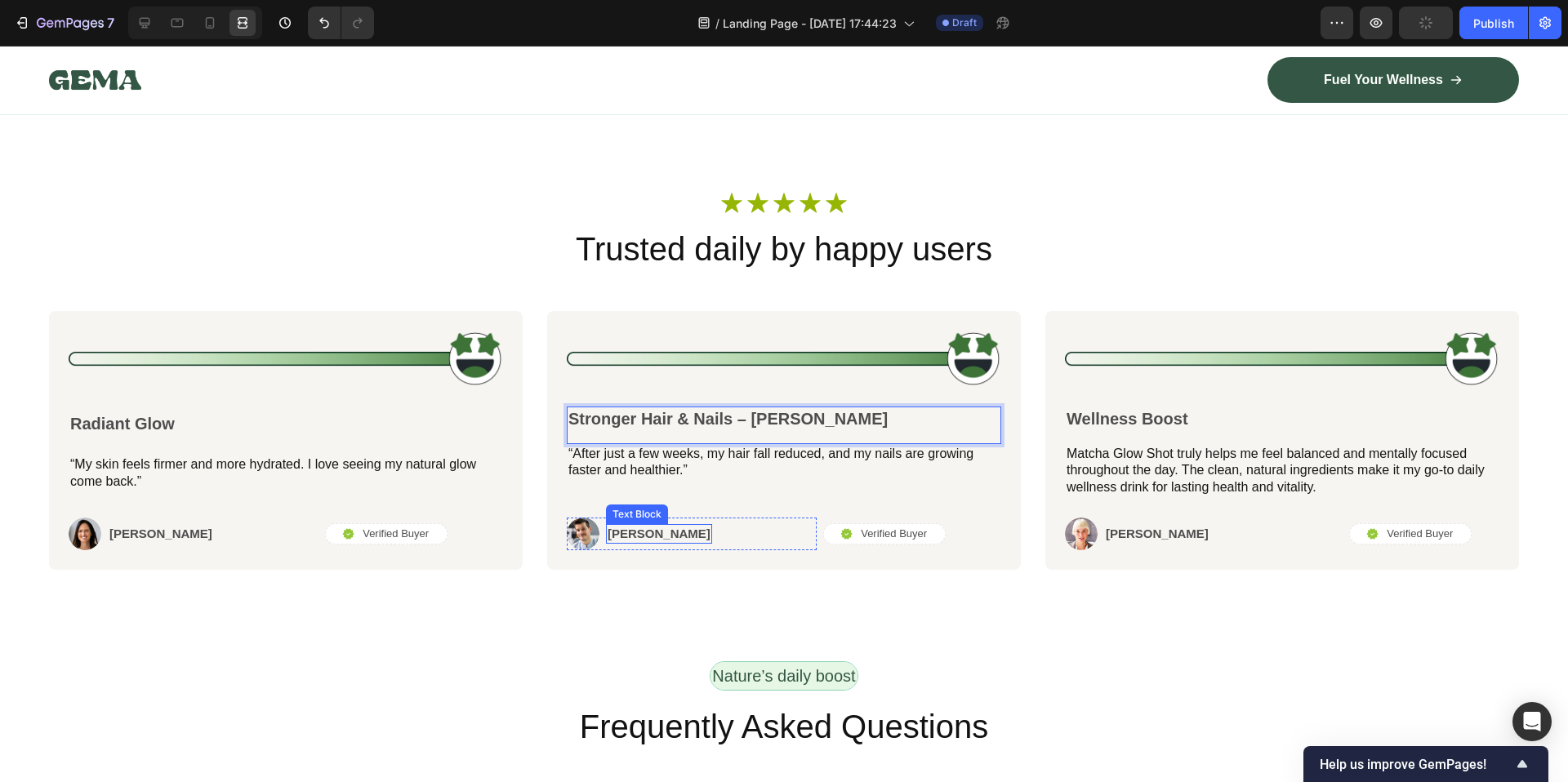
click at [623, 542] on p "[PERSON_NAME]" at bounding box center [659, 533] width 103 height 16
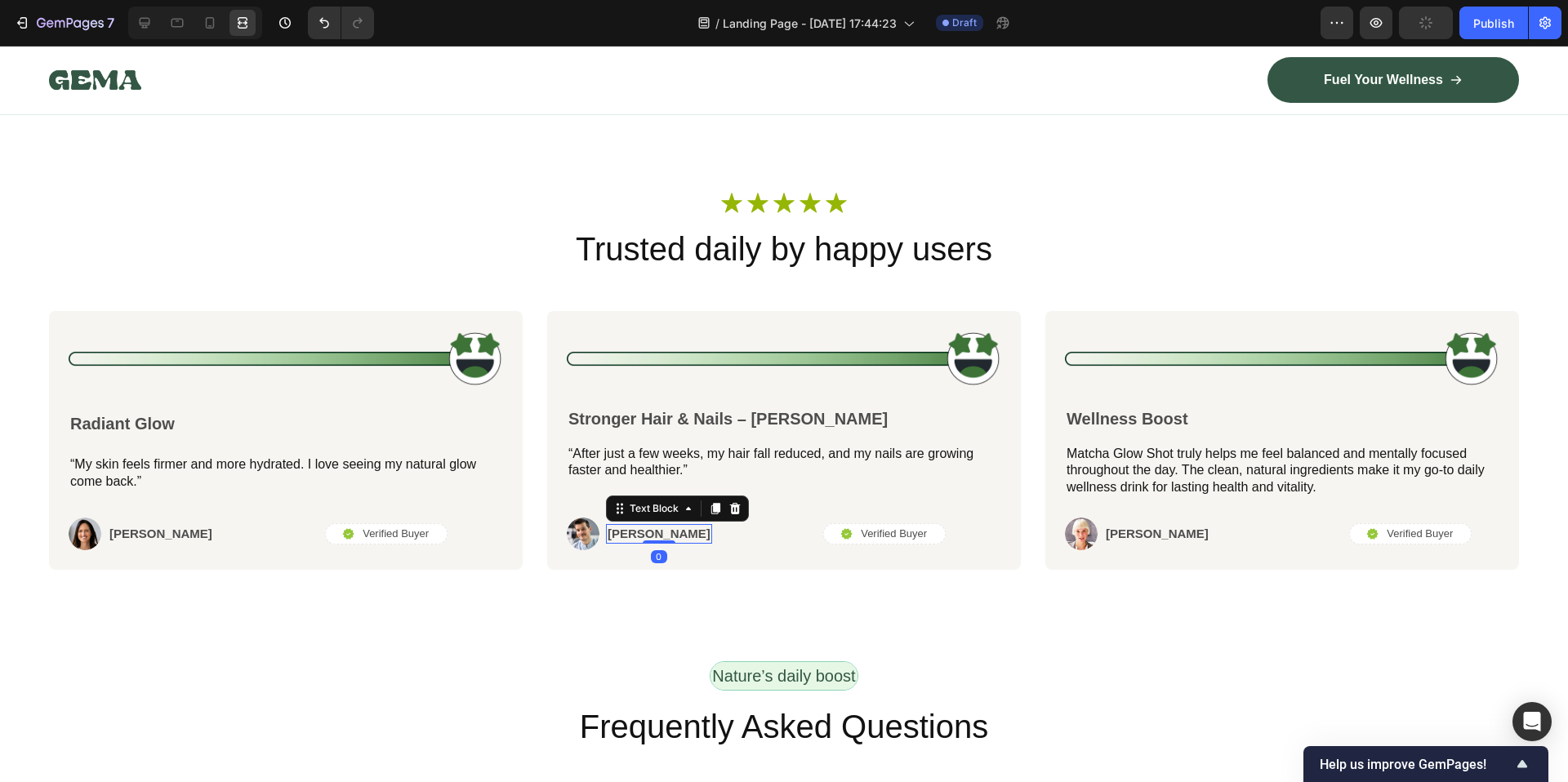
click at [623, 542] on p "[PERSON_NAME]" at bounding box center [659, 533] width 103 height 16
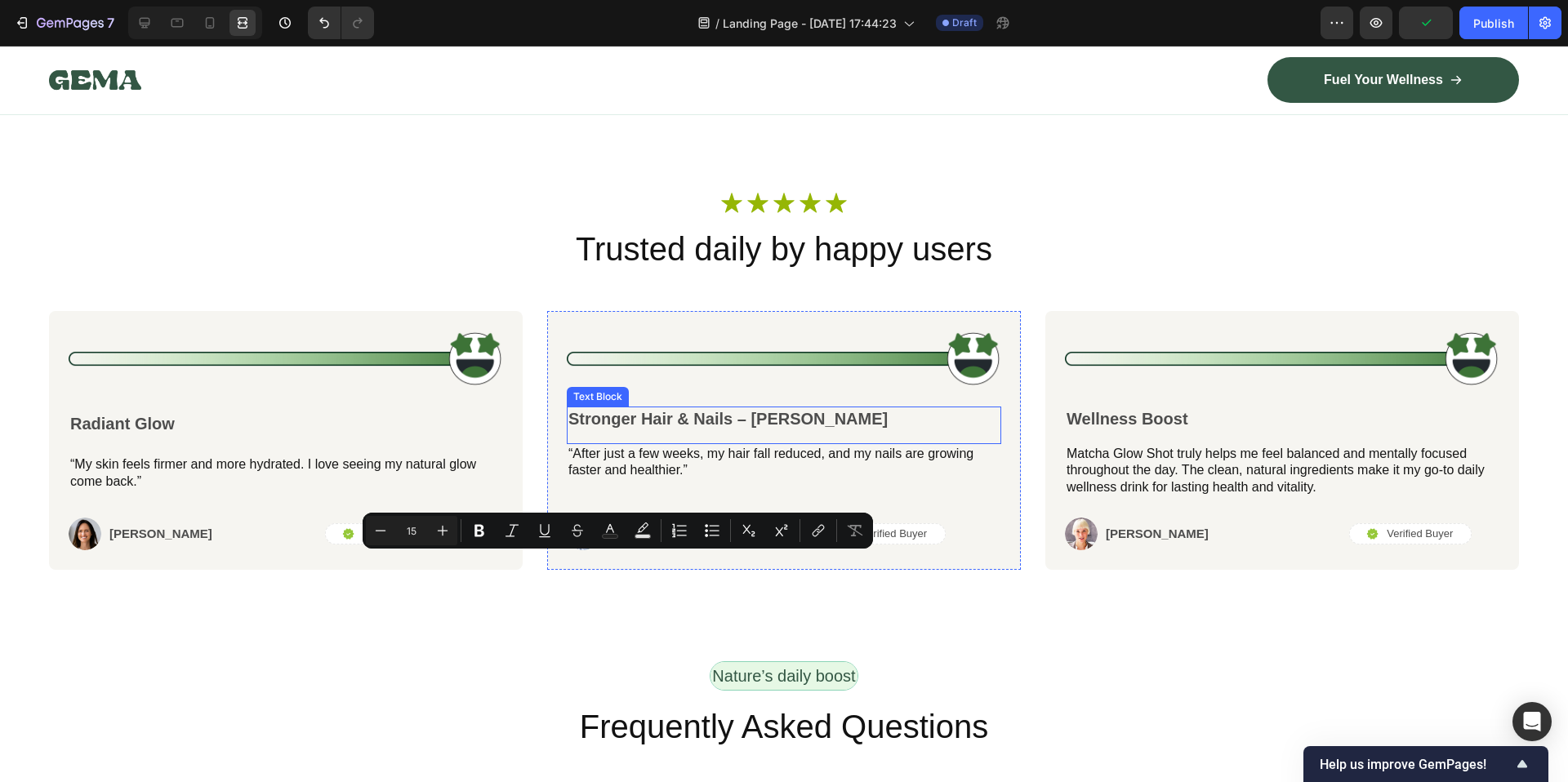
click at [773, 428] on strong "Stronger Hair & Nails – [PERSON_NAME]" at bounding box center [728, 418] width 320 height 18
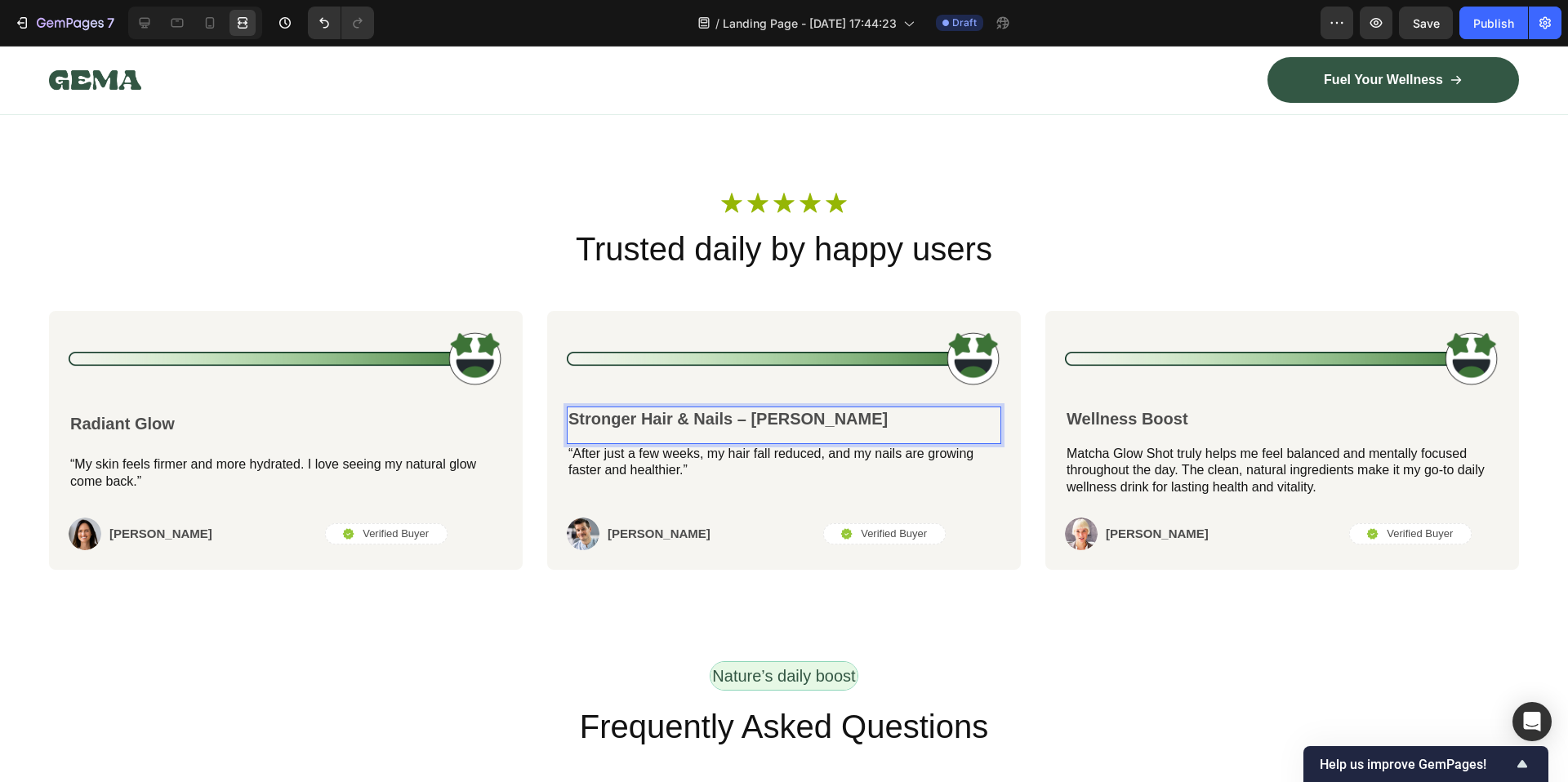
click at [780, 428] on strong "Stronger Hair & Nails – [PERSON_NAME]" at bounding box center [728, 418] width 320 height 18
click at [767, 429] on p "Stronger Hair & Nails – T." at bounding box center [784, 418] width 431 height 21
click at [611, 542] on p "[PERSON_NAME]" at bounding box center [659, 533] width 103 height 16
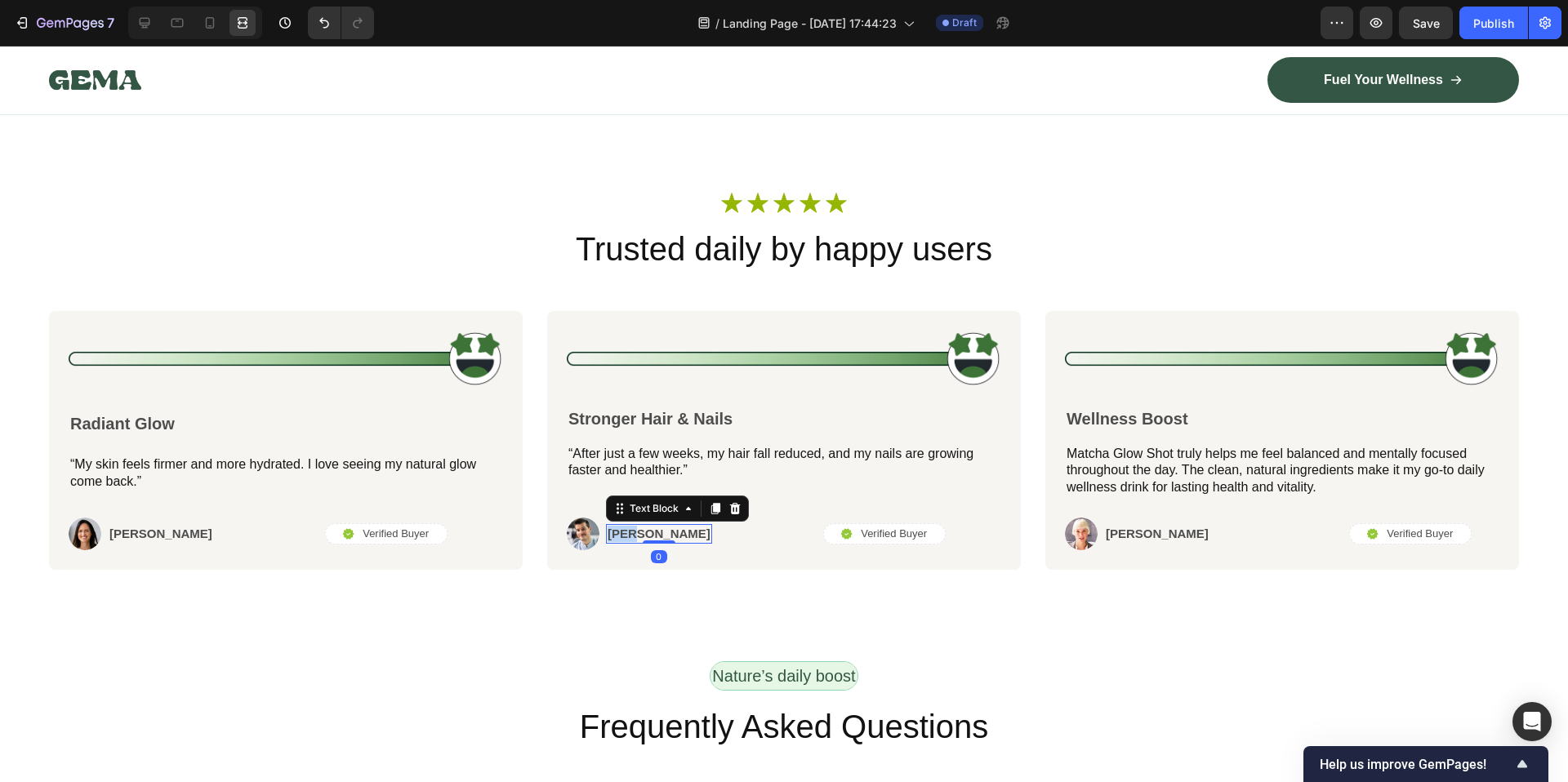
click at [615, 542] on p "[PERSON_NAME]" at bounding box center [659, 533] width 103 height 16
click at [1157, 492] on p "Matcha Glow Shot truly helps me feel balanced and mentally focused throughout t…" at bounding box center [1282, 470] width 431 height 50
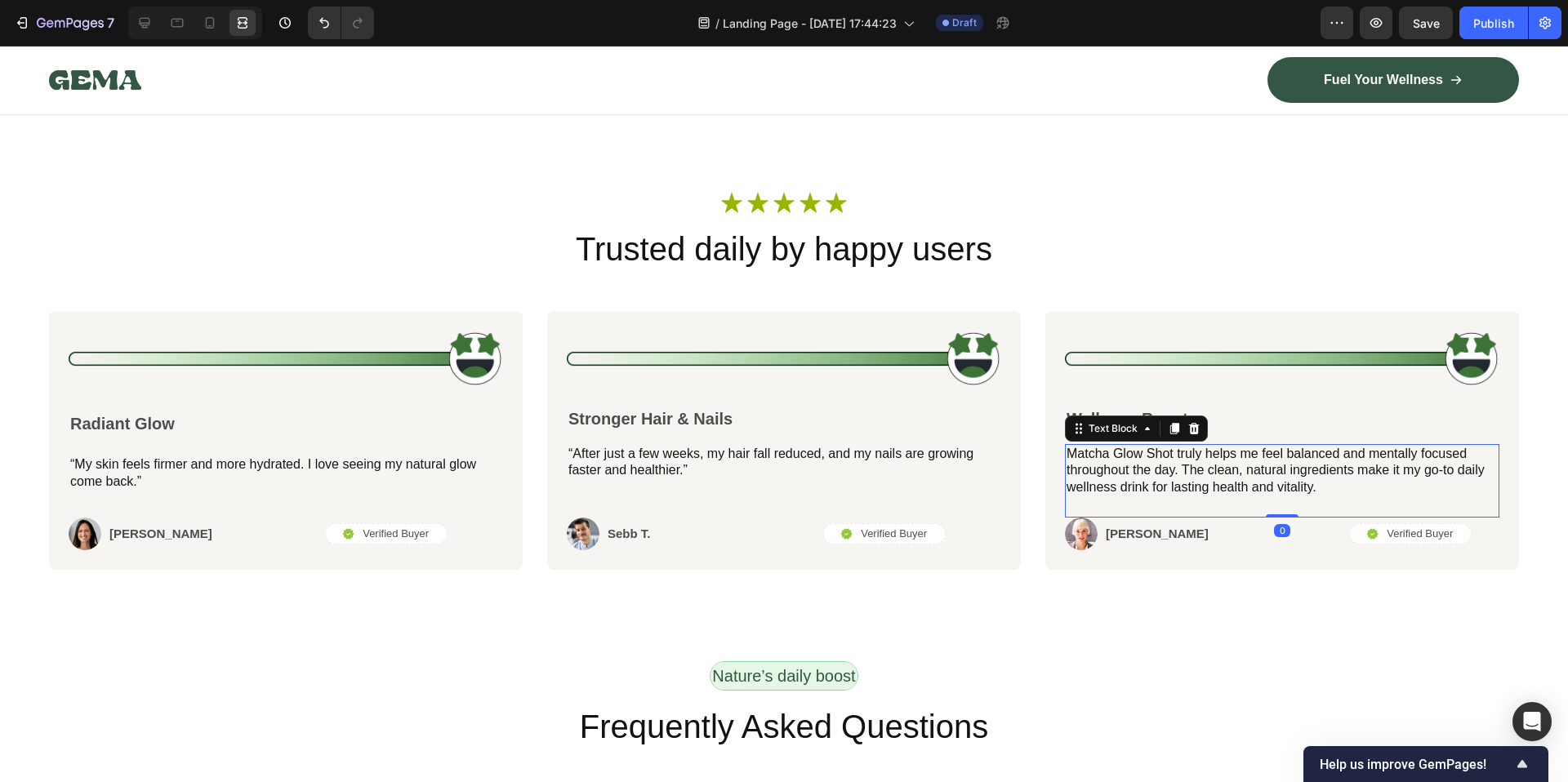
click at [1157, 492] on p "Matcha Glow Shot truly helps me feel balanced and mentally focused throughout t…" at bounding box center [1282, 470] width 431 height 50
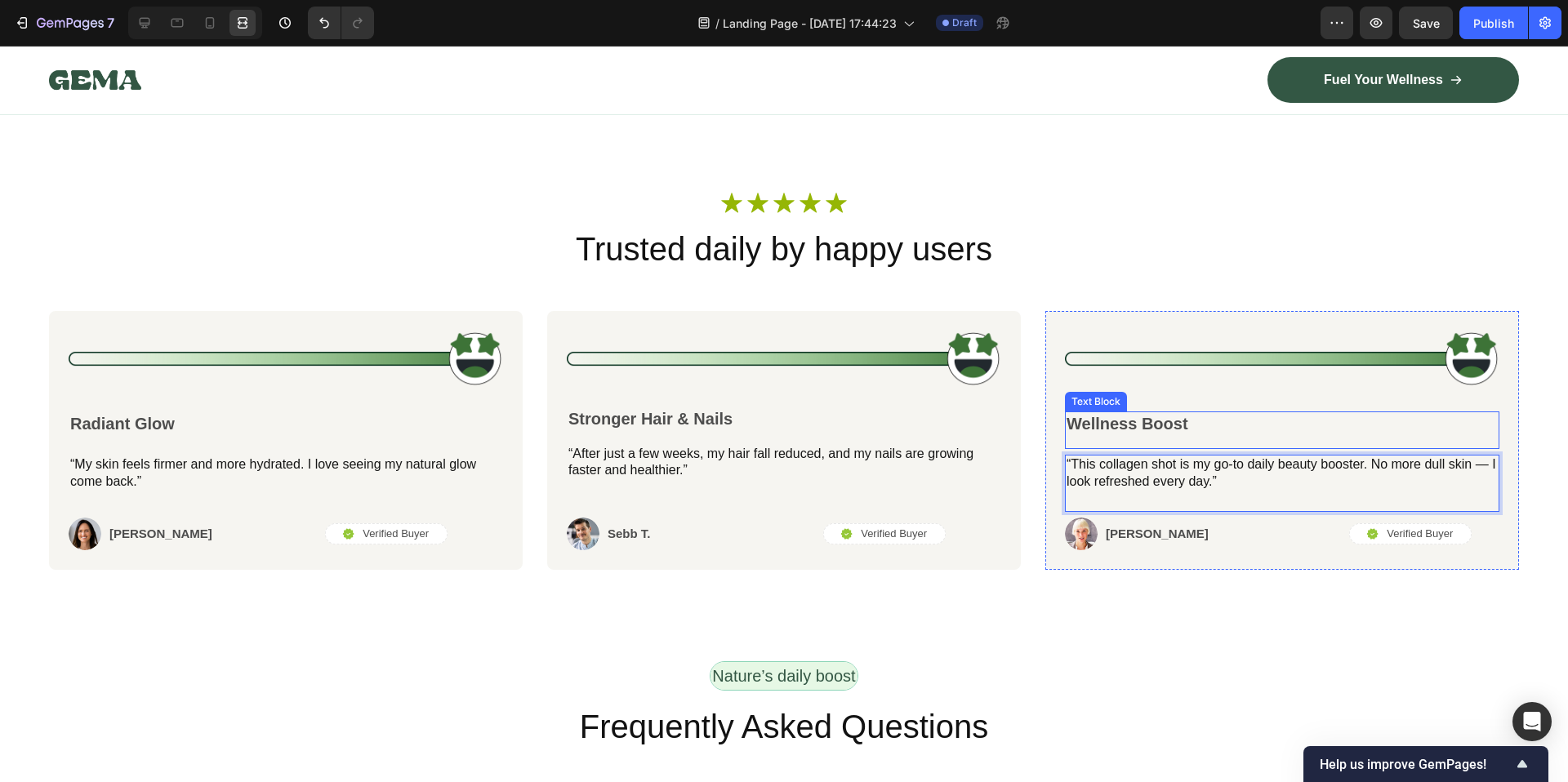
click at [1109, 434] on p "Wellness Boost" at bounding box center [1282, 423] width 431 height 21
click at [1110, 455] on div "Text Block" at bounding box center [1096, 445] width 62 height 20
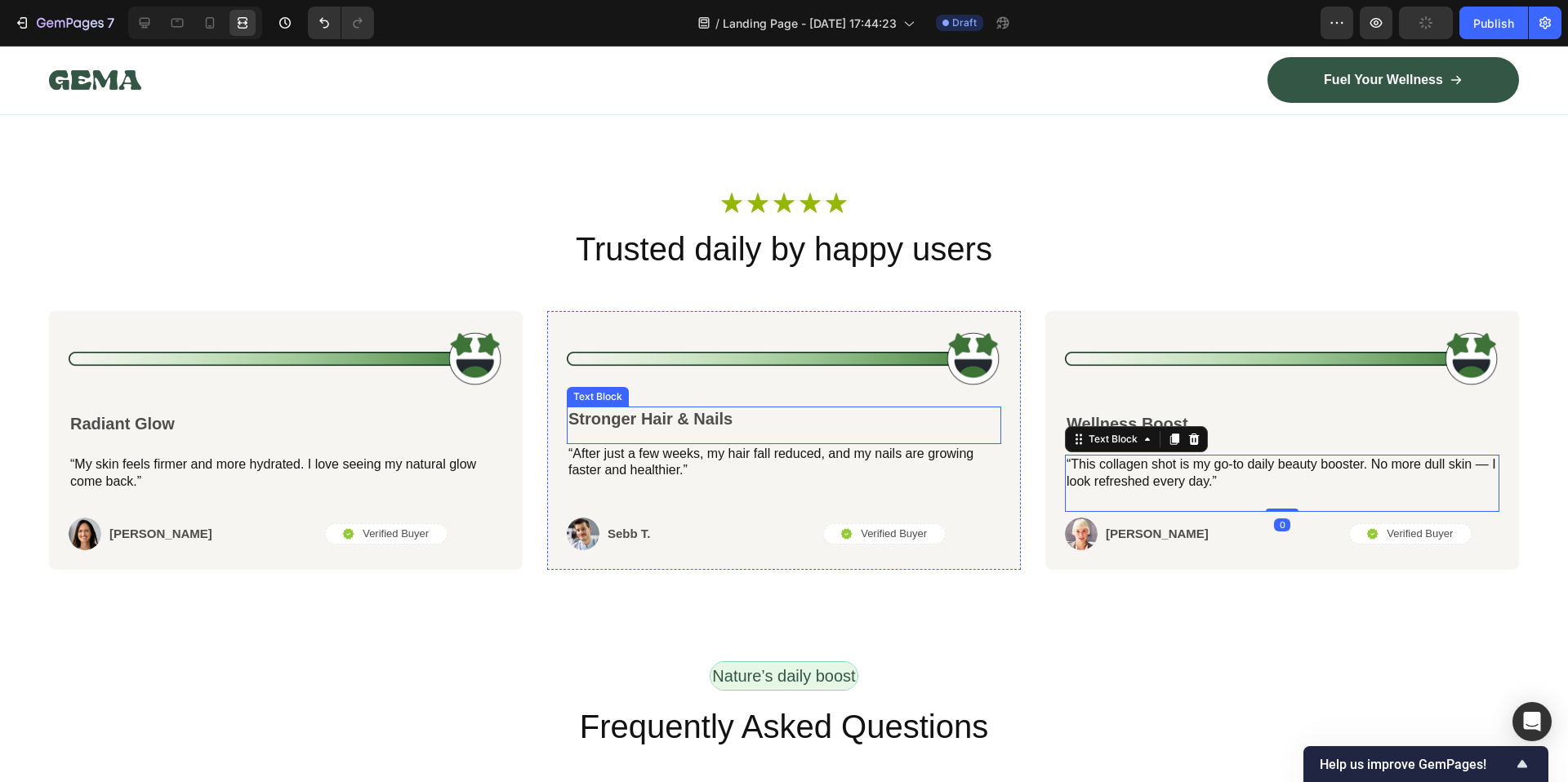
click at [972, 406] on div "Image" at bounding box center [784, 368] width 435 height 76
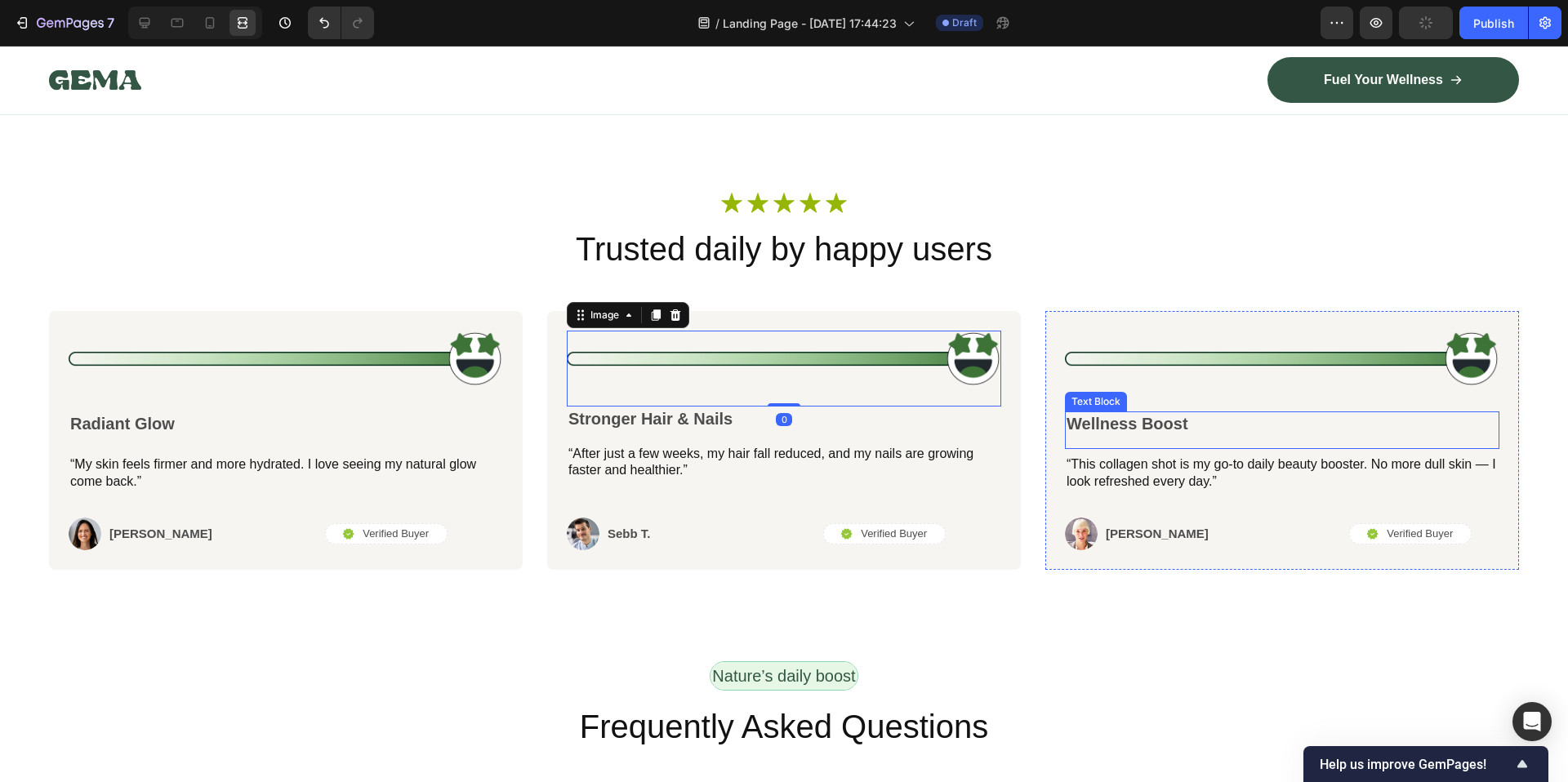
click at [1074, 434] on p "Wellness Boost" at bounding box center [1282, 423] width 431 height 21
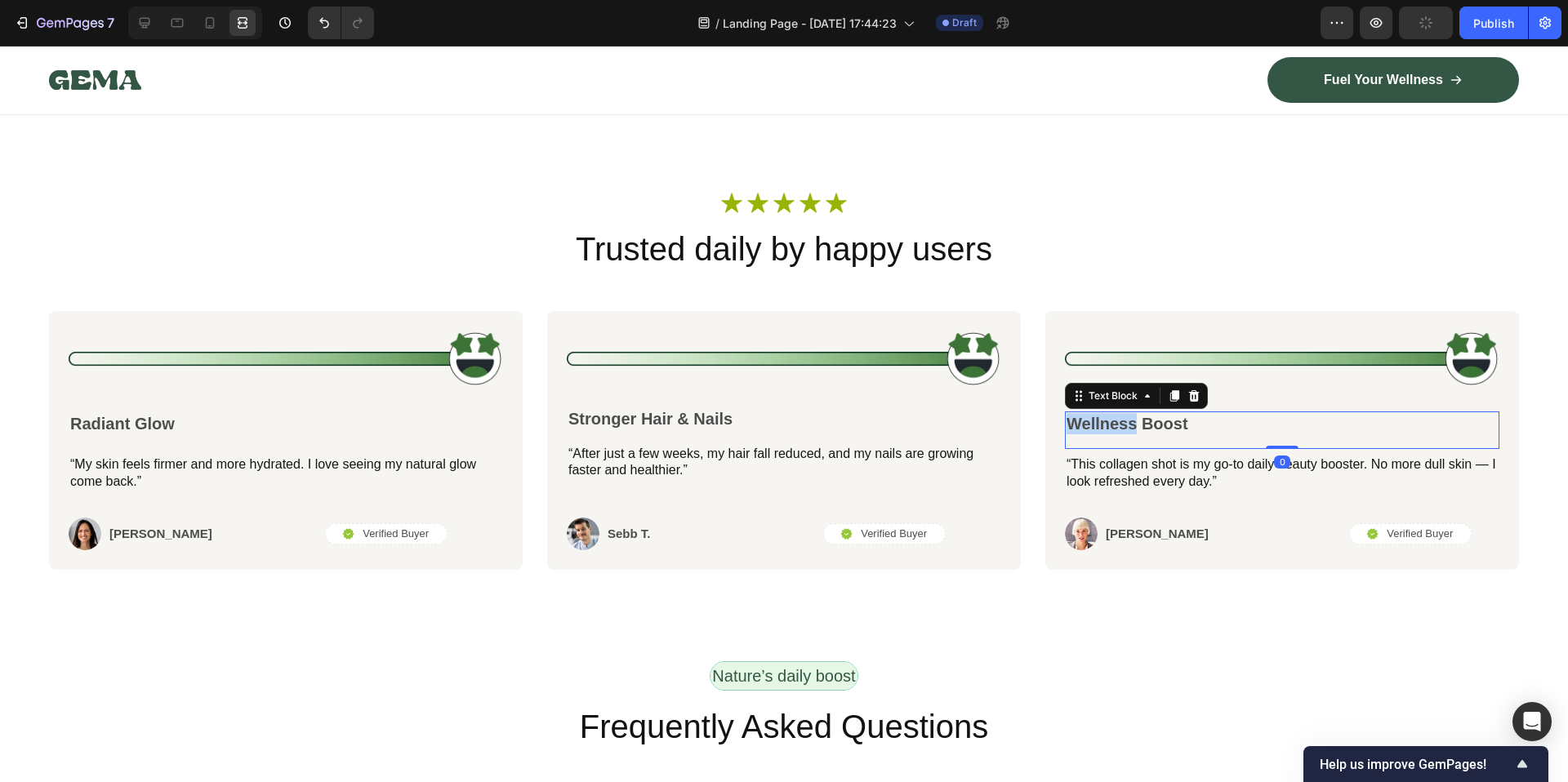
click at [1074, 434] on p "Wellness Boost" at bounding box center [1282, 423] width 431 height 21
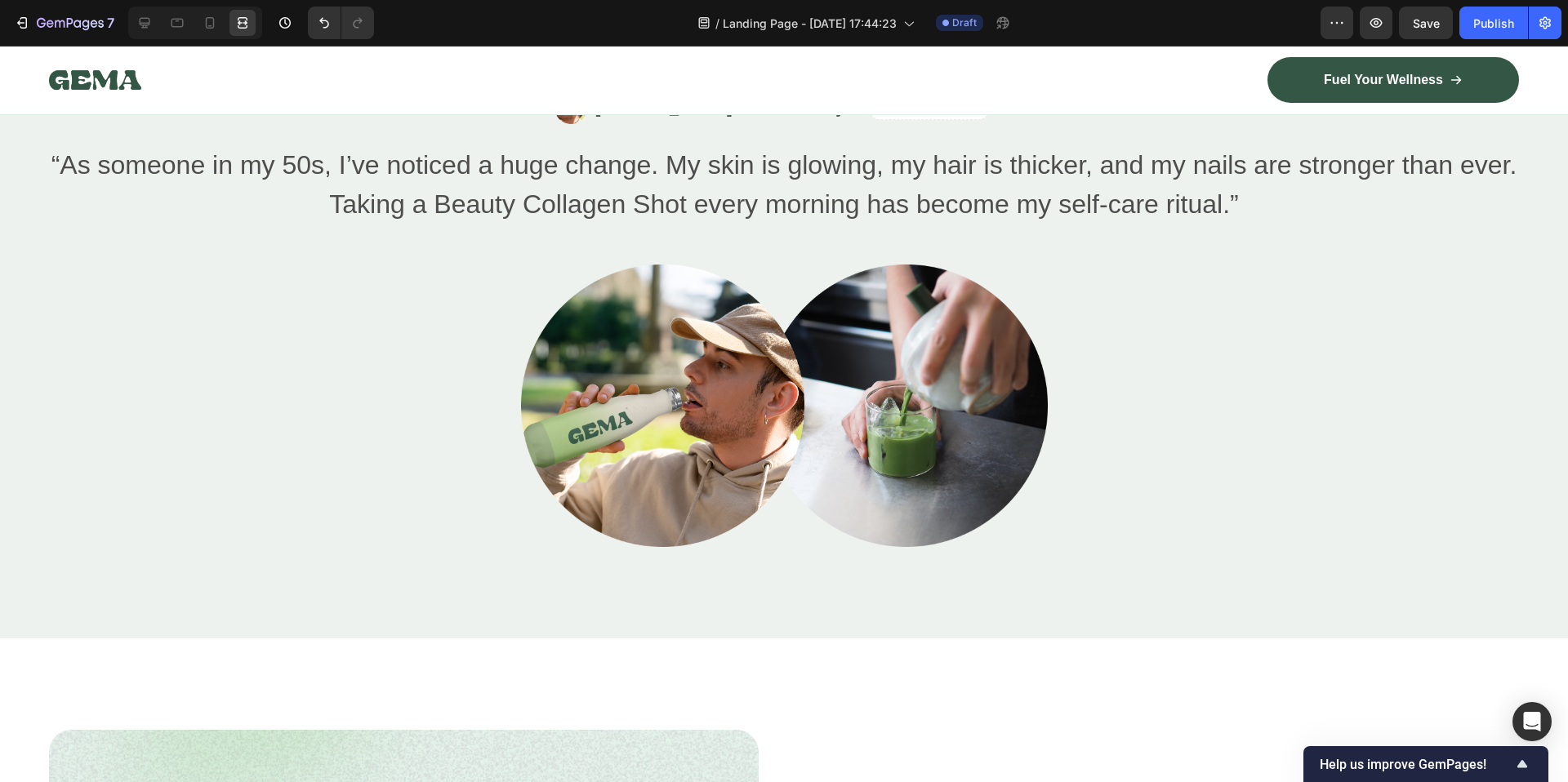
scroll to position [3928, 0]
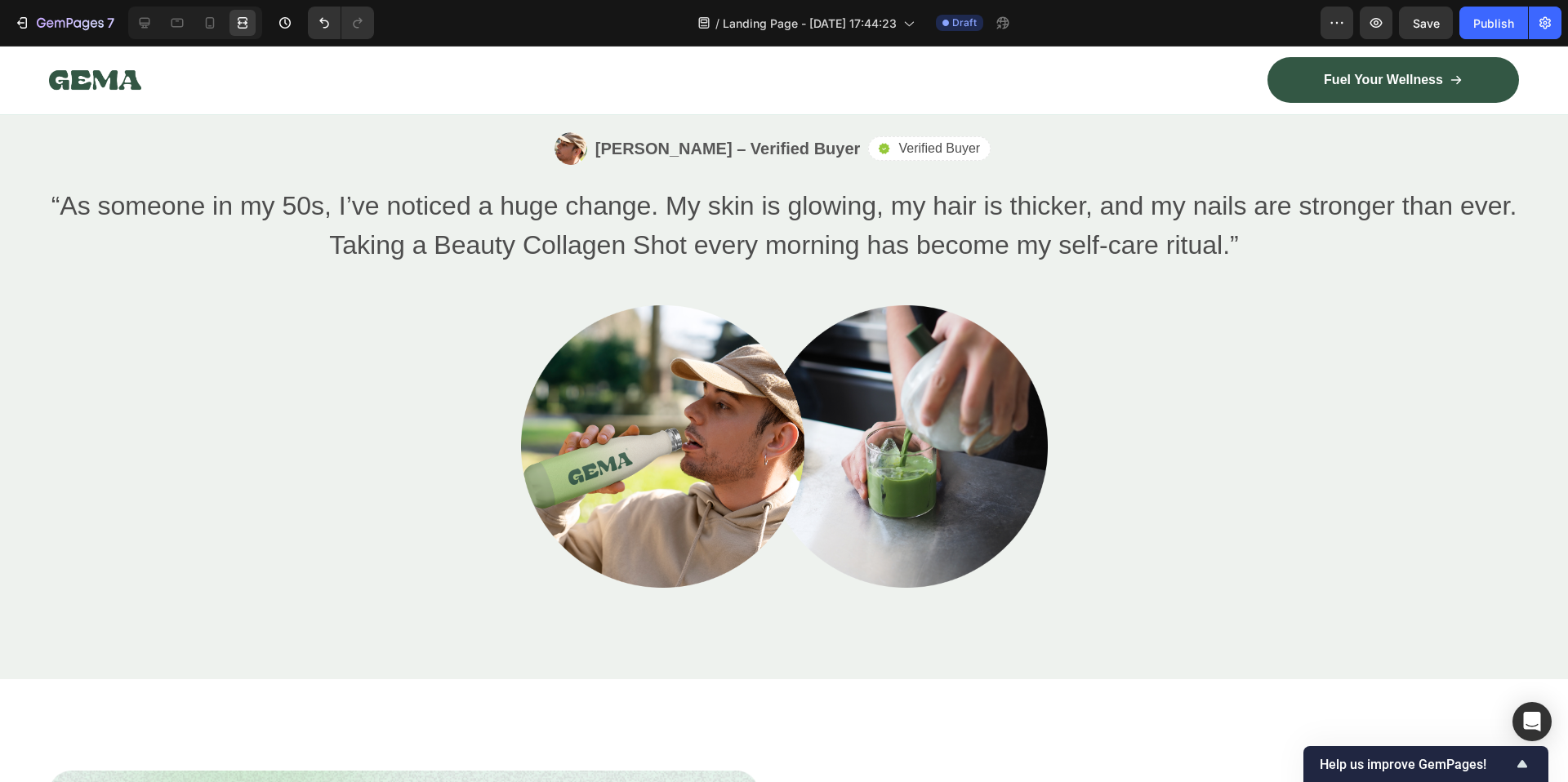
click at [1439, 377] on div at bounding box center [783, 446] width 1470 height 283
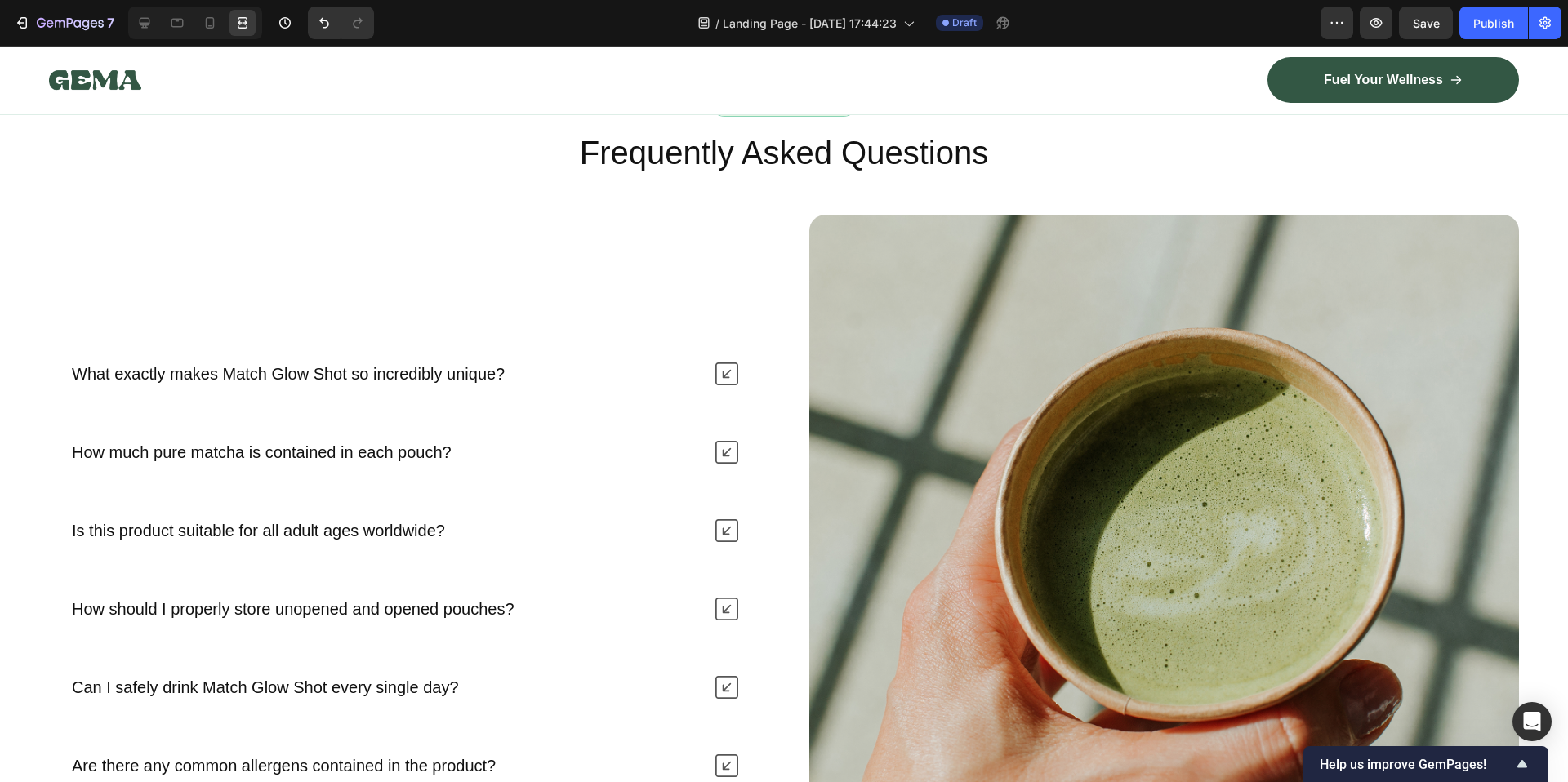
scroll to position [7126, 0]
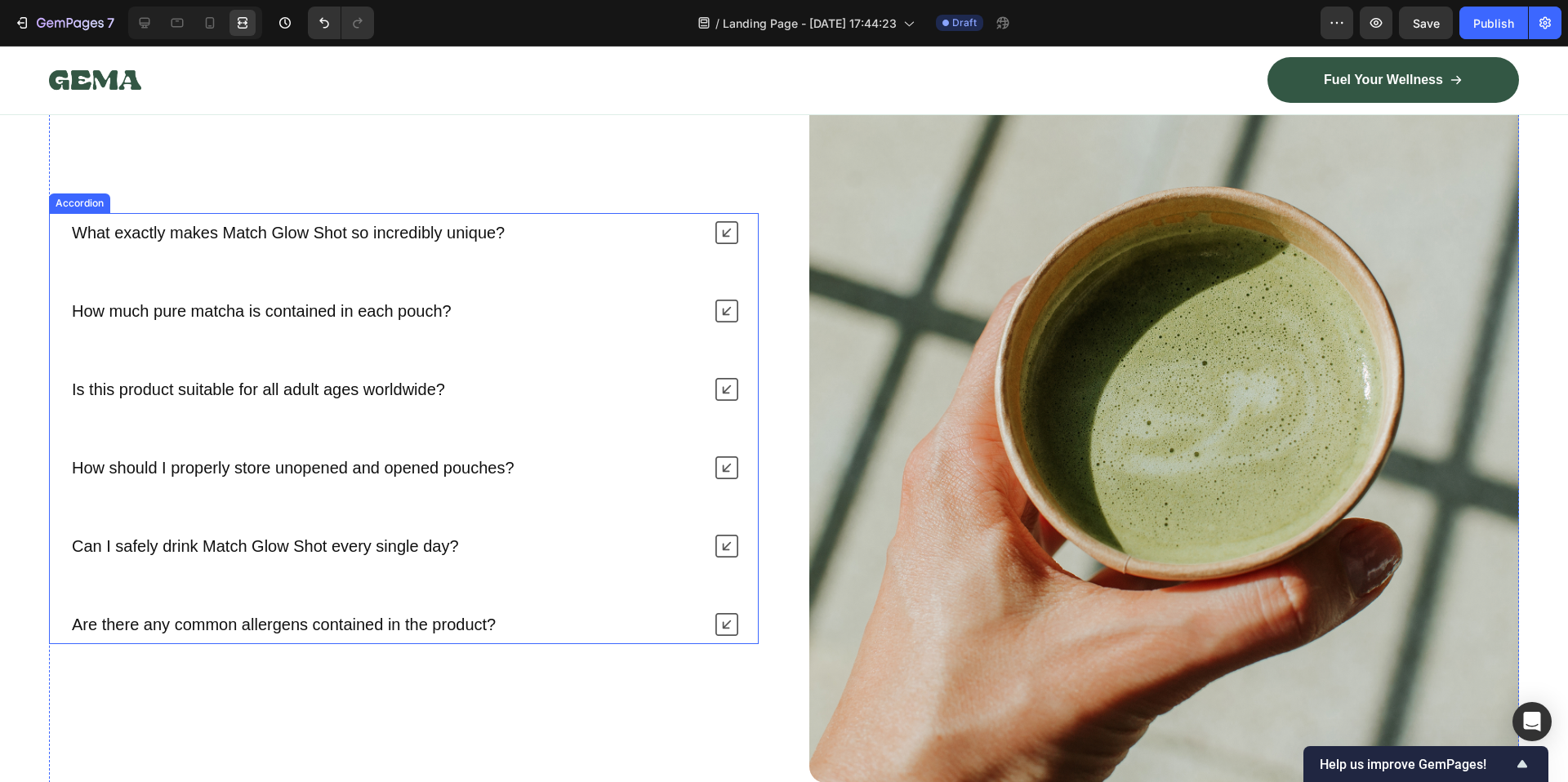
click at [311, 231] on p "What exactly makes Match Glow Shot so incredibly unique?" at bounding box center [288, 233] width 433 height 21
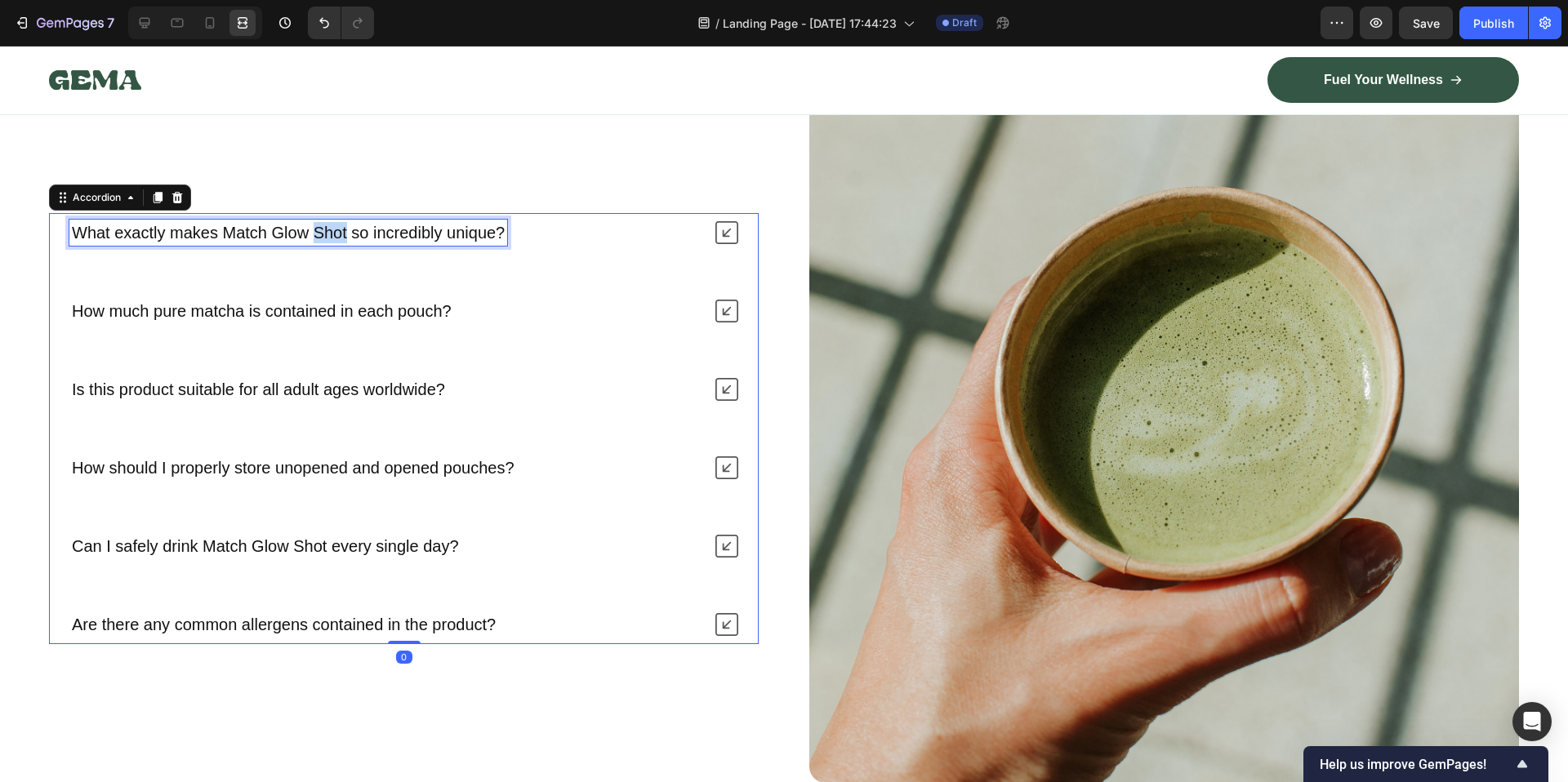
click at [311, 231] on p "What exactly makes Match Glow Shot so incredibly unique?" at bounding box center [288, 233] width 433 height 21
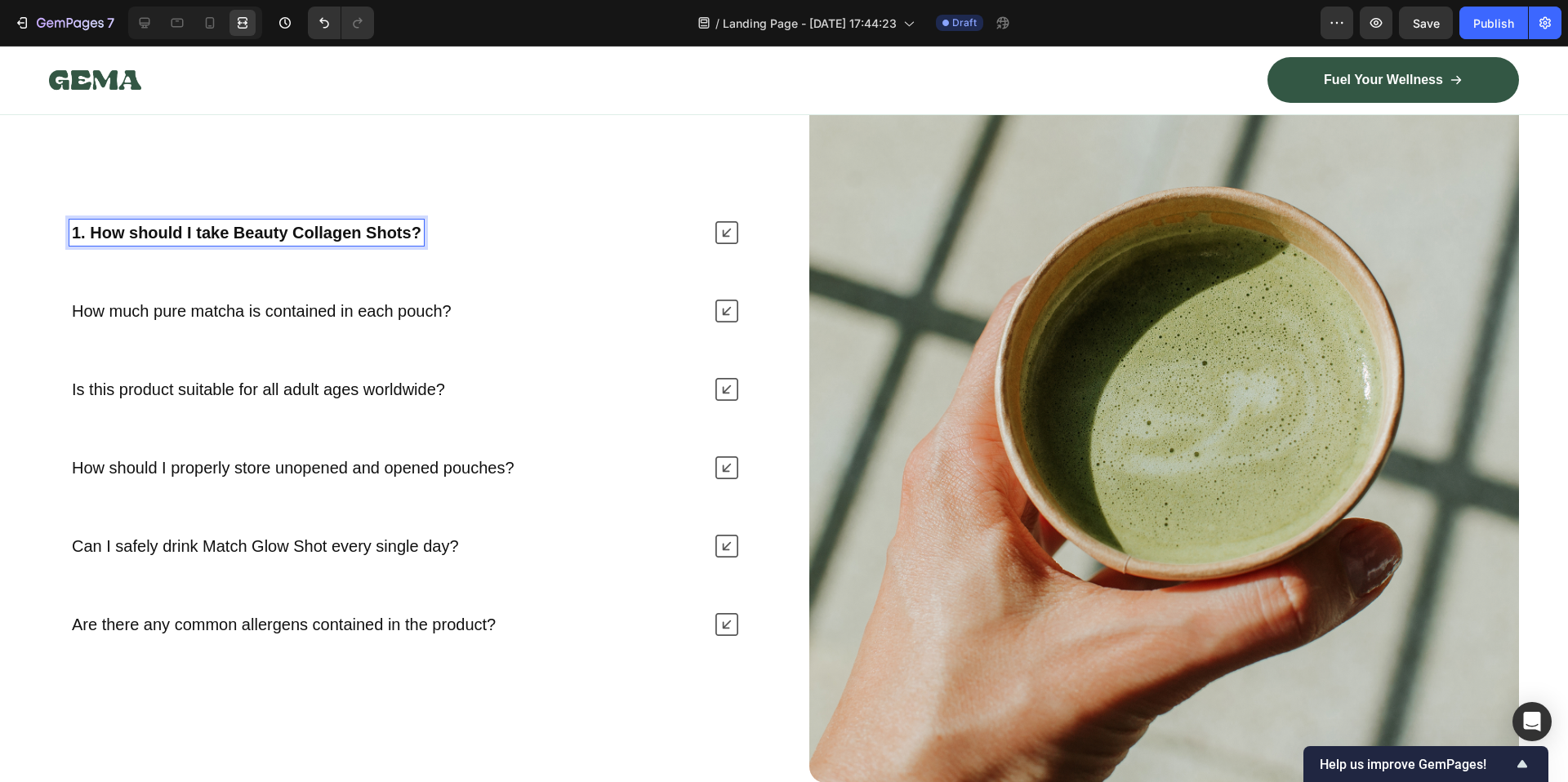
click at [92, 232] on strong "1. How should I take Beauty Collagen Shots?" at bounding box center [246, 233] width 349 height 18
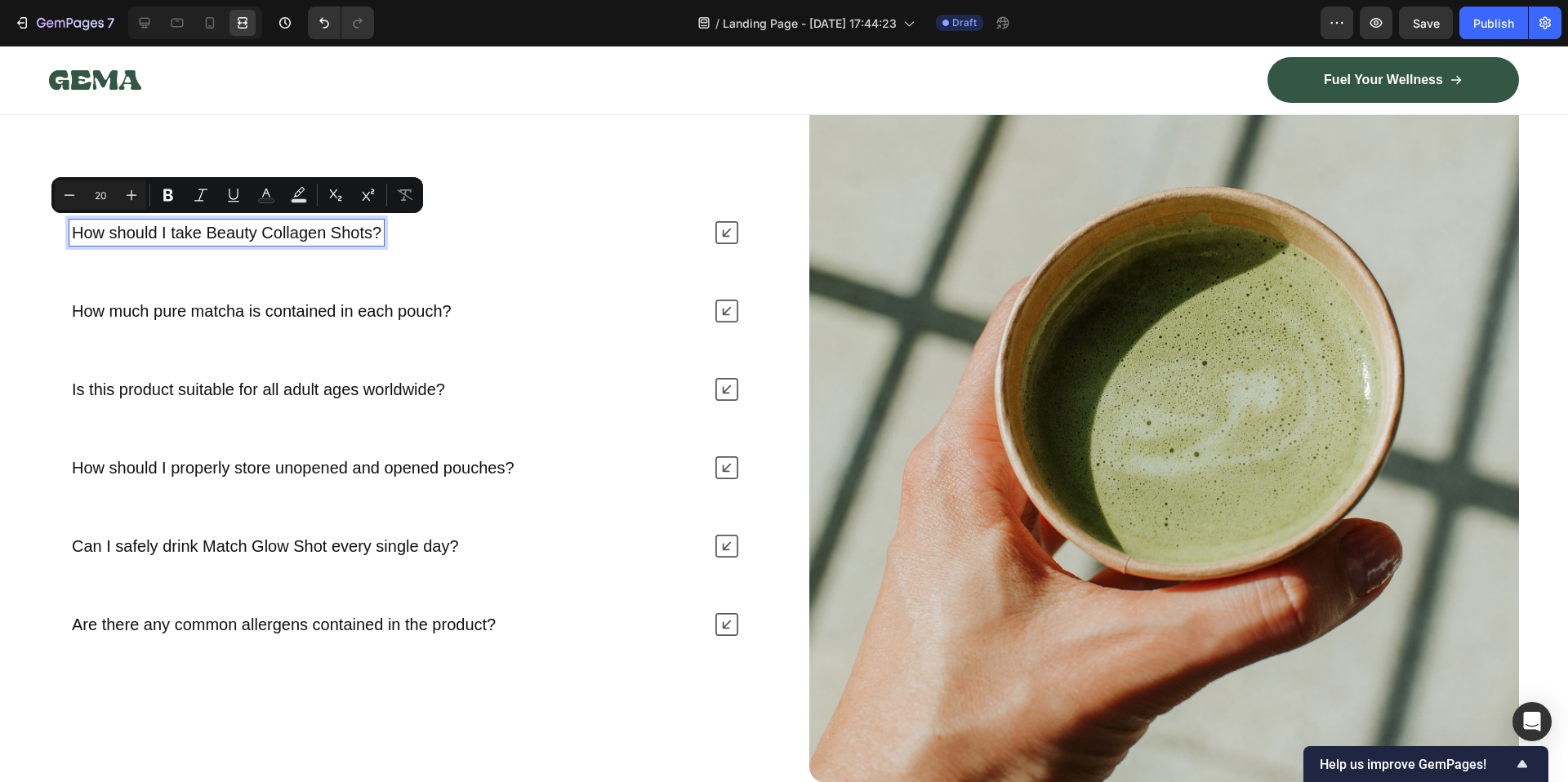
click at [171, 301] on p "How much pure matcha is contained in each pouch?" at bounding box center [262, 311] width 380 height 21
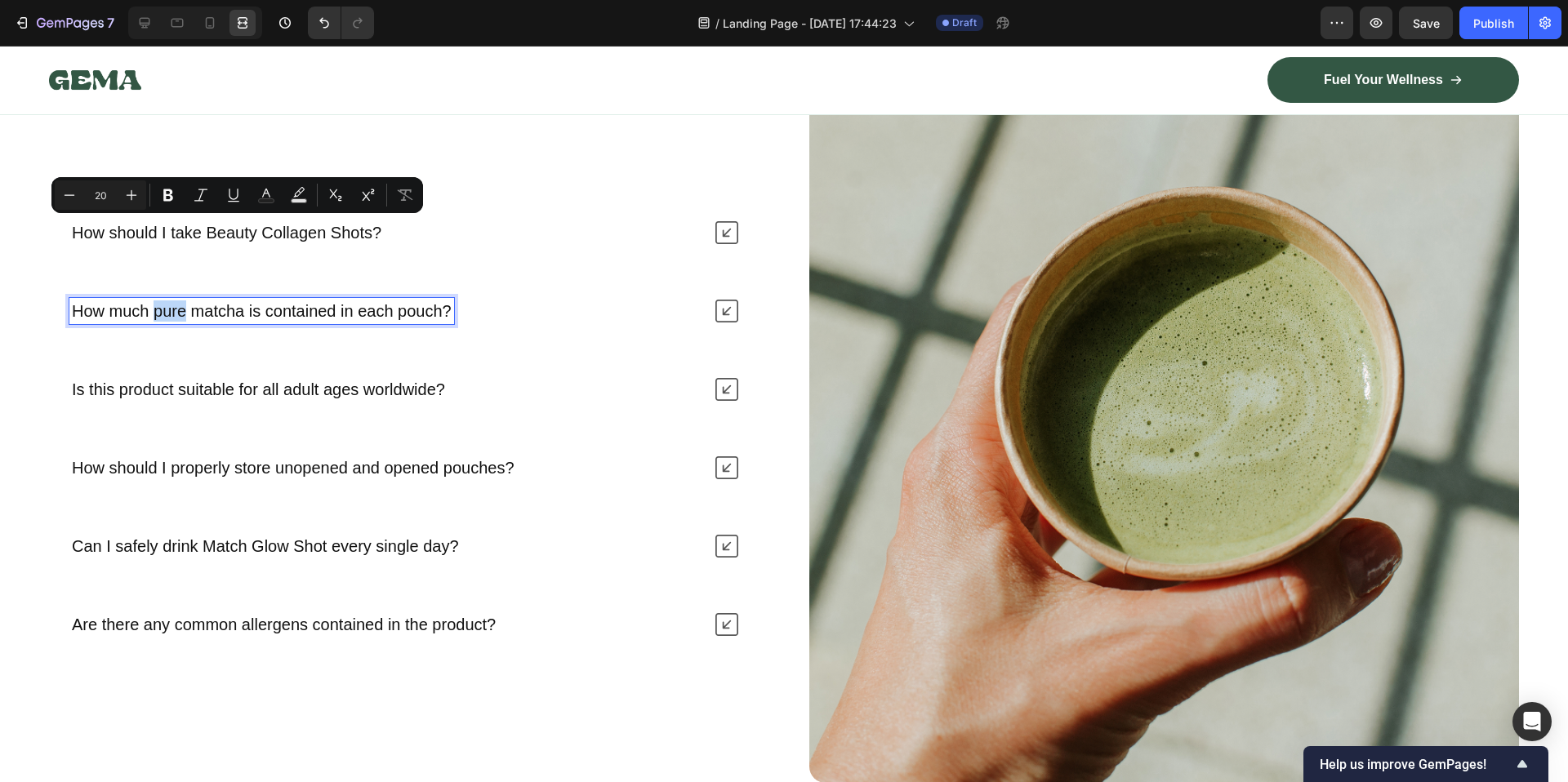
click at [171, 301] on p "How much pure matcha is contained in each pouch?" at bounding box center [262, 311] width 380 height 21
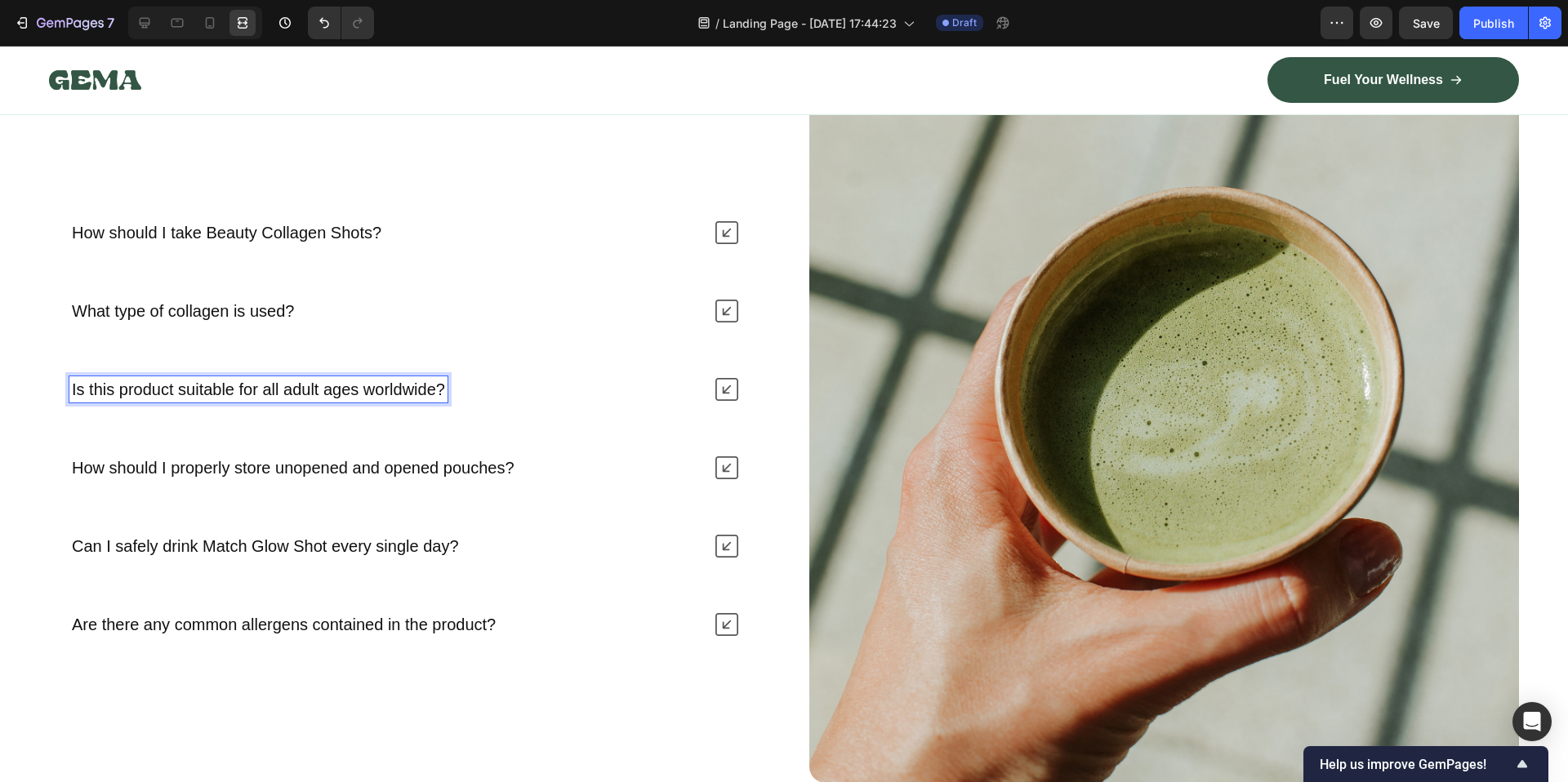
click at [243, 391] on p "Is this product suitable for all adult ages worldwide?" at bounding box center [258, 389] width 373 height 21
click at [222, 458] on p "How should I properly store unopened and opened pouches?" at bounding box center [292, 468] width 442 height 21
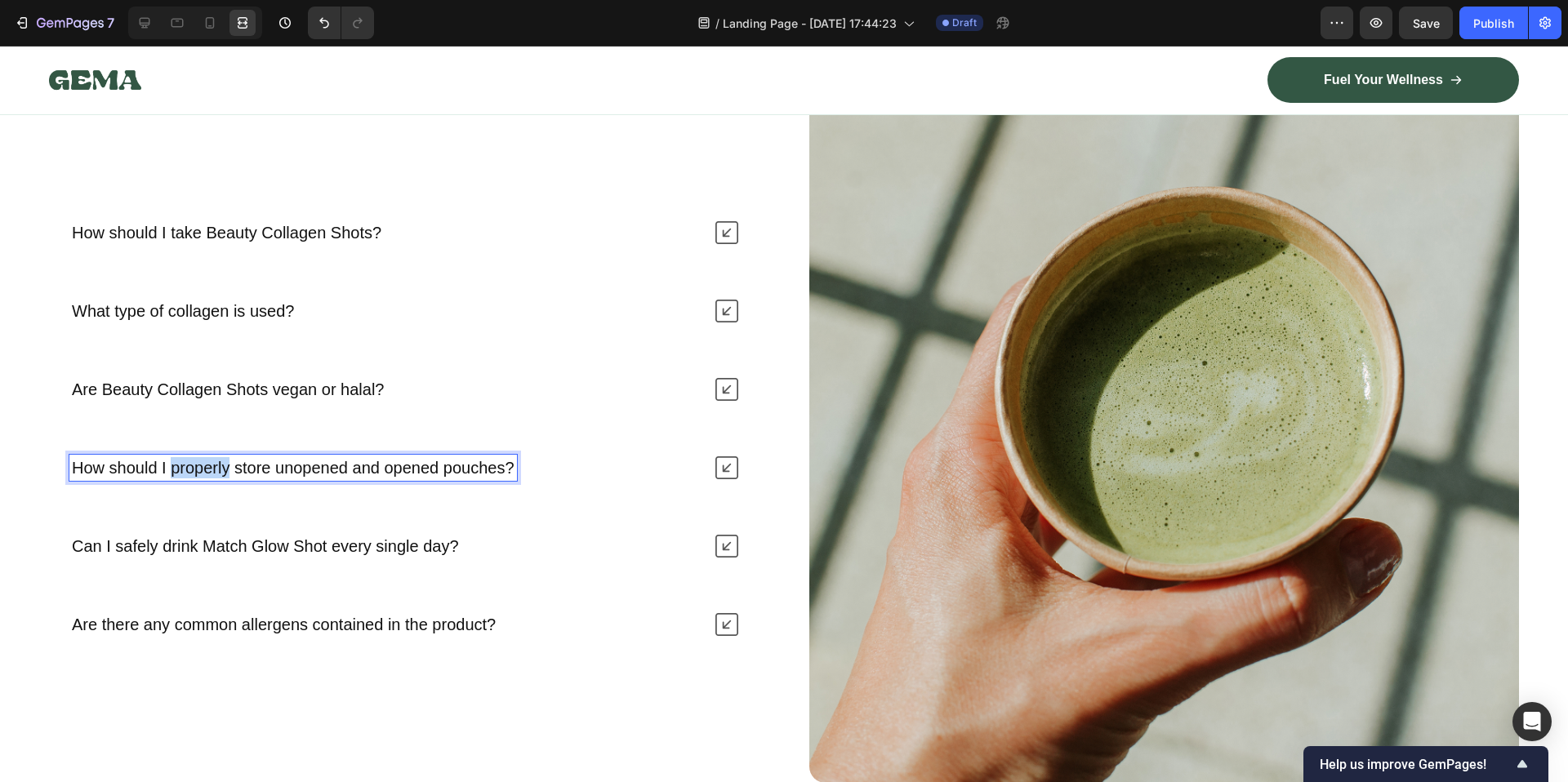
click at [222, 458] on p "How should I properly store unopened and opened pouches?" at bounding box center [292, 468] width 442 height 21
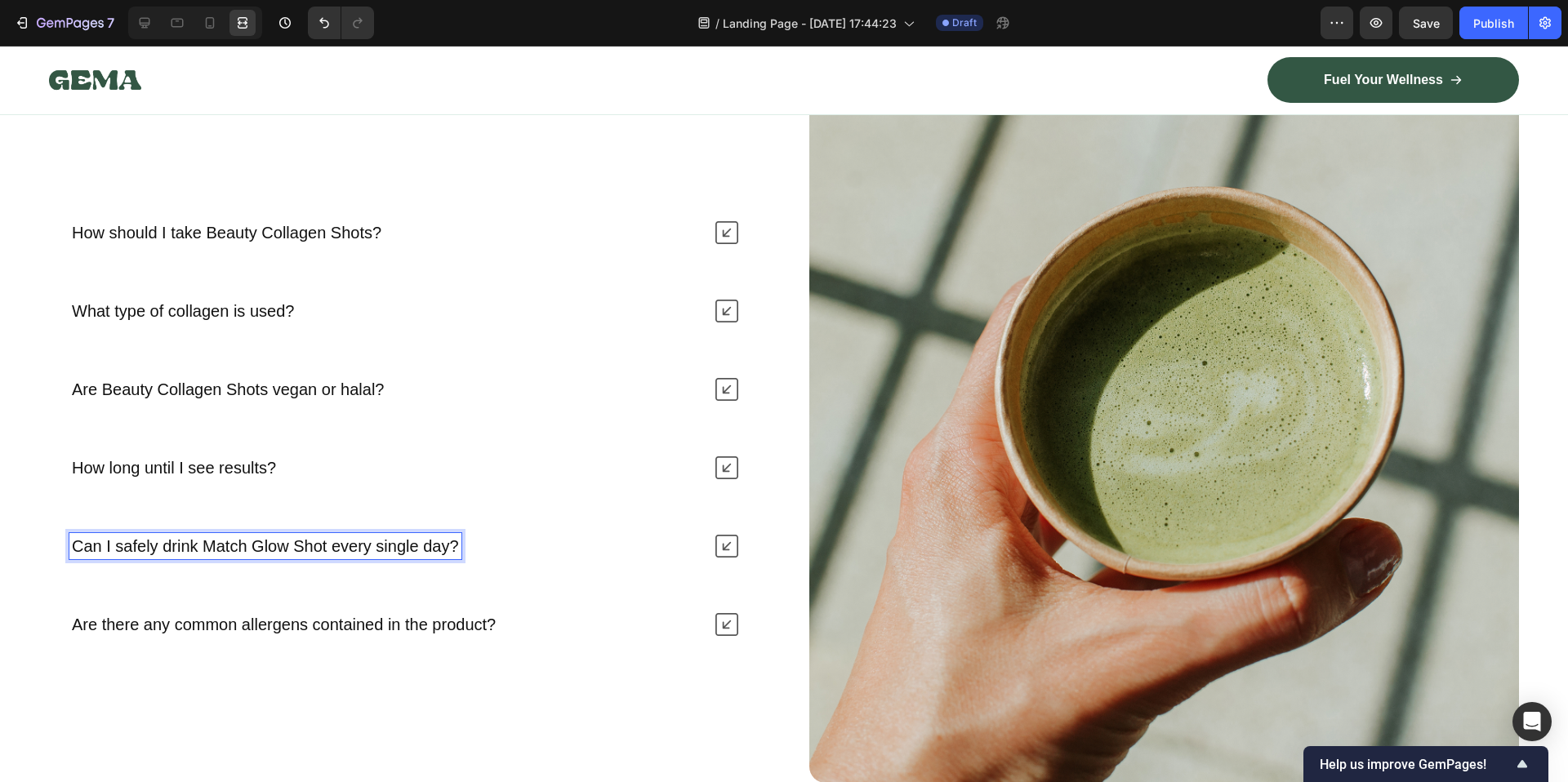
click at [166, 554] on div "Can I safely drink Match Glow Shot every single day?" at bounding box center [265, 546] width 392 height 26
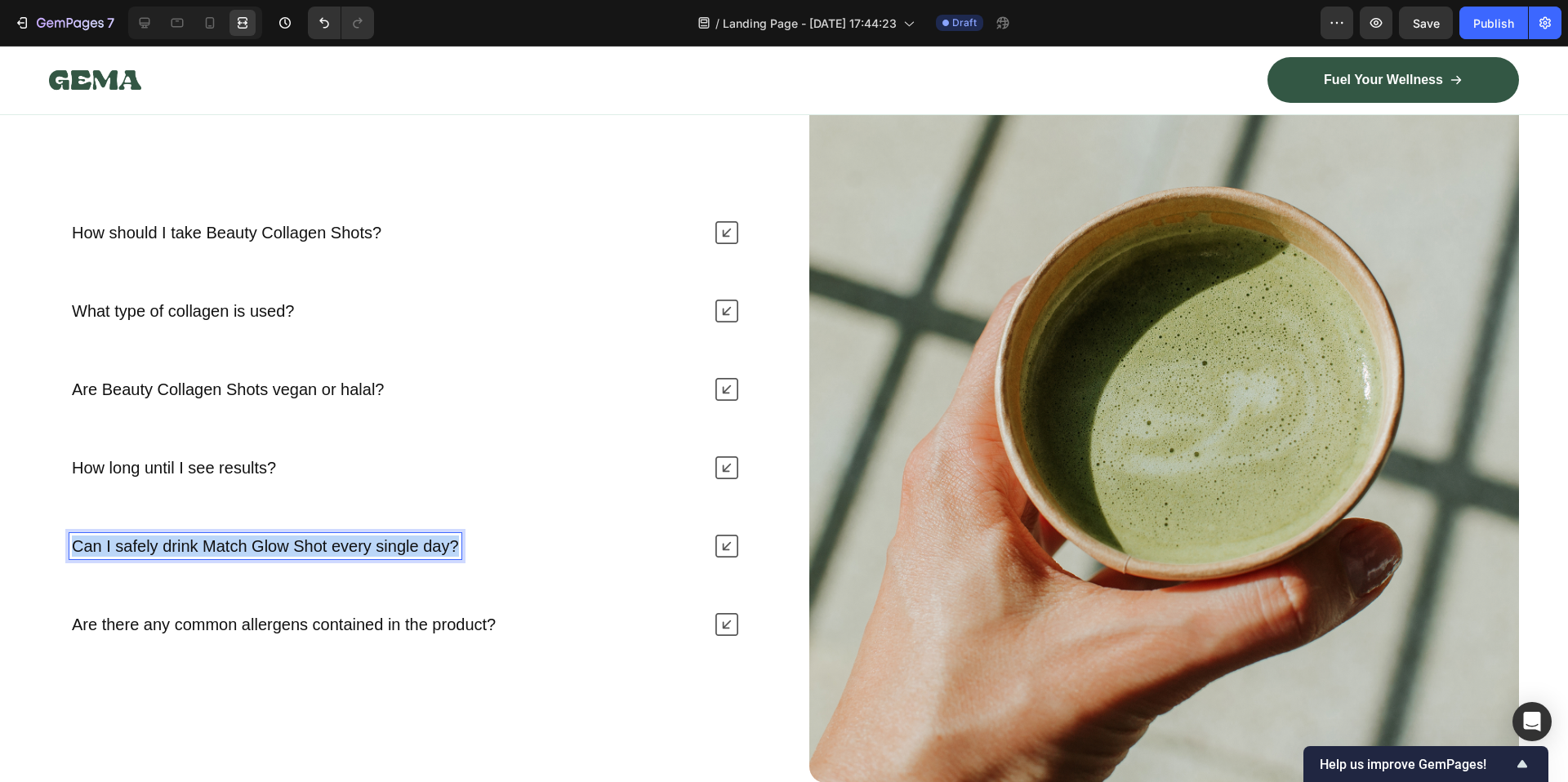
click at [166, 554] on div "Can I safely drink Match Glow Shot every single day?" at bounding box center [265, 546] width 392 height 26
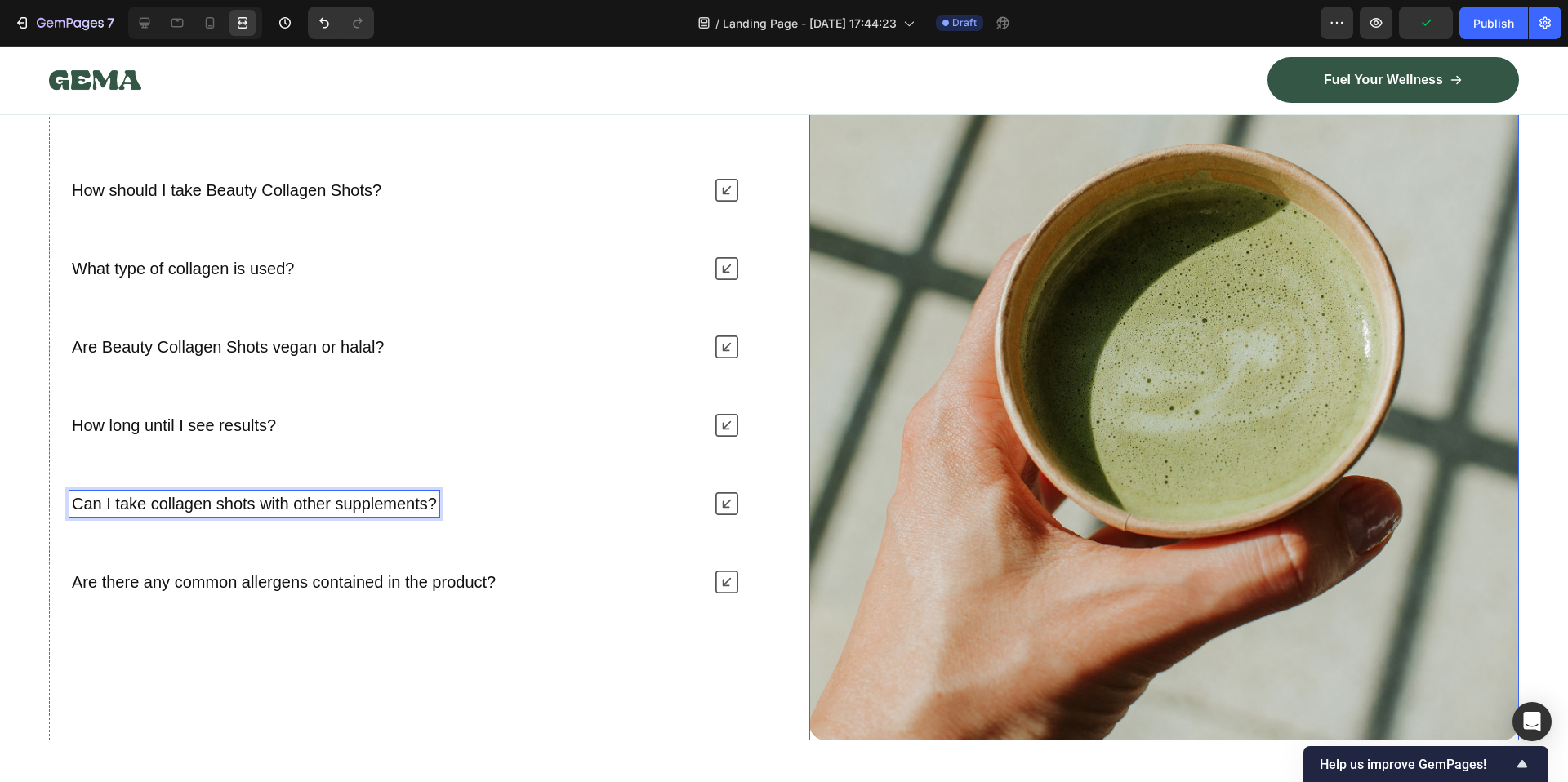
scroll to position [7096, 0]
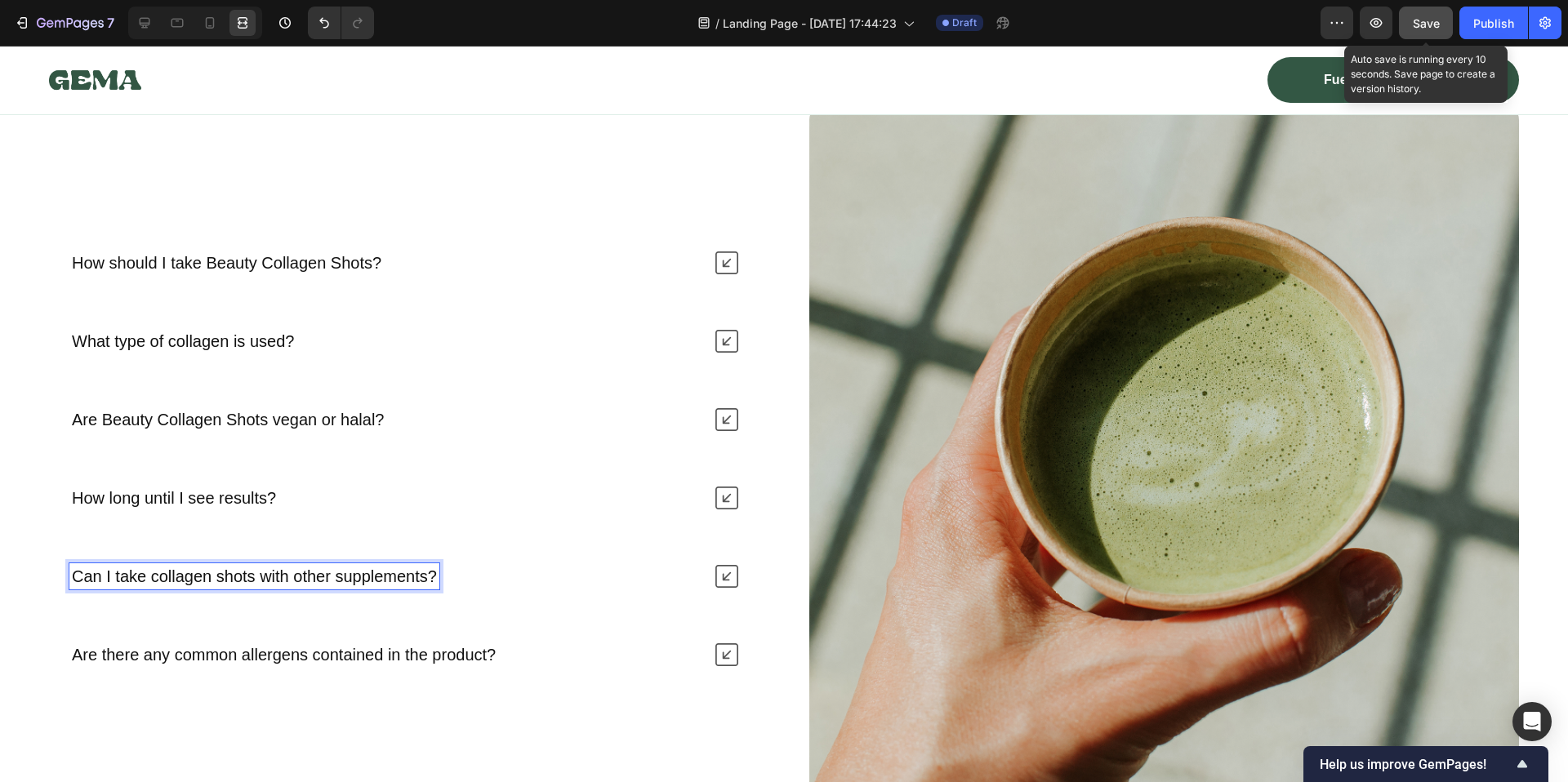
click at [1432, 21] on span "Save" at bounding box center [1427, 23] width 27 height 14
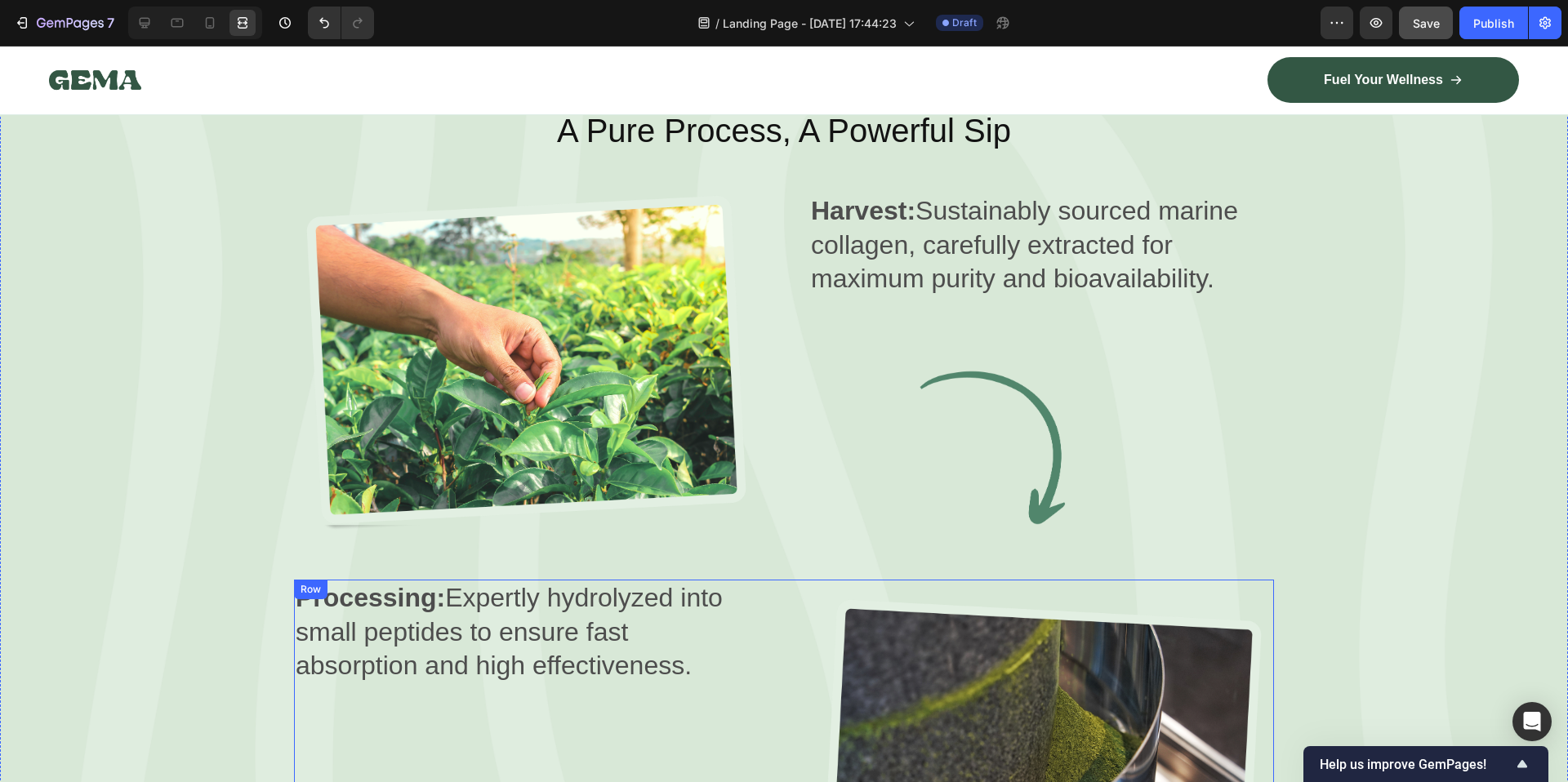
scroll to position [2249, 0]
